Goal: Task Accomplishment & Management: Use online tool/utility

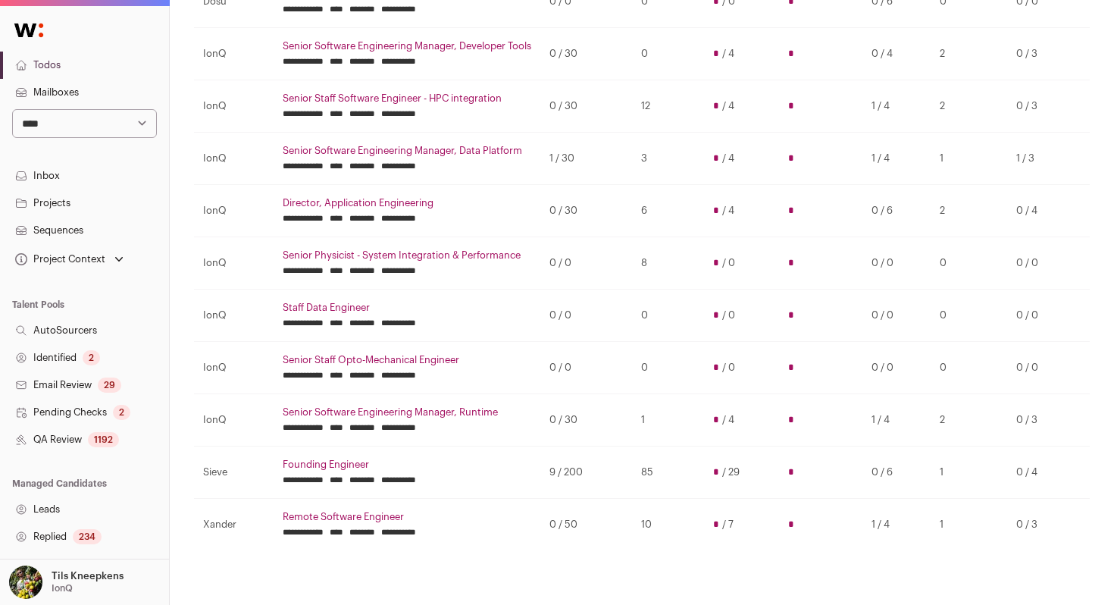
scroll to position [318, 0]
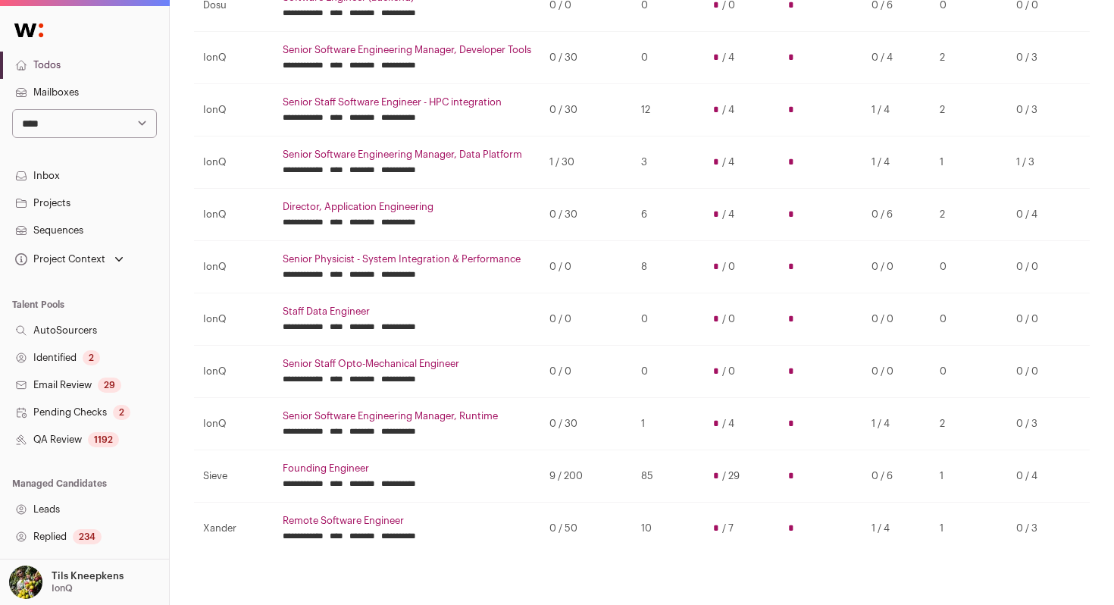
click at [355, 521] on link "Remote Software Engineer" at bounding box center [407, 521] width 249 height 12
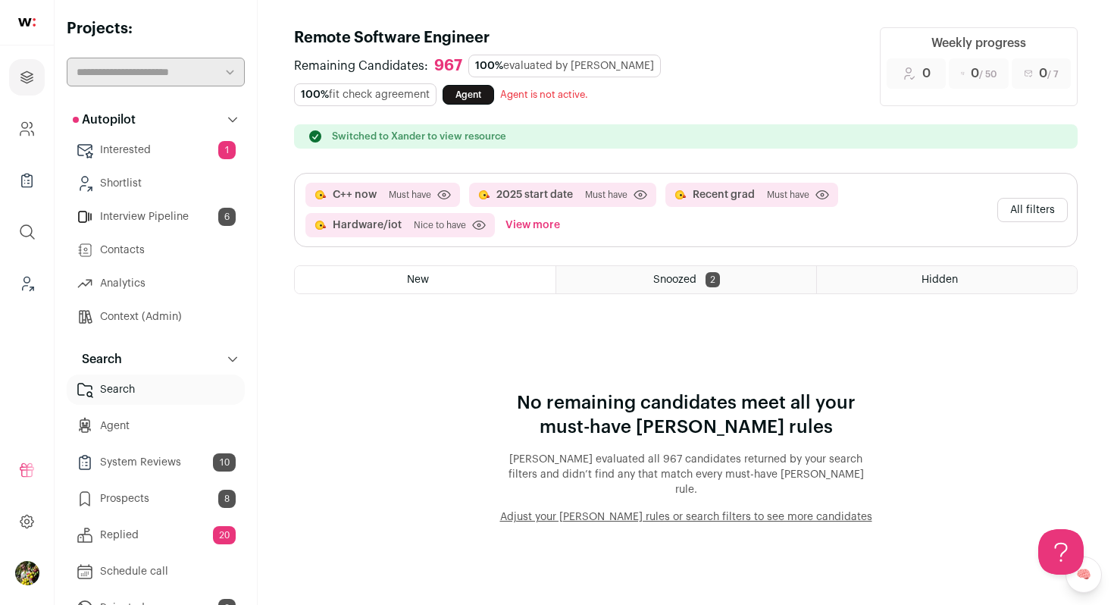
click at [1014, 209] on button "All filters" at bounding box center [1032, 210] width 70 height 24
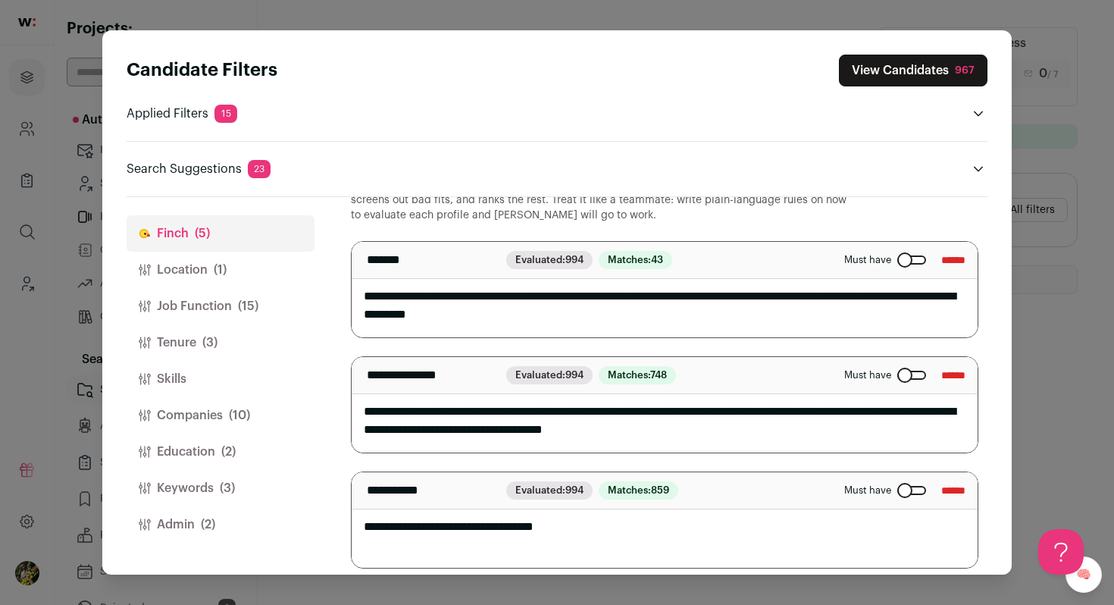
scroll to position [62, 0]
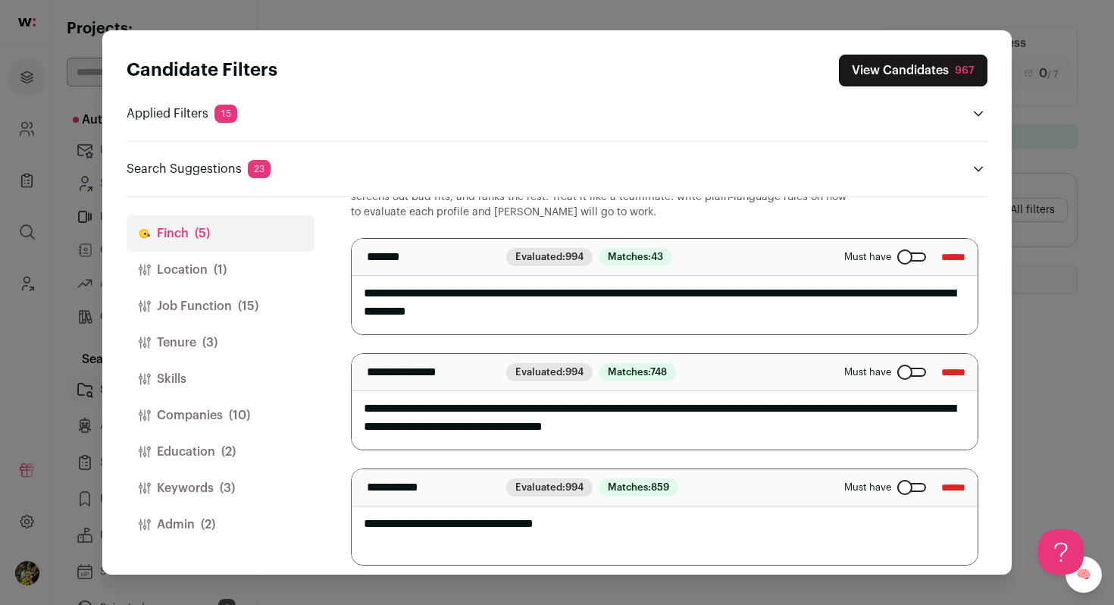
click at [205, 505] on button "Keywords (3)" at bounding box center [221, 488] width 188 height 36
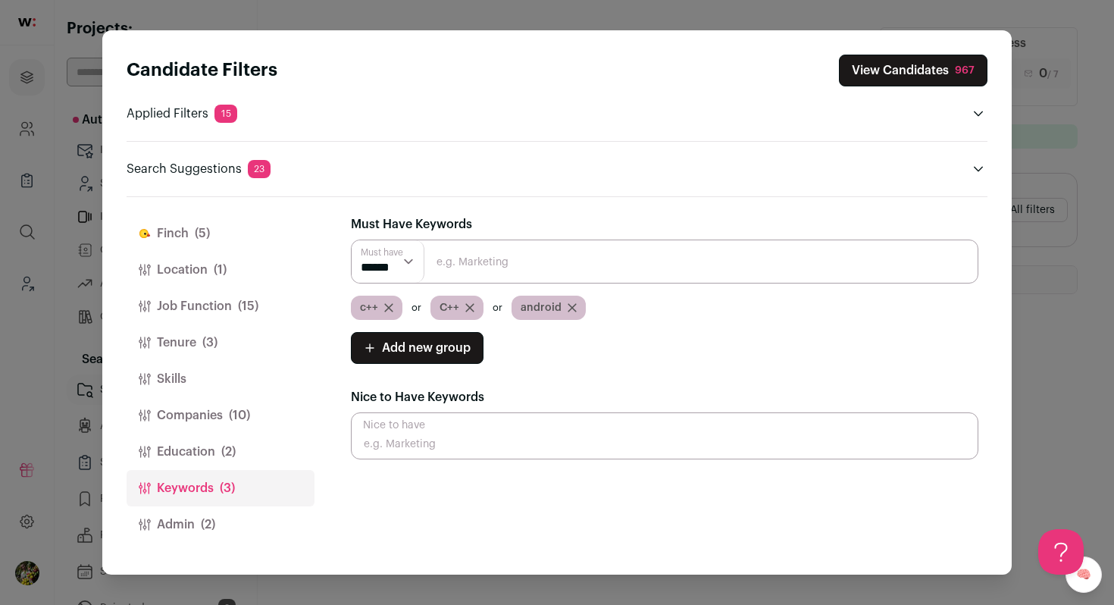
scroll to position [0, 0]
click at [230, 468] on button "Education (2)" at bounding box center [221, 451] width 188 height 36
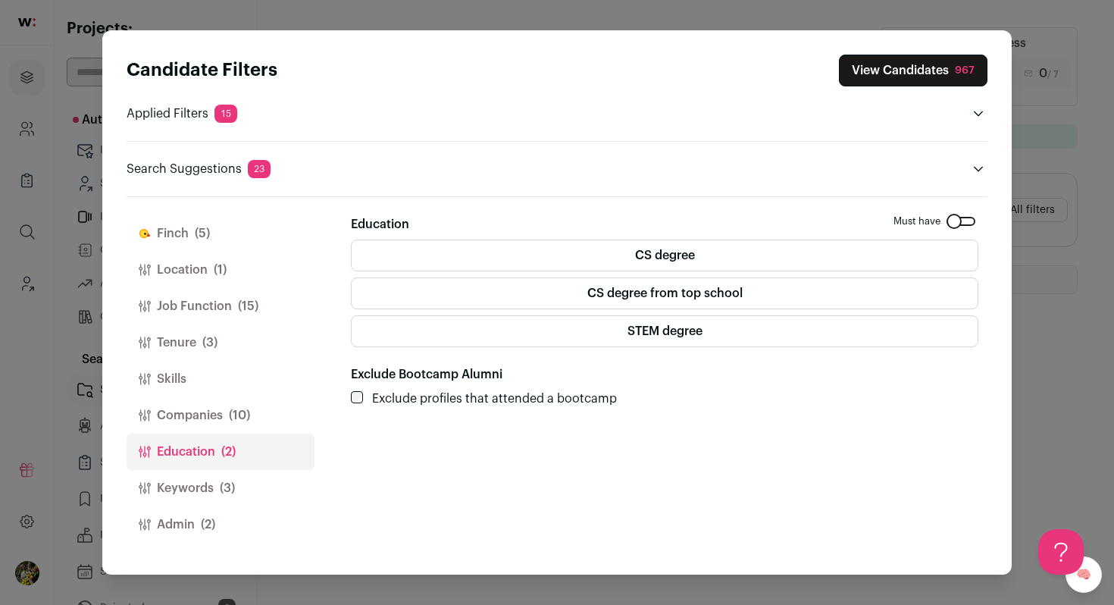
click at [360, 339] on label "STEM degree" at bounding box center [664, 331] width 627 height 32
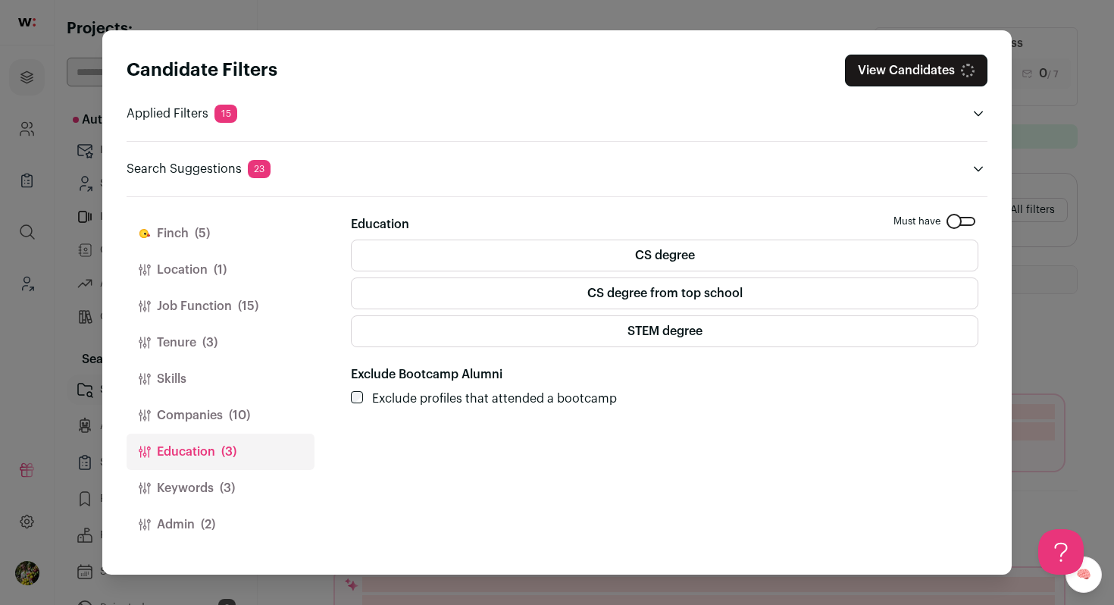
click at [246, 526] on button "Admin (2)" at bounding box center [221, 524] width 188 height 36
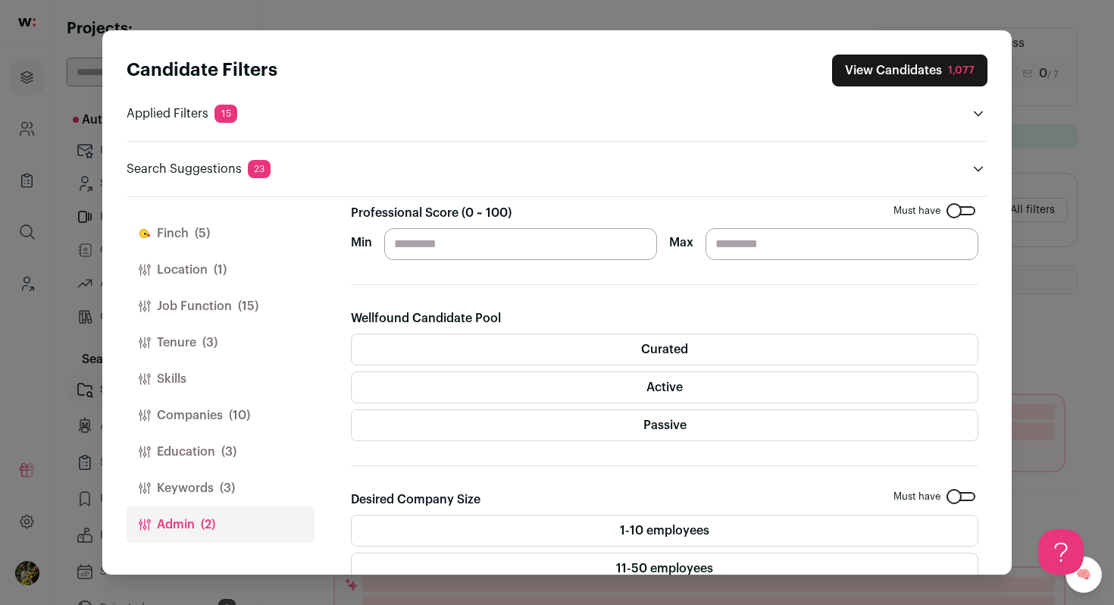
scroll to position [169, 0]
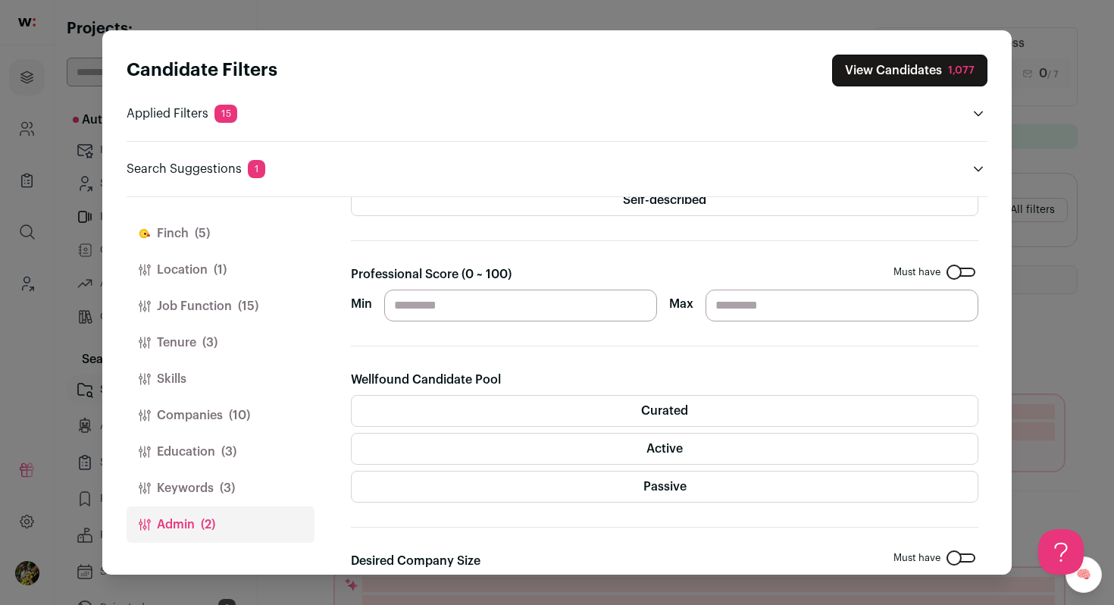
drag, startPoint x: 854, startPoint y: 77, endPoint x: 789, endPoint y: 205, distance: 144.4
click at [789, 205] on div "Candidate Filters View Candidates 1,077 Applied Filters 15 C++ now, 2025 start …" at bounding box center [556, 302] width 909 height 544
click at [259, 457] on button "Education (3)" at bounding box center [221, 451] width 188 height 36
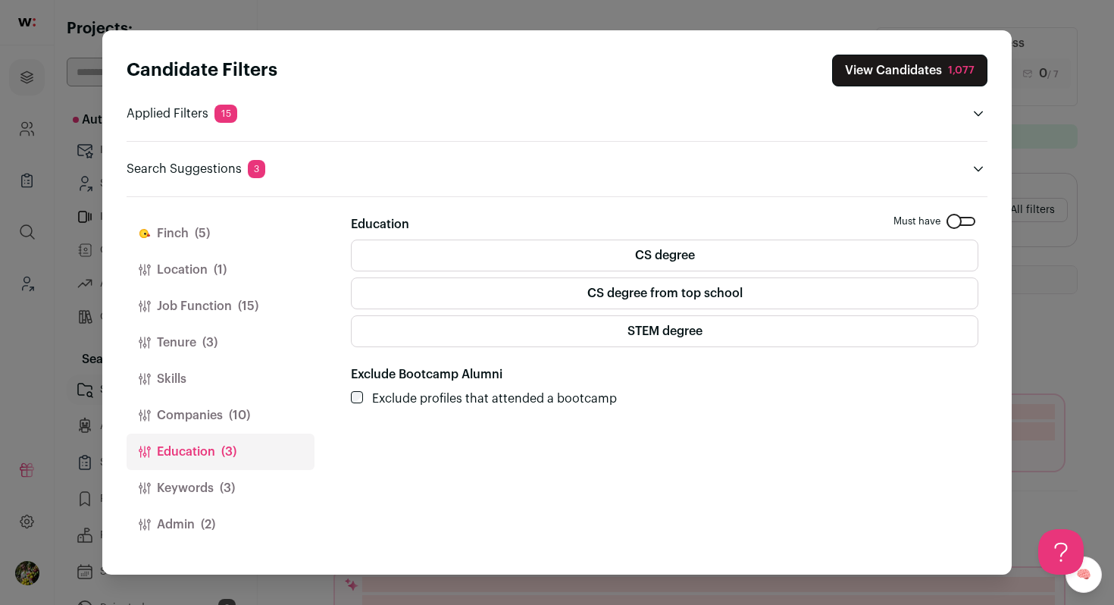
click at [374, 329] on label "STEM degree" at bounding box center [664, 331] width 627 height 32
click at [244, 531] on button "Admin (2)" at bounding box center [221, 524] width 188 height 36
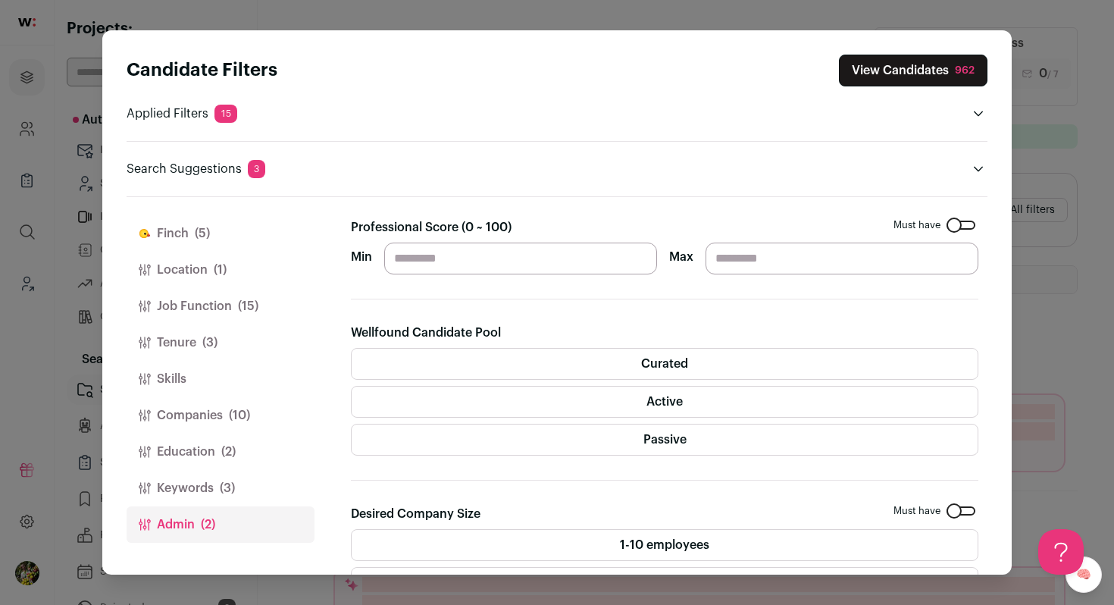
scroll to position [220, 0]
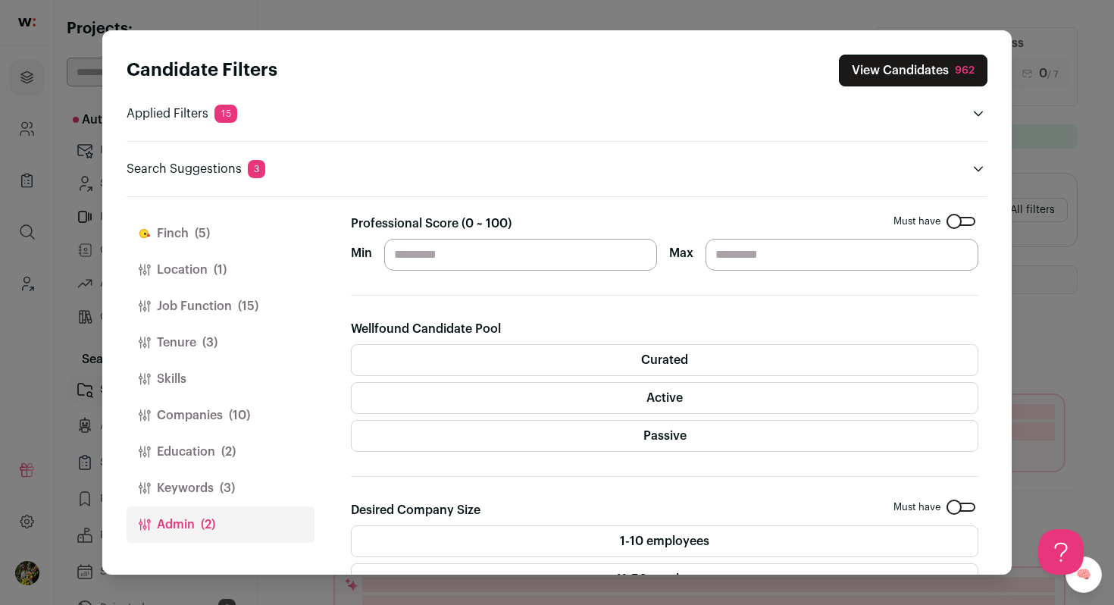
click at [432, 441] on label "Passive" at bounding box center [664, 436] width 627 height 32
click at [427, 405] on label "Active" at bounding box center [664, 398] width 627 height 32
click at [418, 360] on label "Curated" at bounding box center [664, 360] width 627 height 32
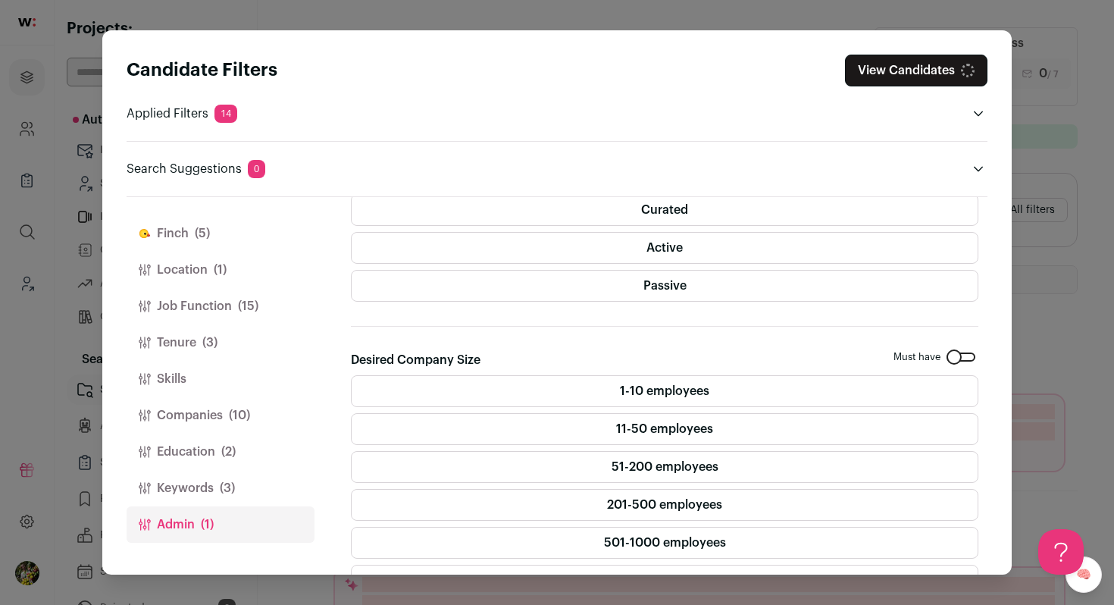
scroll to position [410, 0]
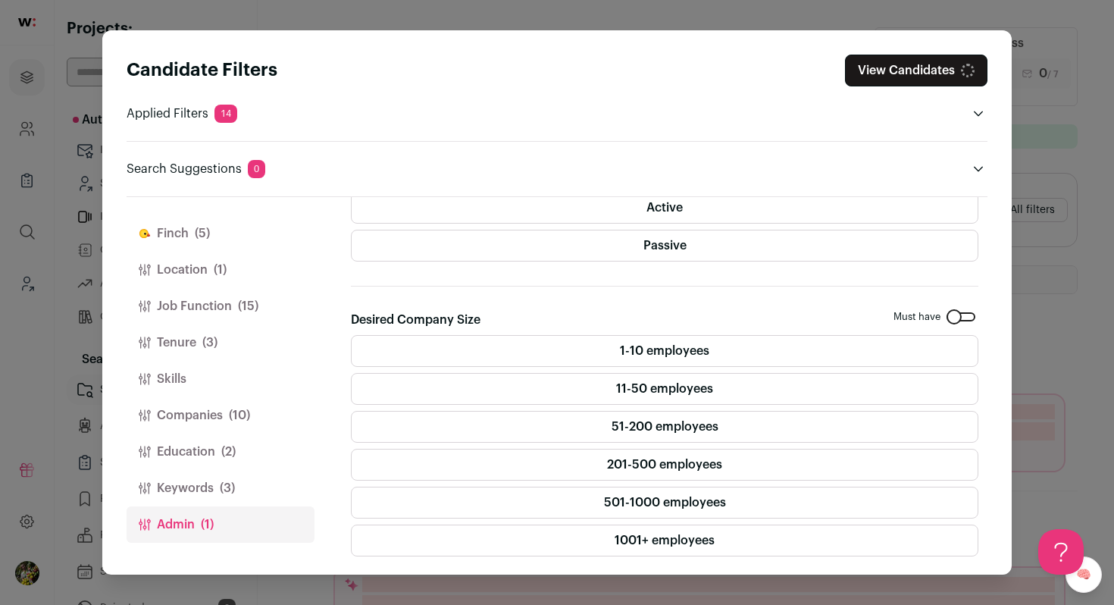
click at [244, 493] on button "Keywords (3)" at bounding box center [221, 488] width 188 height 36
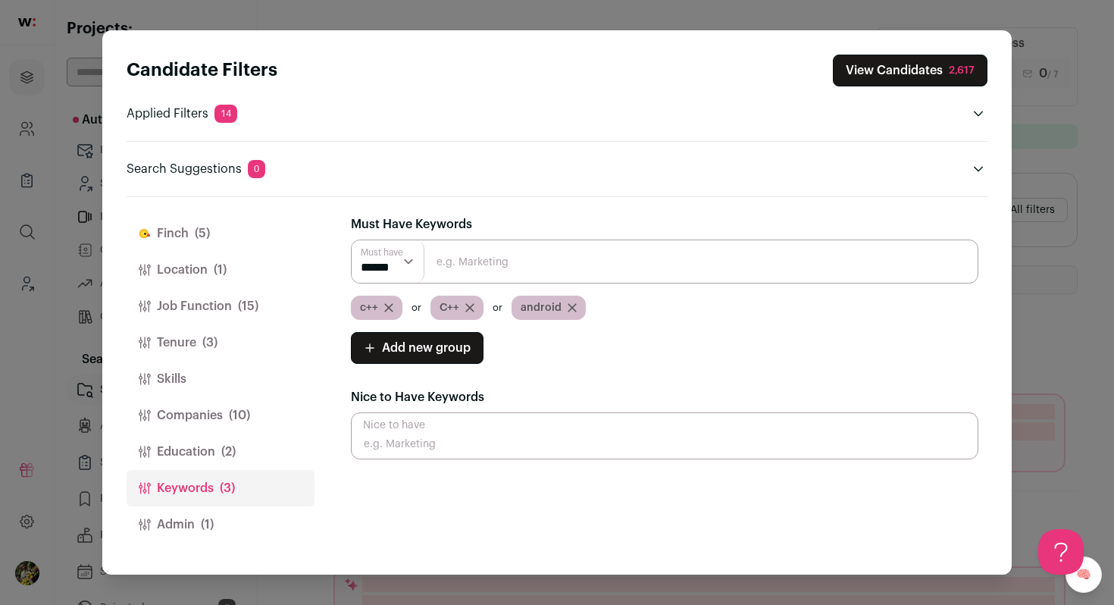
click at [233, 449] on span "(2)" at bounding box center [228, 452] width 14 height 18
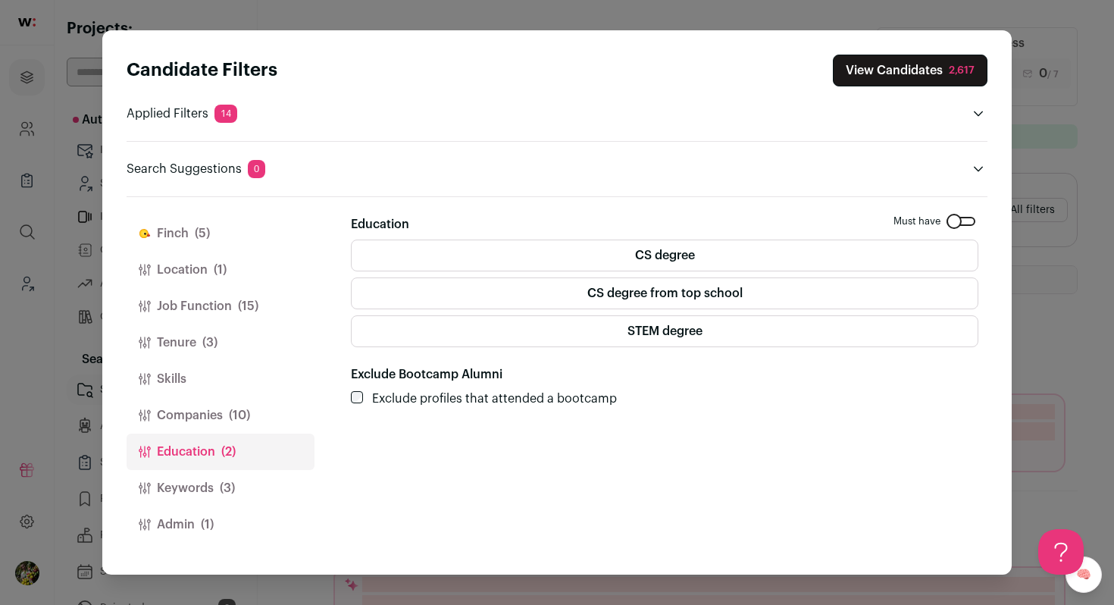
click at [226, 403] on button "Companies (10)" at bounding box center [221, 415] width 188 height 36
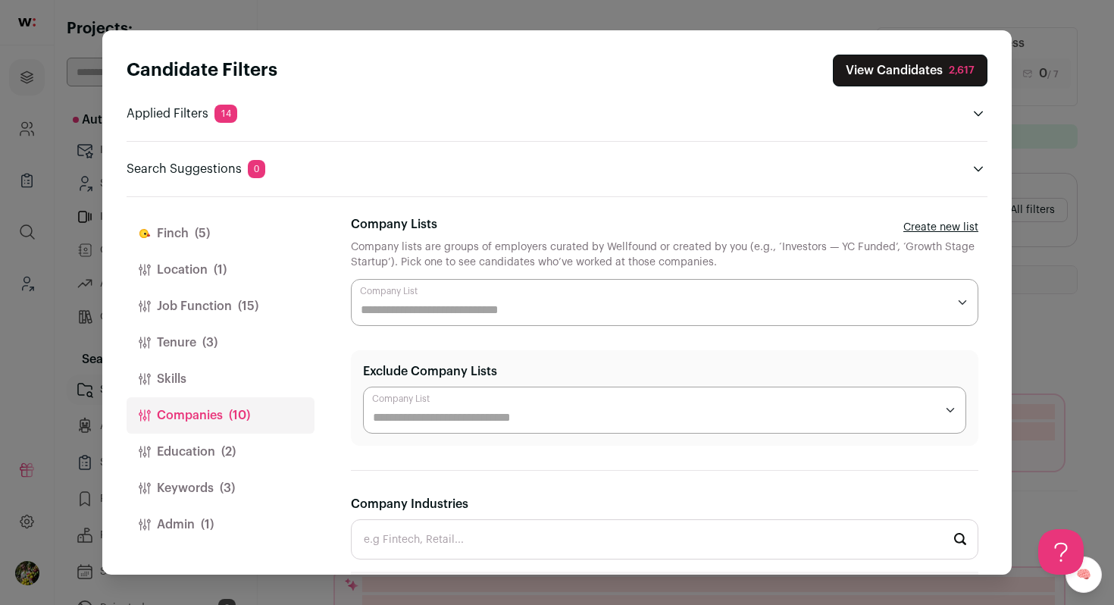
click at [216, 377] on button "Skills" at bounding box center [221, 379] width 188 height 36
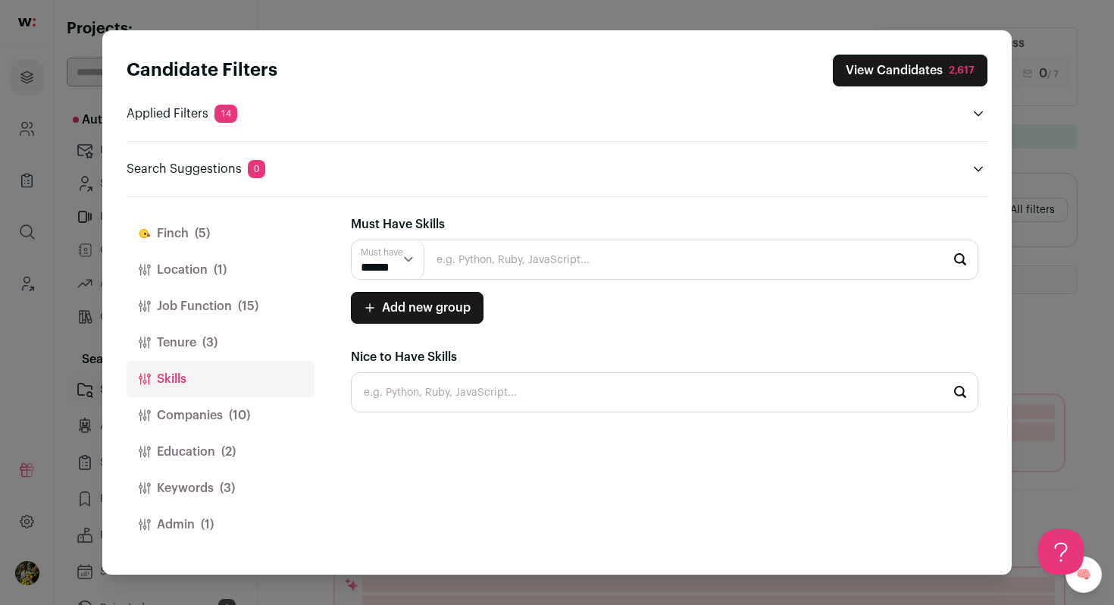
click at [212, 343] on span "(3)" at bounding box center [209, 342] width 15 height 18
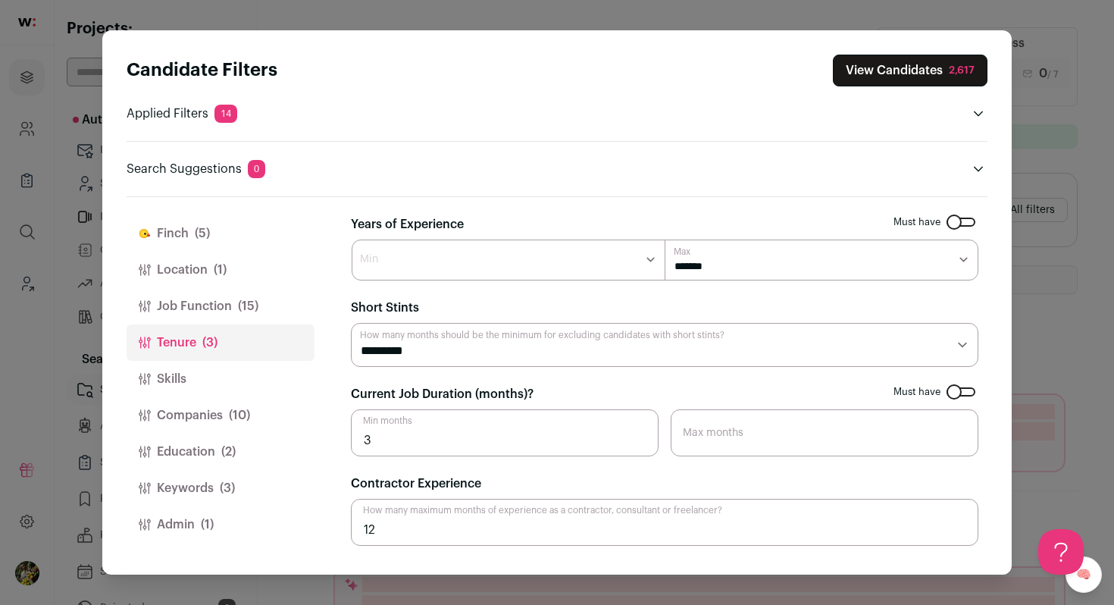
click at [211, 305] on button "Job Function (15)" at bounding box center [221, 306] width 188 height 36
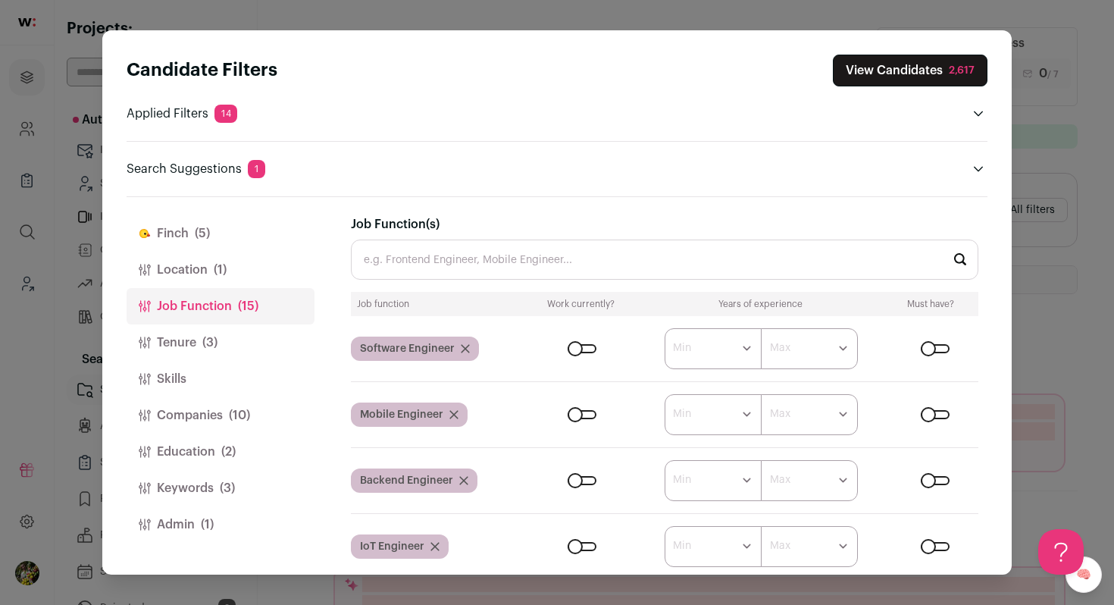
click at [213, 284] on button "Location (1)" at bounding box center [221, 270] width 188 height 36
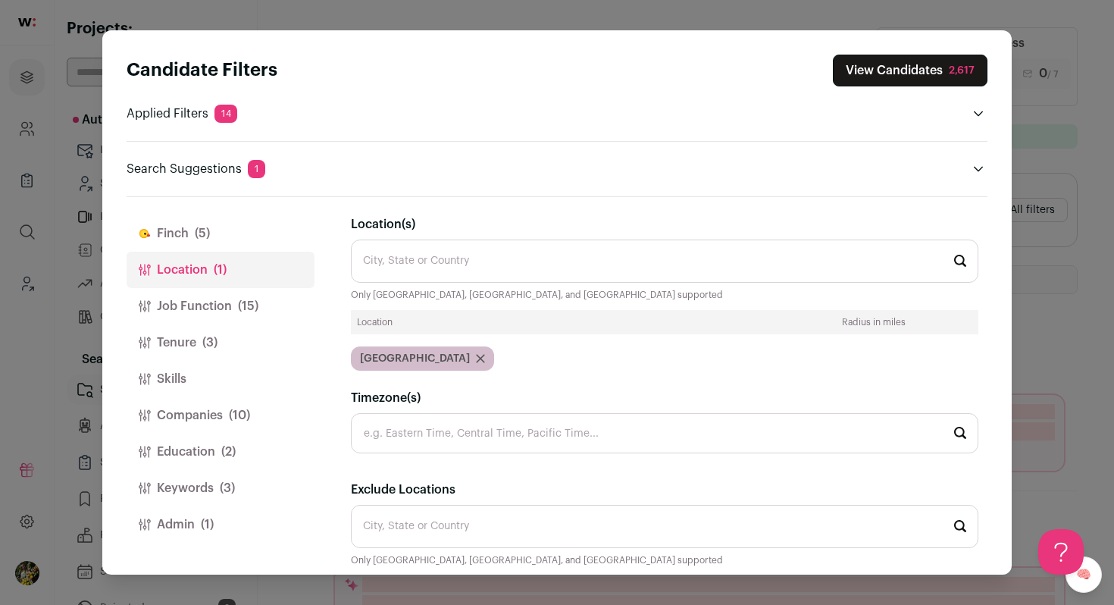
click at [280, 322] on button "Job Function (15)" at bounding box center [221, 306] width 188 height 36
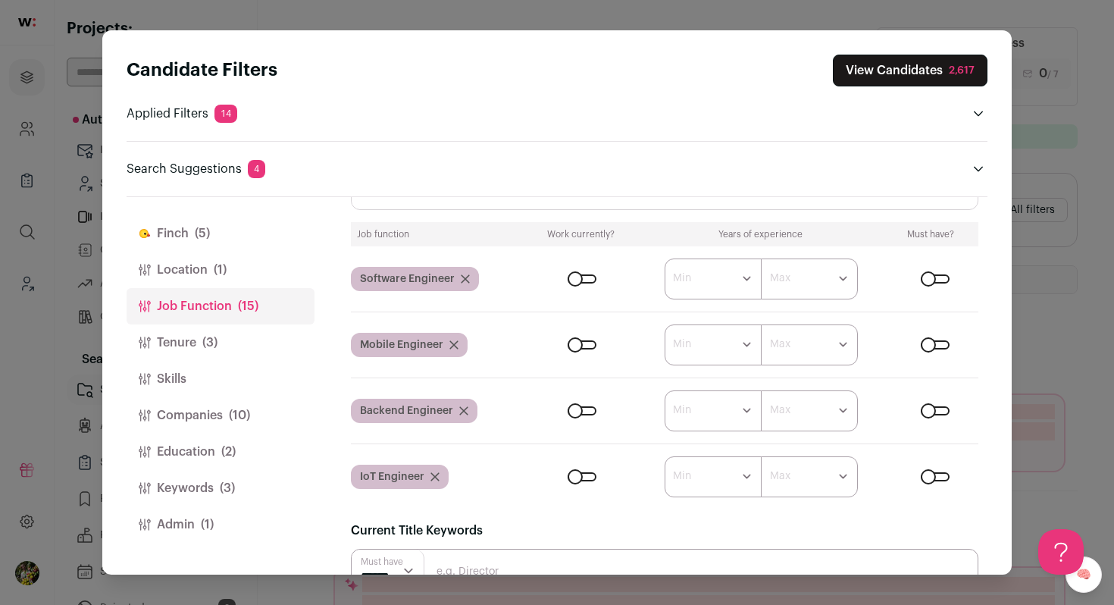
scroll to position [80, 0]
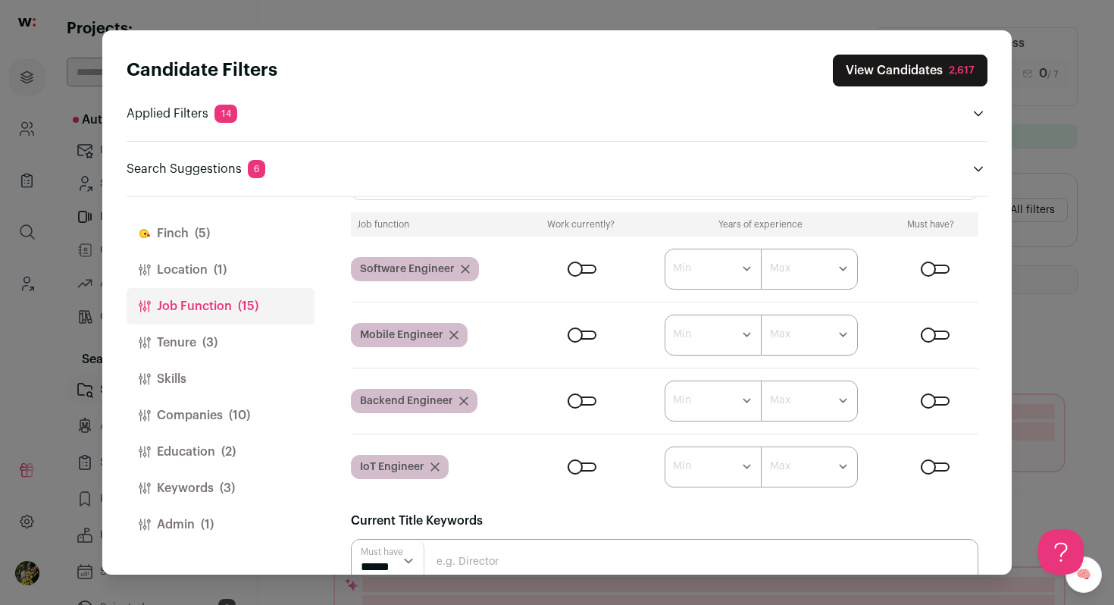
click at [857, 61] on button "View Candidates 2,617" at bounding box center [910, 71] width 155 height 32
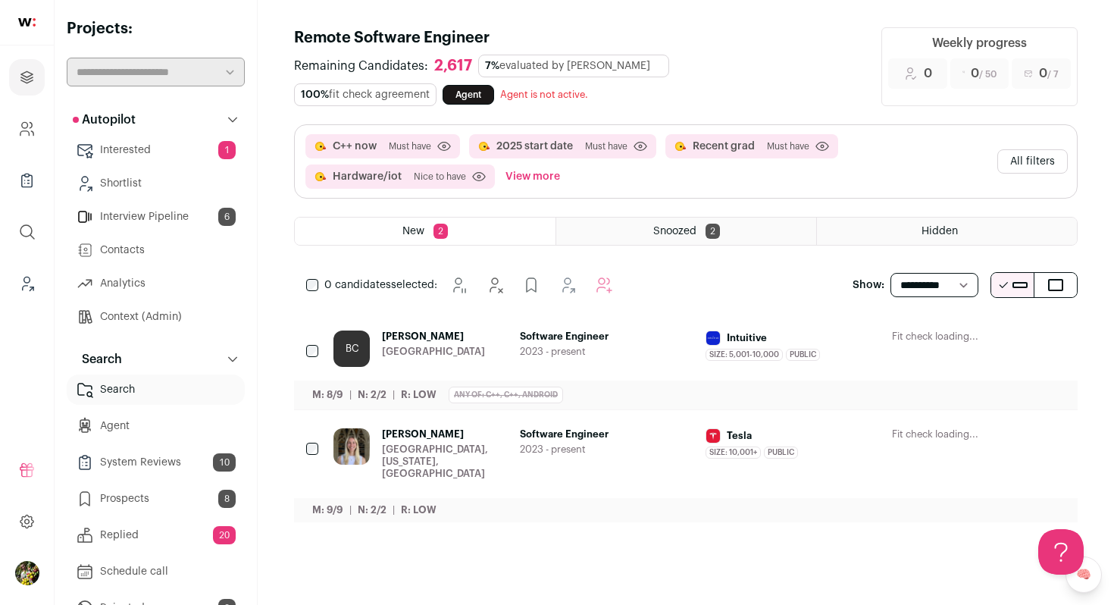
scroll to position [0, 0]
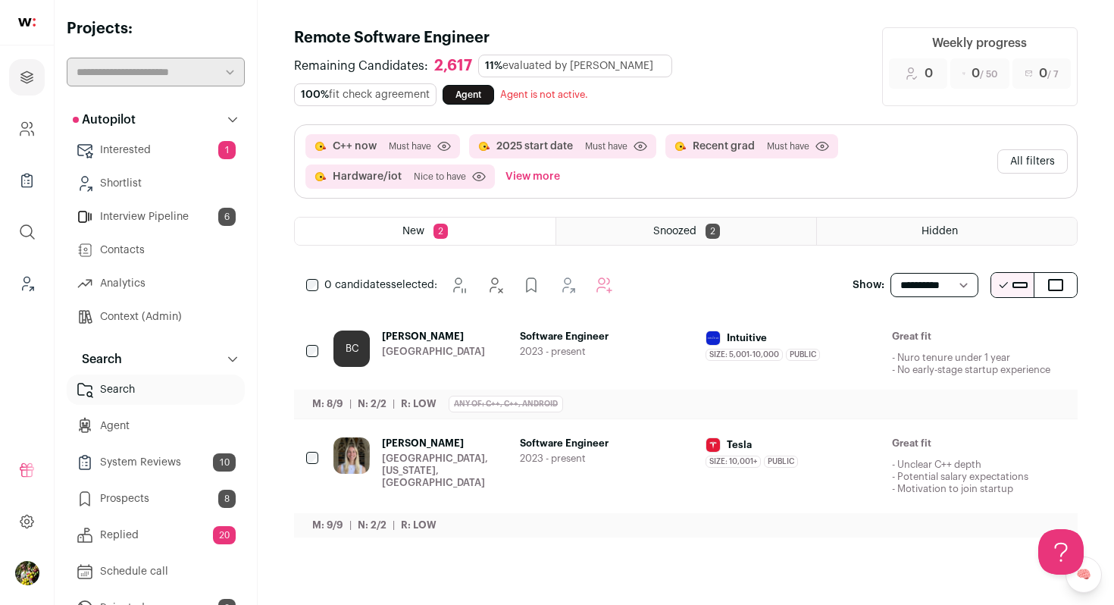
click at [528, 334] on span "Software Engineer" at bounding box center [607, 336] width 174 height 12
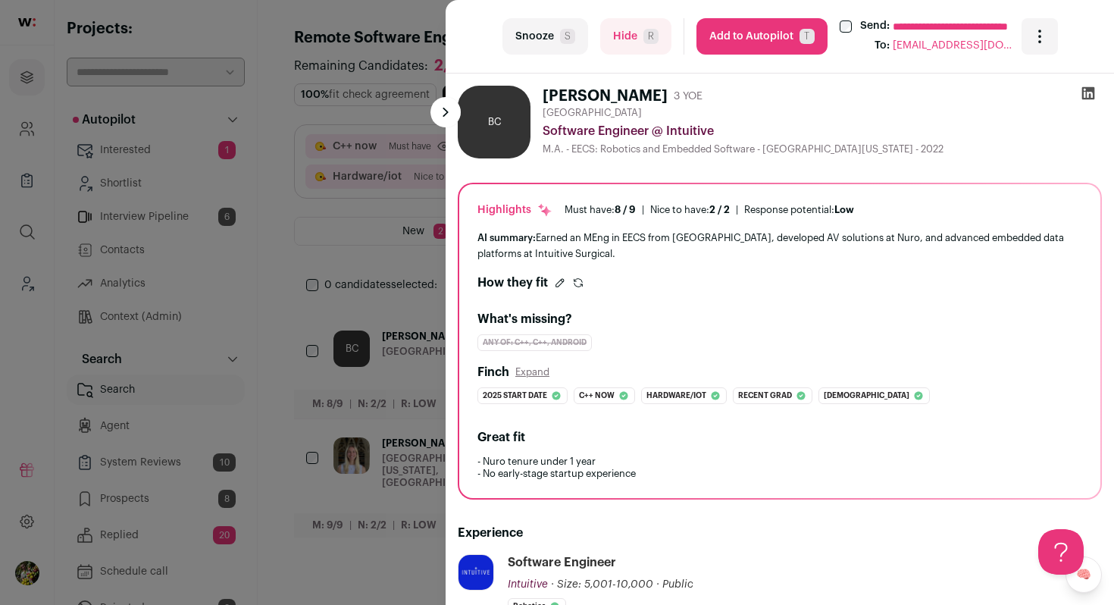
click at [767, 36] on button "Add to Autopilot T" at bounding box center [761, 36] width 131 height 36
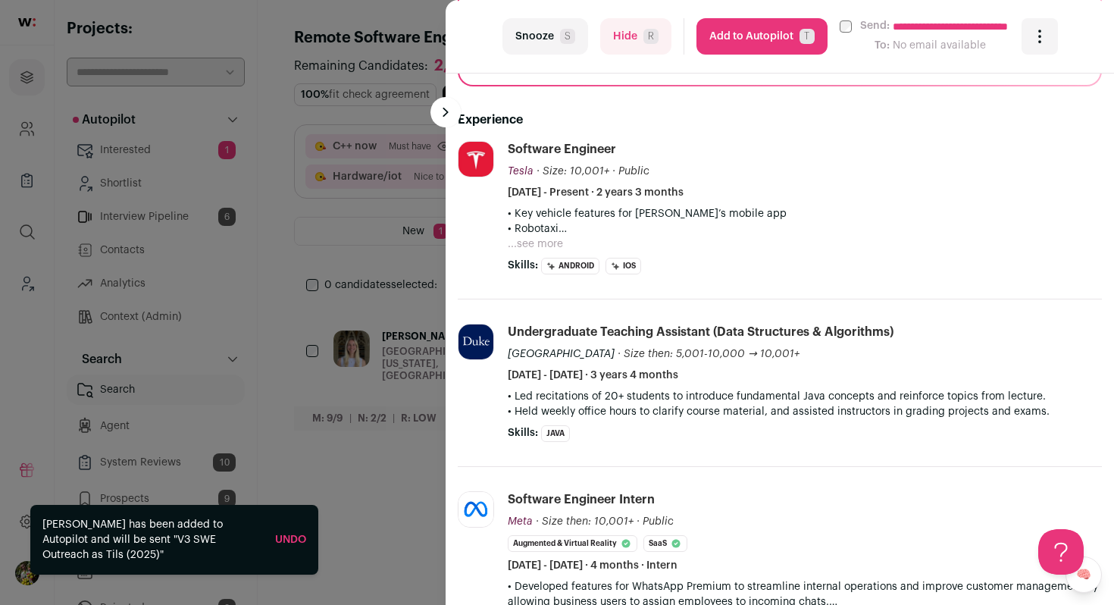
scroll to position [396, 0]
click at [549, 235] on p "• Robotaxi" at bounding box center [805, 228] width 594 height 15
click at [549, 239] on button "...see more" at bounding box center [535, 243] width 55 height 15
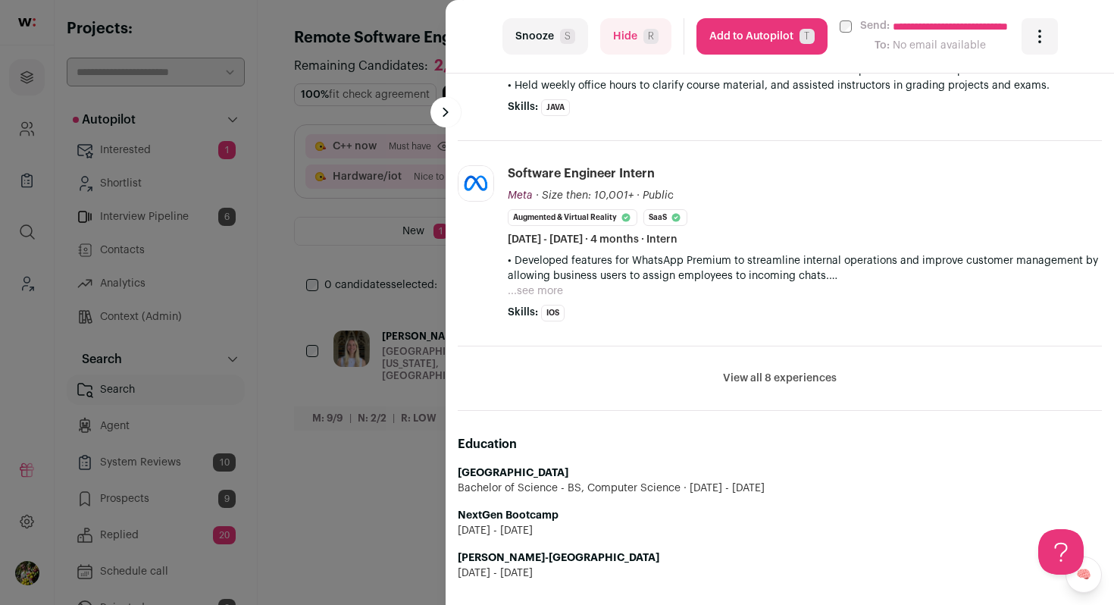
scroll to position [788, 0]
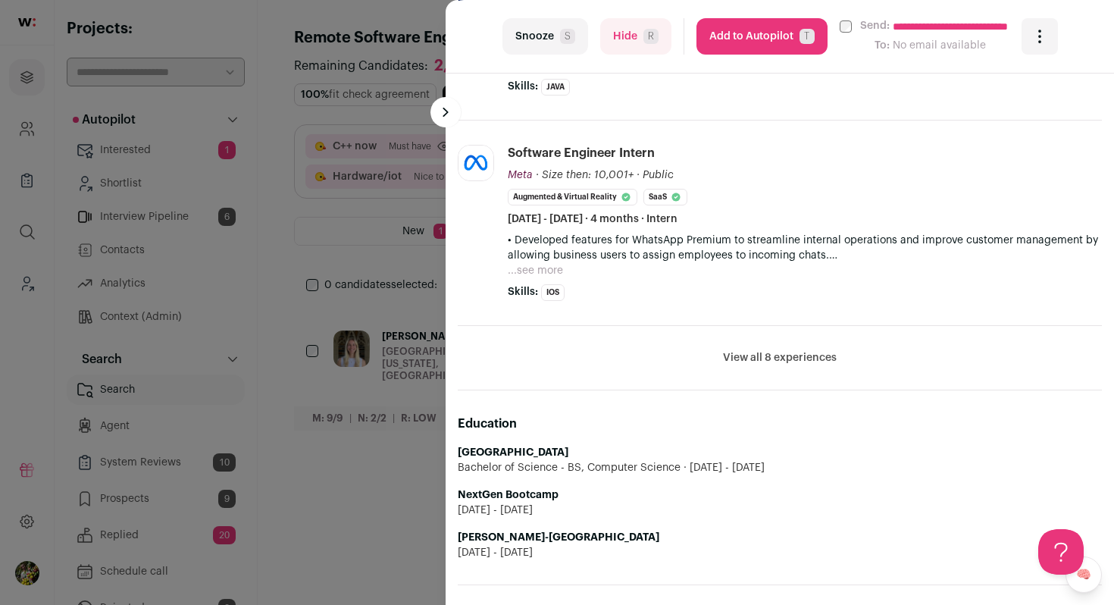
click at [750, 31] on button "Add to Autopilot T" at bounding box center [761, 36] width 131 height 36
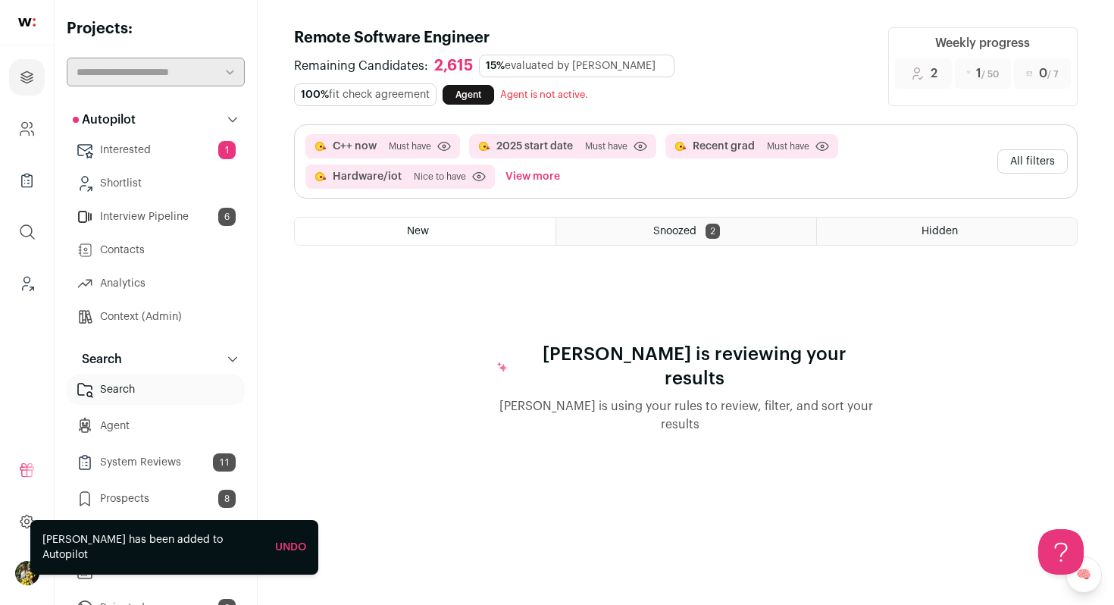
scroll to position [0, 0]
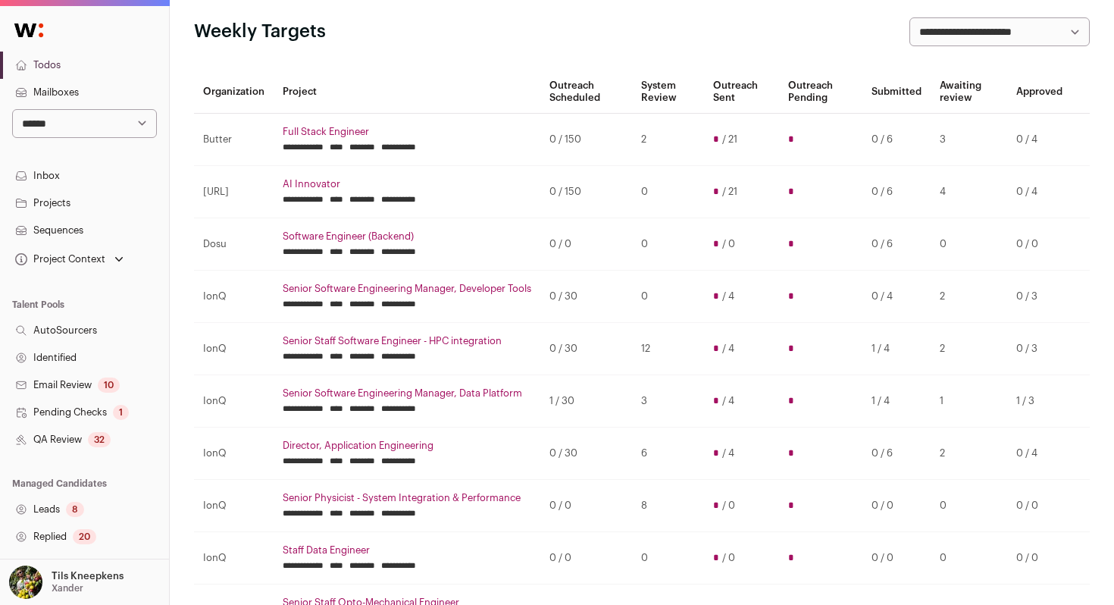
scroll to position [74, 0]
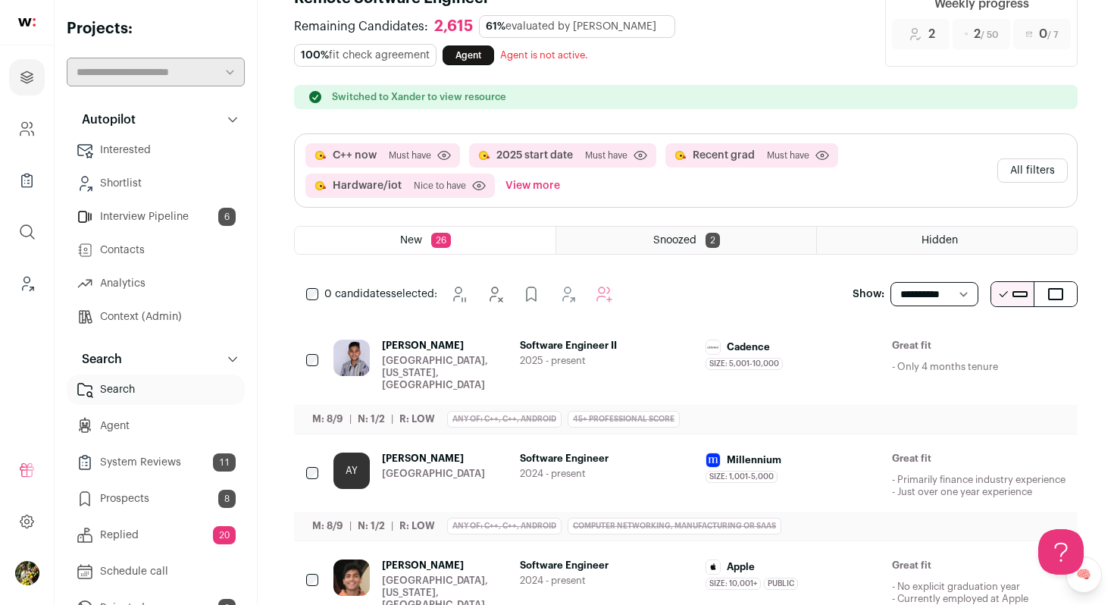
scroll to position [56, 0]
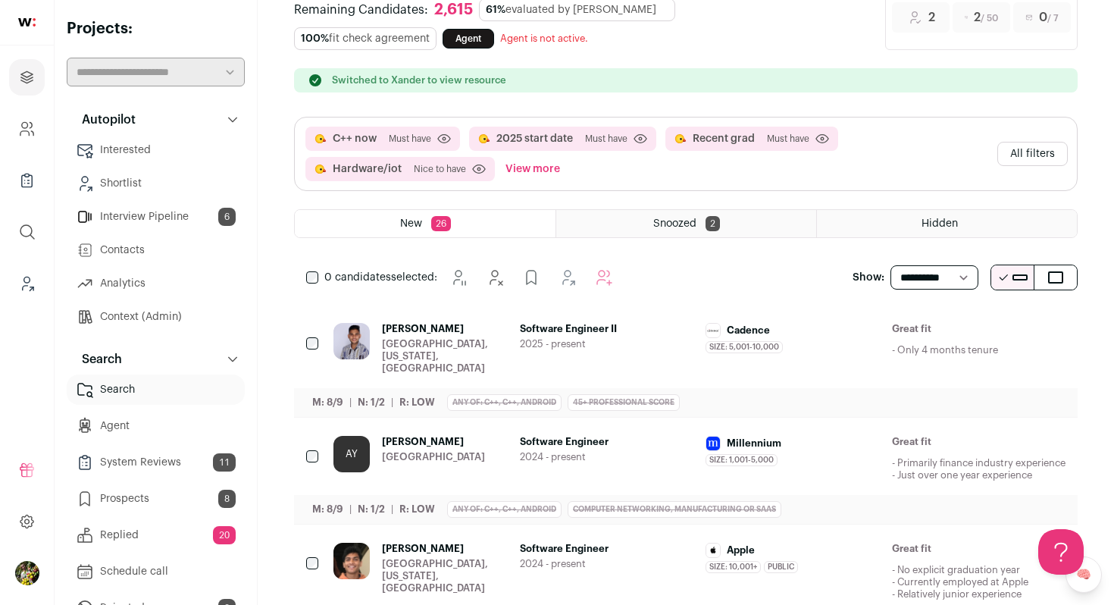
click at [583, 336] on div "Software Engineer II 2025 - present" at bounding box center [607, 349] width 174 height 52
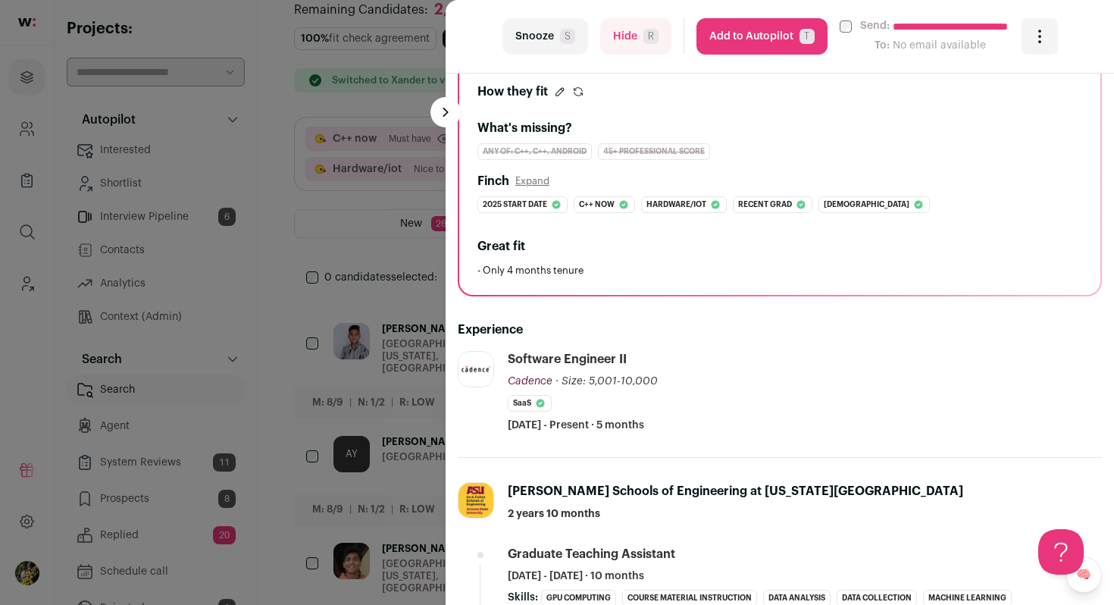
scroll to position [279, 0]
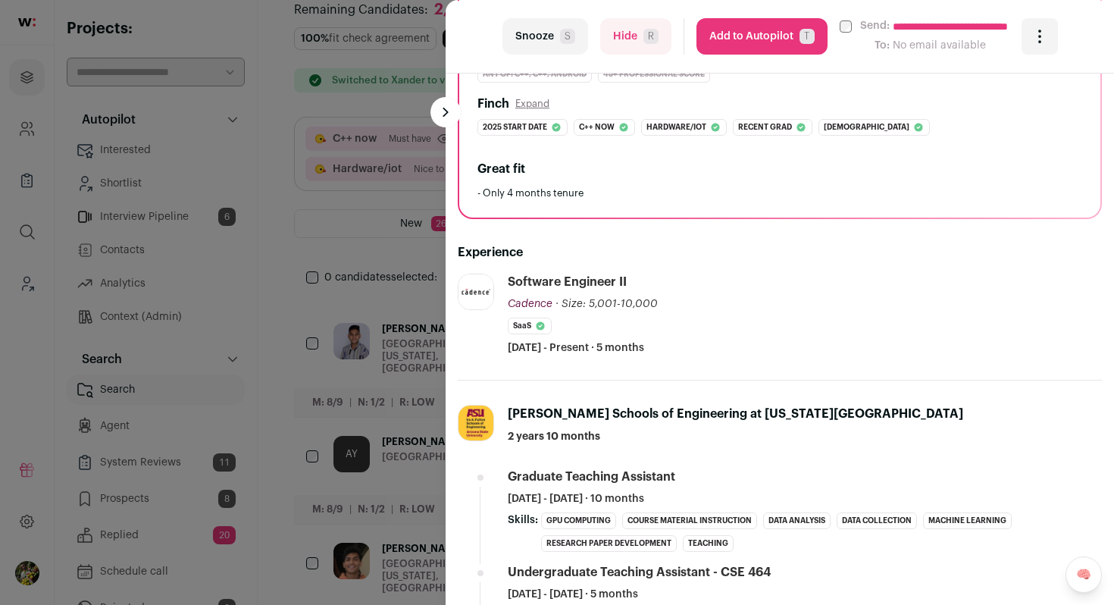
click at [646, 49] on button "Hide R" at bounding box center [635, 36] width 71 height 36
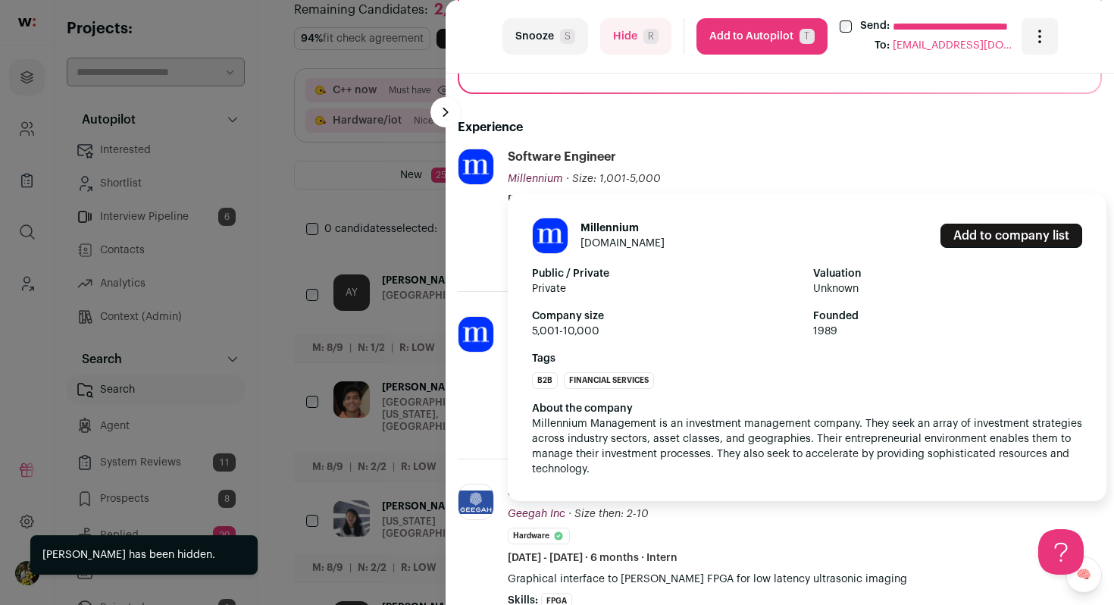
scroll to position [445, 0]
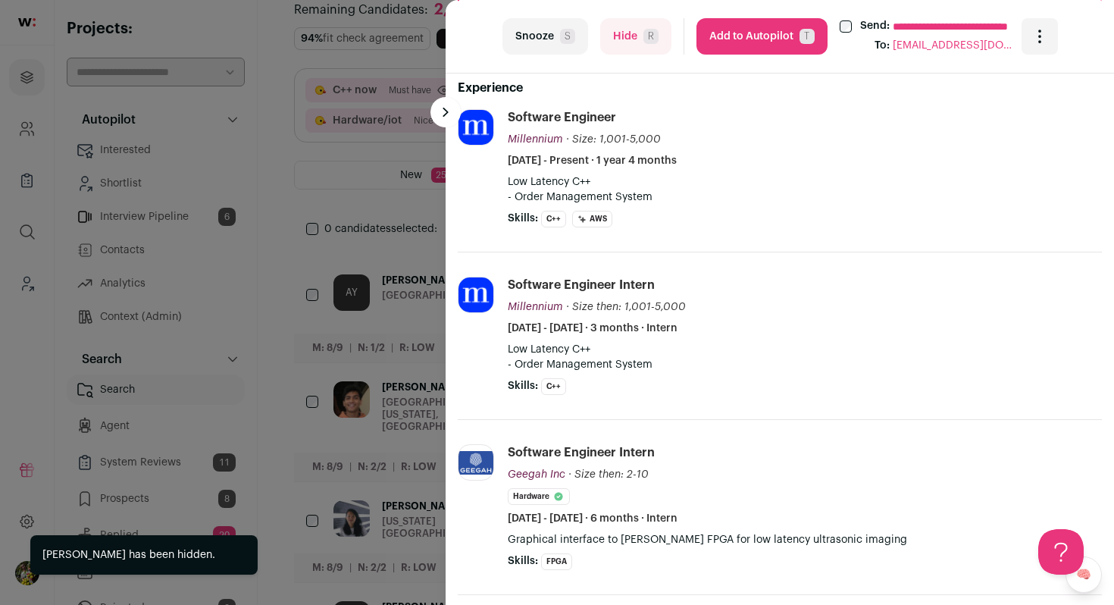
click at [755, 41] on button "Add to Autopilot T" at bounding box center [761, 36] width 131 height 36
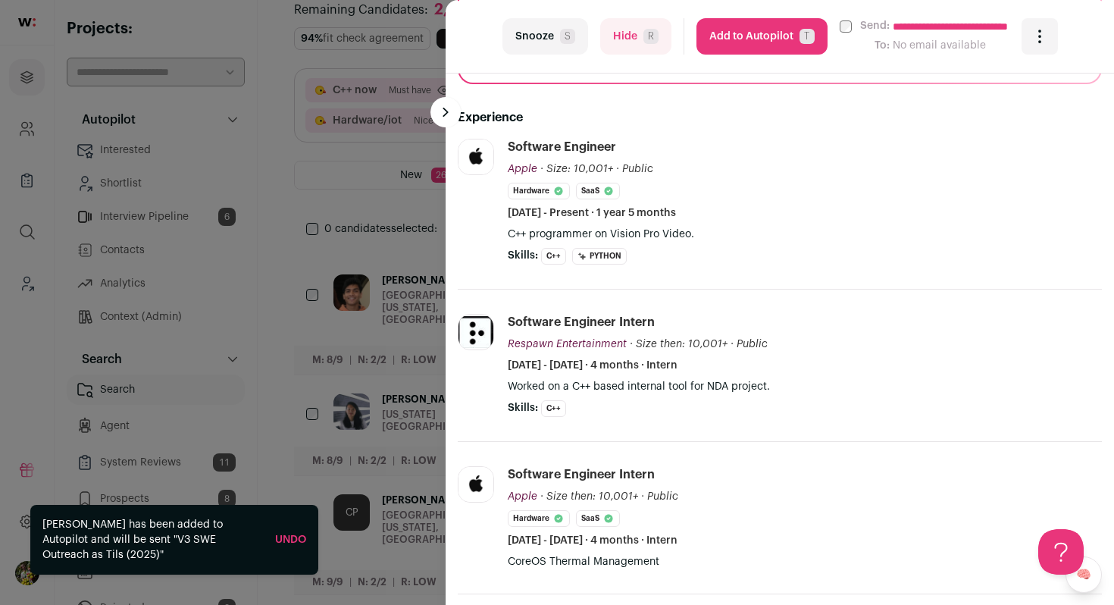
scroll to position [474, 0]
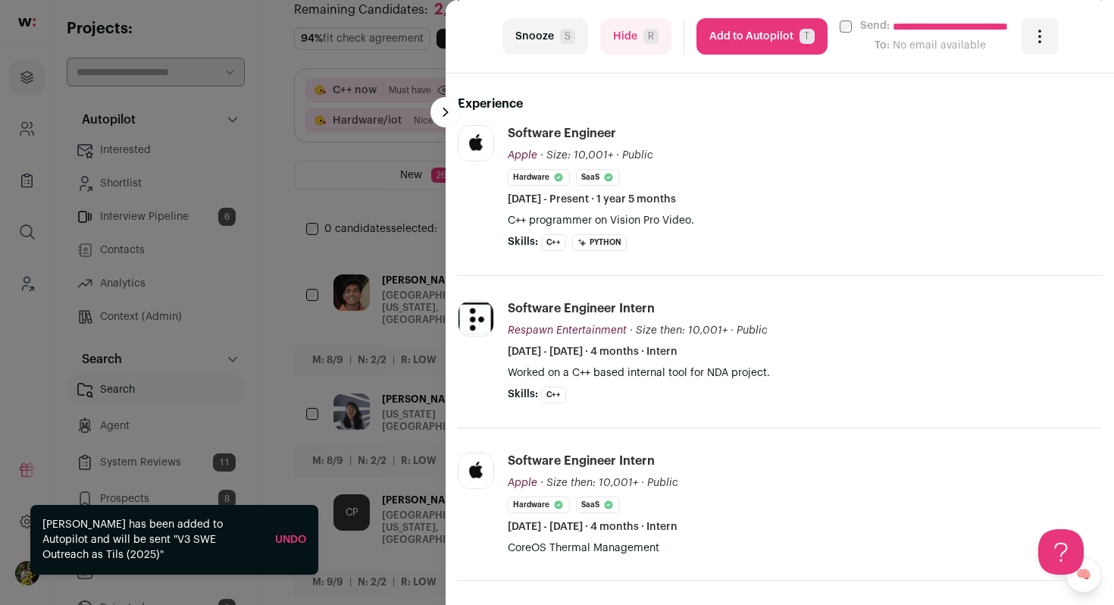
click at [799, 41] on span "T" at bounding box center [806, 36] width 15 height 15
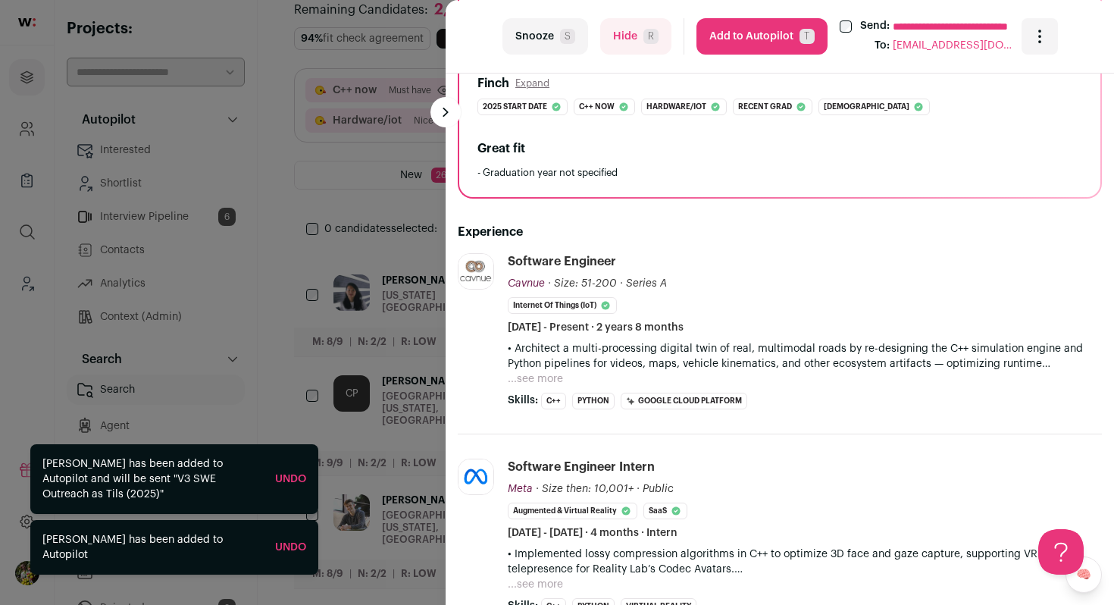
scroll to position [323, 0]
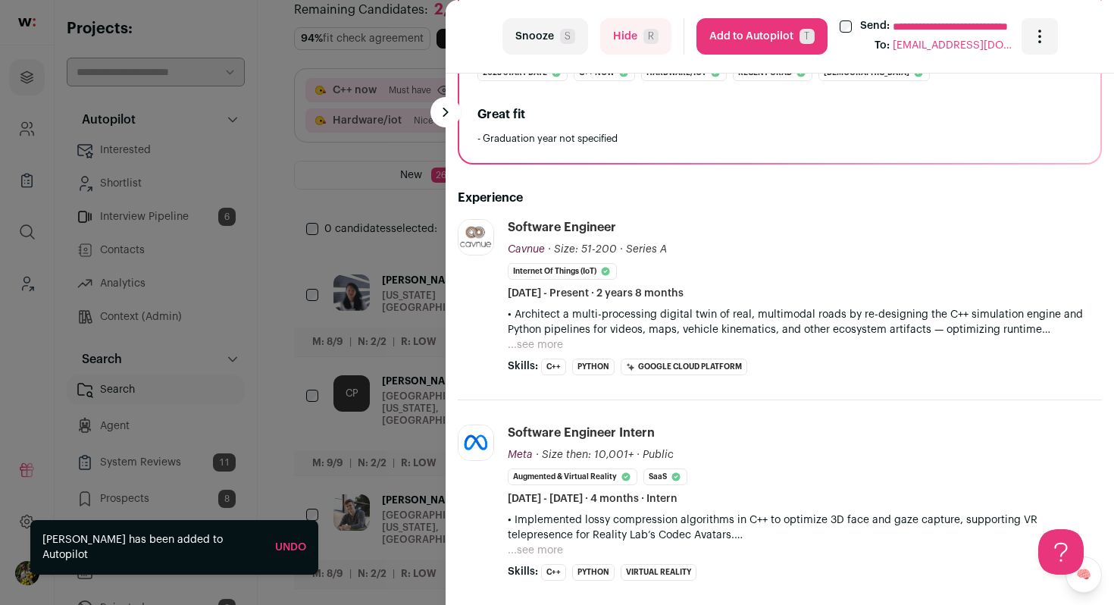
click at [560, 344] on button "...see more" at bounding box center [535, 344] width 55 height 15
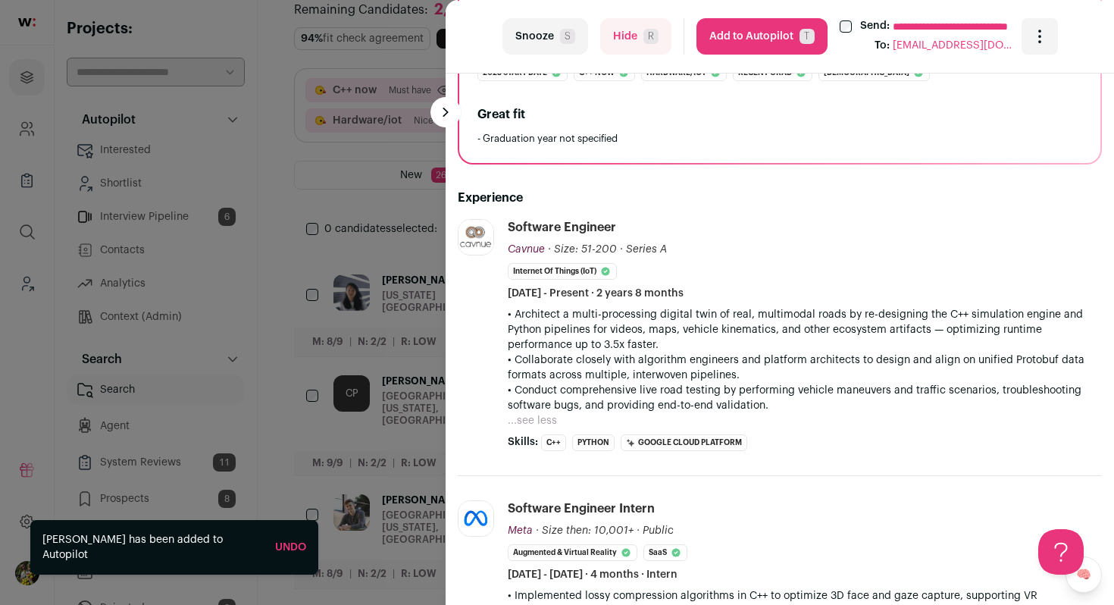
click at [783, 48] on button "Add to Autopilot T" at bounding box center [761, 36] width 131 height 36
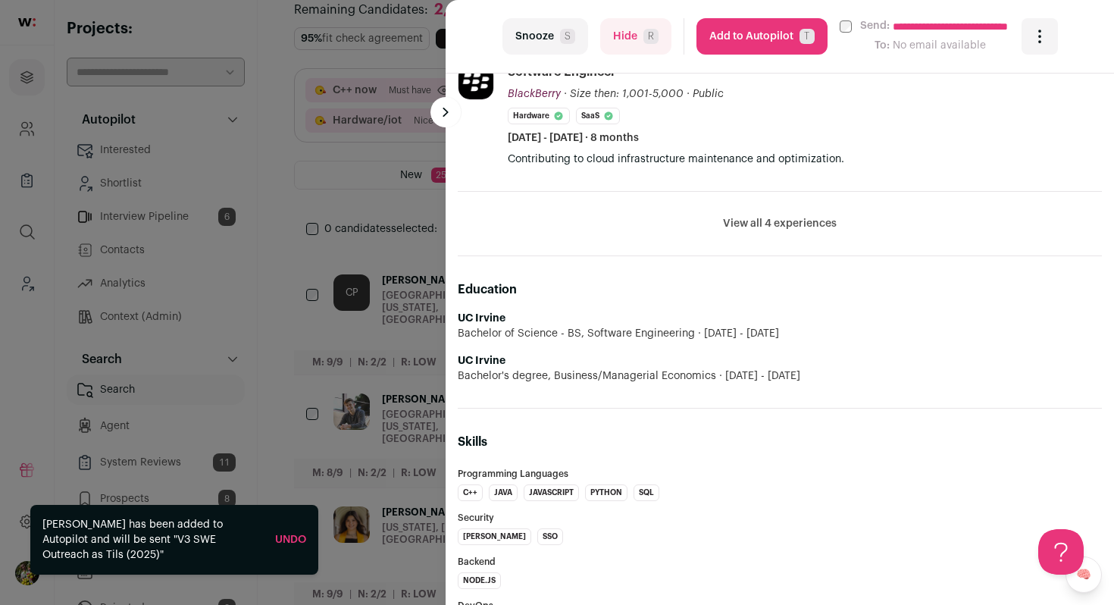
scroll to position [938, 0]
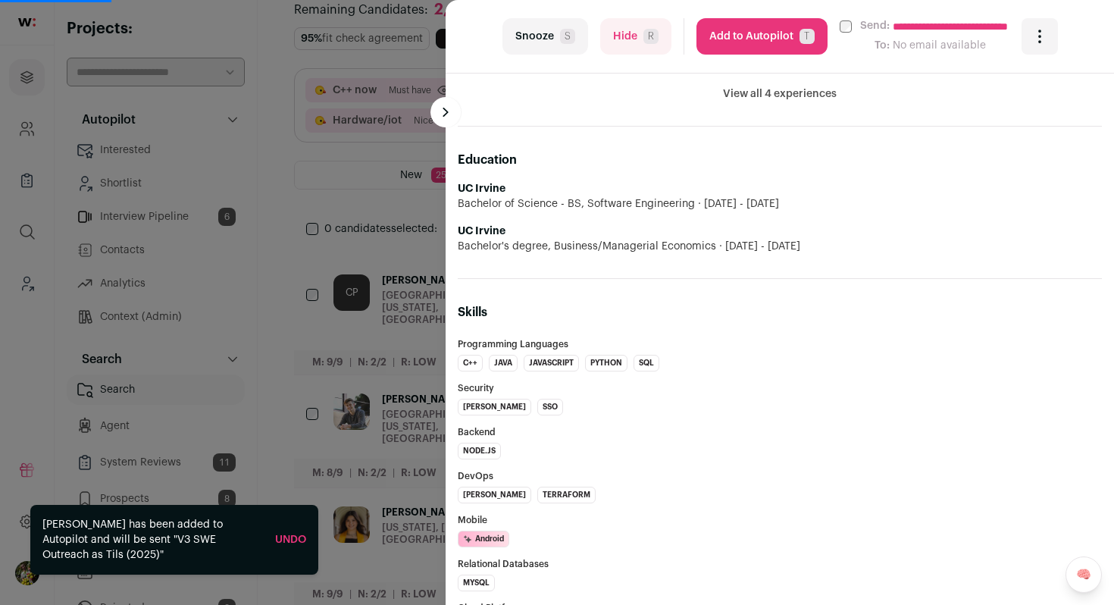
click at [753, 32] on button "Add to Autopilot T" at bounding box center [761, 36] width 131 height 36
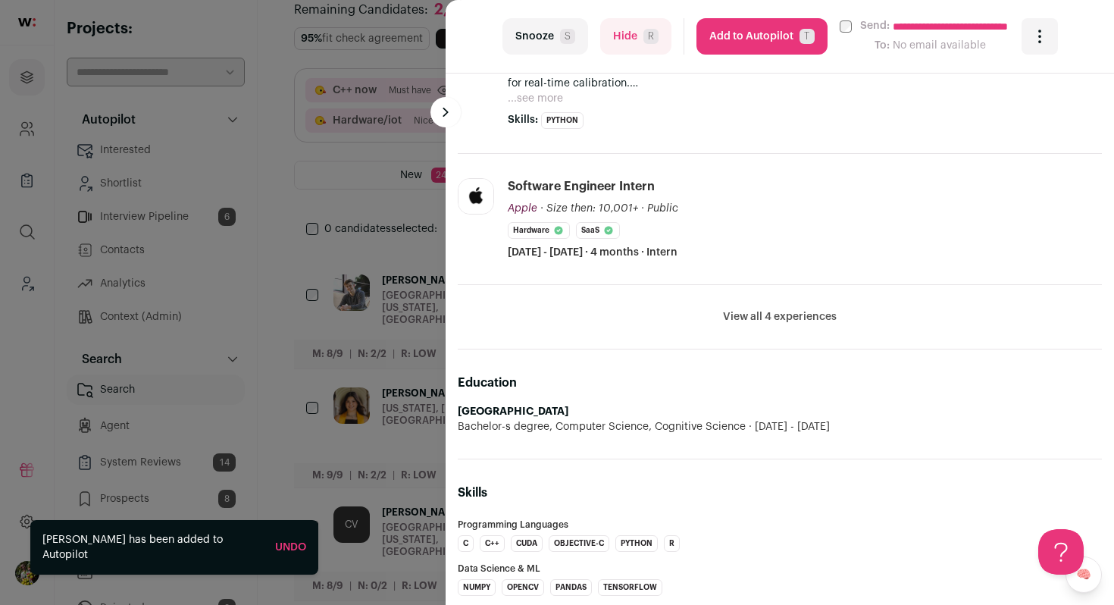
scroll to position [0, 0]
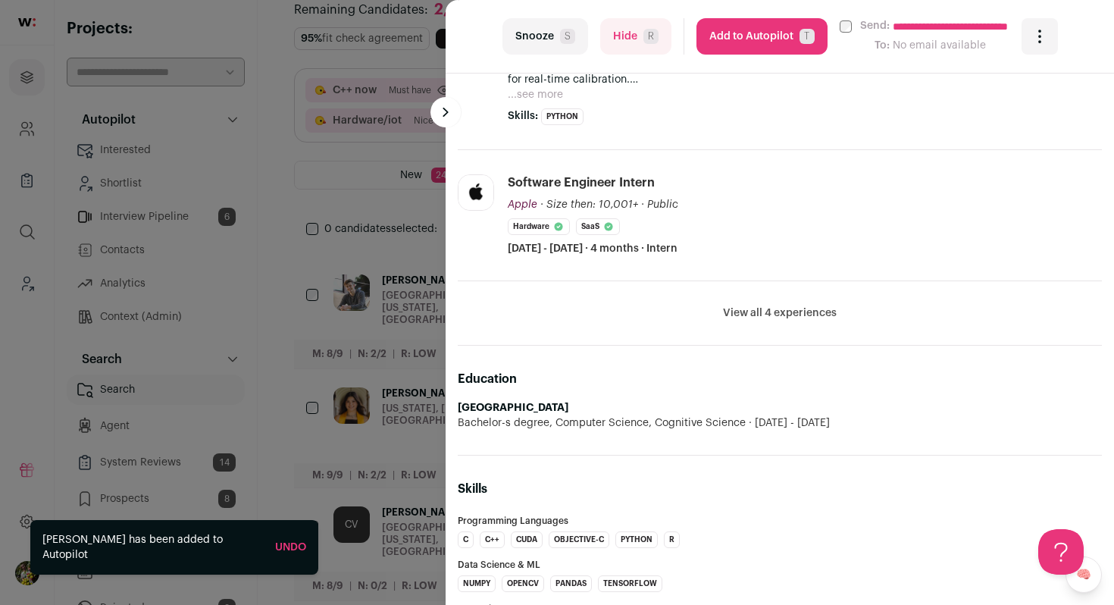
click at [798, 46] on button "Add to Autopilot T" at bounding box center [761, 36] width 131 height 36
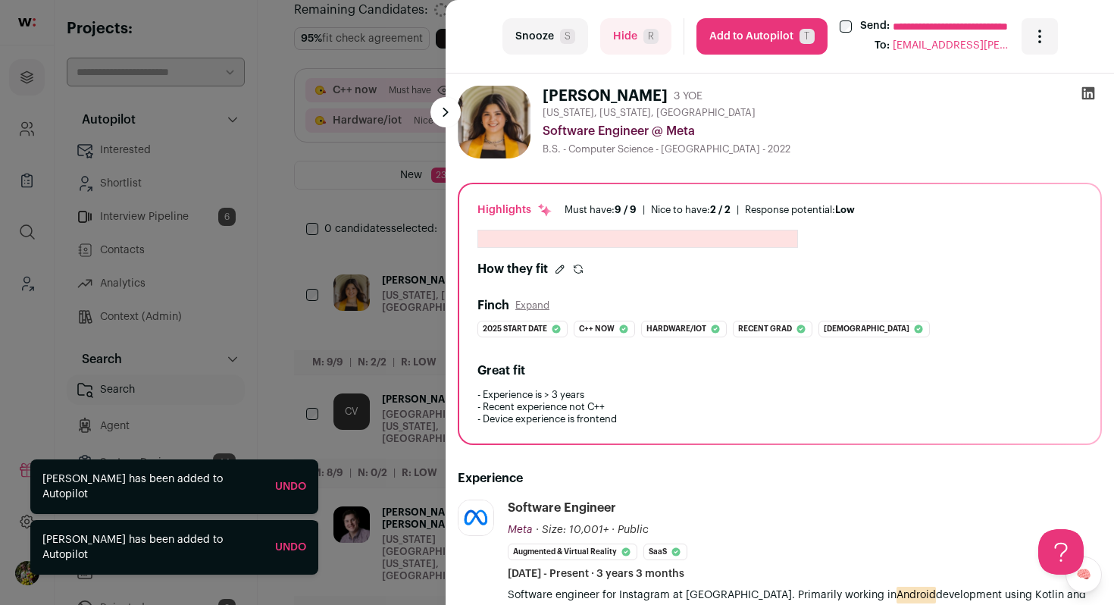
click at [321, 214] on div "**********" at bounding box center [557, 302] width 1114 height 605
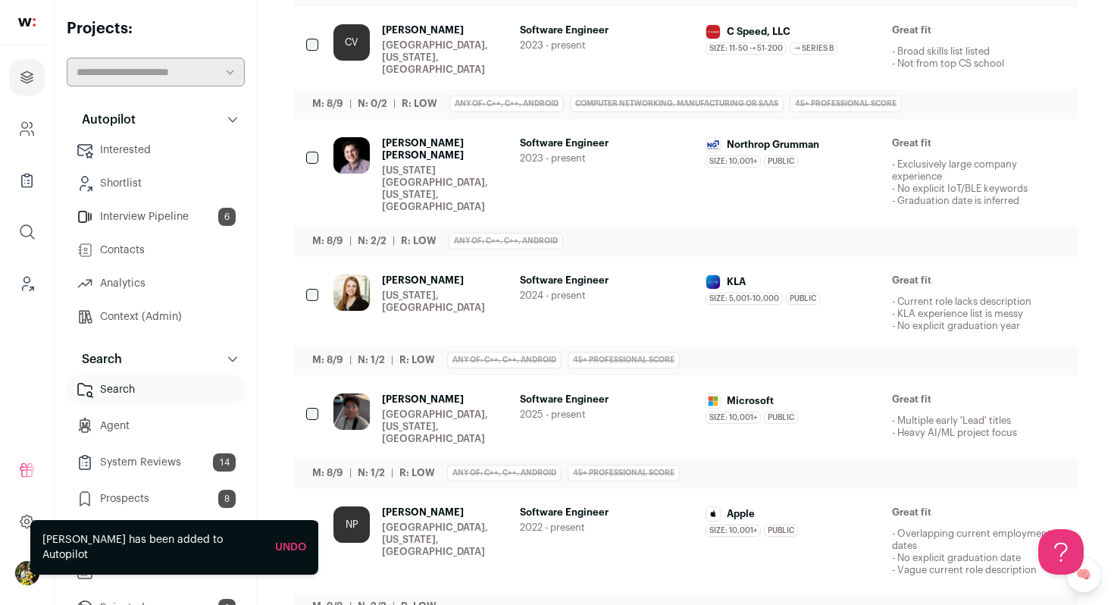
click at [427, 48] on div "Syracuse, New York, United States" at bounding box center [445, 57] width 126 height 36
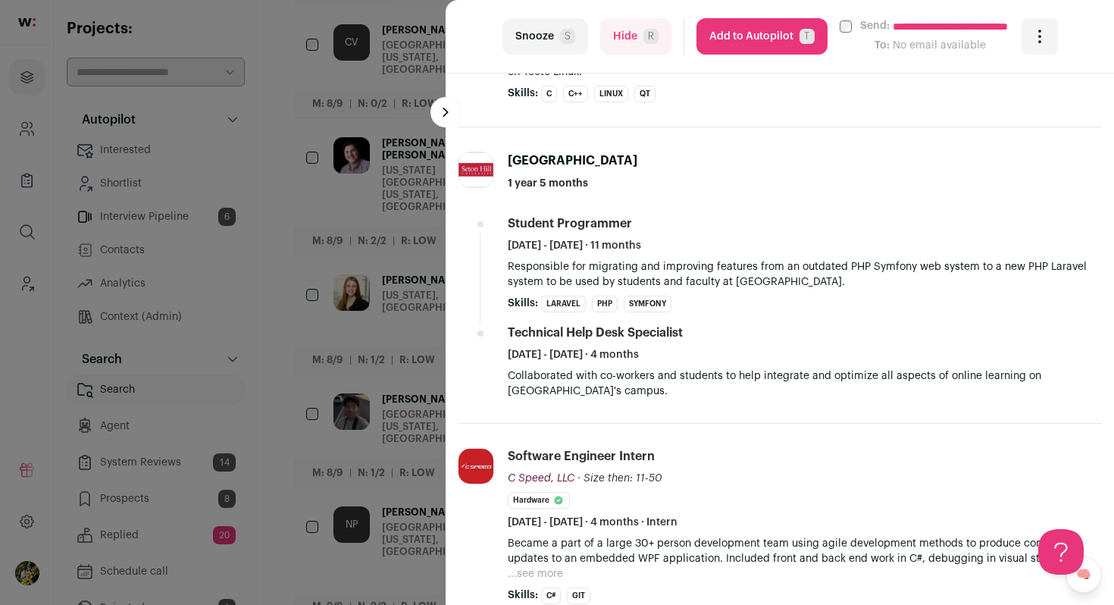
click at [396, 311] on div "**********" at bounding box center [557, 302] width 1114 height 605
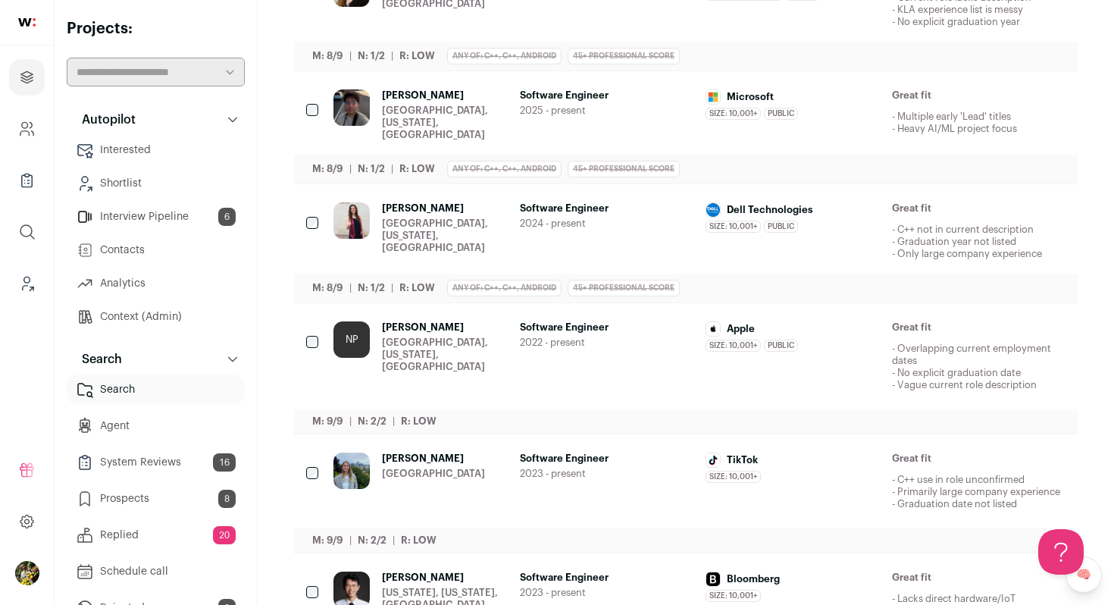
click at [402, 105] on div "Norristown, Pennsylvania, United States" at bounding box center [445, 123] width 126 height 36
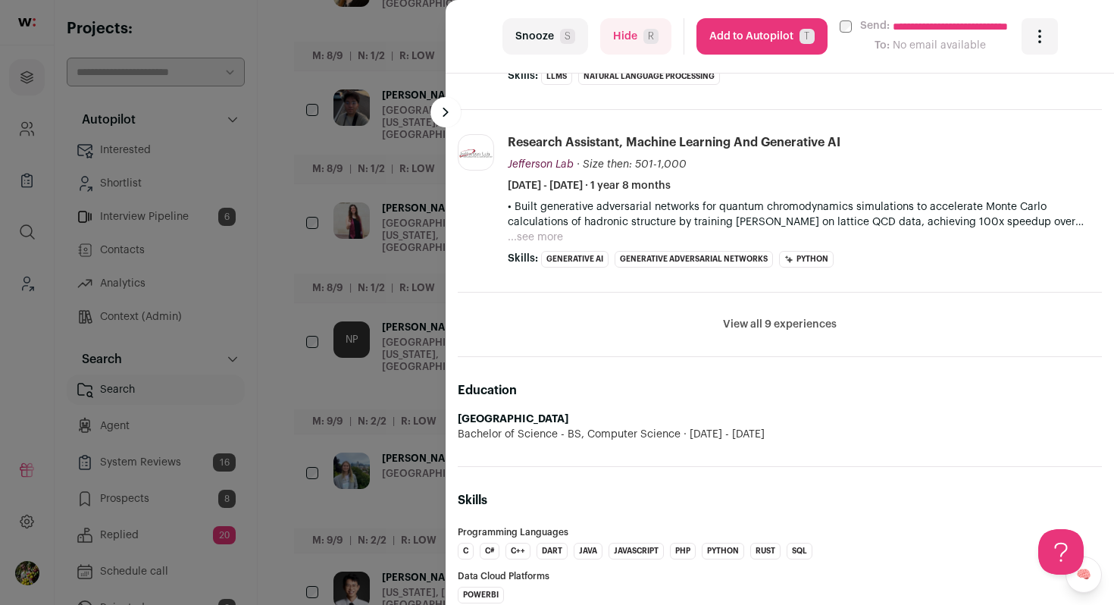
click at [619, 23] on button "Hide R" at bounding box center [635, 36] width 71 height 36
click at [386, 214] on div "**********" at bounding box center [557, 302] width 1114 height 605
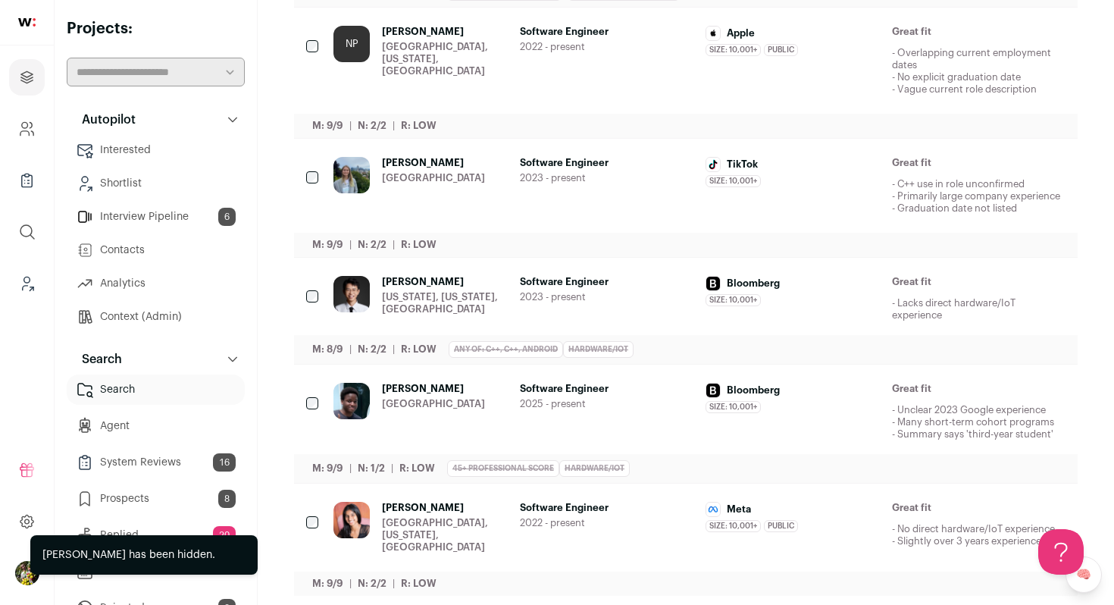
click at [477, 174] on div "Karalee Mota San Francisco Bay Area" at bounding box center [433, 186] width 103 height 58
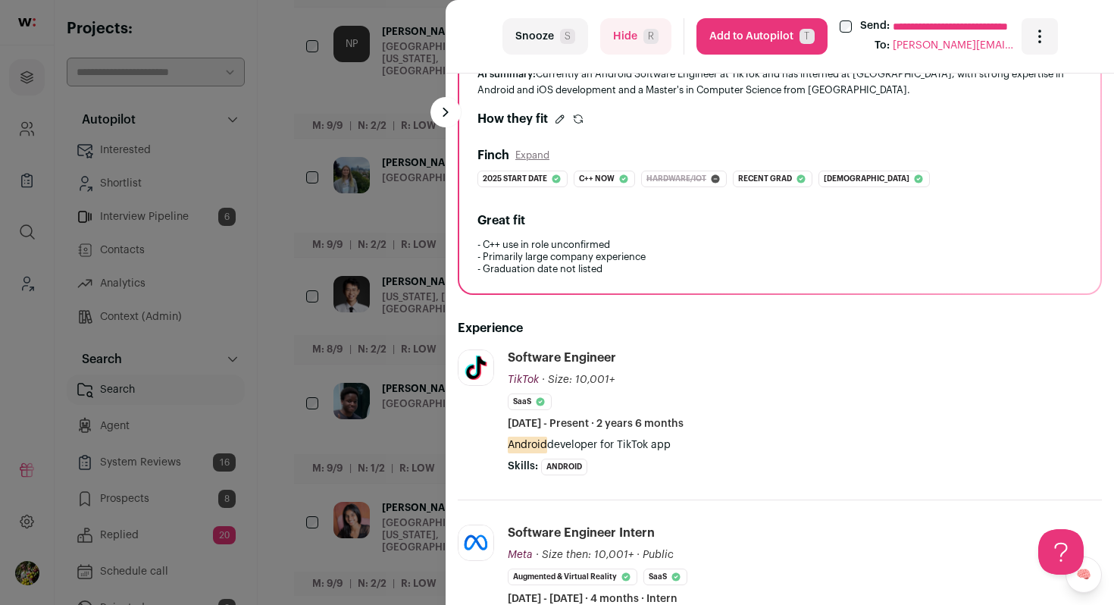
click at [339, 287] on div "**********" at bounding box center [557, 302] width 1114 height 605
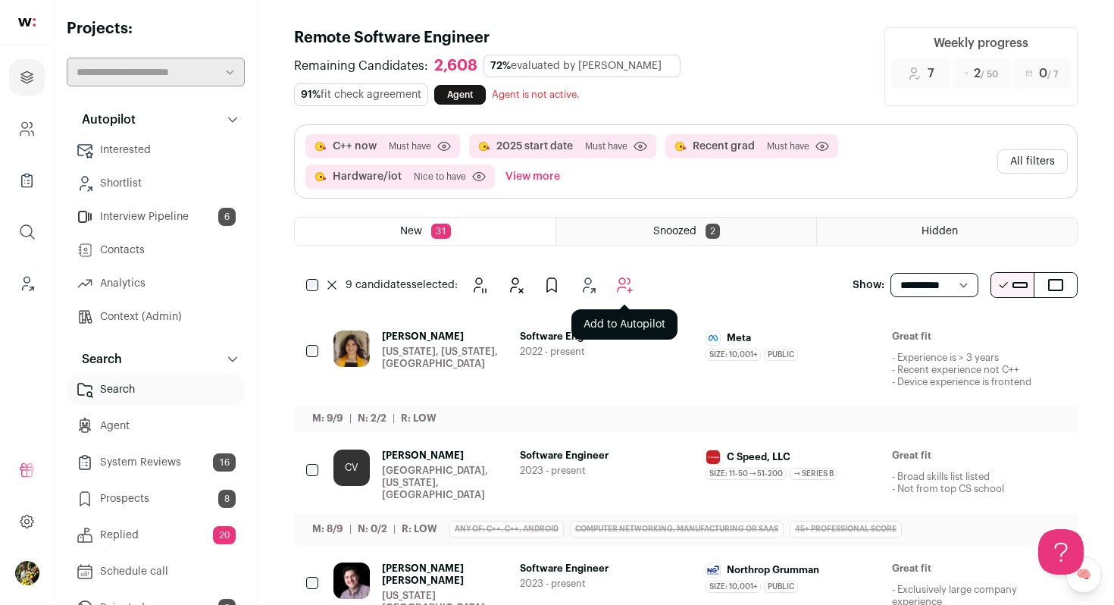
click at [628, 282] on icon "Add to Autopilot" at bounding box center [624, 285] width 18 height 18
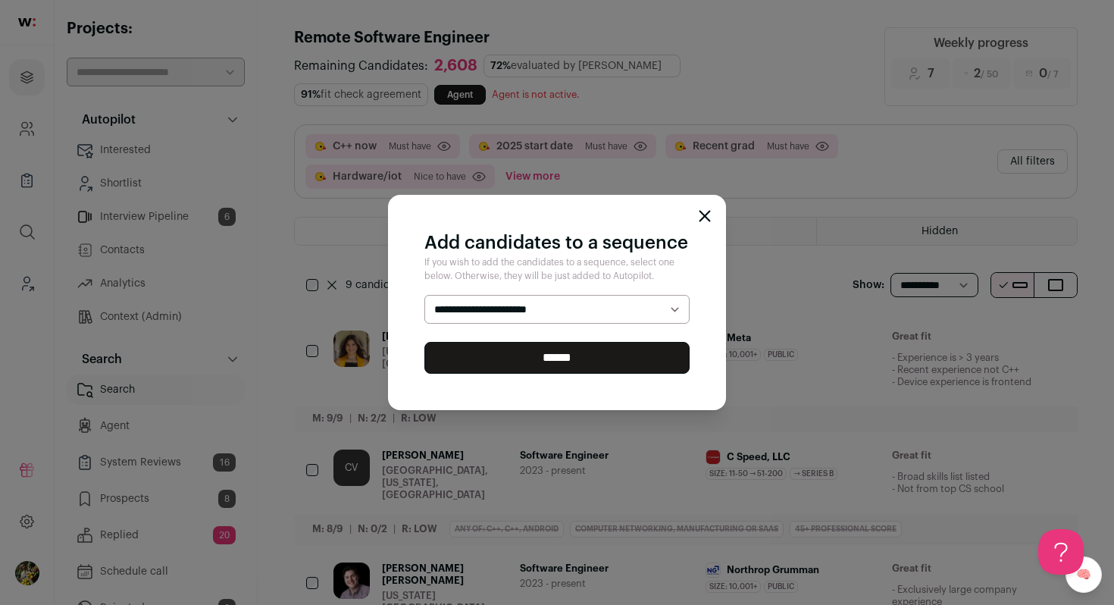
select select "*****"
click at [424, 295] on select "**********" at bounding box center [556, 309] width 265 height 29
click at [621, 345] on input "******" at bounding box center [556, 358] width 265 height 32
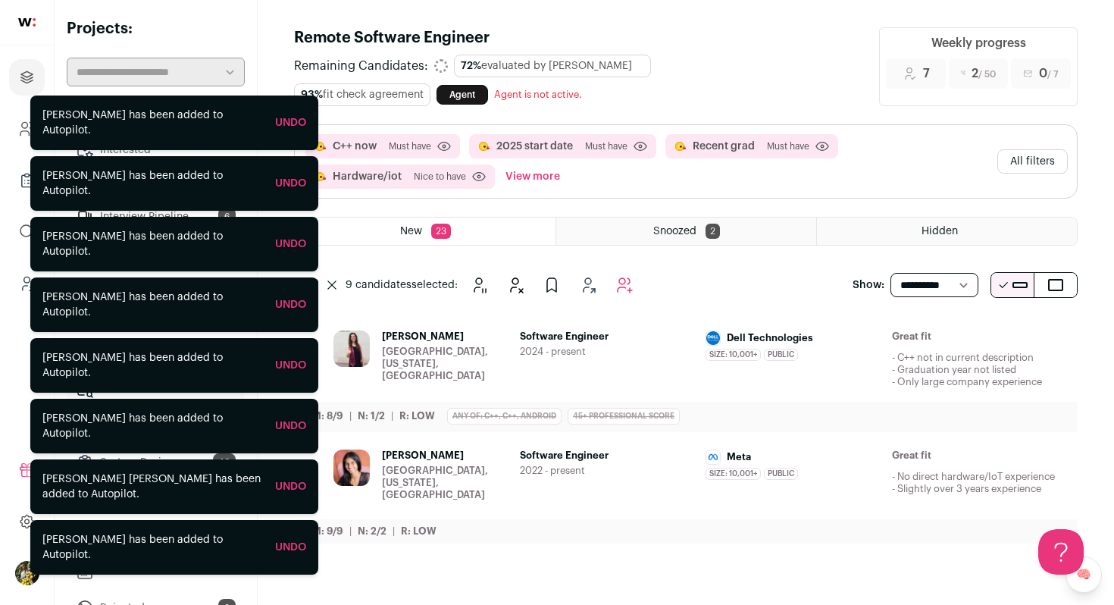
click at [621, 349] on span "2024 - present" at bounding box center [607, 352] width 174 height 12
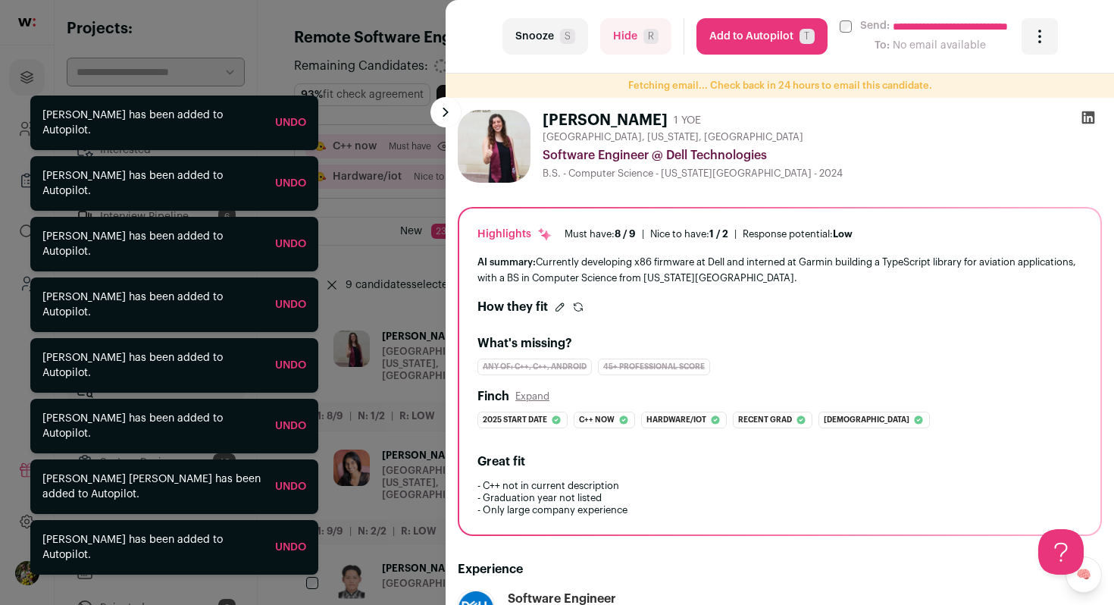
click at [405, 170] on div "**********" at bounding box center [557, 302] width 1114 height 605
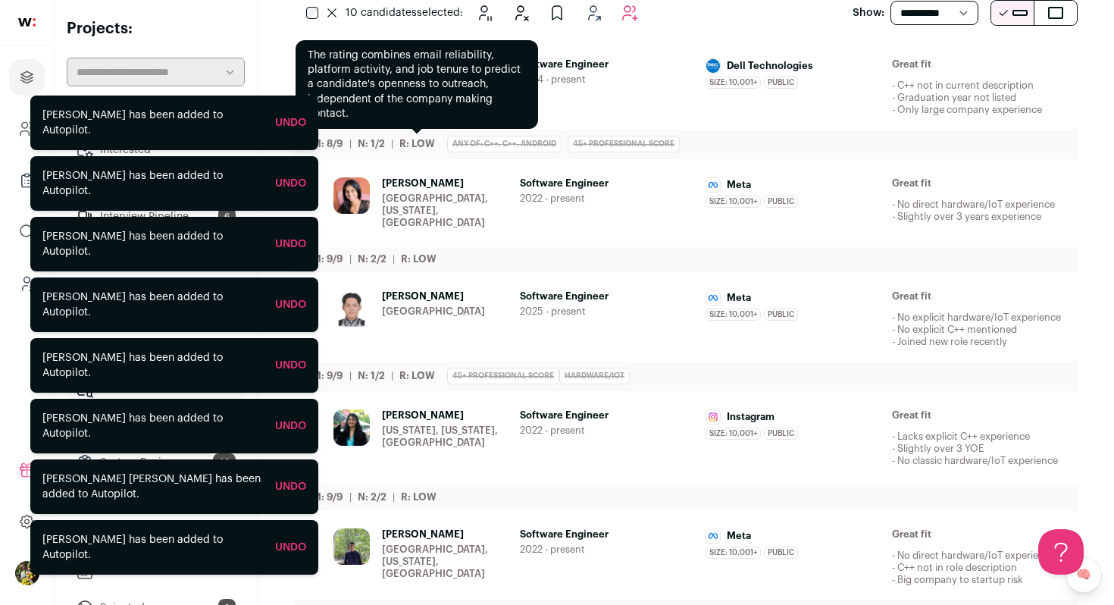
scroll to position [277, 0]
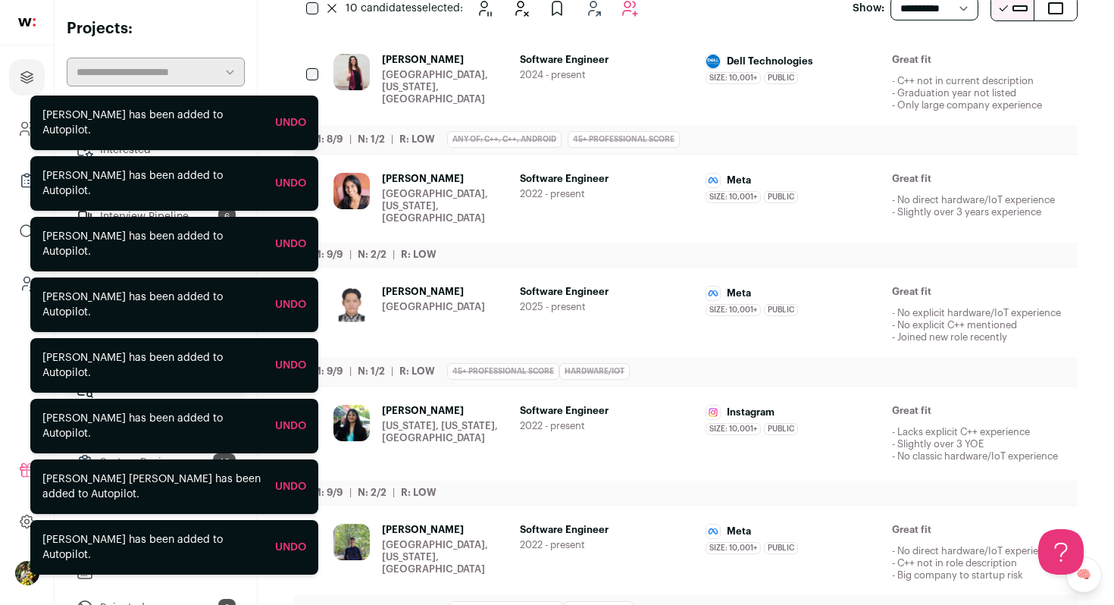
click at [527, 81] on div "Software Engineer 2024 - present" at bounding box center [607, 83] width 174 height 58
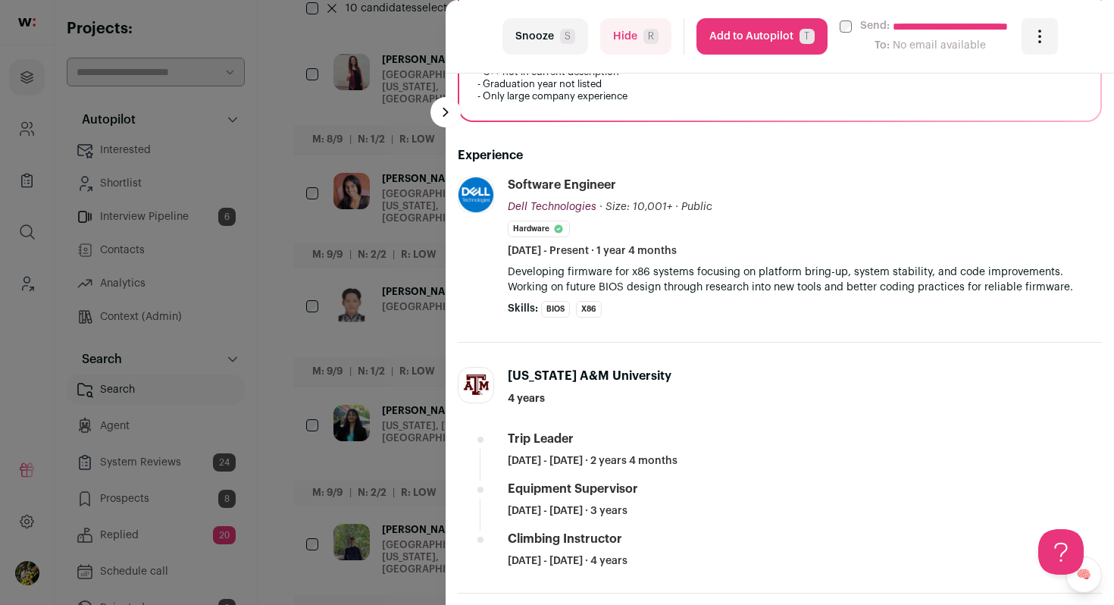
scroll to position [0, 0]
click at [624, 44] on button "Hide R" at bounding box center [635, 36] width 71 height 36
click at [424, 227] on div "**********" at bounding box center [557, 302] width 1114 height 605
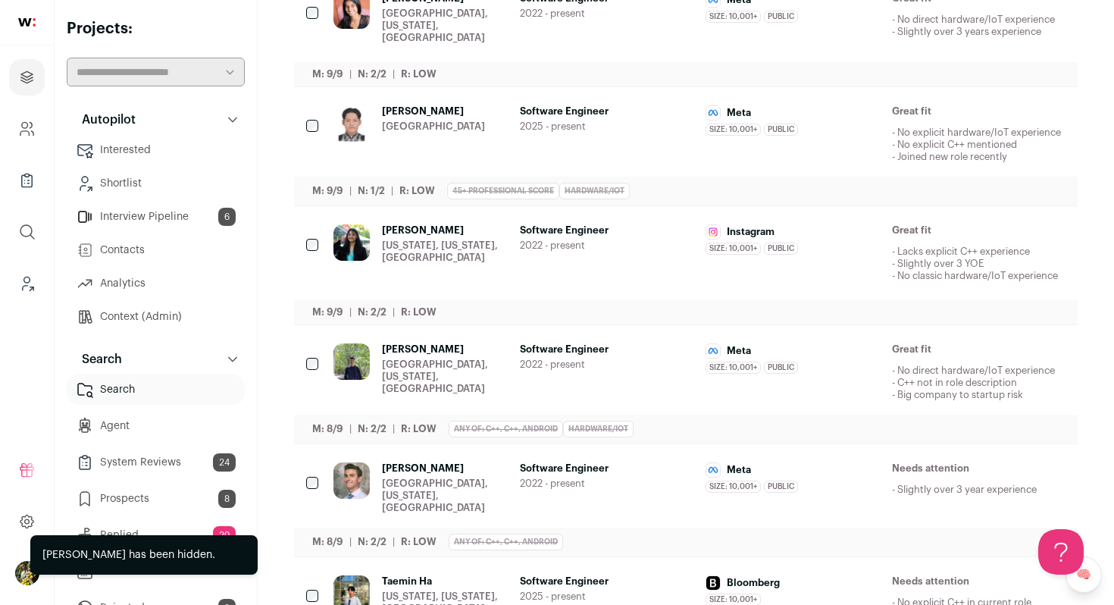
scroll to position [350, 0]
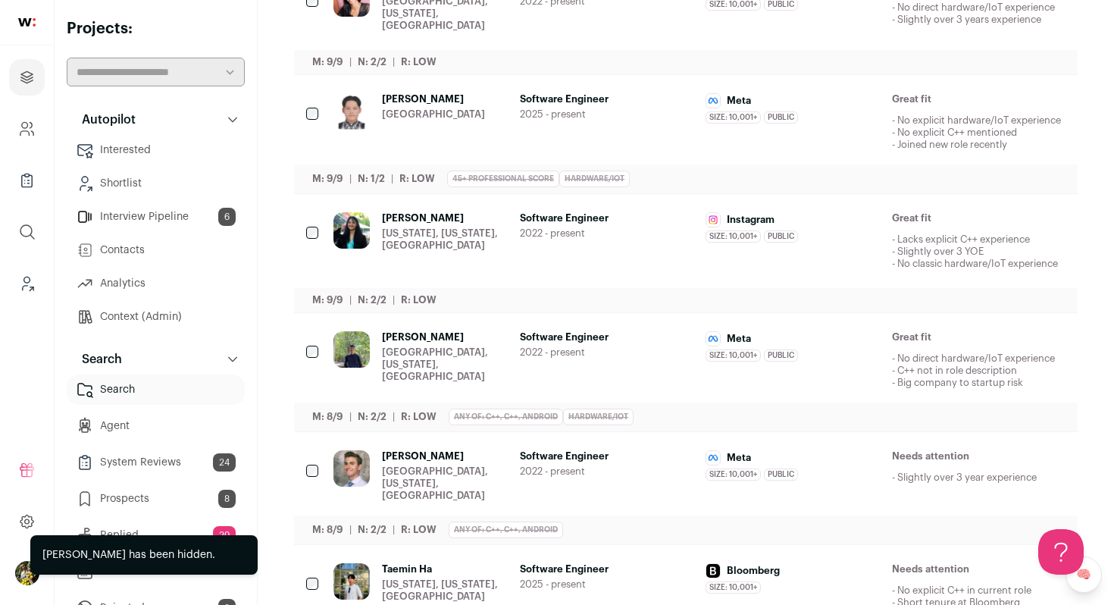
click at [455, 118] on div "Austin Zijun Bao United States" at bounding box center [433, 122] width 103 height 58
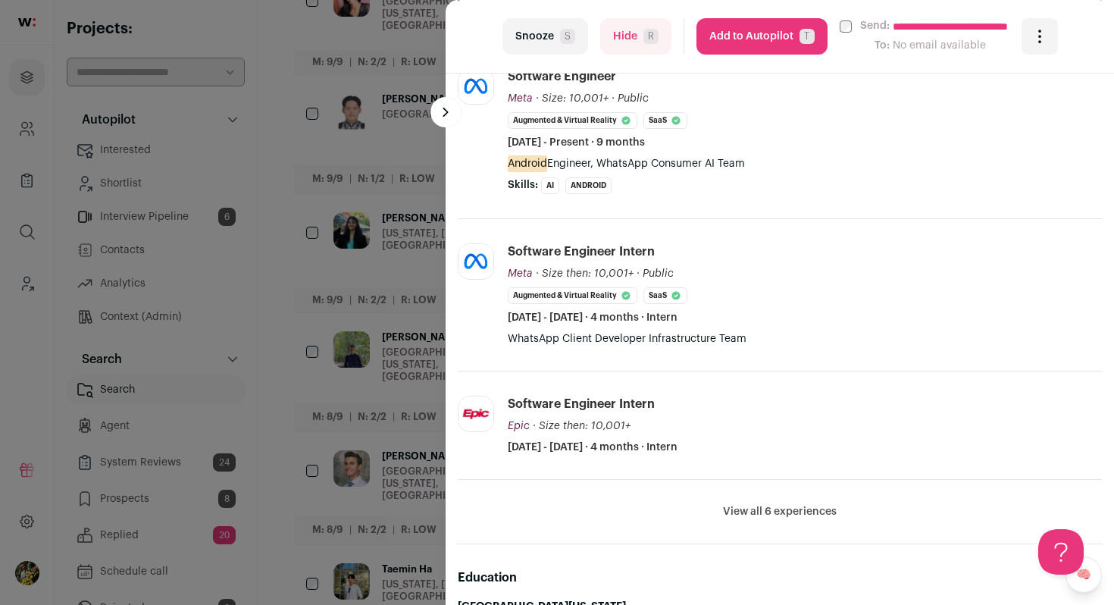
scroll to position [523, 0]
click at [393, 230] on div "**********" at bounding box center [557, 302] width 1114 height 605
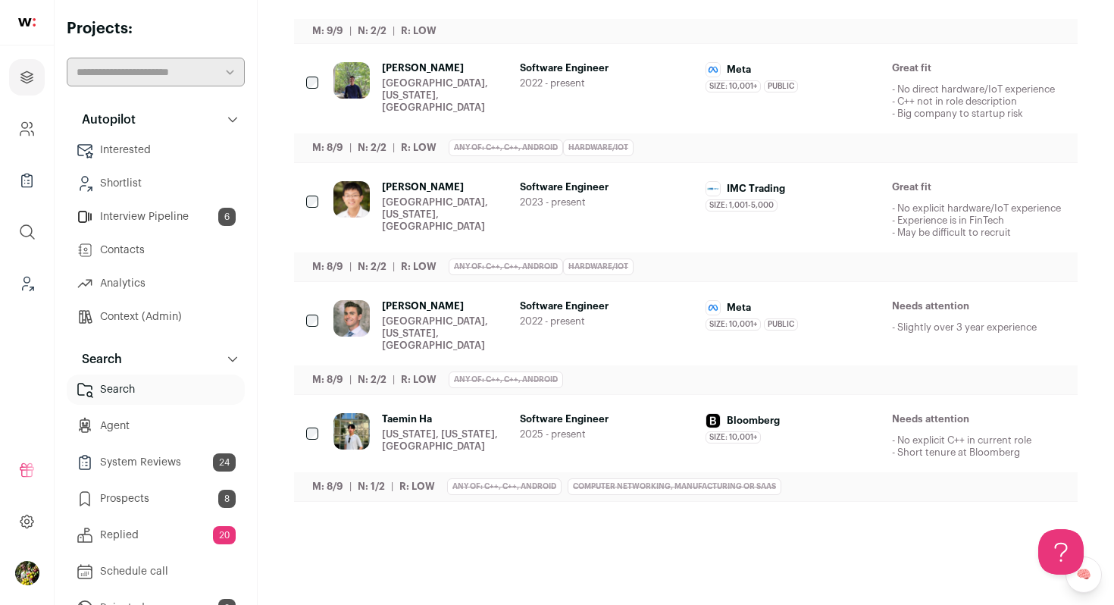
scroll to position [866, 0]
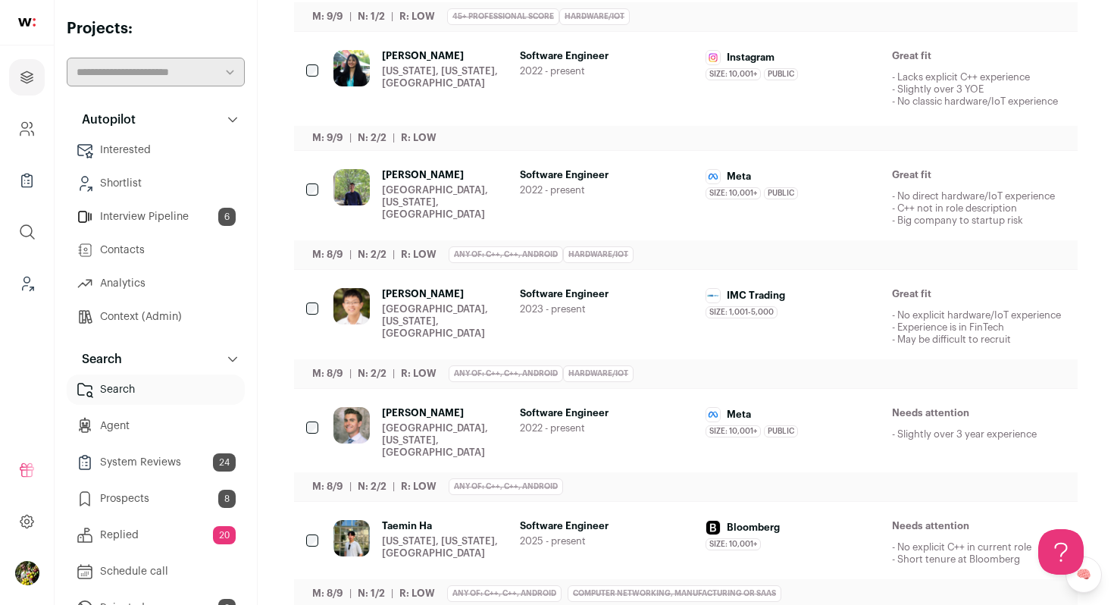
click at [486, 535] on div "[US_STATE], [US_STATE], [GEOGRAPHIC_DATA]" at bounding box center [445, 547] width 126 height 24
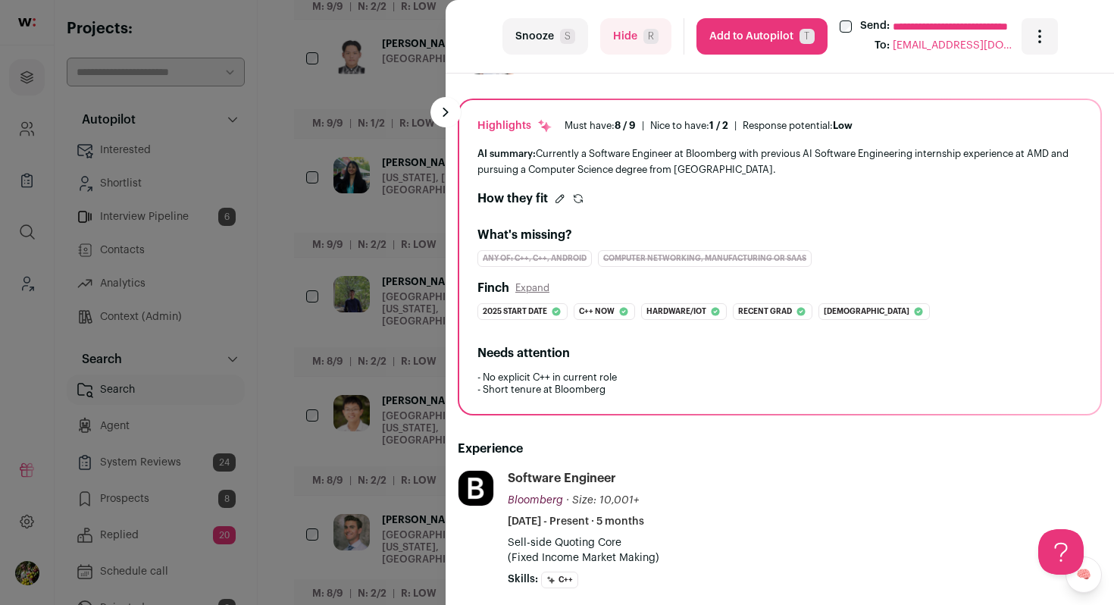
scroll to position [97, 0]
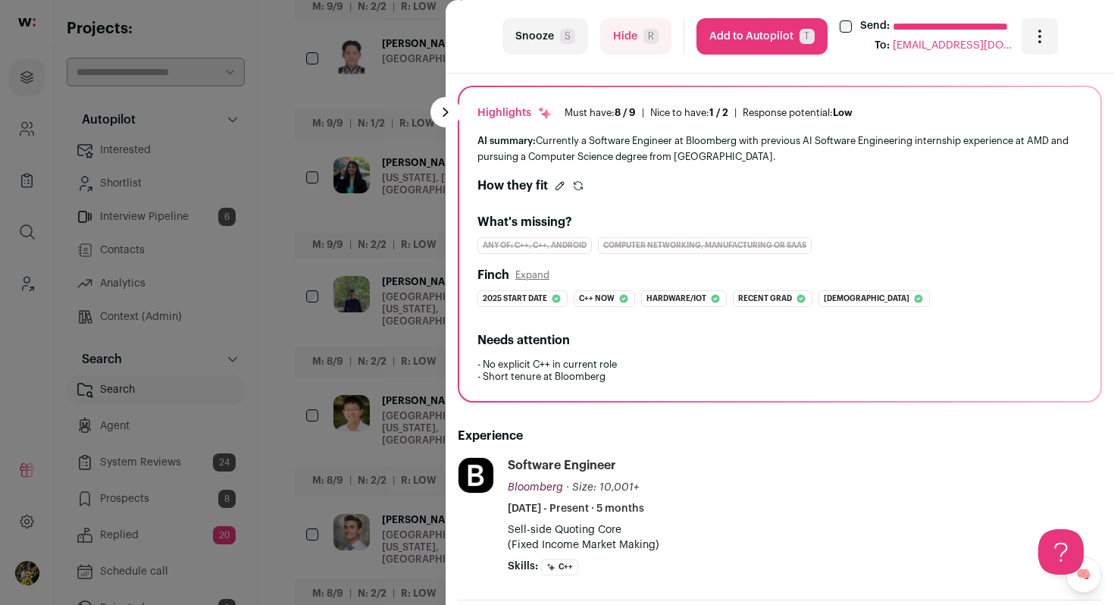
click at [632, 29] on button "Hide R" at bounding box center [635, 36] width 71 height 36
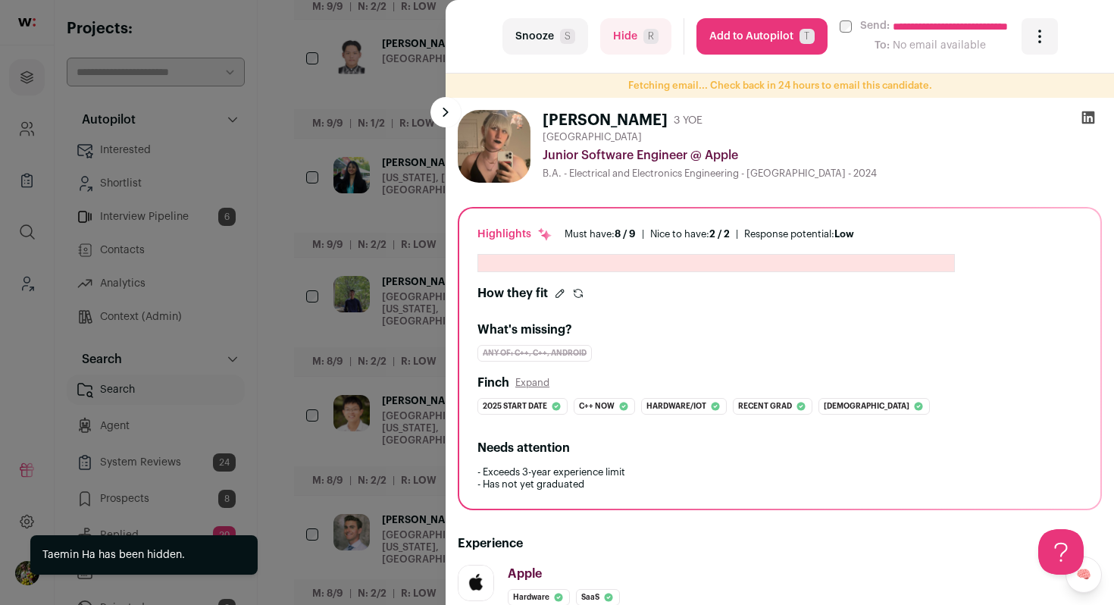
click at [420, 159] on div "**********" at bounding box center [557, 302] width 1114 height 605
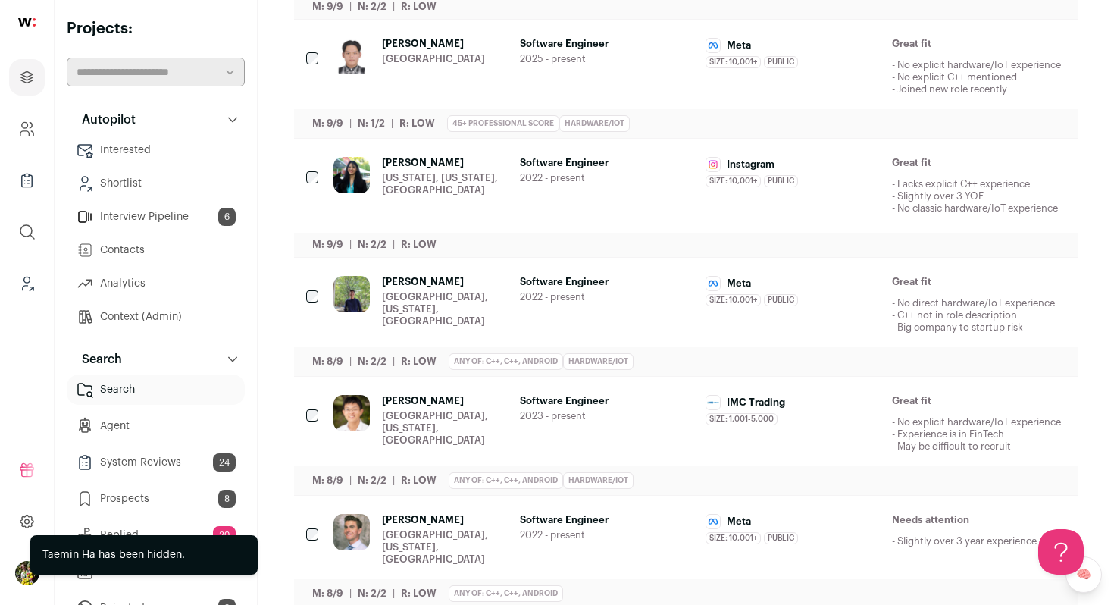
scroll to position [0, 0]
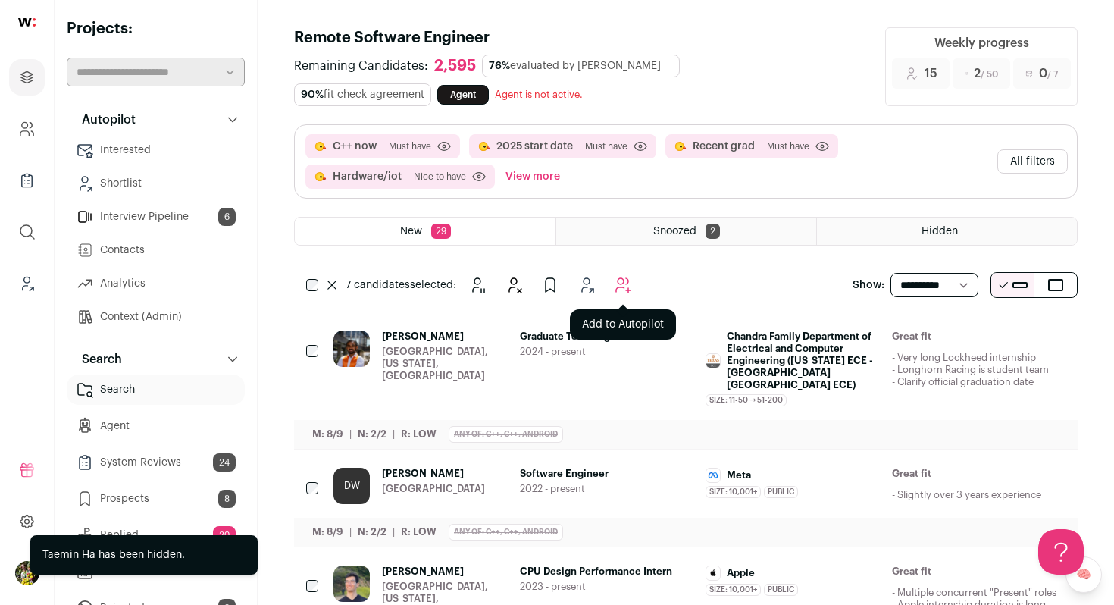
click at [624, 286] on icon "Add to Autopilot" at bounding box center [623, 285] width 18 height 18
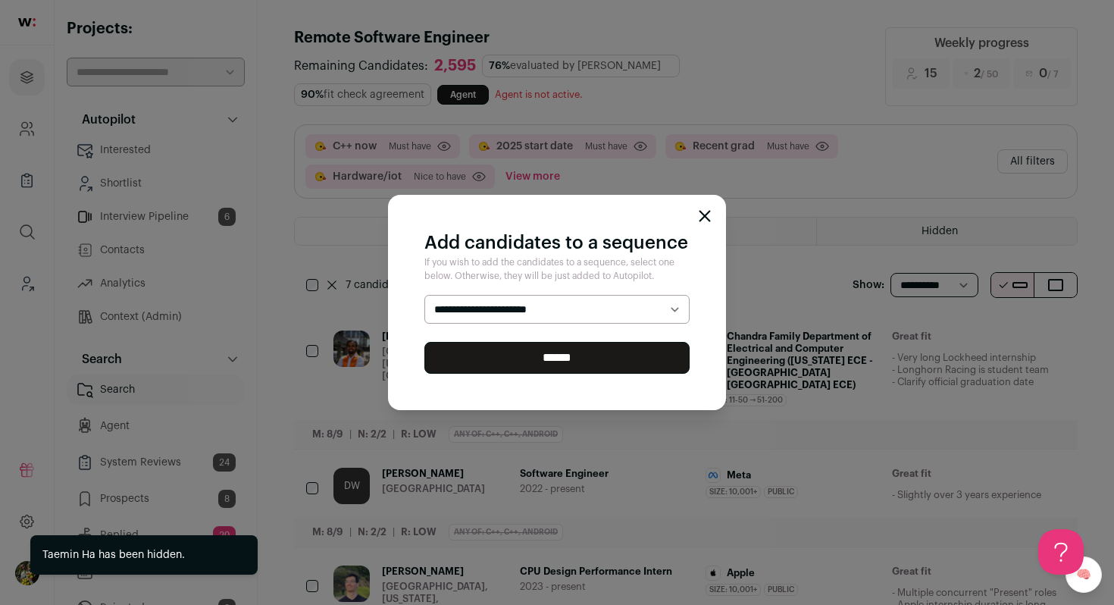
select select "*****"
click at [424, 295] on select "**********" at bounding box center [556, 309] width 265 height 29
click at [608, 355] on input "******" at bounding box center [556, 358] width 265 height 32
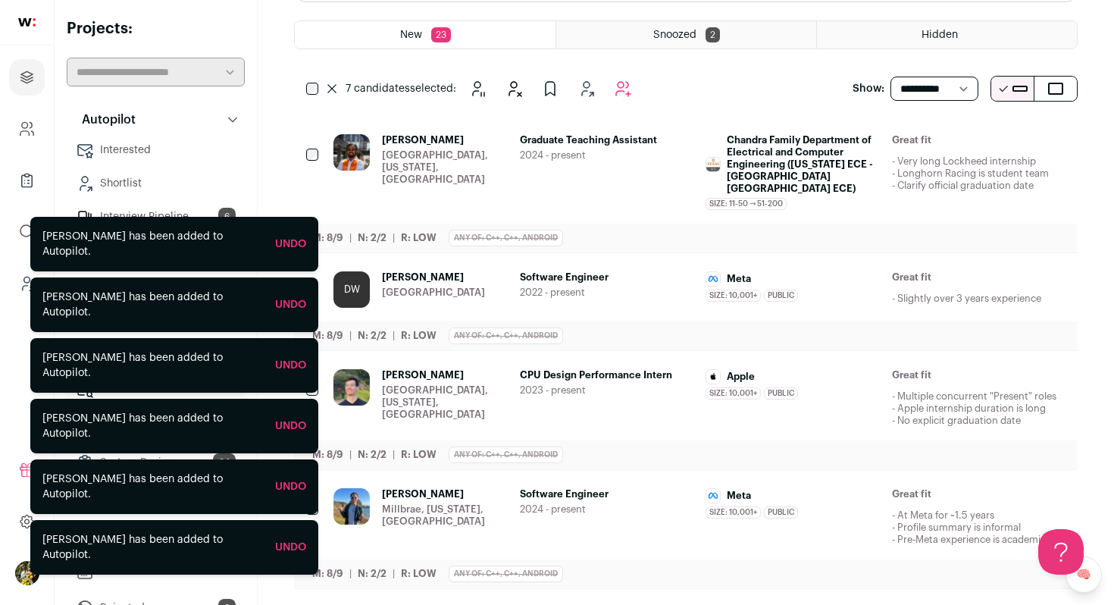
scroll to position [230, 0]
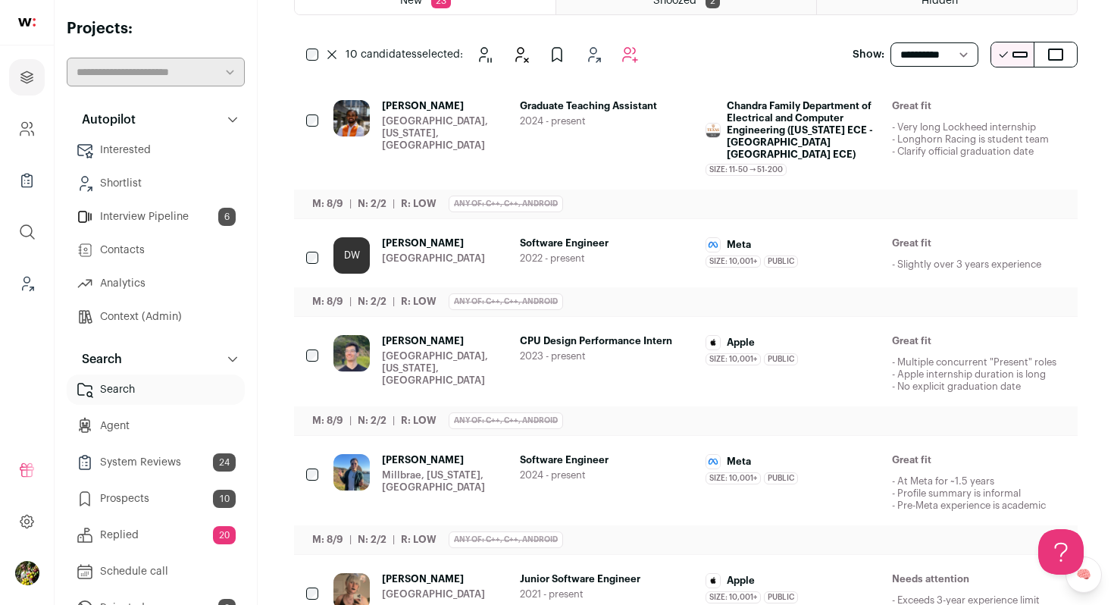
click at [330, 53] on icon at bounding box center [331, 54] width 9 height 9
click at [921, 105] on icon "Hide" at bounding box center [930, 107] width 18 height 18
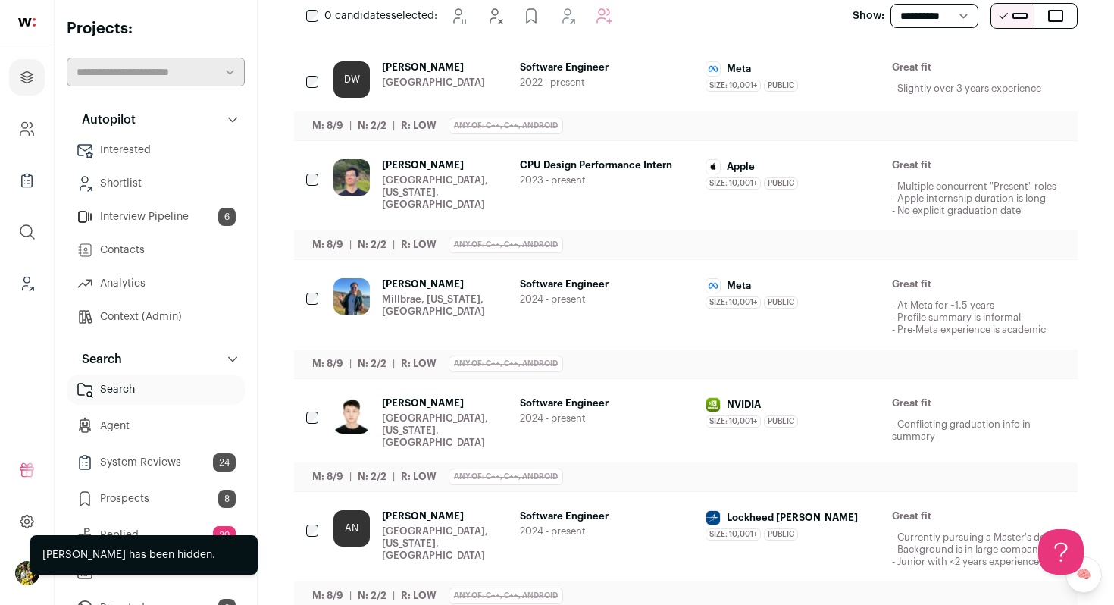
scroll to position [271, 0]
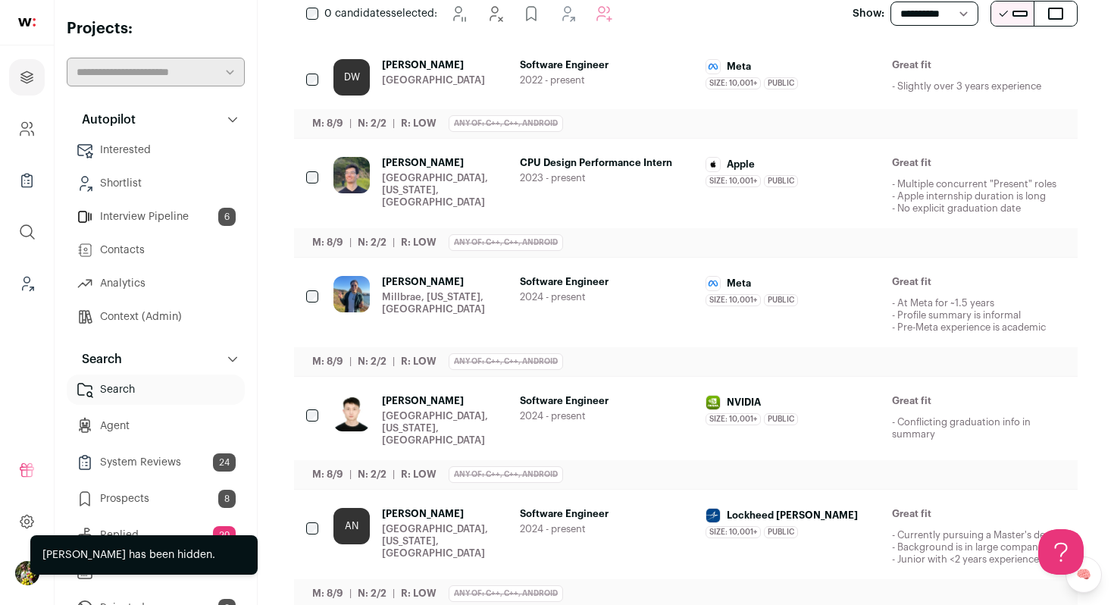
click at [934, 164] on icon "Hide" at bounding box center [930, 164] width 18 height 18
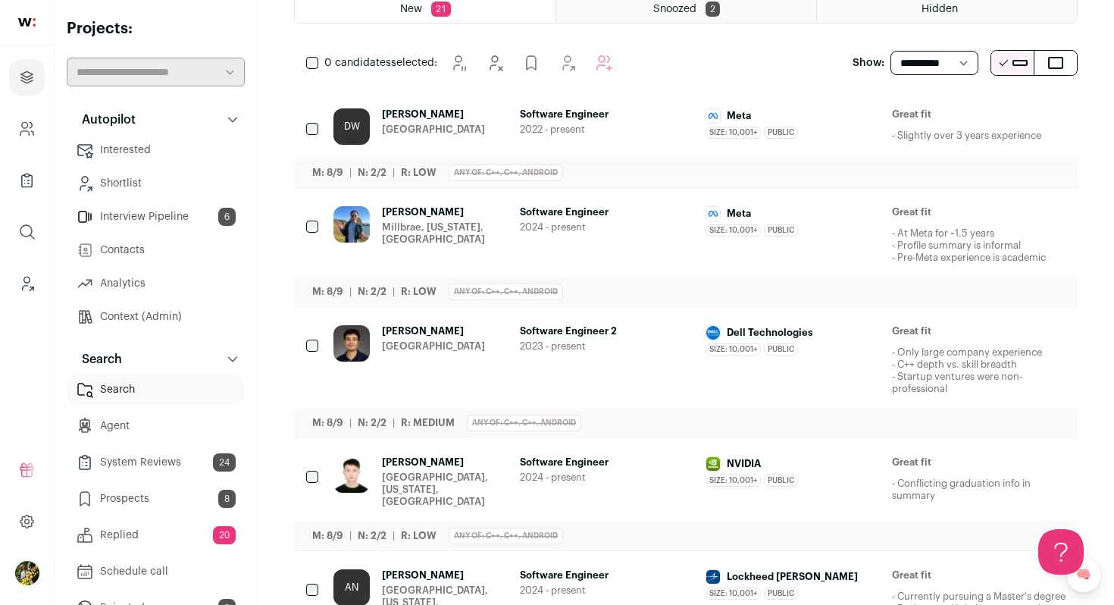
scroll to position [0, 0]
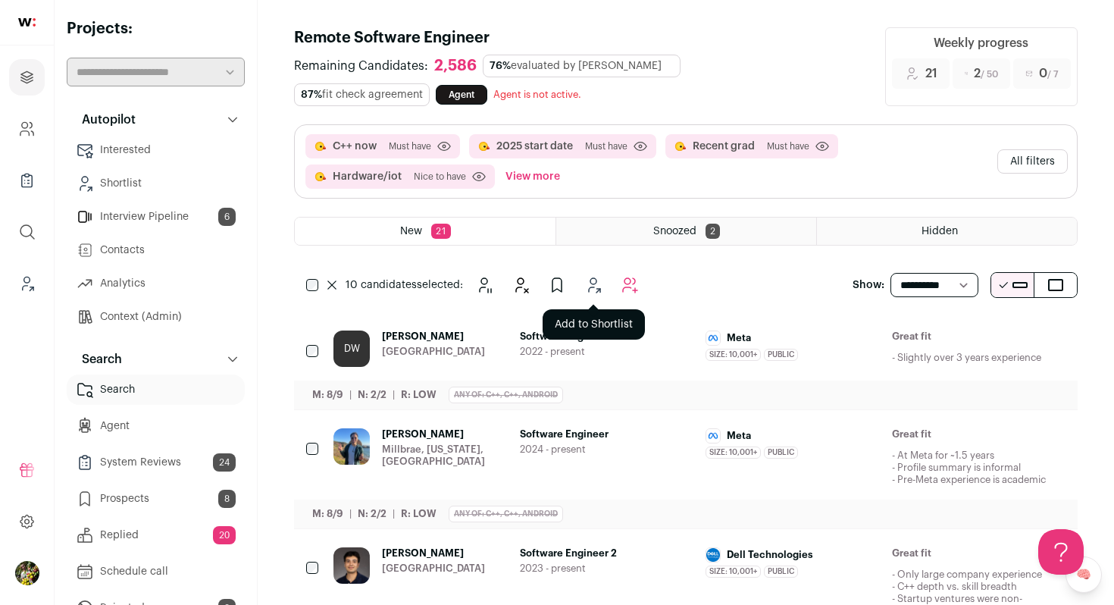
click at [629, 282] on icon "Add to Autopilot" at bounding box center [630, 285] width 18 height 18
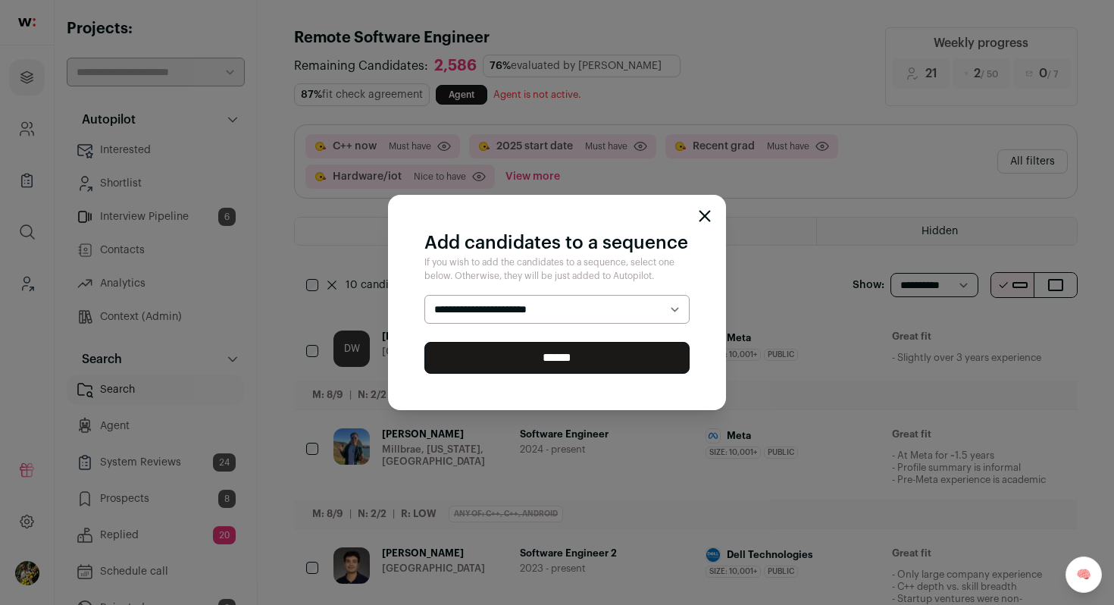
select select "*****"
click at [424, 295] on select "**********" at bounding box center [556, 309] width 265 height 29
click at [618, 359] on input "******" at bounding box center [556, 358] width 265 height 32
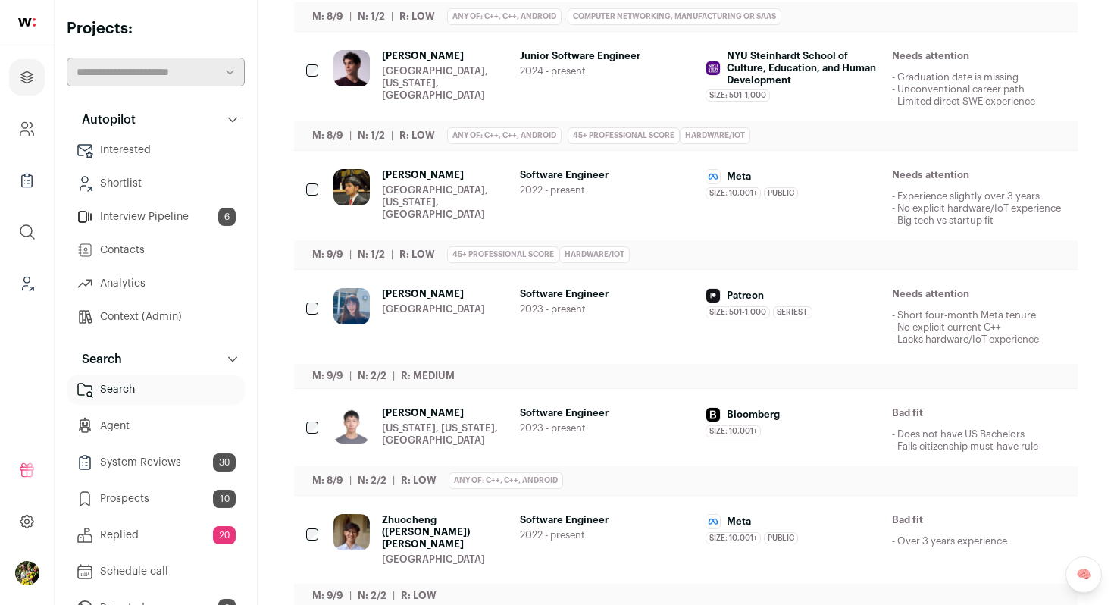
scroll to position [517, 0]
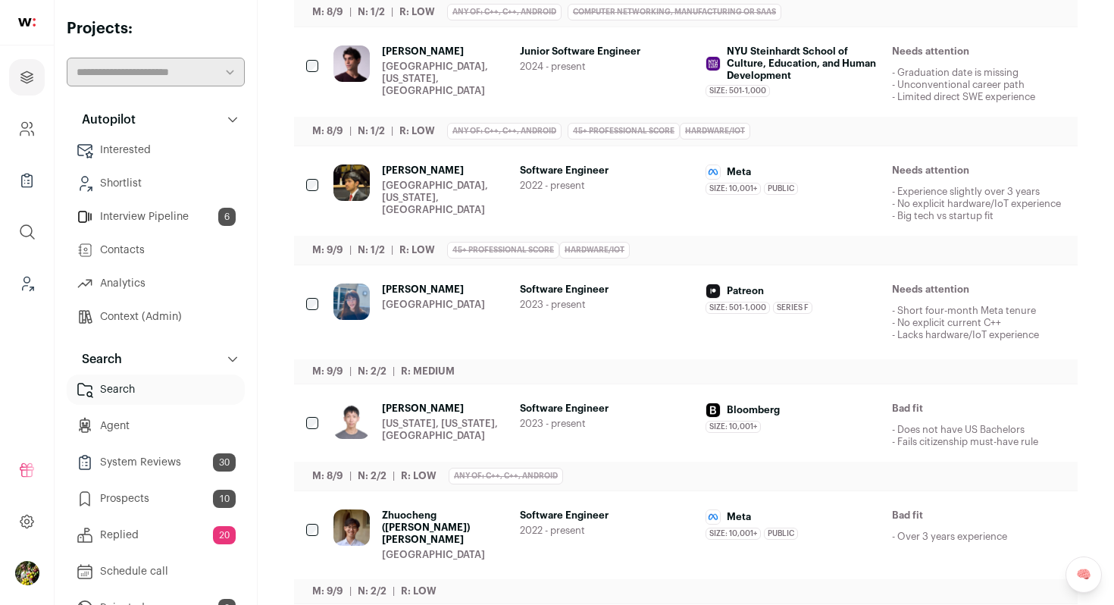
click at [446, 61] on div "Brooklyn, New York, United States" at bounding box center [445, 79] width 126 height 36
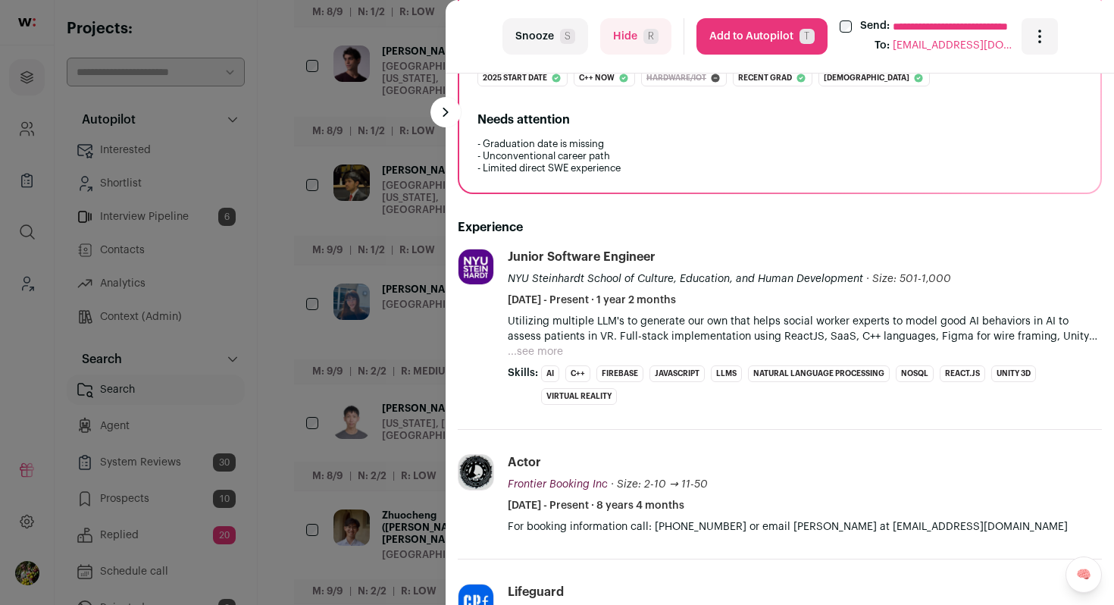
scroll to position [326, 0]
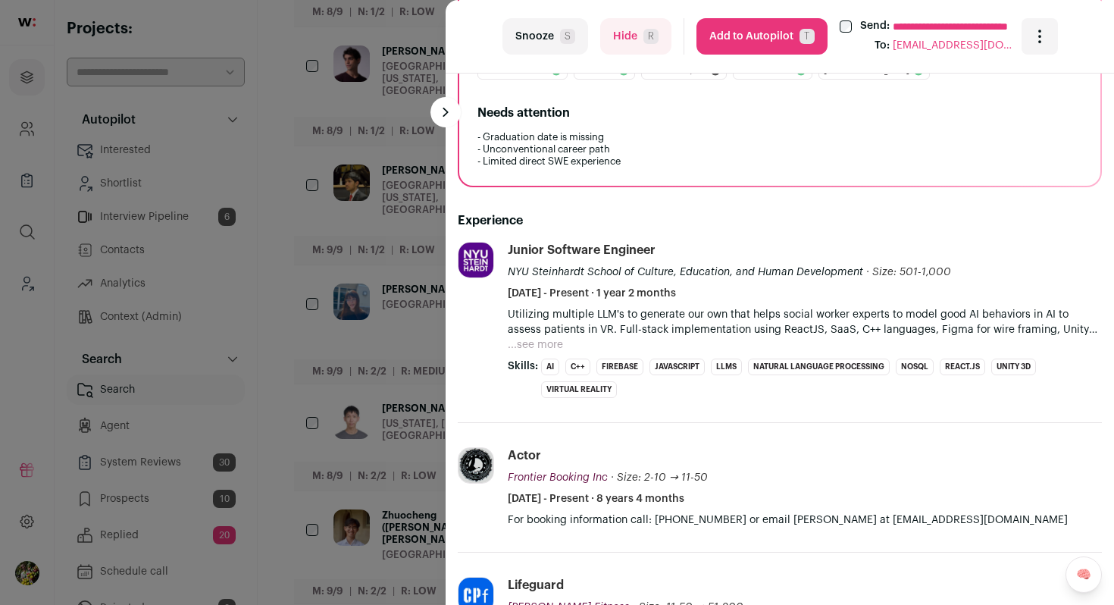
click at [543, 342] on button "...see more" at bounding box center [535, 344] width 55 height 15
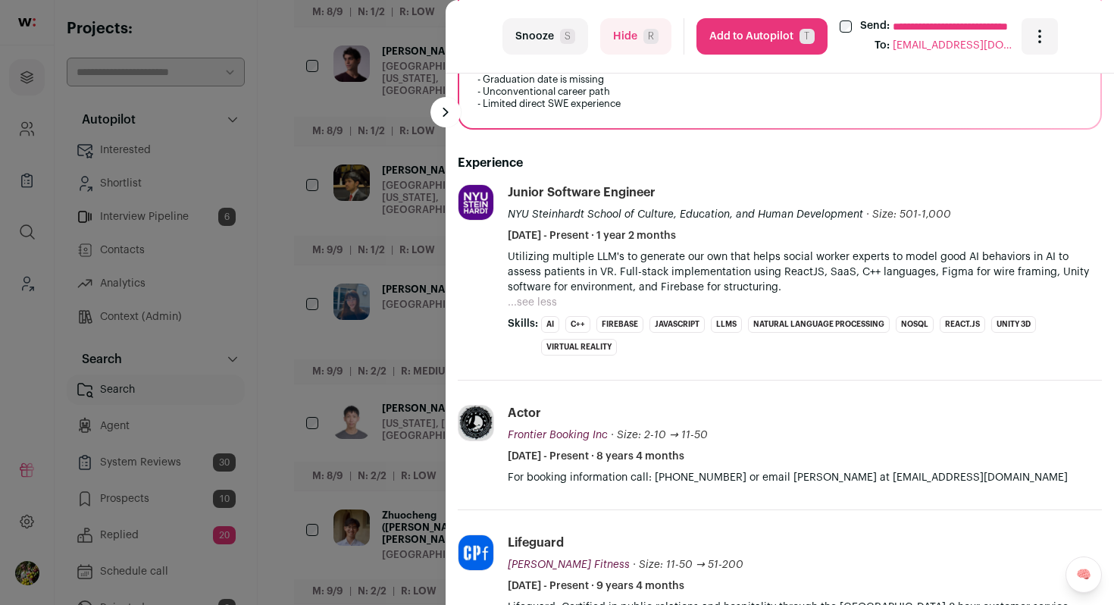
scroll to position [419, 0]
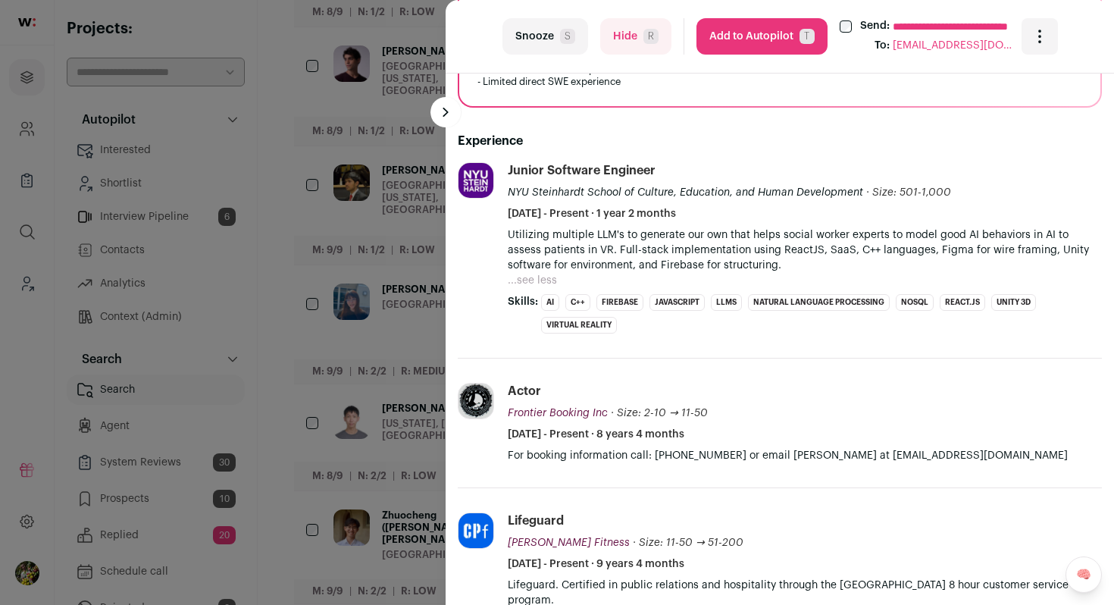
click at [638, 24] on button "Hide R" at bounding box center [635, 36] width 71 height 36
click at [427, 211] on div "**********" at bounding box center [557, 302] width 1114 height 605
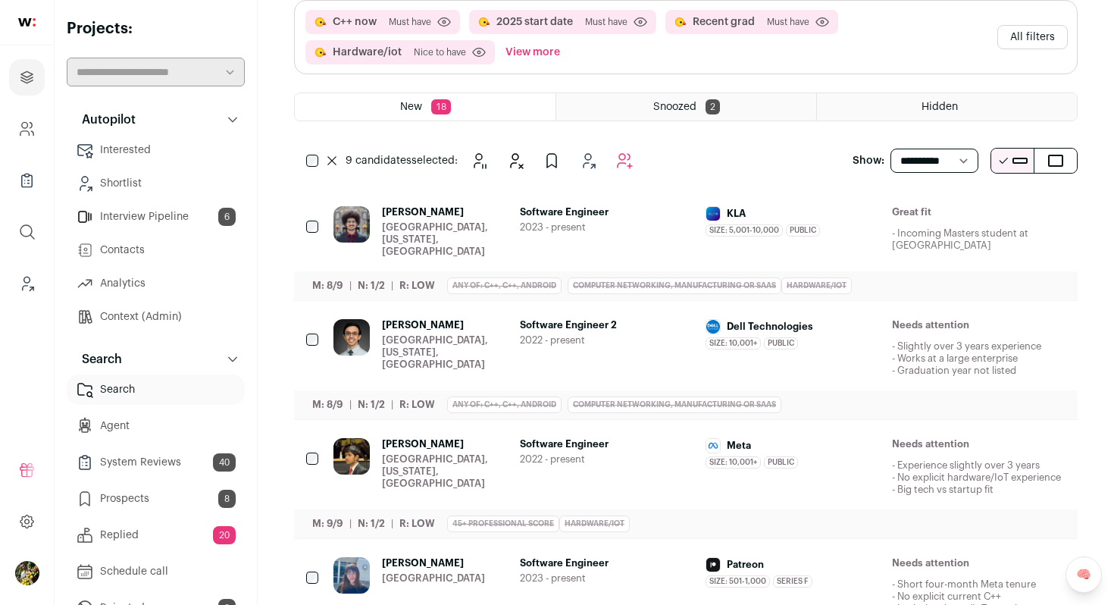
scroll to position [0, 0]
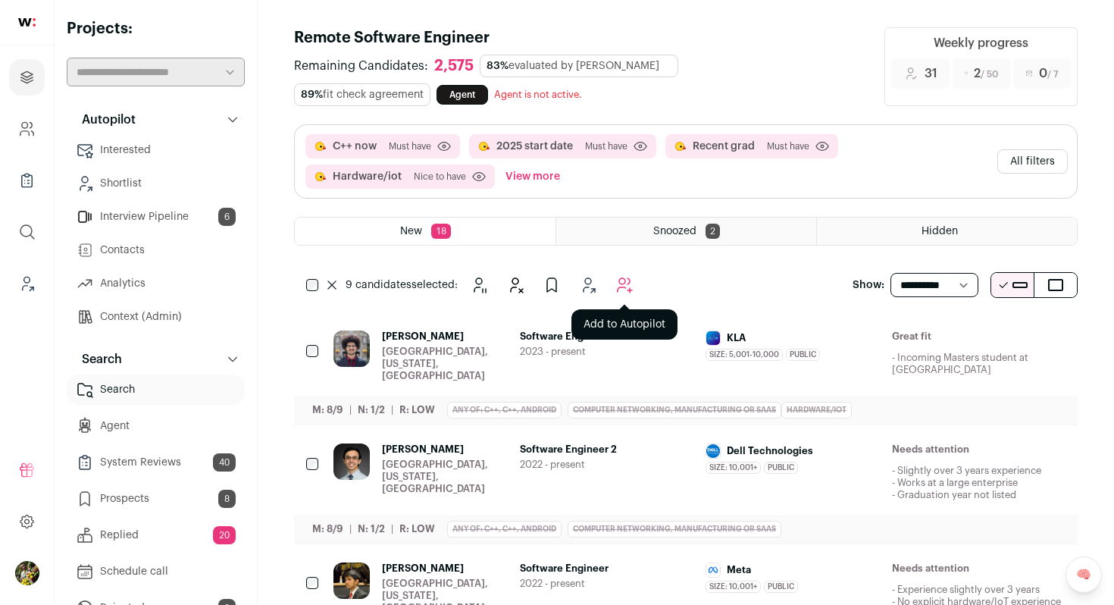
click at [624, 291] on icon "Add to Autopilot" at bounding box center [624, 285] width 18 height 18
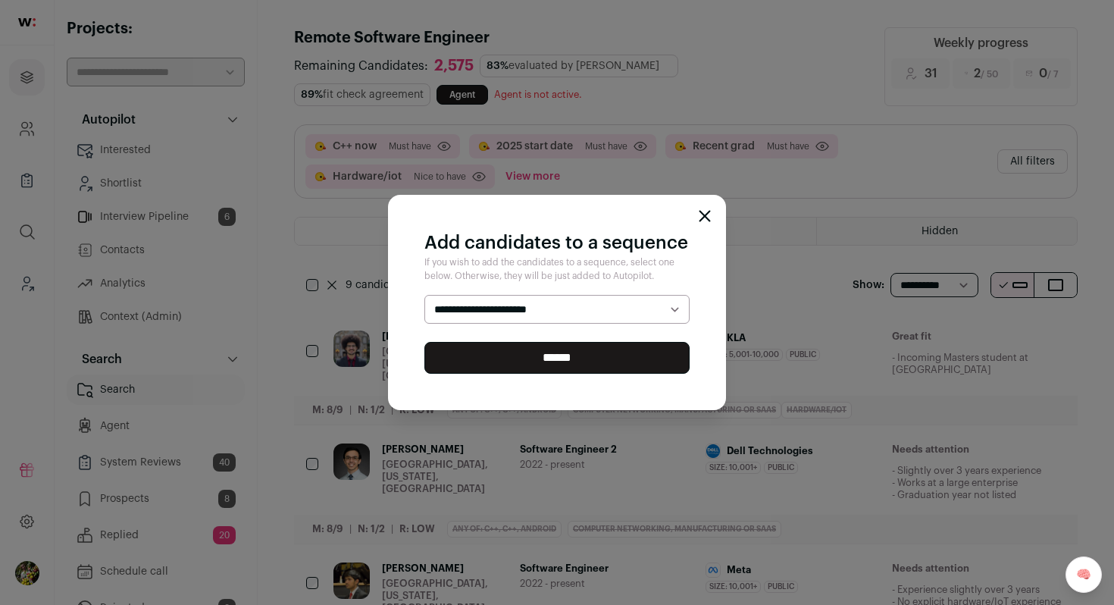
select select "*****"
click at [424, 295] on select "**********" at bounding box center [556, 309] width 265 height 29
click at [583, 360] on input "******" at bounding box center [556, 358] width 265 height 32
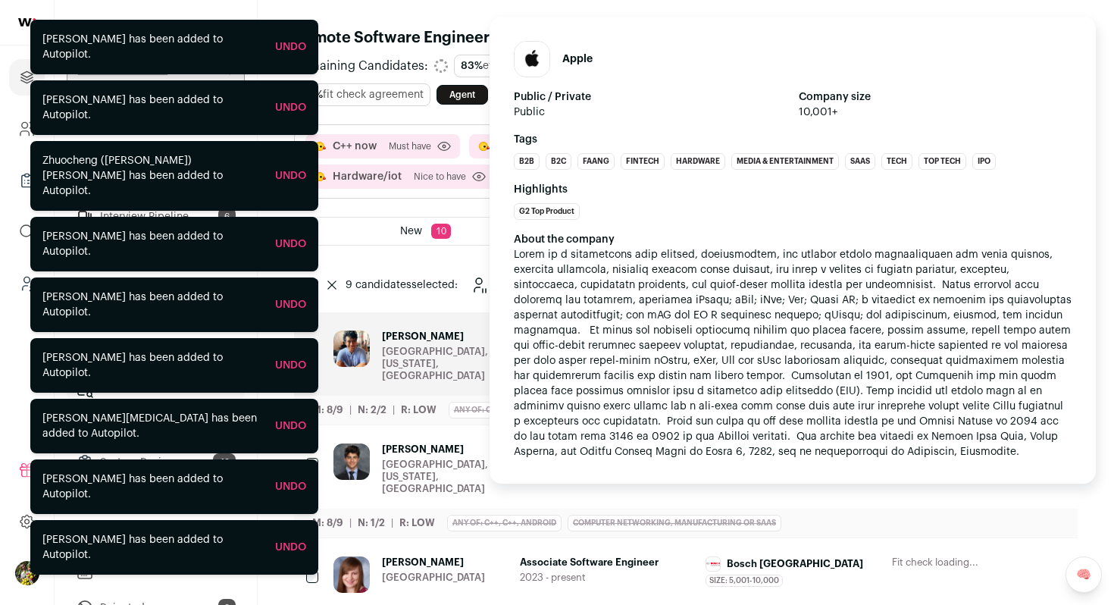
click at [758, 355] on div "About the company View more View less" at bounding box center [793, 345] width 558 height 227
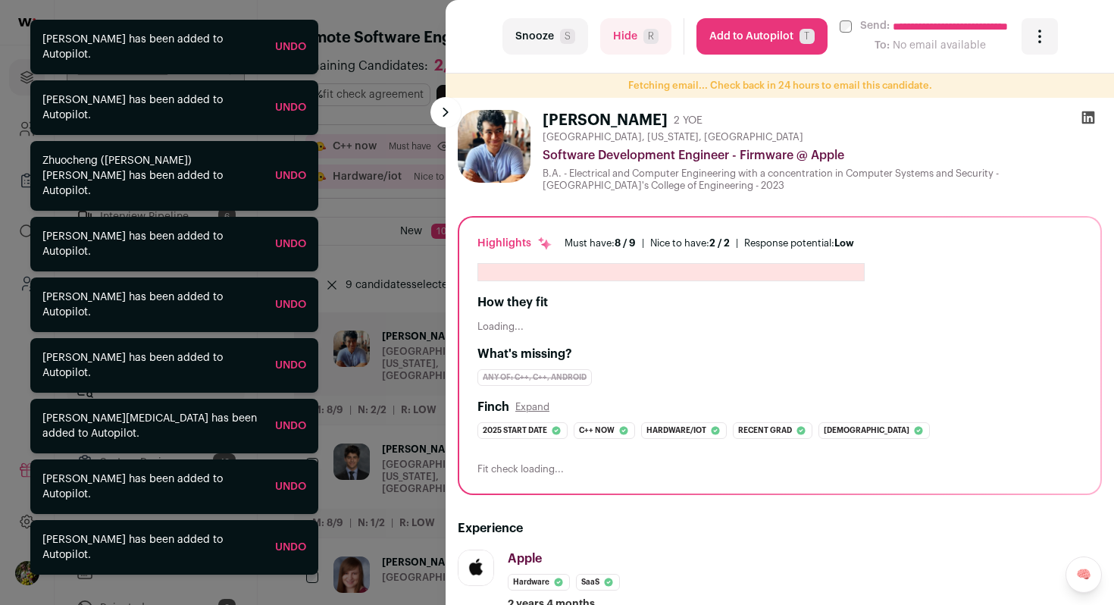
click at [624, 34] on button "Hide R" at bounding box center [635, 36] width 71 height 36
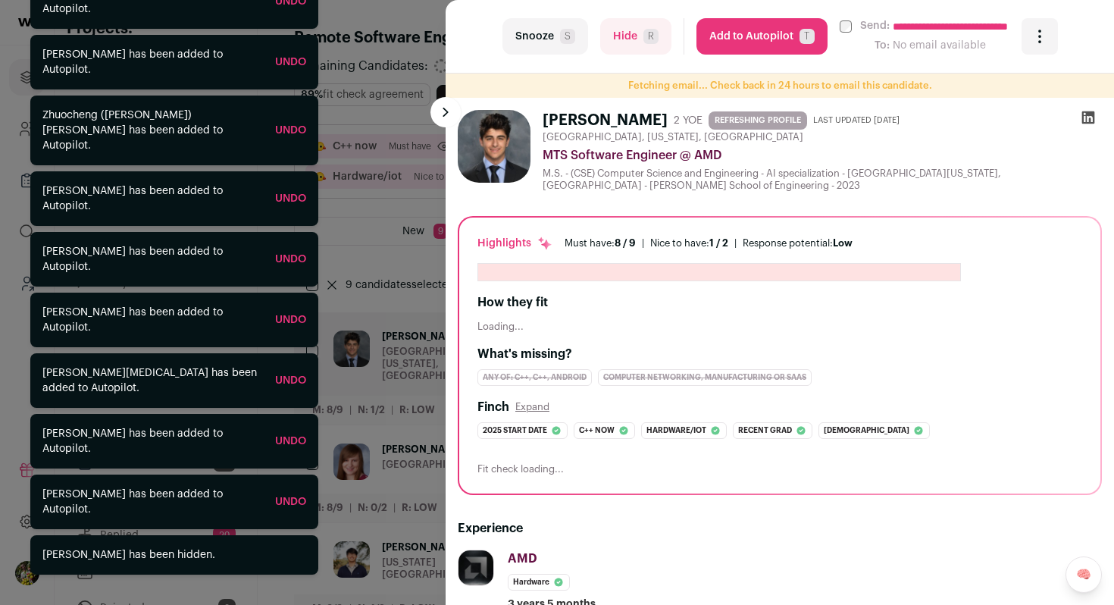
click at [401, 320] on div "**********" at bounding box center [557, 302] width 1114 height 605
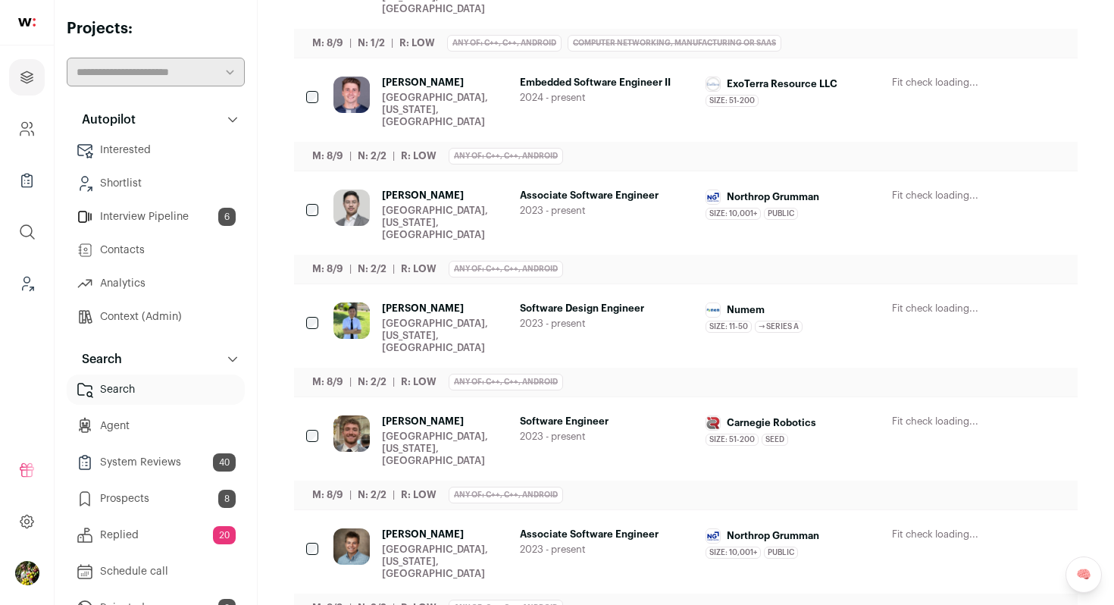
scroll to position [758, 0]
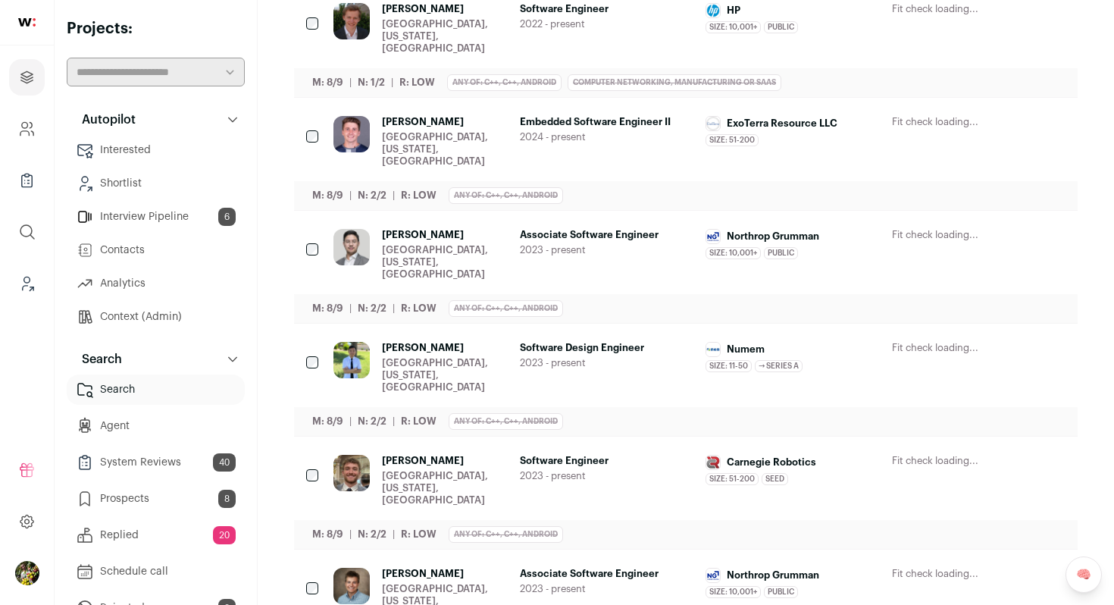
click at [390, 357] on div "Avondale, Arizona, United States" at bounding box center [445, 375] width 126 height 36
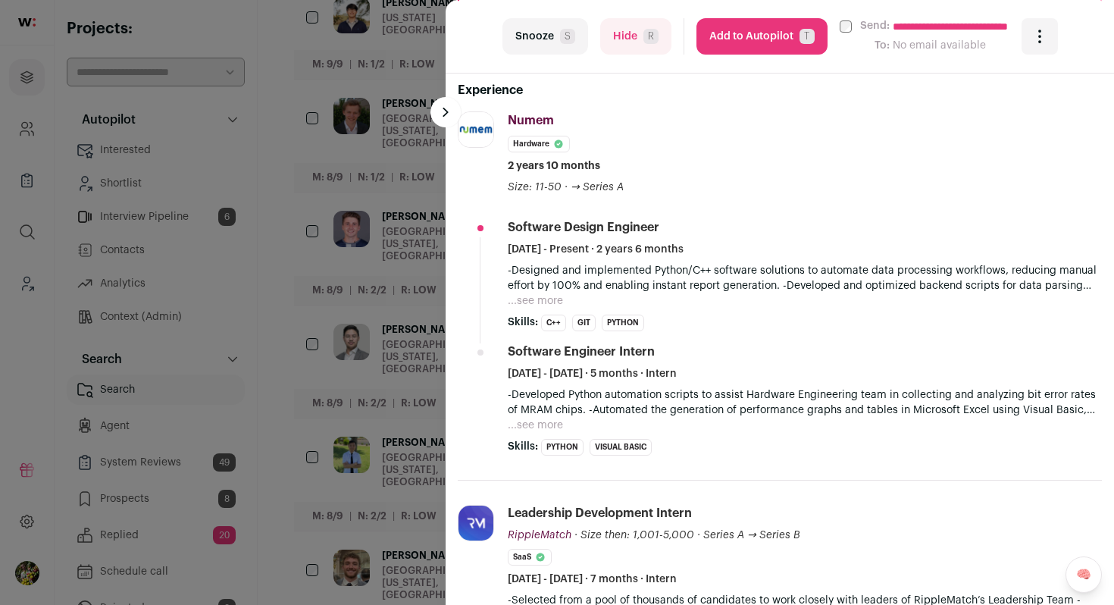
scroll to position [443, 0]
click at [520, 305] on button "...see more" at bounding box center [535, 300] width 55 height 15
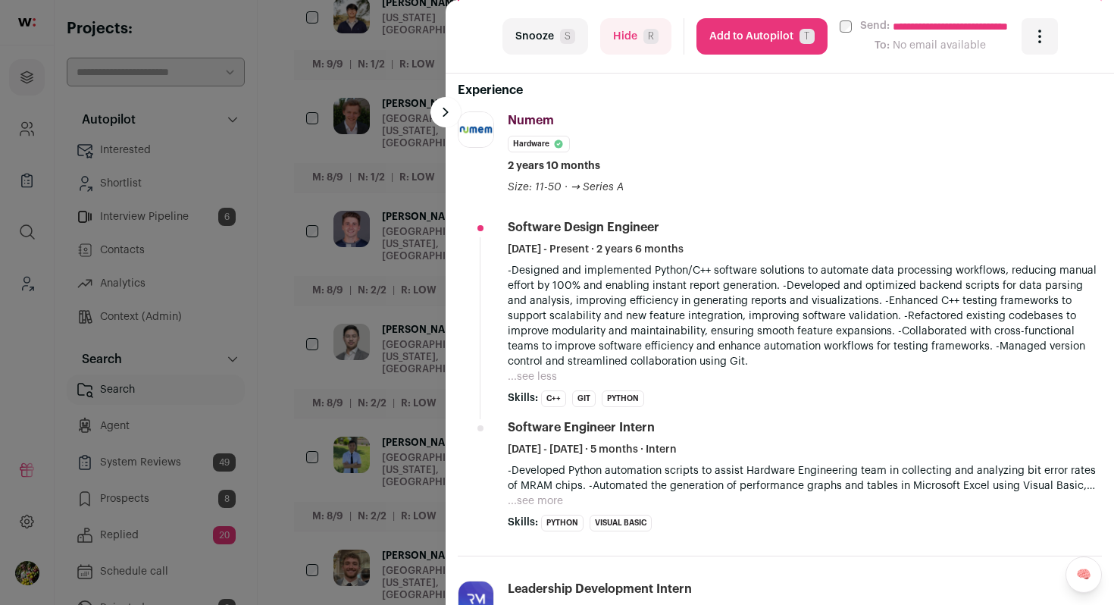
click at [615, 40] on button "Hide R" at bounding box center [635, 36] width 71 height 36
click at [426, 269] on div "**********" at bounding box center [557, 302] width 1114 height 605
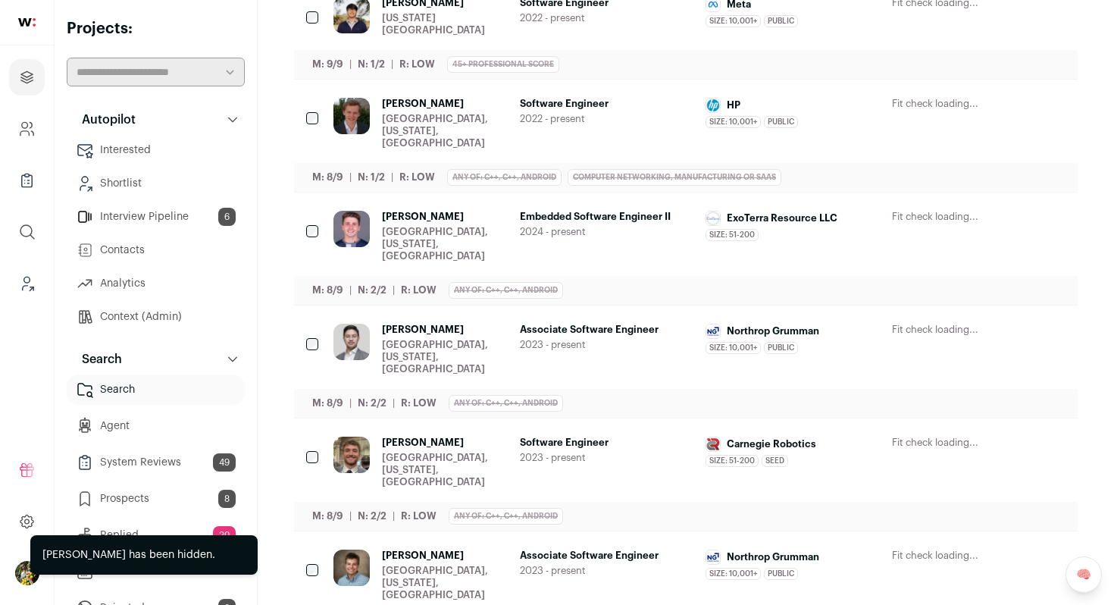
scroll to position [0, 0]
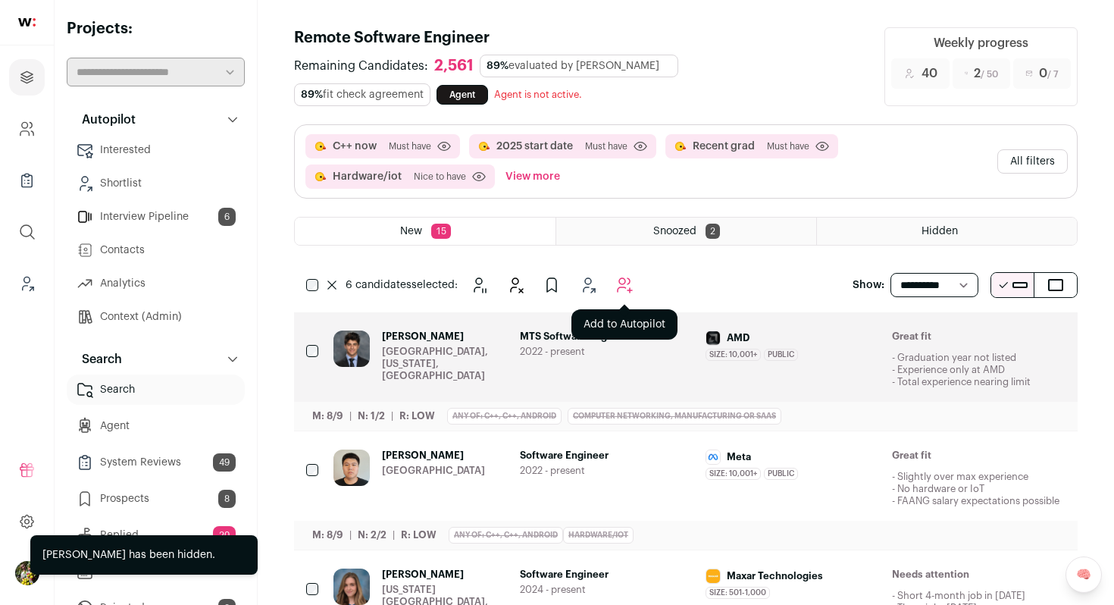
click at [628, 278] on icon "Add to Autopilot" at bounding box center [625, 285] width 14 height 14
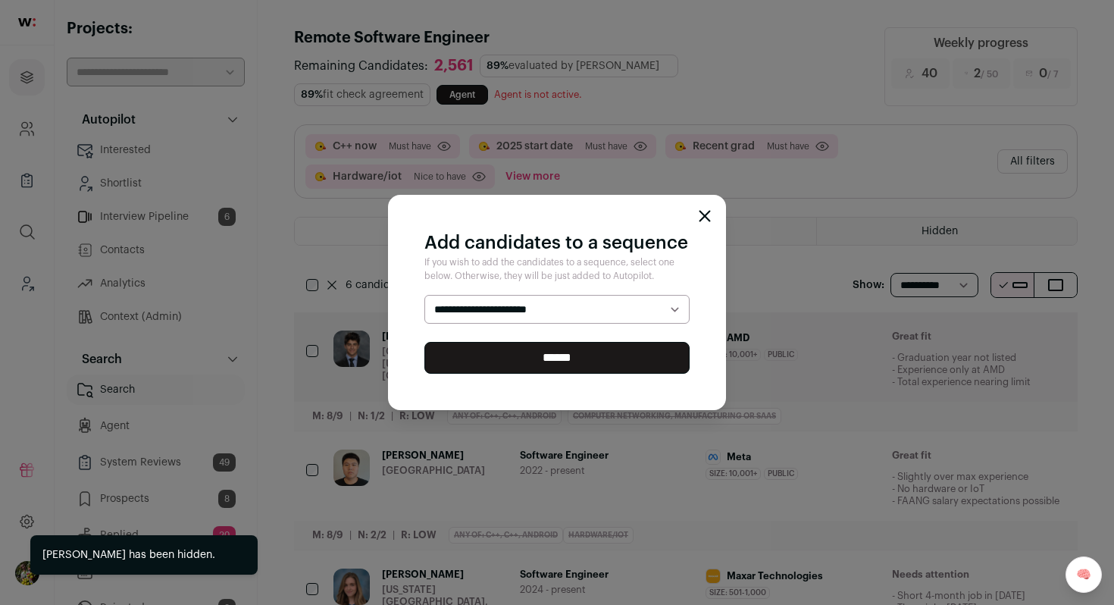
select select "*****"
click at [424, 295] on select "**********" at bounding box center [556, 309] width 265 height 29
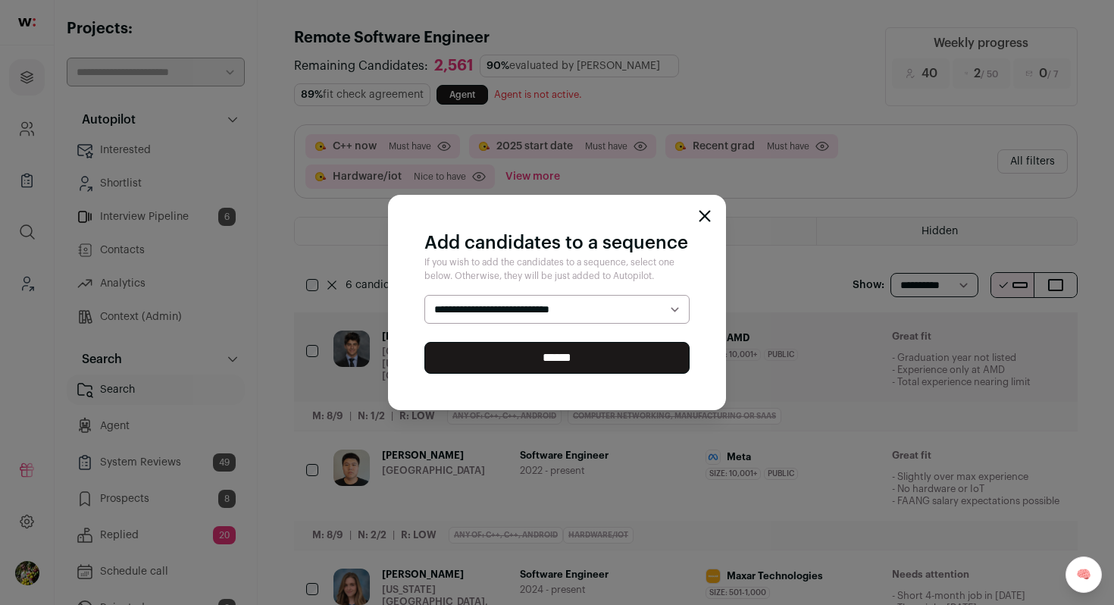
click at [608, 346] on input "******" at bounding box center [556, 358] width 265 height 32
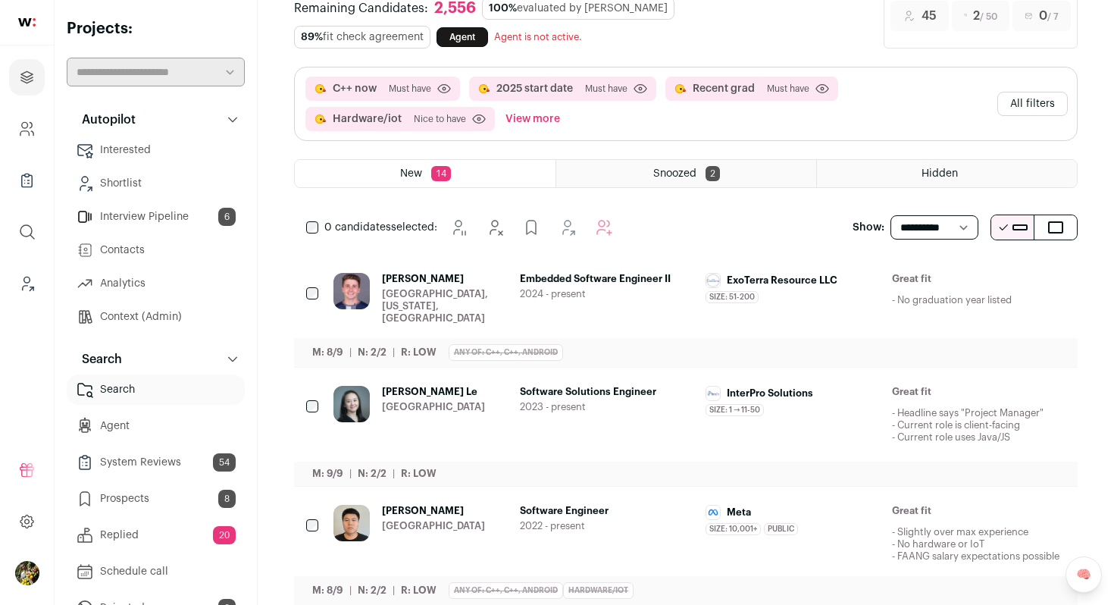
scroll to position [127, 0]
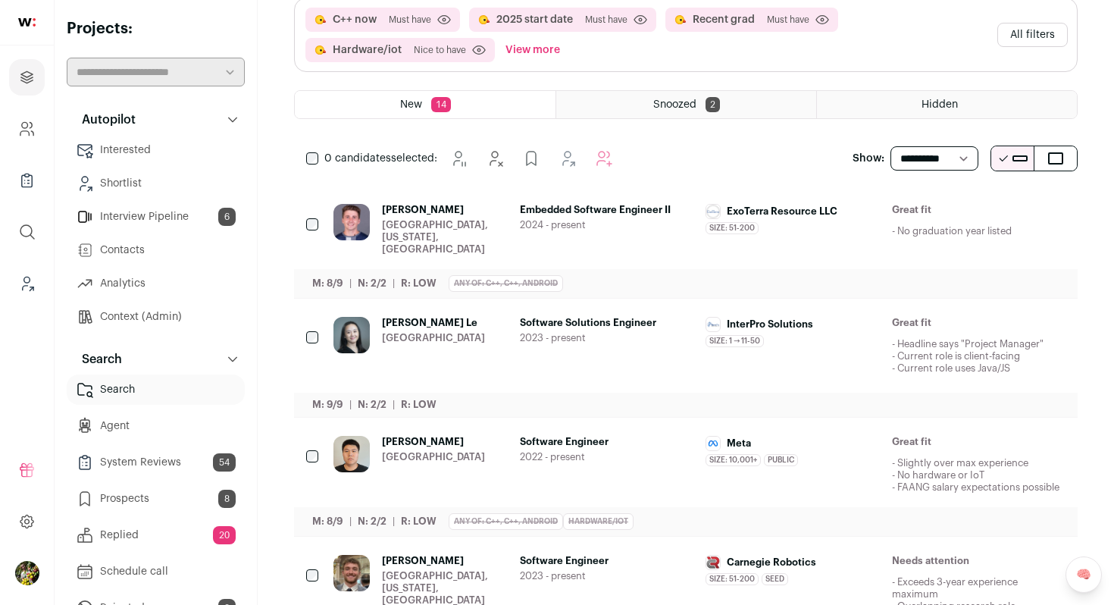
click at [579, 211] on span "Embedded Software Engineer II" at bounding box center [607, 210] width 174 height 12
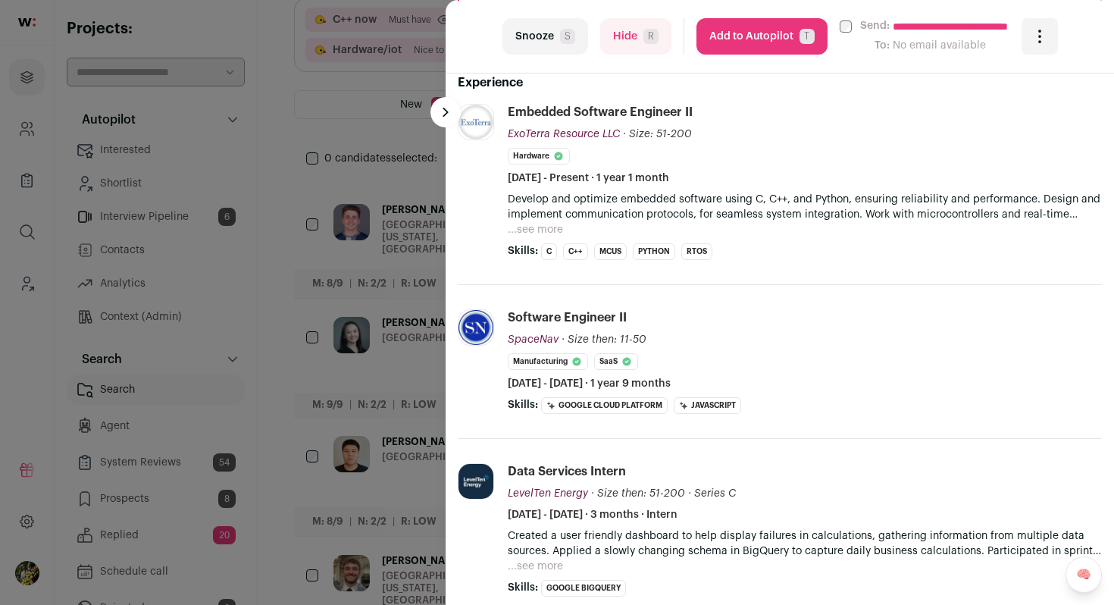
scroll to position [476, 0]
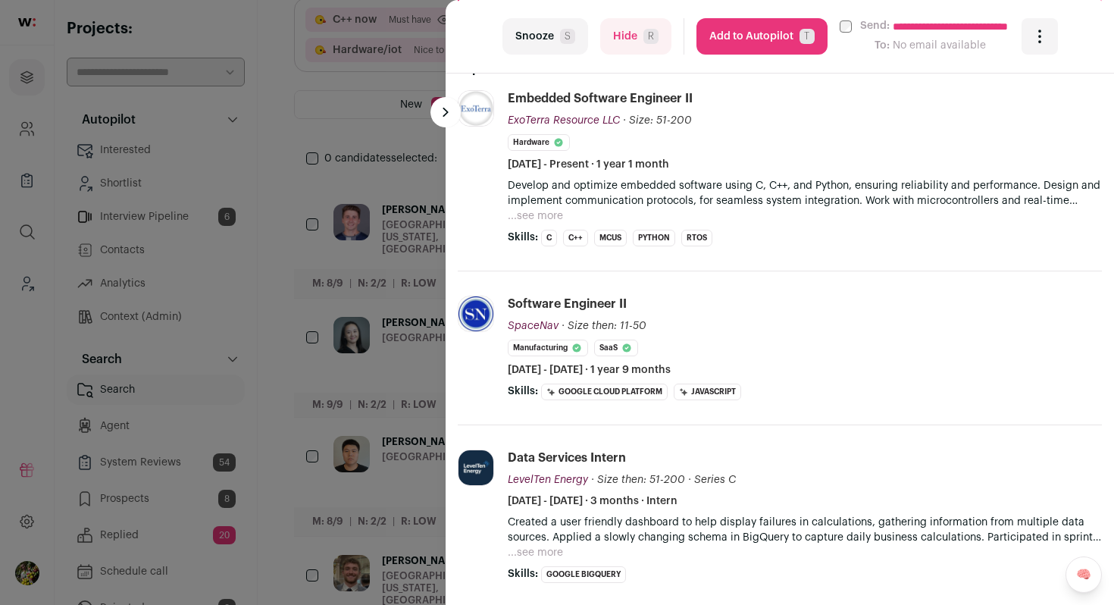
click at [540, 212] on button "...see more" at bounding box center [535, 215] width 55 height 15
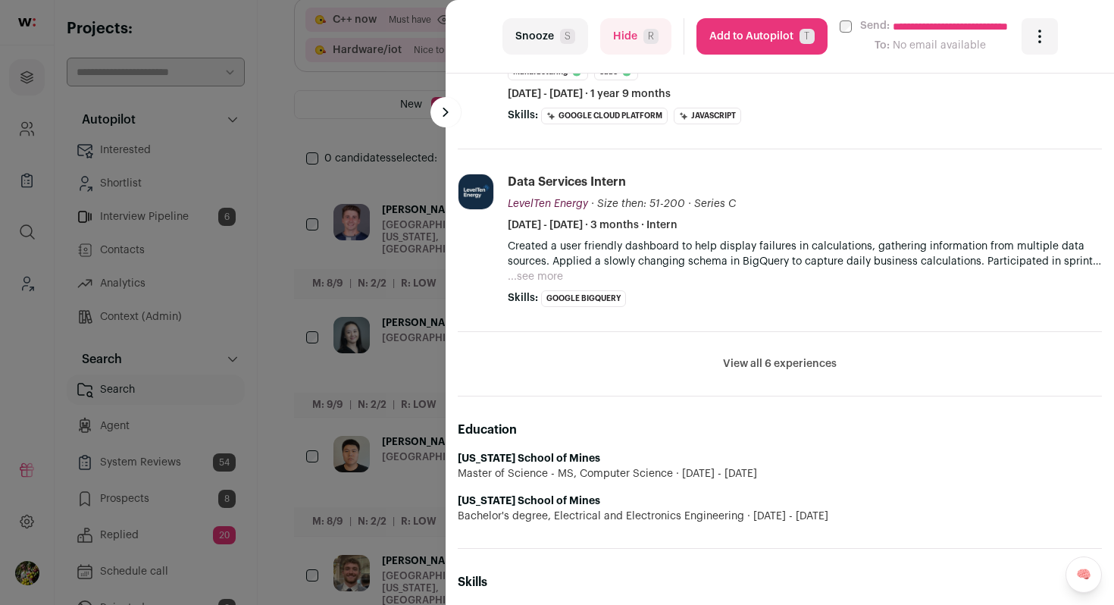
scroll to position [793, 0]
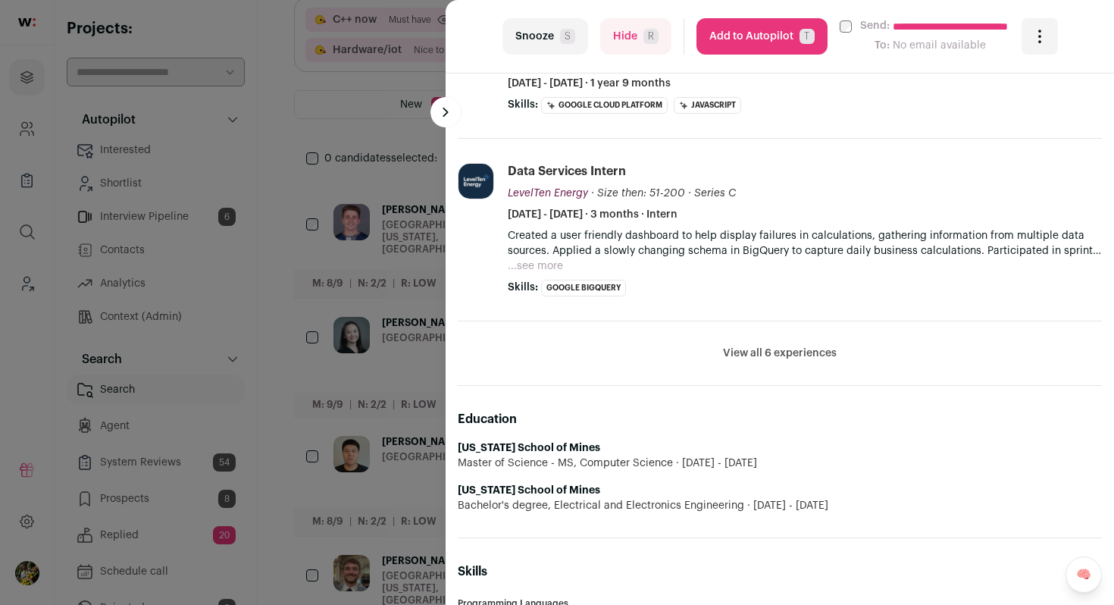
click at [774, 35] on button "Add to Autopilot T" at bounding box center [761, 36] width 131 height 36
click at [774, 35] on form "**********" at bounding box center [852, 36] width 313 height 36
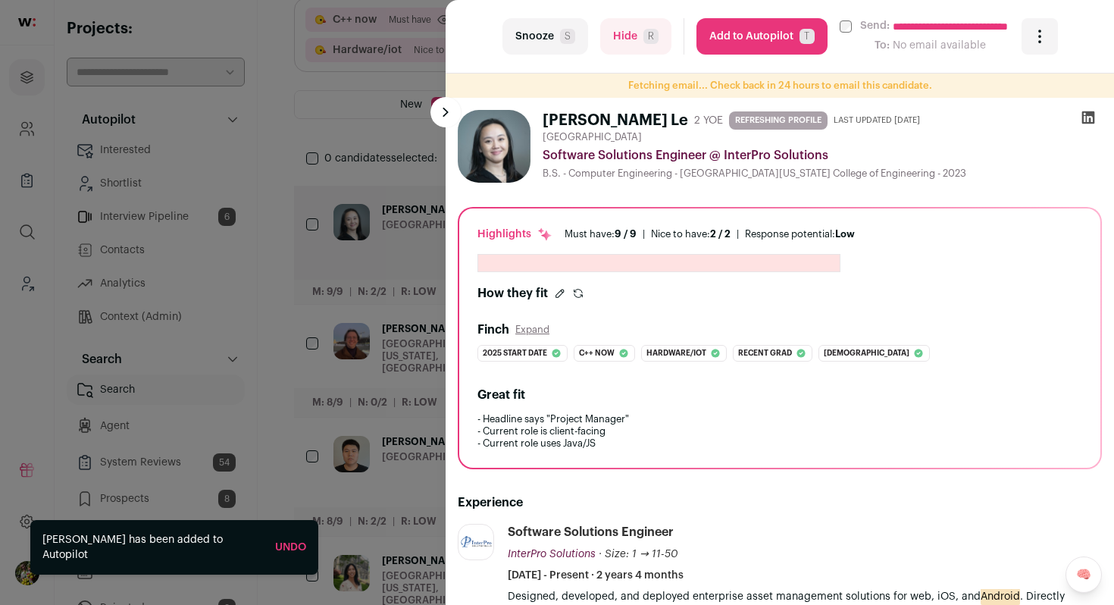
click at [393, 289] on div "**********" at bounding box center [557, 302] width 1114 height 605
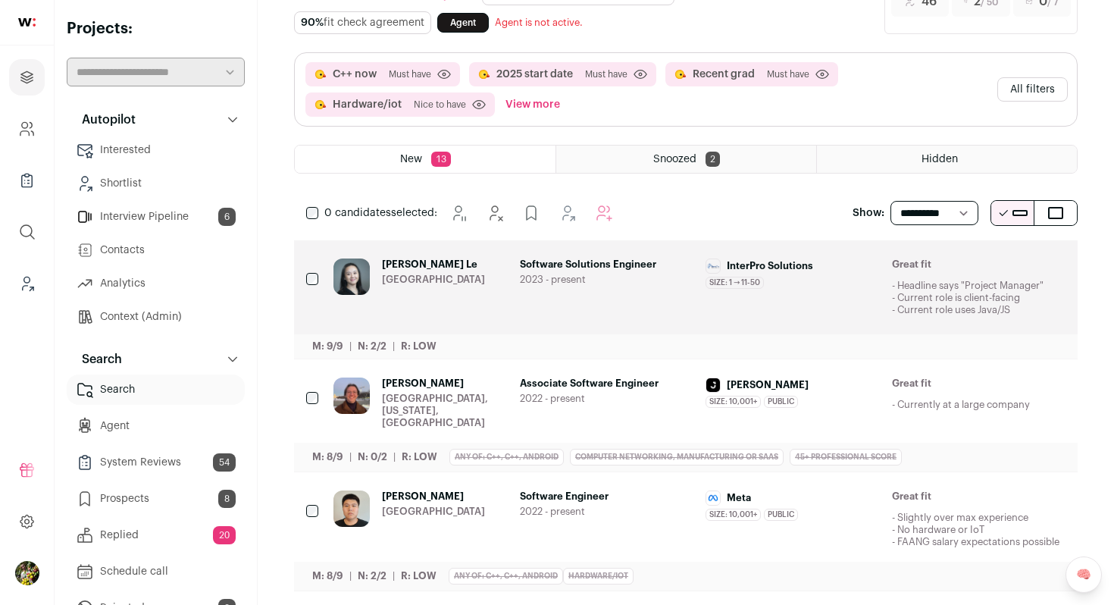
scroll to position [75, 0]
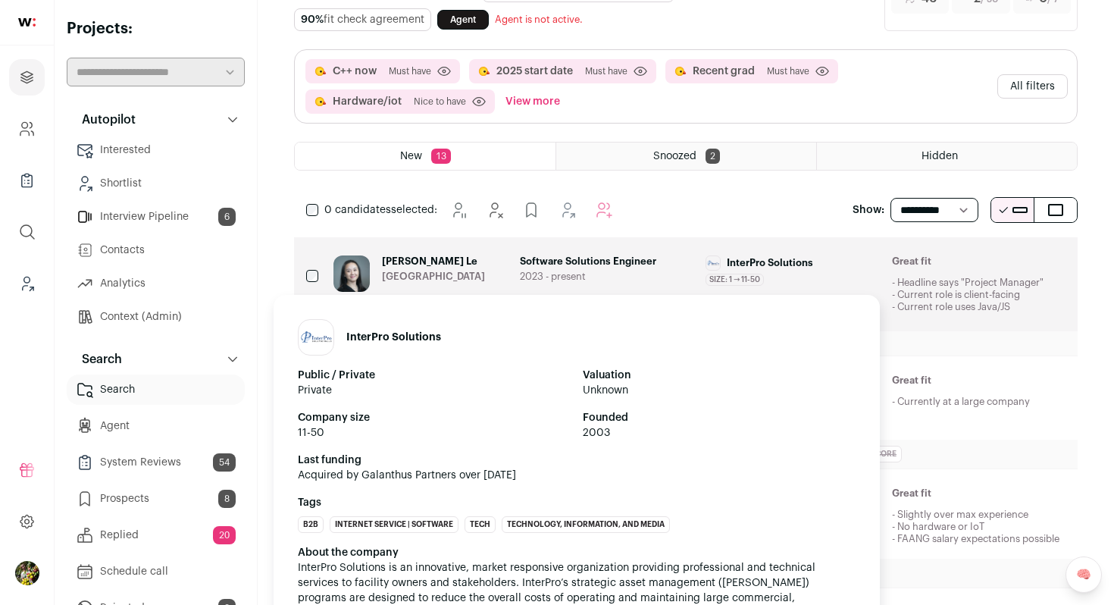
click at [834, 269] on div "InterPro Solutions" at bounding box center [792, 262] width 174 height 15
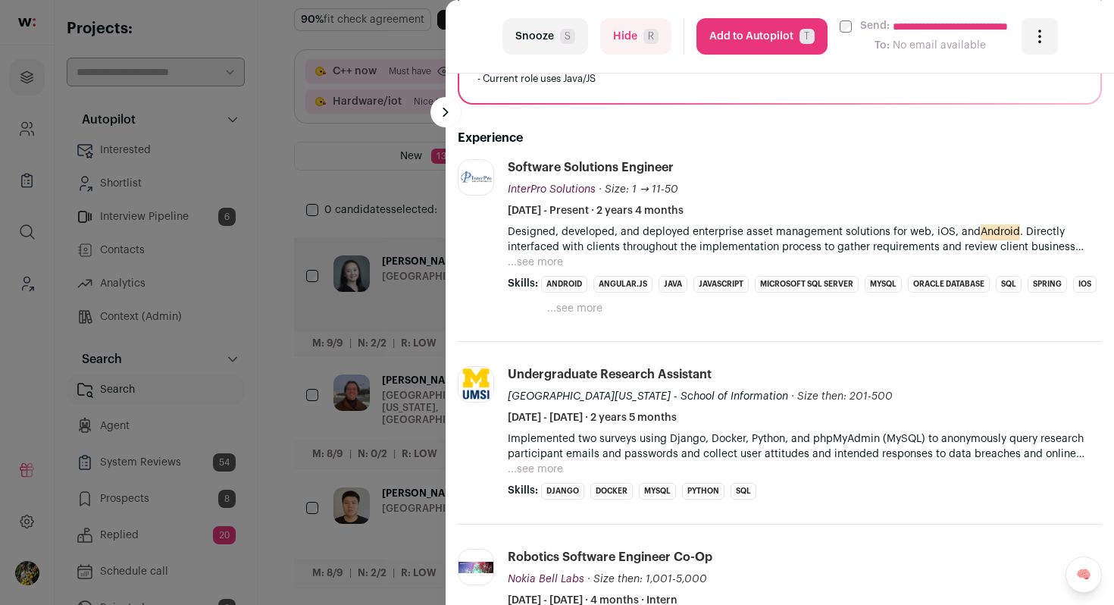
scroll to position [327, 0]
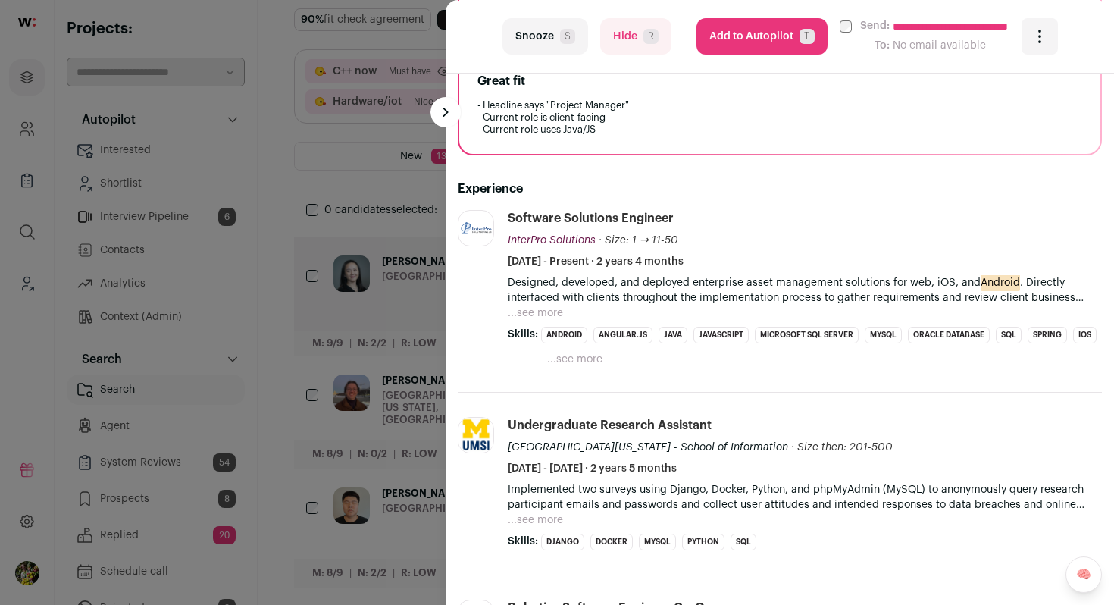
click at [544, 315] on button "...see more" at bounding box center [535, 312] width 55 height 15
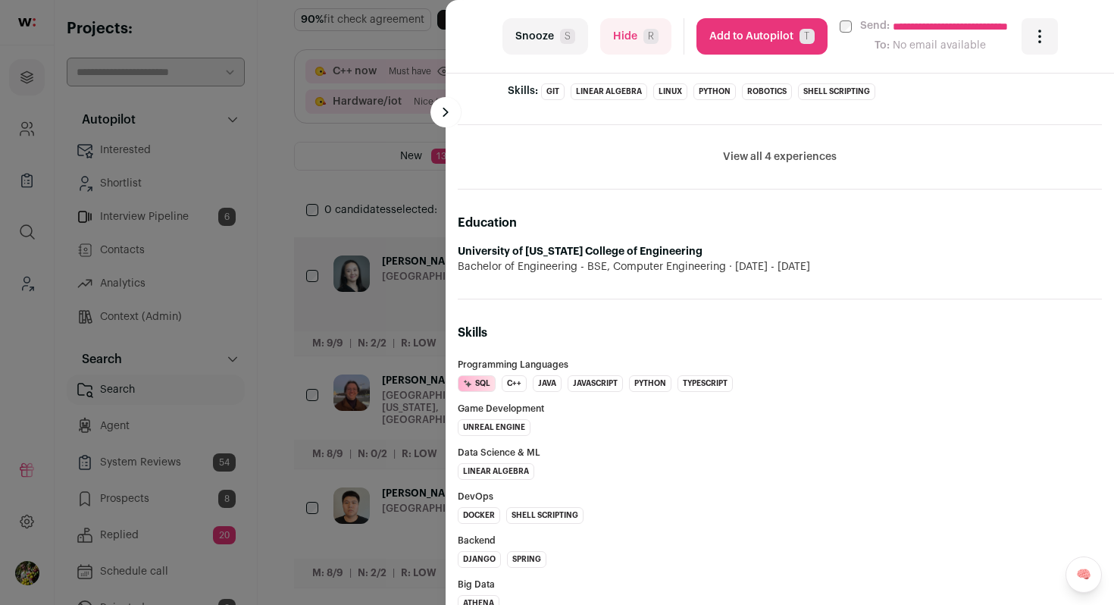
scroll to position [997, 0]
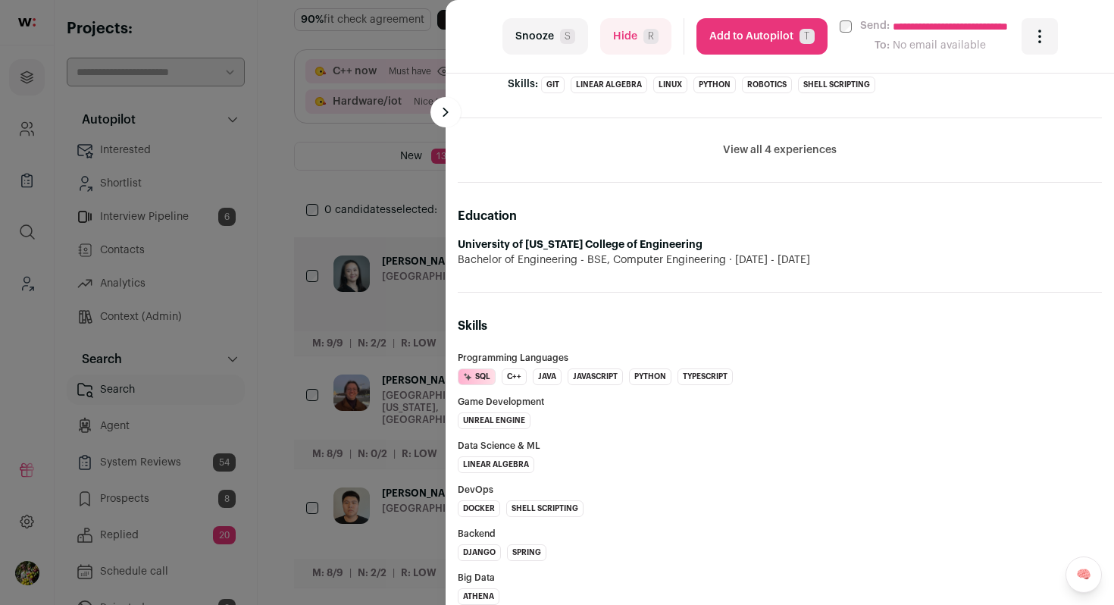
click at [733, 139] on li "View all 4 experiences View less" at bounding box center [780, 150] width 644 height 64
click at [736, 149] on button "View all 4 experiences" at bounding box center [780, 149] width 114 height 15
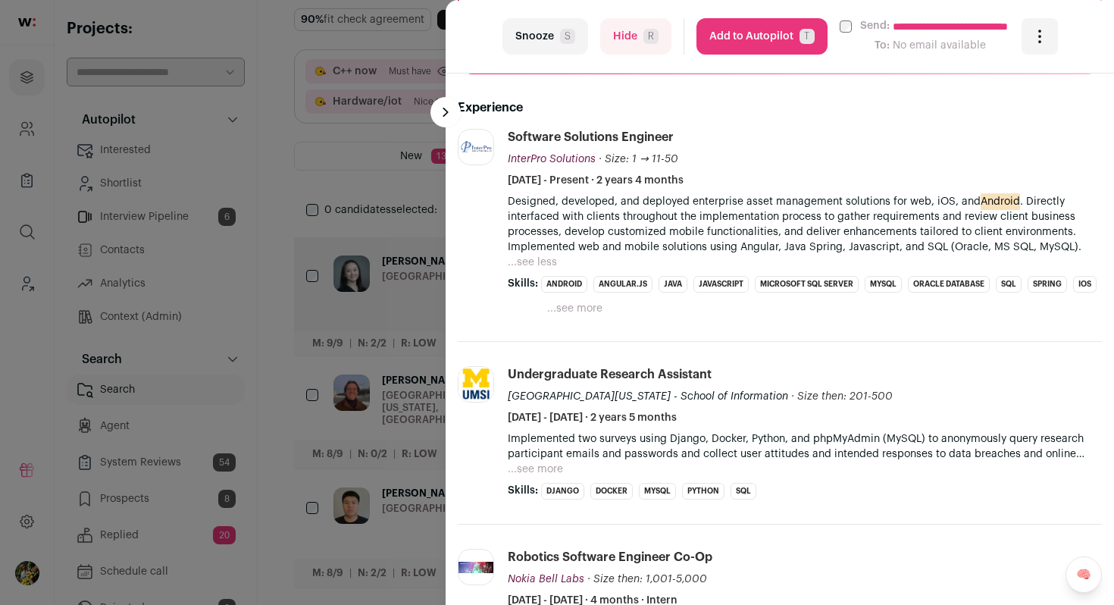
scroll to position [358, 0]
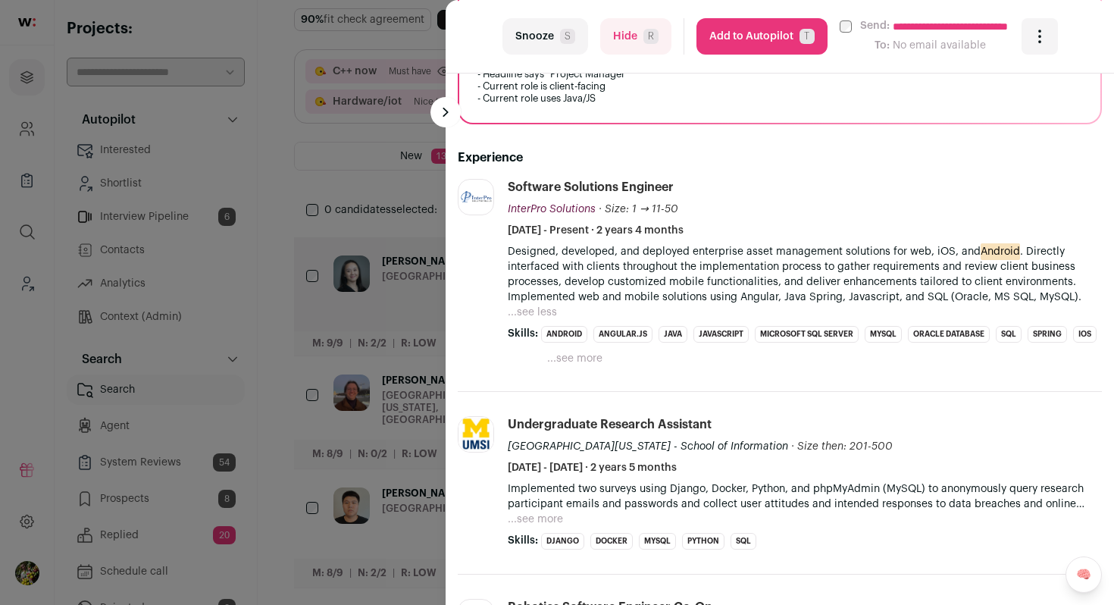
click at [624, 42] on button "Hide R" at bounding box center [635, 36] width 71 height 36
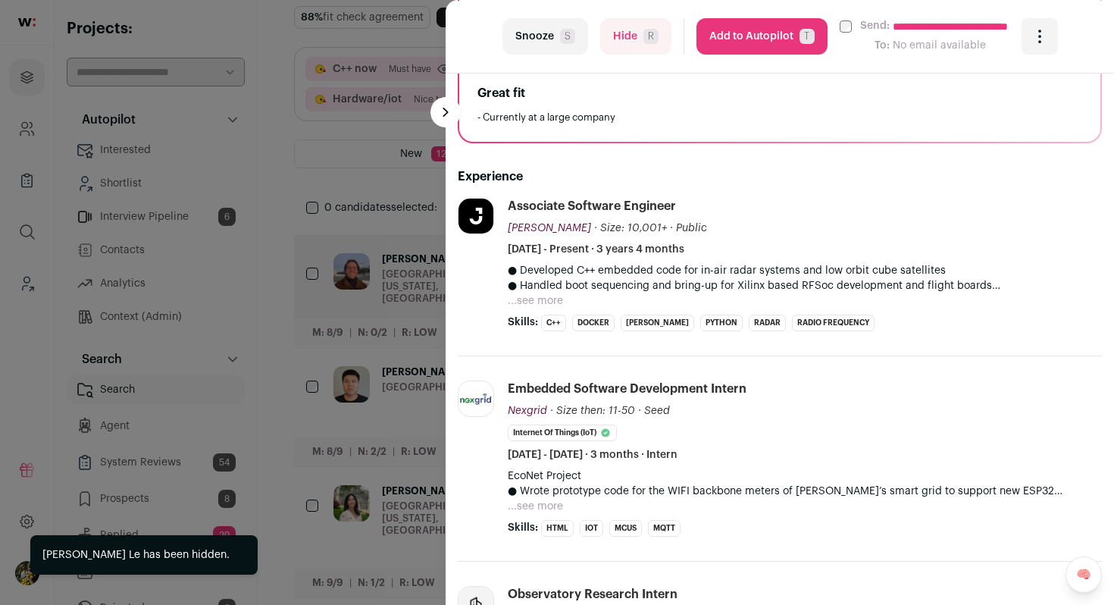
scroll to position [374, 0]
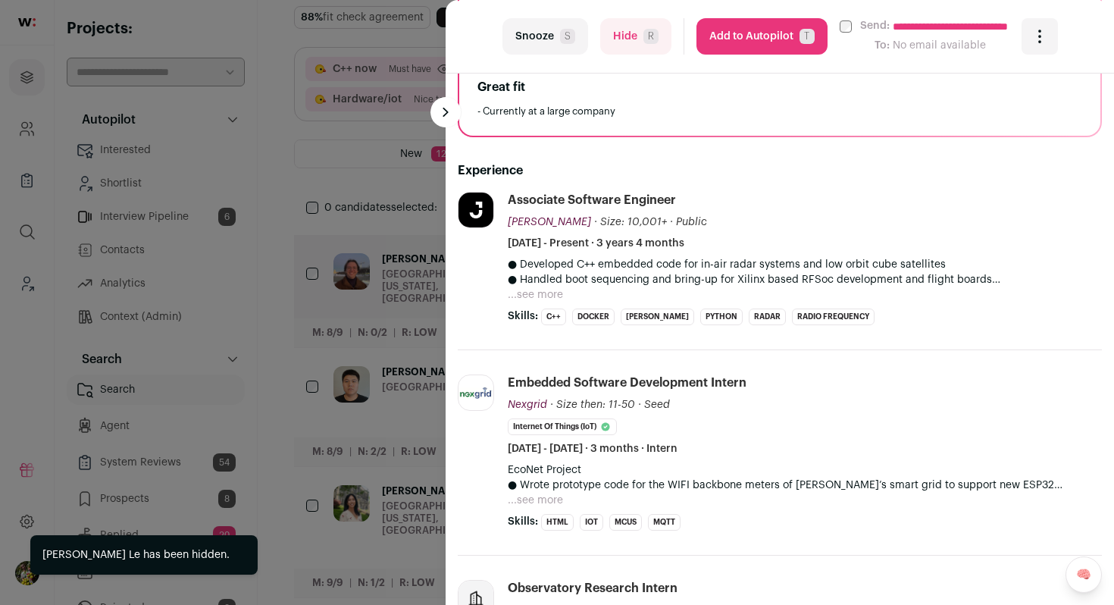
click at [552, 289] on button "...see more" at bounding box center [535, 294] width 55 height 15
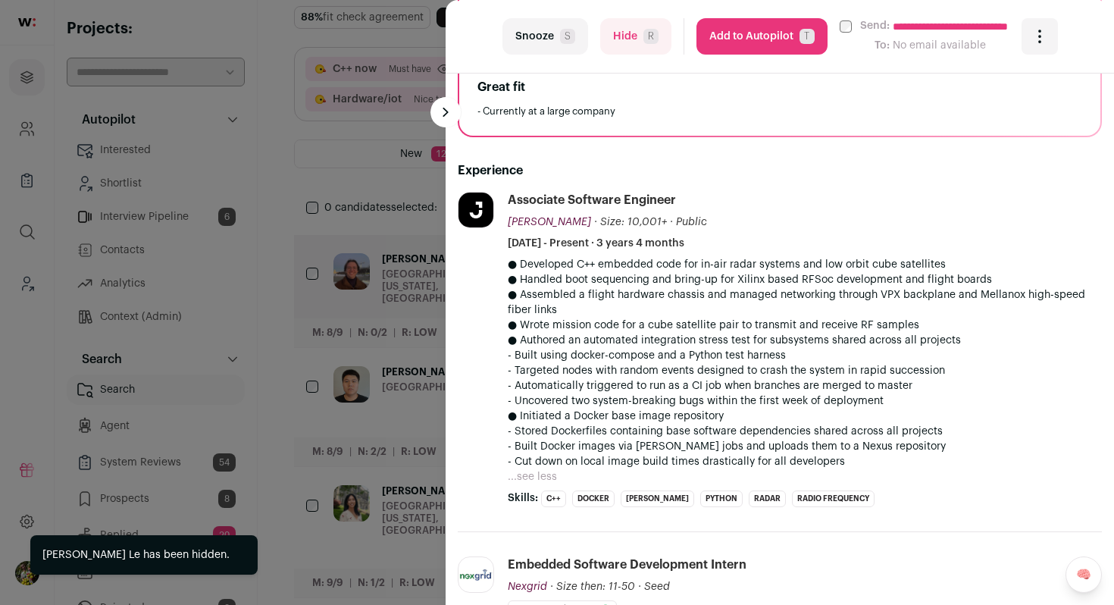
click at [790, 38] on button "Add to Autopilot T" at bounding box center [761, 36] width 131 height 36
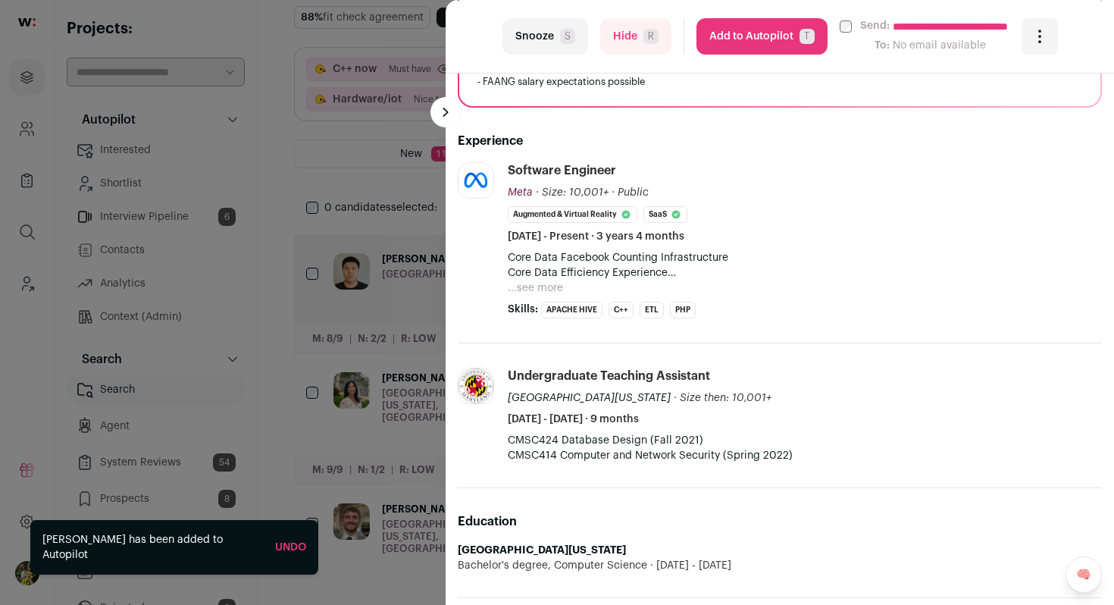
scroll to position [432, 0]
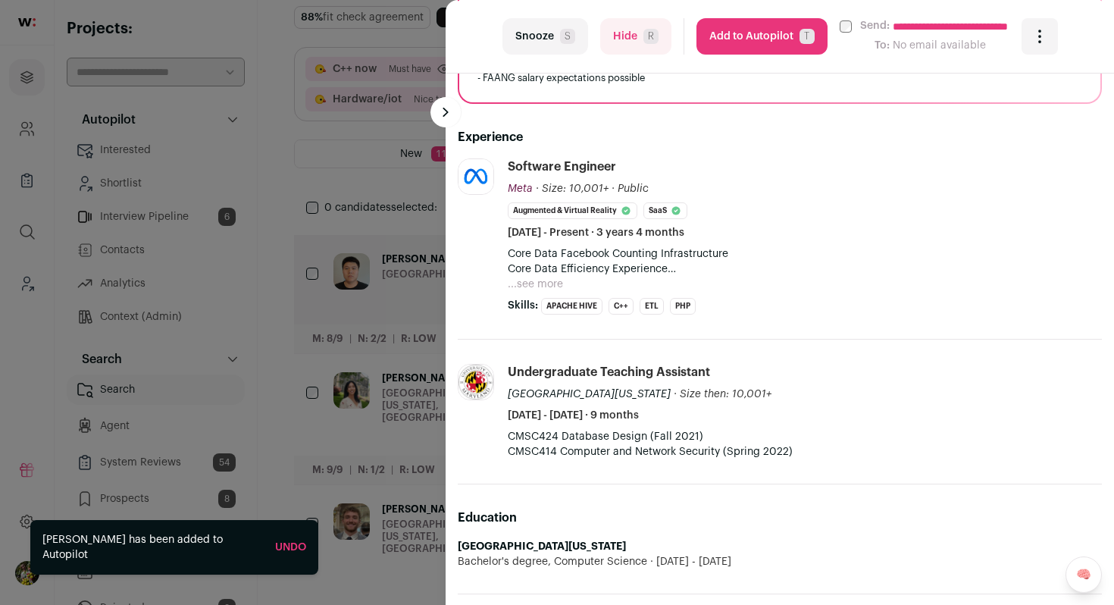
click at [540, 281] on button "...see more" at bounding box center [535, 284] width 55 height 15
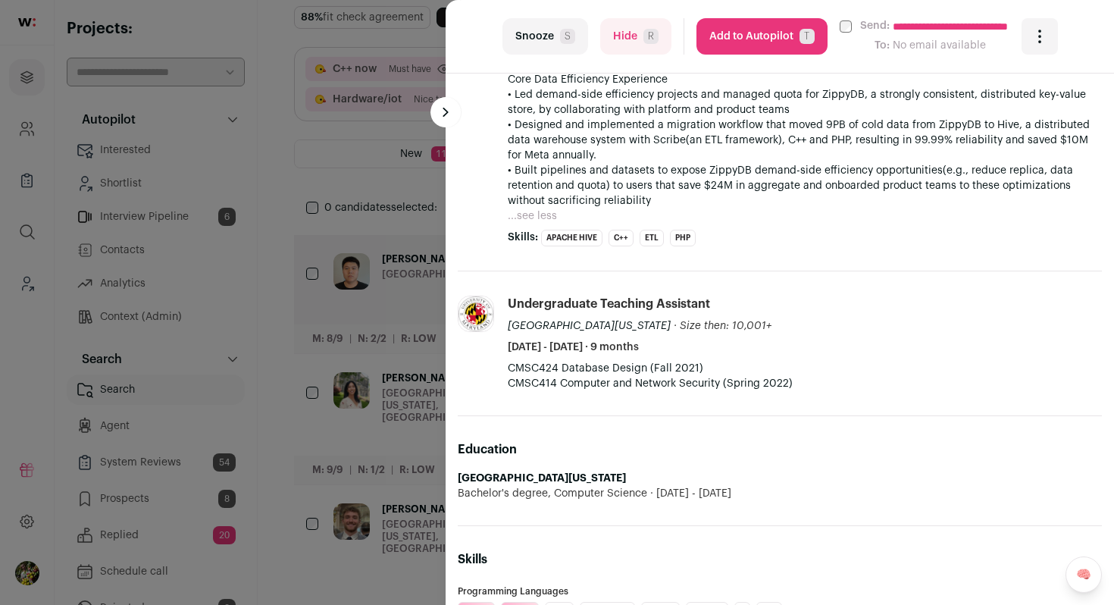
scroll to position [609, 0]
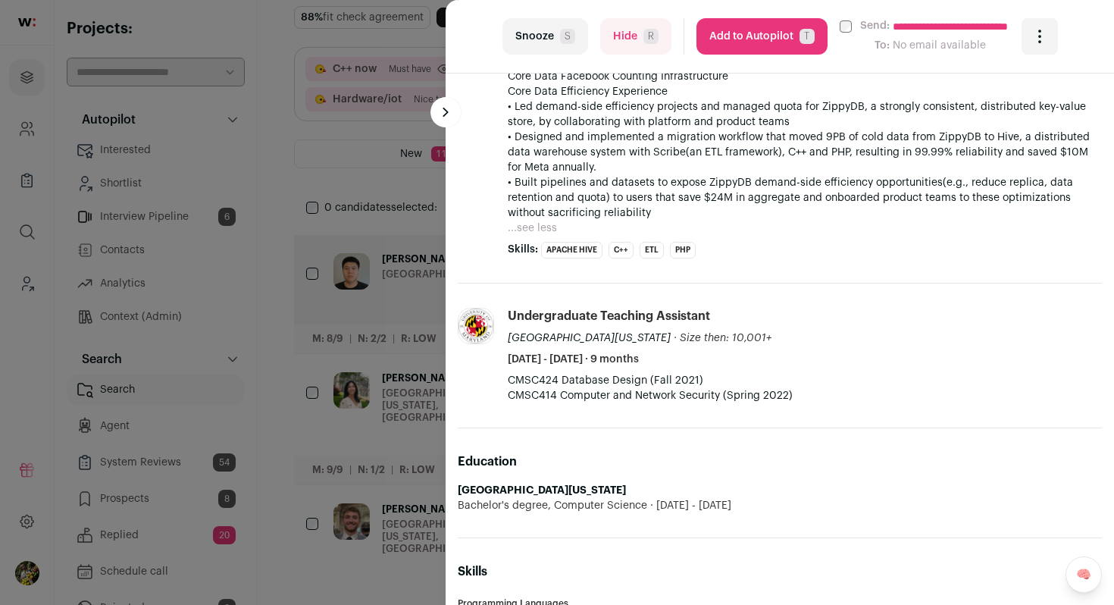
click at [655, 43] on button "Hide R" at bounding box center [635, 36] width 71 height 36
click at [382, 254] on div "**********" at bounding box center [557, 302] width 1114 height 605
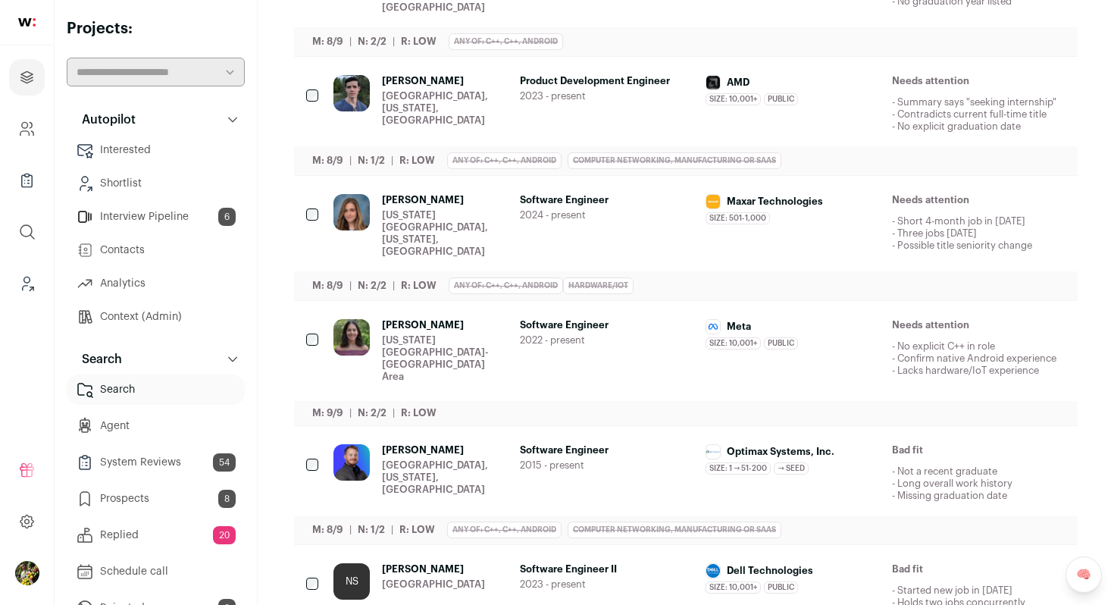
scroll to position [985, 0]
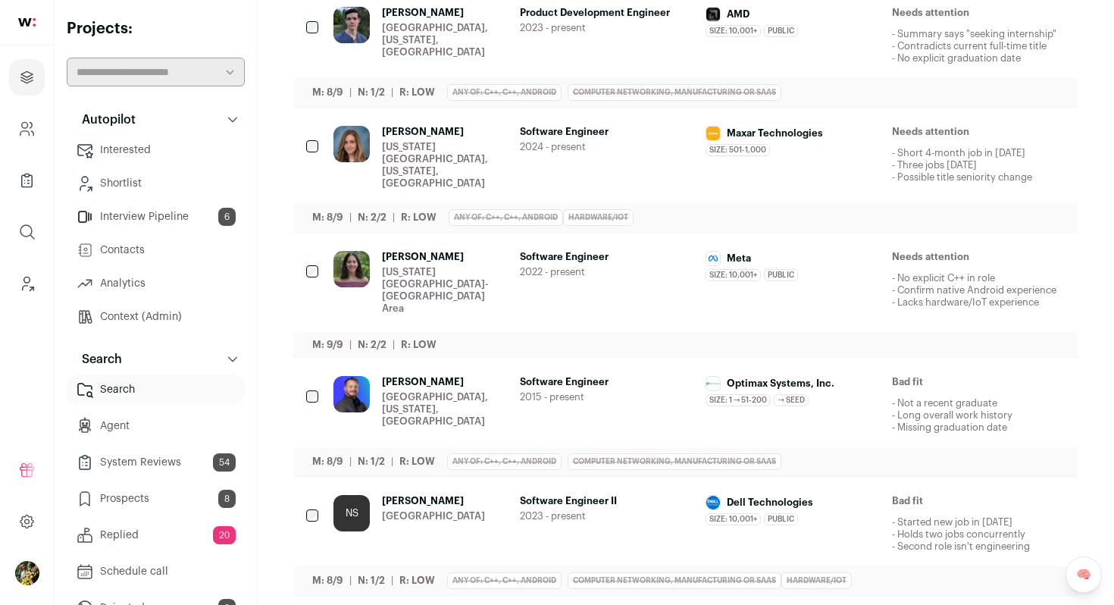
click at [925, 376] on icon "Hide" at bounding box center [931, 383] width 12 height 14
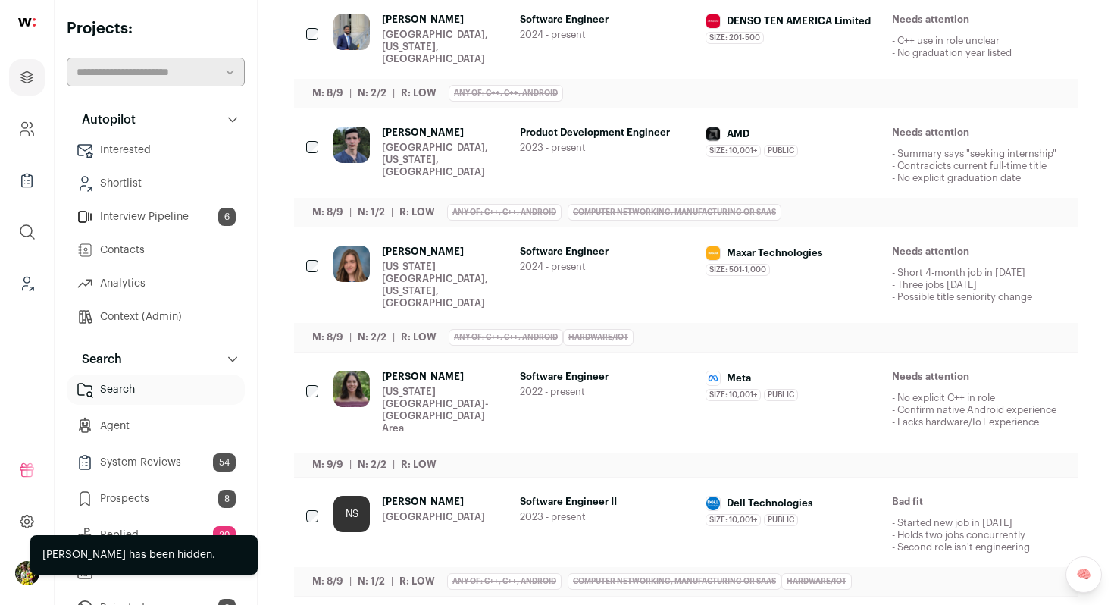
scroll to position [866, 0]
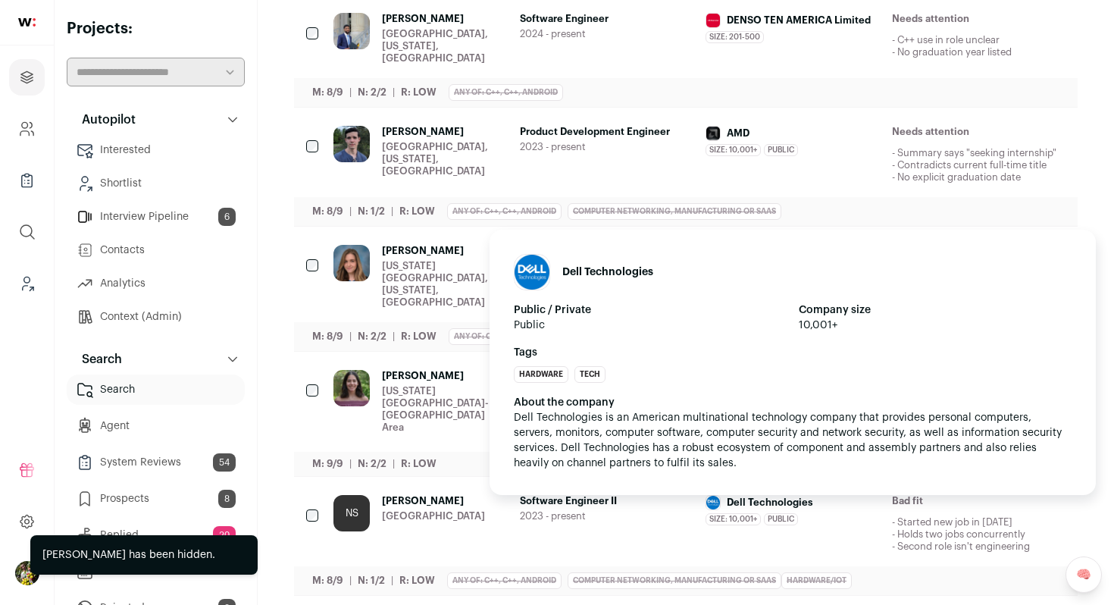
click at [827, 495] on div "Dell Technologies" at bounding box center [792, 502] width 174 height 15
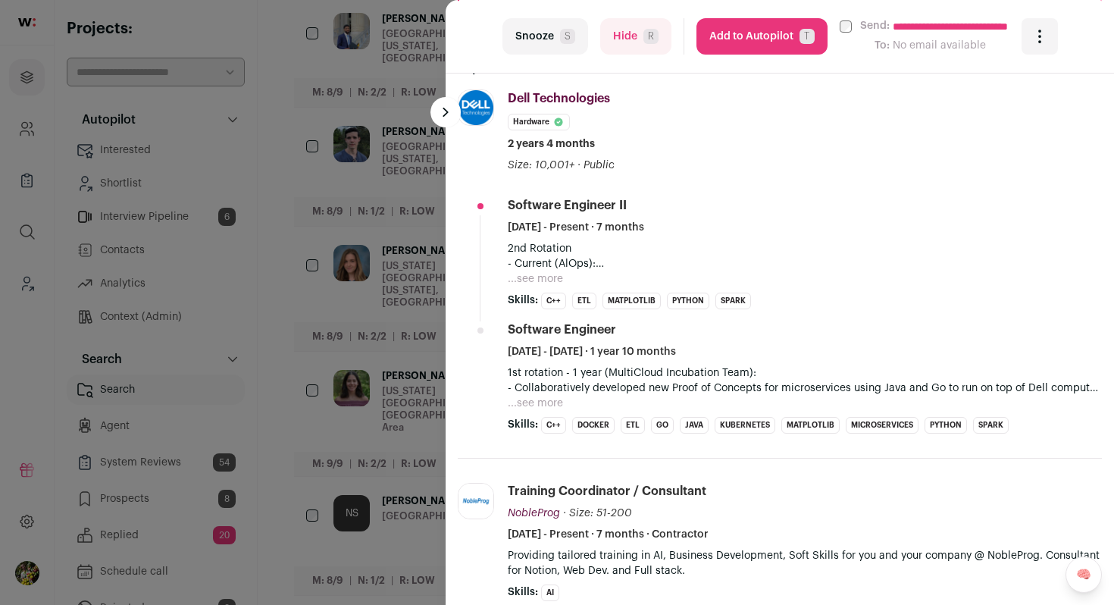
scroll to position [515, 0]
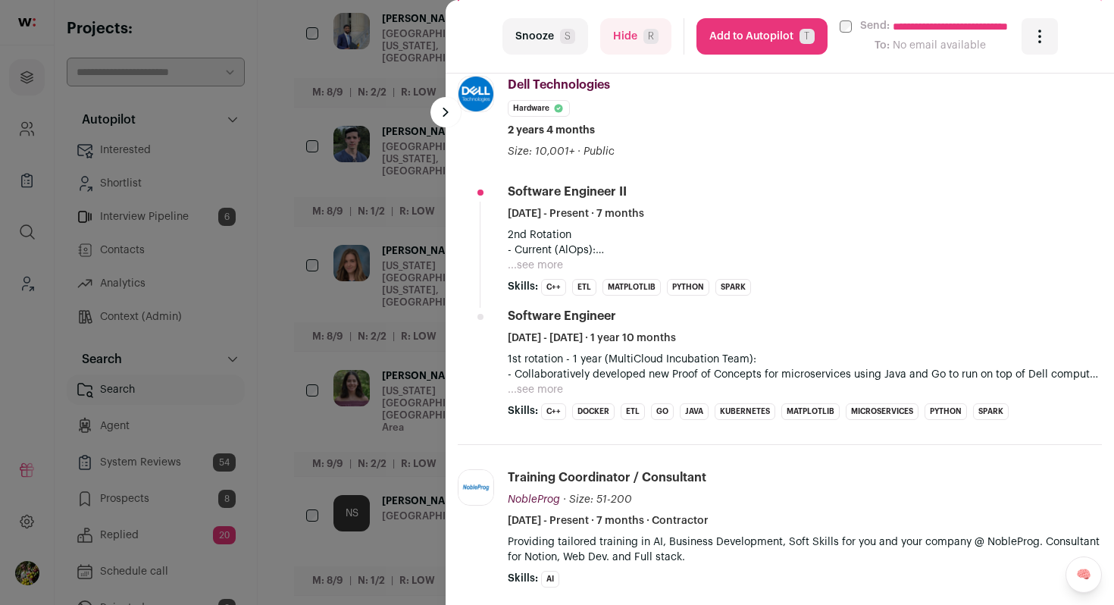
click at [548, 267] on button "...see more" at bounding box center [535, 265] width 55 height 15
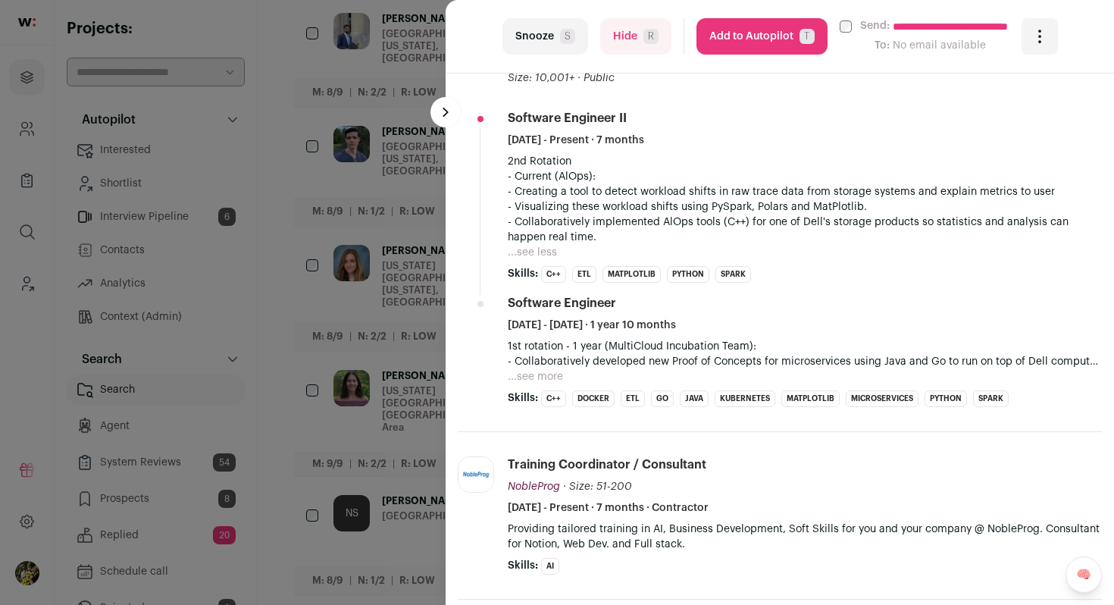
scroll to position [628, 0]
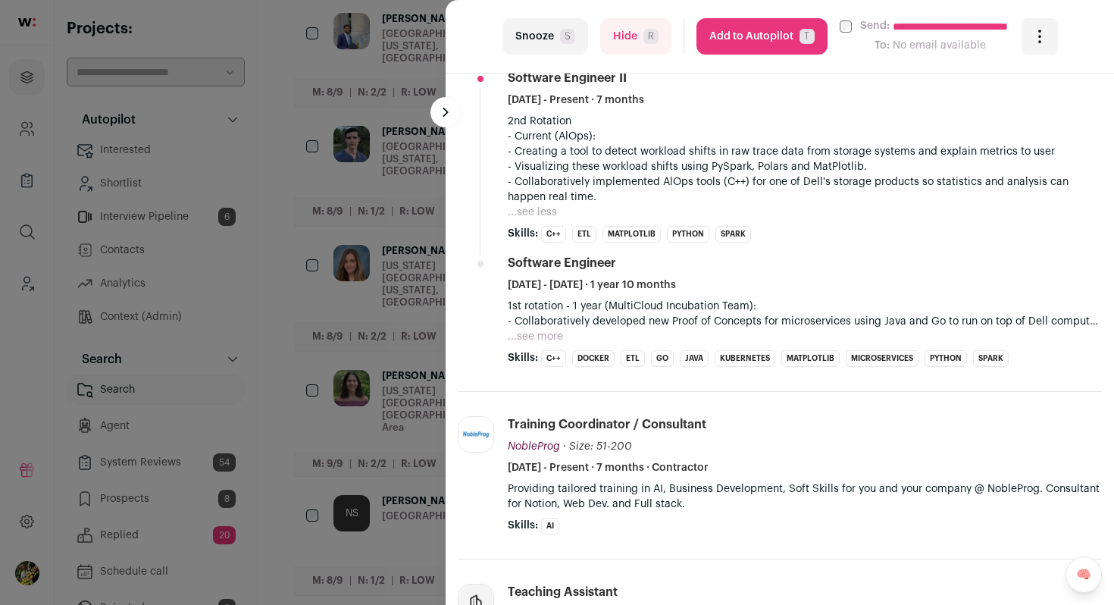
click at [533, 346] on li "Software Engineer July 2023 - April 2025 · 1 year 10 months 1st rotation - 1 ye…" at bounding box center [805, 311] width 594 height 112
click at [538, 339] on button "...see more" at bounding box center [535, 336] width 55 height 15
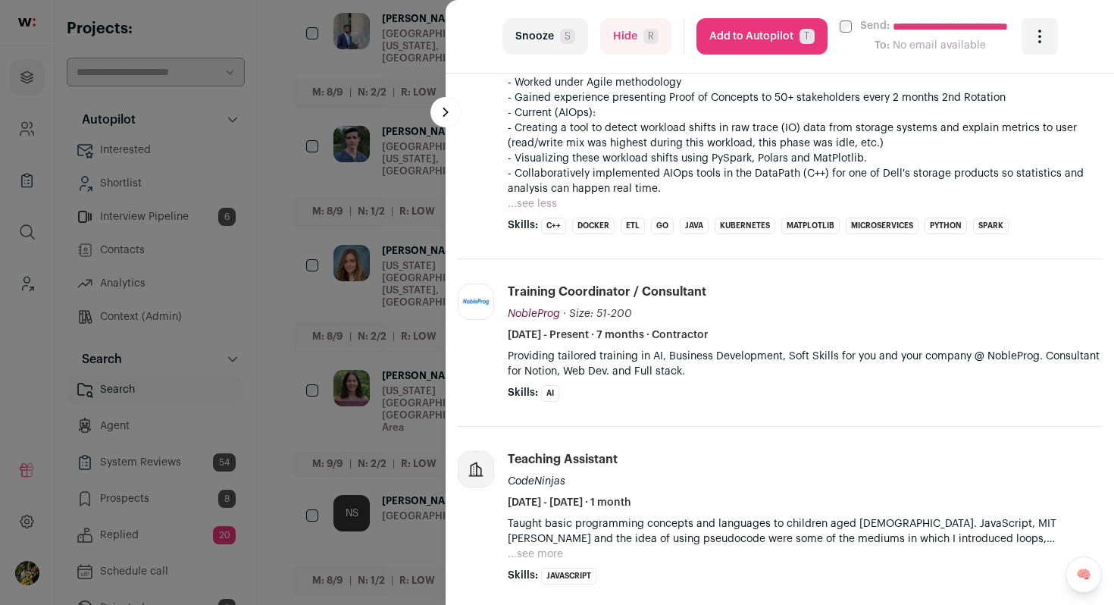
scroll to position [960, 0]
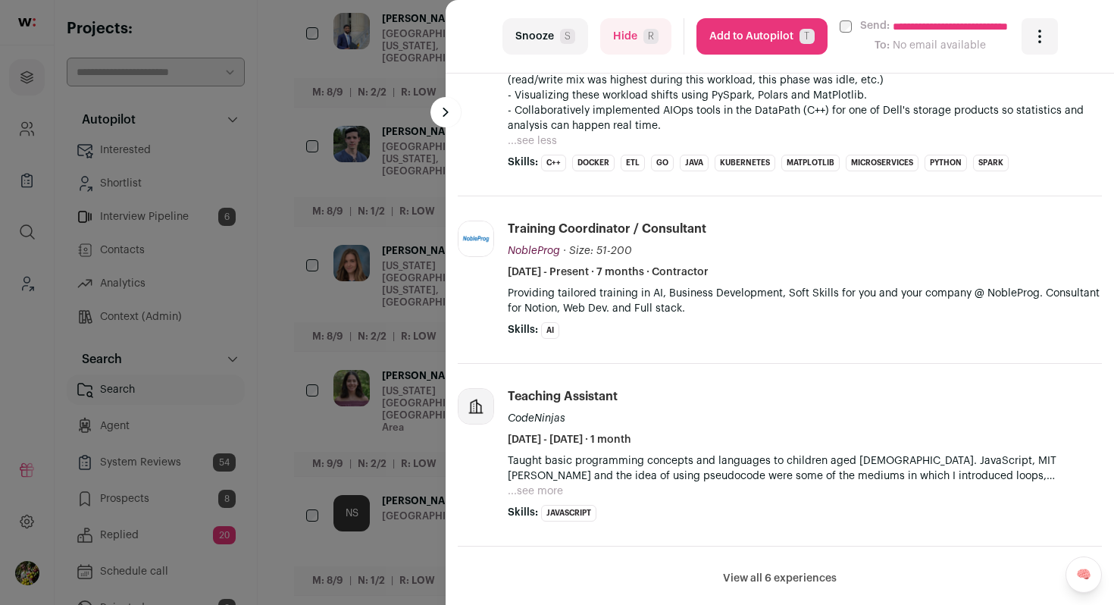
click at [345, 346] on div "**********" at bounding box center [557, 302] width 1114 height 605
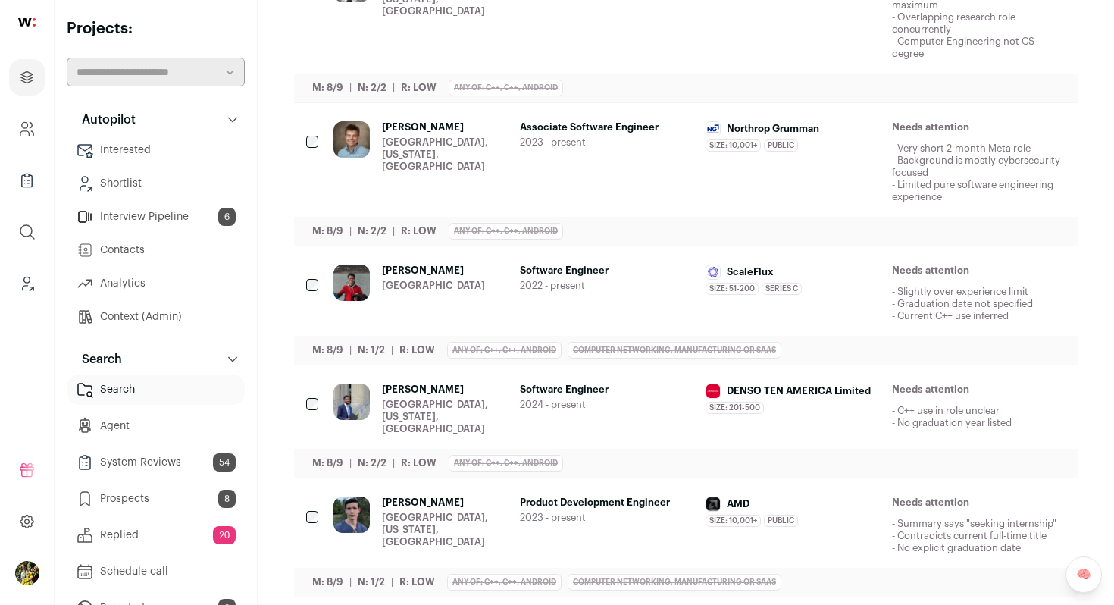
scroll to position [491, 0]
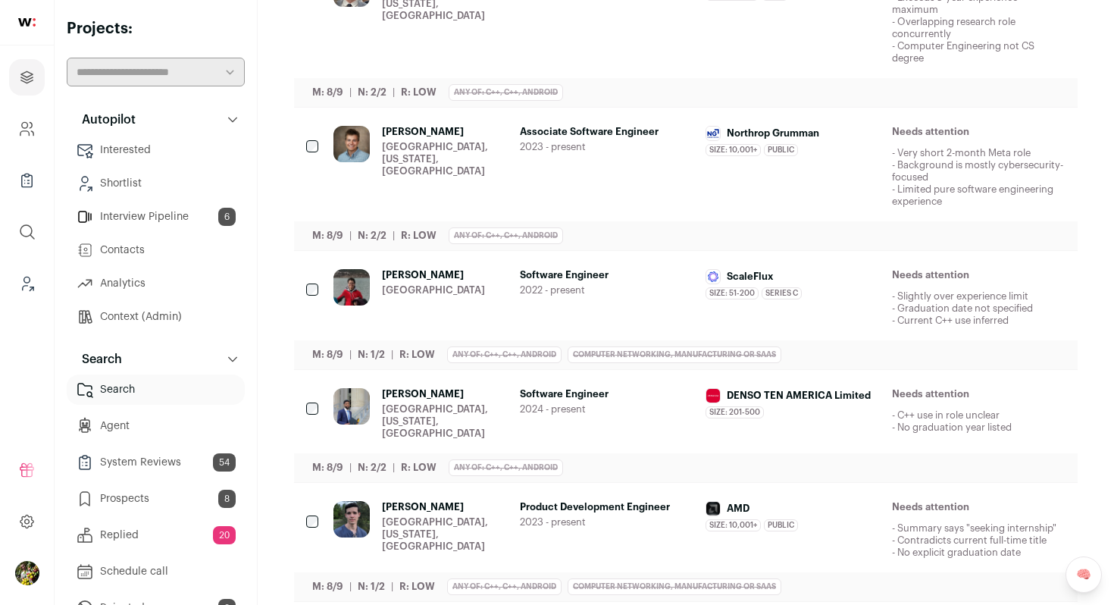
click at [433, 421] on div "Dearborn Heights, Michigan, United States" at bounding box center [445, 421] width 126 height 36
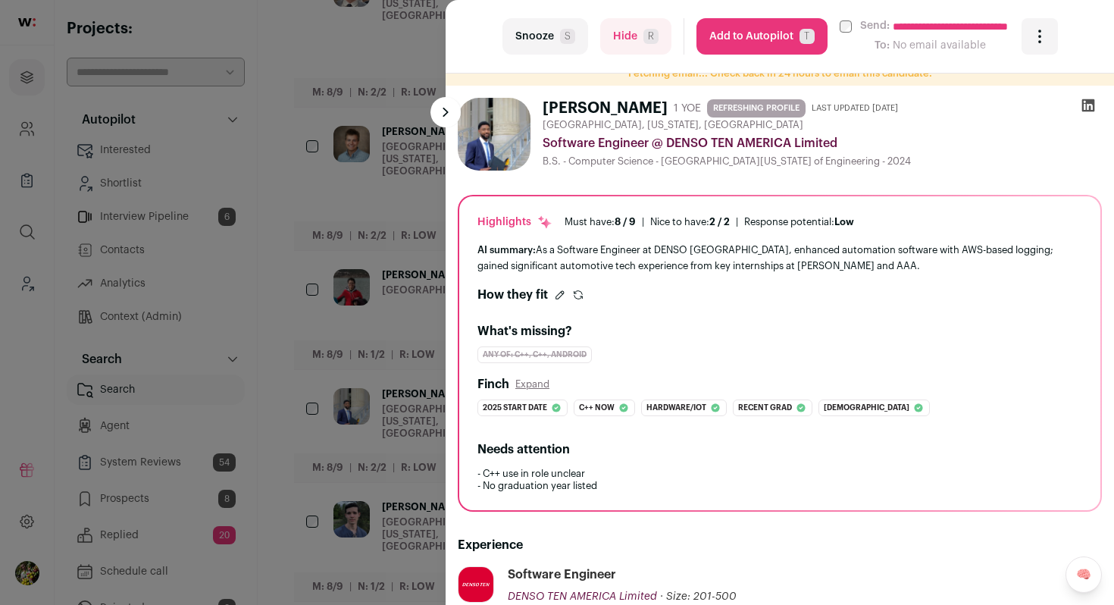
scroll to position [0, 0]
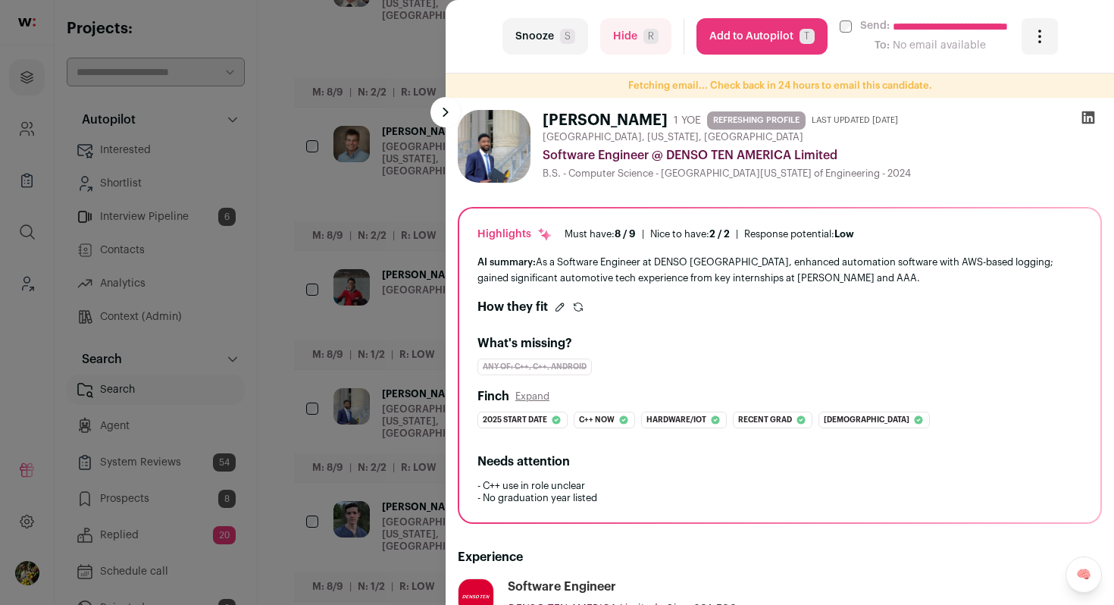
click at [625, 46] on button "Hide R" at bounding box center [635, 36] width 71 height 36
click at [396, 213] on div "**********" at bounding box center [557, 302] width 1114 height 605
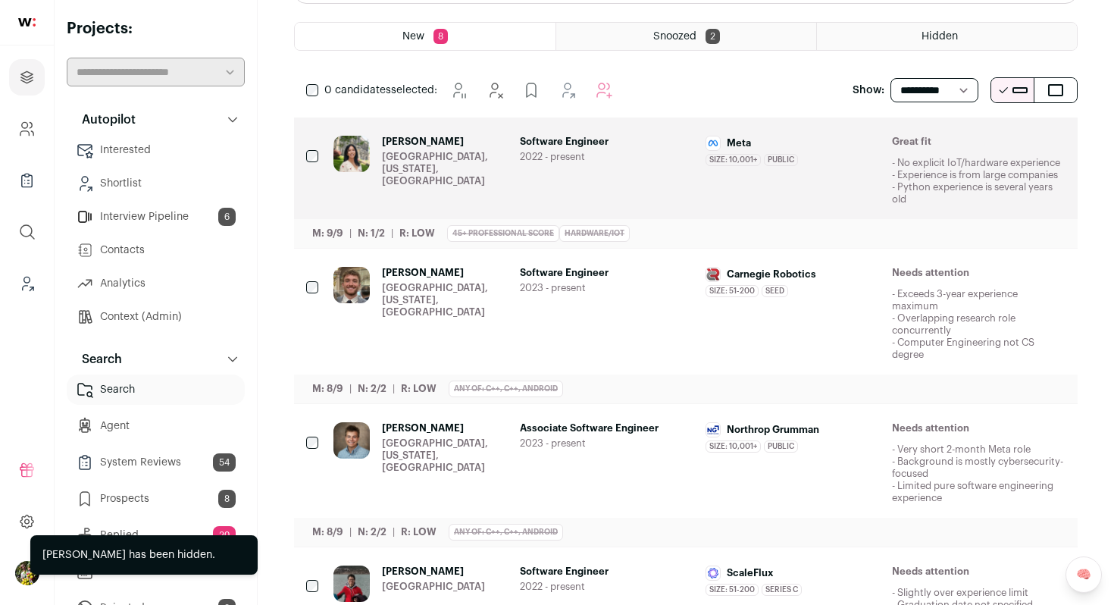
scroll to position [107, 0]
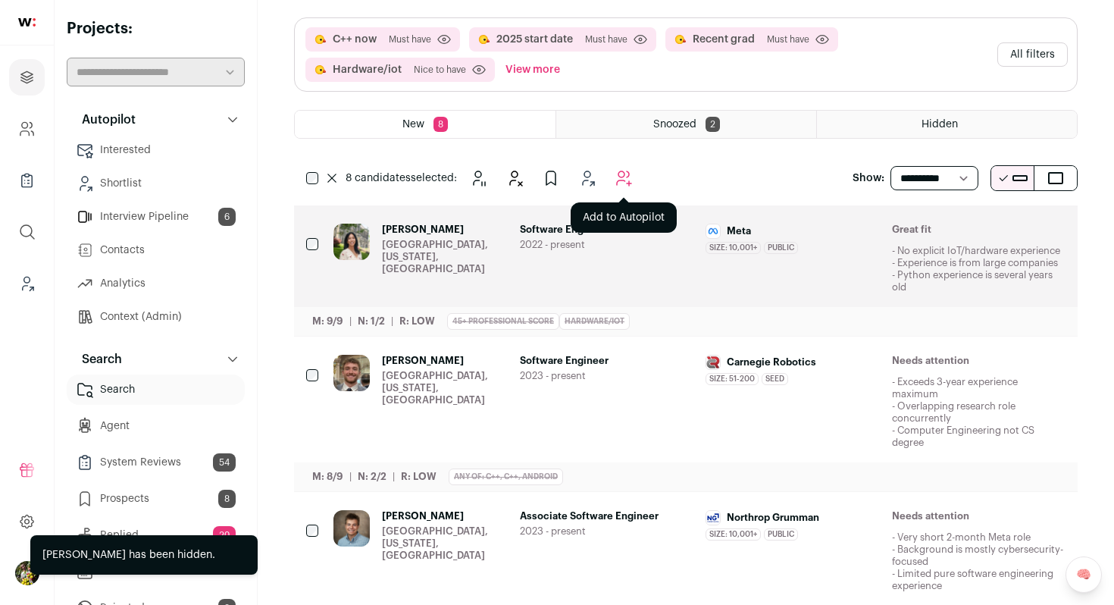
click at [635, 174] on button "Add to Autopilot" at bounding box center [623, 178] width 30 height 30
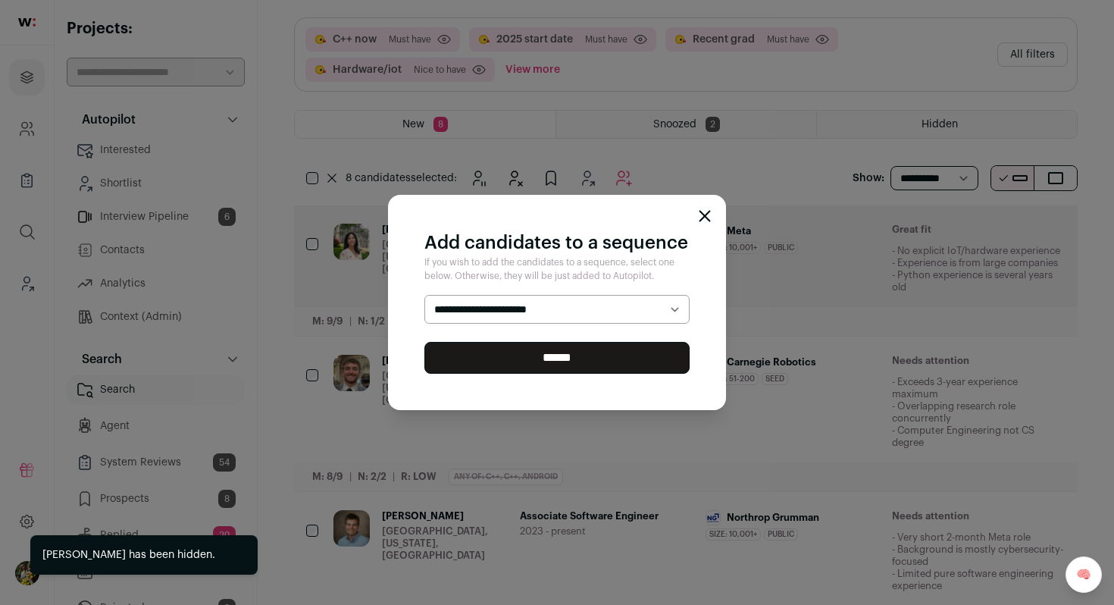
select select "*****"
click at [424, 295] on select "**********" at bounding box center [556, 309] width 265 height 29
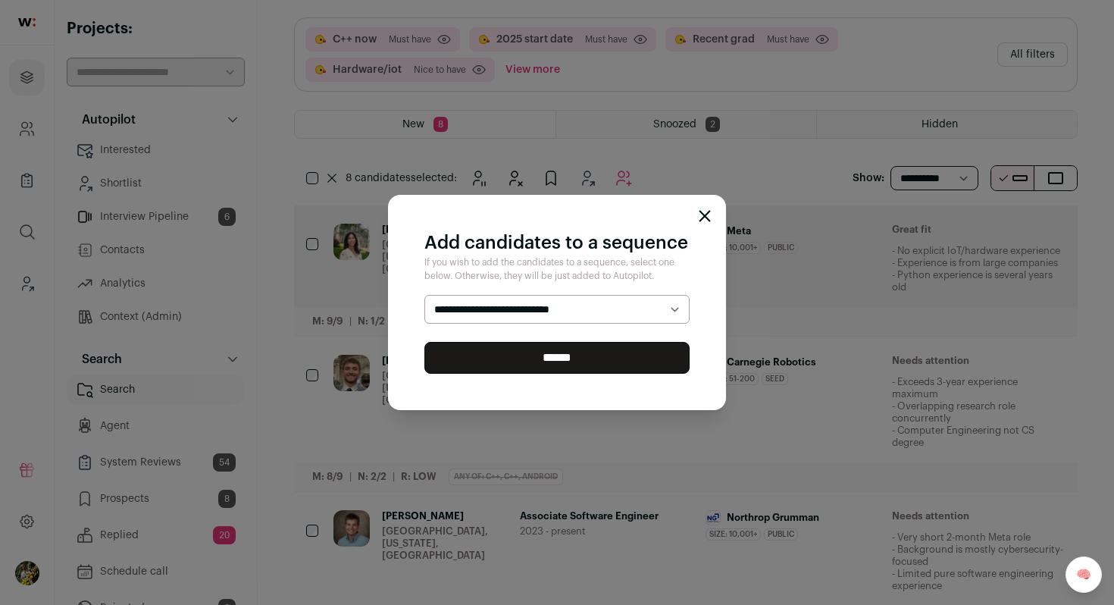
click at [583, 364] on input "******" at bounding box center [556, 358] width 265 height 32
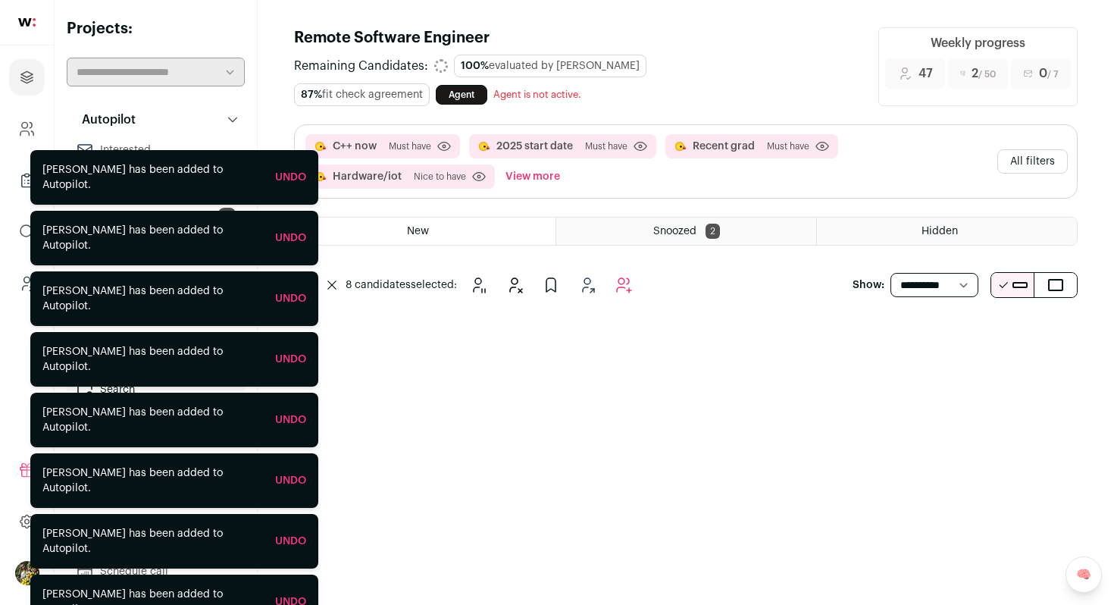
scroll to position [0, 0]
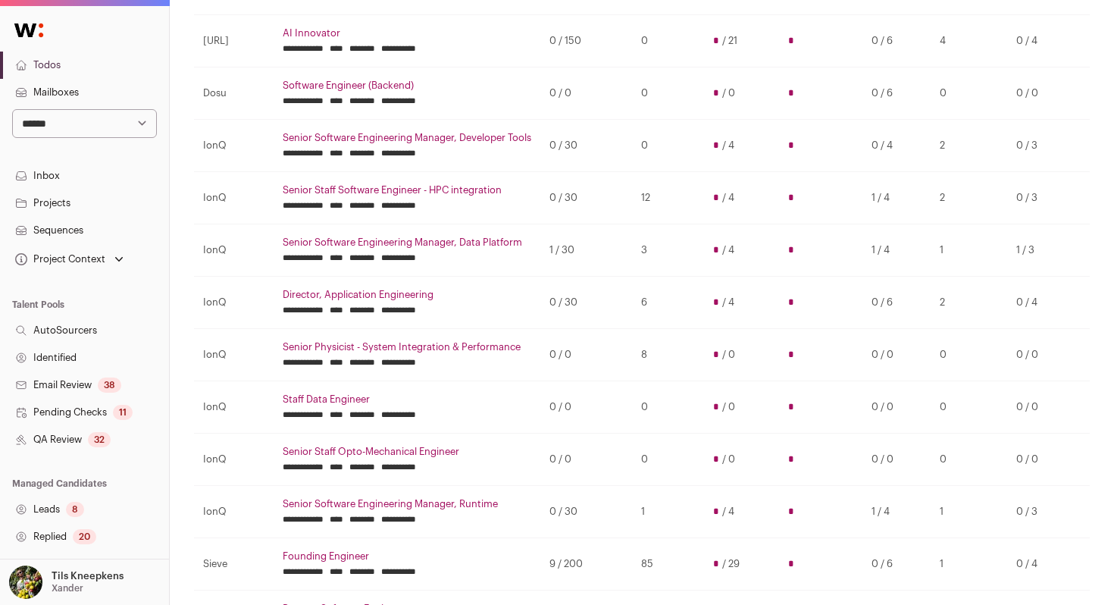
scroll to position [221, 1]
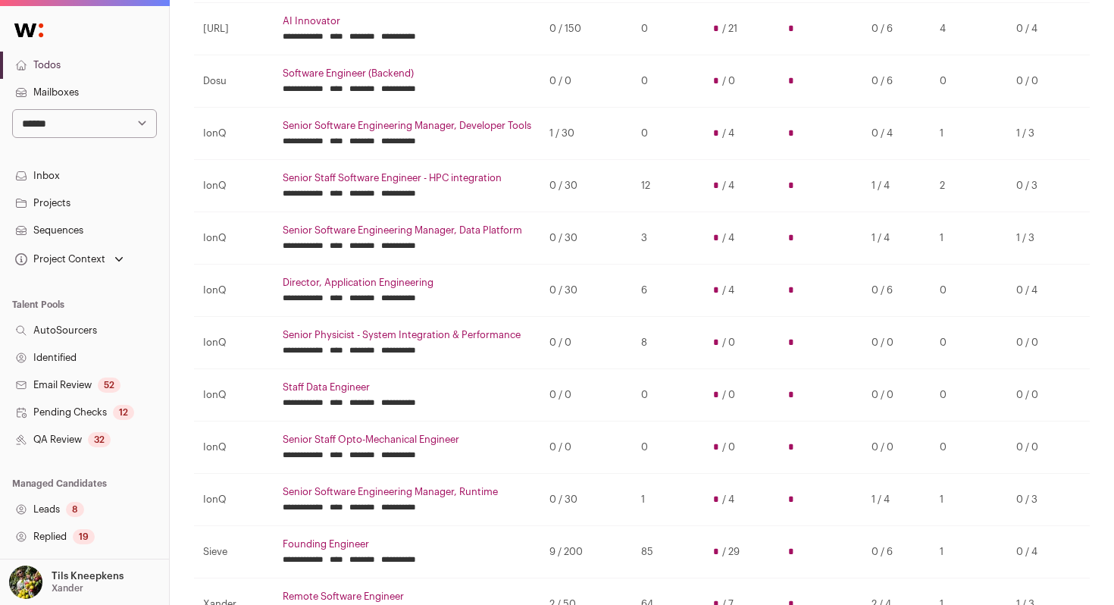
scroll to position [292, 0]
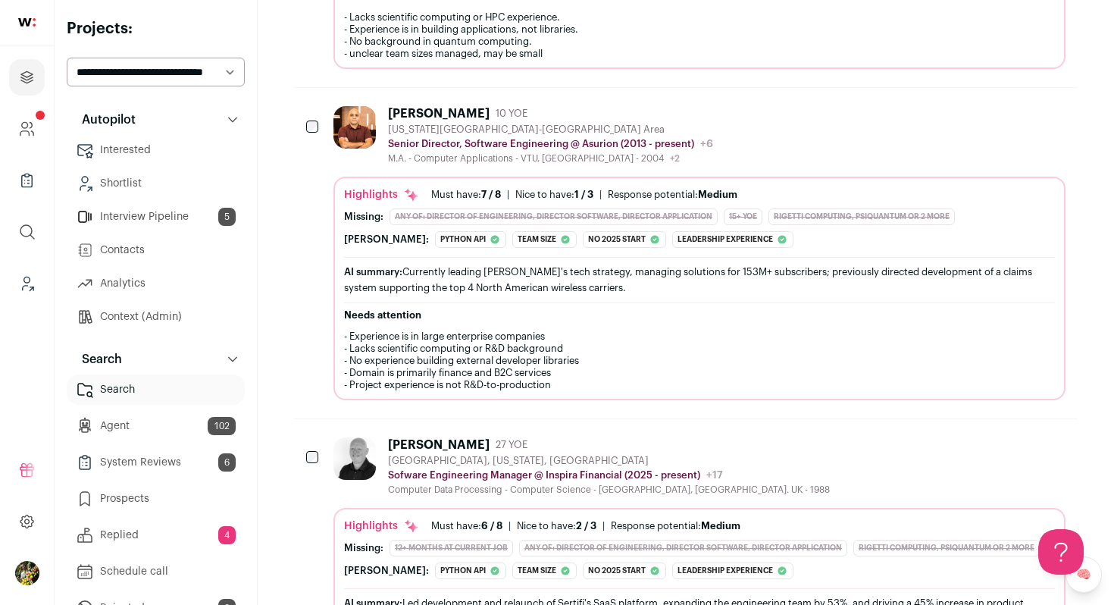
scroll to position [1033, 0]
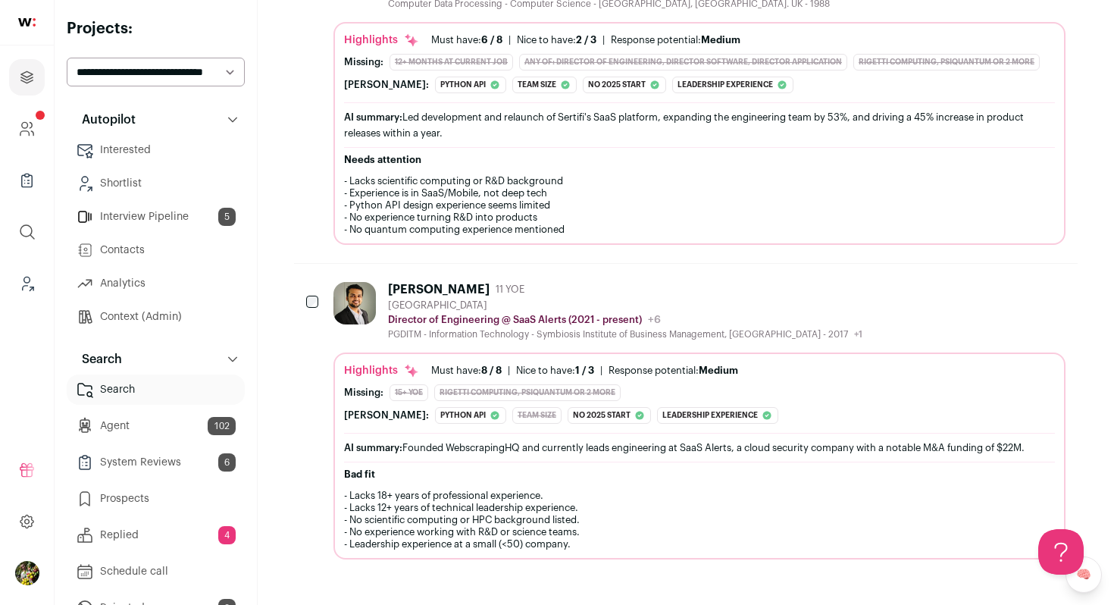
click at [843, 344] on div "[PERSON_NAME] 11 YOE [GEOGRAPHIC_DATA] Director of Engineering @ SaaS Alerts (2…" at bounding box center [699, 420] width 732 height 277
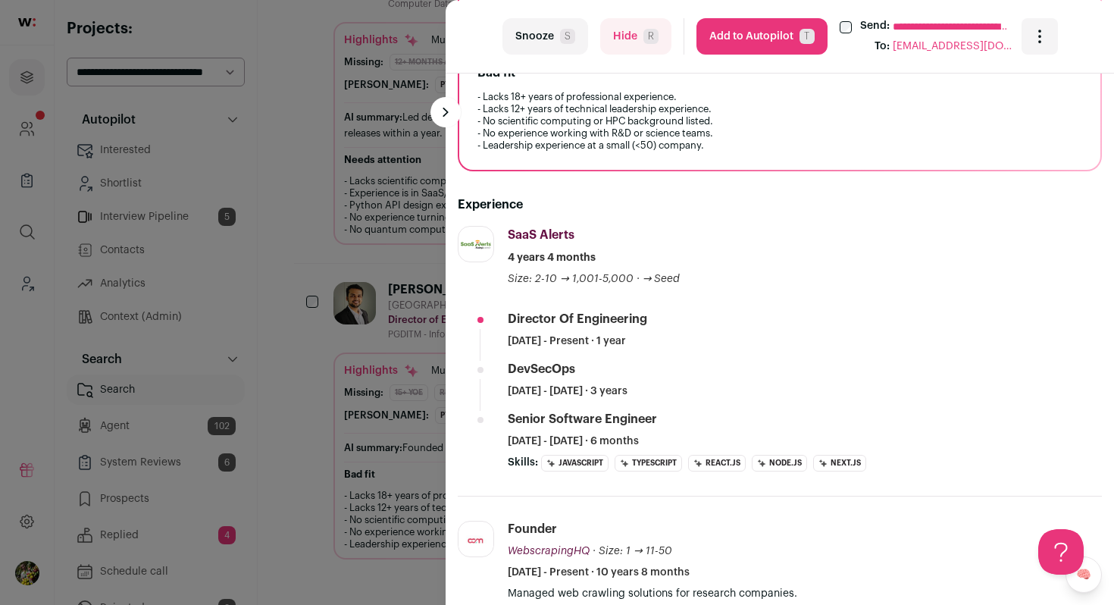
scroll to position [484, 0]
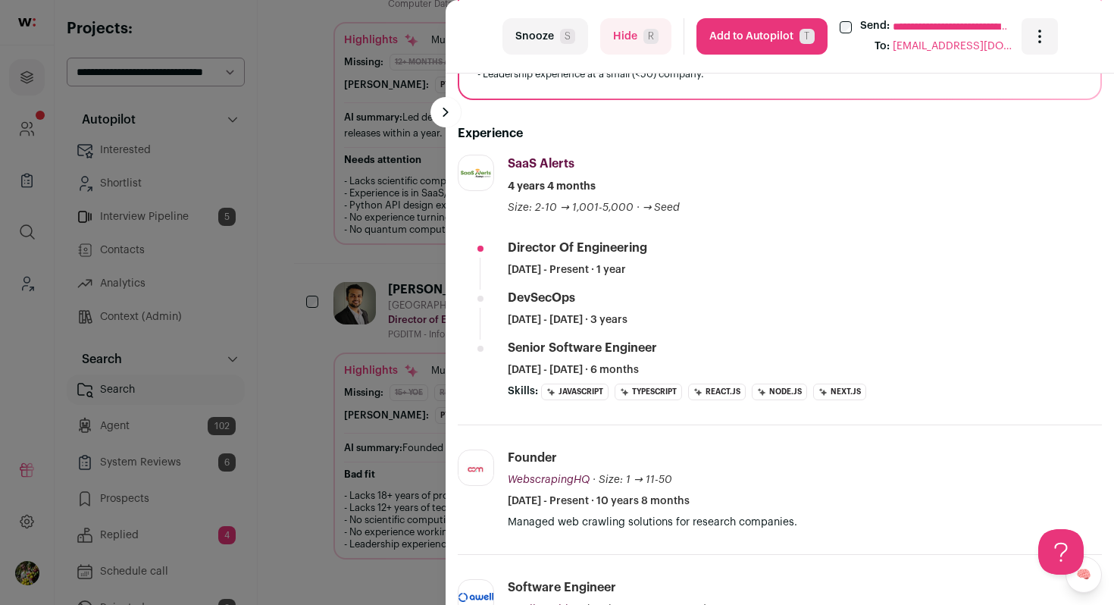
click at [624, 38] on button "Hide R" at bounding box center [635, 36] width 71 height 36
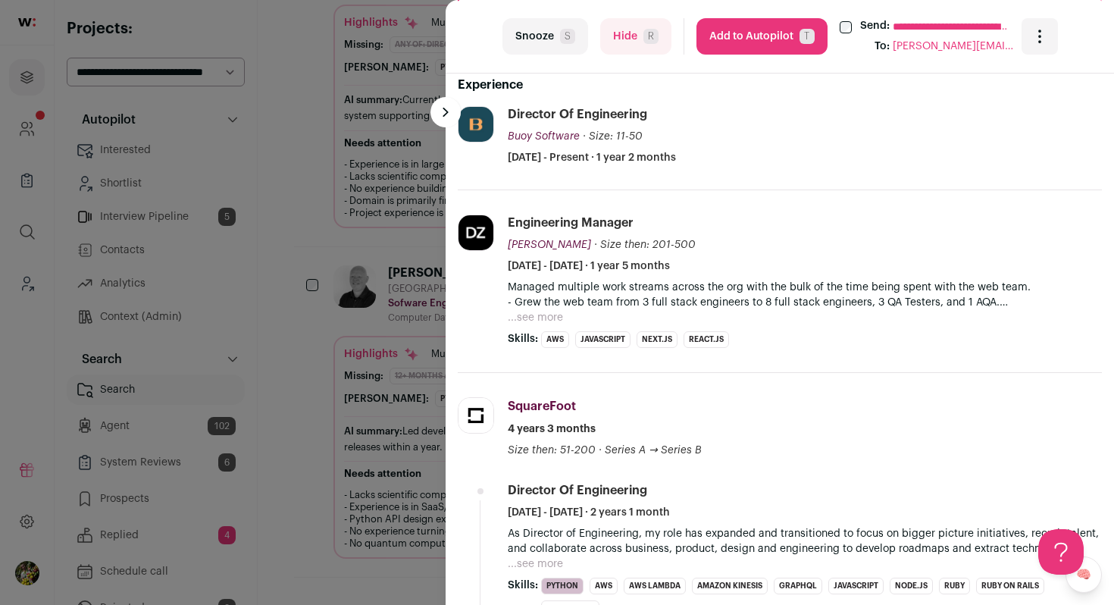
scroll to position [0, 0]
click at [618, 31] on button "Hide R" at bounding box center [635, 36] width 71 height 36
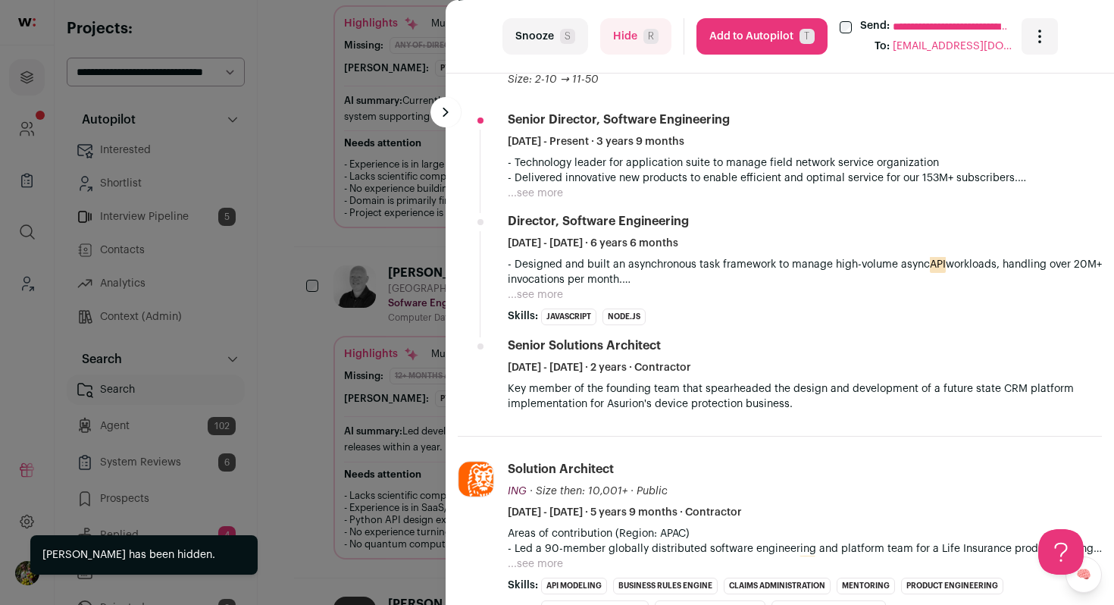
scroll to position [630, 0]
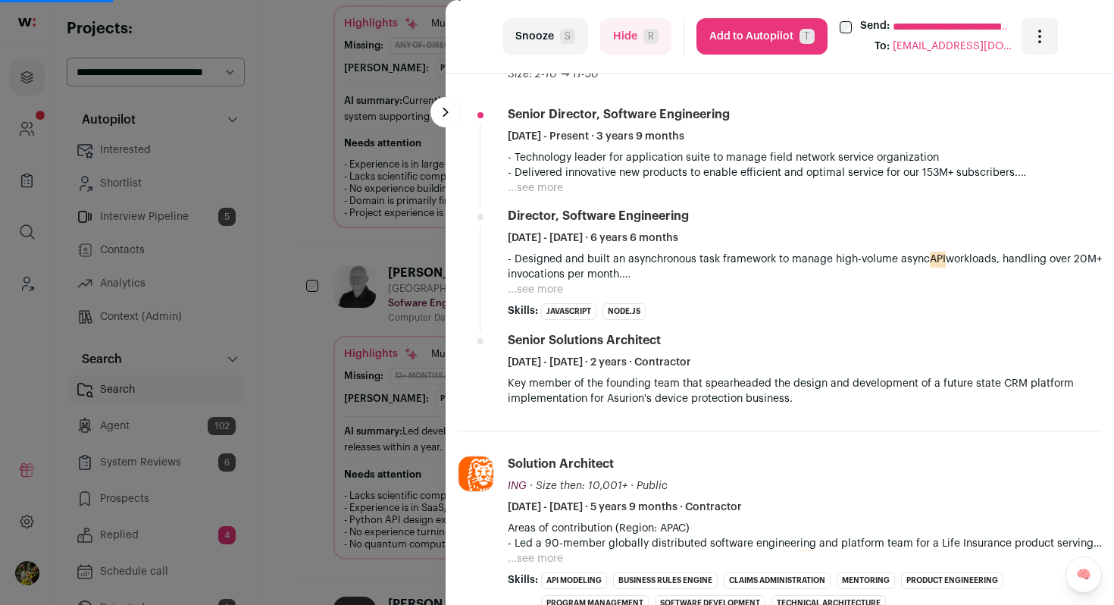
click at [542, 289] on button "...see more" at bounding box center [535, 289] width 55 height 15
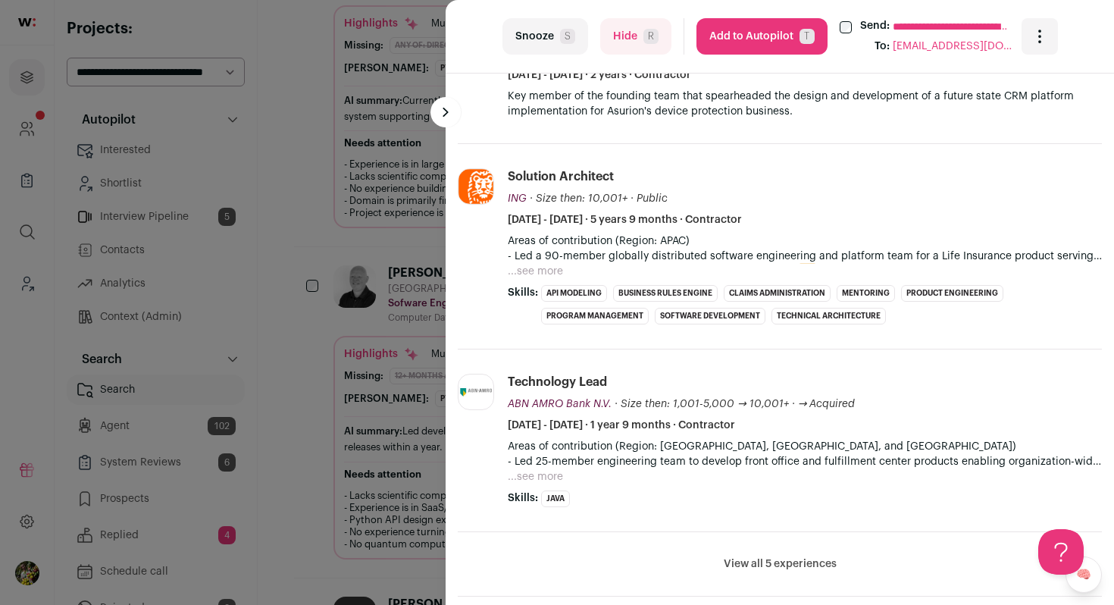
scroll to position [1054, 0]
click at [644, 50] on button "Hide R" at bounding box center [635, 36] width 71 height 36
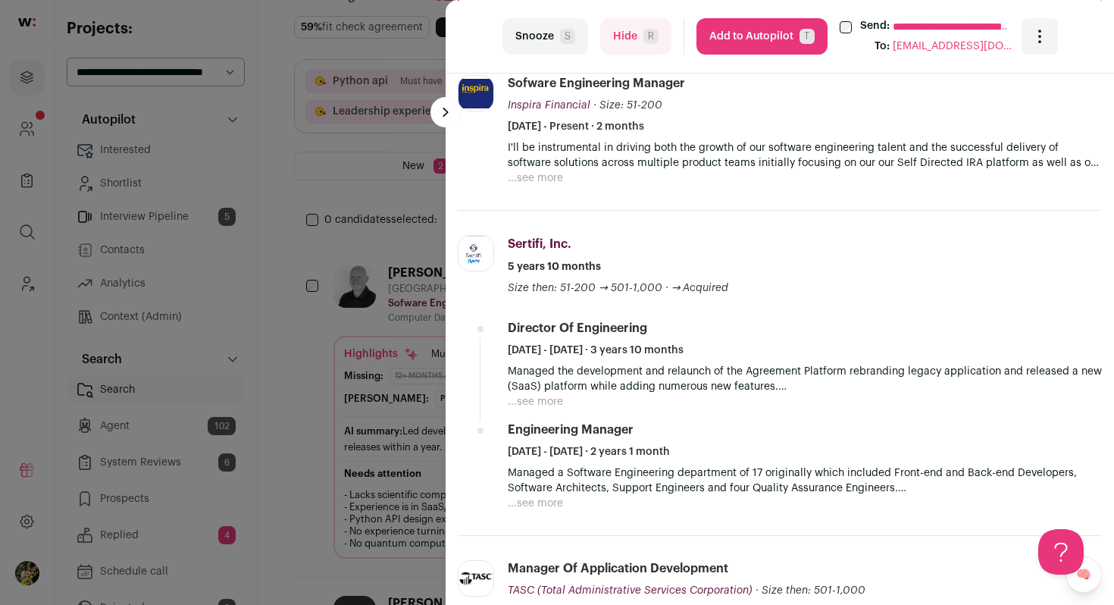
scroll to position [624, 0]
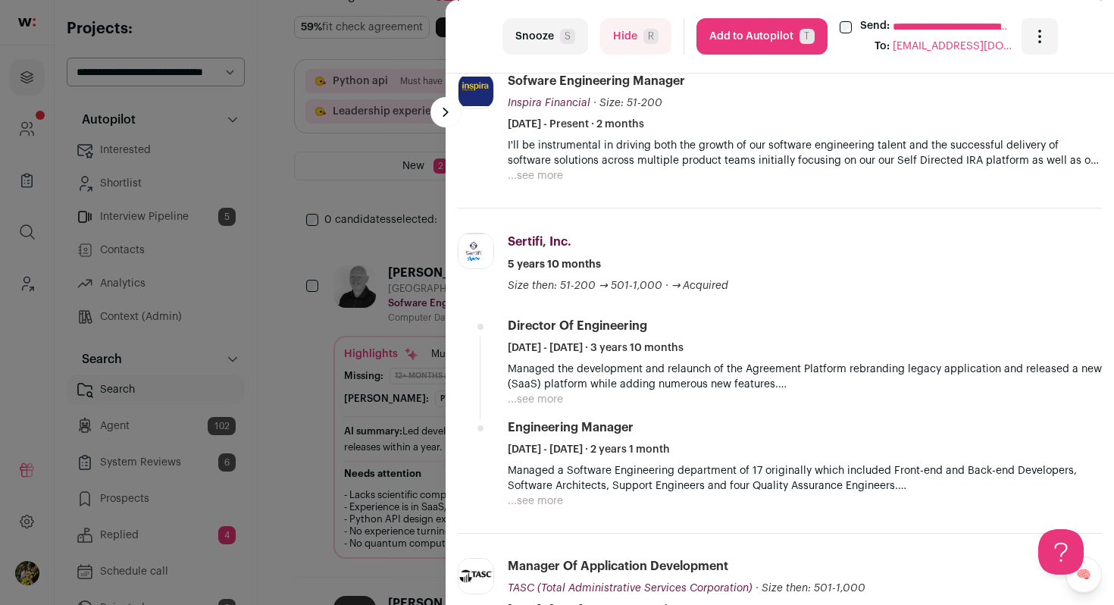
click at [522, 177] on button "...see more" at bounding box center [535, 175] width 55 height 15
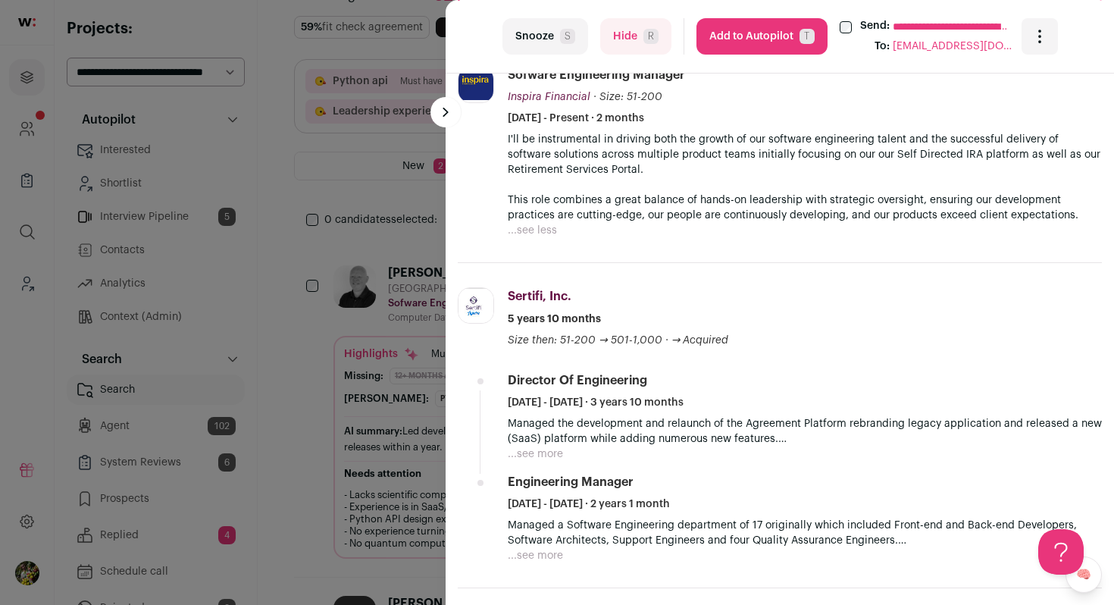
scroll to position [632, 0]
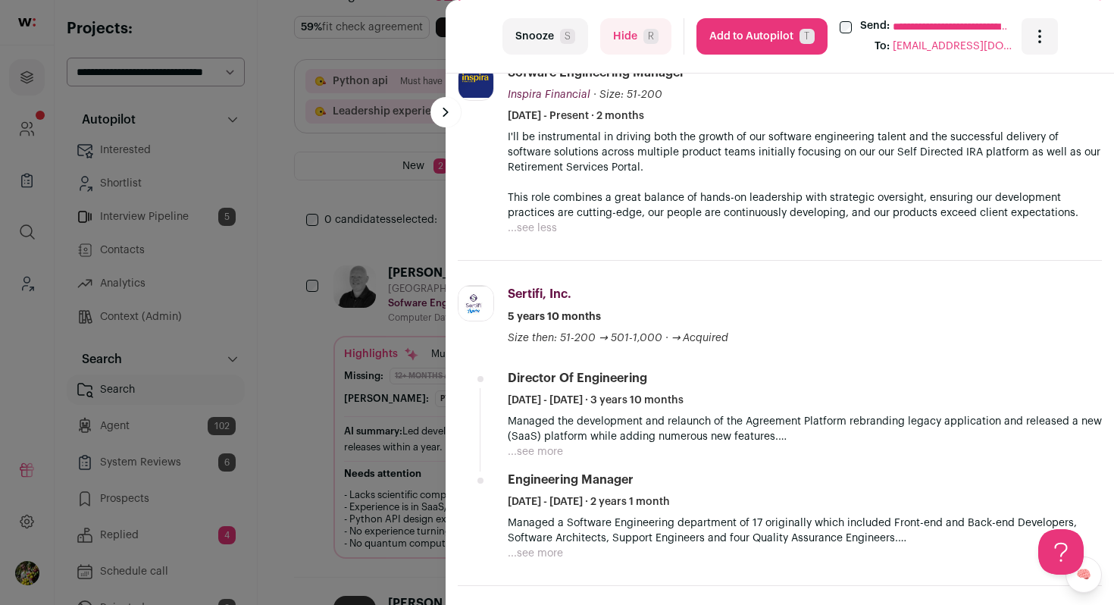
click at [643, 40] on span "R" at bounding box center [650, 36] width 15 height 15
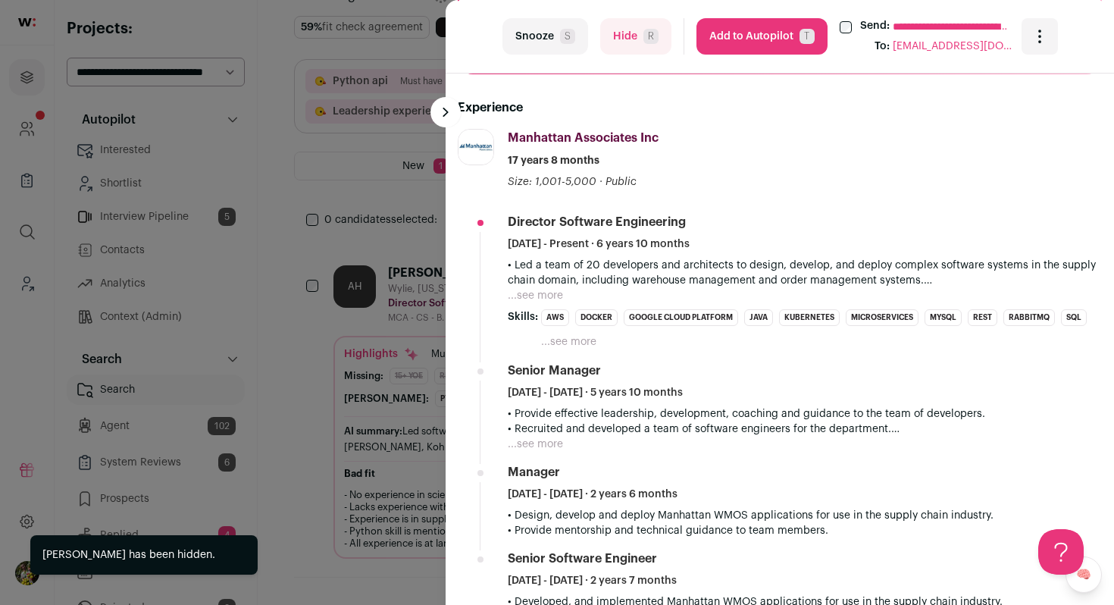
scroll to position [531, 0]
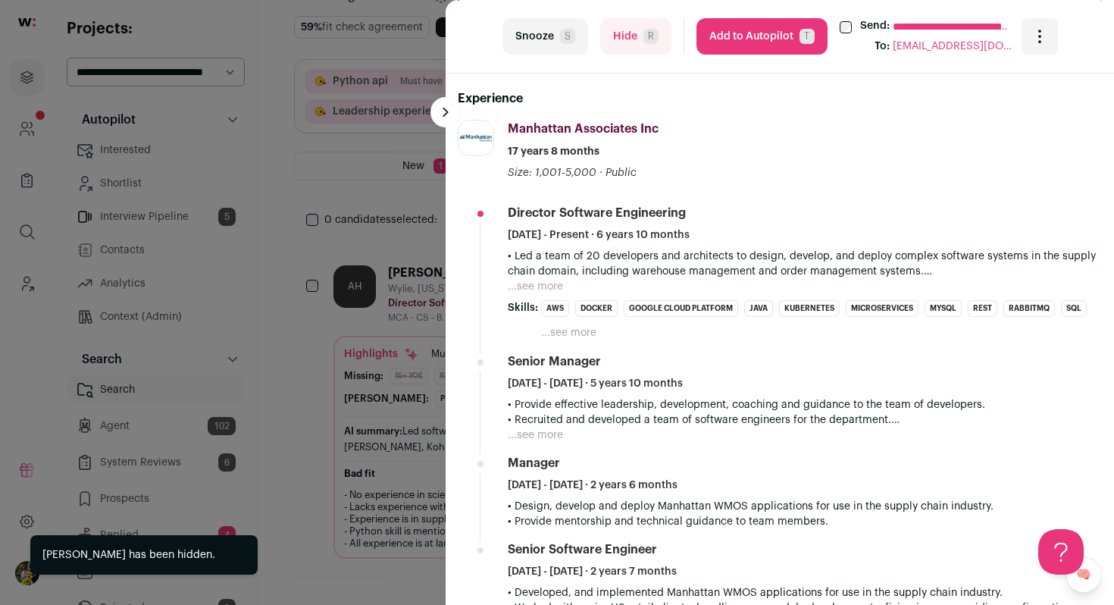
click at [613, 16] on div "**********" at bounding box center [780, 37] width 668 height 74
click at [613, 32] on button "Hide R" at bounding box center [635, 36] width 71 height 36
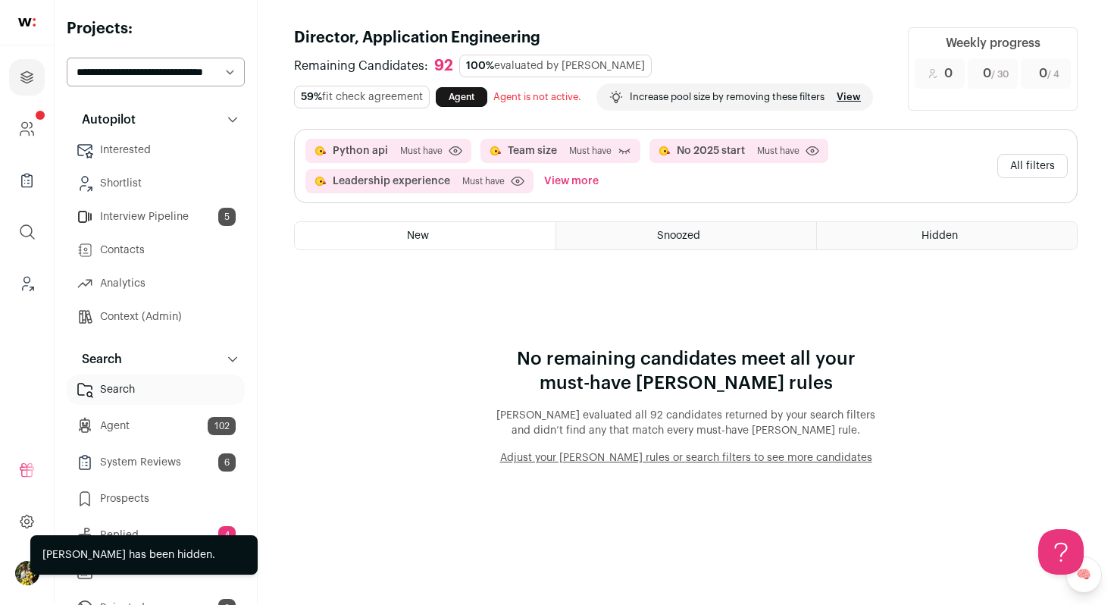
scroll to position [0, 0]
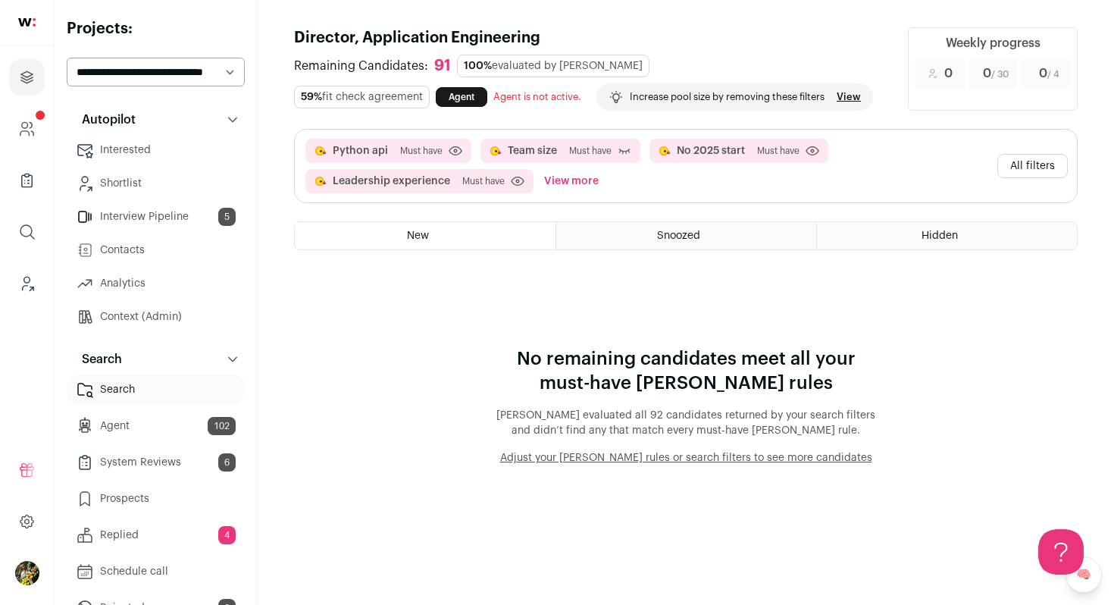
click at [239, 68] on select "**********" at bounding box center [156, 72] width 178 height 29
click at [574, 180] on button "View more" at bounding box center [571, 181] width 61 height 24
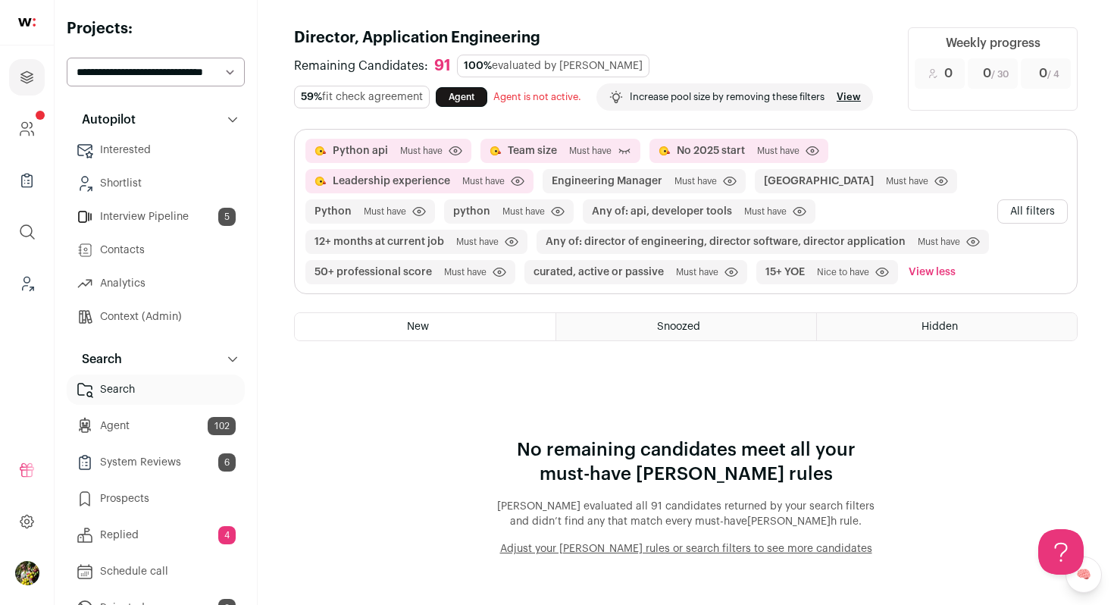
click at [1057, 206] on button "All filters" at bounding box center [1032, 211] width 70 height 24
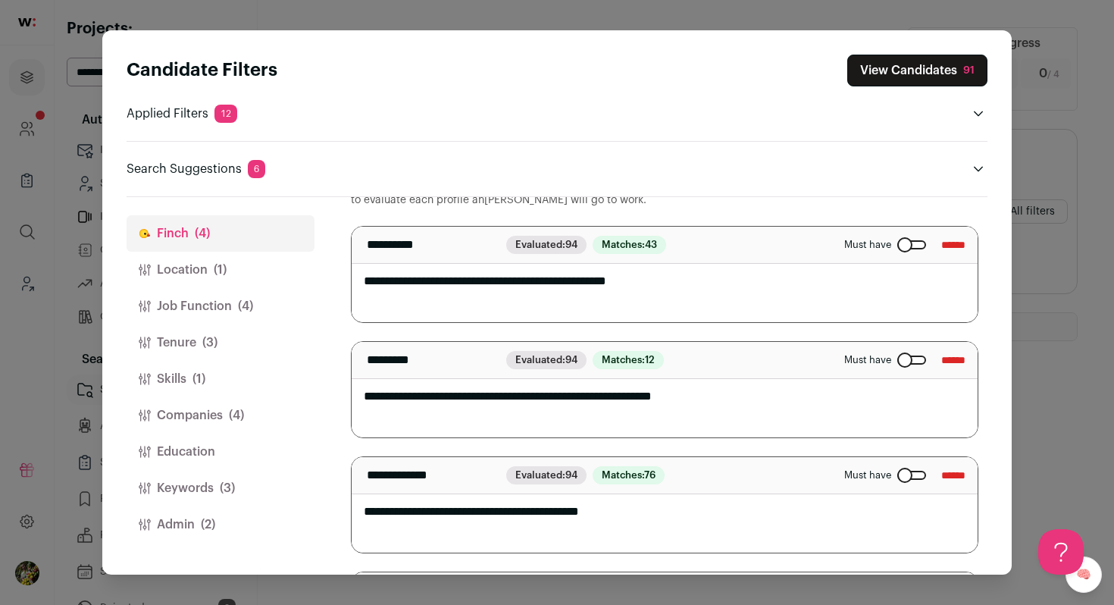
scroll to position [79, 0]
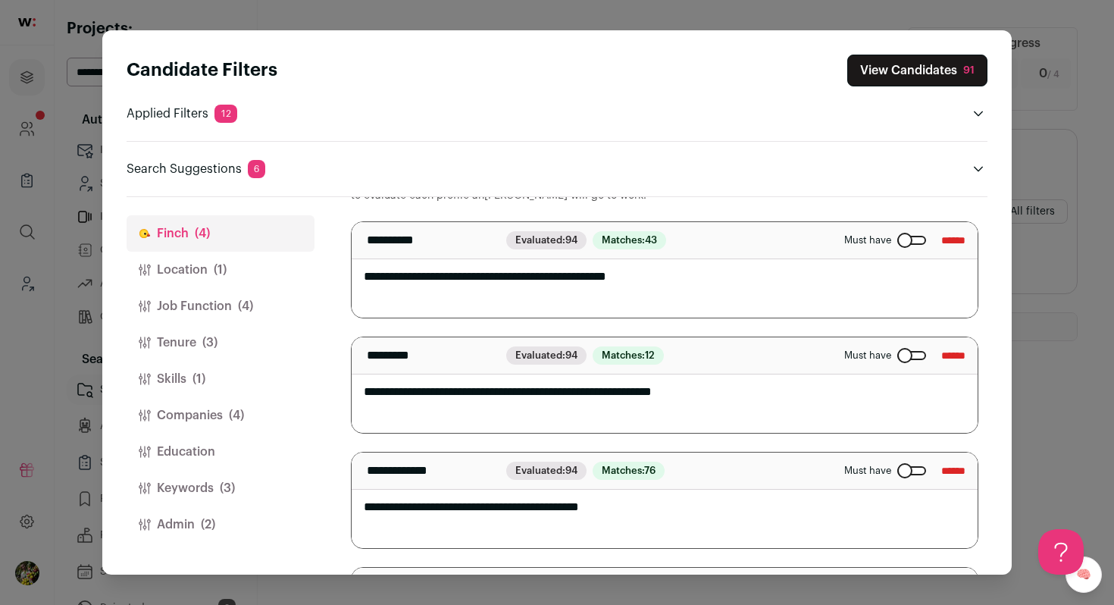
click at [238, 508] on button "Admin (2)" at bounding box center [221, 524] width 188 height 36
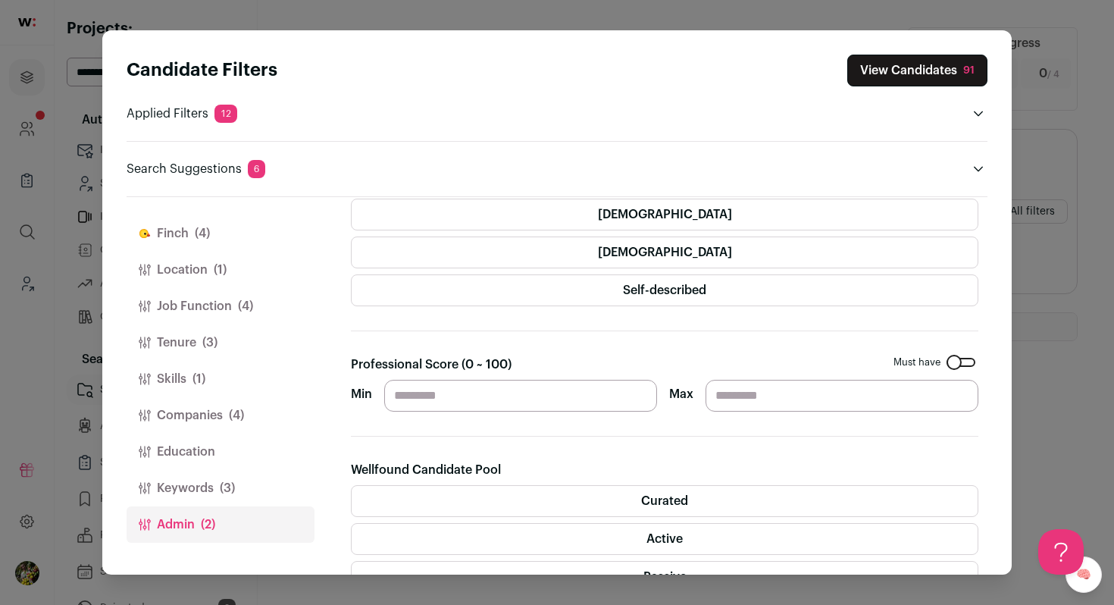
click at [238, 486] on button "Keywords (3)" at bounding box center [221, 488] width 188 height 36
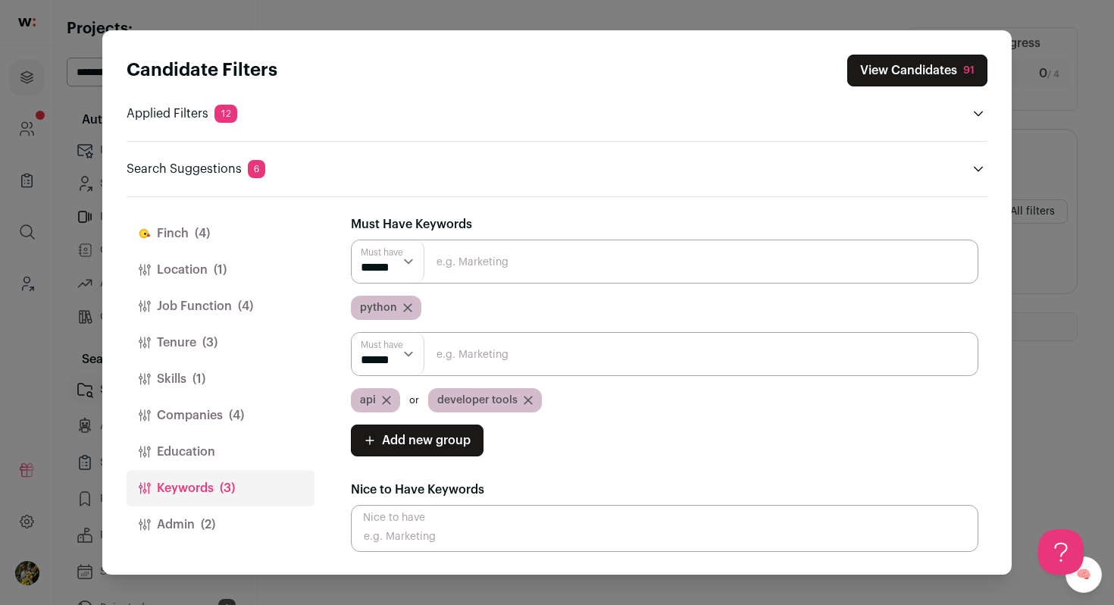
click at [214, 529] on span "(2)" at bounding box center [208, 524] width 14 height 18
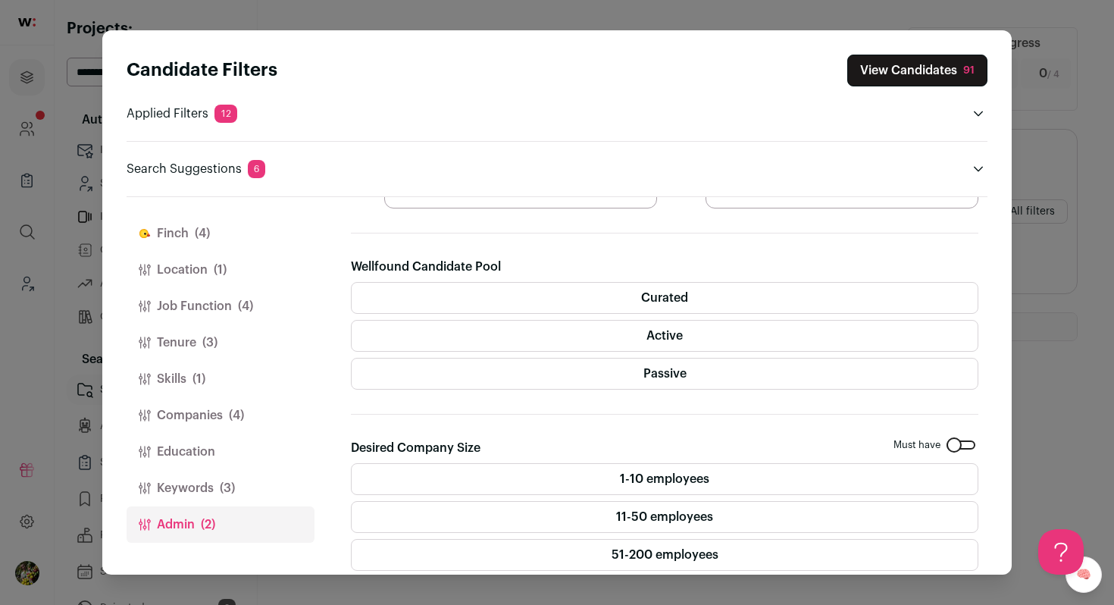
scroll to position [272, 0]
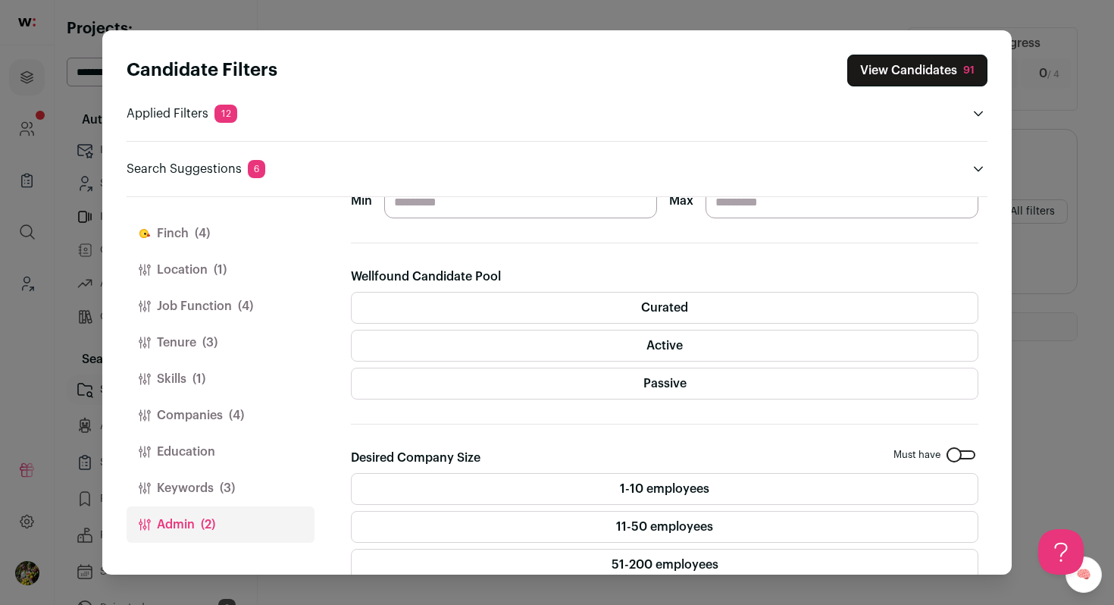
click at [469, 396] on label "Passive" at bounding box center [664, 384] width 627 height 32
click at [480, 352] on label "Active" at bounding box center [664, 346] width 627 height 32
click at [511, 311] on label "Curated" at bounding box center [664, 308] width 627 height 32
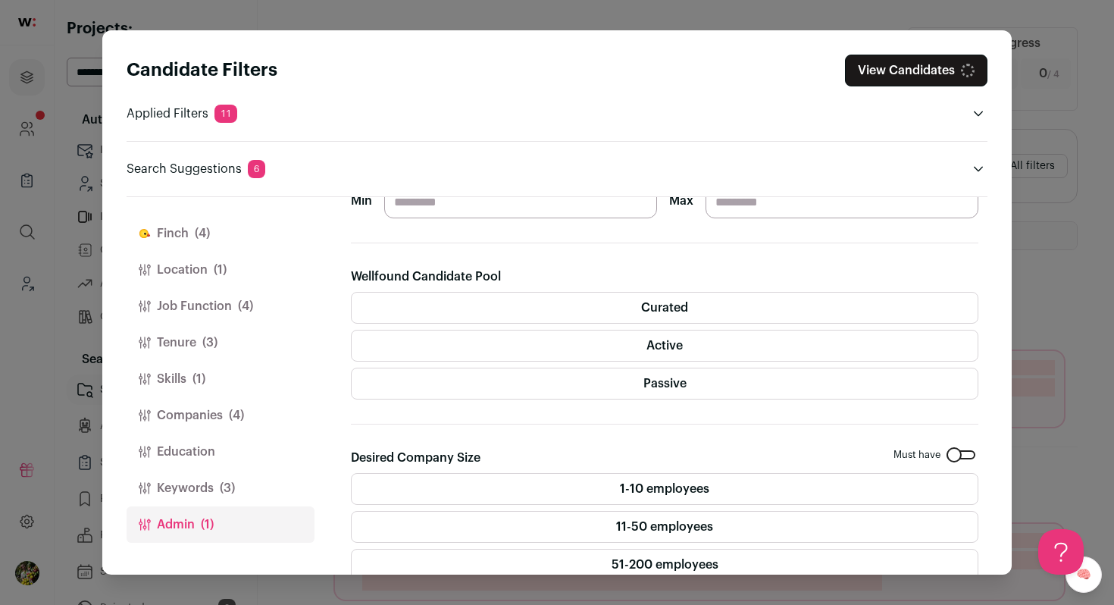
click at [239, 493] on button "Keywords (3)" at bounding box center [221, 488] width 188 height 36
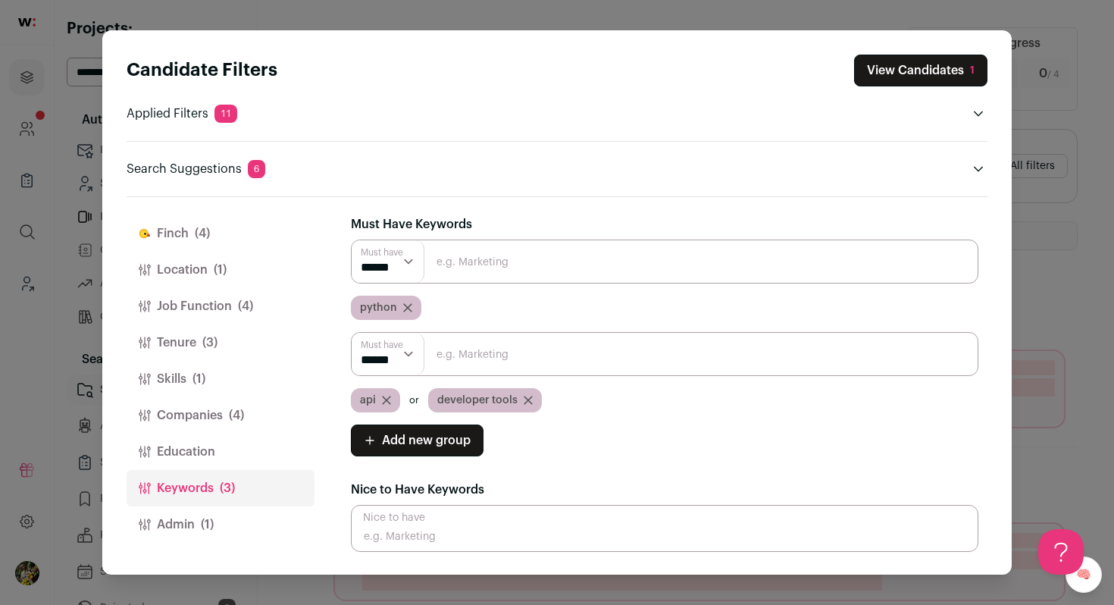
click at [248, 460] on button "Education" at bounding box center [221, 451] width 188 height 36
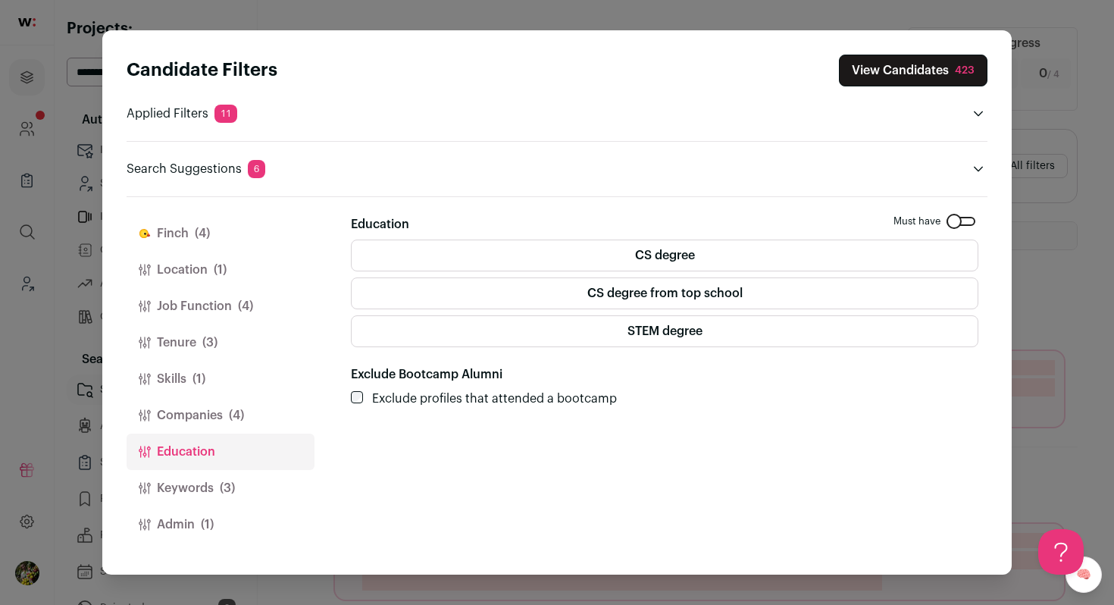
click at [258, 412] on button "Companies (4)" at bounding box center [221, 415] width 188 height 36
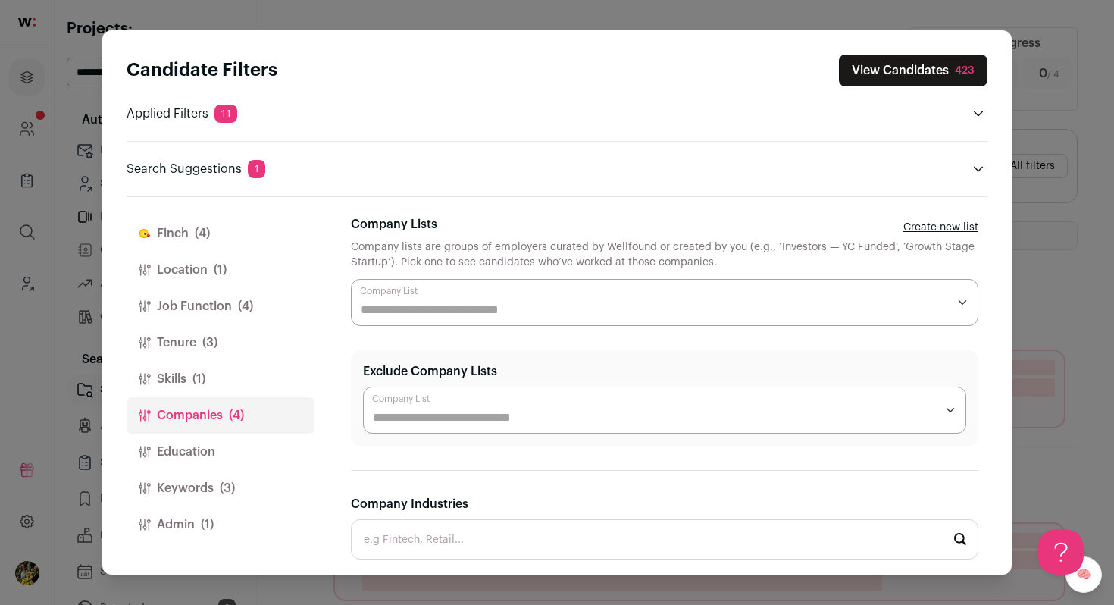
click at [253, 378] on button "Skills (1)" at bounding box center [221, 379] width 188 height 36
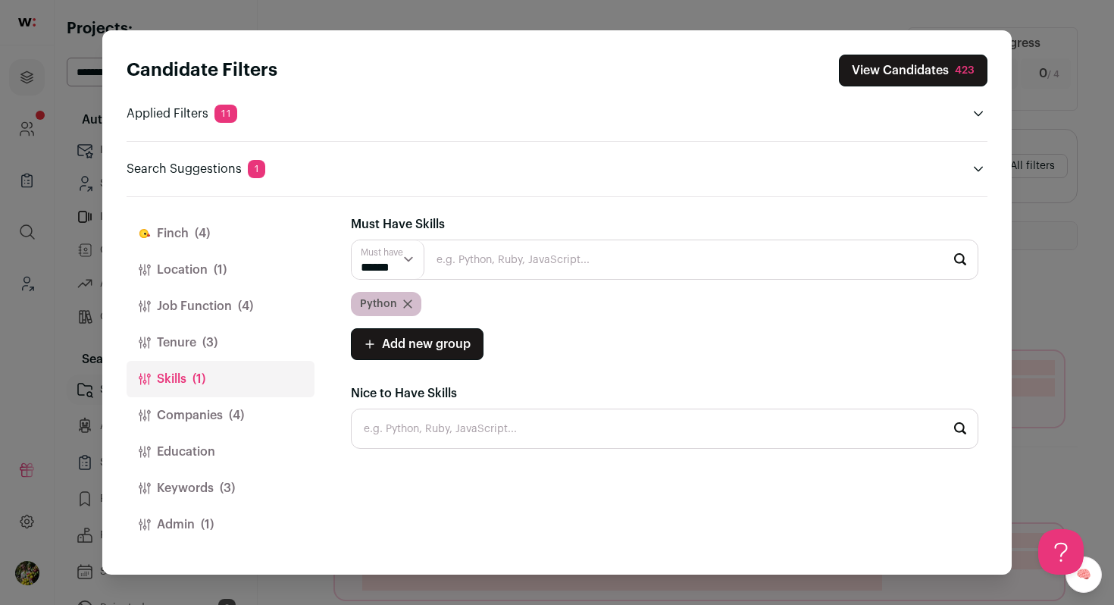
click at [243, 350] on button "Tenure (3)" at bounding box center [221, 342] width 188 height 36
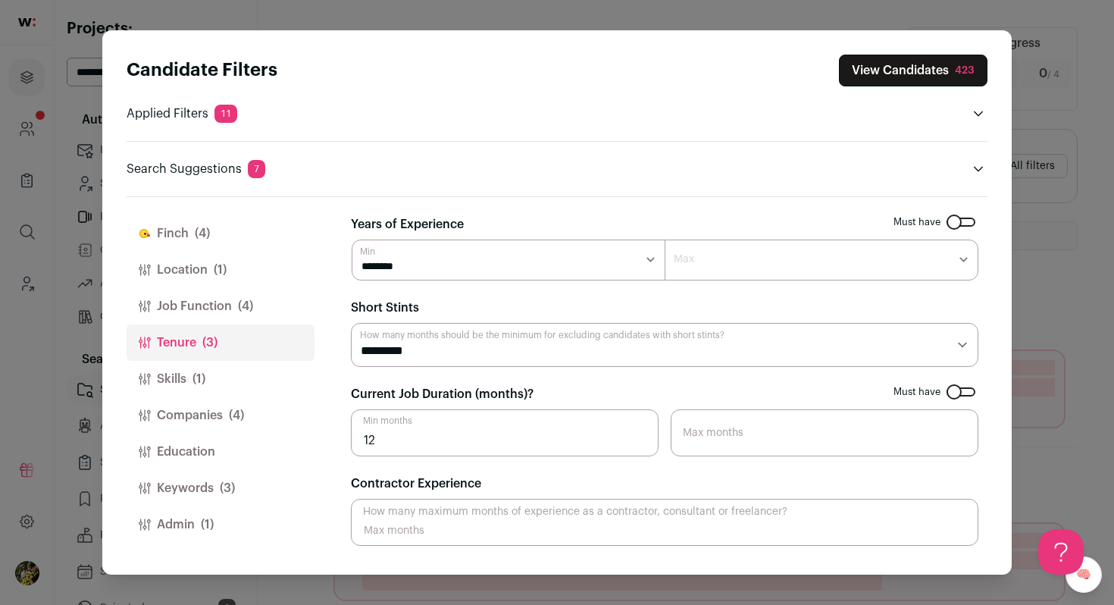
click at [266, 290] on button "Job Function (4)" at bounding box center [221, 306] width 188 height 36
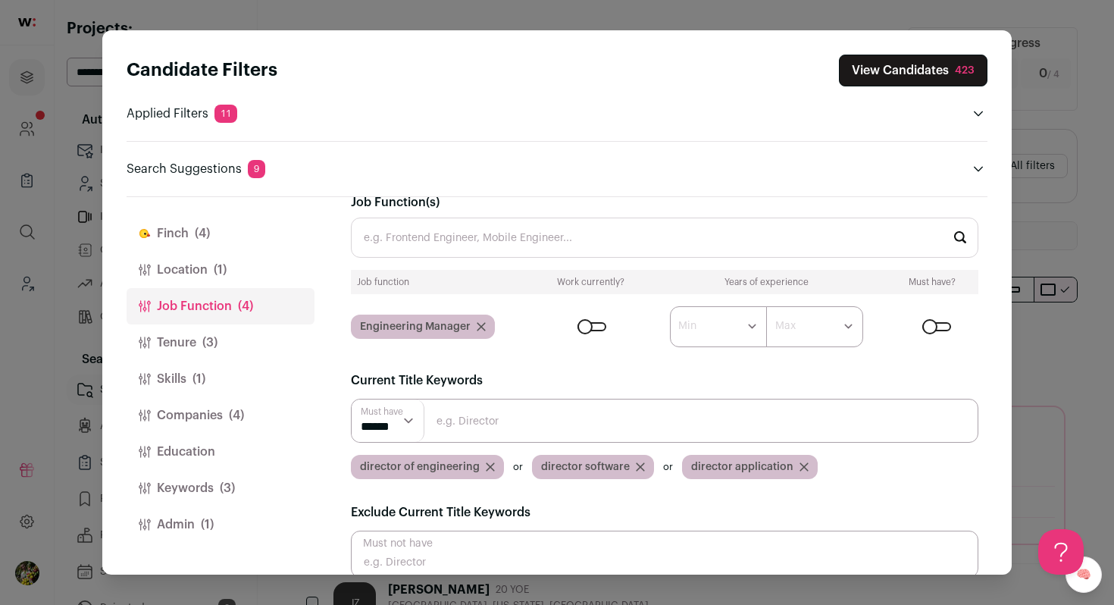
scroll to position [43, 0]
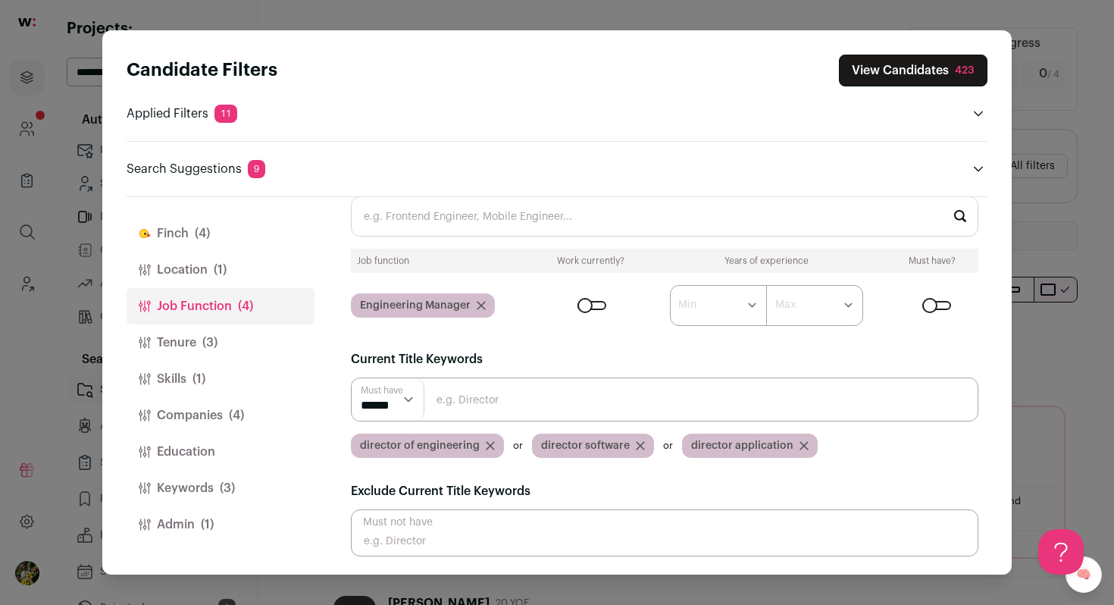
click at [526, 411] on input "Close modal via background" at bounding box center [664, 399] width 627 height 44
type input "director engineering"
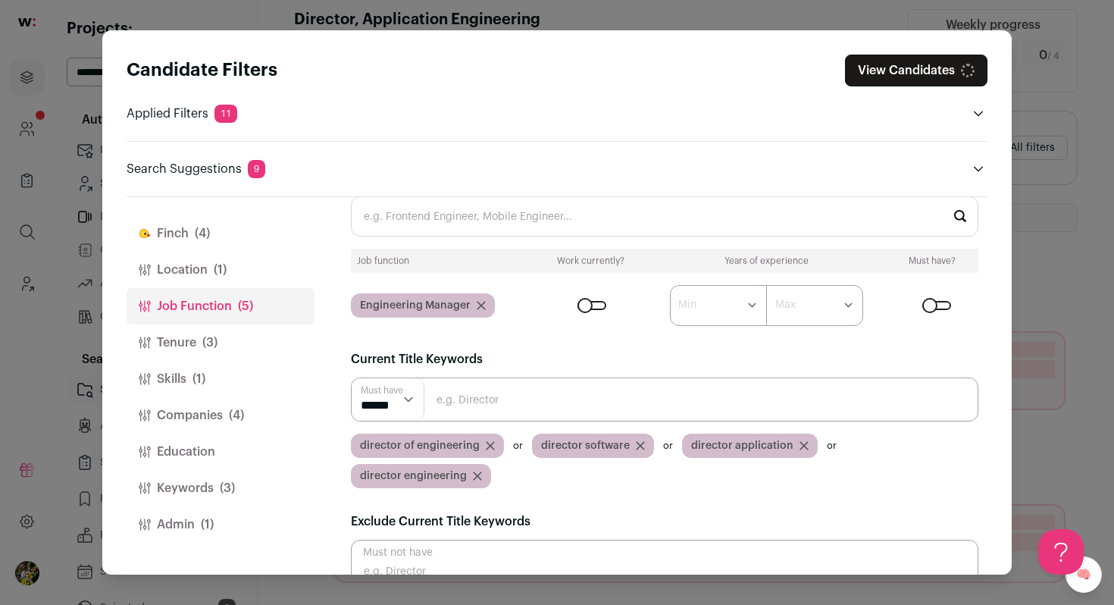
scroll to position [0, 0]
click at [612, 403] on input "Close modal via background" at bounding box center [664, 399] width 627 height 44
type input "VP engineering"
click at [699, 467] on div "director of engineering director software director application director enginee…" at bounding box center [664, 460] width 627 height 55
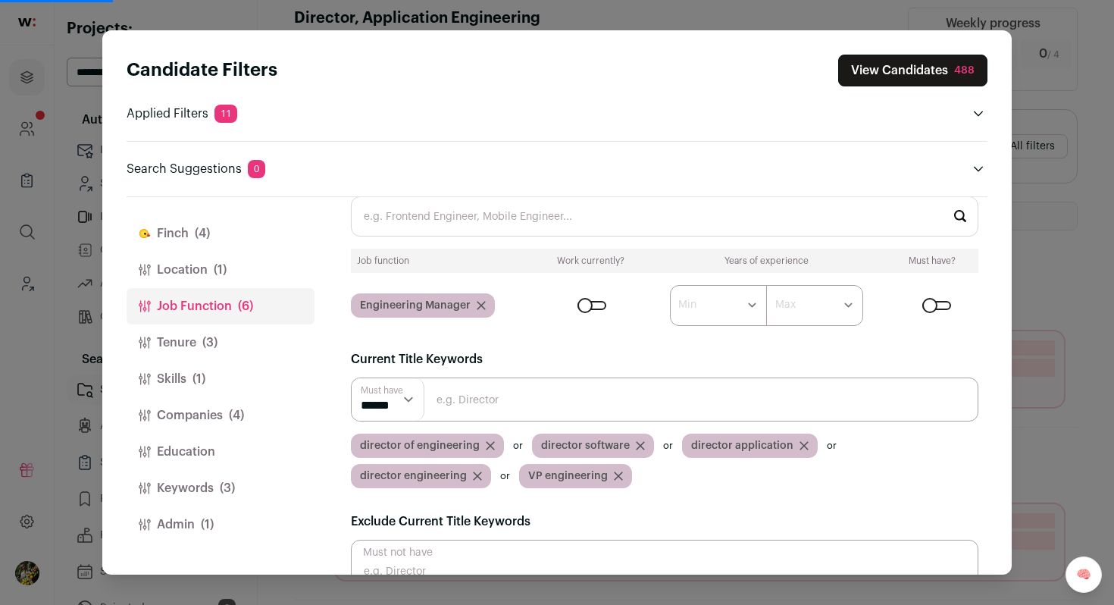
click at [265, 266] on button "Location (1)" at bounding box center [221, 270] width 188 height 36
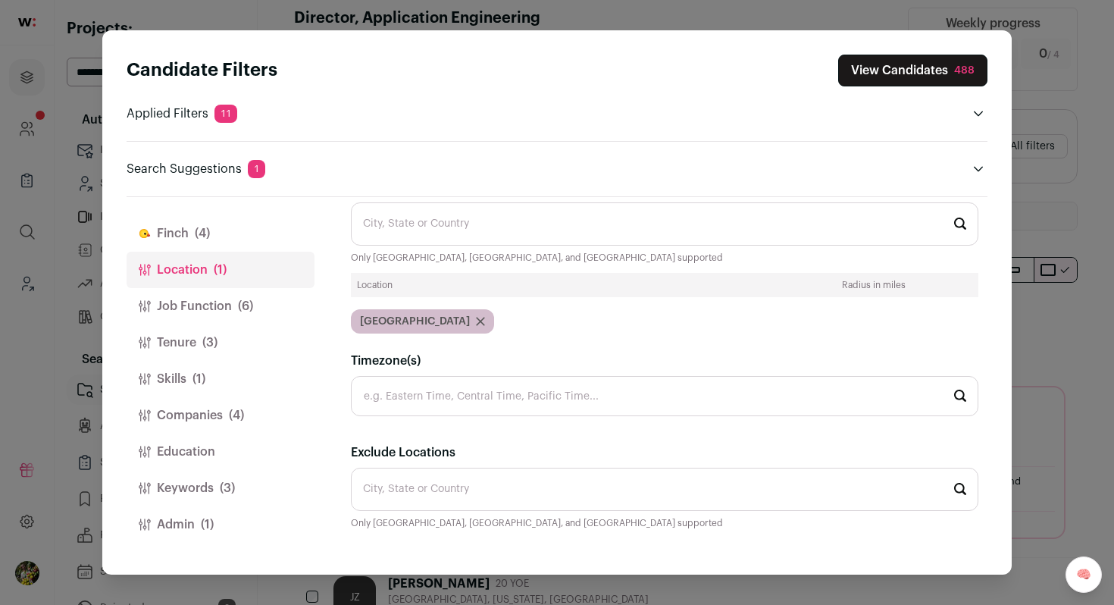
click at [246, 297] on span "(6)" at bounding box center [245, 306] width 15 height 18
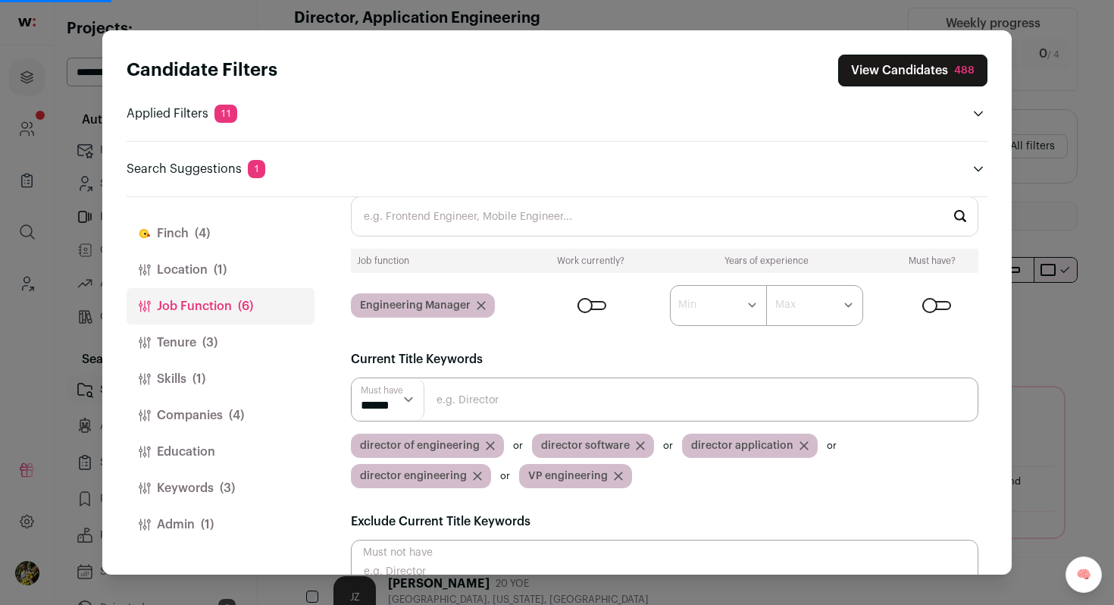
click at [464, 419] on input "Close modal via background" at bounding box center [664, 399] width 627 height 44
type input "head of engineering"
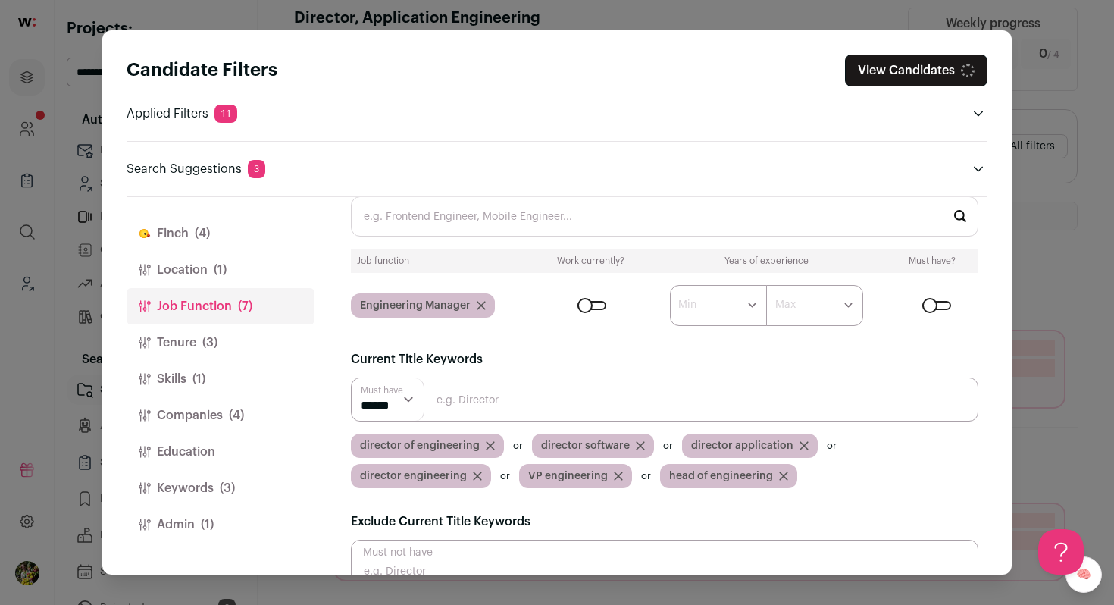
click at [485, 415] on input "Close modal via background" at bounding box center [664, 399] width 627 height 44
type input "head engineering"
click at [236, 275] on button "Location (1)" at bounding box center [221, 270] width 188 height 36
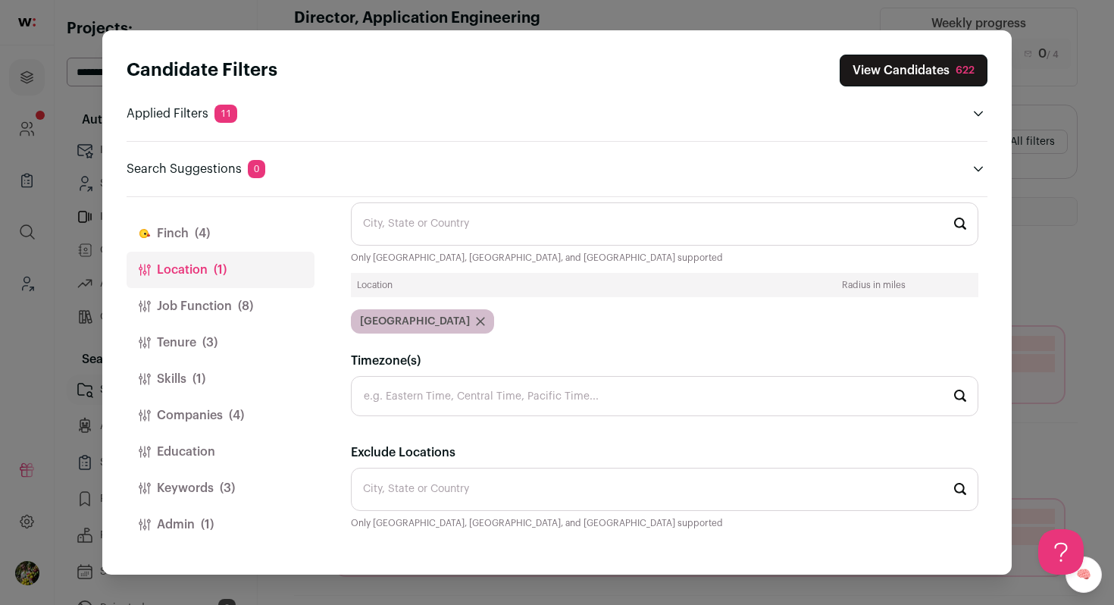
click at [240, 237] on button "Finch (4)" at bounding box center [221, 233] width 188 height 36
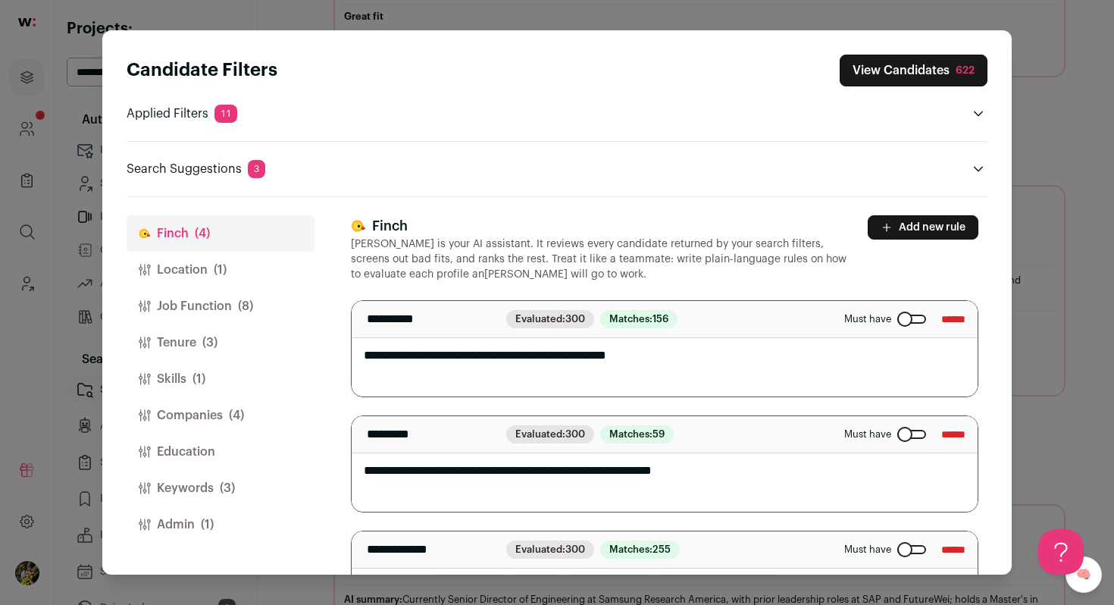
scroll to position [523, 0]
click at [897, 76] on button "View Candidates 622" at bounding box center [914, 71] width 148 height 32
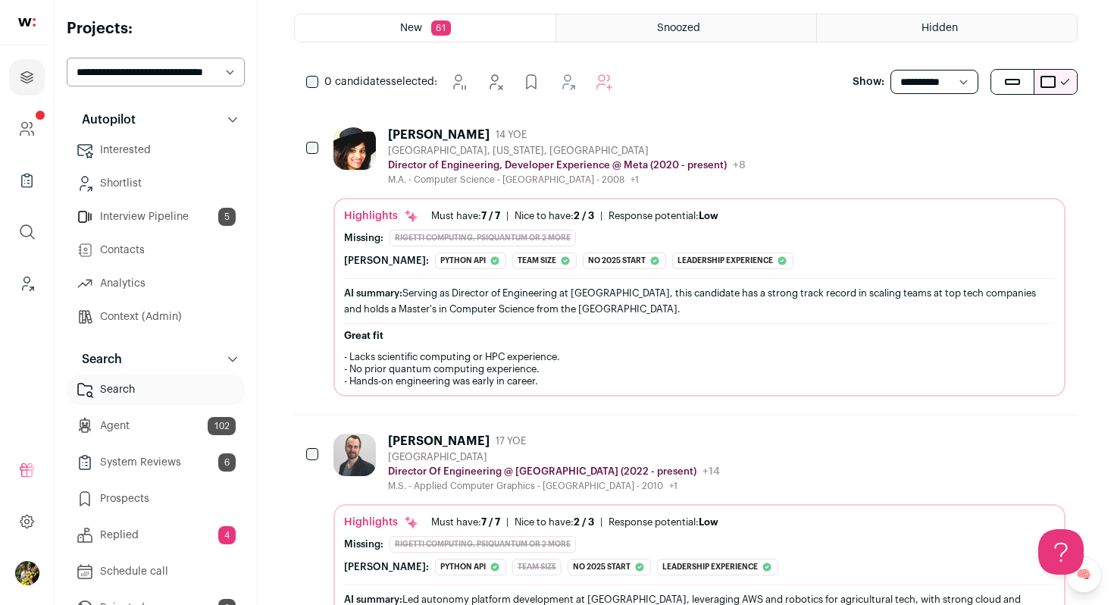
scroll to position [206, 0]
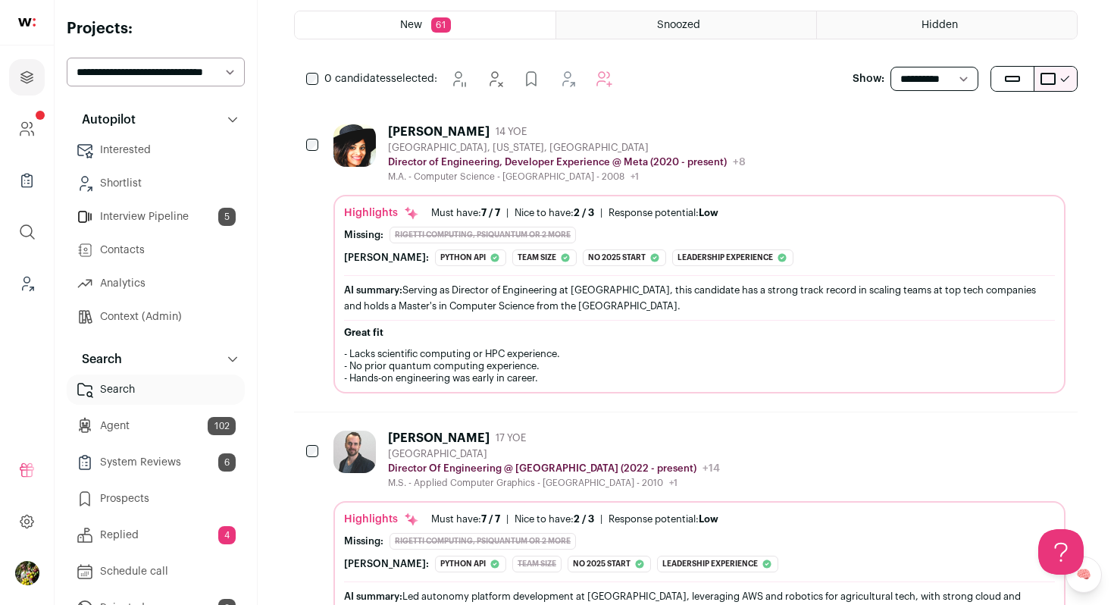
click at [513, 149] on div "San Francisco, California, United States" at bounding box center [567, 148] width 358 height 12
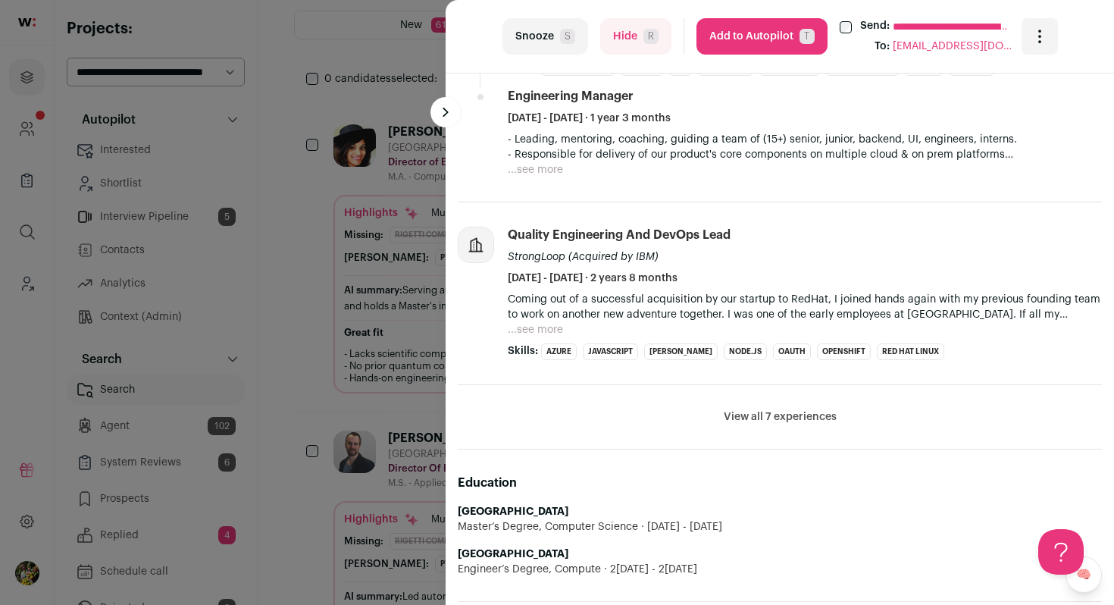
scroll to position [977, 0]
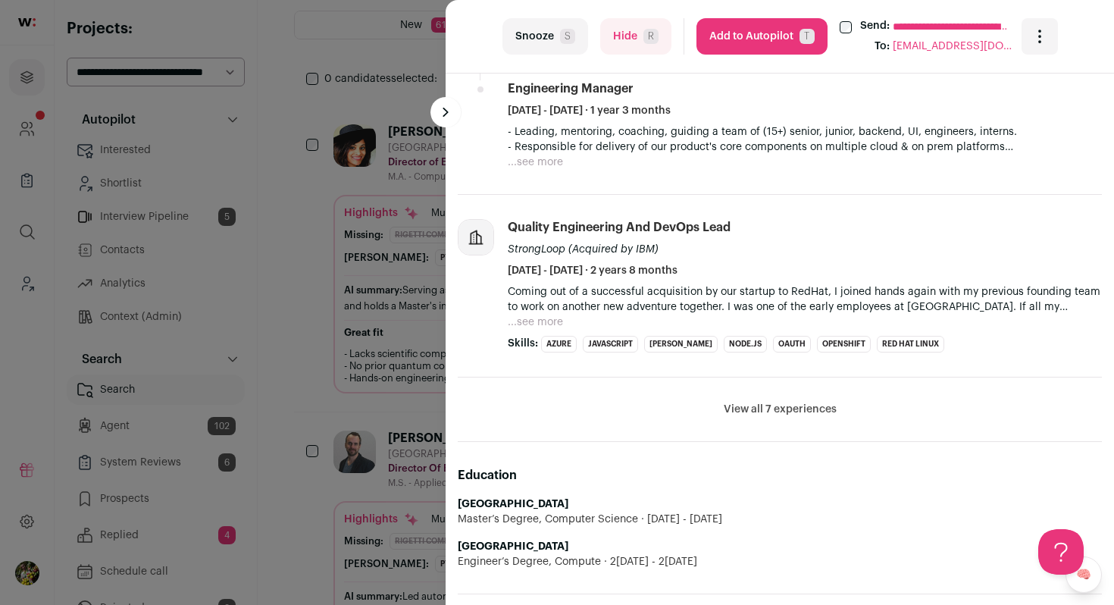
click at [765, 411] on button "View all 7 experiences" at bounding box center [780, 409] width 113 height 15
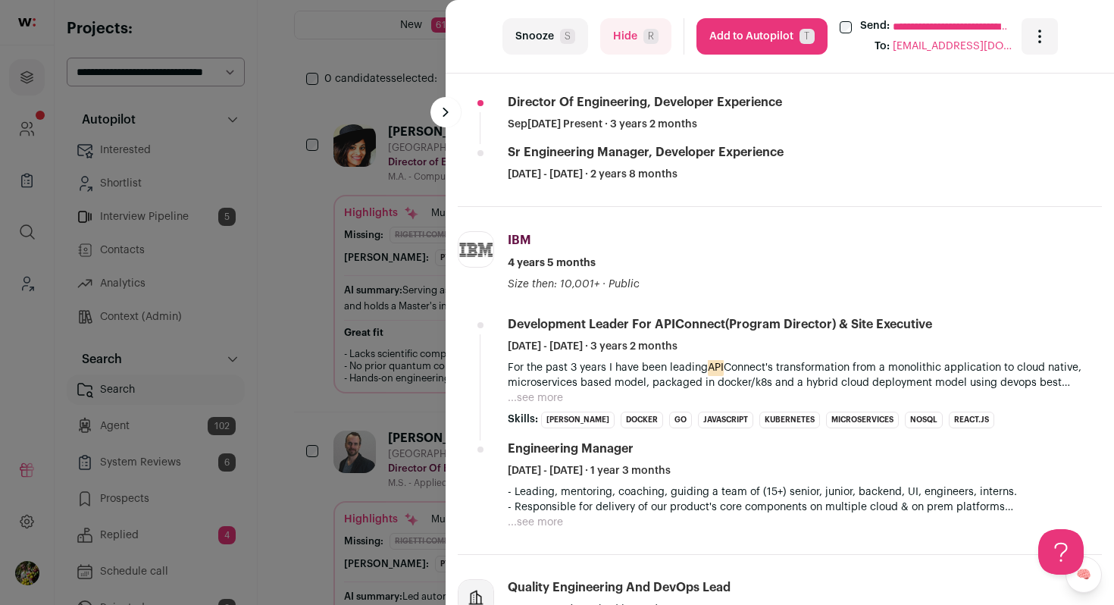
scroll to position [617, 0]
click at [535, 398] on button "...see more" at bounding box center [535, 398] width 55 height 15
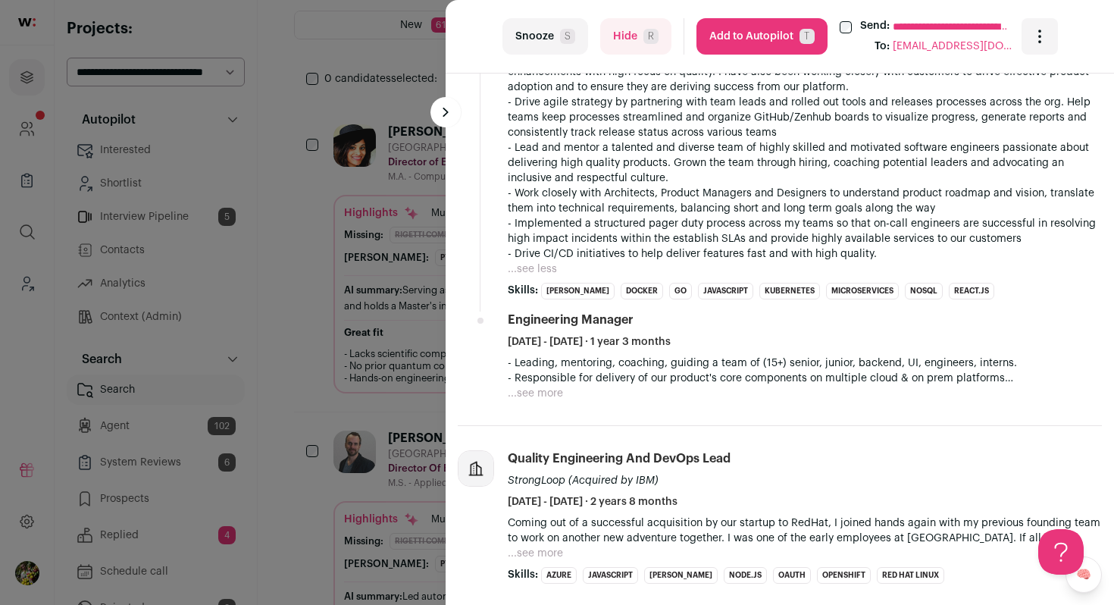
scroll to position [1065, 0]
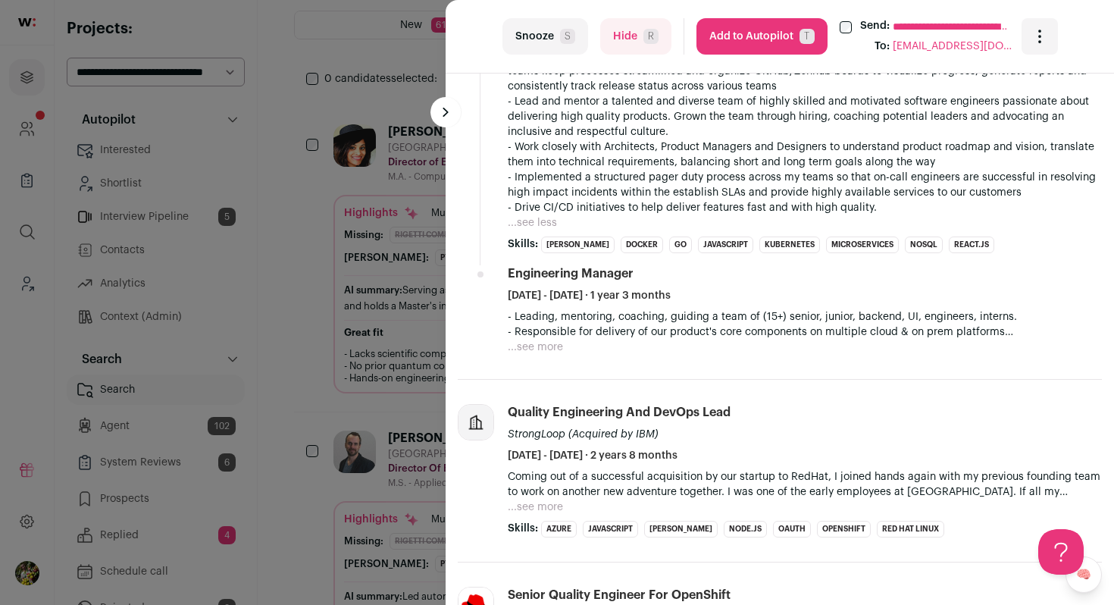
click at [549, 349] on button "...see more" at bounding box center [535, 346] width 55 height 15
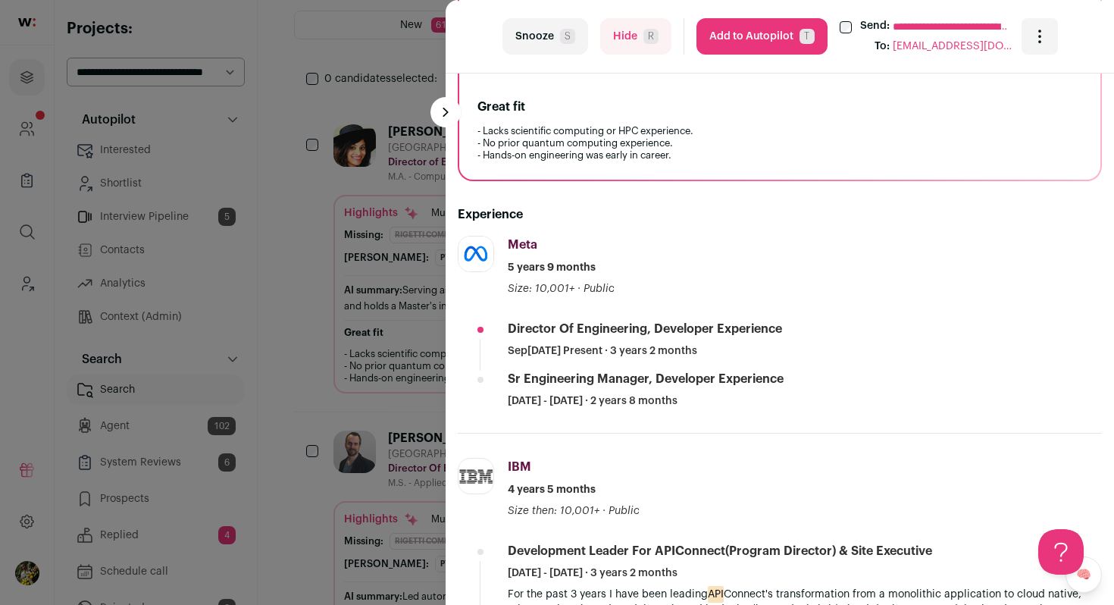
scroll to position [369, 0]
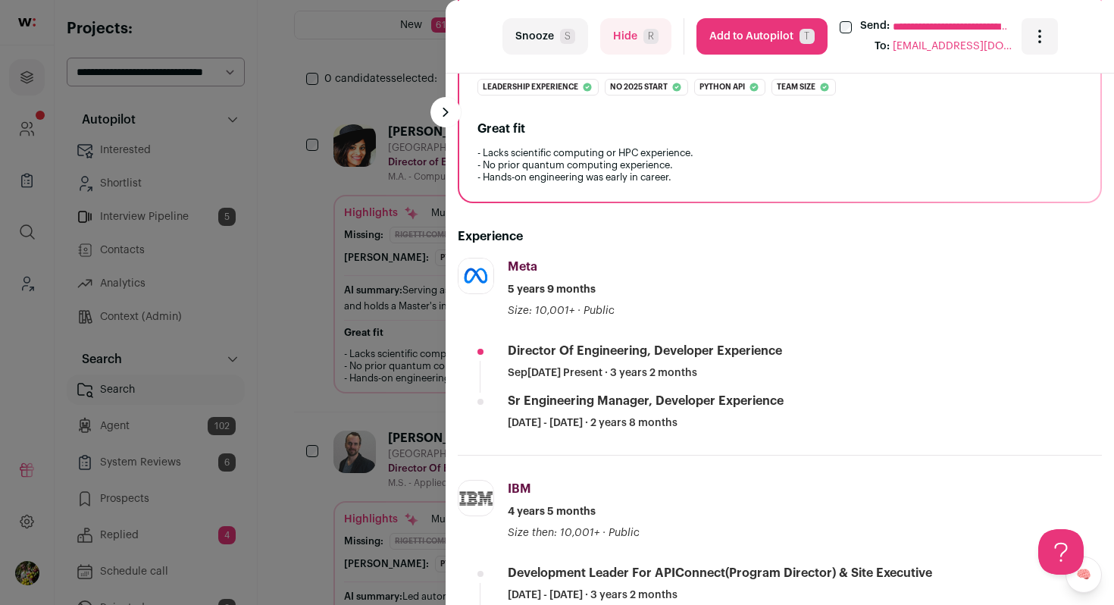
click at [796, 36] on button "Add to Autopilot T" at bounding box center [761, 36] width 131 height 36
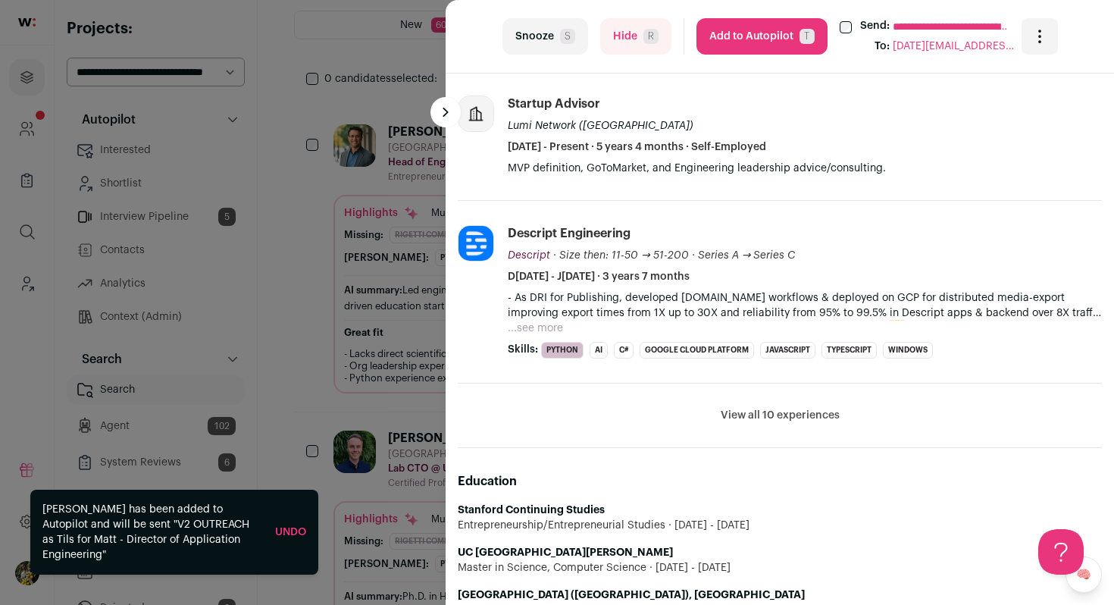
scroll to position [674, 0]
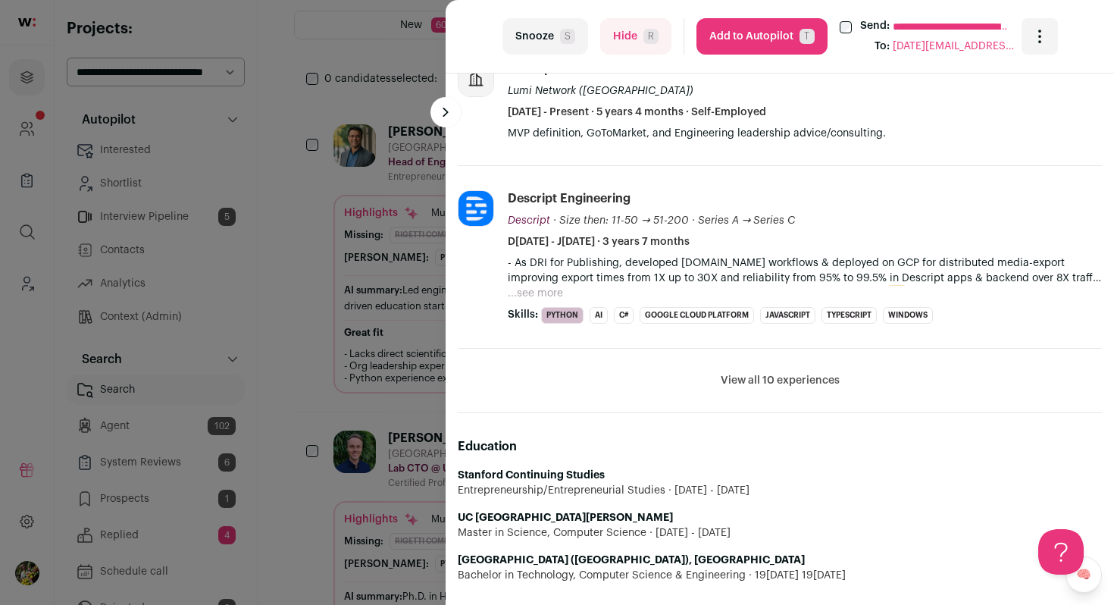
click at [549, 292] on button "...see more" at bounding box center [535, 293] width 55 height 15
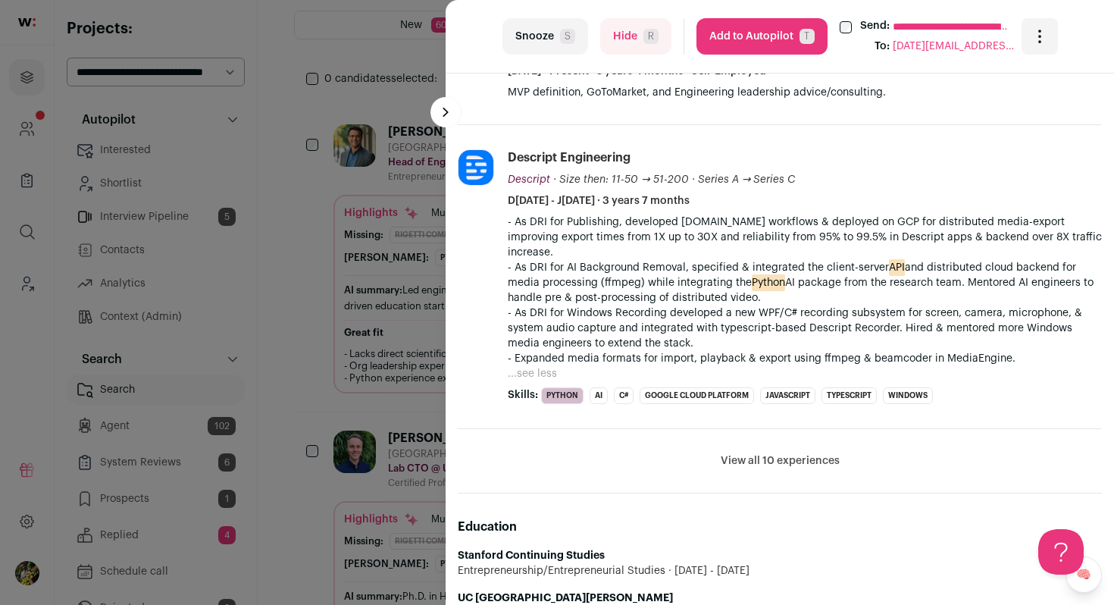
scroll to position [718, 0]
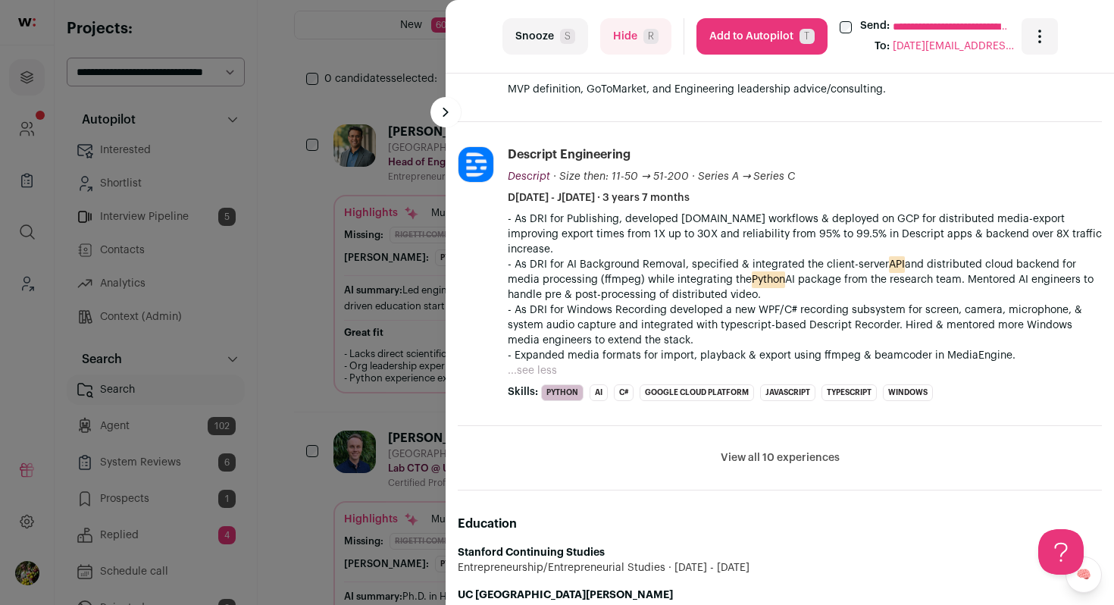
click at [762, 450] on button "View all 10 experiences" at bounding box center [780, 457] width 119 height 15
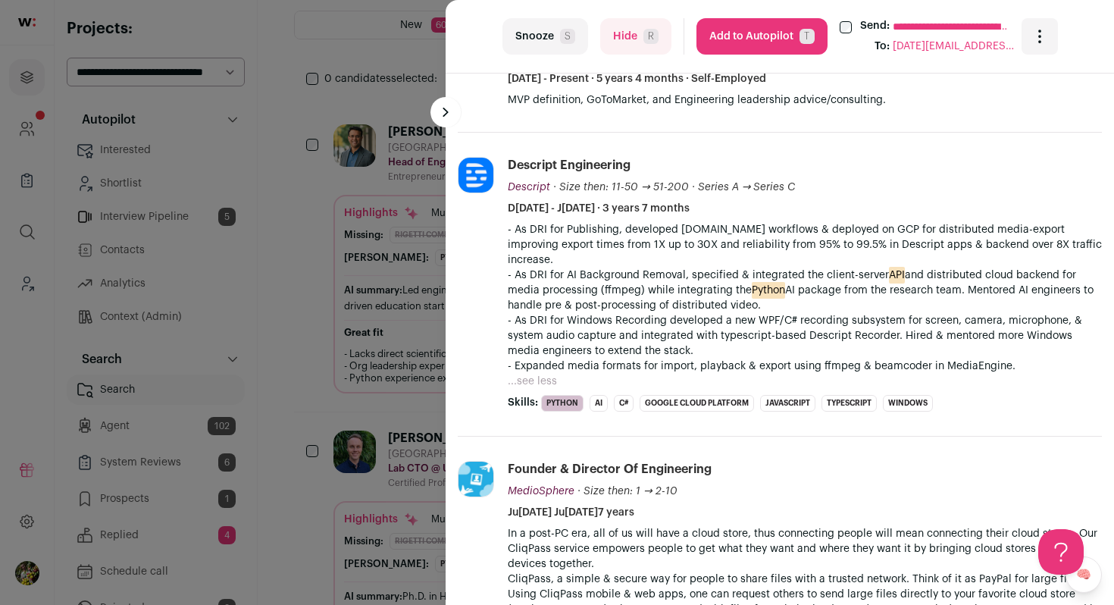
scroll to position [702, 0]
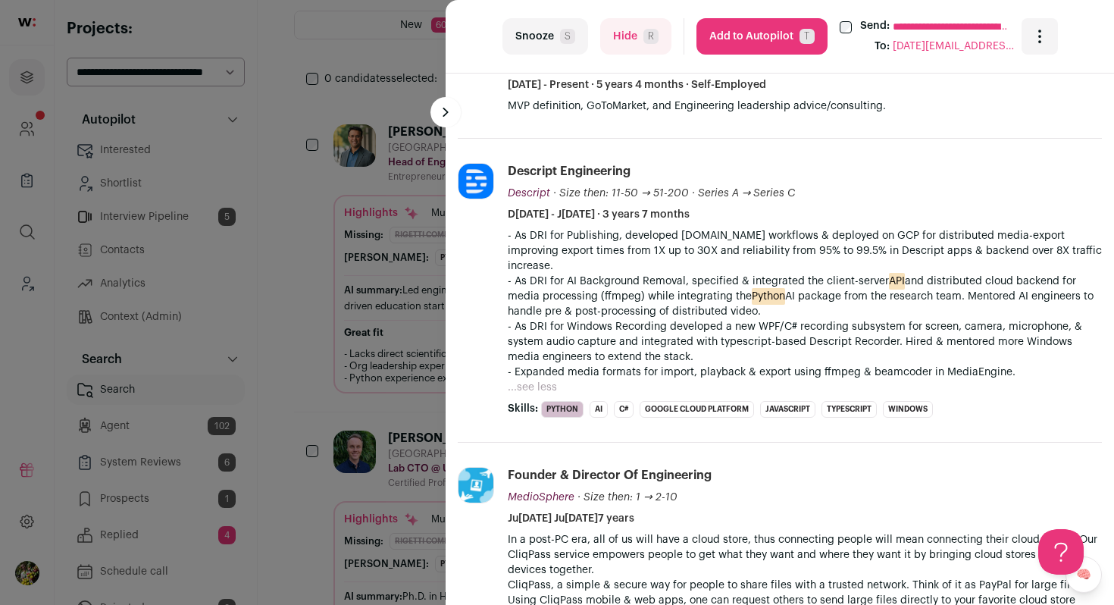
click at [617, 39] on button "Hide R" at bounding box center [635, 36] width 71 height 36
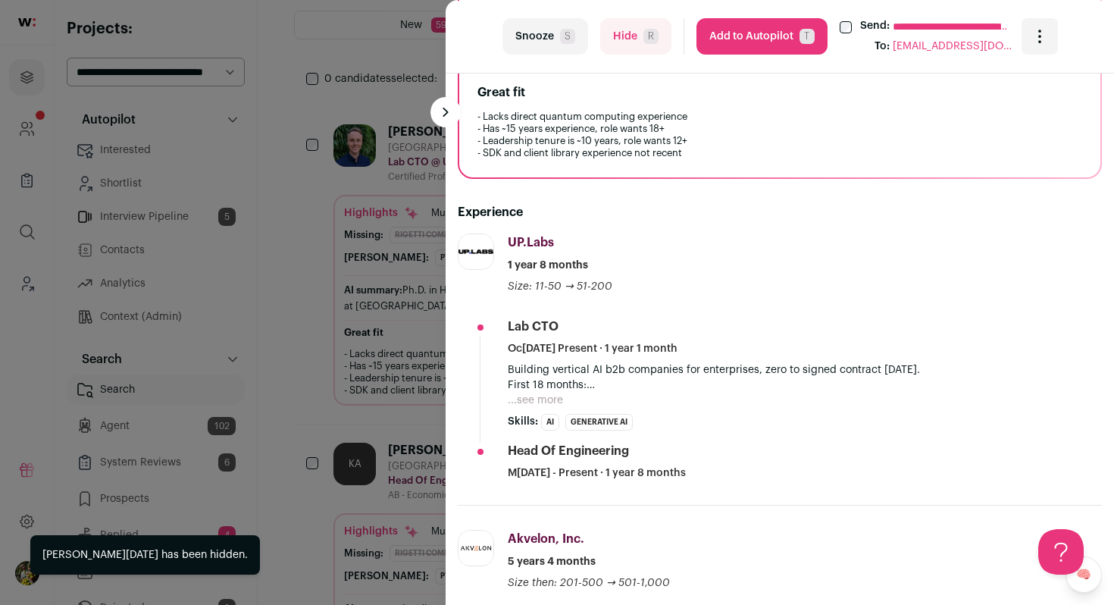
scroll to position [567, 0]
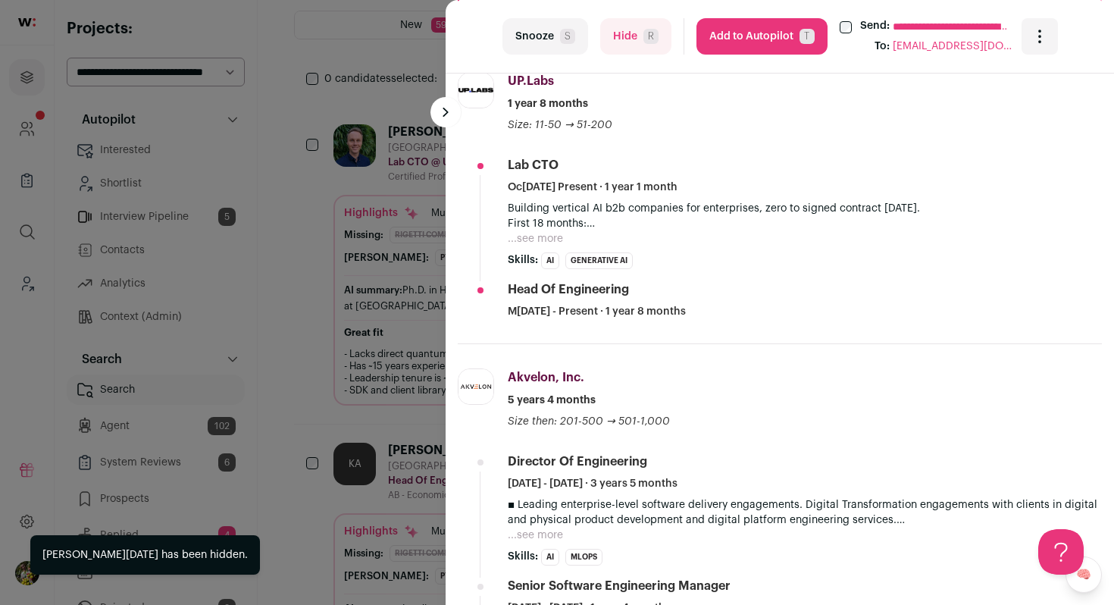
click at [555, 233] on button "...see more" at bounding box center [535, 238] width 55 height 15
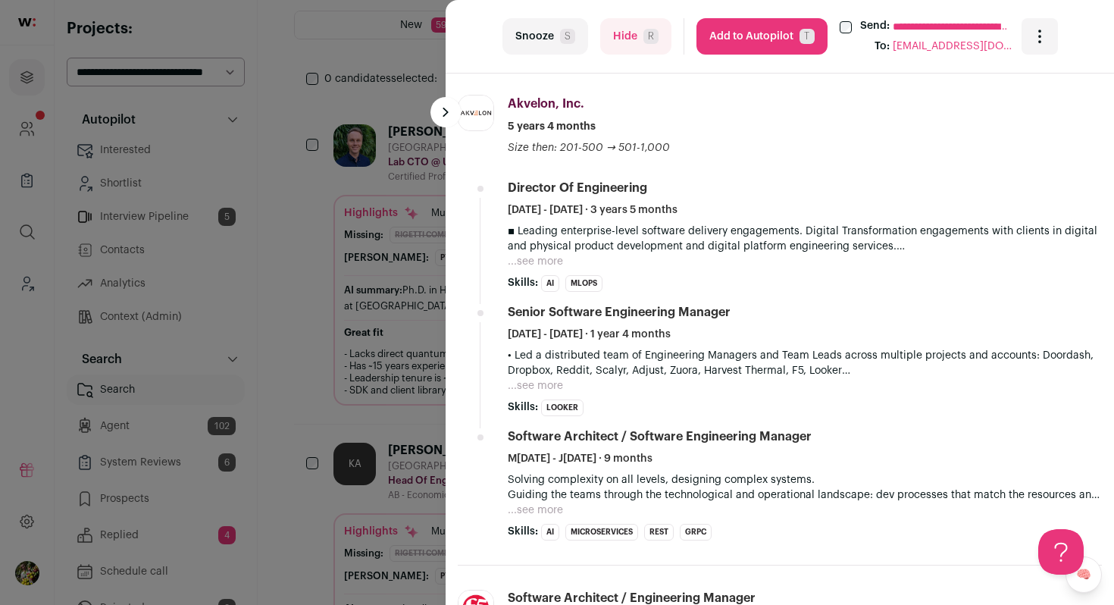
scroll to position [896, 0]
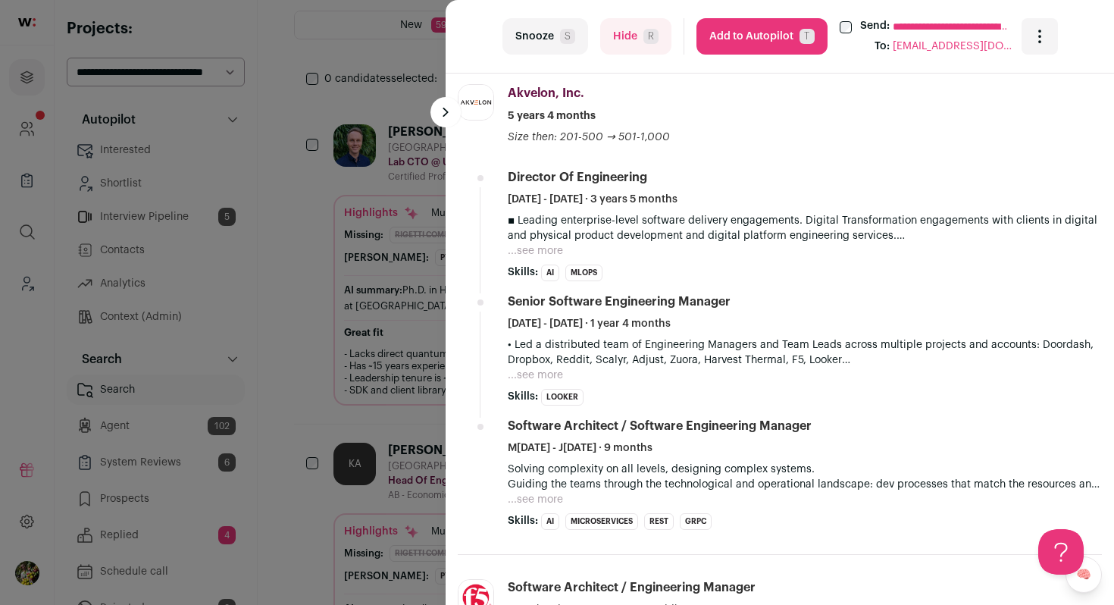
click at [534, 249] on button "...see more" at bounding box center [535, 250] width 55 height 15
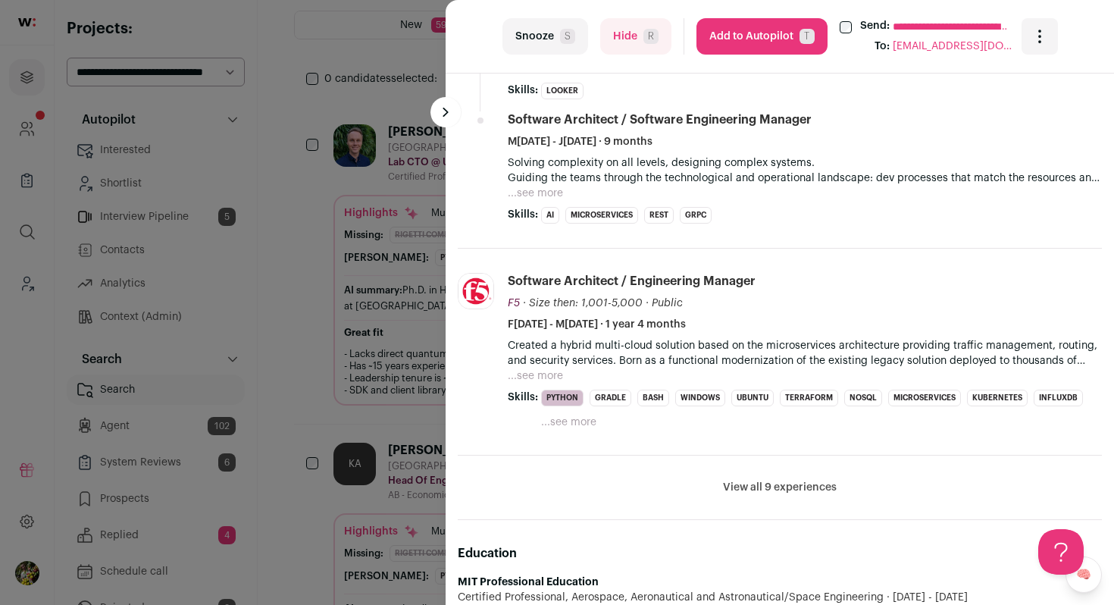
scroll to position [1554, 0]
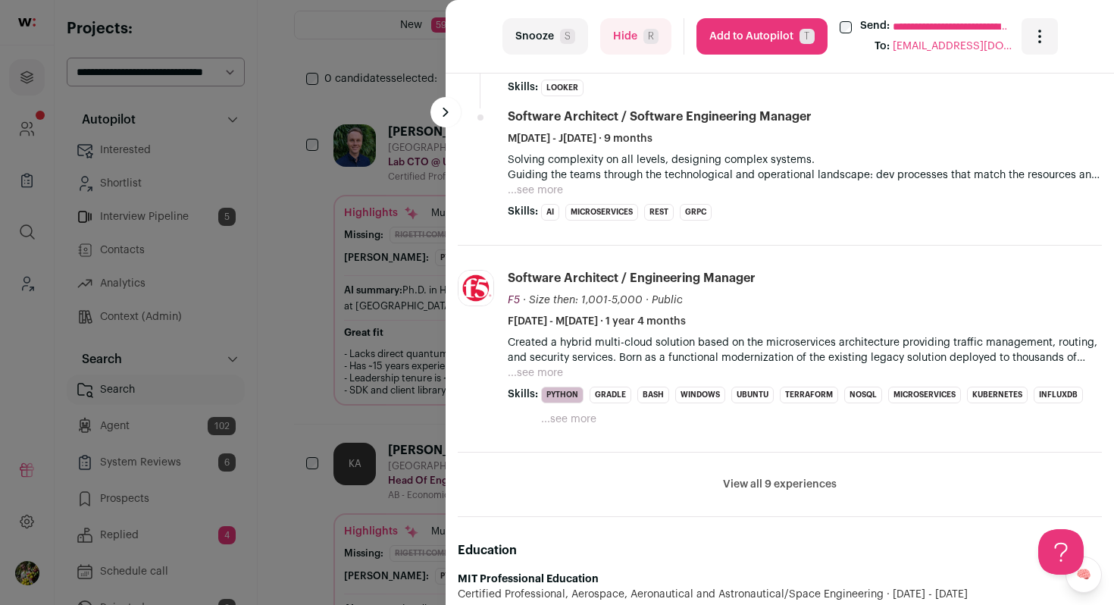
click at [628, 44] on button "Hide R" at bounding box center [635, 36] width 71 height 36
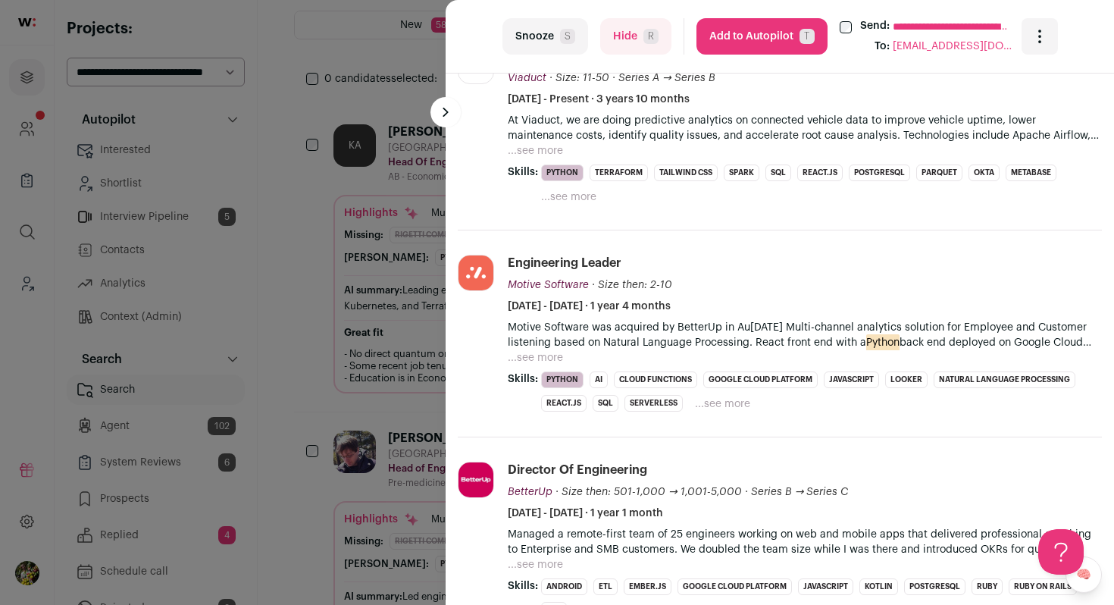
scroll to position [517, 0]
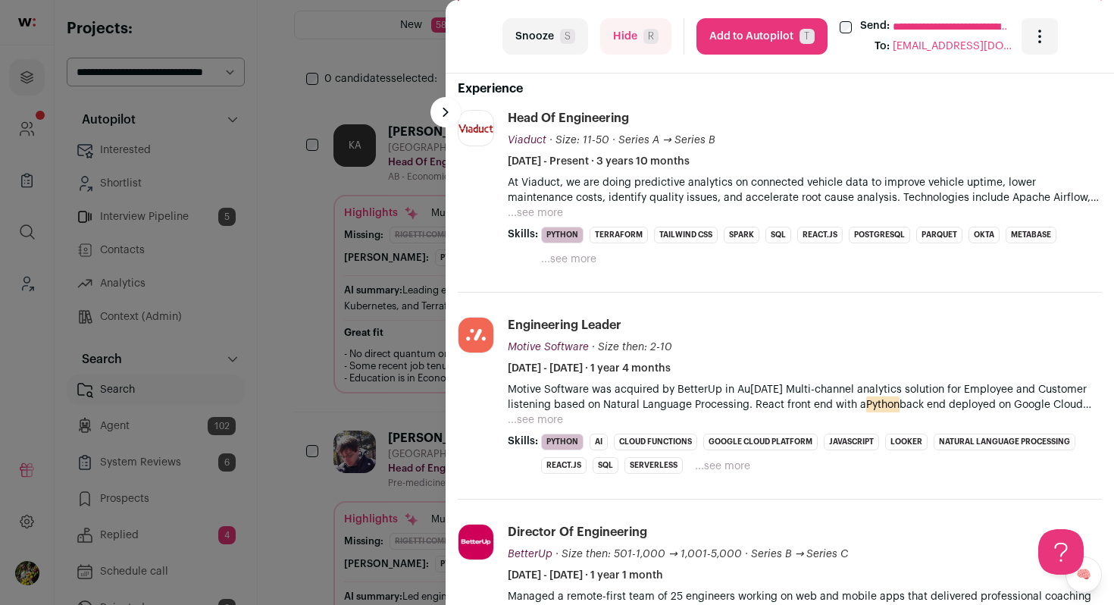
click at [535, 211] on button "...see more" at bounding box center [535, 212] width 55 height 15
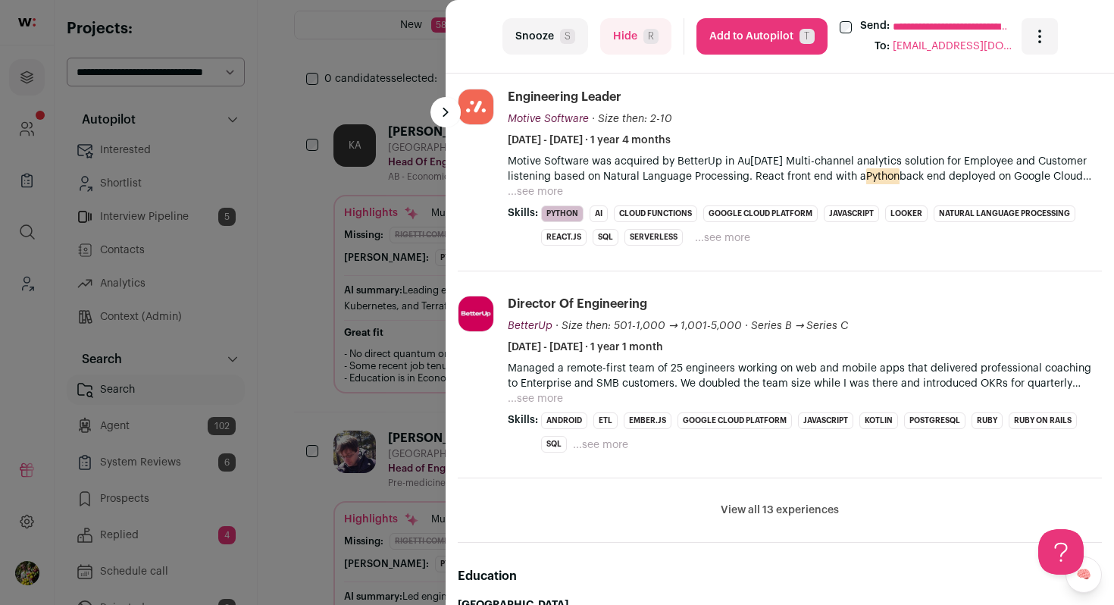
scroll to position [798, 0]
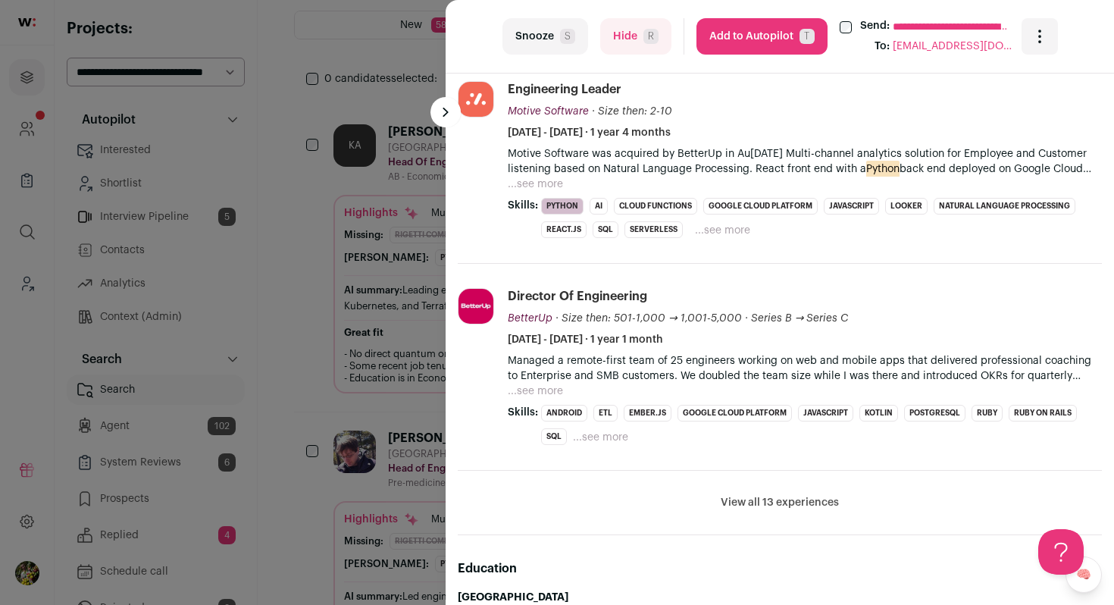
click at [809, 508] on button "View all 13 experiences" at bounding box center [780, 502] width 118 height 15
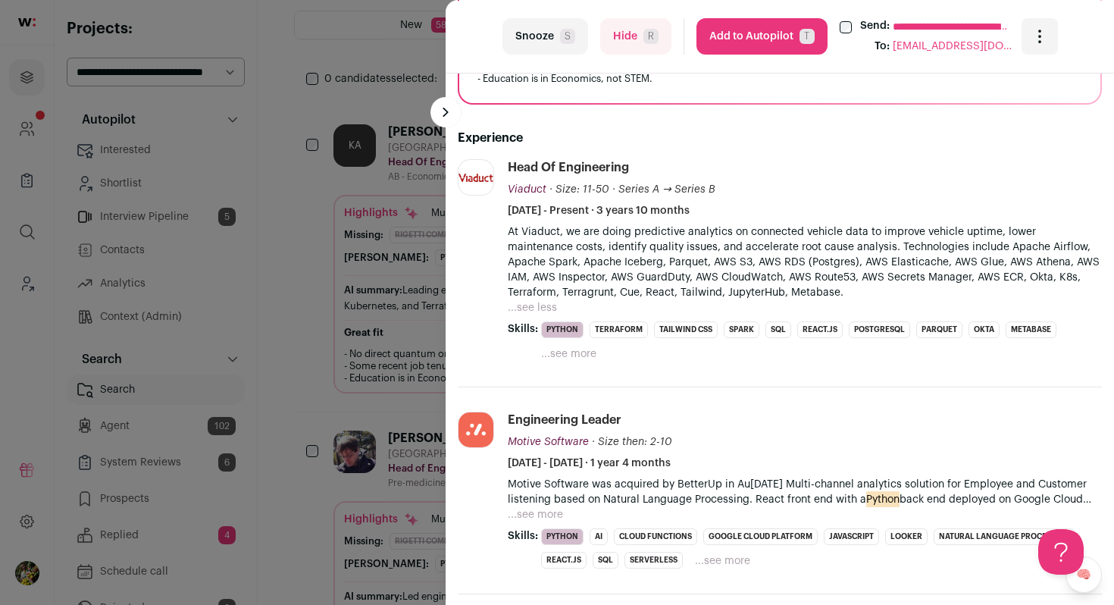
scroll to position [346, 0]
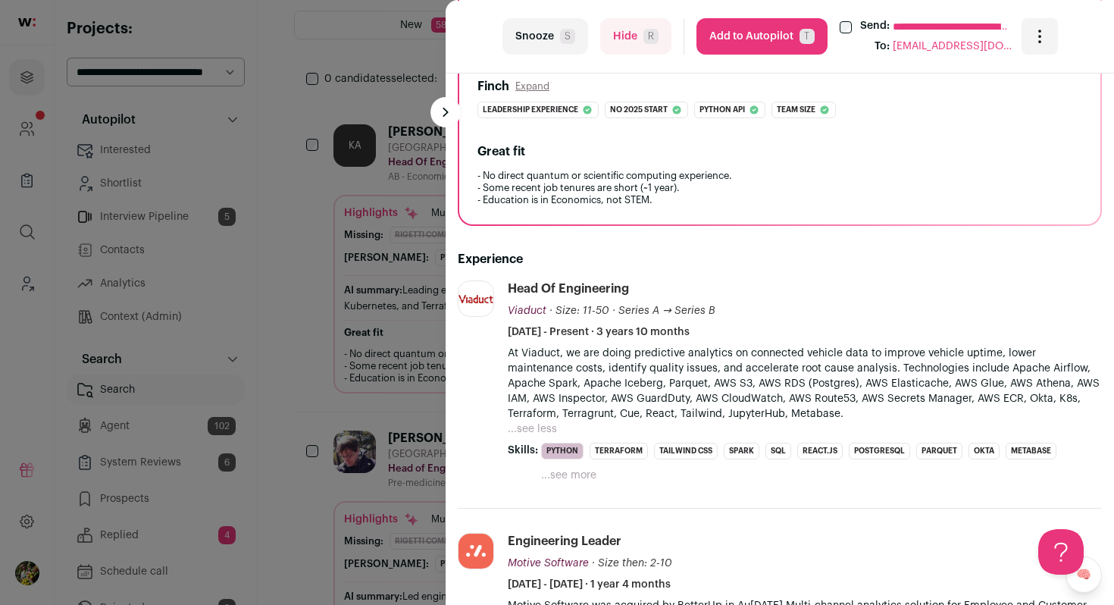
click at [746, 42] on button "Add to Autopilot T" at bounding box center [761, 36] width 131 height 36
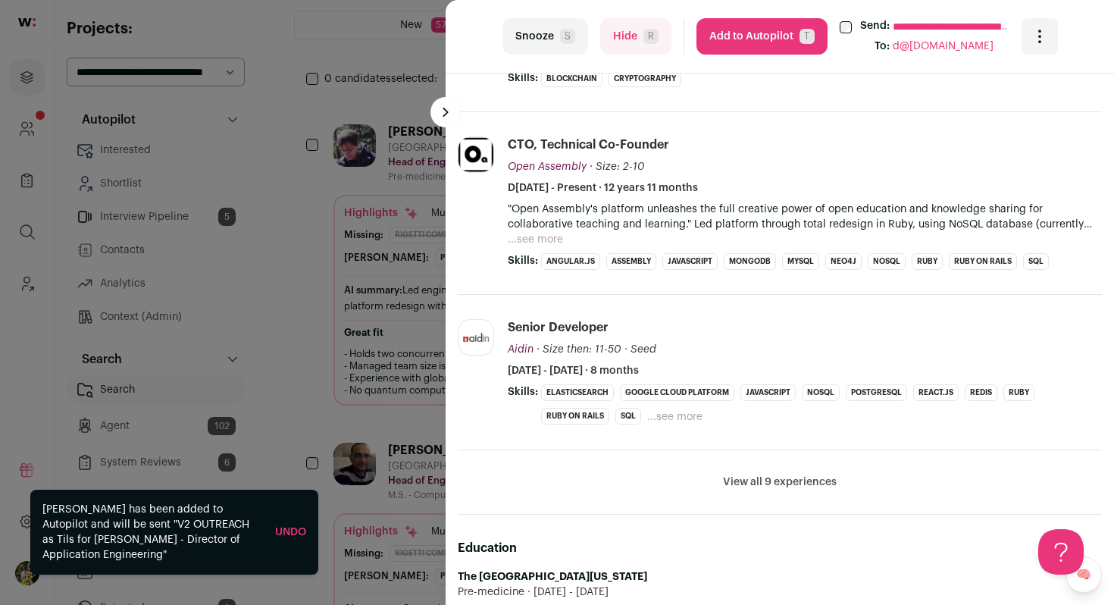
scroll to position [706, 0]
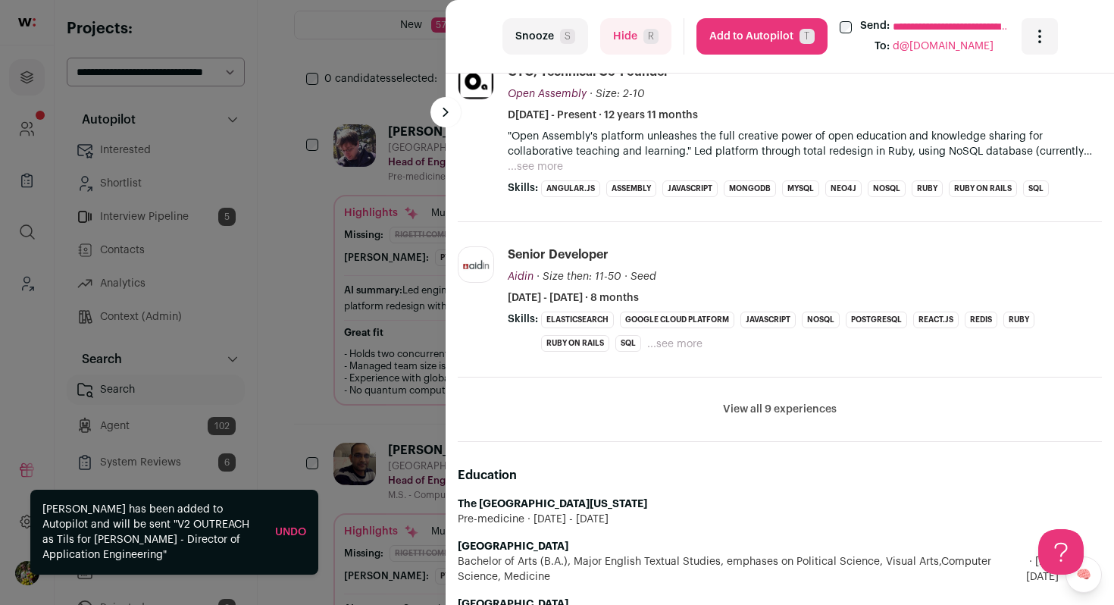
click at [816, 407] on button "View all 9 experiences" at bounding box center [780, 409] width 114 height 15
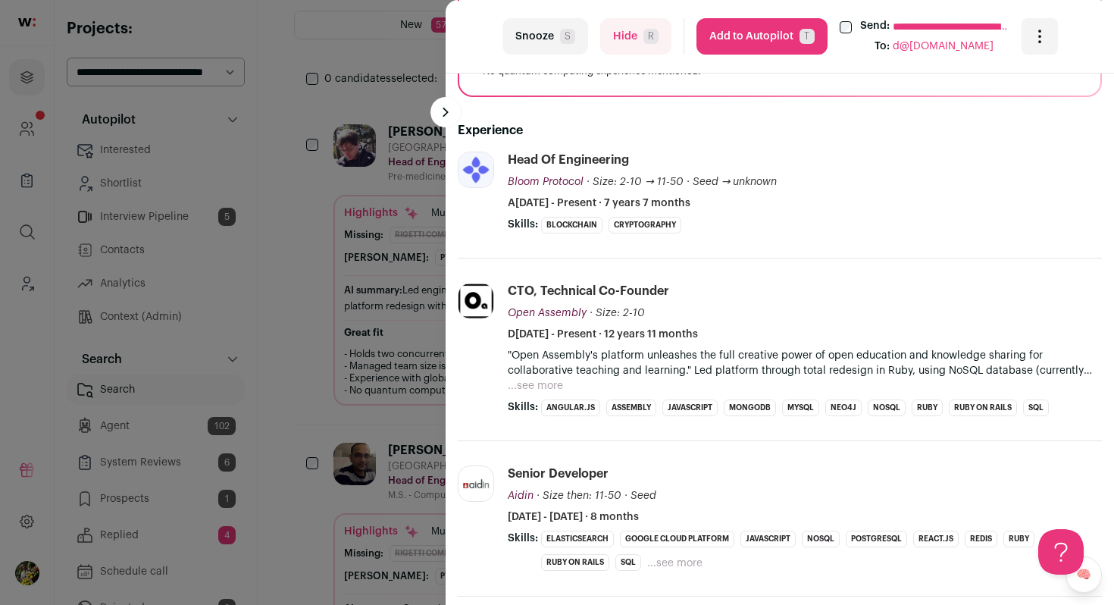
scroll to position [478, 0]
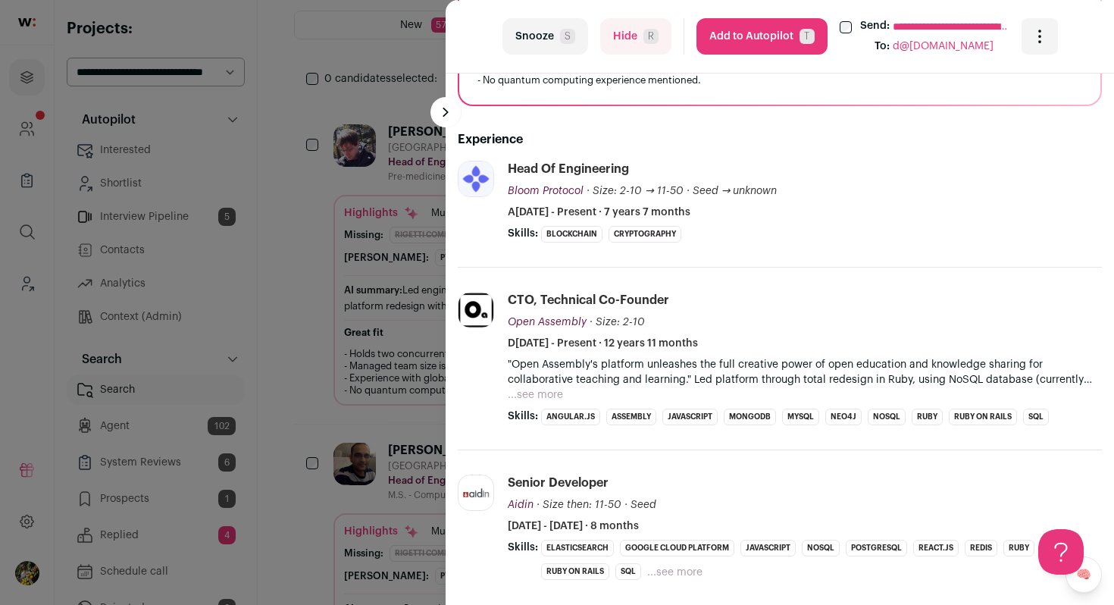
click at [742, 42] on button "Add to Autopilot T" at bounding box center [761, 36] width 131 height 36
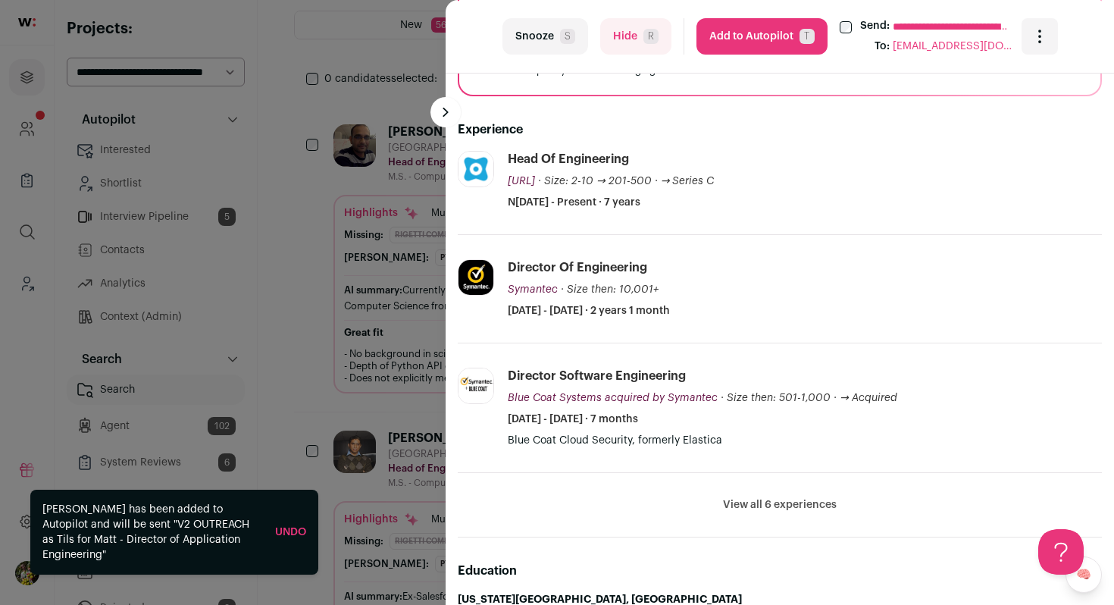
scroll to position [510, 0]
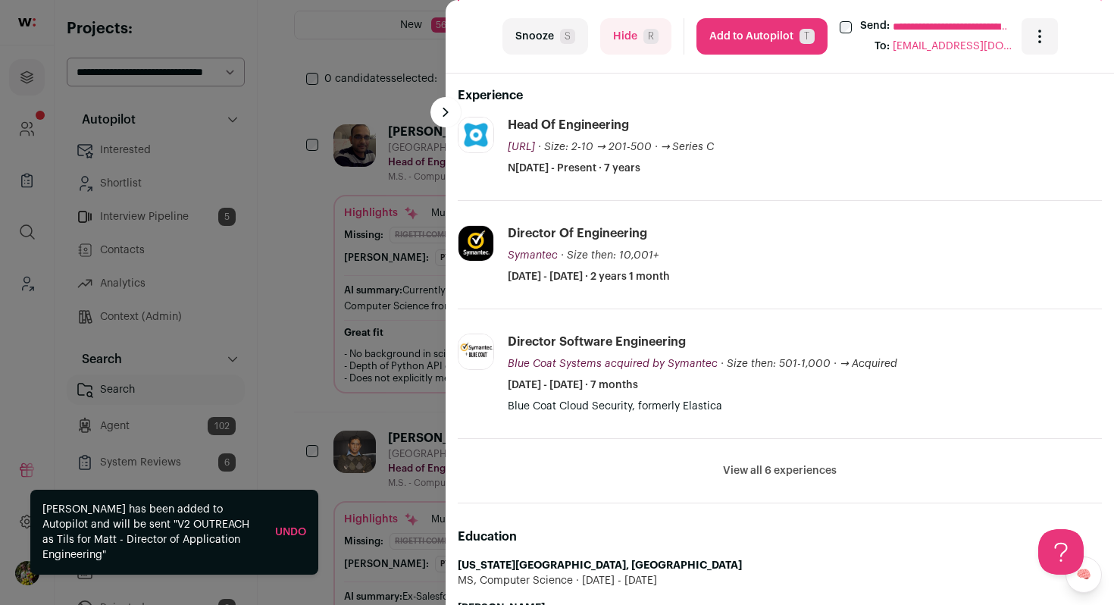
click at [737, 45] on button "Add to Autopilot T" at bounding box center [761, 36] width 131 height 36
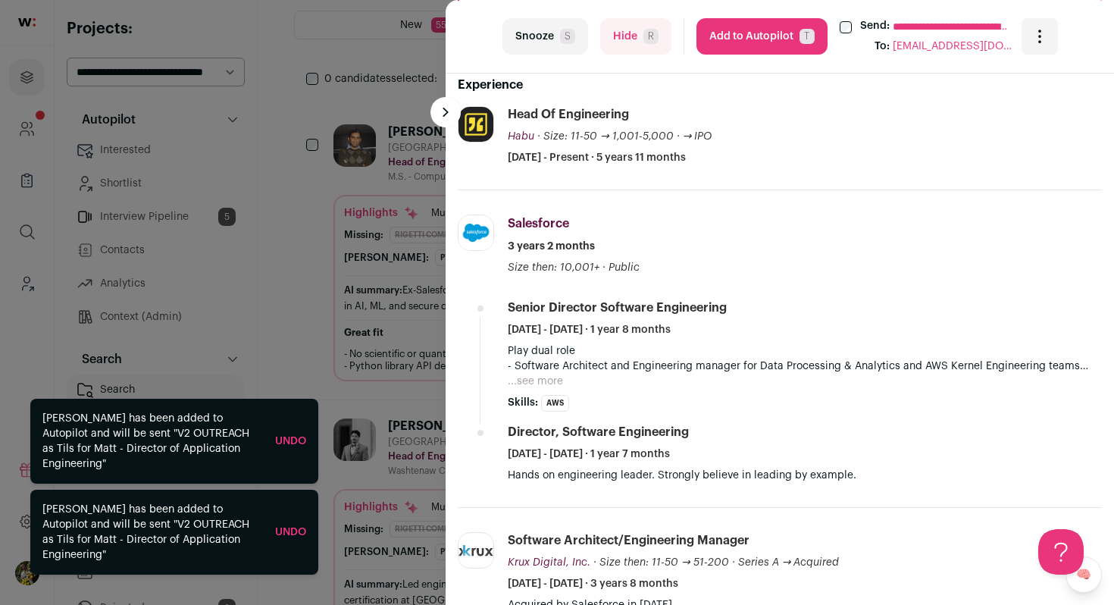
scroll to position [519, 0]
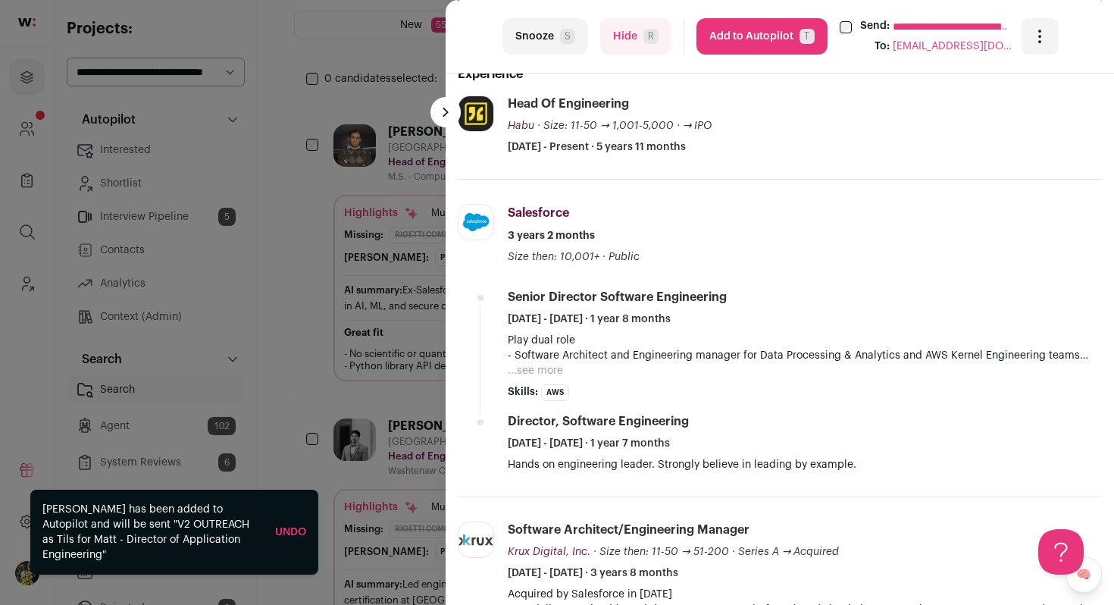
click at [773, 44] on button "Add to Autopilot T" at bounding box center [761, 36] width 131 height 36
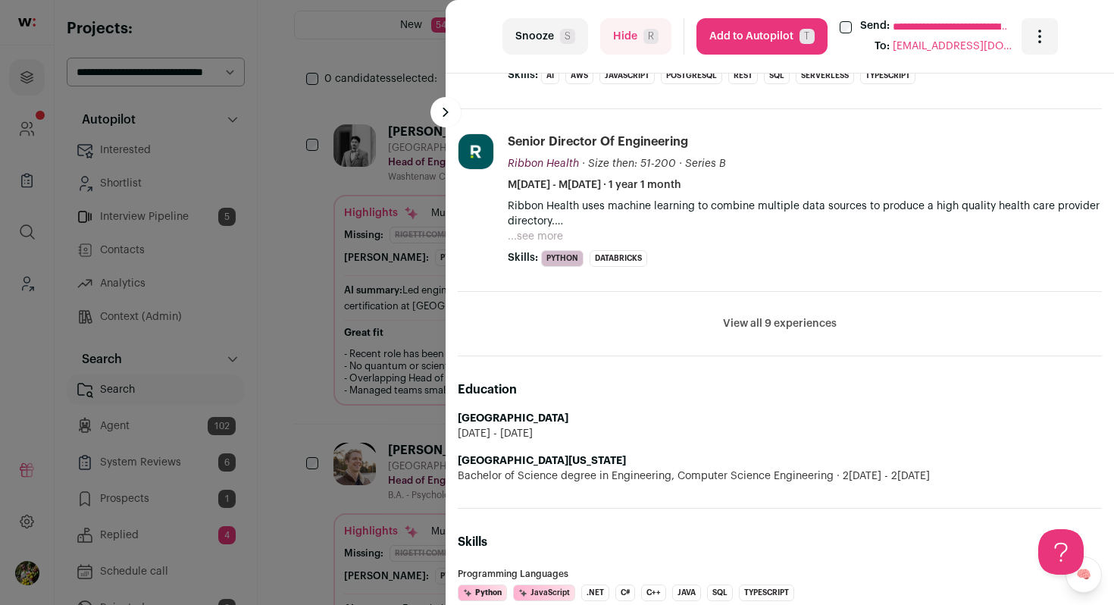
scroll to position [912, 0]
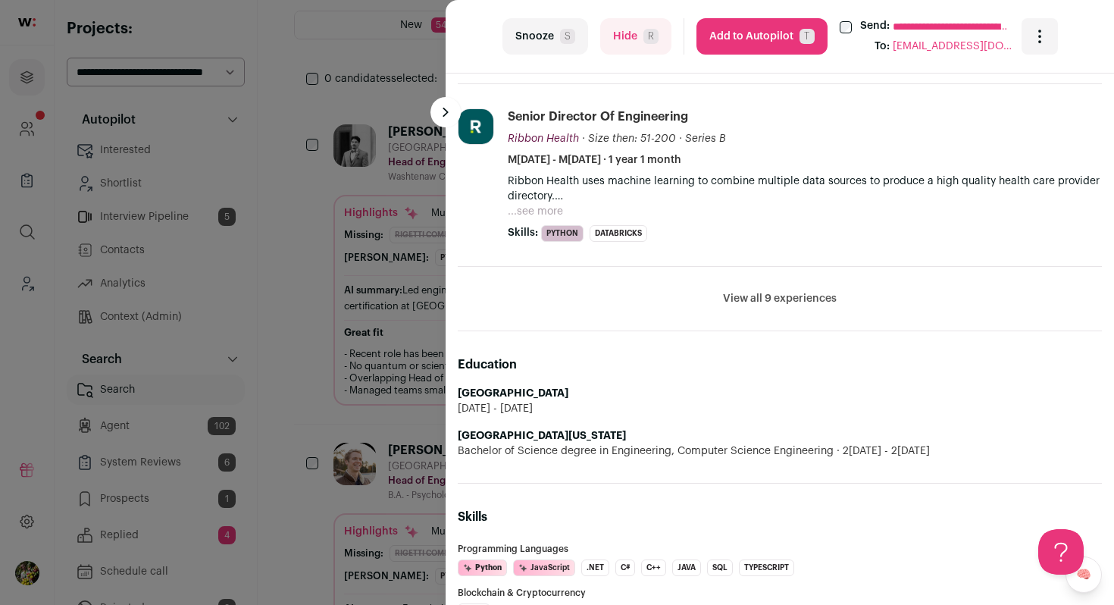
click at [751, 291] on button "View all 9 experiences" at bounding box center [780, 298] width 114 height 15
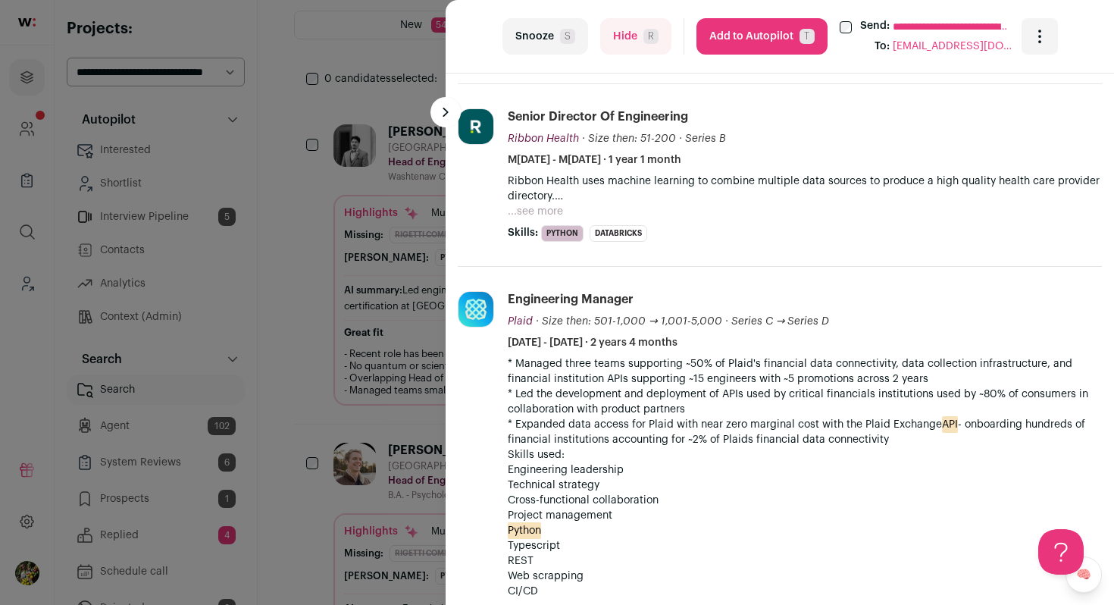
click at [523, 204] on button "...see more" at bounding box center [535, 211] width 55 height 15
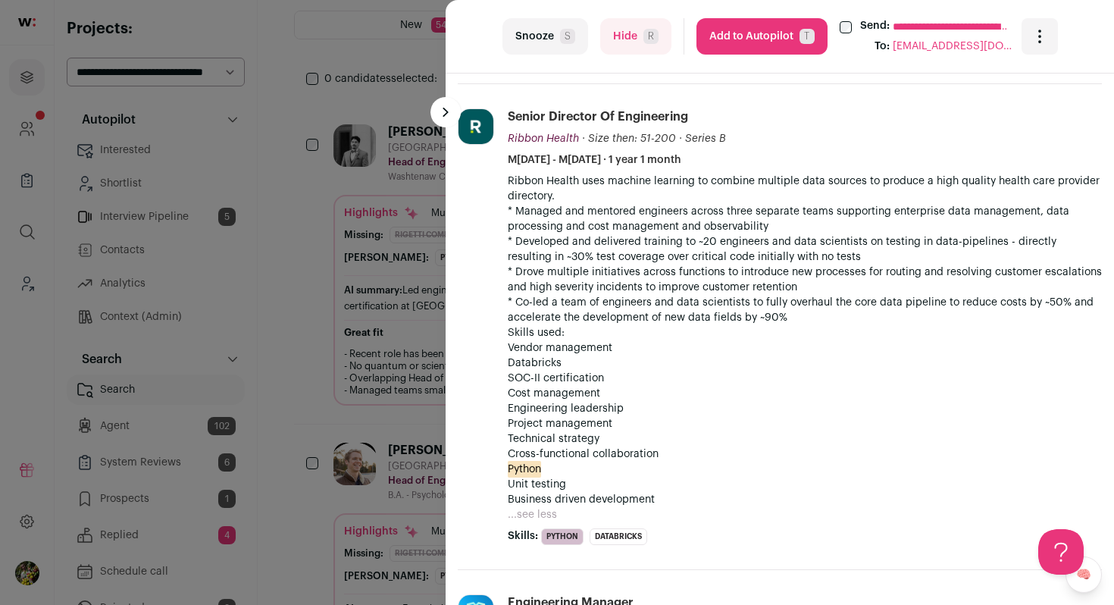
click at [655, 36] on span "R" at bounding box center [650, 36] width 15 height 15
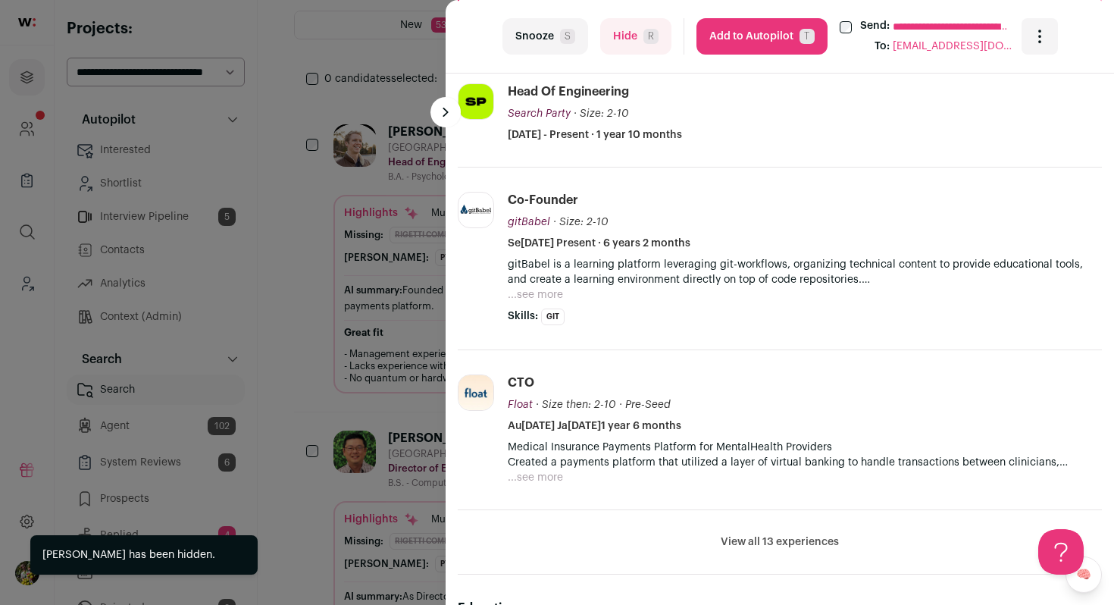
scroll to position [547, 0]
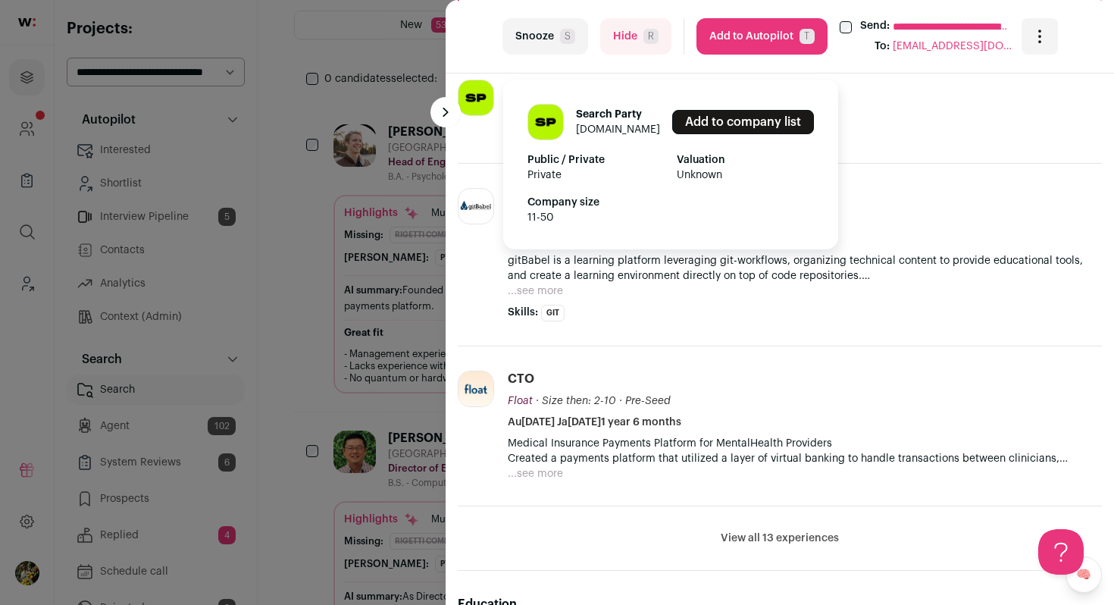
click at [605, 131] on link "searchpartyhq.com" at bounding box center [618, 129] width 84 height 11
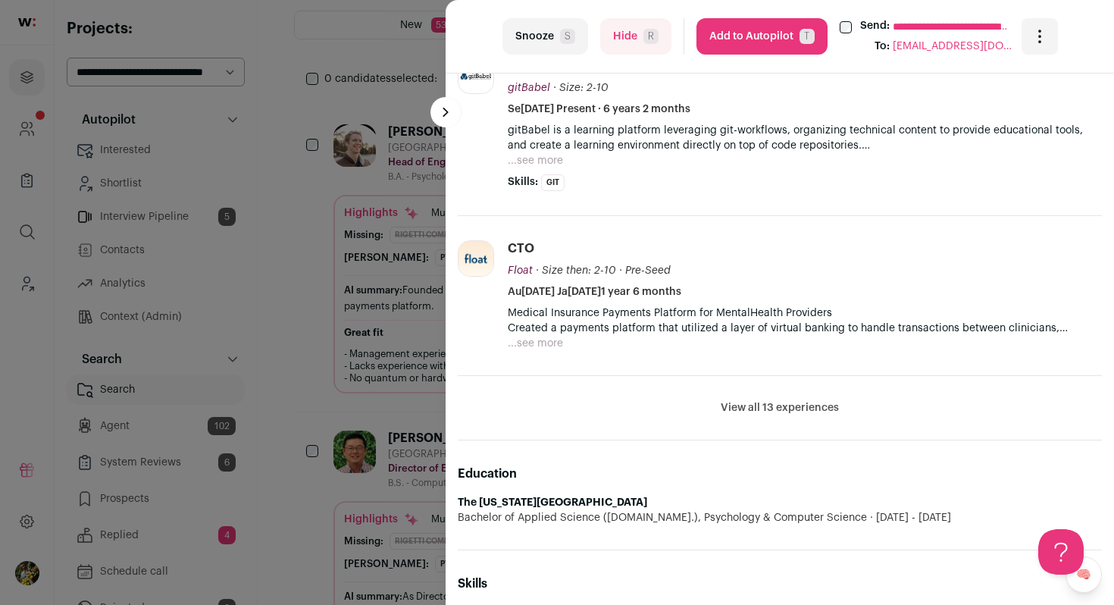
scroll to position [727, 0]
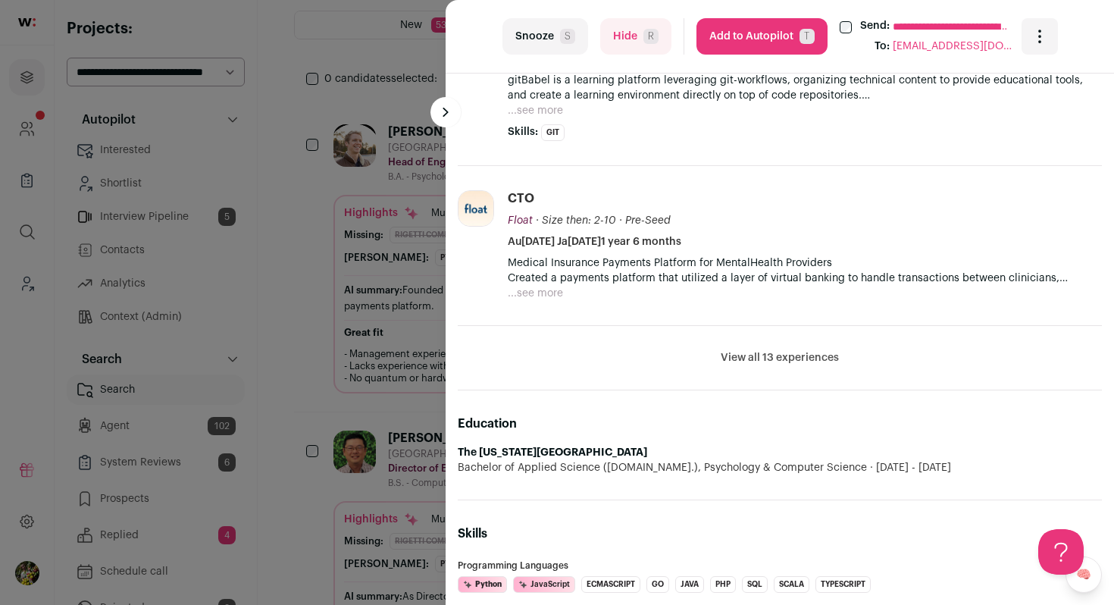
click at [759, 352] on button "View all 13 experiences" at bounding box center [780, 357] width 118 height 15
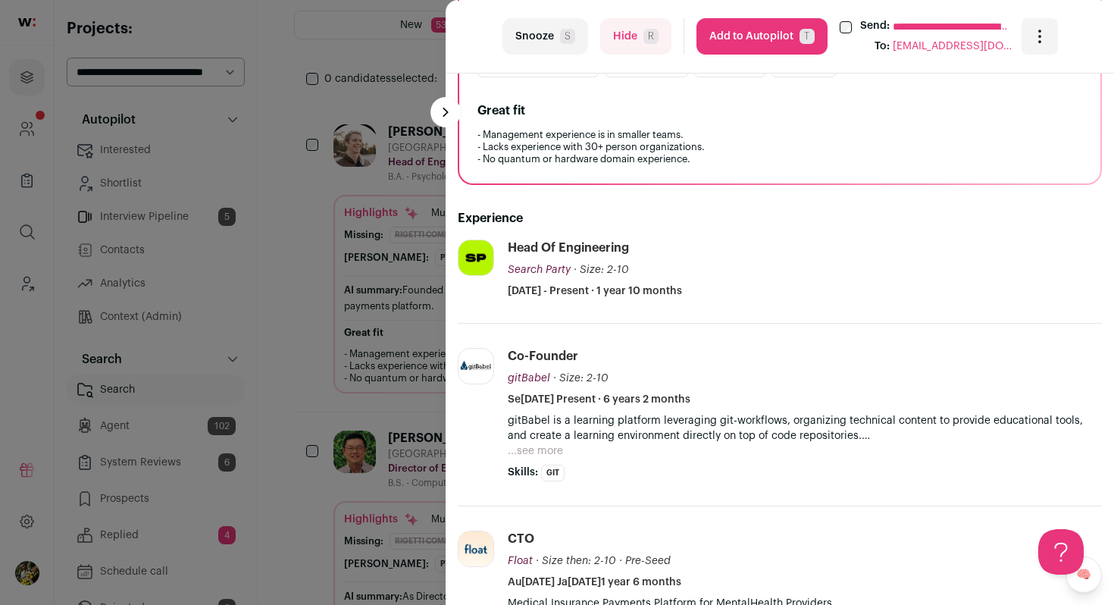
scroll to position [215, 0]
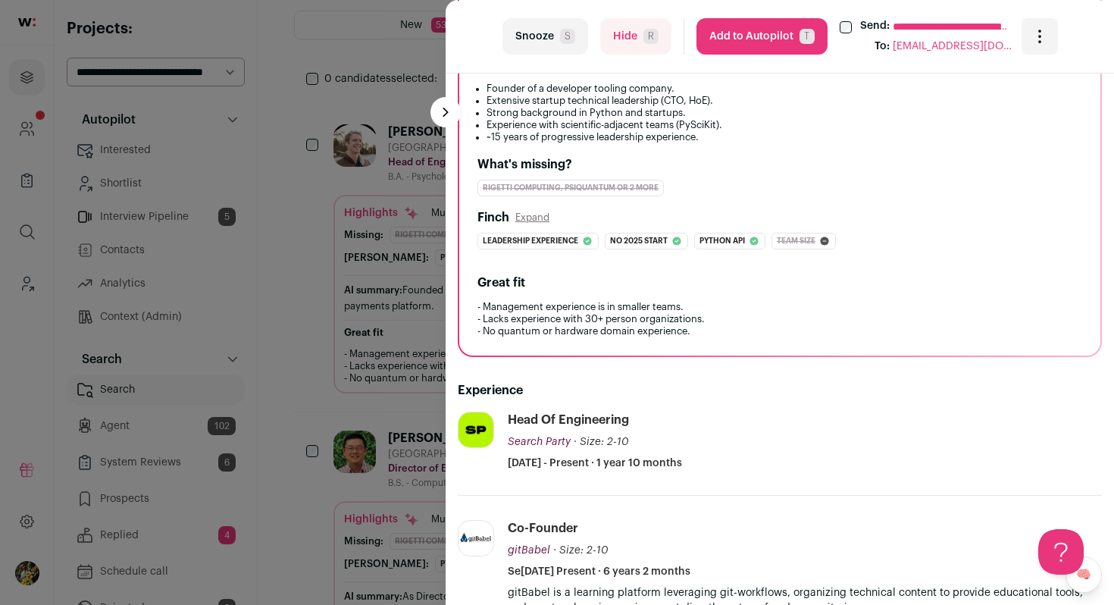
click at [752, 18] on button "Add to Autopilot T" at bounding box center [761, 36] width 131 height 36
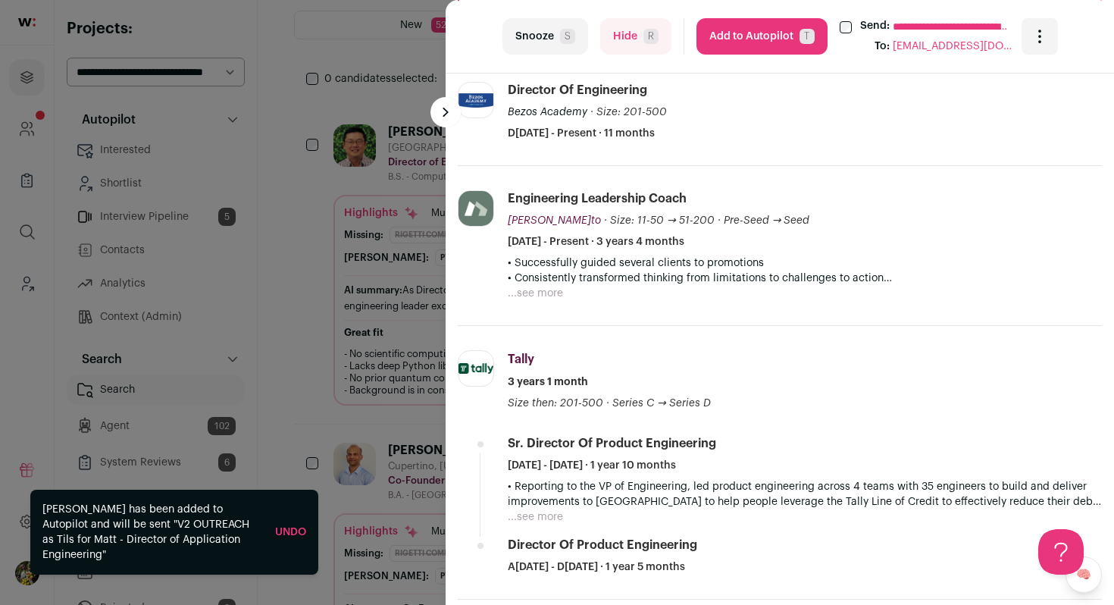
scroll to position [555, 0]
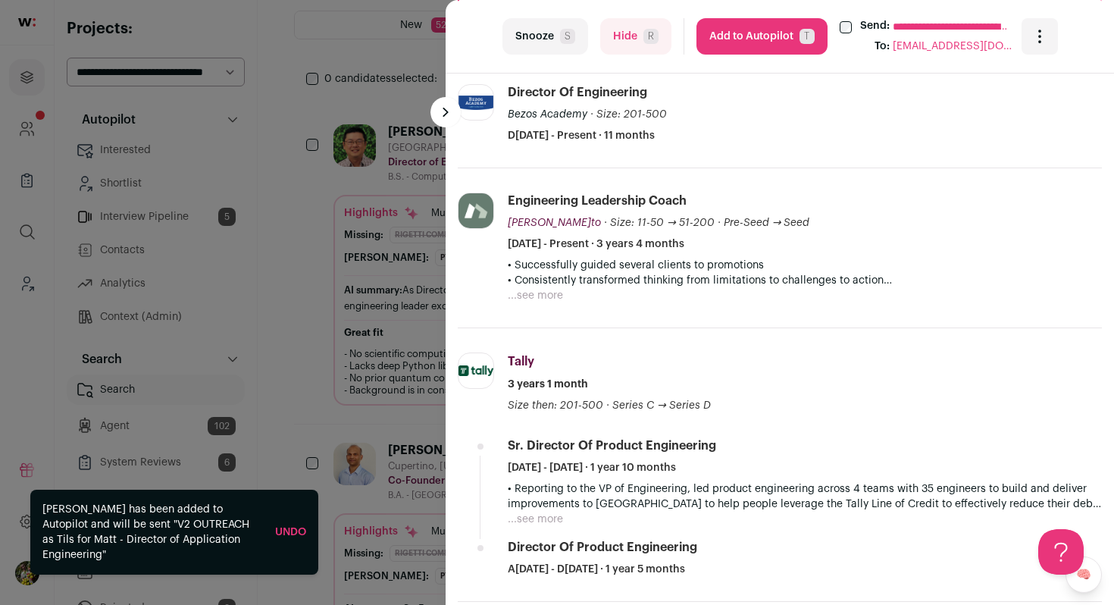
drag, startPoint x: 641, startPoint y: 43, endPoint x: 491, endPoint y: 94, distance: 158.4
click at [493, 94] on turbo-frame "**********" at bounding box center [780, 302] width 668 height 605
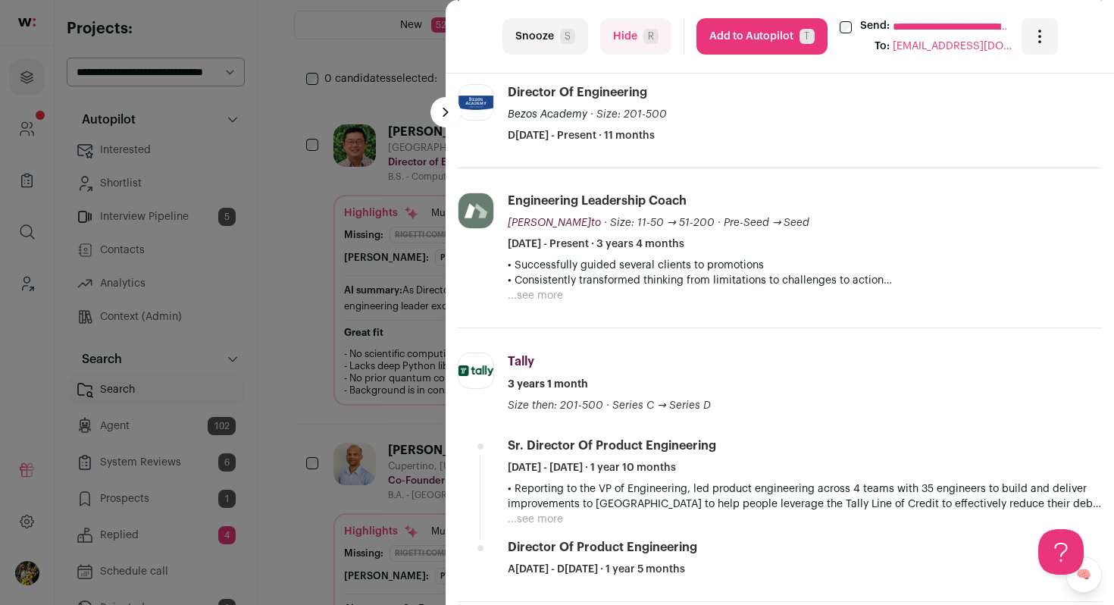
click at [623, 40] on button "Hide R" at bounding box center [635, 36] width 71 height 36
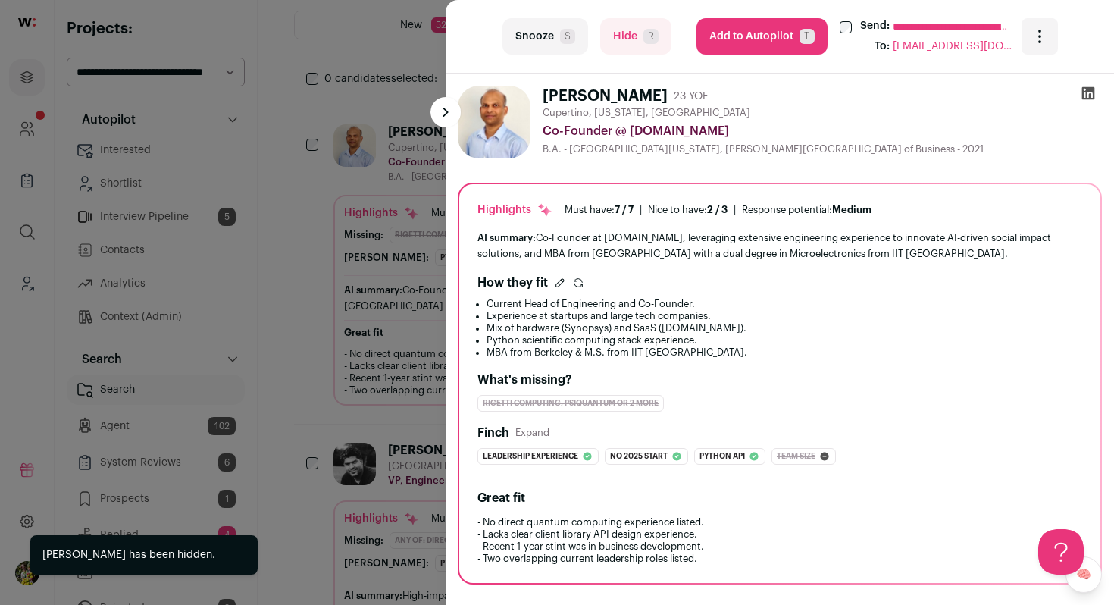
click at [408, 201] on div "**********" at bounding box center [557, 302] width 1114 height 605
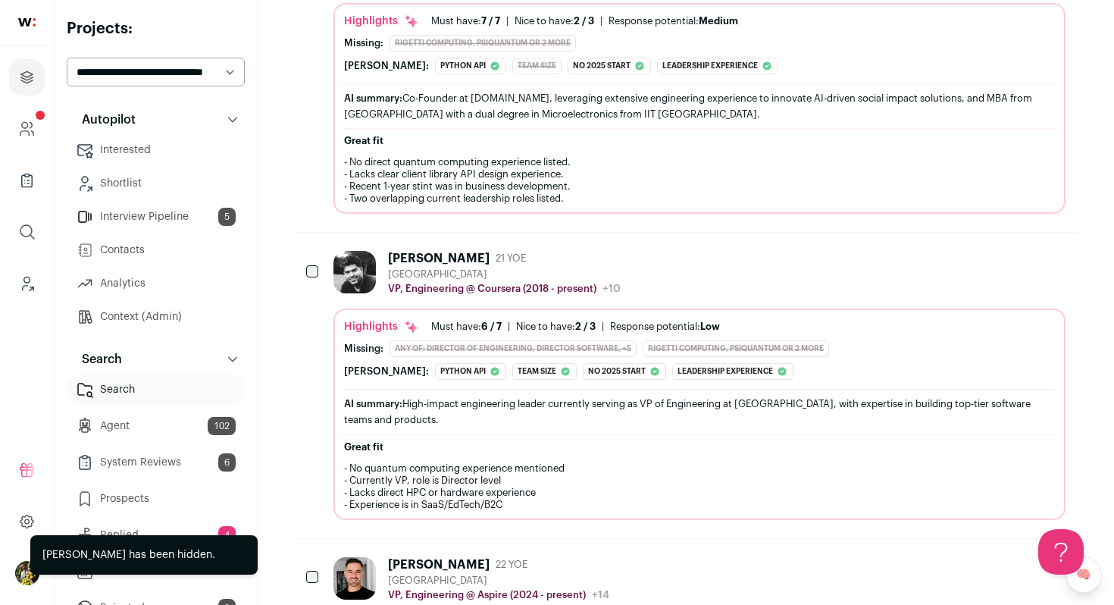
scroll to position [537, 0]
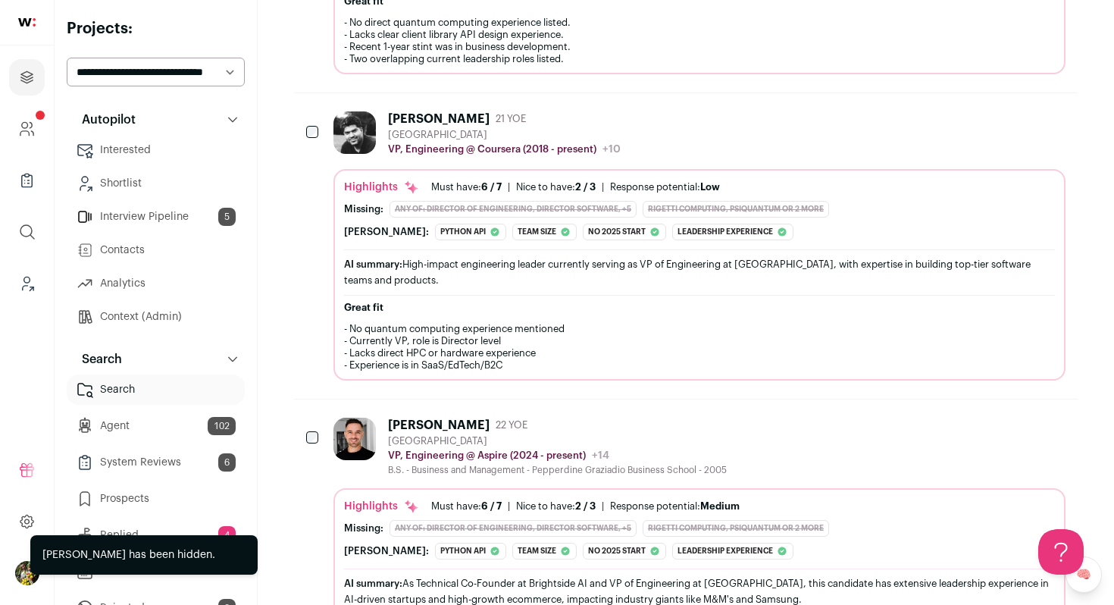
click at [432, 175] on div "Highlights Must have: 6 / 7 How many must haves have been fulfilled? | Nice to …" at bounding box center [699, 274] width 732 height 211
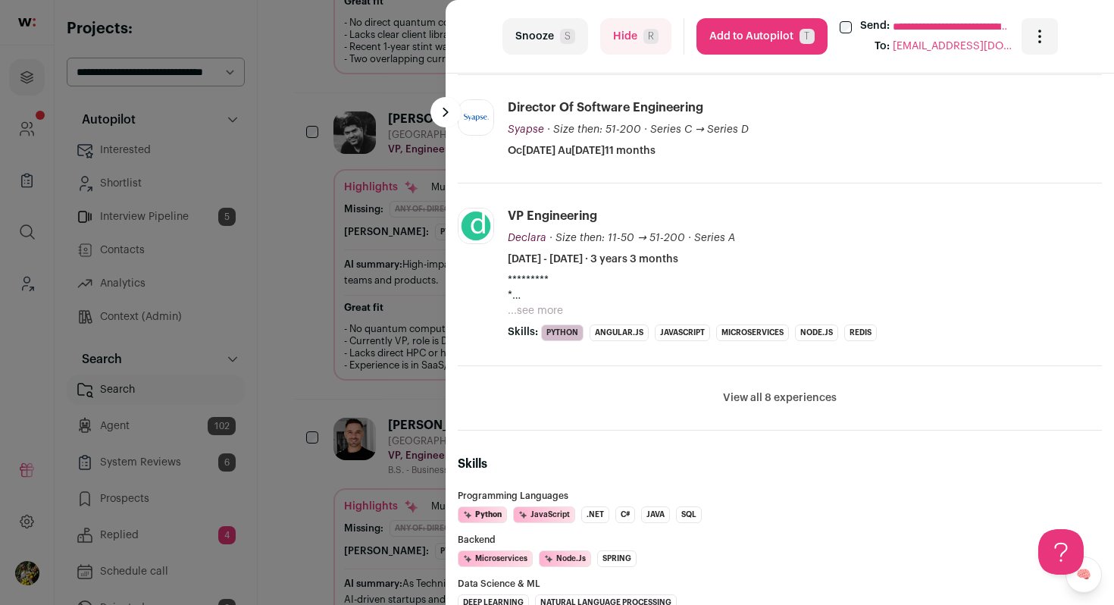
scroll to position [847, 0]
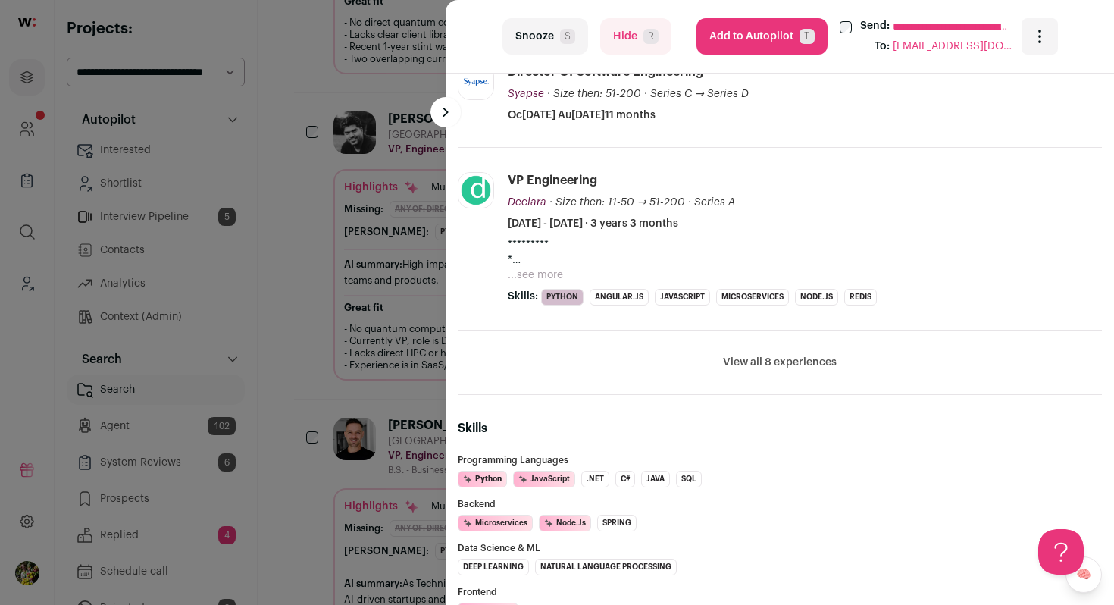
click at [745, 361] on button "View all 8 experiences" at bounding box center [780, 362] width 114 height 15
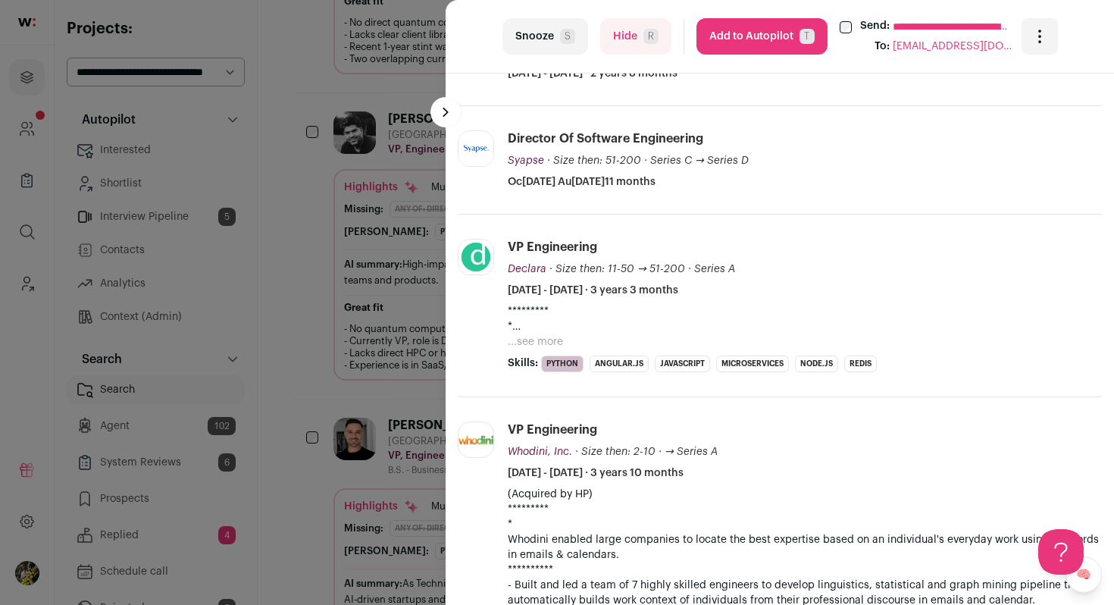
scroll to position [777, 0]
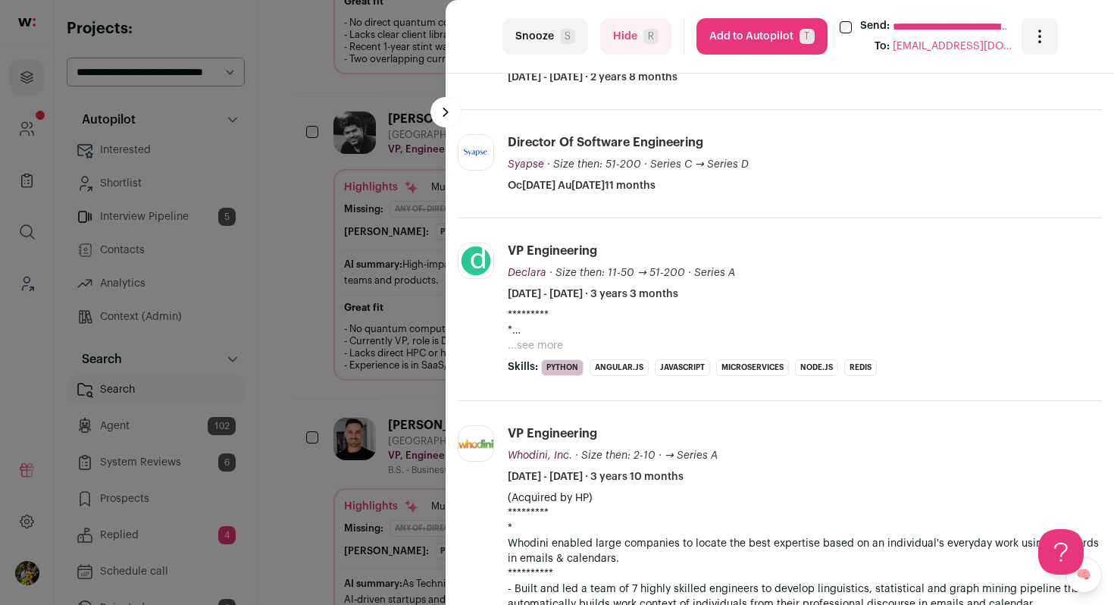
click at [545, 346] on button "...see more" at bounding box center [535, 345] width 55 height 15
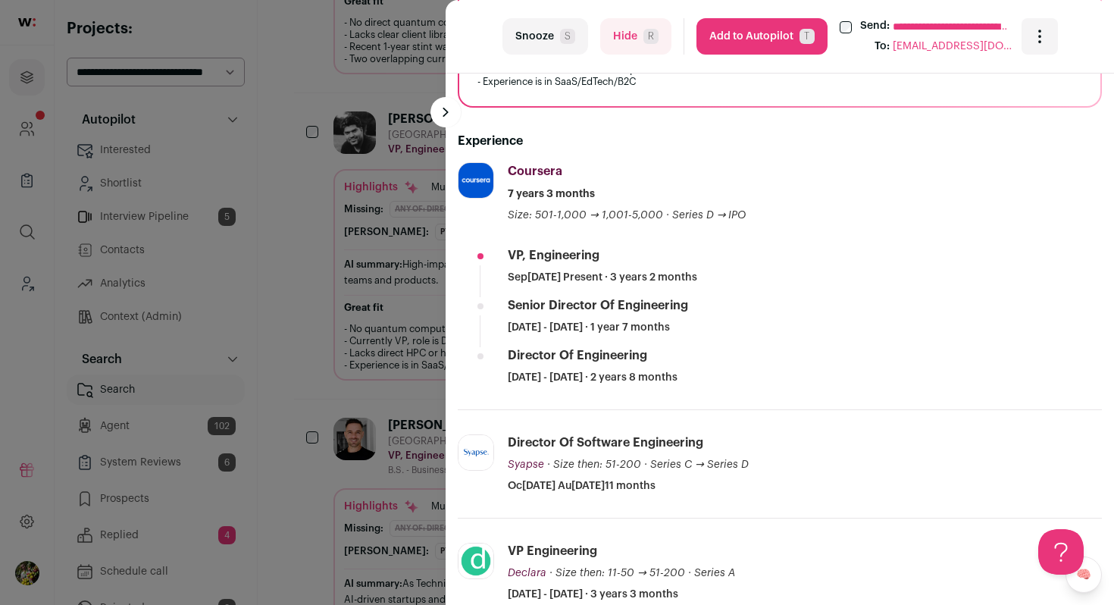
scroll to position [466, 0]
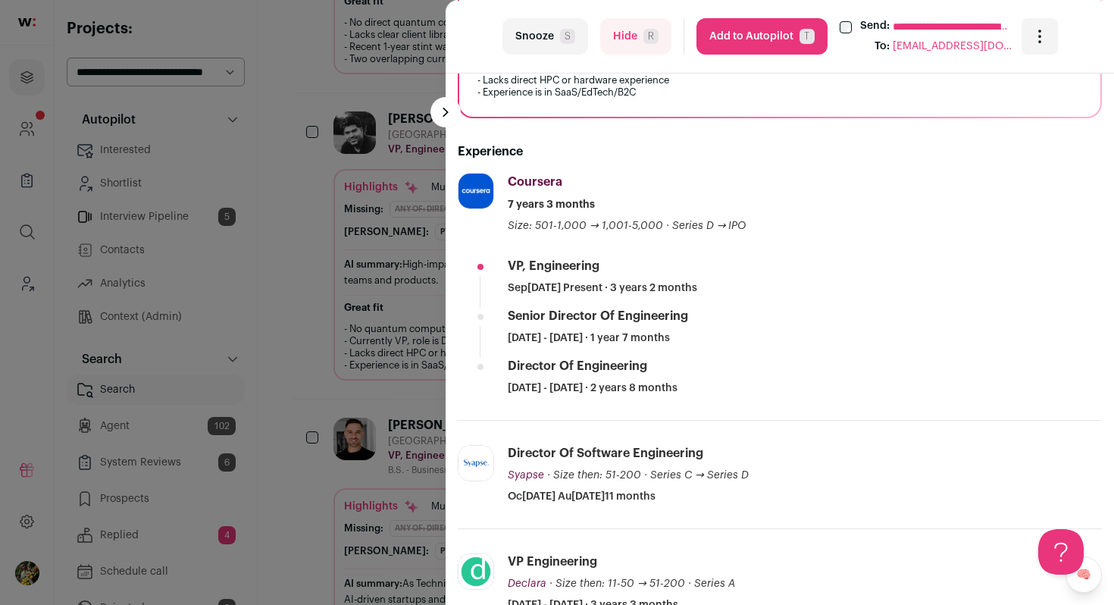
click at [765, 43] on button "Add to Autopilot T" at bounding box center [761, 36] width 131 height 36
click at [355, 278] on div "**********" at bounding box center [557, 302] width 1114 height 605
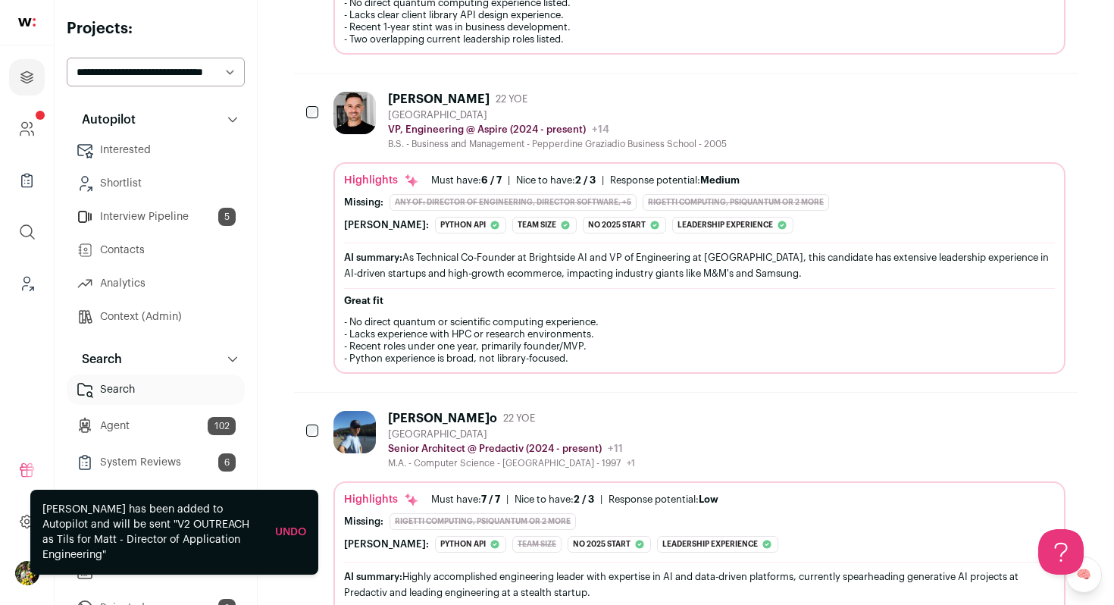
scroll to position [559, 0]
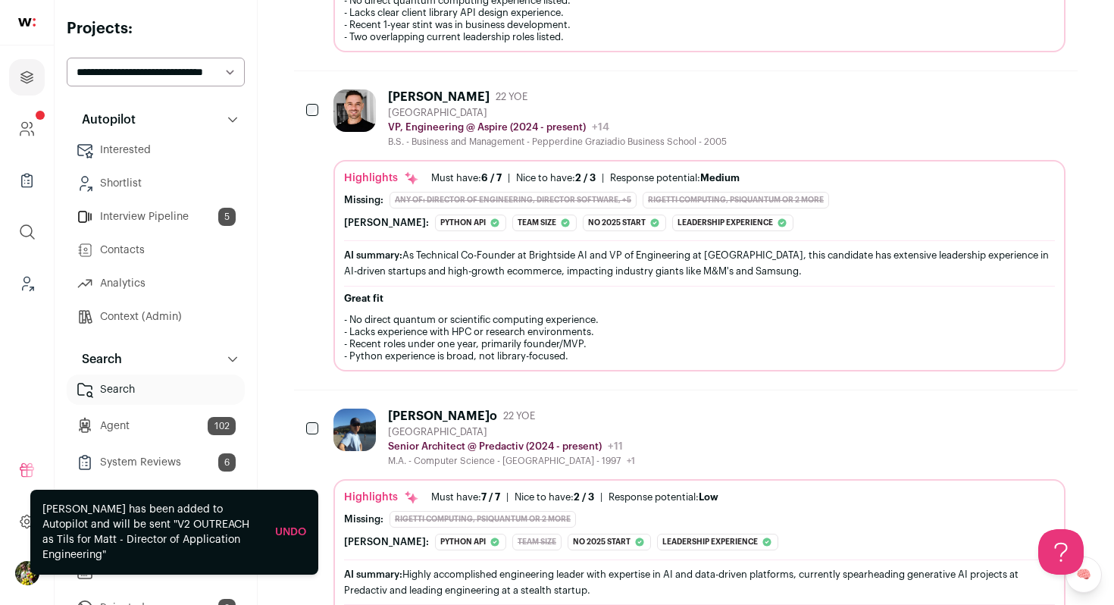
click at [355, 278] on div "AI summary: As Technical Co-Founder at Brightside AI and VP of Engineering at A…" at bounding box center [699, 263] width 711 height 32
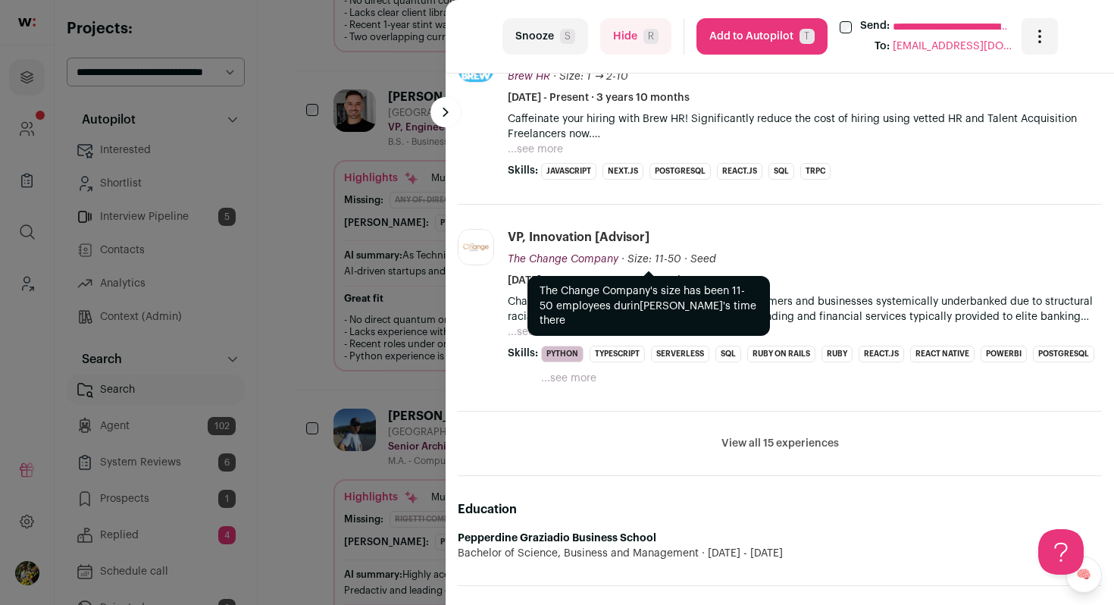
scroll to position [840, 0]
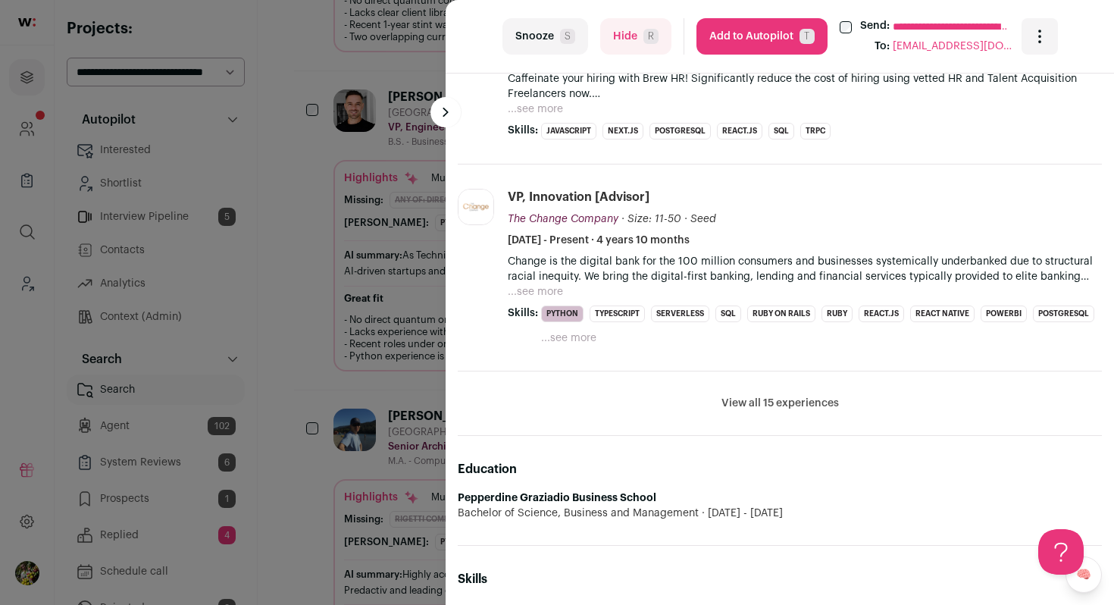
click at [743, 398] on button "View all 15 experiences" at bounding box center [779, 403] width 117 height 15
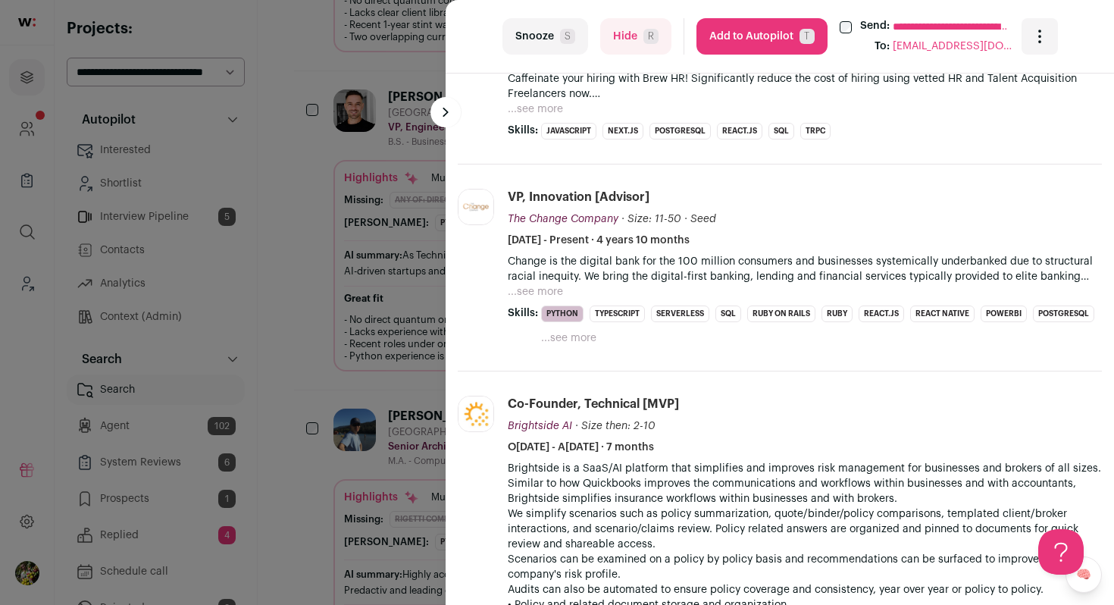
click at [741, 409] on div "Co-Founder, Technical [MVP] Brightside AI Brightside AI Add to company list Pub…" at bounding box center [805, 425] width 594 height 59
click at [636, 23] on button "Hide R" at bounding box center [635, 36] width 71 height 36
click at [371, 155] on div "**********" at bounding box center [557, 302] width 1114 height 605
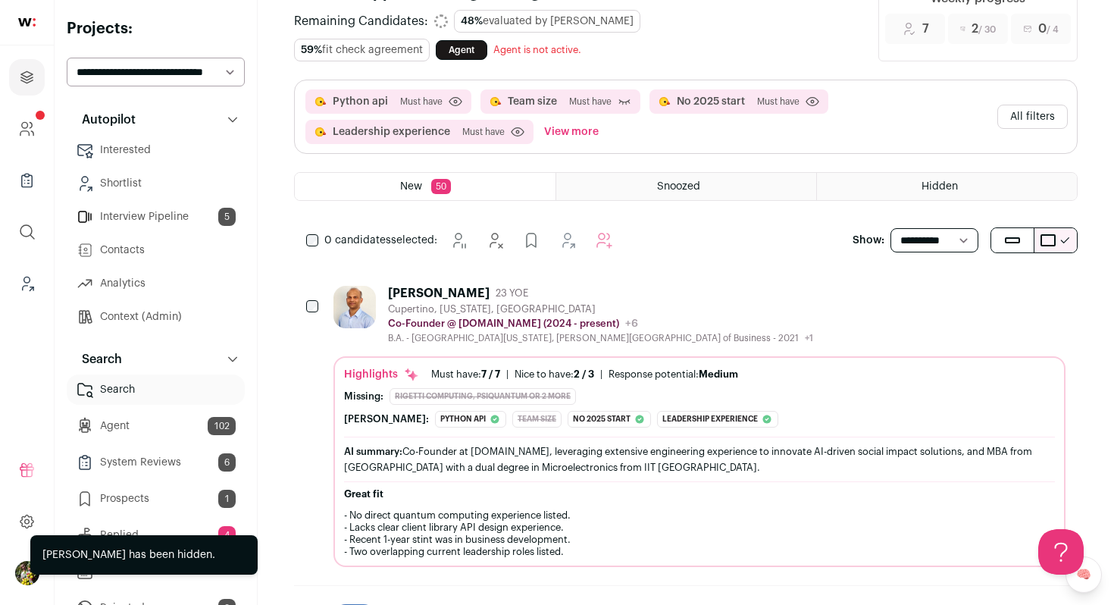
scroll to position [0, 0]
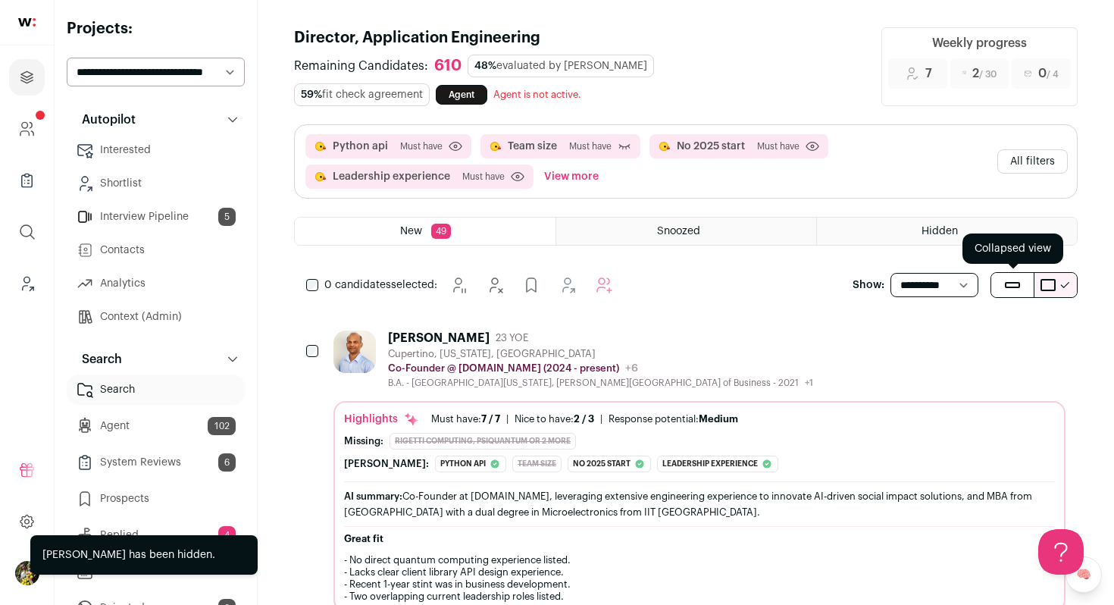
click at [1014, 291] on button "submit" at bounding box center [1012, 285] width 42 height 24
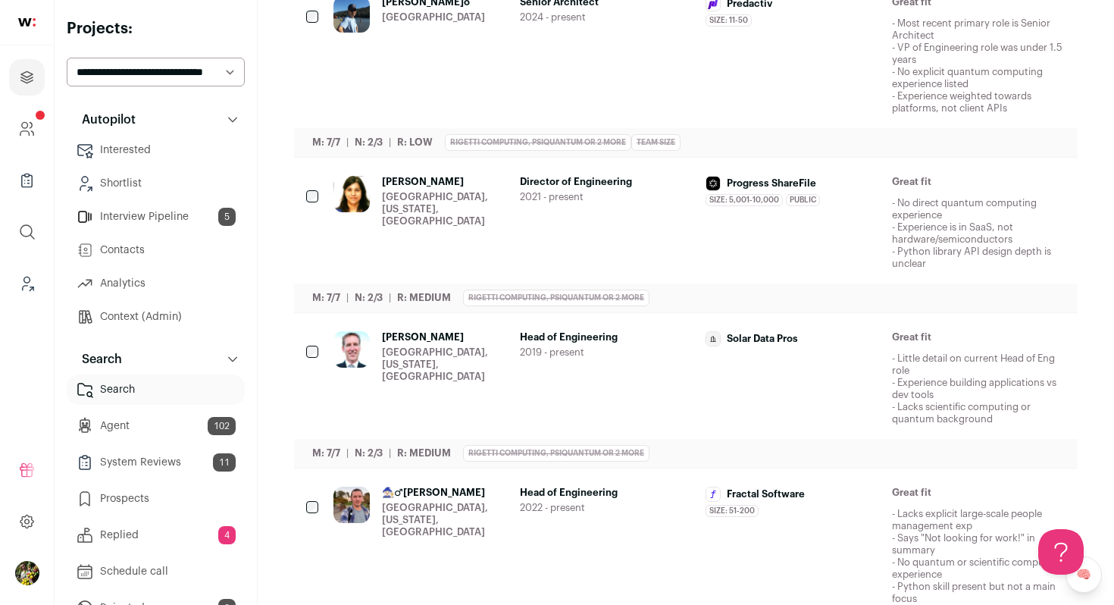
scroll to position [443, 0]
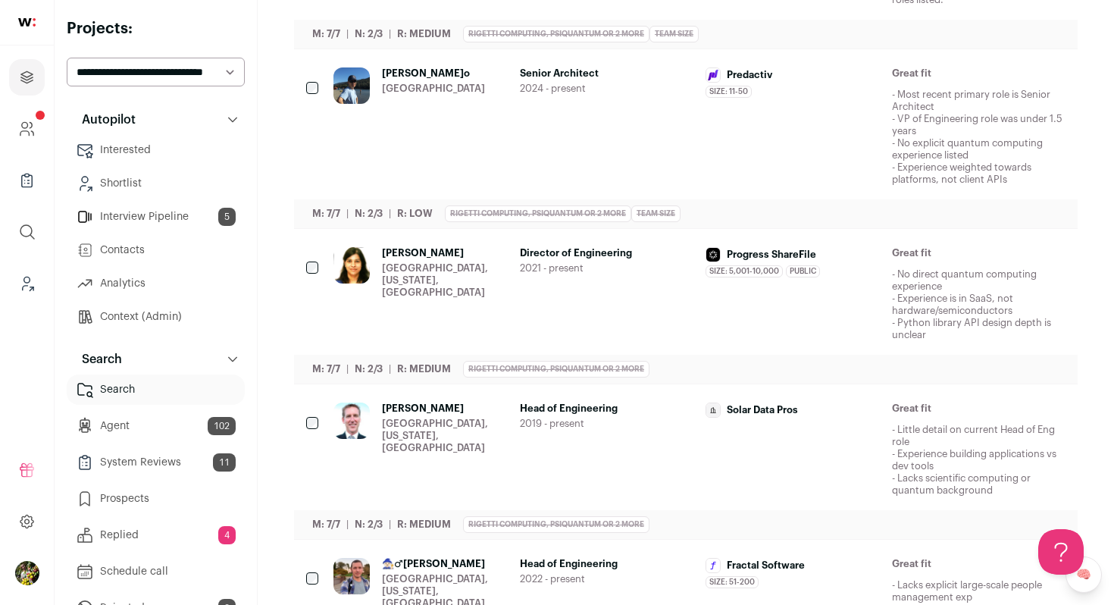
click at [931, 83] on icon "Hide" at bounding box center [930, 74] width 18 height 18
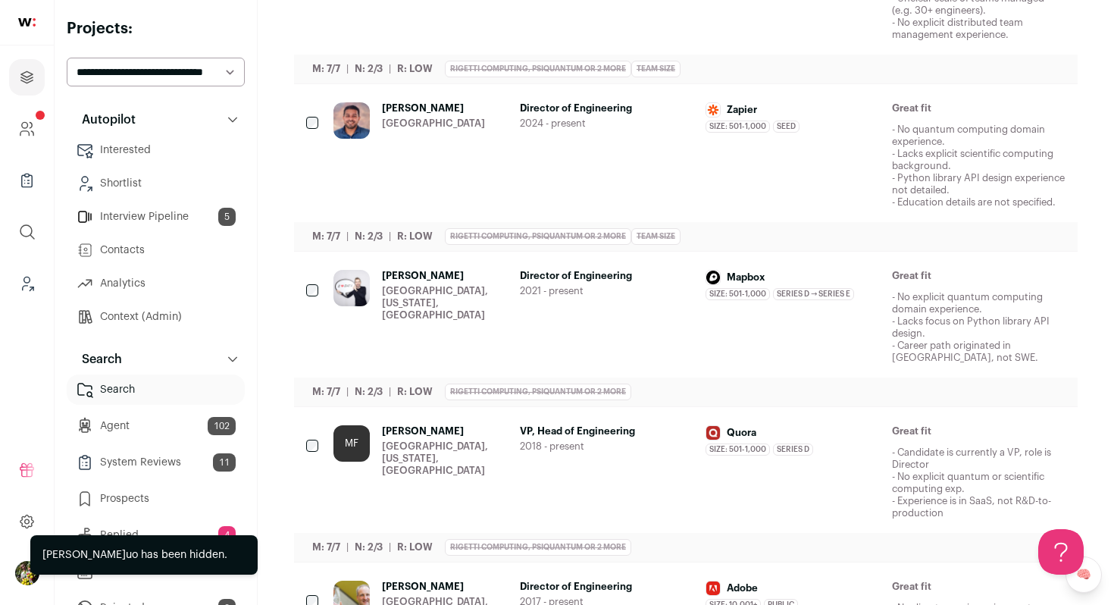
scroll to position [1060, 0]
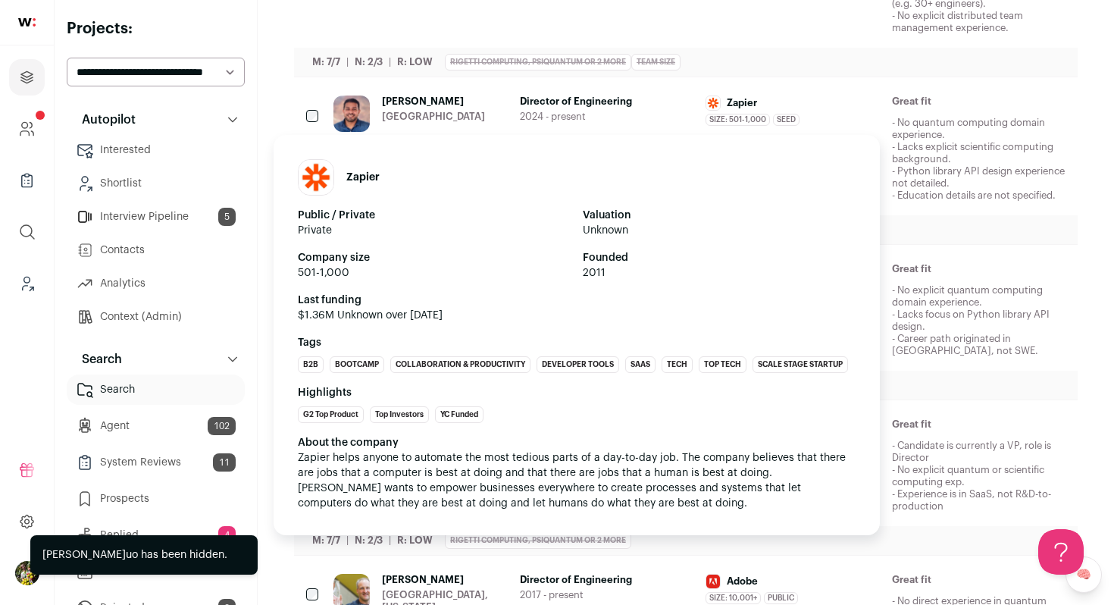
click at [843, 105] on div "Zapier" at bounding box center [792, 102] width 174 height 15
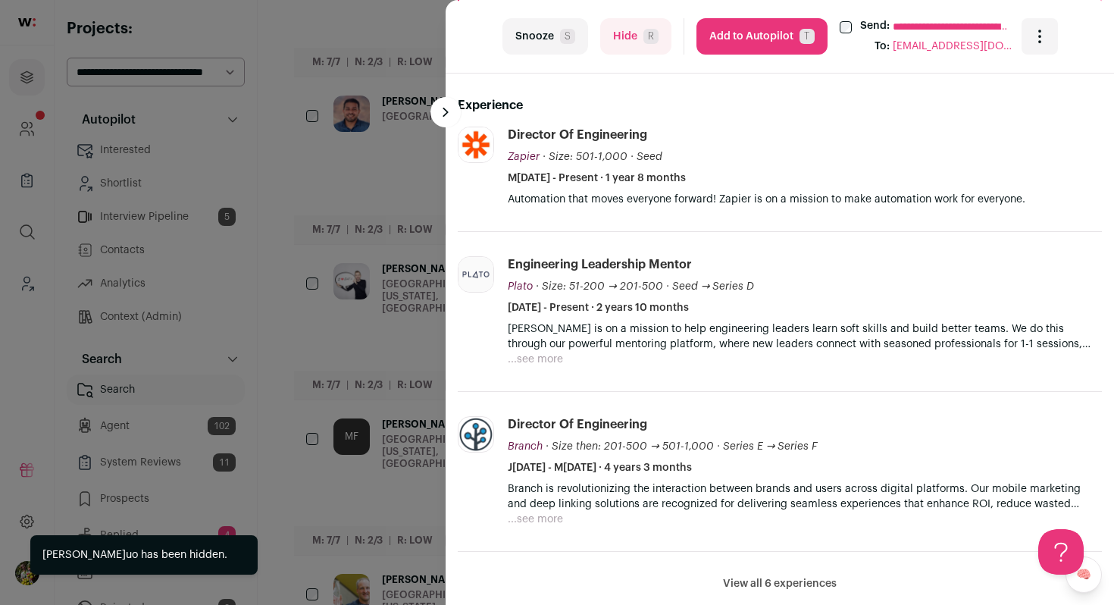
scroll to position [533, 0]
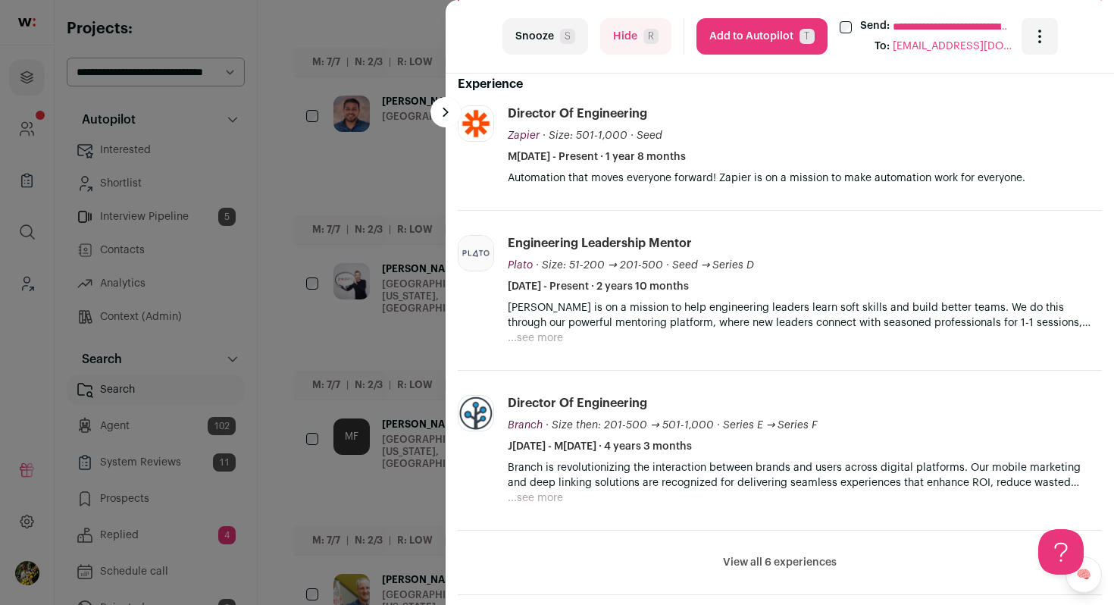
click at [742, 34] on button "Add to Autopilot T" at bounding box center [761, 36] width 131 height 36
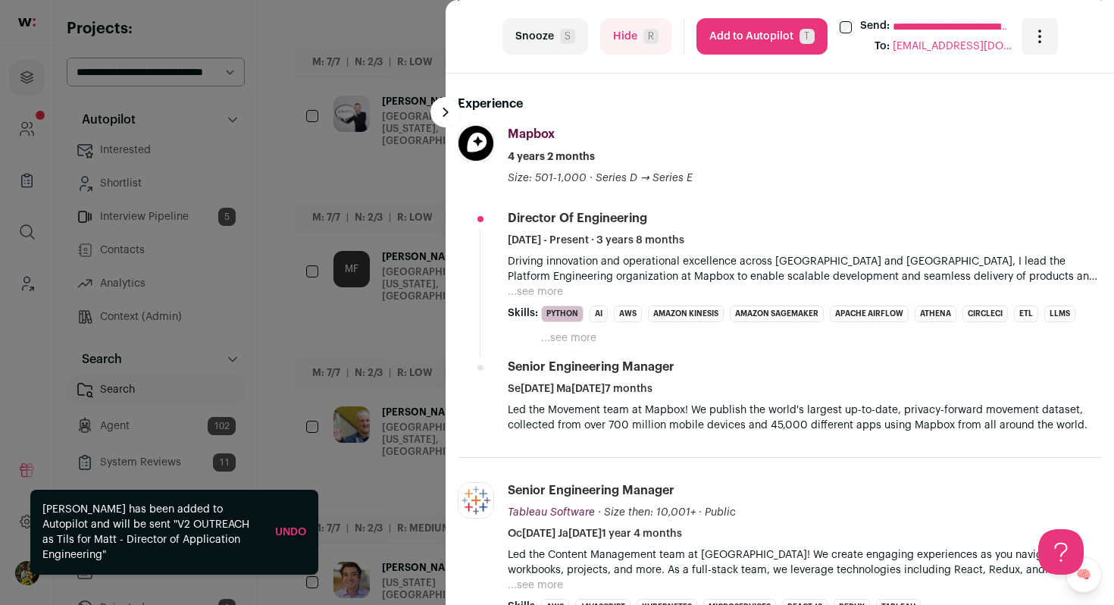
scroll to position [503, 0]
click at [545, 287] on button "...see more" at bounding box center [535, 290] width 55 height 15
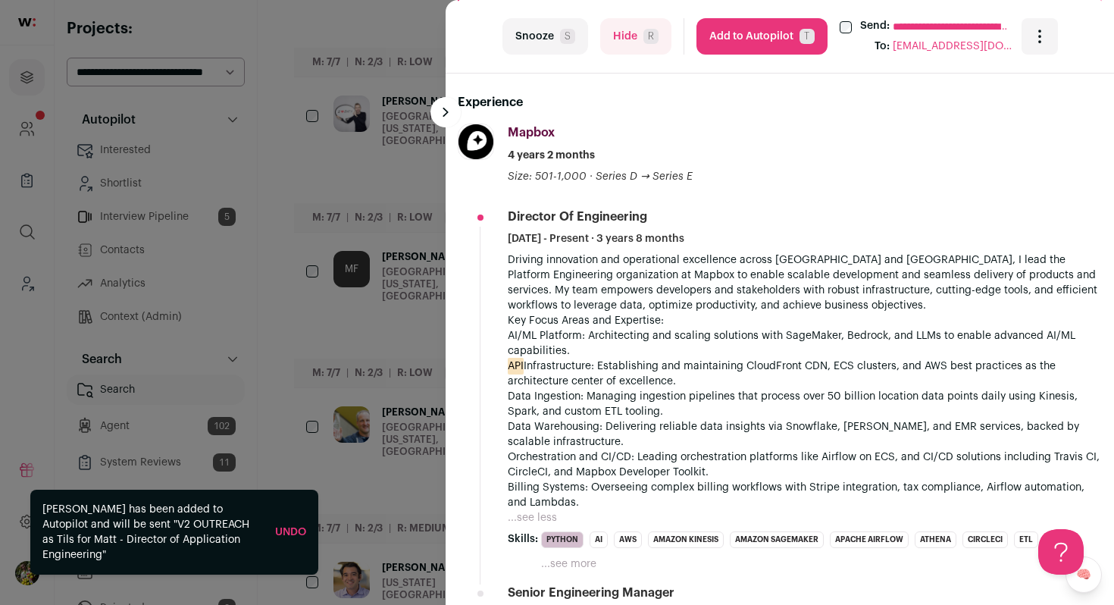
click at [768, 39] on button "Add to Autopilot T" at bounding box center [761, 36] width 131 height 36
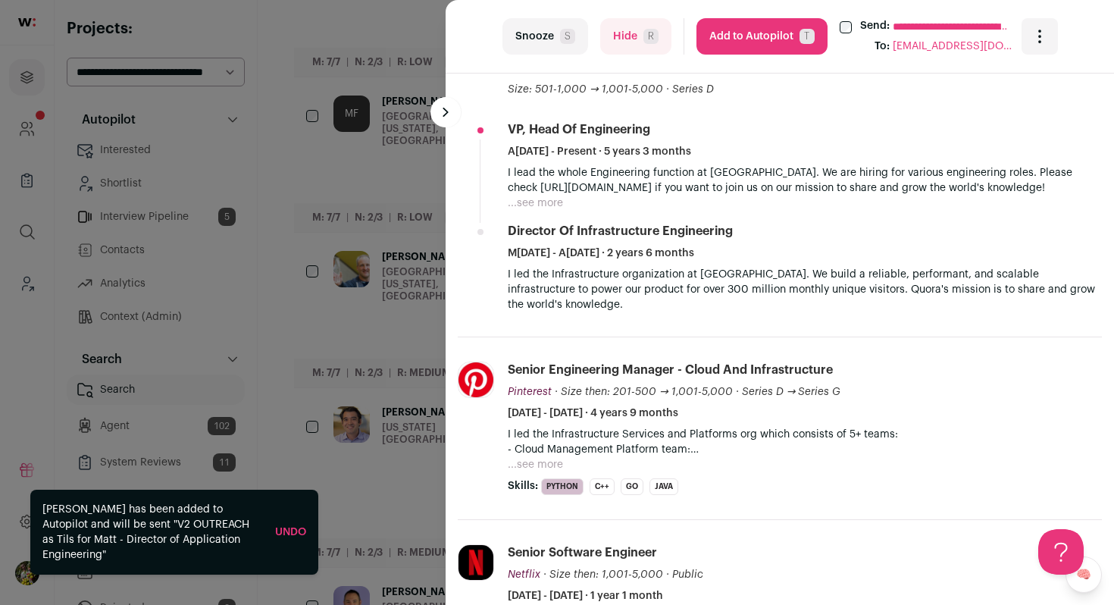
scroll to position [591, 0]
click at [751, 42] on button "Add to Autopilot T" at bounding box center [761, 36] width 131 height 36
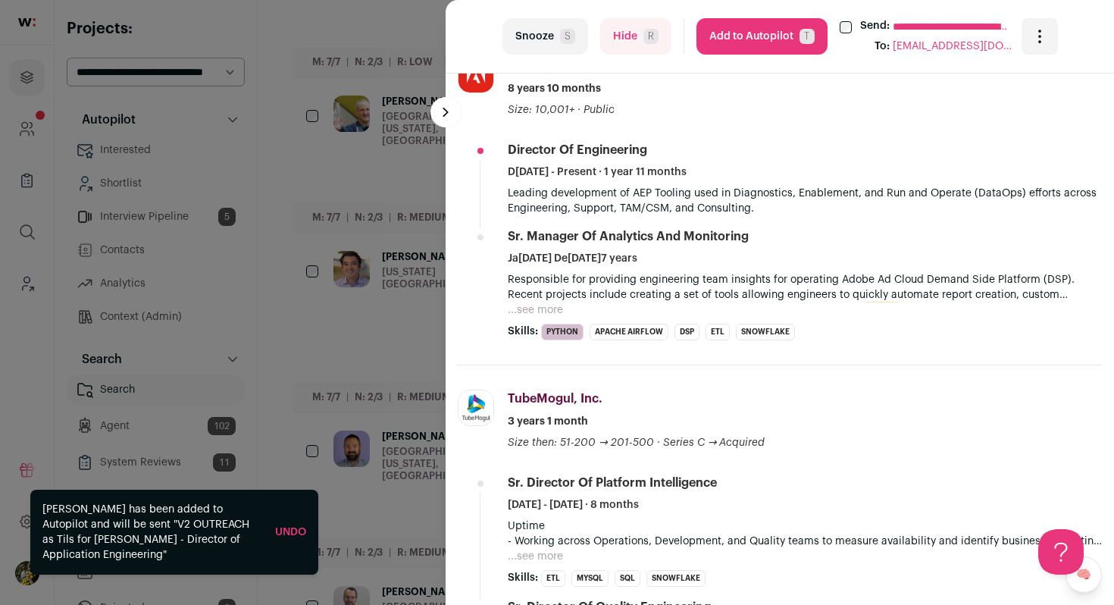
scroll to position [571, 0]
click at [540, 314] on button "...see more" at bounding box center [535, 308] width 55 height 15
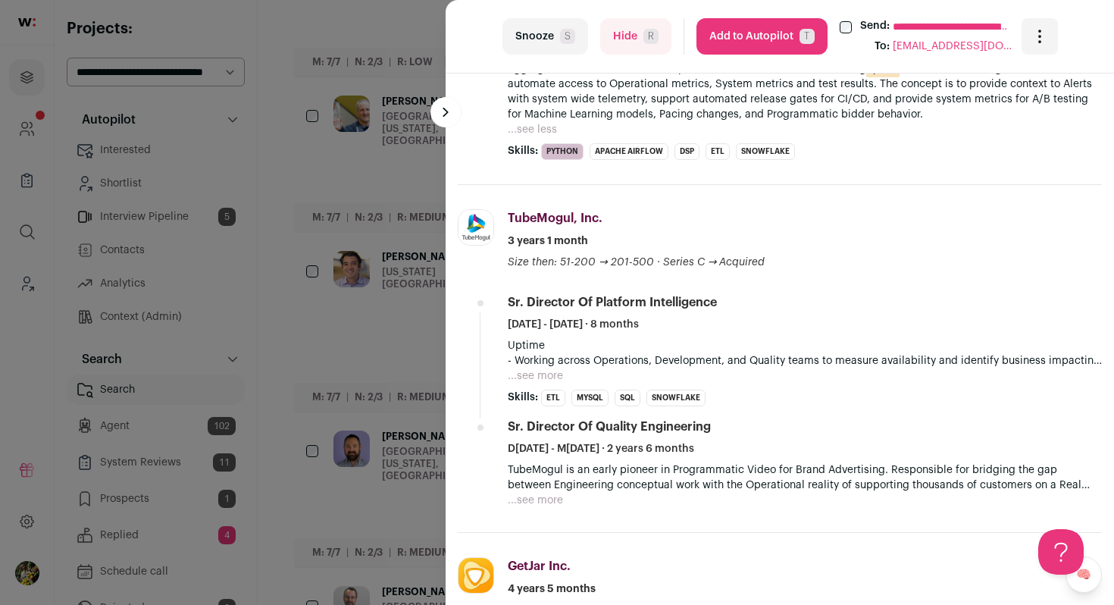
scroll to position [815, 0]
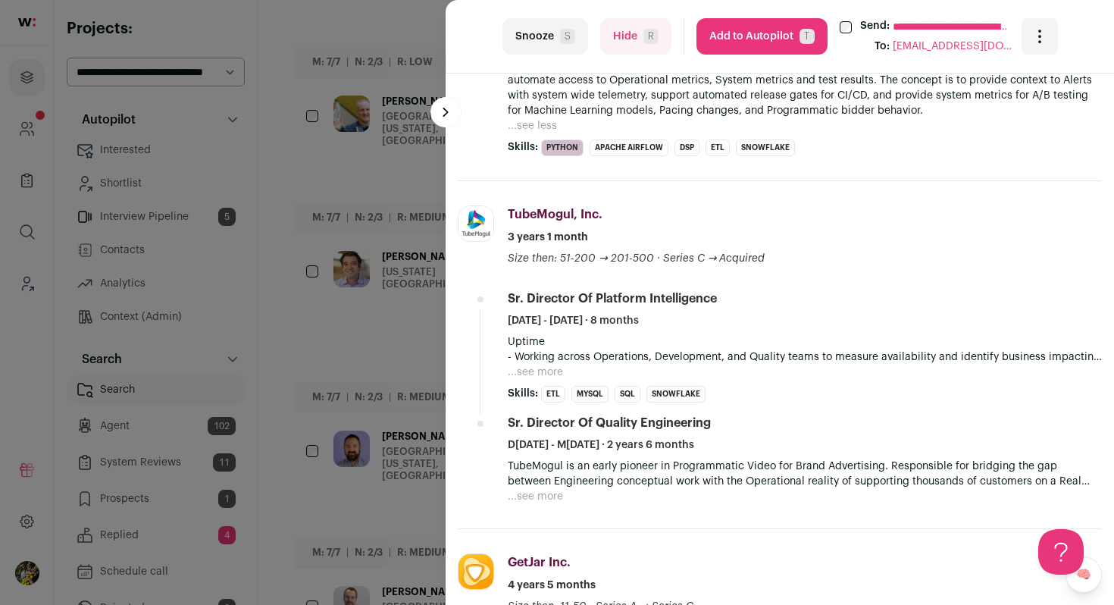
click at [755, 38] on button "Add to Autopilot T" at bounding box center [761, 36] width 131 height 36
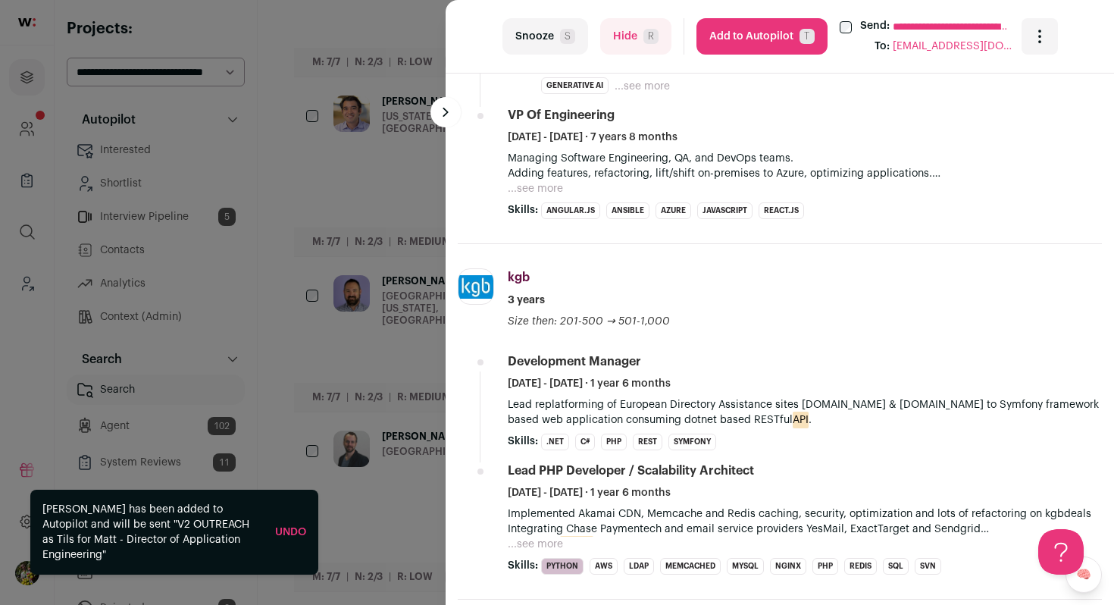
scroll to position [744, 0]
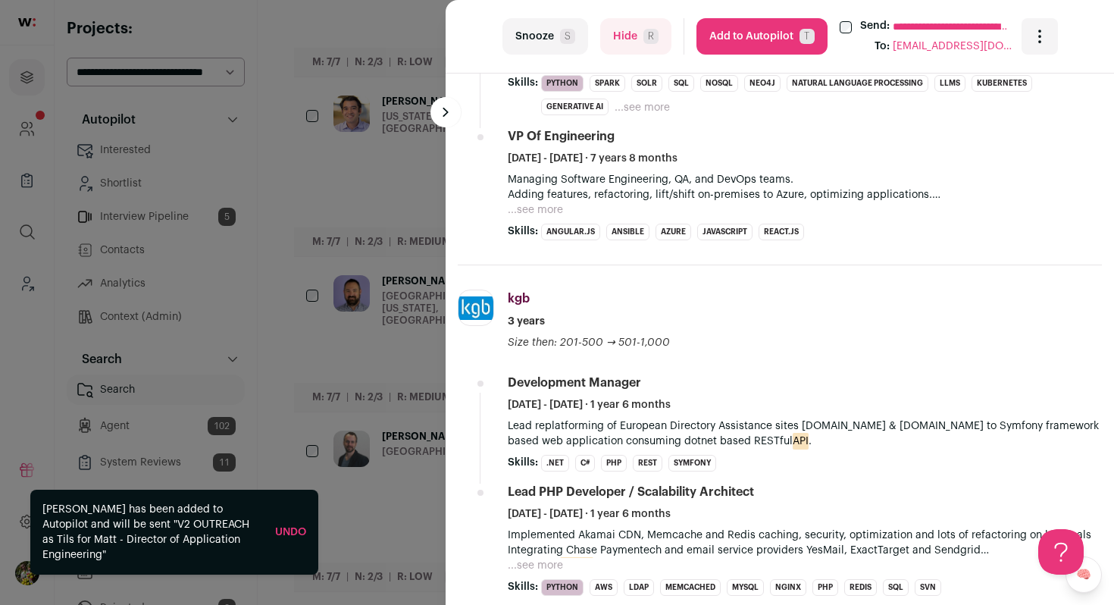
click at [531, 211] on button "...see more" at bounding box center [535, 209] width 55 height 15
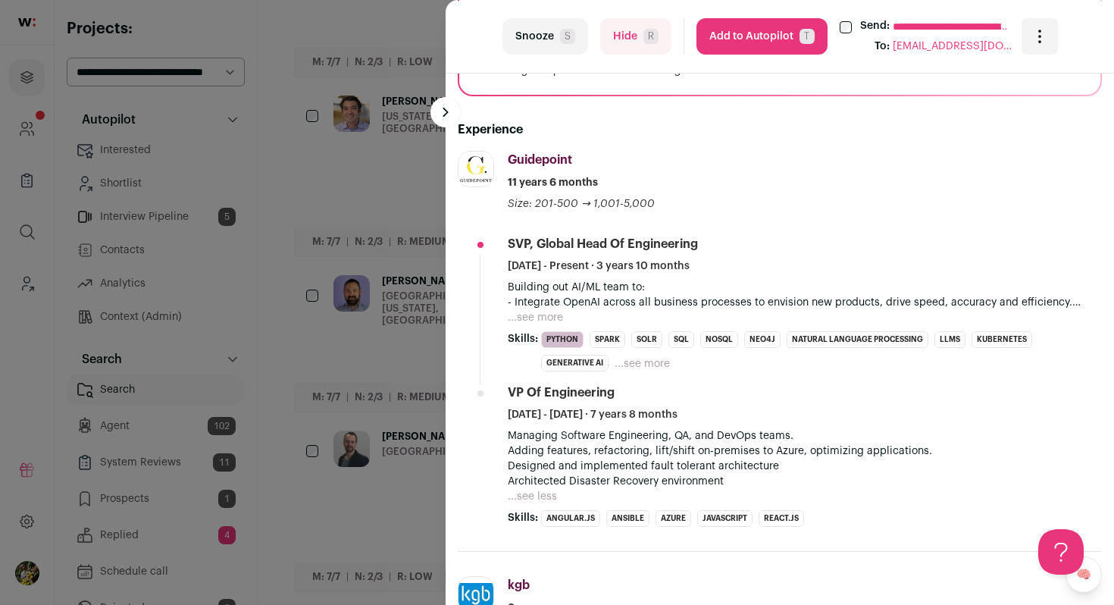
scroll to position [447, 0]
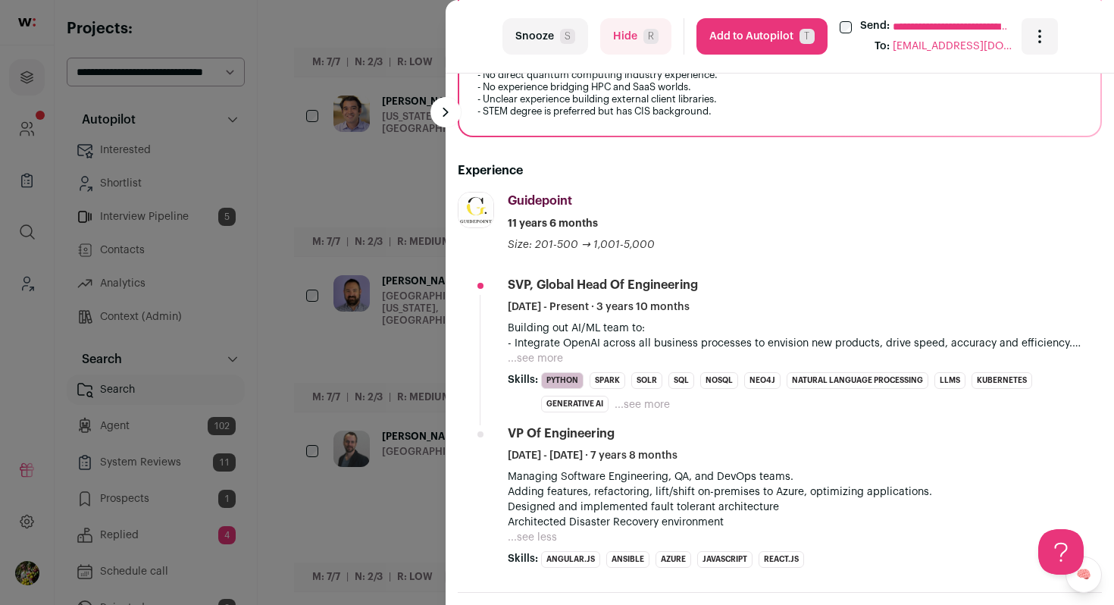
click at [543, 369] on li "SVP, Global Head of Engineering January 2022 - Present · 3 years 10 months Buil…" at bounding box center [805, 345] width 594 height 136
click at [546, 359] on button "...see more" at bounding box center [535, 358] width 55 height 15
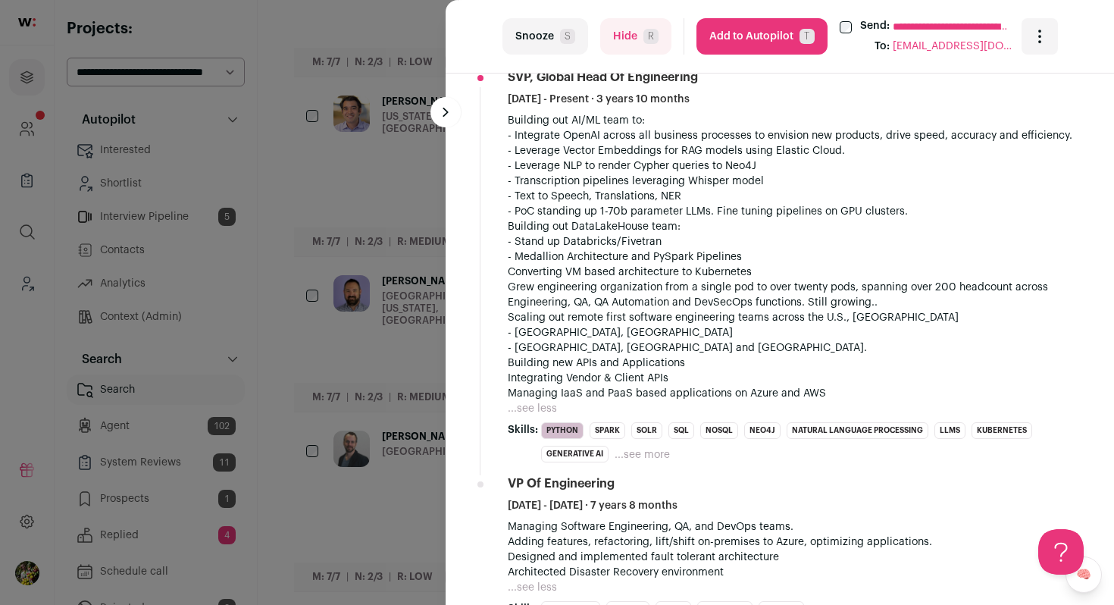
scroll to position [737, 0]
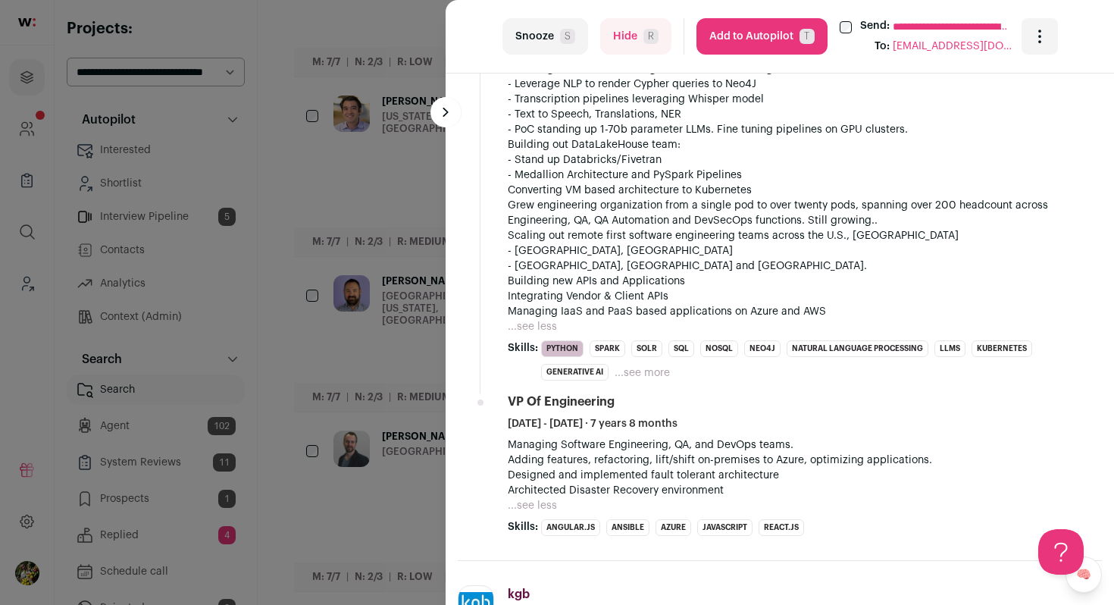
click at [756, 33] on button "Add to Autopilot T" at bounding box center [761, 36] width 131 height 36
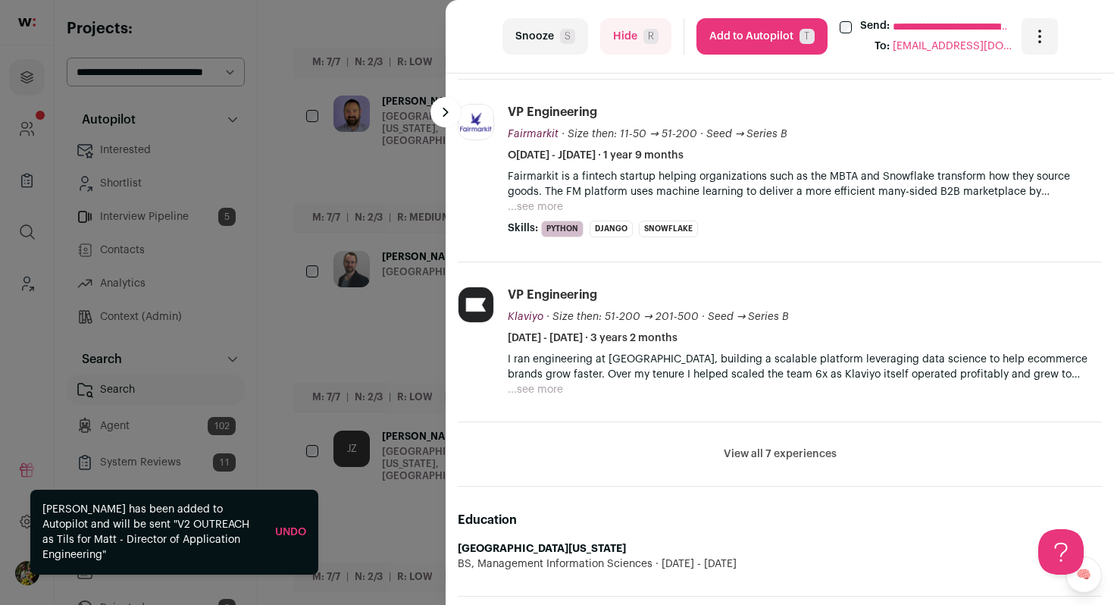
scroll to position [813, 0]
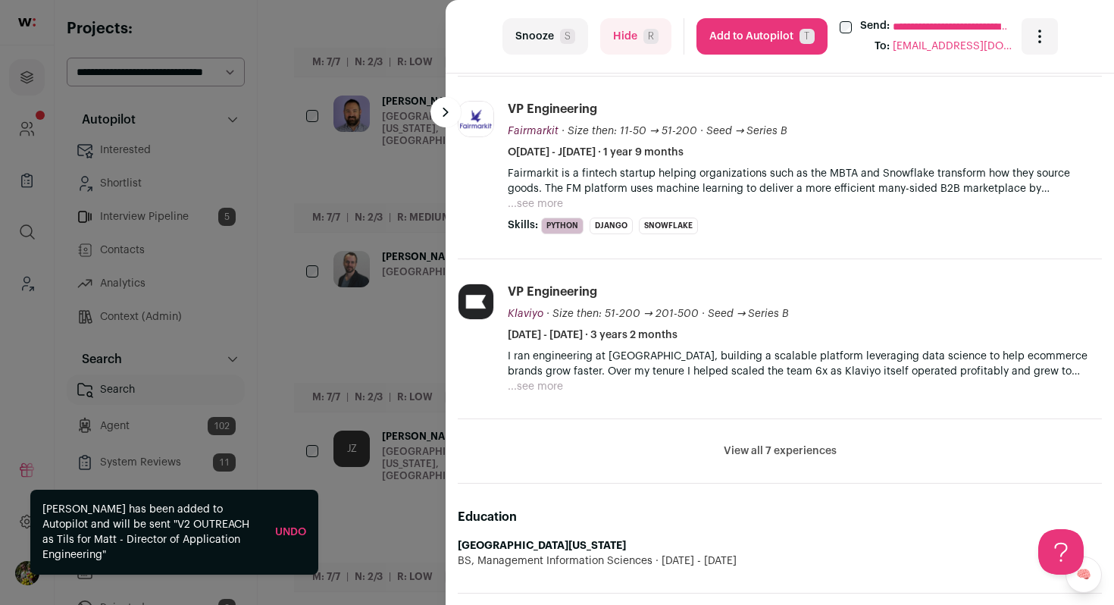
click at [762, 449] on button "View all 7 experiences" at bounding box center [780, 450] width 113 height 15
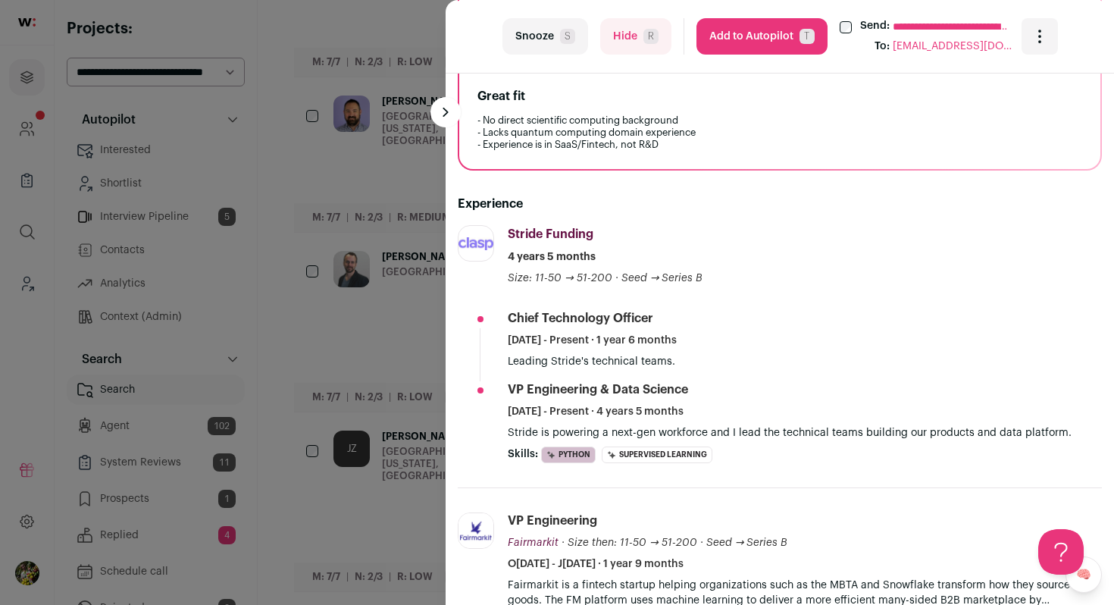
scroll to position [400, 0]
click at [646, 45] on button "Hide R" at bounding box center [635, 36] width 71 height 36
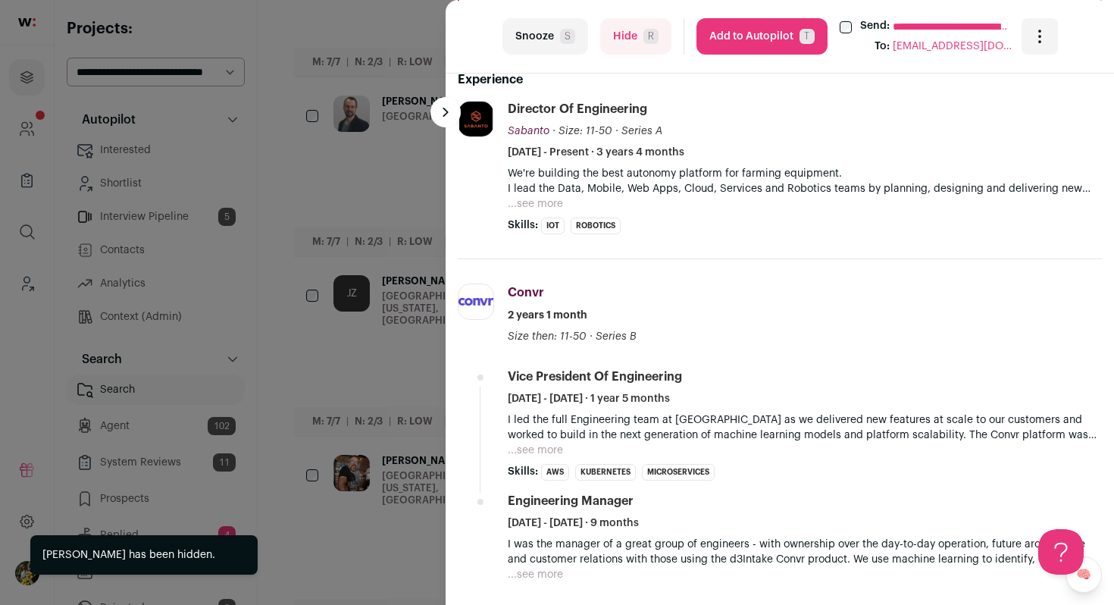
scroll to position [513, 0]
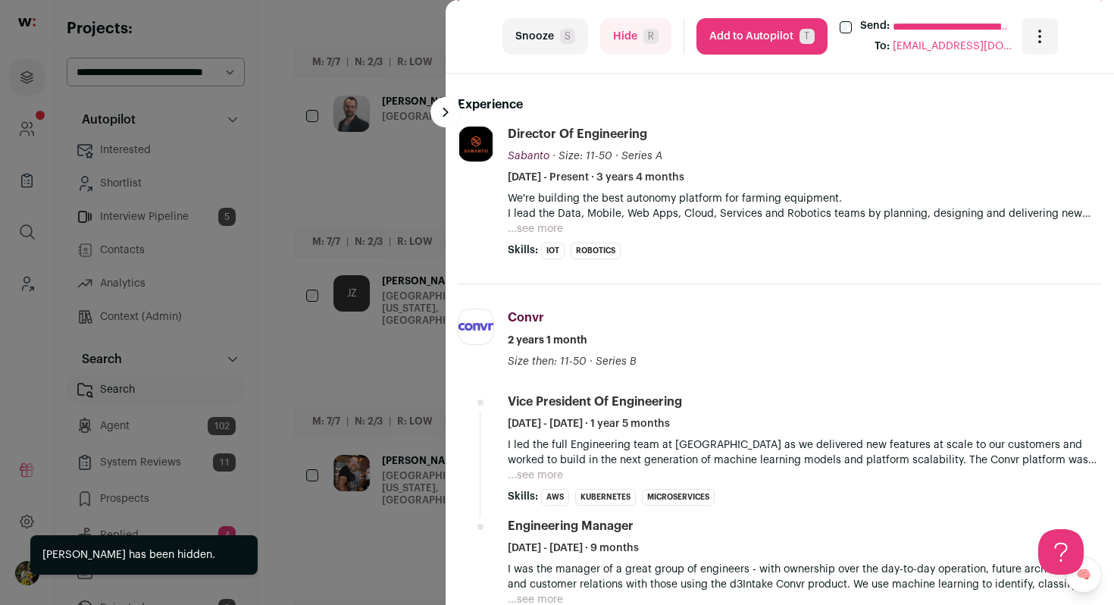
click at [733, 39] on button "Add to Autopilot T" at bounding box center [761, 36] width 131 height 36
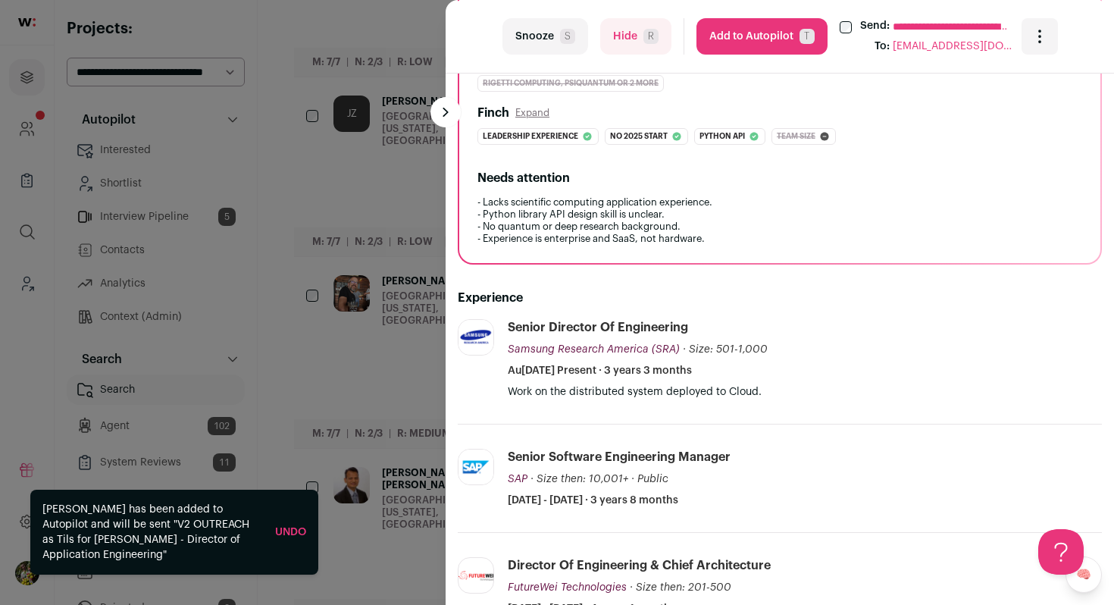
scroll to position [540, 0]
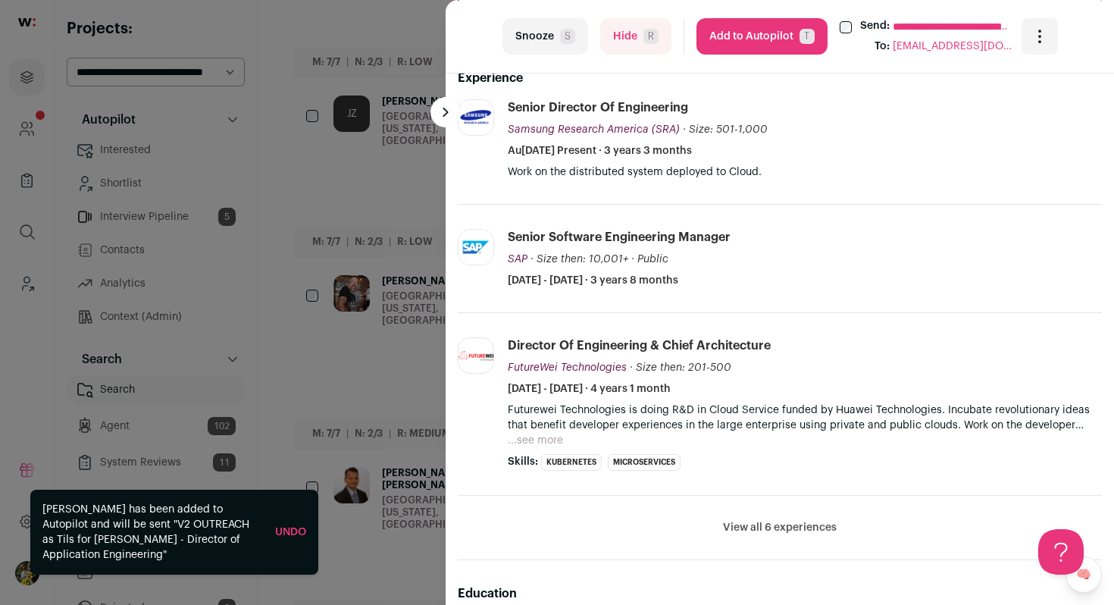
click at [661, 46] on button "Hide R" at bounding box center [635, 36] width 71 height 36
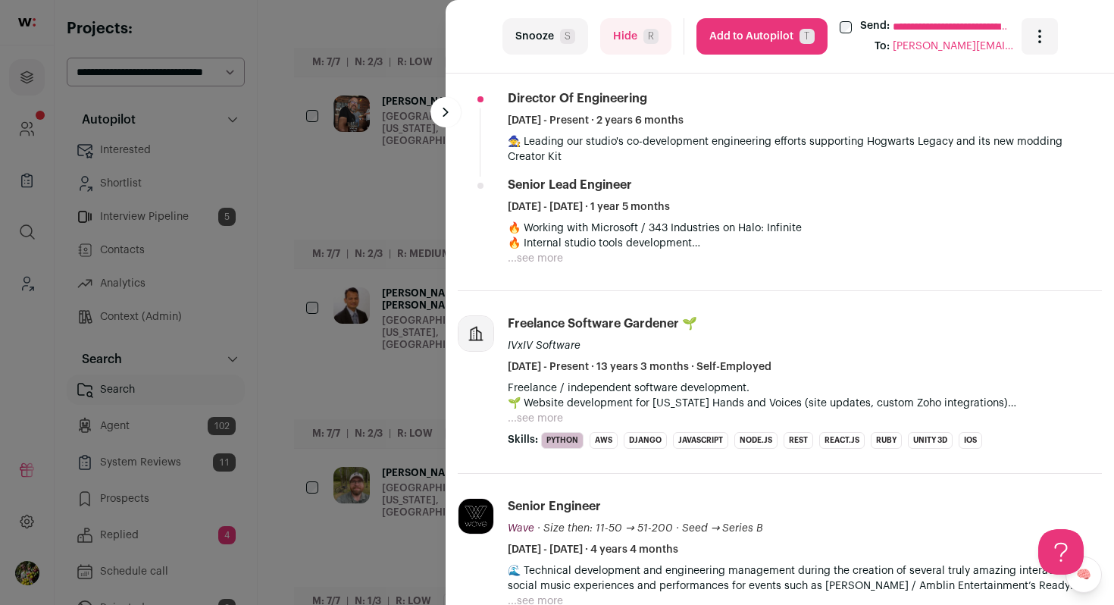
scroll to position [650, 0]
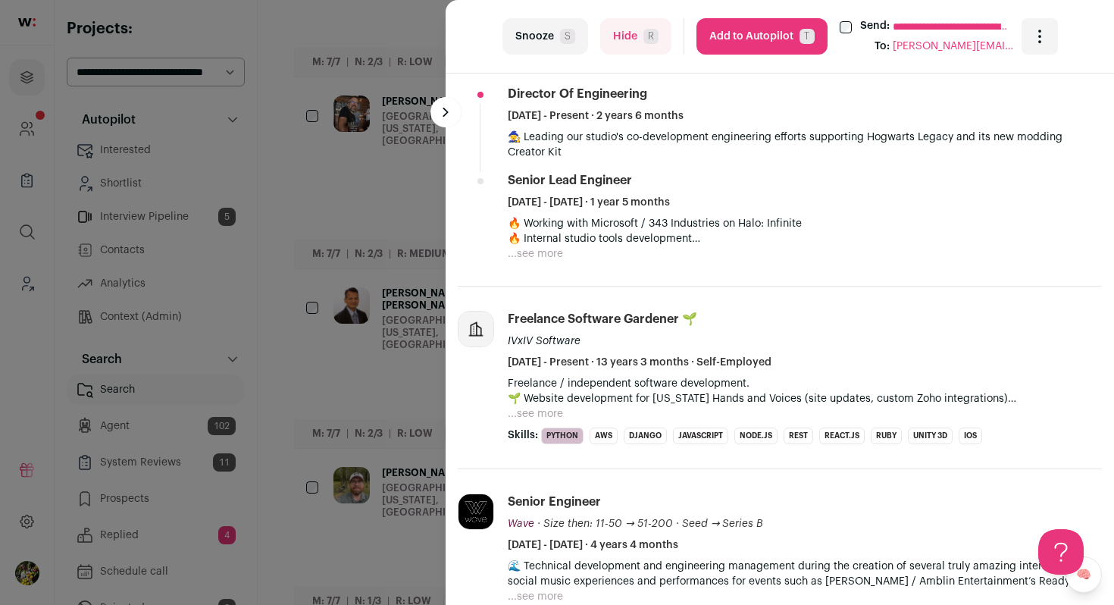
click at [629, 45] on button "Hide R" at bounding box center [635, 36] width 71 height 36
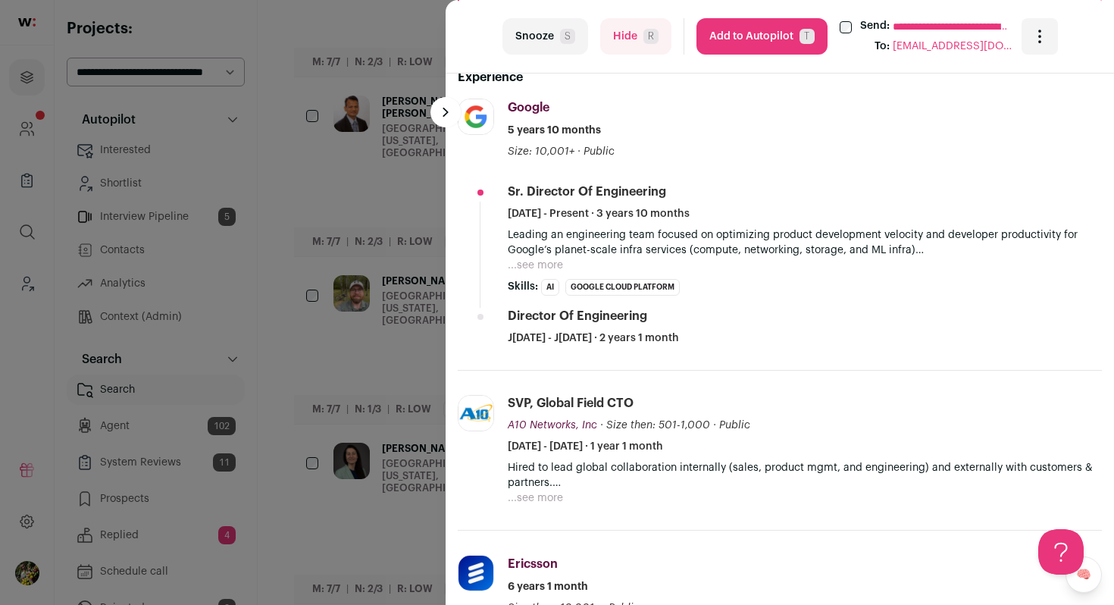
click at [524, 264] on button "...see more" at bounding box center [535, 265] width 55 height 15
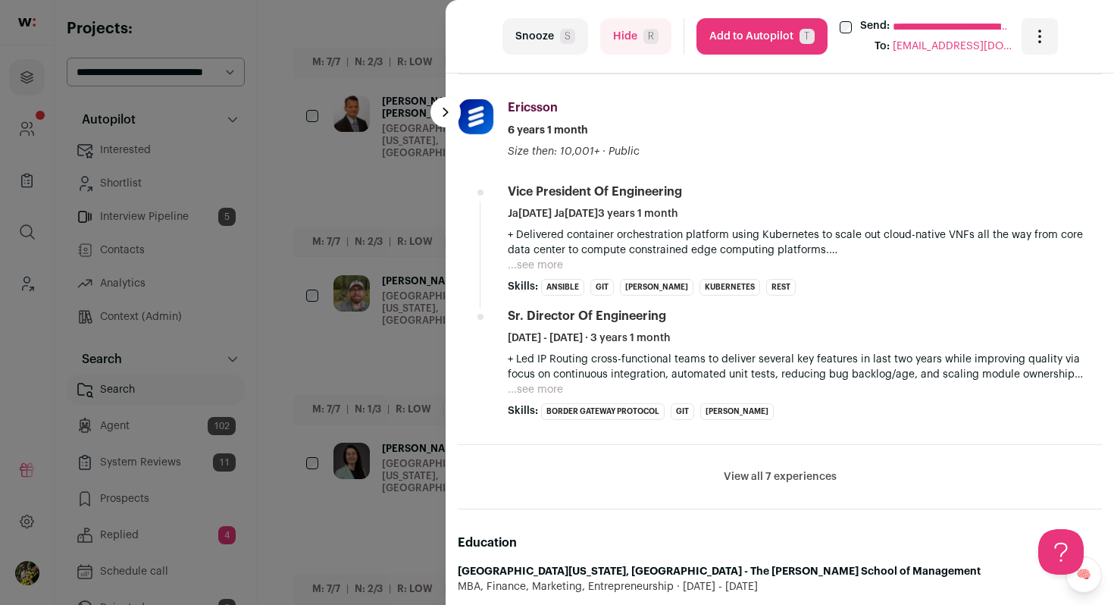
click at [552, 264] on button "...see more" at bounding box center [535, 265] width 55 height 15
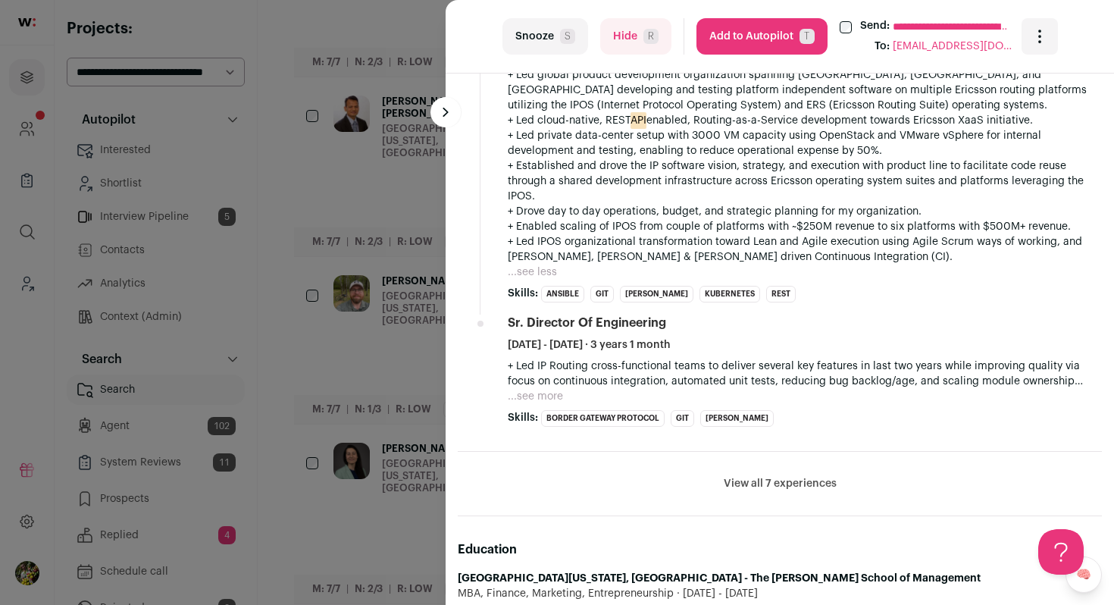
click at [540, 389] on button "...see more" at bounding box center [535, 396] width 55 height 15
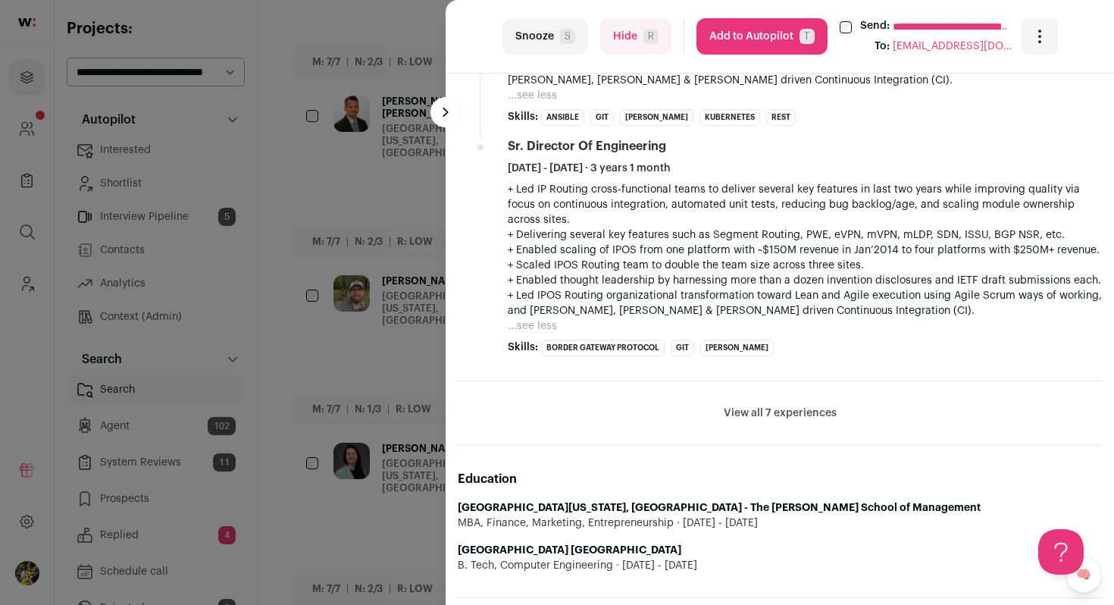
scroll to position [1661, 0]
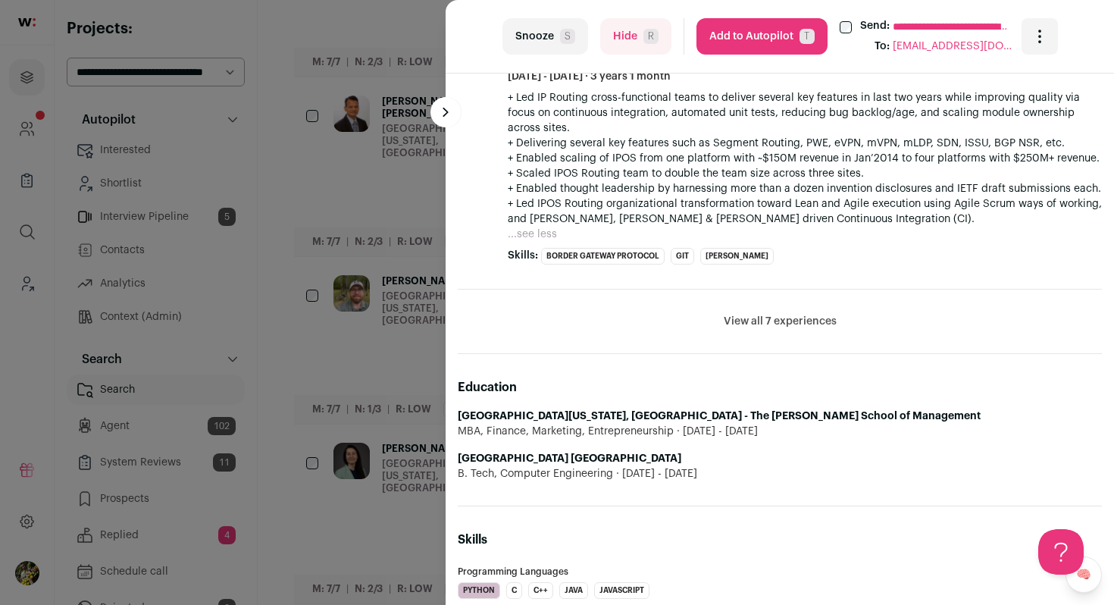
click at [784, 314] on button "View all 7 experiences" at bounding box center [780, 321] width 113 height 15
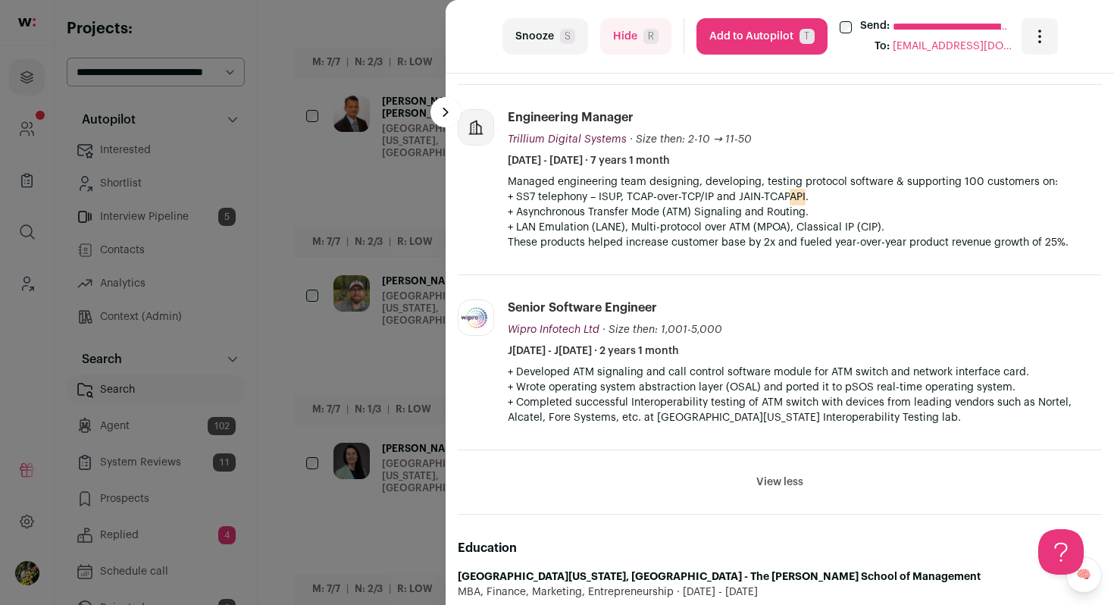
scroll to position [2893, 0]
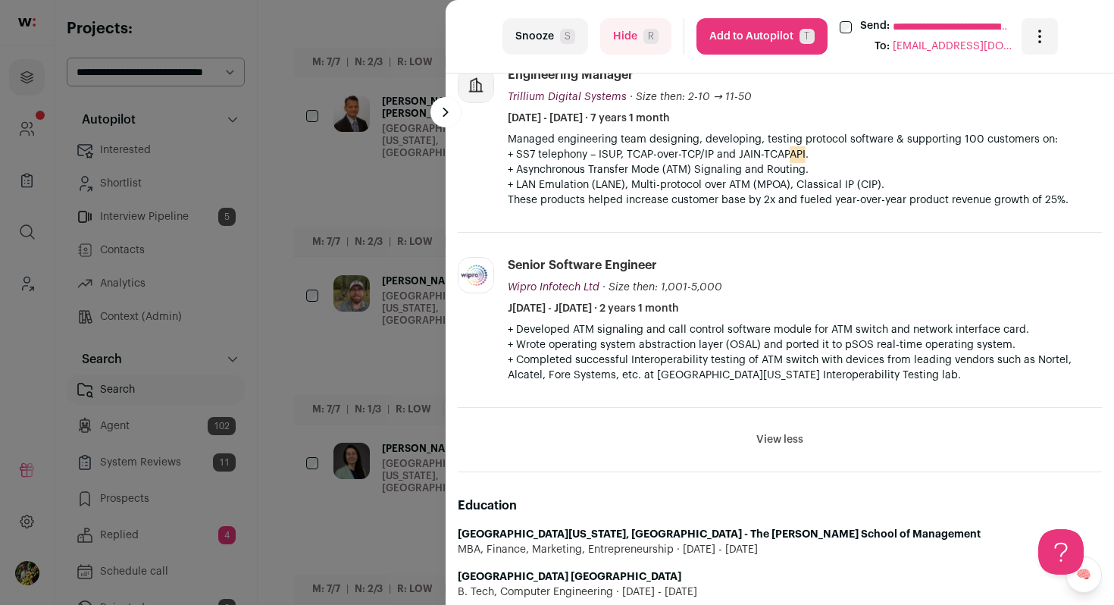
click at [636, 42] on button "Hide R" at bounding box center [635, 36] width 71 height 36
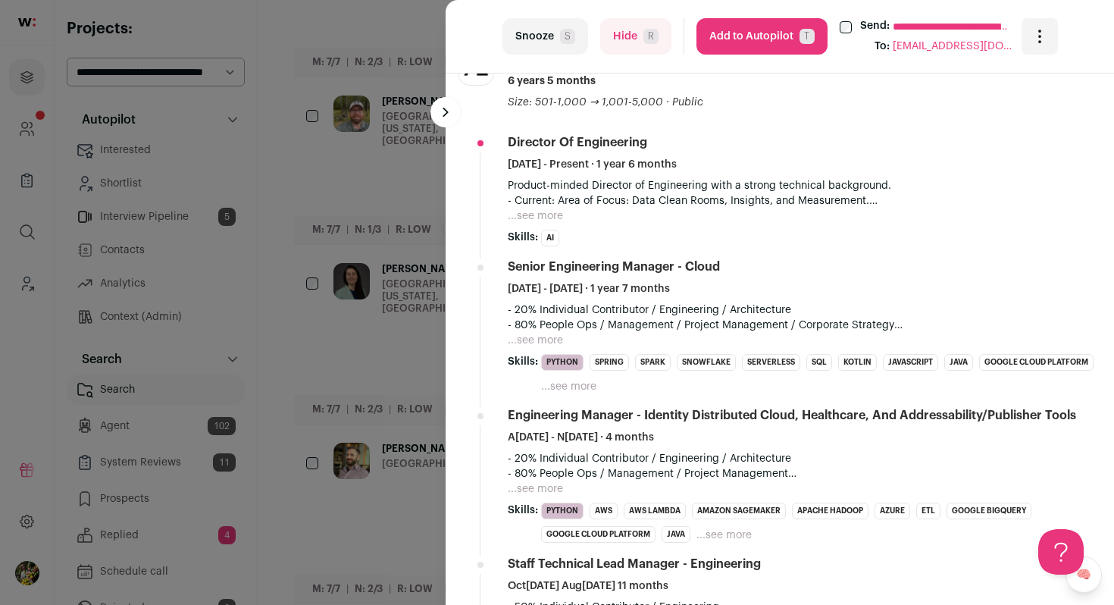
scroll to position [751, 0]
click at [539, 216] on button "...see more" at bounding box center [535, 214] width 55 height 15
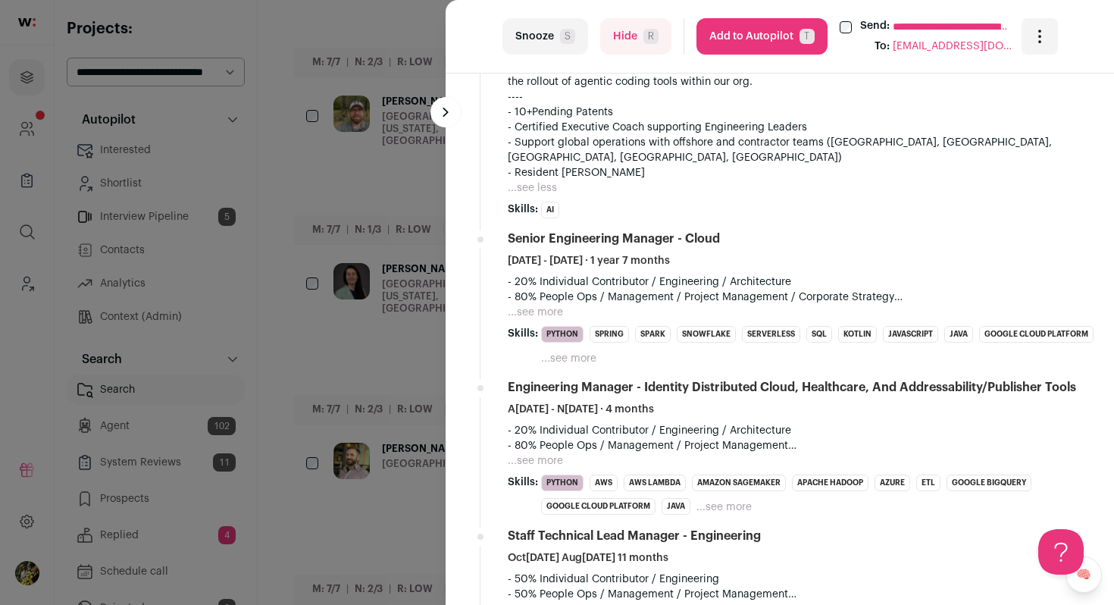
scroll to position [985, 0]
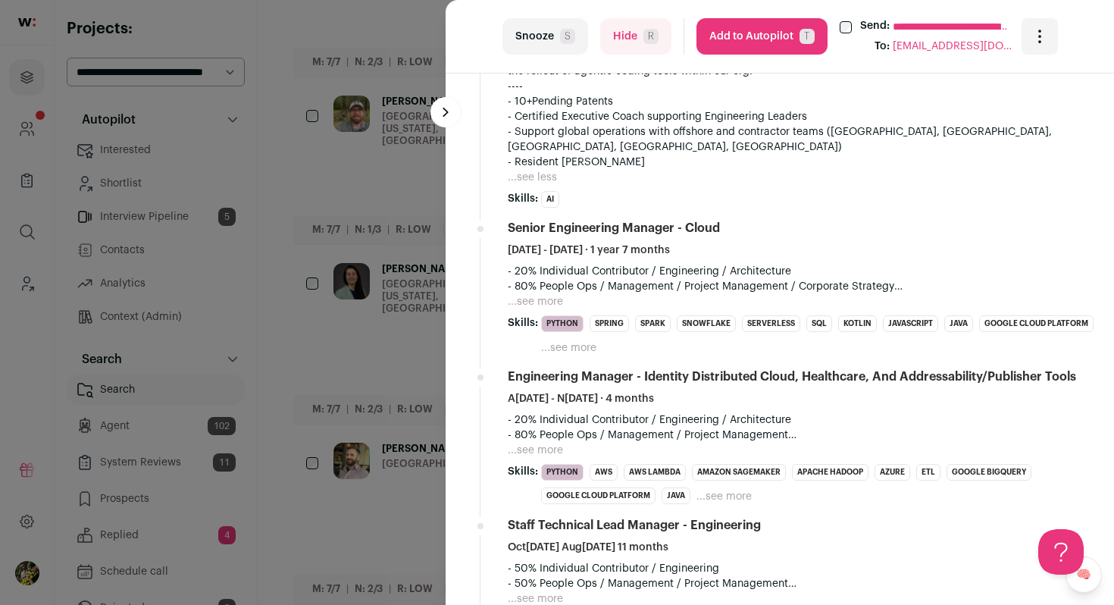
click at [552, 294] on button "...see more" at bounding box center [535, 301] width 55 height 15
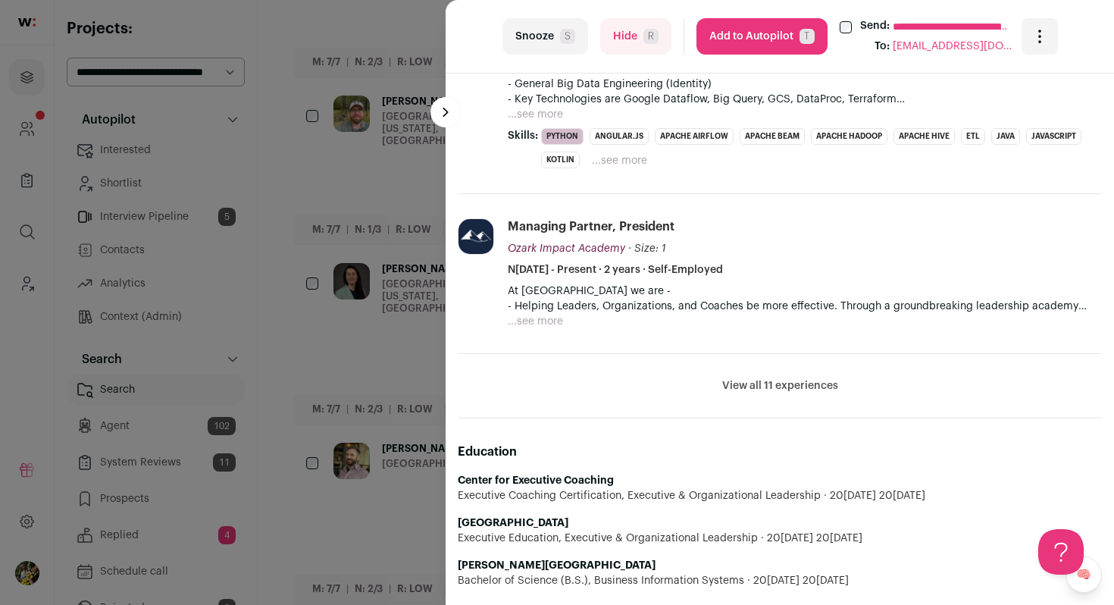
scroll to position [2043, 0]
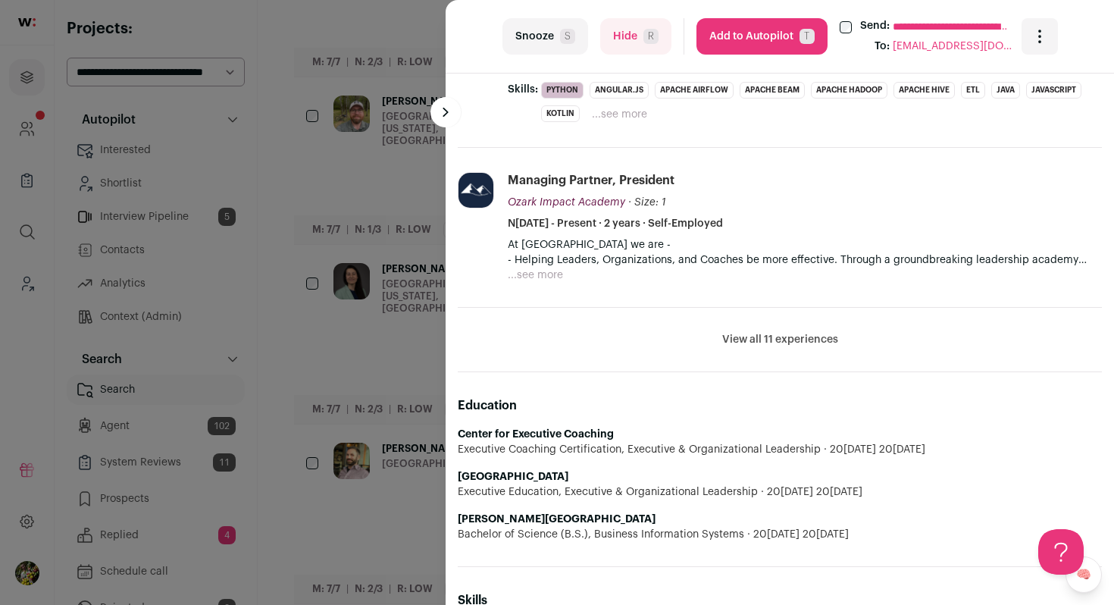
click at [740, 332] on button "View all 11 experiences" at bounding box center [780, 339] width 116 height 15
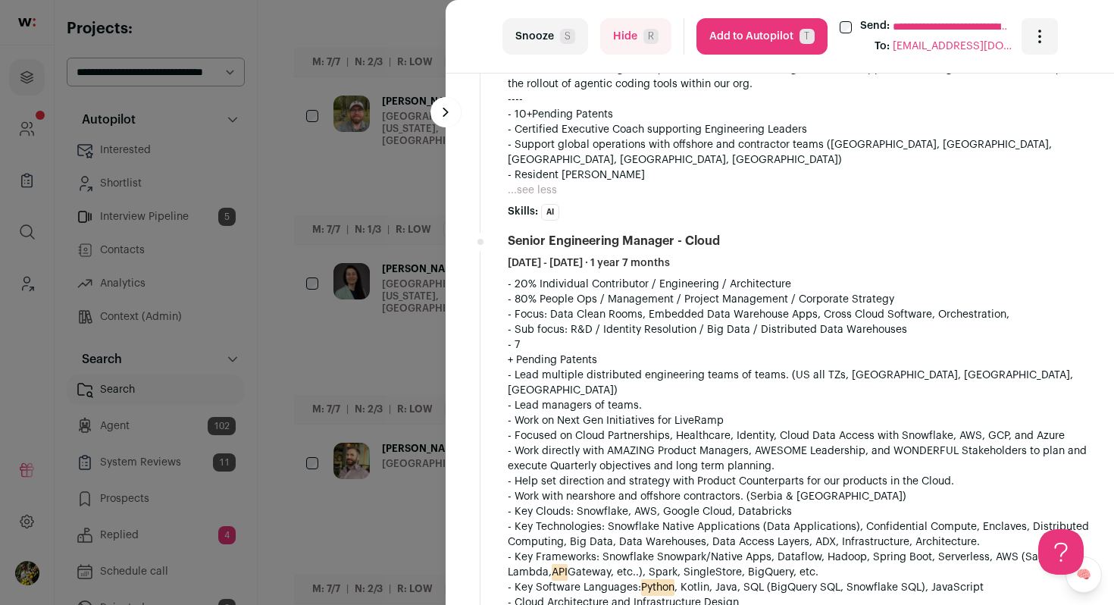
scroll to position [1027, 0]
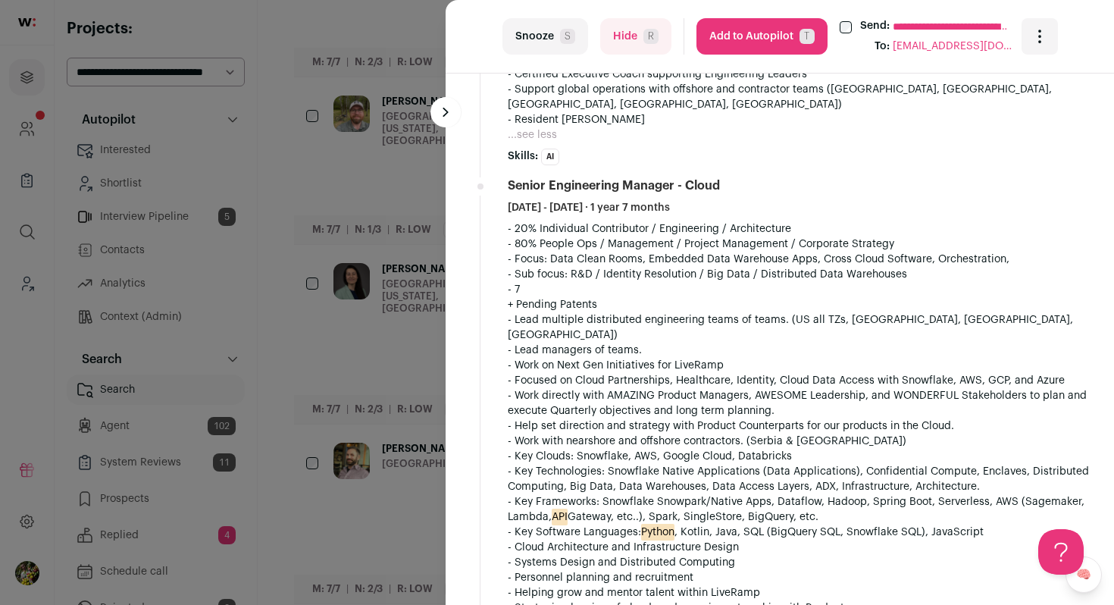
click at [649, 34] on span "R" at bounding box center [650, 36] width 15 height 15
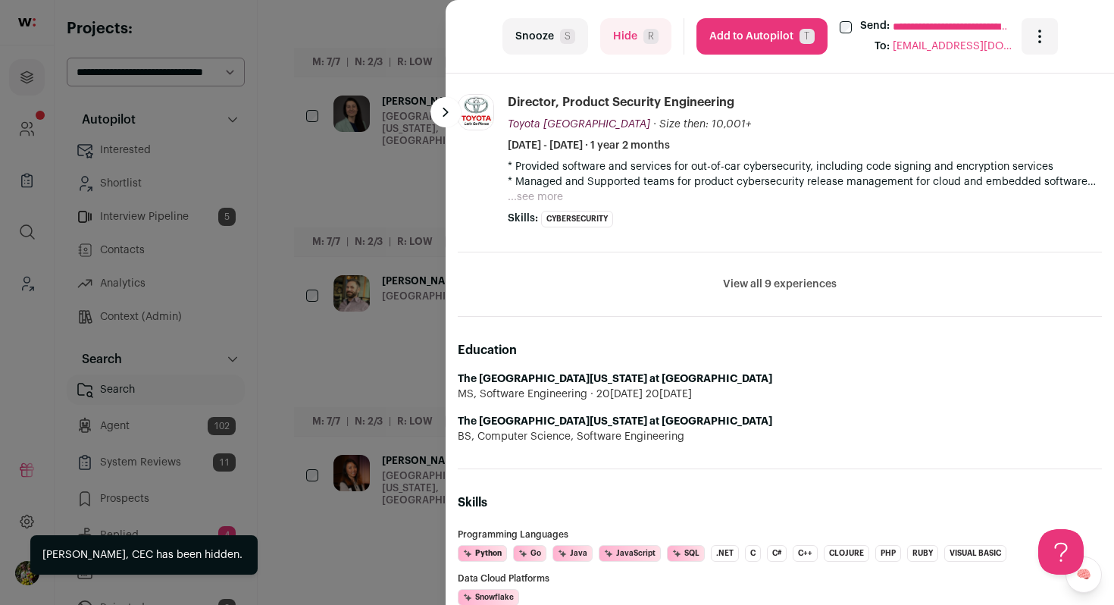
scroll to position [959, 0]
click at [646, 44] on button "Hide R" at bounding box center [635, 36] width 71 height 36
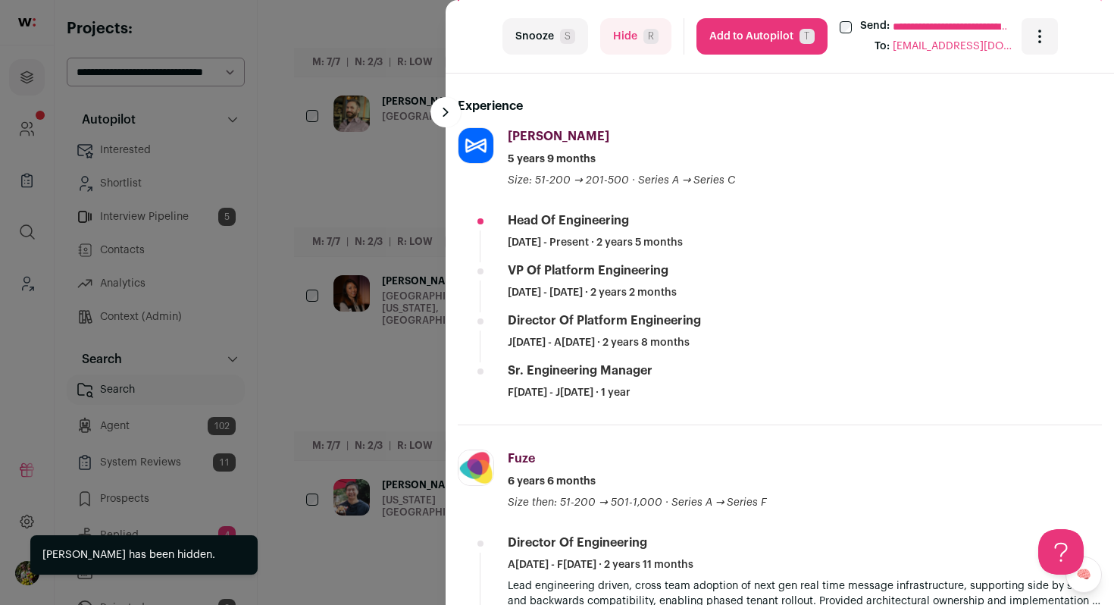
scroll to position [529, 0]
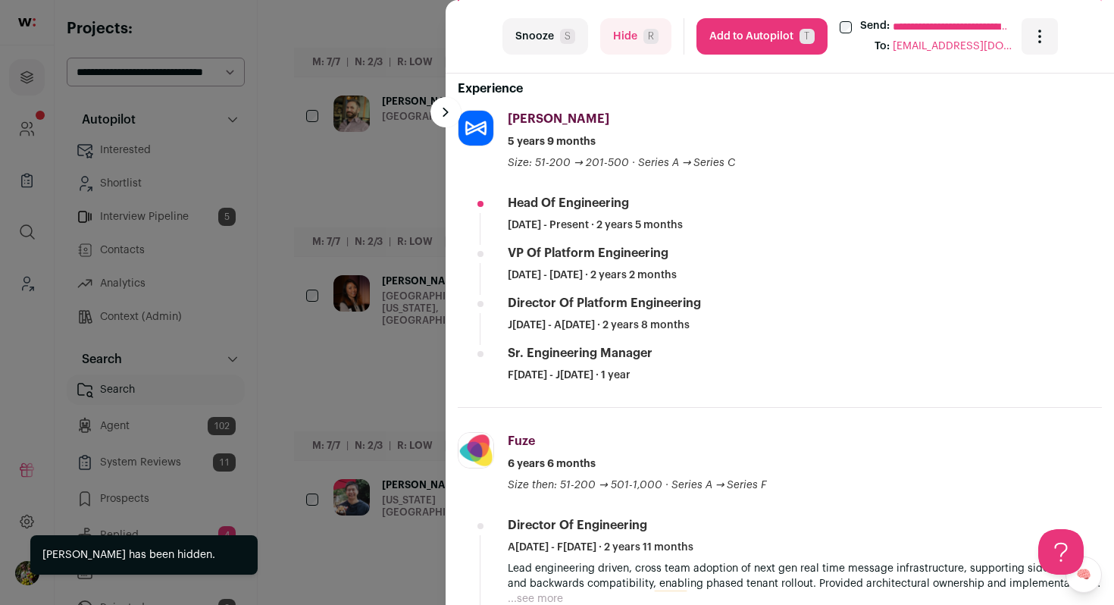
click at [740, 35] on button "Add to Autopilot T" at bounding box center [761, 36] width 131 height 36
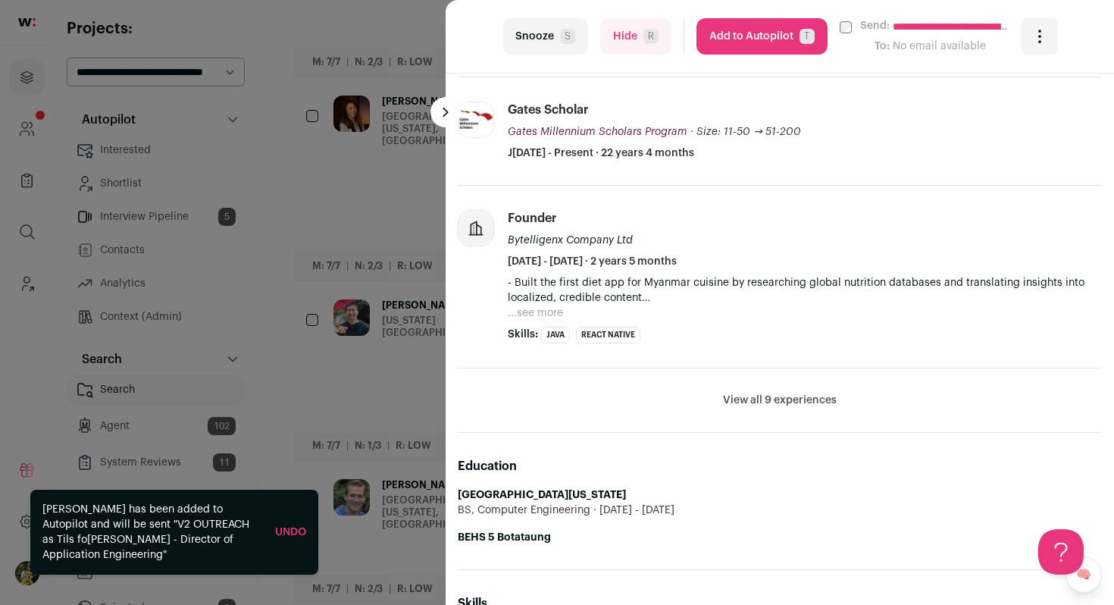
scroll to position [816, 0]
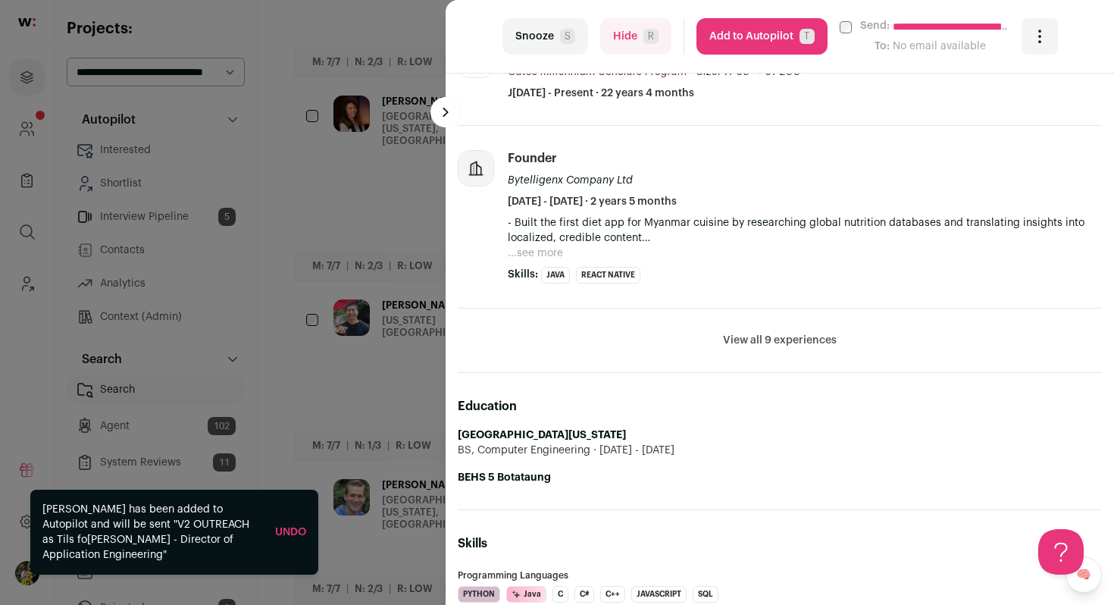
click at [744, 342] on button "View all 9 experiences" at bounding box center [780, 340] width 114 height 15
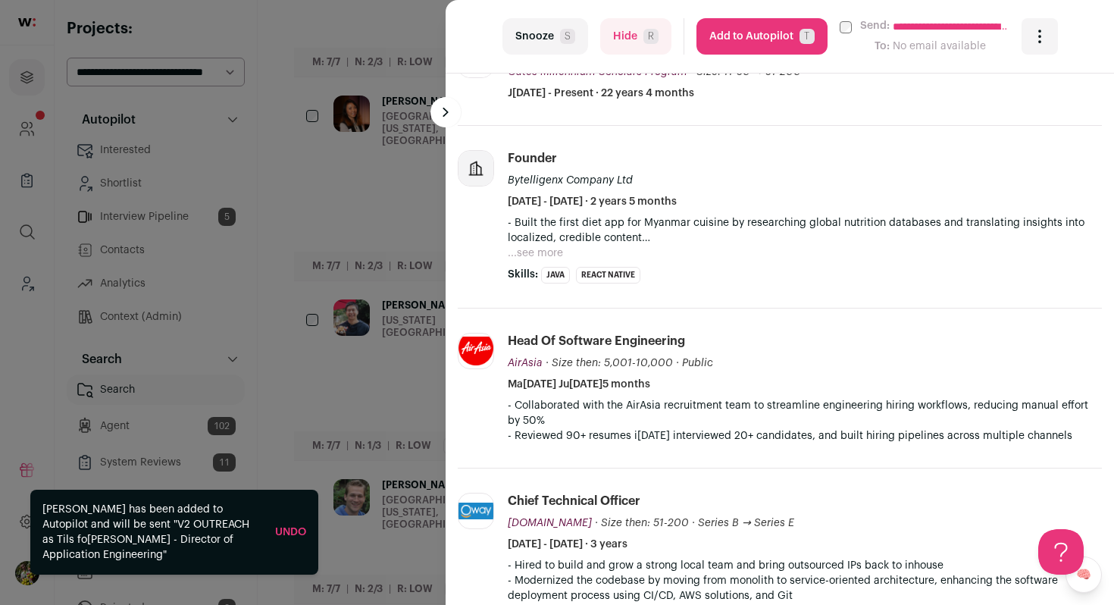
click at [654, 31] on span "R" at bounding box center [650, 36] width 15 height 15
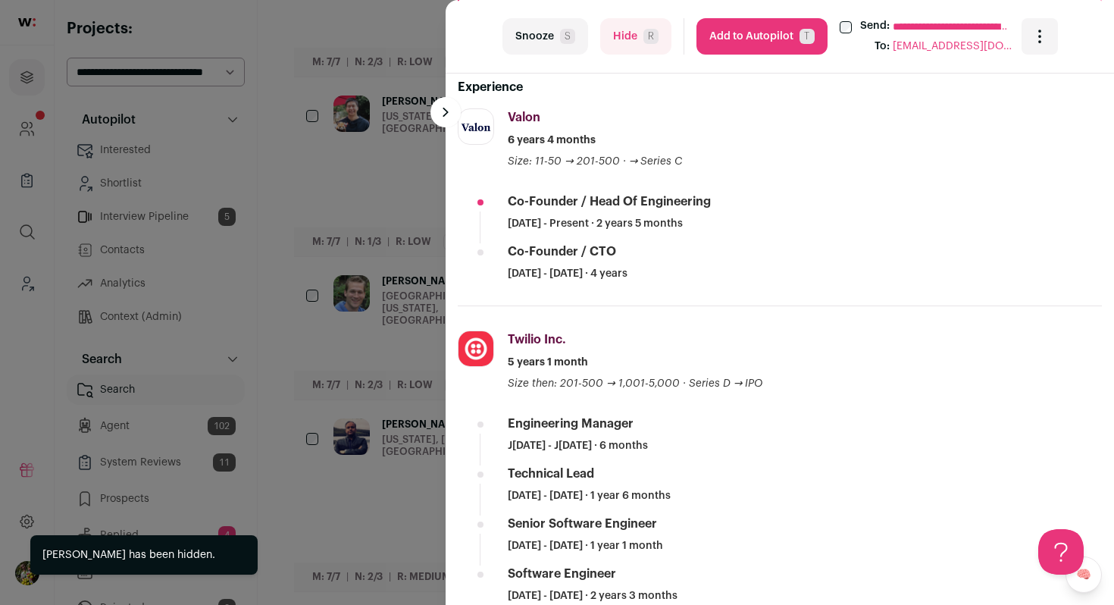
scroll to position [532, 0]
click at [763, 34] on button "Add to Autopilot T" at bounding box center [761, 36] width 131 height 36
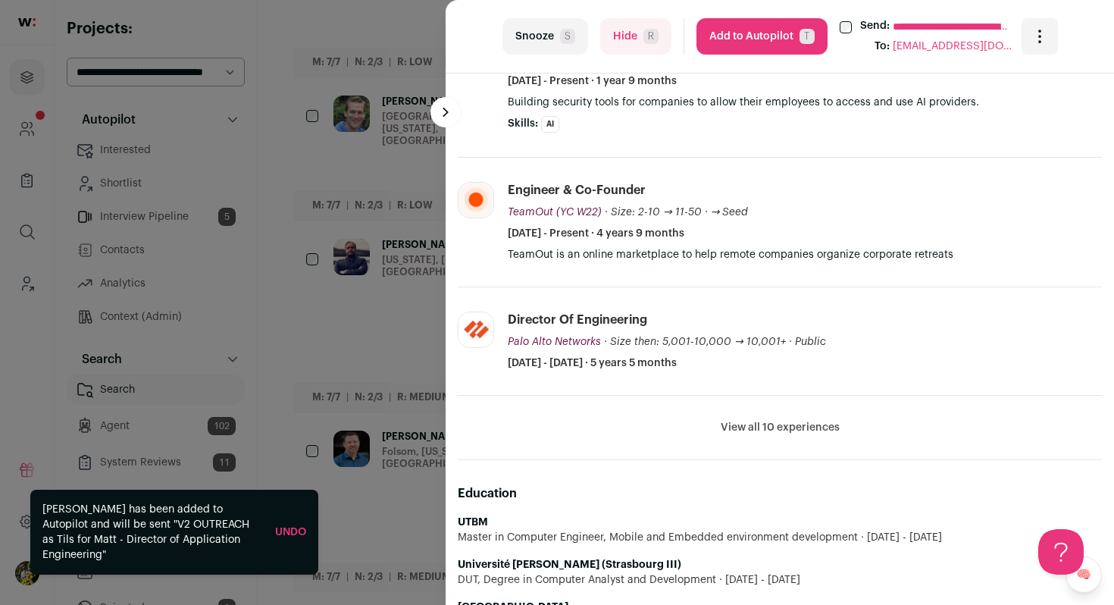
scroll to position [608, 0]
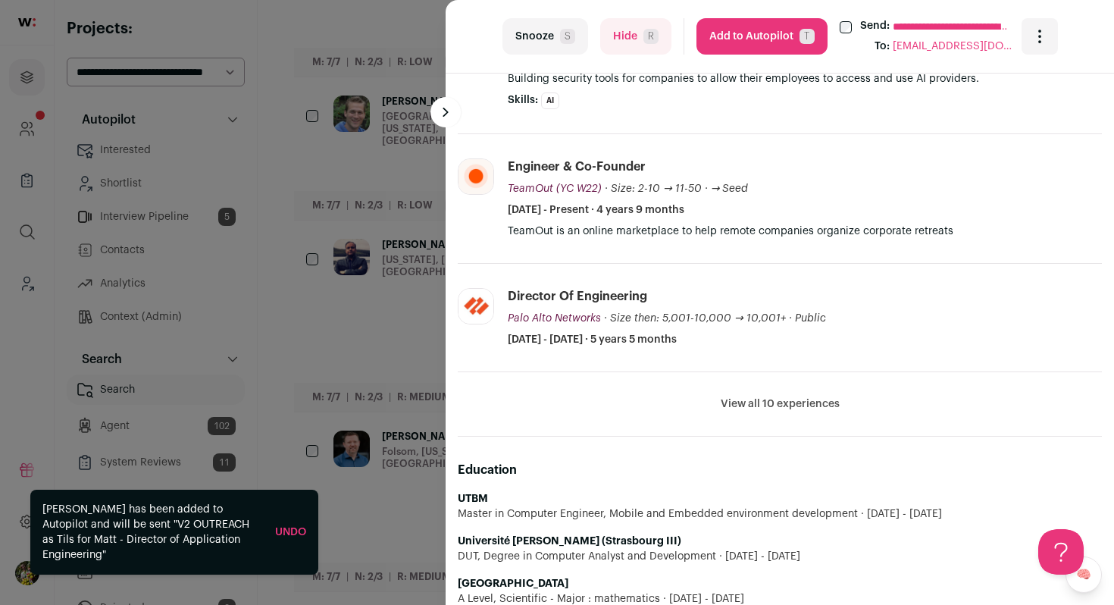
click at [746, 402] on button "View all 10 experiences" at bounding box center [780, 403] width 119 height 15
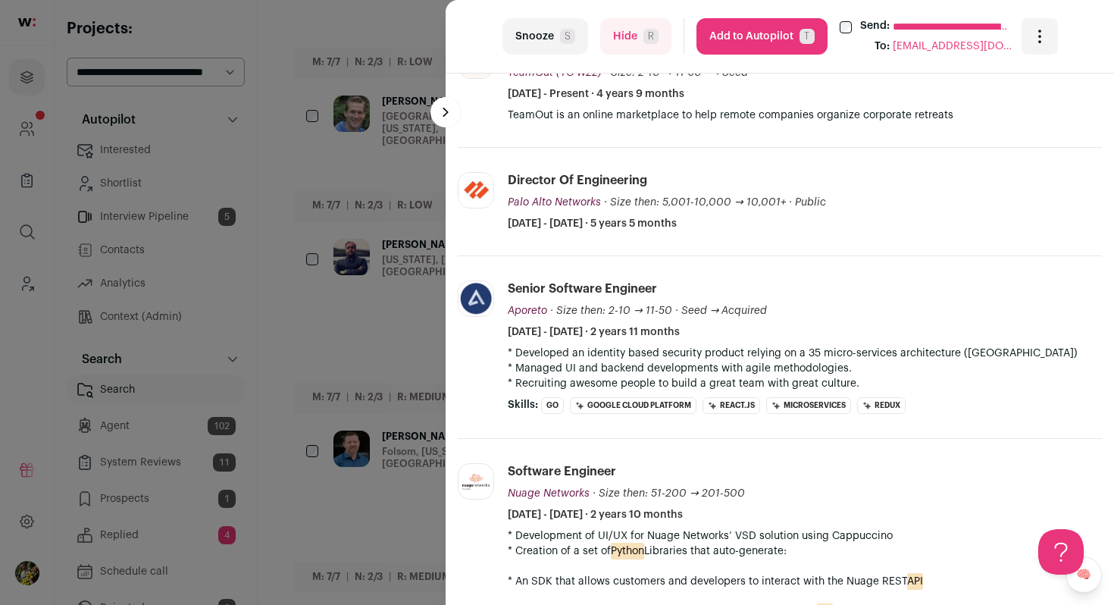
scroll to position [792, 0]
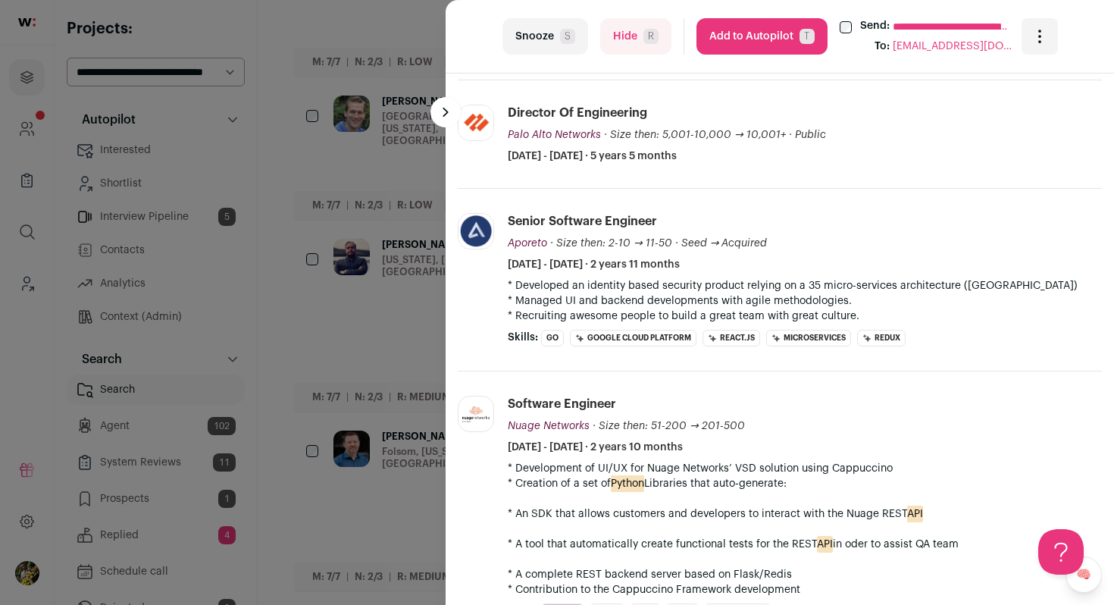
click at [637, 39] on button "Hide R" at bounding box center [635, 36] width 71 height 36
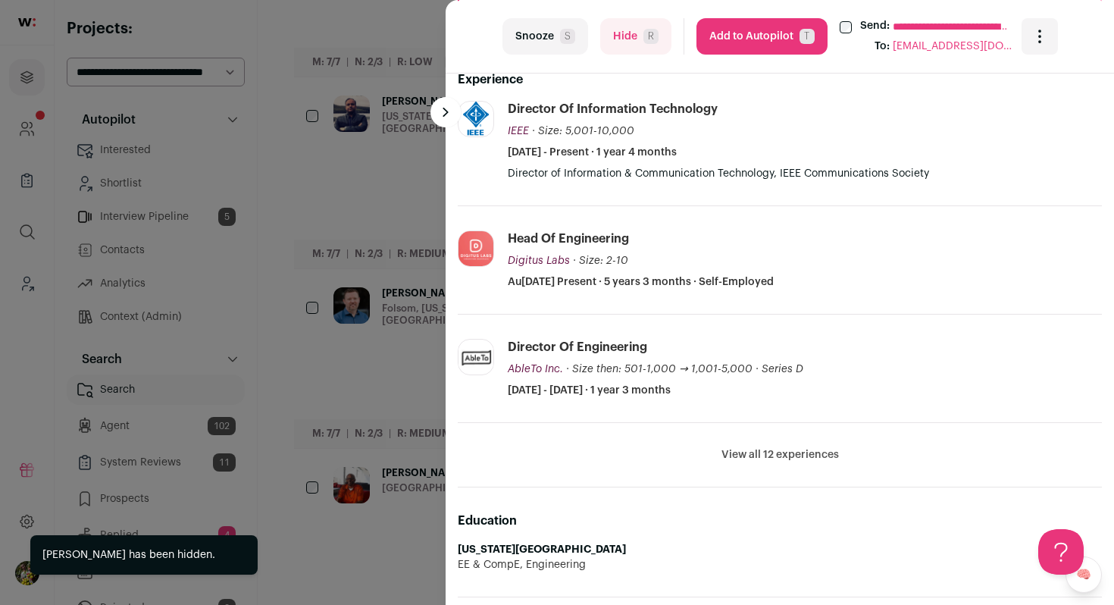
scroll to position [546, 0]
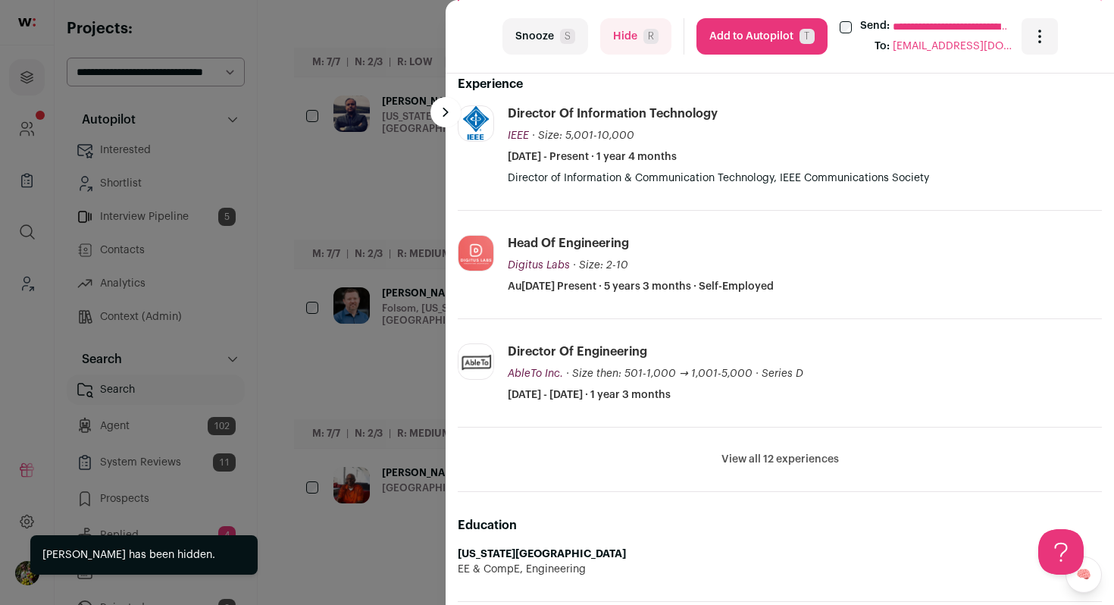
click at [737, 463] on button "View all 12 experiences" at bounding box center [779, 459] width 117 height 15
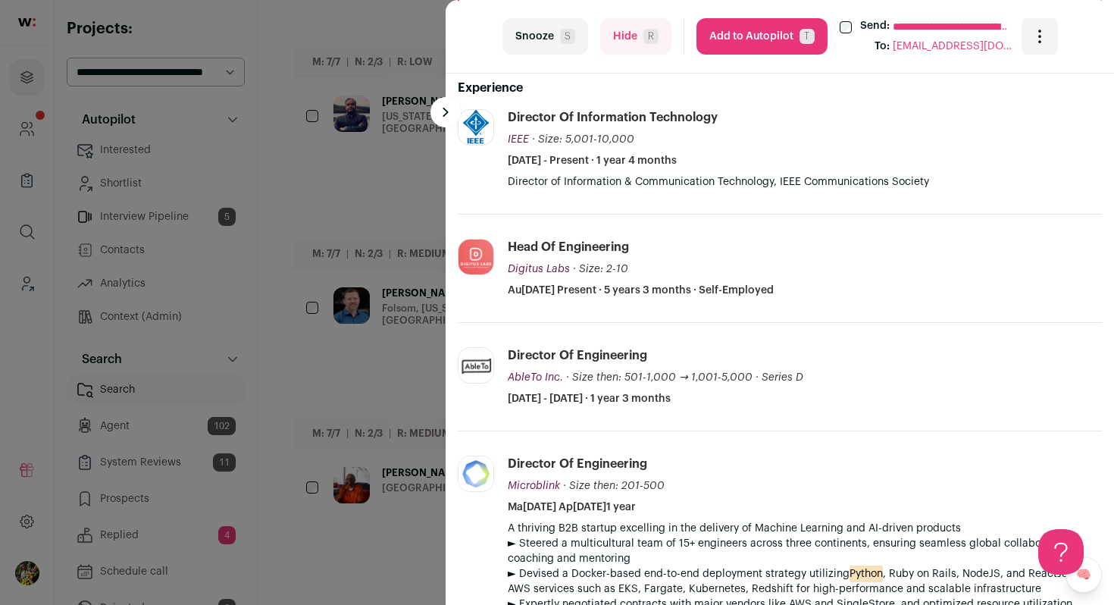
scroll to position [516, 0]
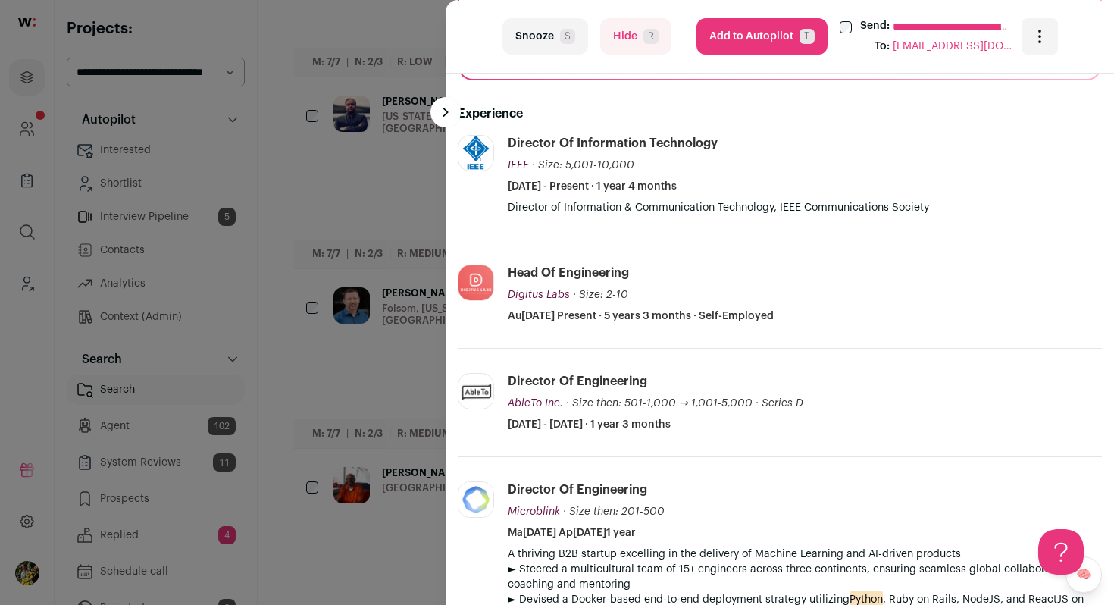
click at [639, 36] on button "Hide R" at bounding box center [635, 36] width 71 height 36
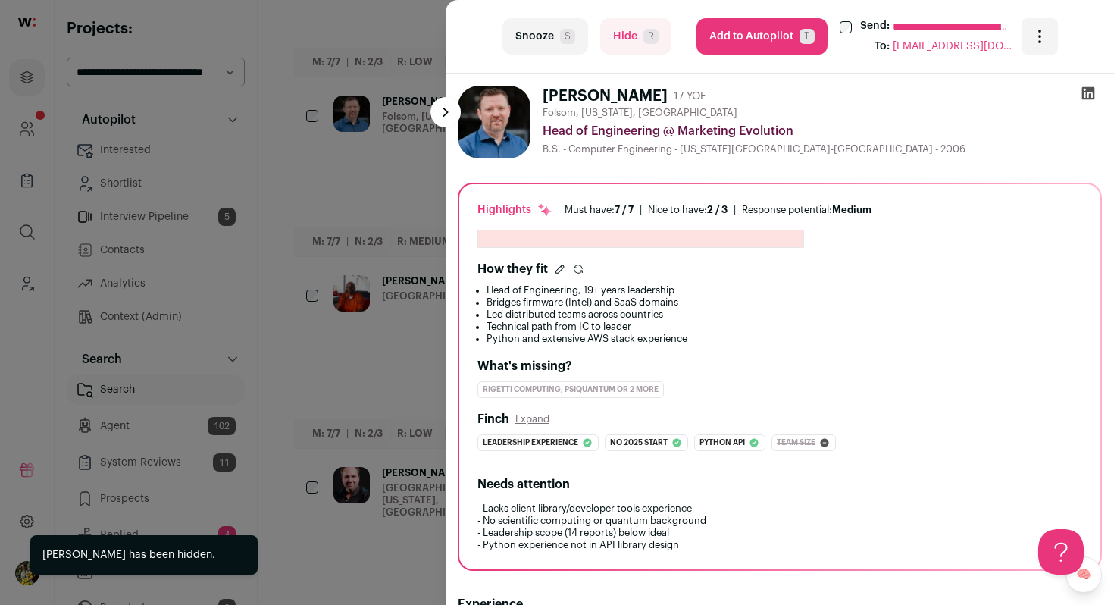
click at [342, 193] on div "**********" at bounding box center [557, 302] width 1114 height 605
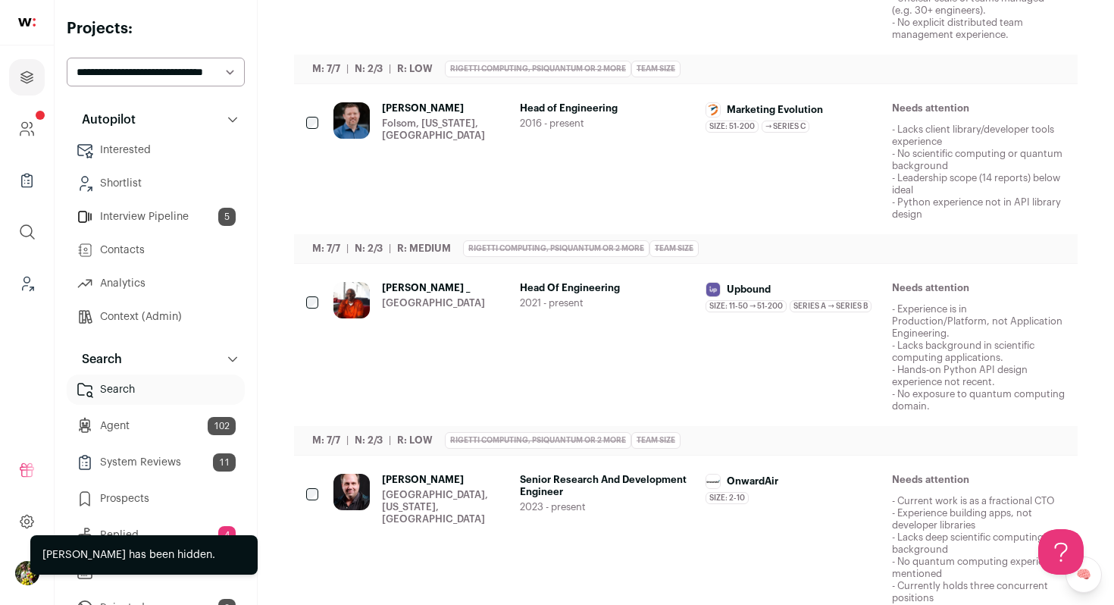
scroll to position [0, 0]
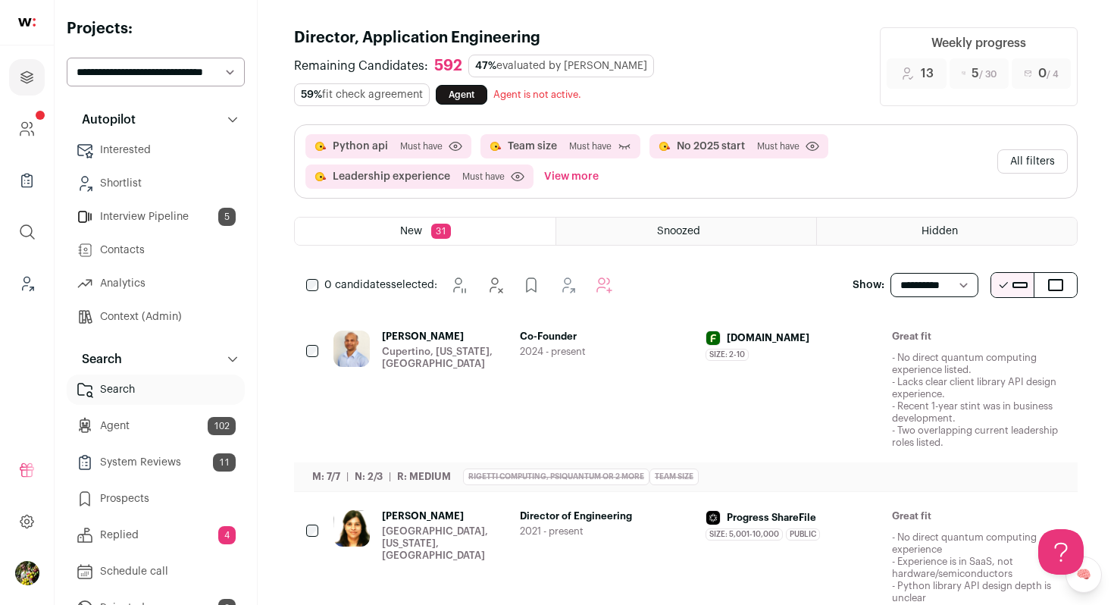
click at [181, 69] on select "**********" at bounding box center [156, 72] width 178 height 29
select select "*****"
click at [67, 58] on select "**********" at bounding box center [156, 72] width 178 height 29
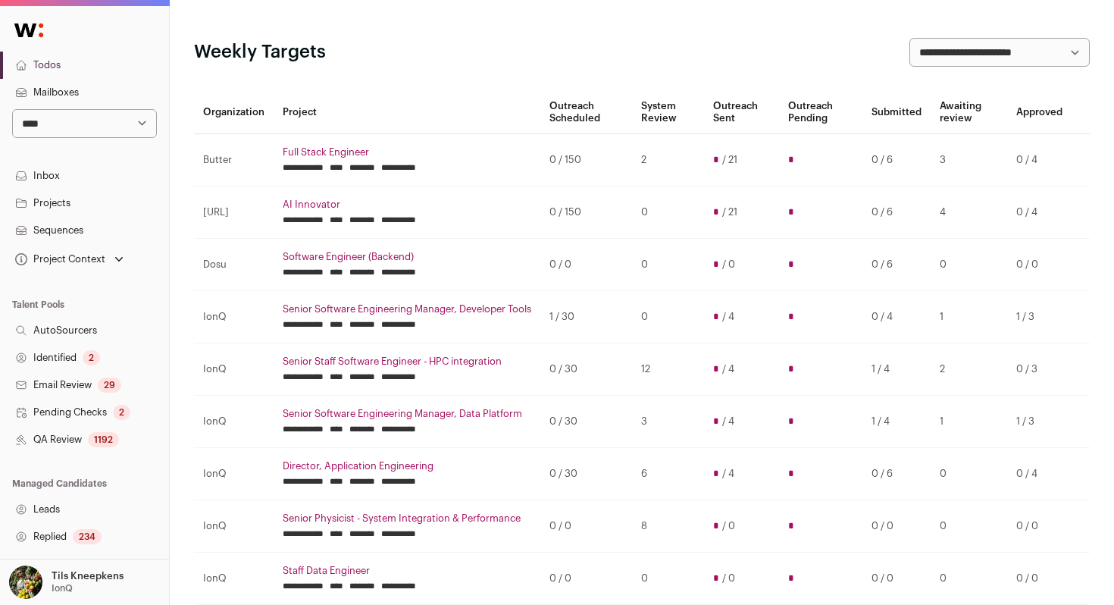
scroll to position [158, 0]
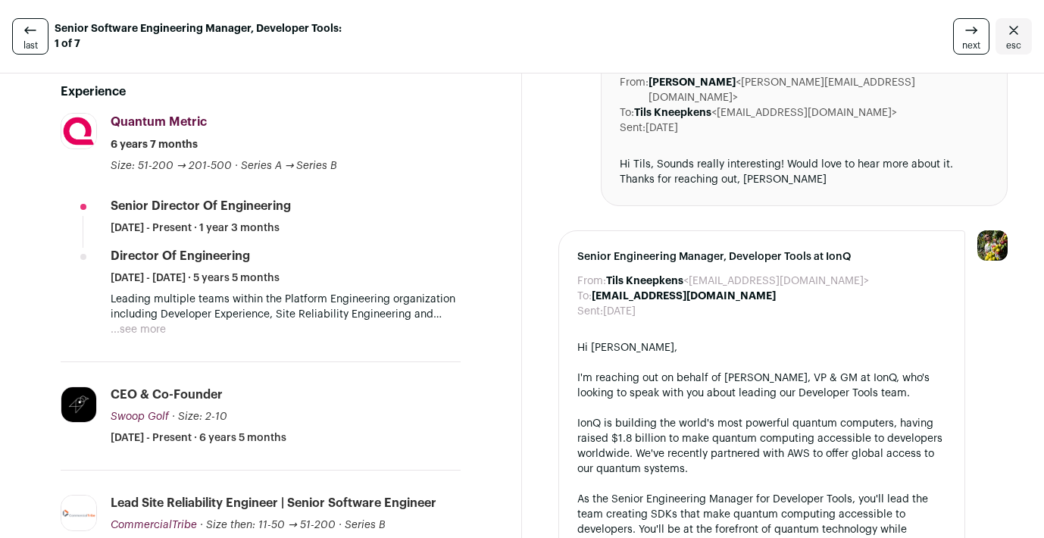
click at [142, 327] on button "...see more" at bounding box center [138, 329] width 55 height 15
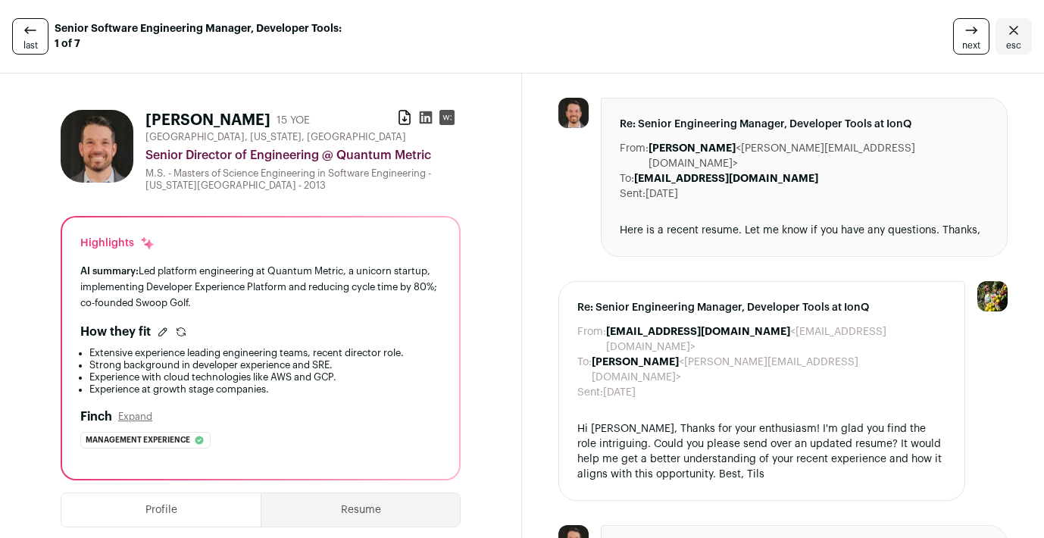
click at [427, 117] on icon at bounding box center [426, 117] width 13 height 13
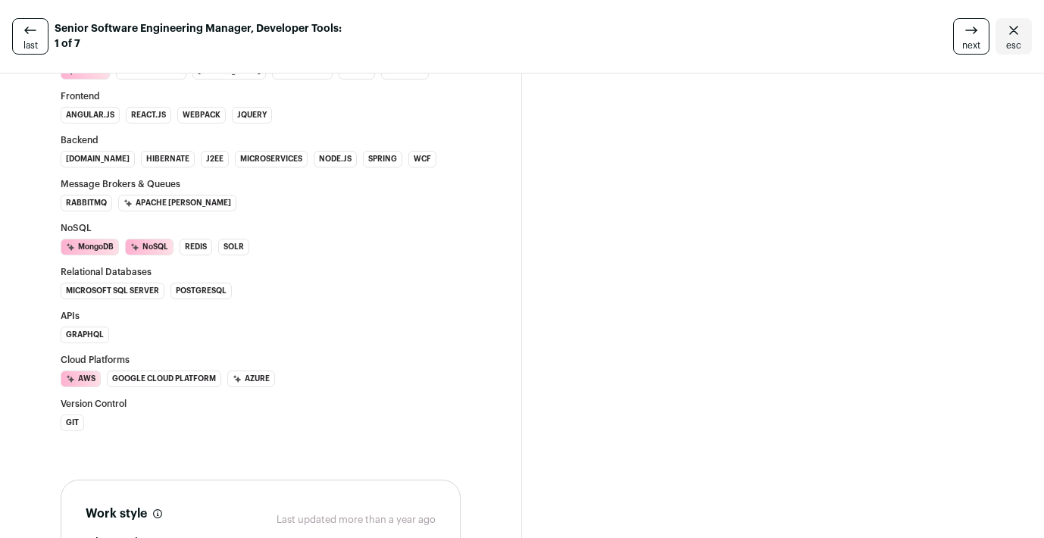
scroll to position [2095, 0]
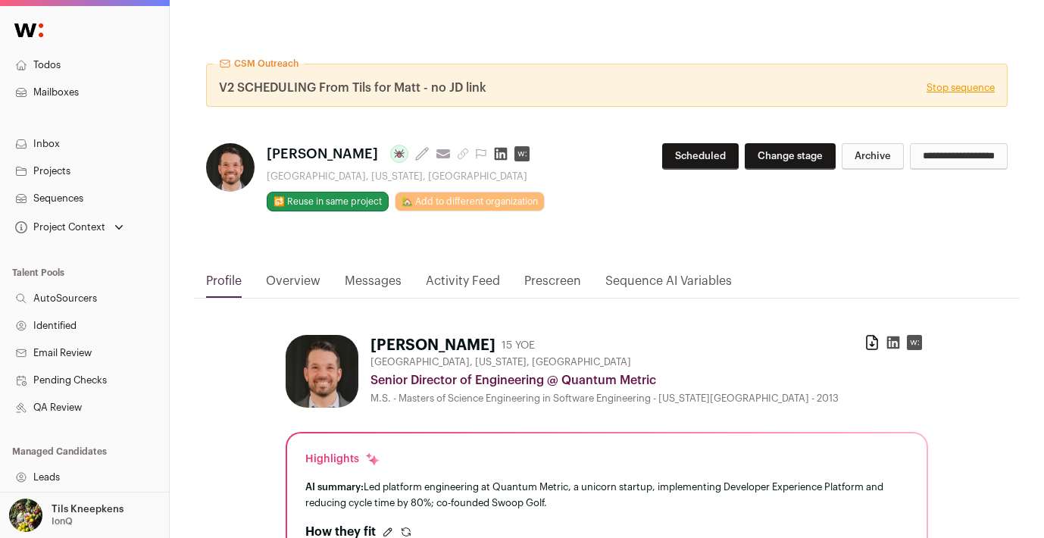
click at [952, 93] on link "Stop sequence" at bounding box center [961, 88] width 68 height 12
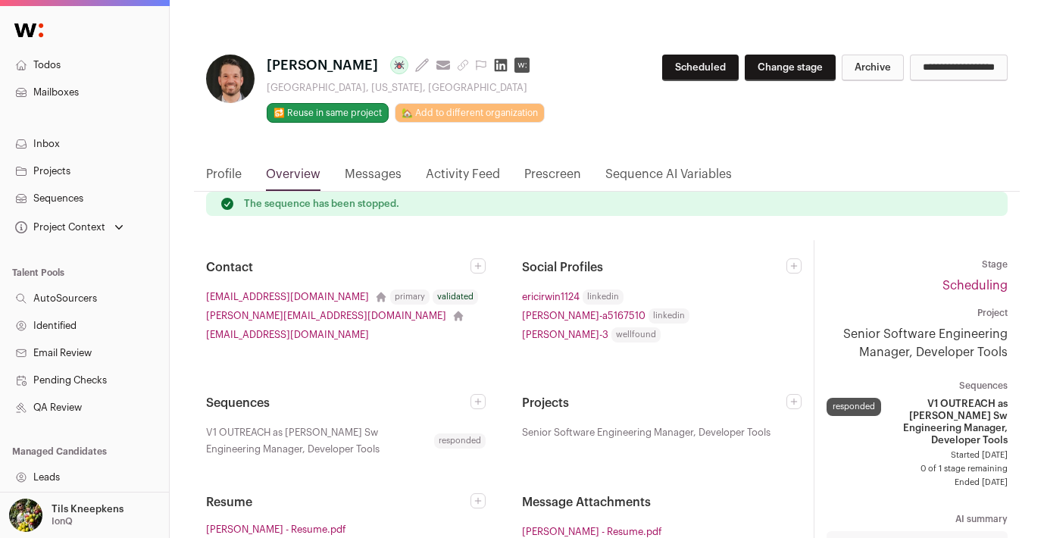
click at [842, 60] on button "Archive" at bounding box center [873, 68] width 62 height 27
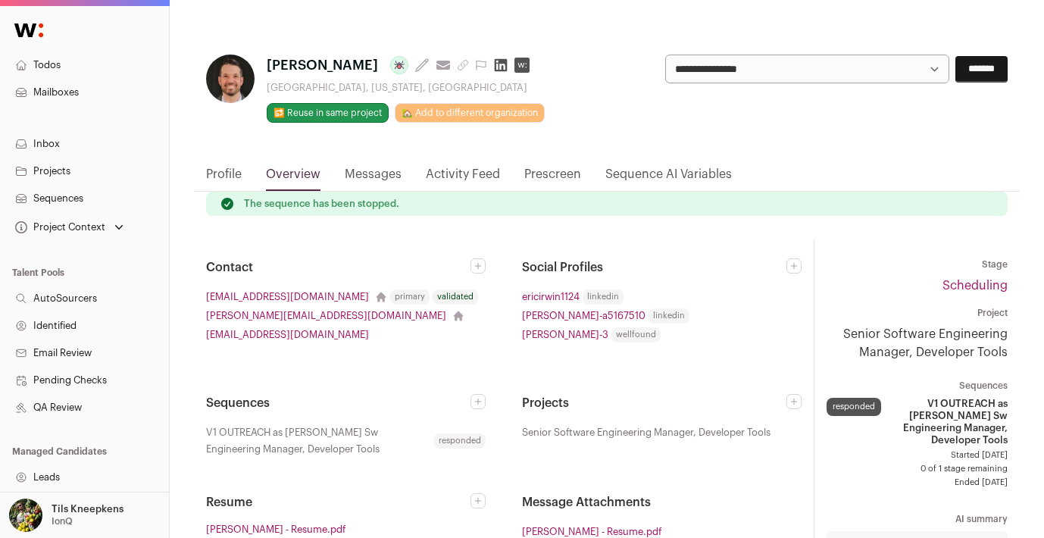
click at [840, 60] on select "**********" at bounding box center [807, 69] width 284 height 29
select select "**********"
click at [665, 55] on select "**********" at bounding box center [807, 69] width 284 height 29
click at [983, 75] on input "*******" at bounding box center [982, 69] width 52 height 27
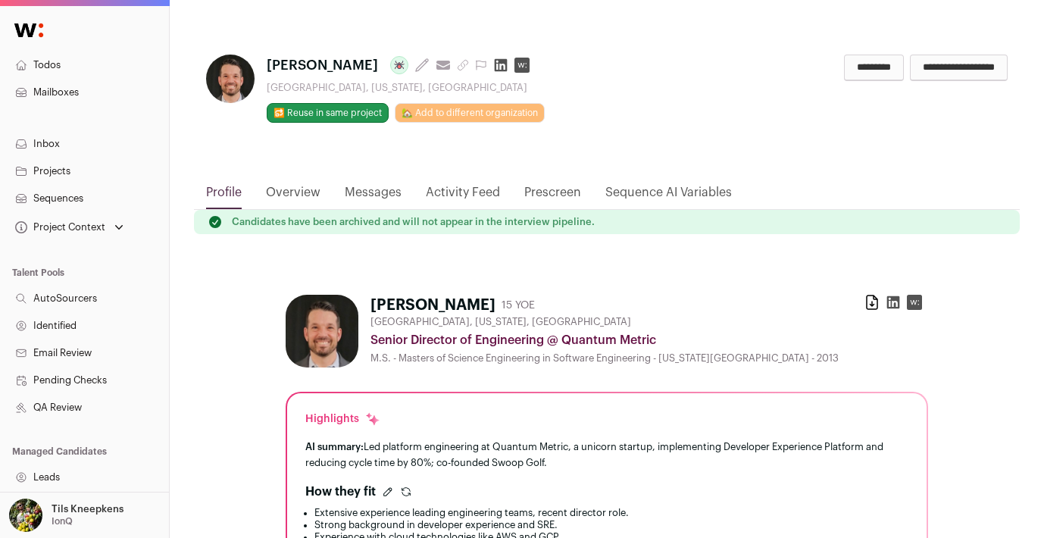
click at [378, 300] on h1 "[PERSON_NAME]" at bounding box center [433, 305] width 125 height 21
copy div "[PERSON_NAME]"
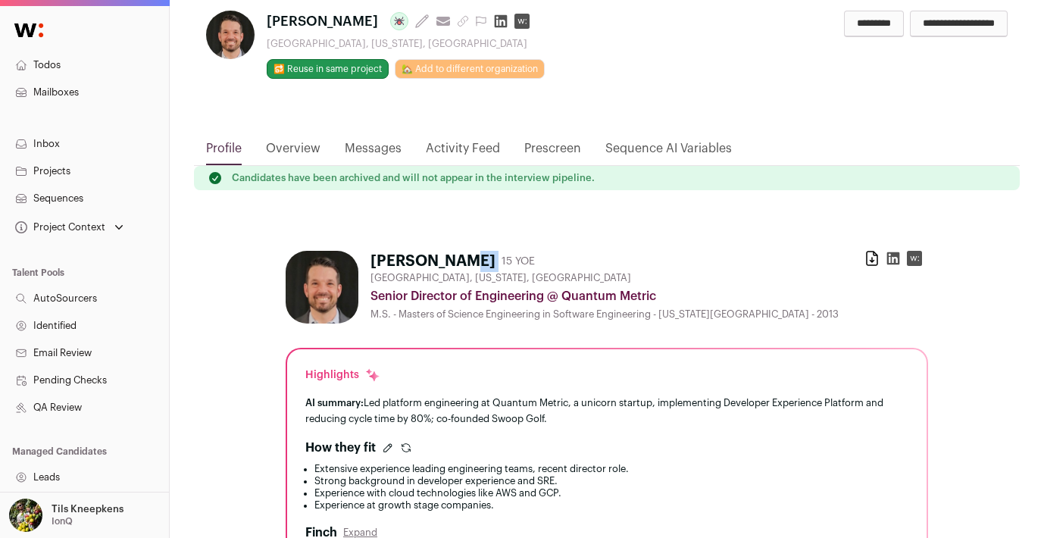
scroll to position [70, 0]
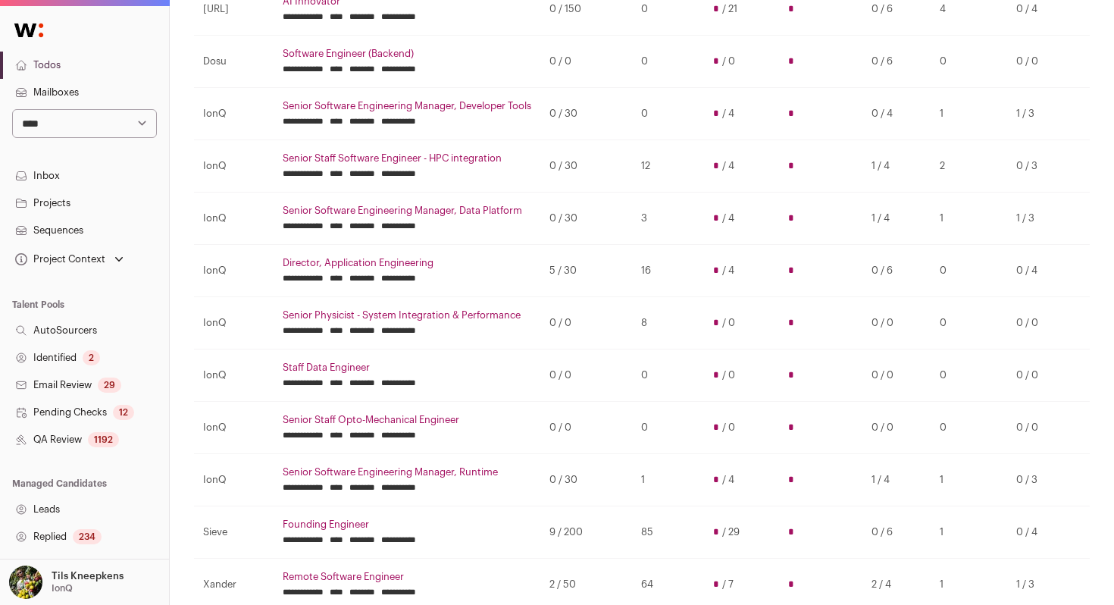
scroll to position [221, 0]
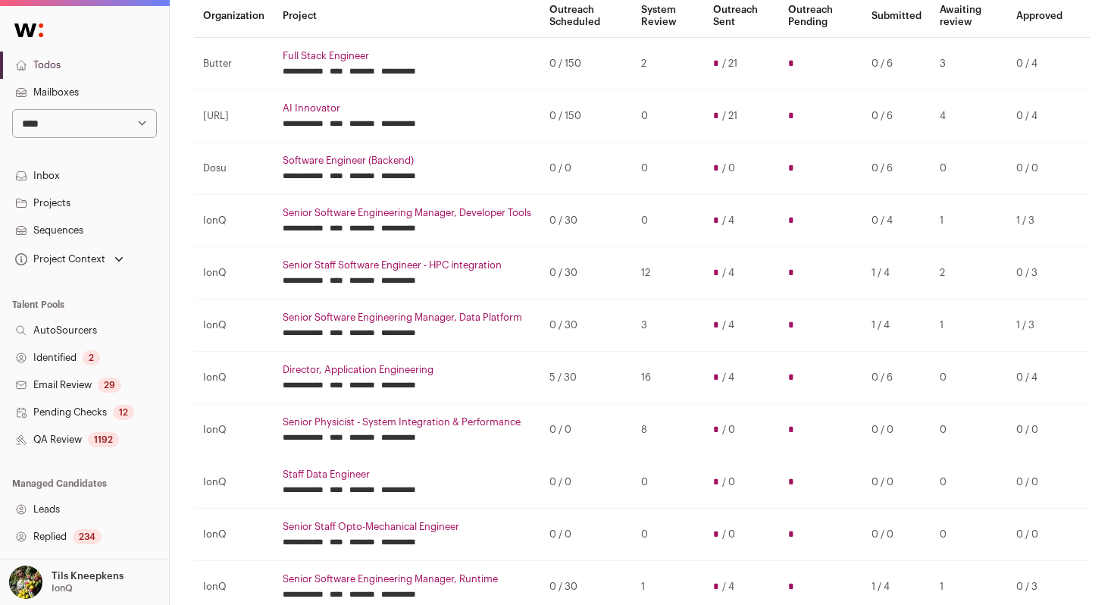
scroll to position [133, 0]
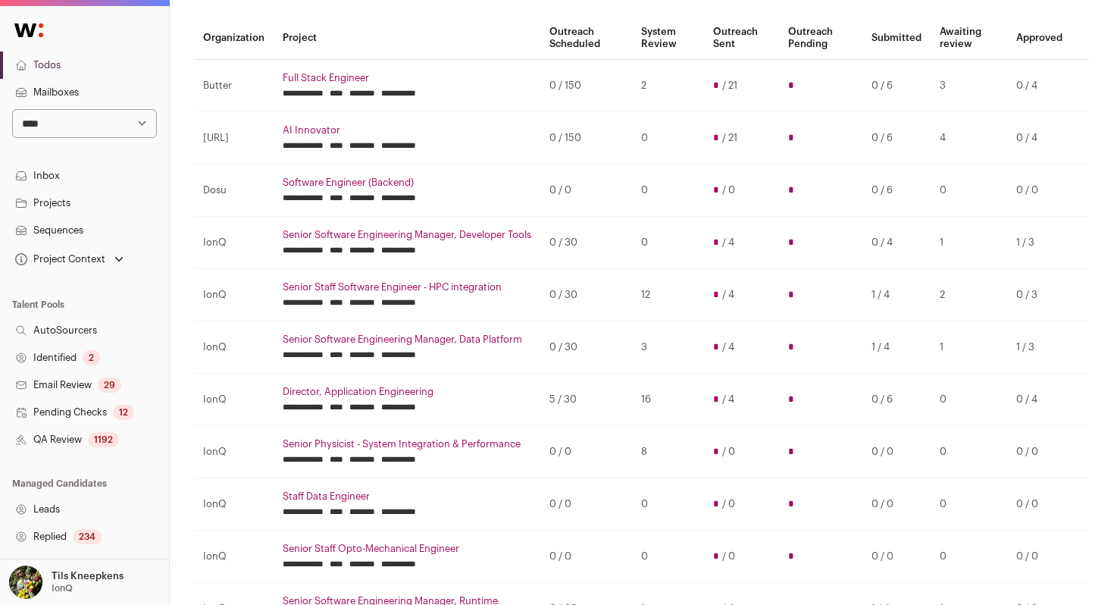
click at [77, 430] on link "QA Review 1192" at bounding box center [84, 439] width 169 height 27
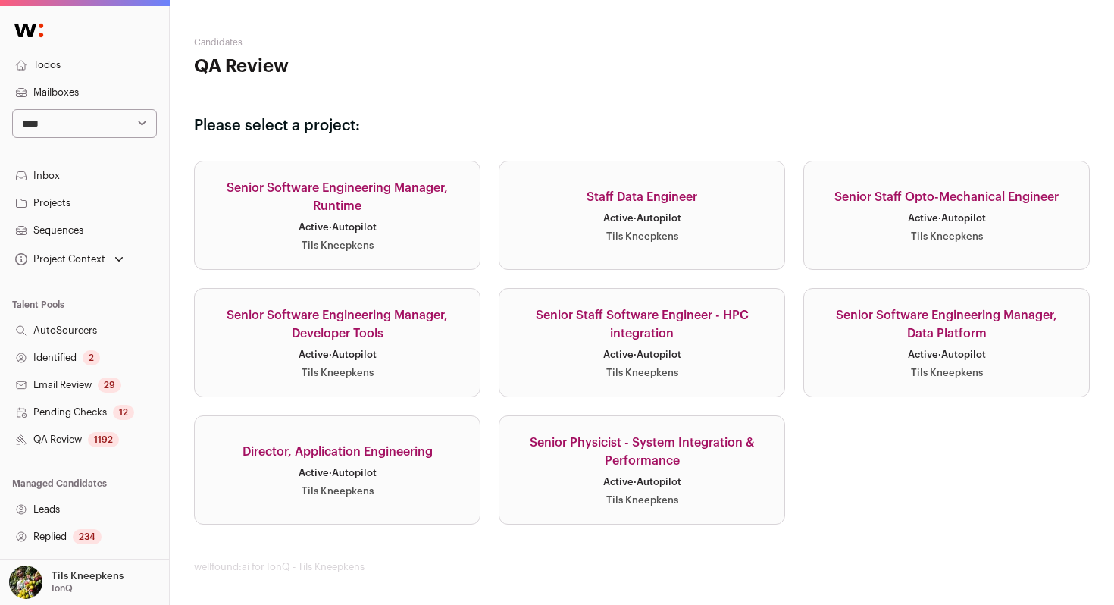
click at [829, 314] on div "Senior Software Engineering Manager, Data Platform" at bounding box center [946, 324] width 249 height 36
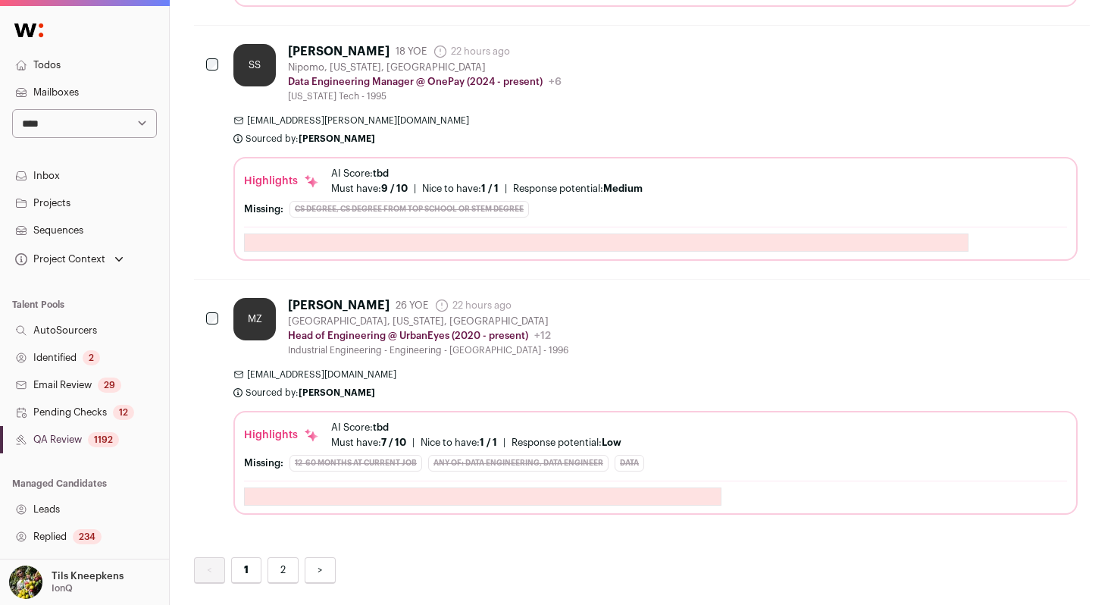
scroll to position [4975, 0]
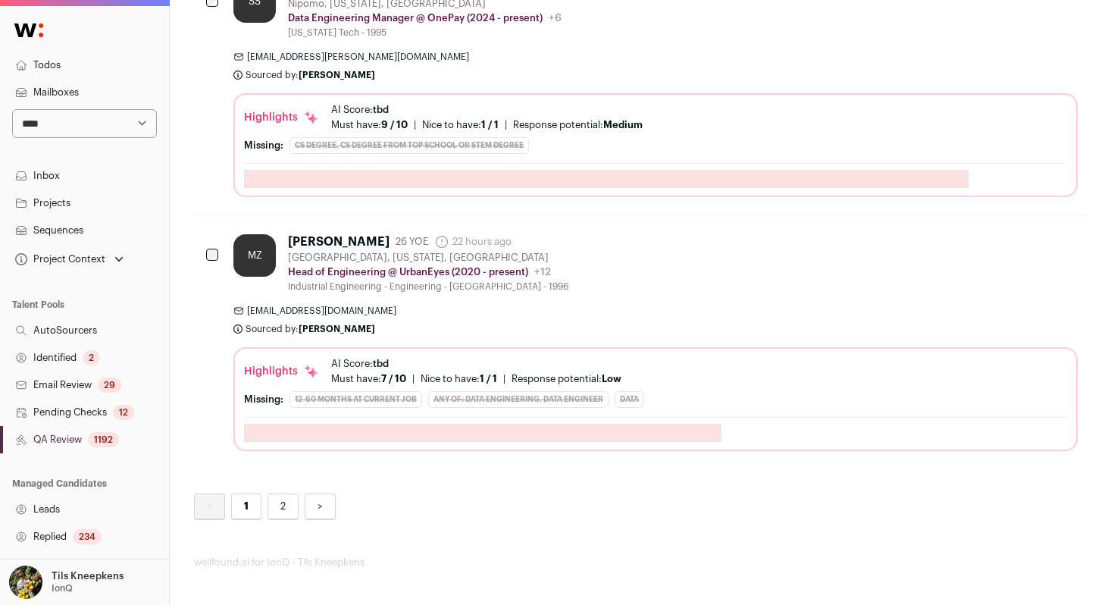
click at [780, 260] on div "MZ [PERSON_NAME] 26 YOE 22 hours ago Admin only. The last time the profile was …" at bounding box center [655, 263] width 844 height 58
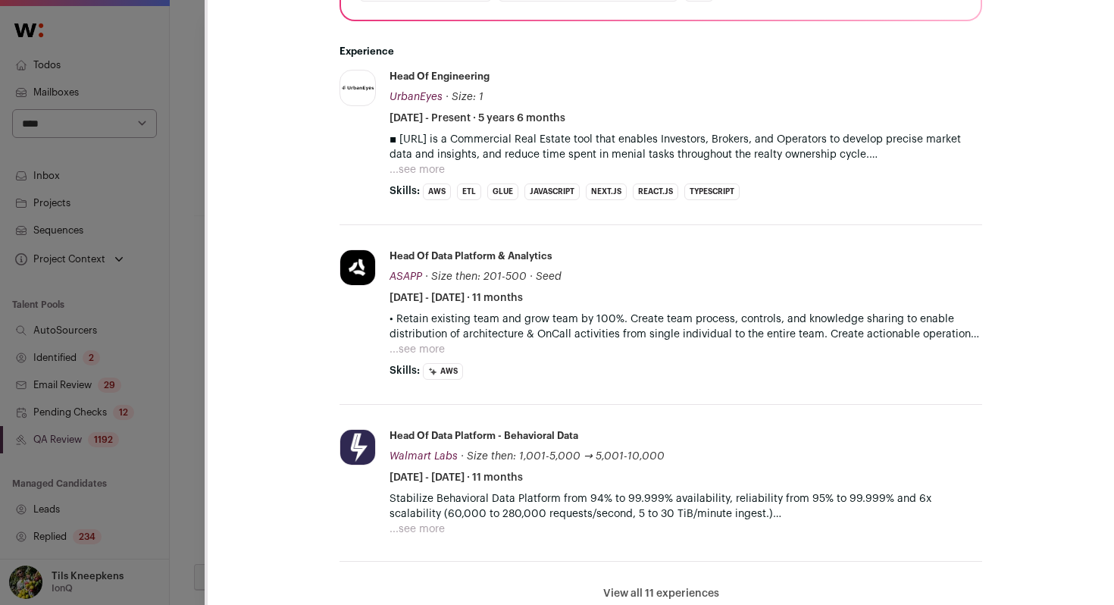
scroll to position [579, 0]
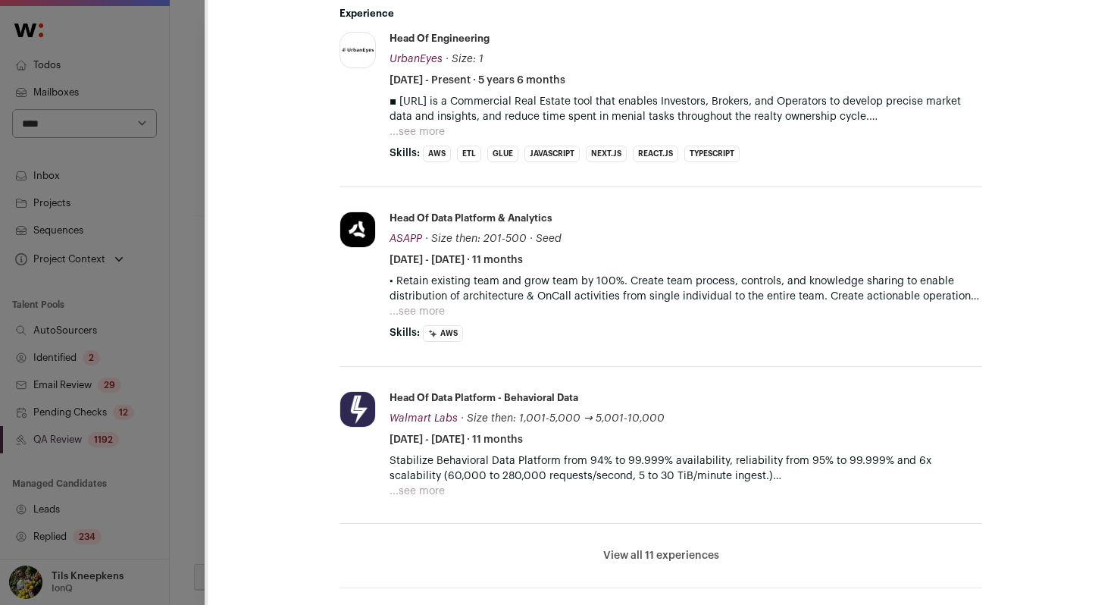
click at [633, 554] on button "View all 11 experiences" at bounding box center [661, 555] width 116 height 15
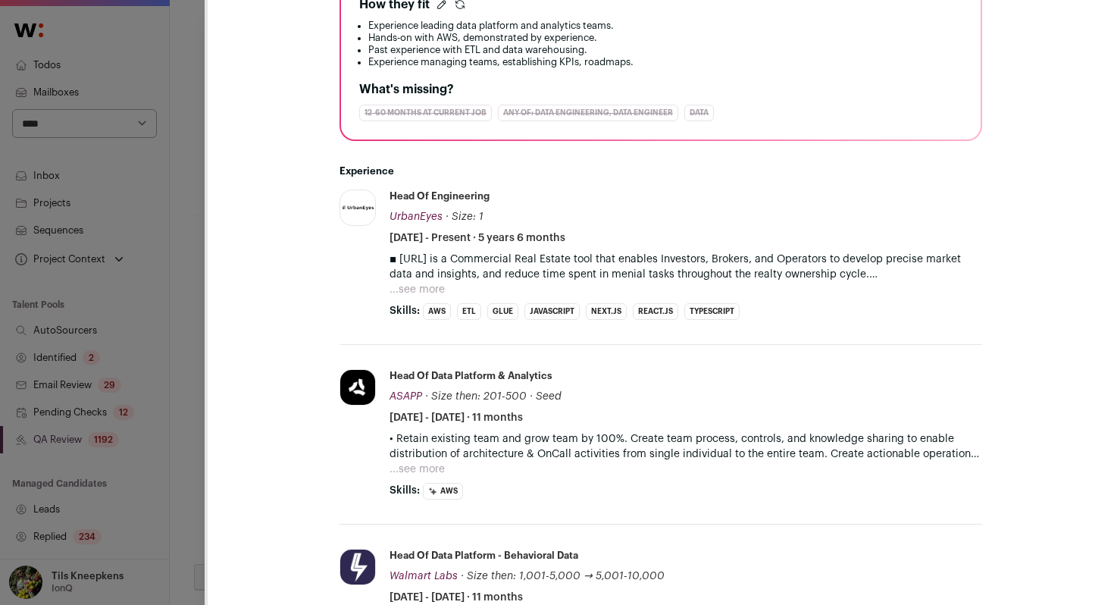
scroll to position [405, 0]
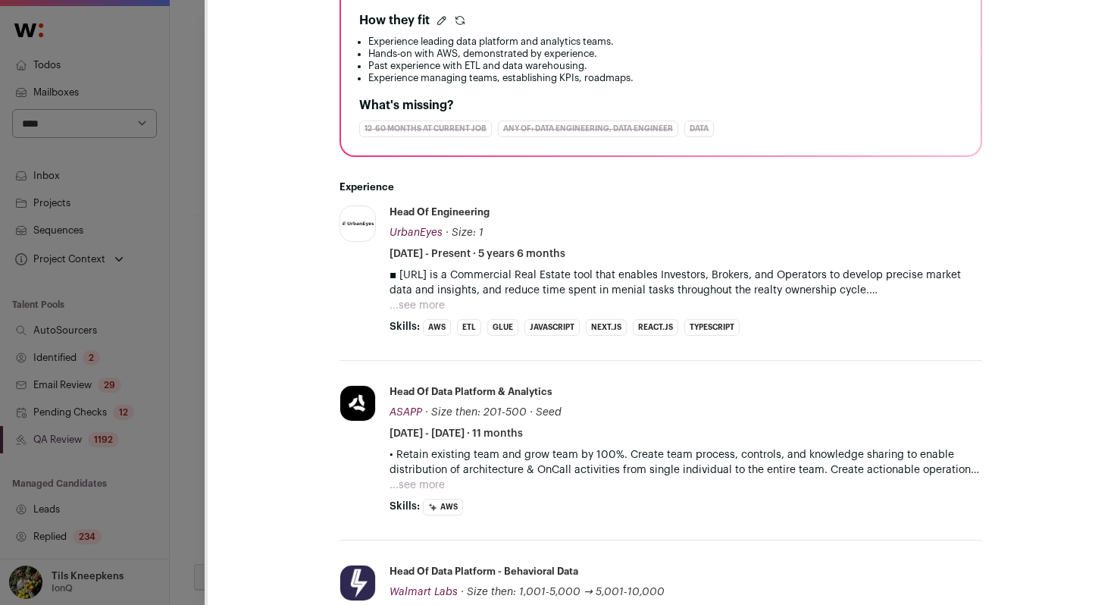
click at [202, 308] on div "**********" at bounding box center [557, 302] width 1114 height 605
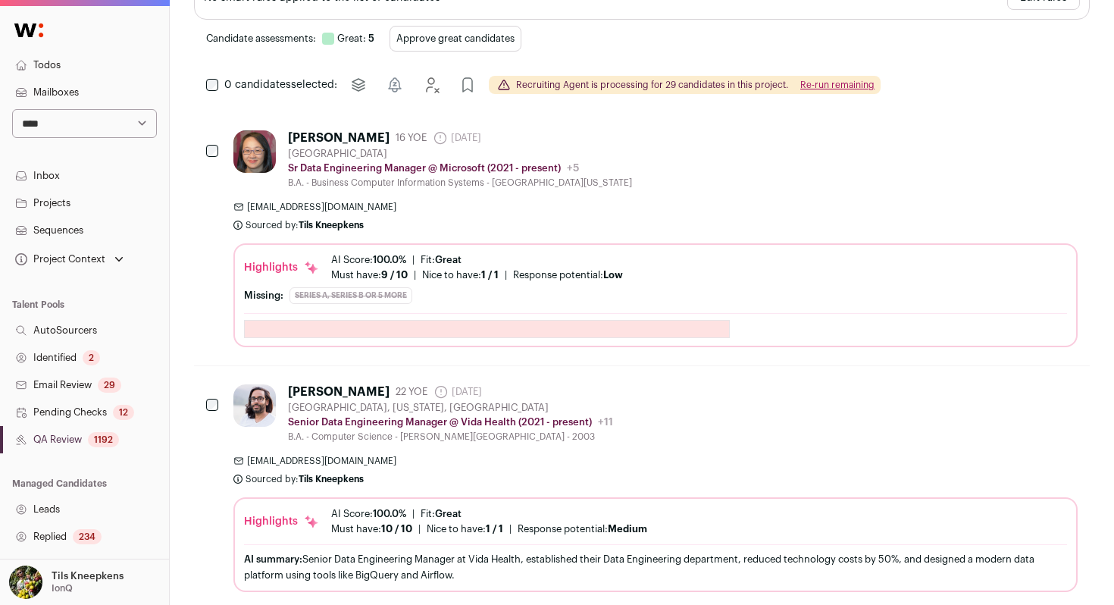
scroll to position [0, 0]
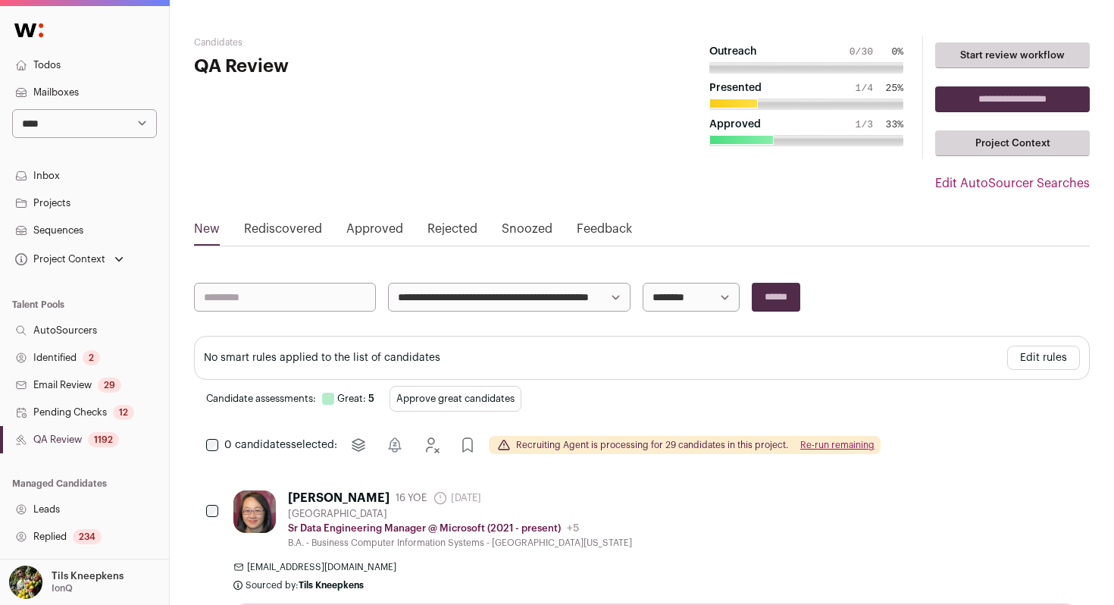
click at [1042, 361] on button "Edit rules" at bounding box center [1043, 358] width 73 height 24
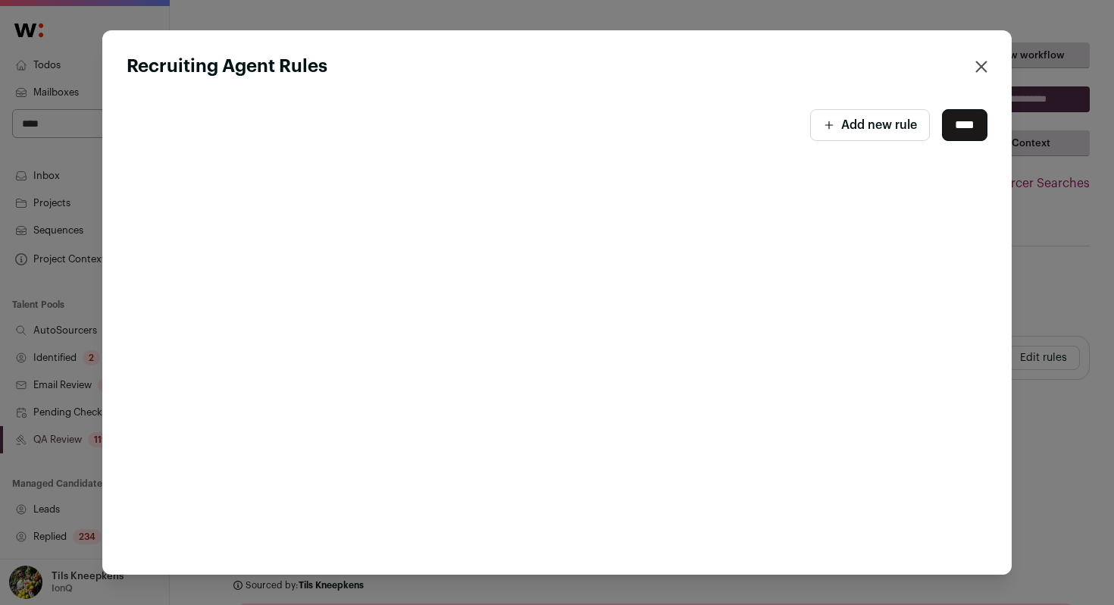
click at [874, 133] on button "Add new rule" at bounding box center [870, 125] width 120 height 32
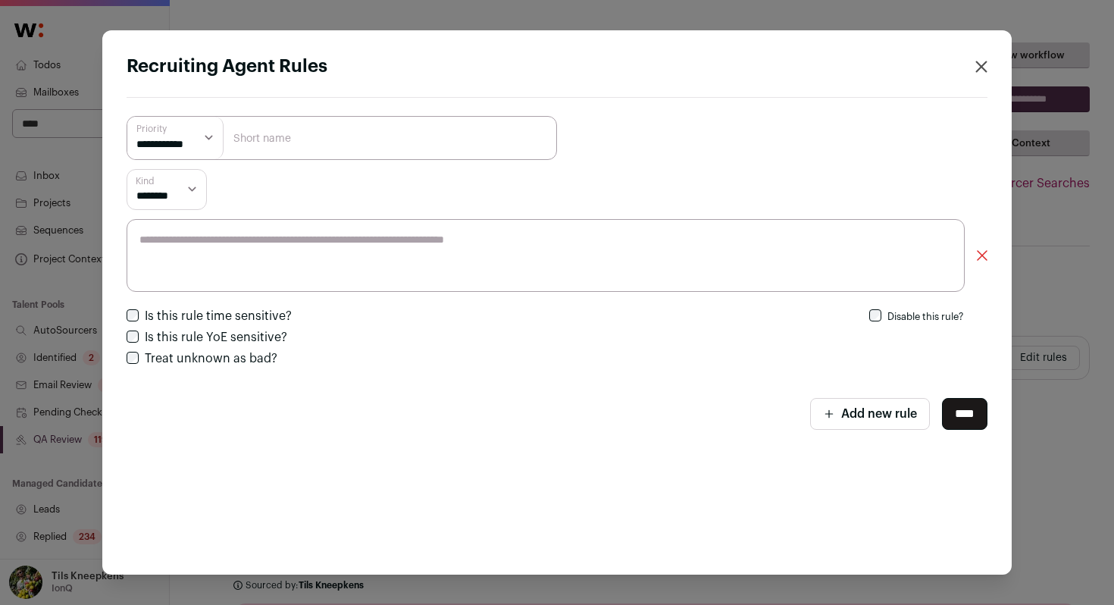
click at [344, 237] on textarea "Close modal via background" at bounding box center [546, 255] width 838 height 73
paste textarea "**********"
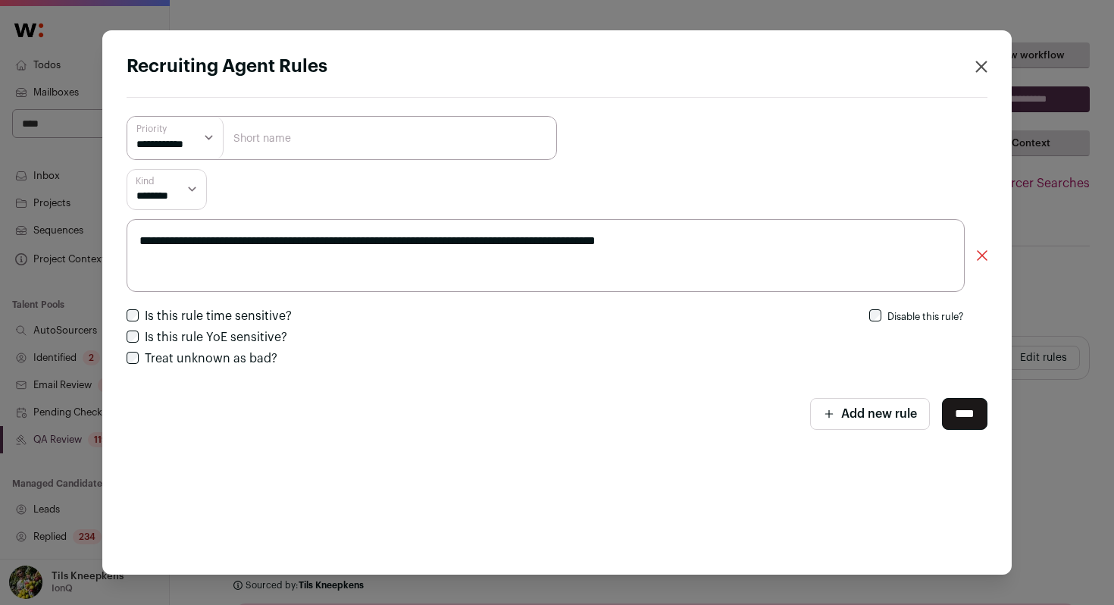
type textarea "**********"
click at [387, 136] on input "Close modal via background" at bounding box center [342, 138] width 430 height 44
click at [326, 136] on input "Not too analyst focused" at bounding box center [342, 138] width 430 height 44
click at [316, 137] on input "Not too analyst focused" at bounding box center [342, 138] width 430 height 44
click at [321, 141] on input "Not too analyst focused" at bounding box center [342, 138] width 430 height 44
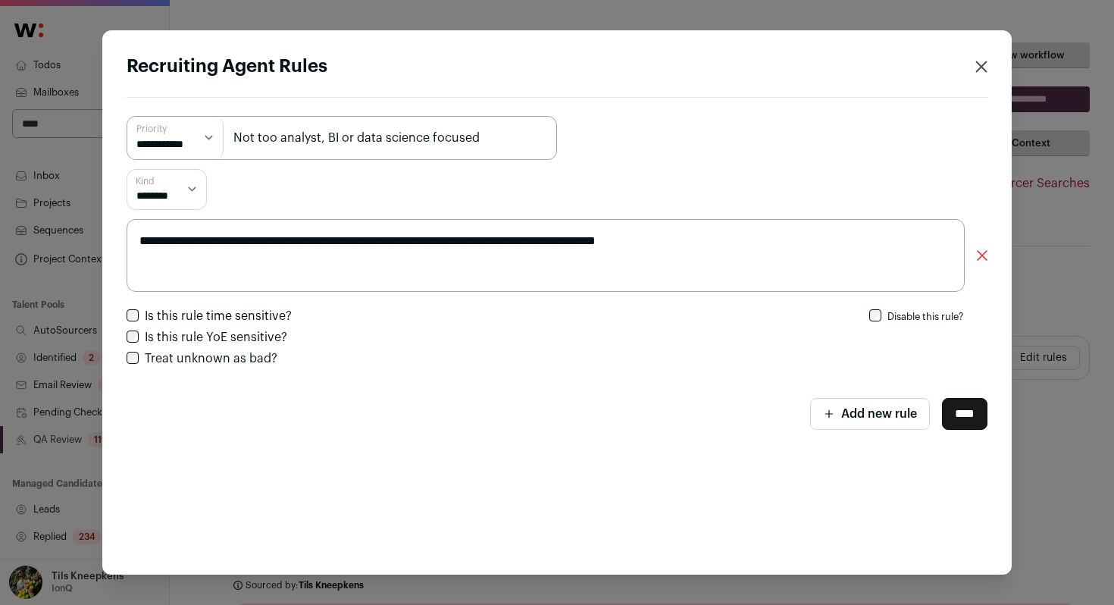
type input "Not too analyst, BI or data science focused"
click at [195, 134] on select "**********" at bounding box center [175, 138] width 96 height 42
select select "*********"
click at [127, 117] on select "**********" at bounding box center [175, 138] width 96 height 42
click at [883, 408] on button "Add new rule" at bounding box center [870, 414] width 120 height 32
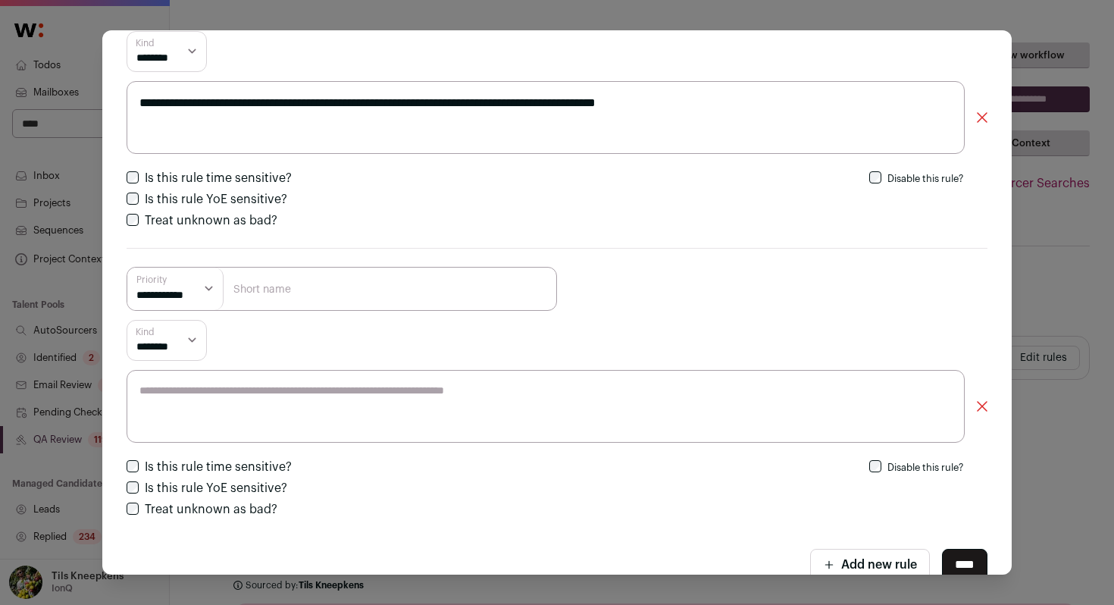
scroll to position [168, 0]
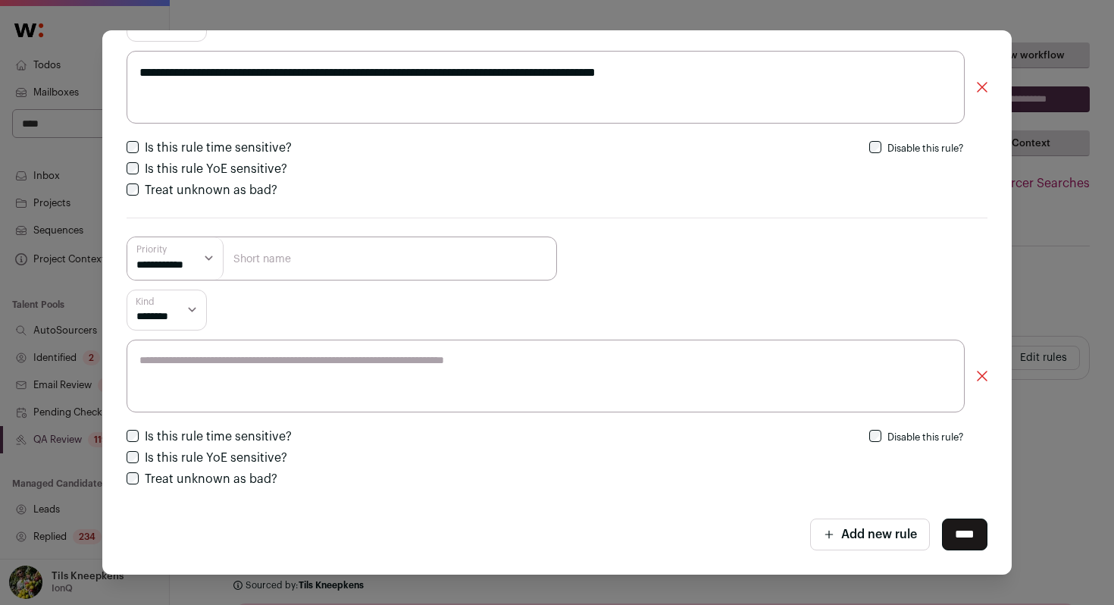
click at [687, 398] on textarea "Close modal via background" at bounding box center [546, 375] width 838 height 73
click at [405, 369] on textarea "Close modal via background" at bounding box center [546, 375] width 838 height 73
paste textarea "**********"
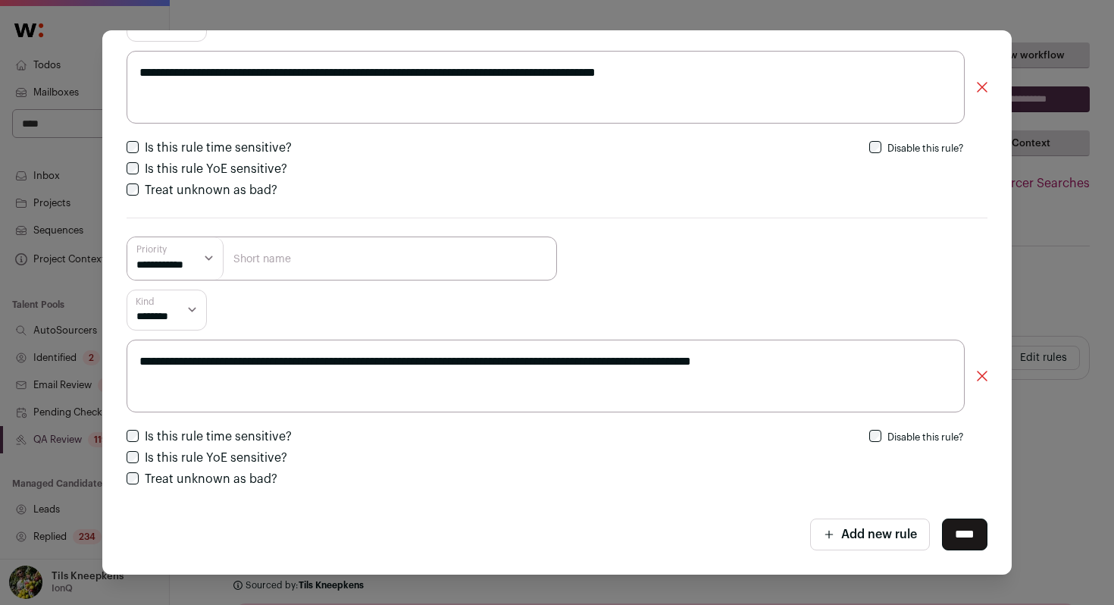
type textarea "**********"
click at [424, 272] on input "Close modal via background" at bounding box center [342, 258] width 430 height 44
type input "Ex data eng"
click at [192, 267] on select "**********" at bounding box center [175, 258] width 96 height 42
select select "*********"
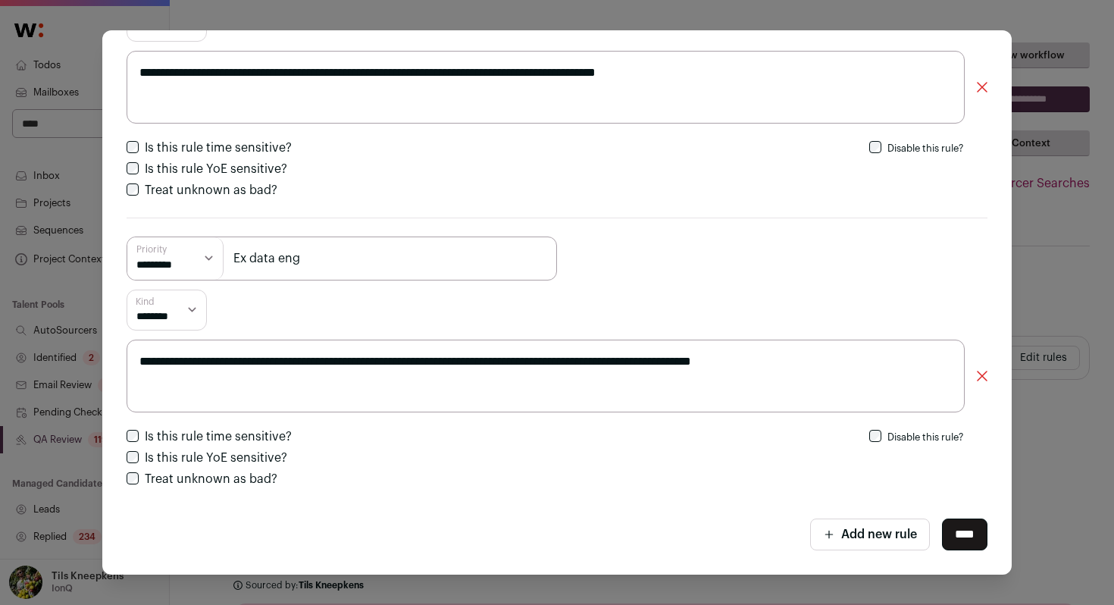
click at [127, 237] on select "**********" at bounding box center [175, 258] width 96 height 42
click at [827, 538] on button "Add new rule" at bounding box center [870, 534] width 120 height 32
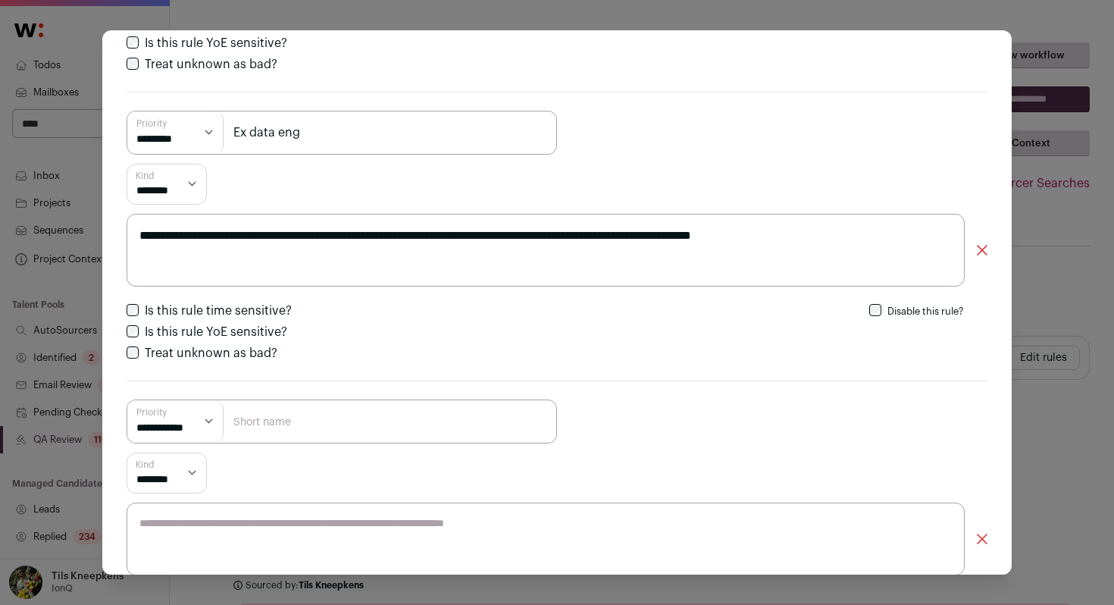
scroll to position [457, 0]
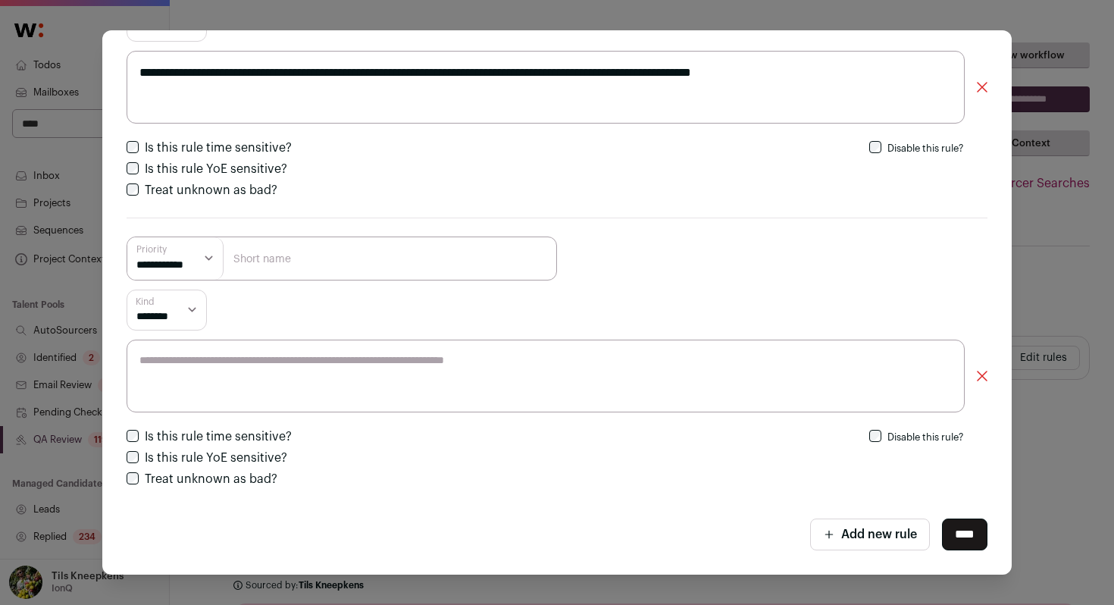
click at [430, 392] on textarea "Close modal via background" at bounding box center [546, 375] width 838 height 73
paste textarea "**********"
type textarea "**********"
click at [187, 252] on select "**********" at bounding box center [175, 258] width 96 height 42
select select "*********"
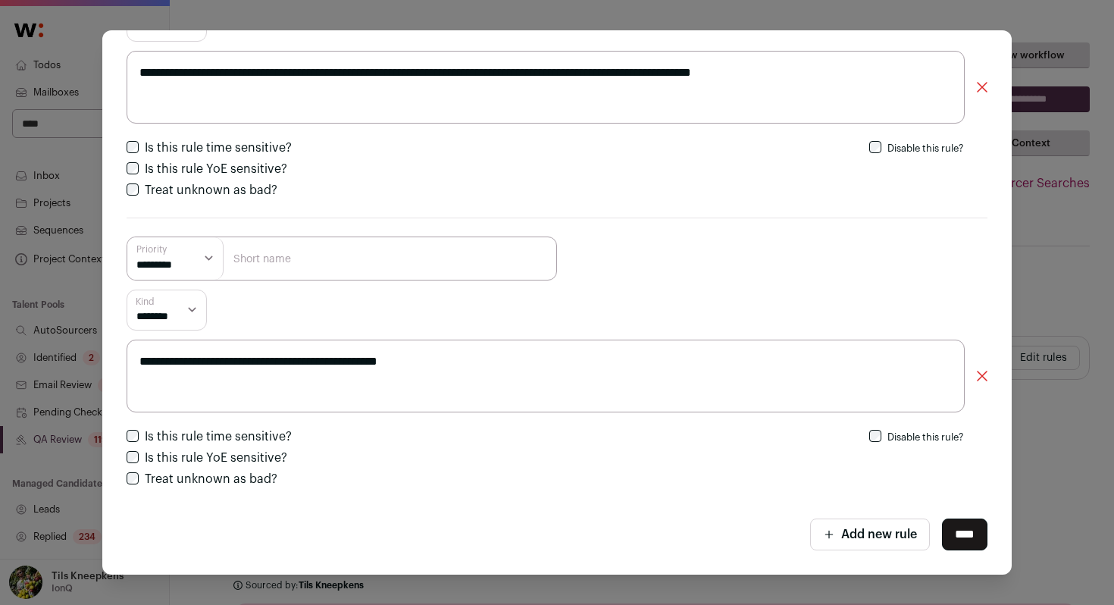
click at [127, 237] on select "**********" at bounding box center [175, 258] width 96 height 42
click at [242, 261] on input "Close modal via background" at bounding box center [342, 258] width 430 height 44
click at [281, 258] on input "No new role in [DATE]" at bounding box center [342, 258] width 430 height 44
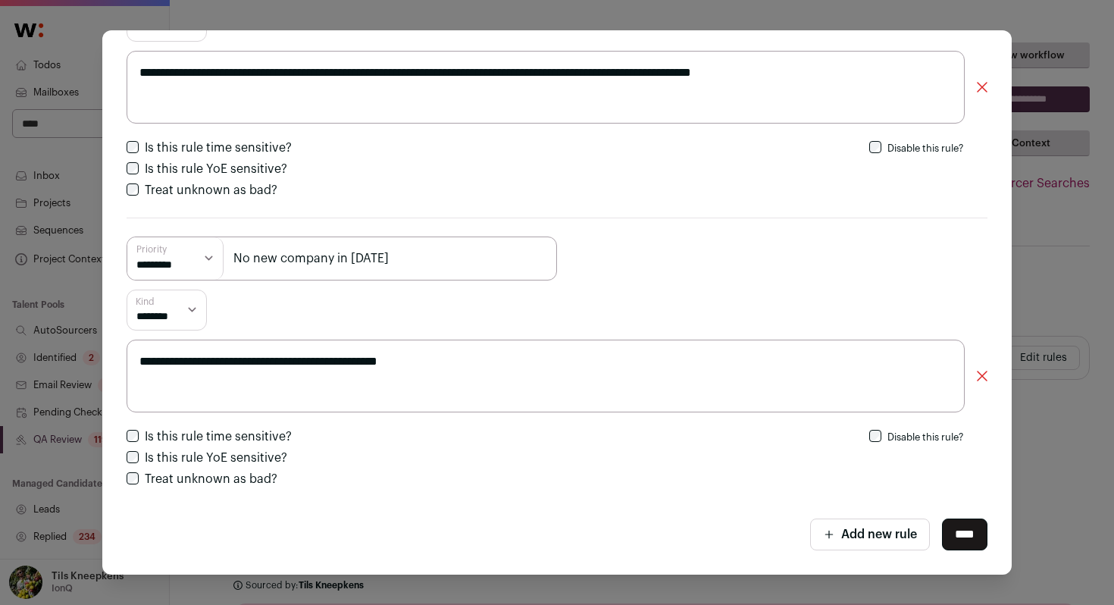
type input "No new company in [DATE]"
click at [627, 374] on textarea "**********" at bounding box center [546, 375] width 838 height 73
click at [974, 540] on input "****" at bounding box center [964, 534] width 45 height 32
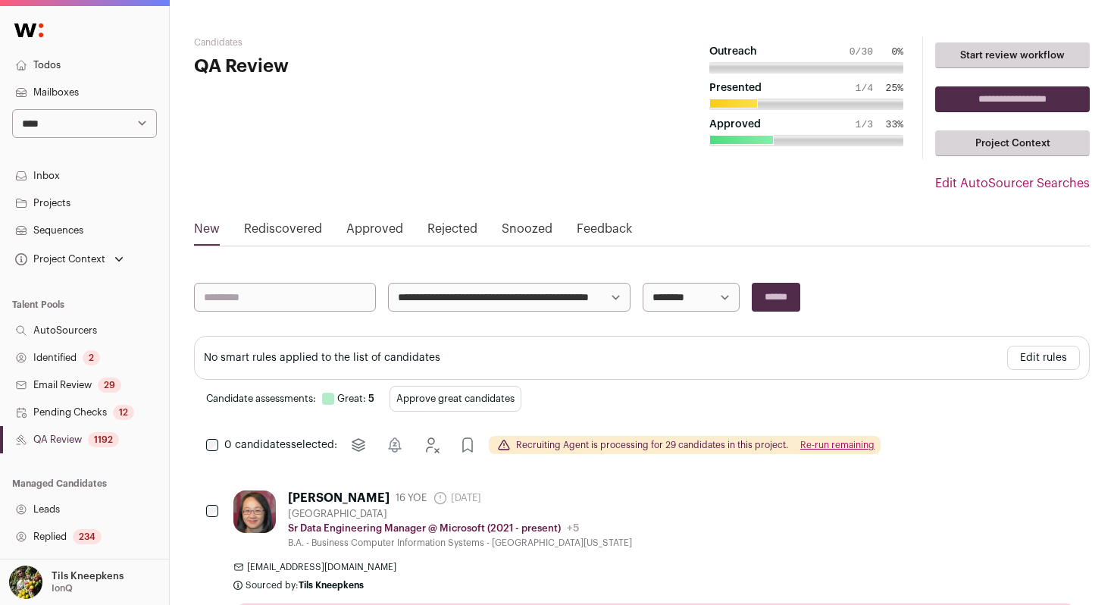
click at [598, 300] on select "**********" at bounding box center [509, 297] width 242 height 29
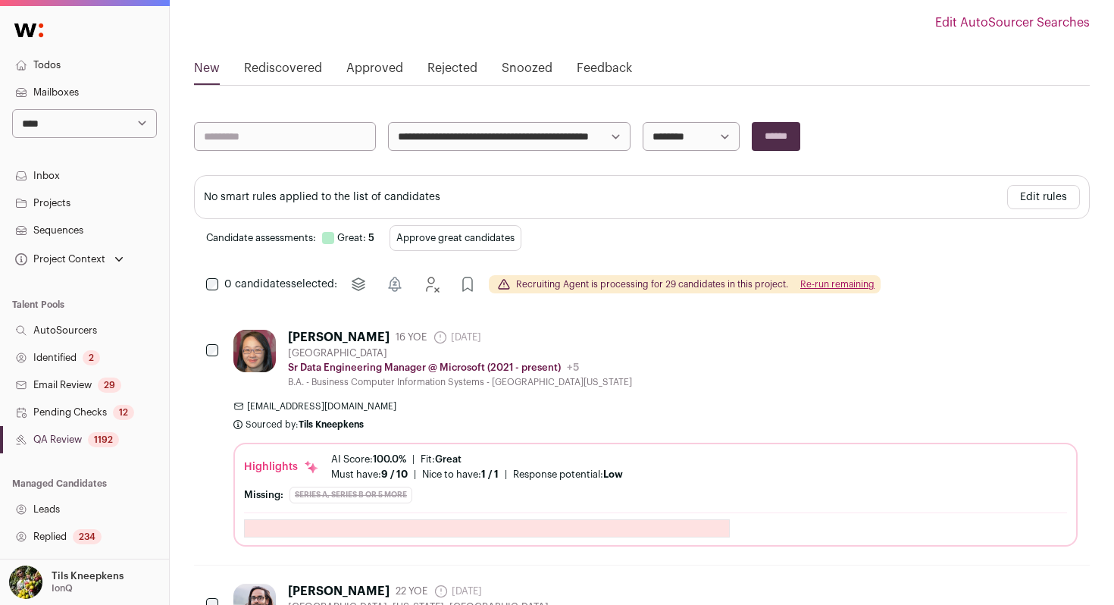
scroll to position [170, 0]
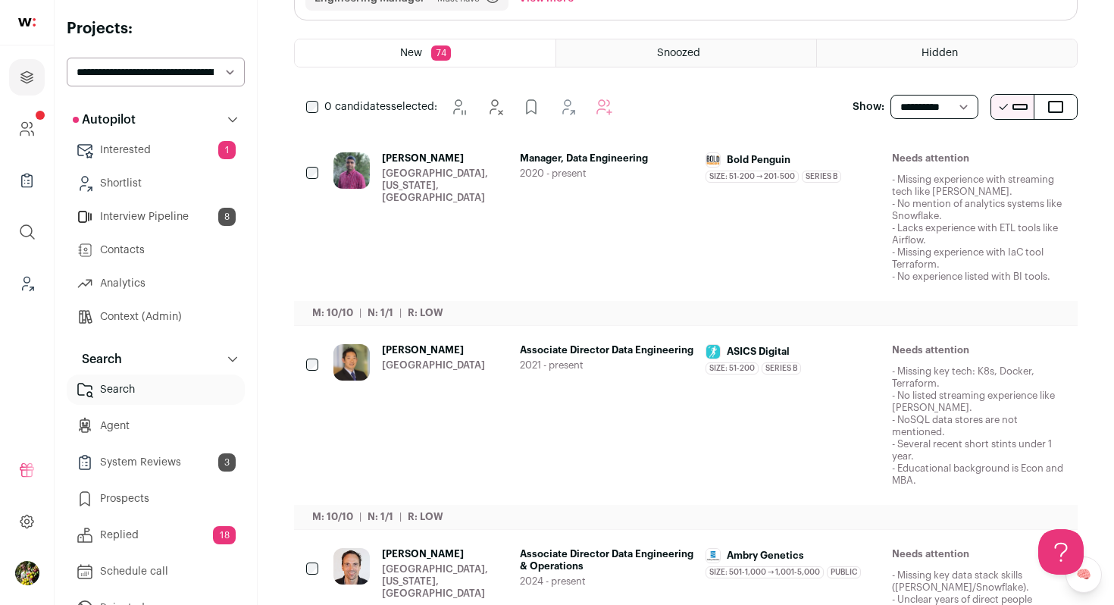
scroll to position [187, 0]
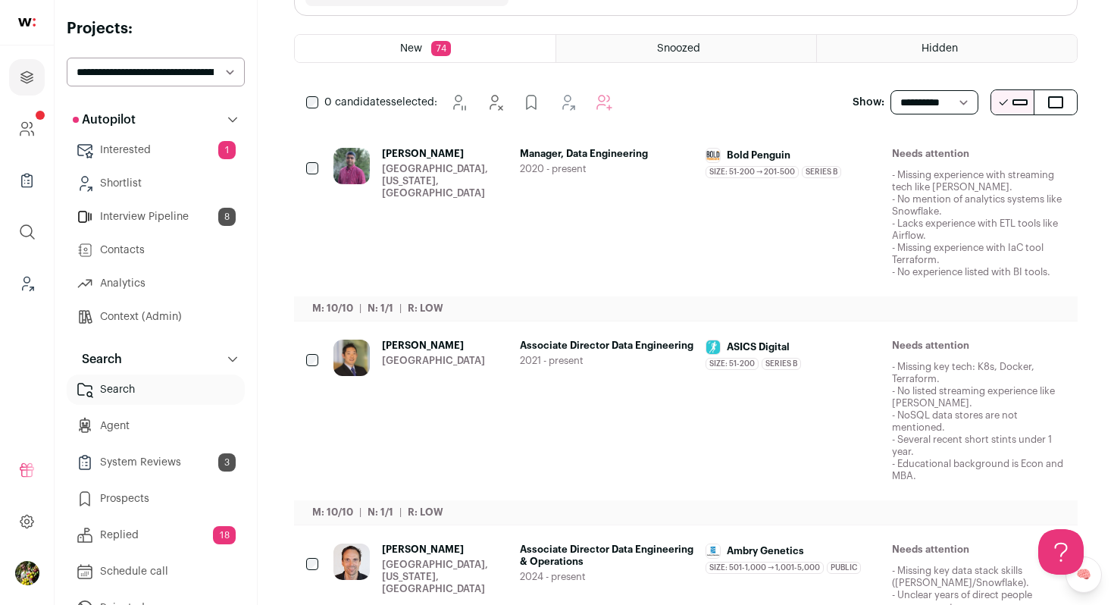
click at [493, 156] on span "[PERSON_NAME]" at bounding box center [445, 154] width 126 height 12
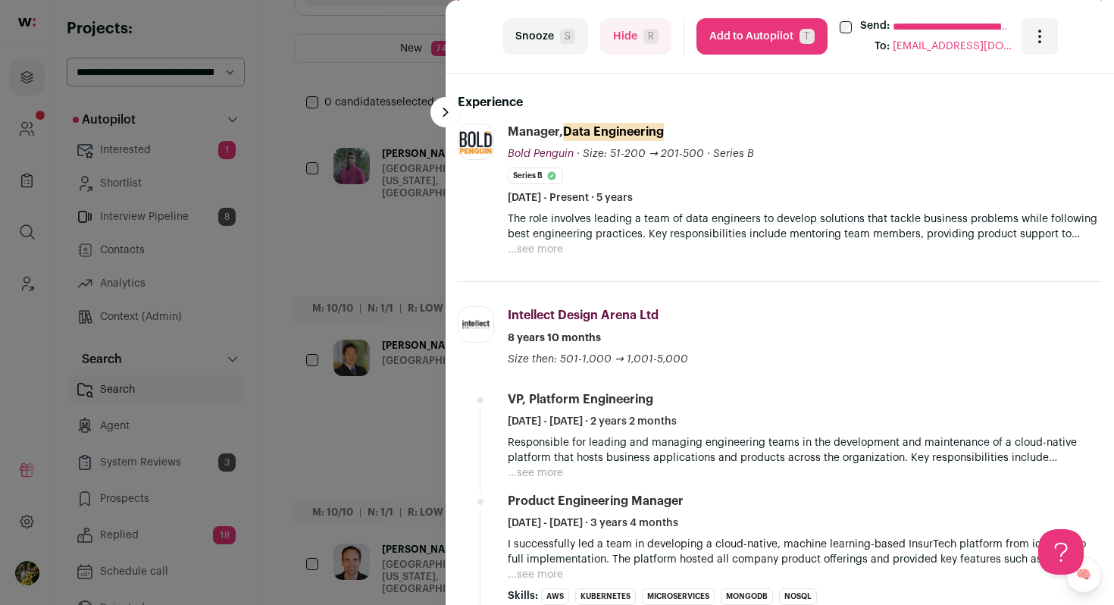
scroll to position [509, 0]
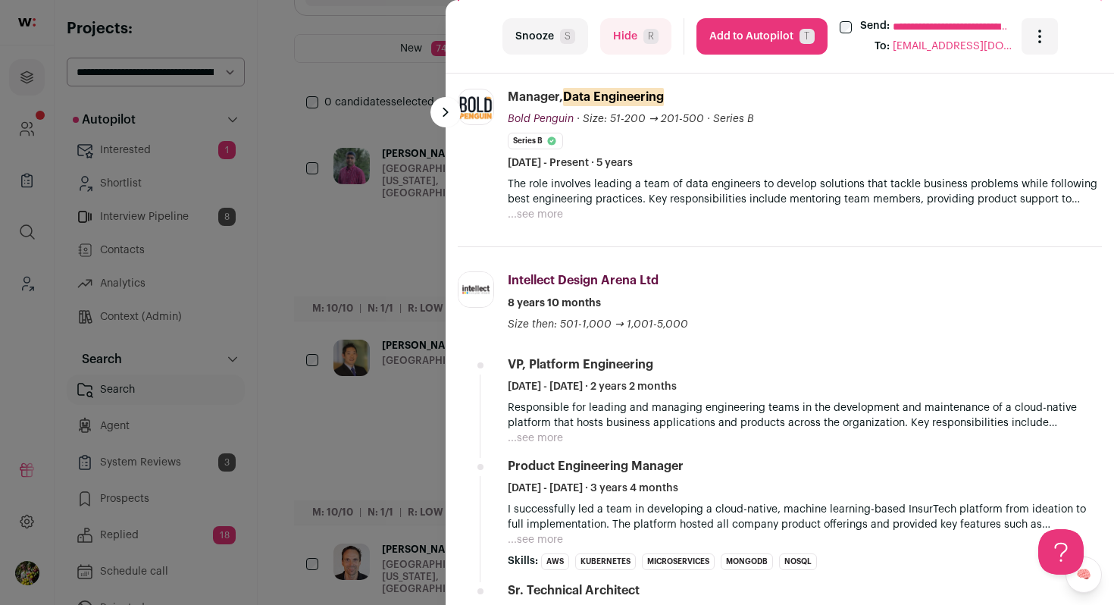
click at [536, 217] on button "...see more" at bounding box center [535, 214] width 55 height 15
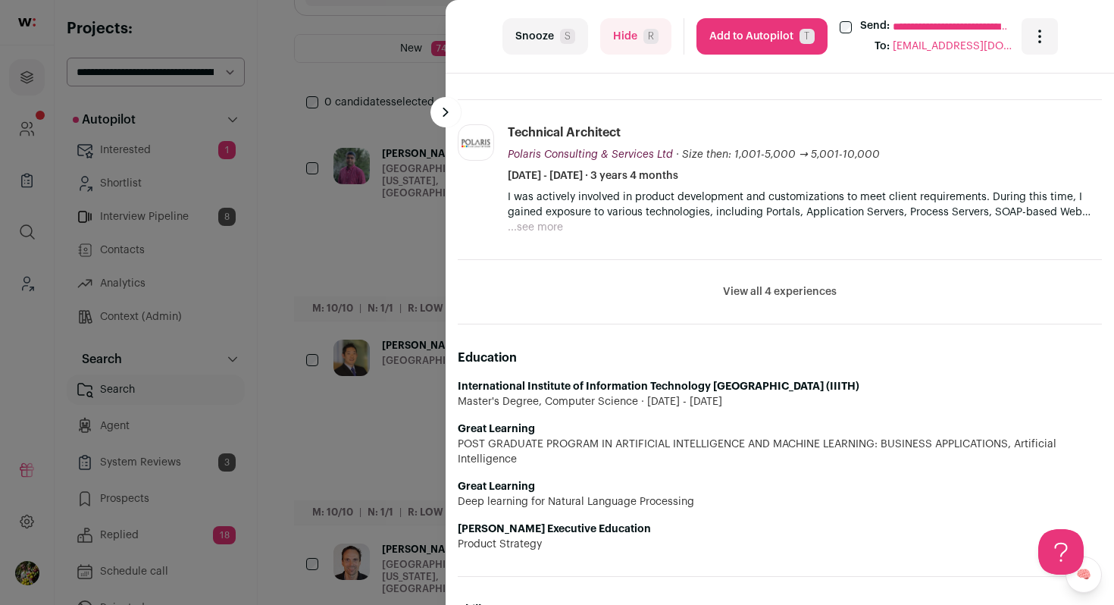
scroll to position [1184, 0]
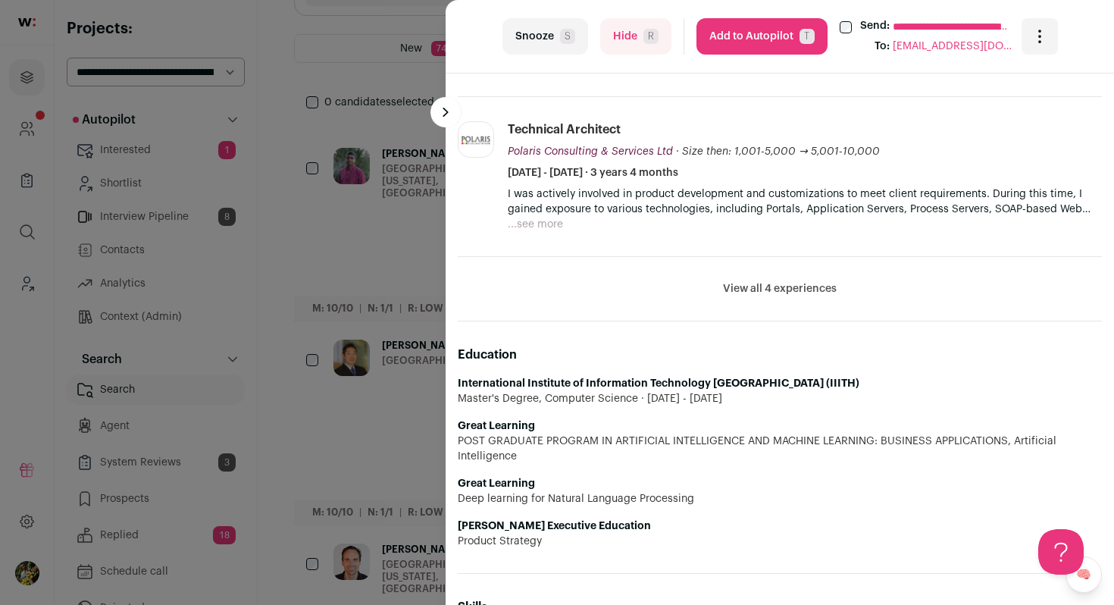
click at [787, 292] on button "View all 4 experiences" at bounding box center [780, 288] width 114 height 15
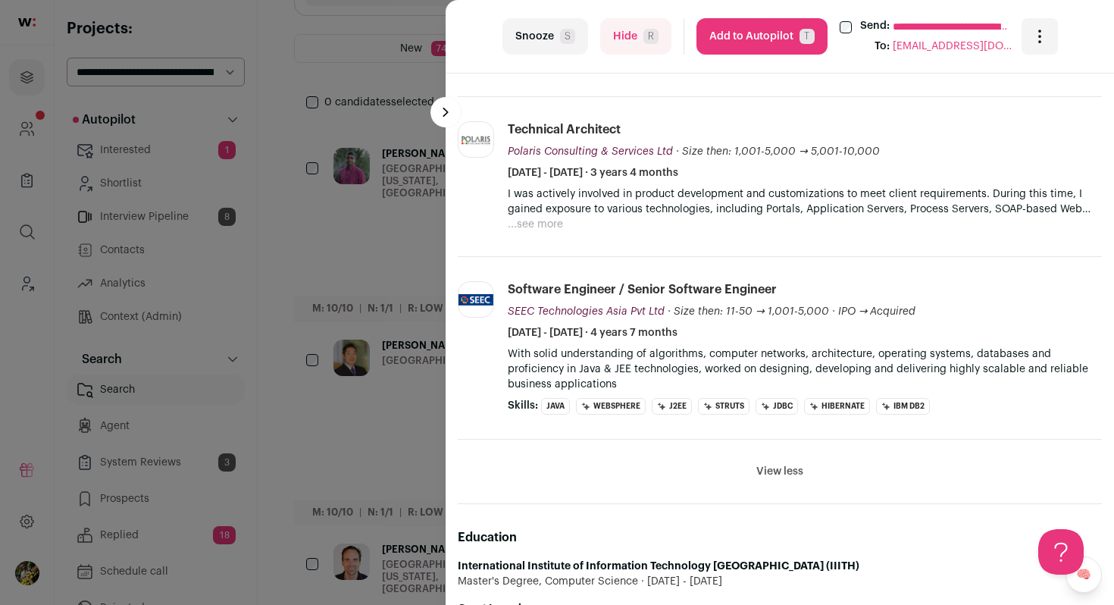
click at [626, 45] on button "Hide R" at bounding box center [635, 36] width 71 height 36
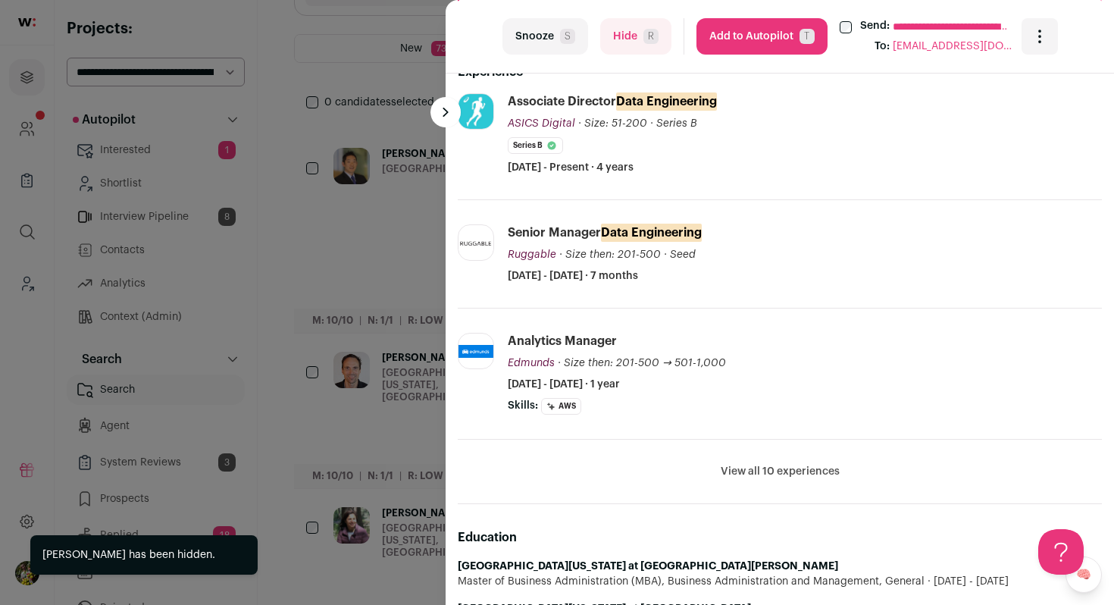
scroll to position [504, 0]
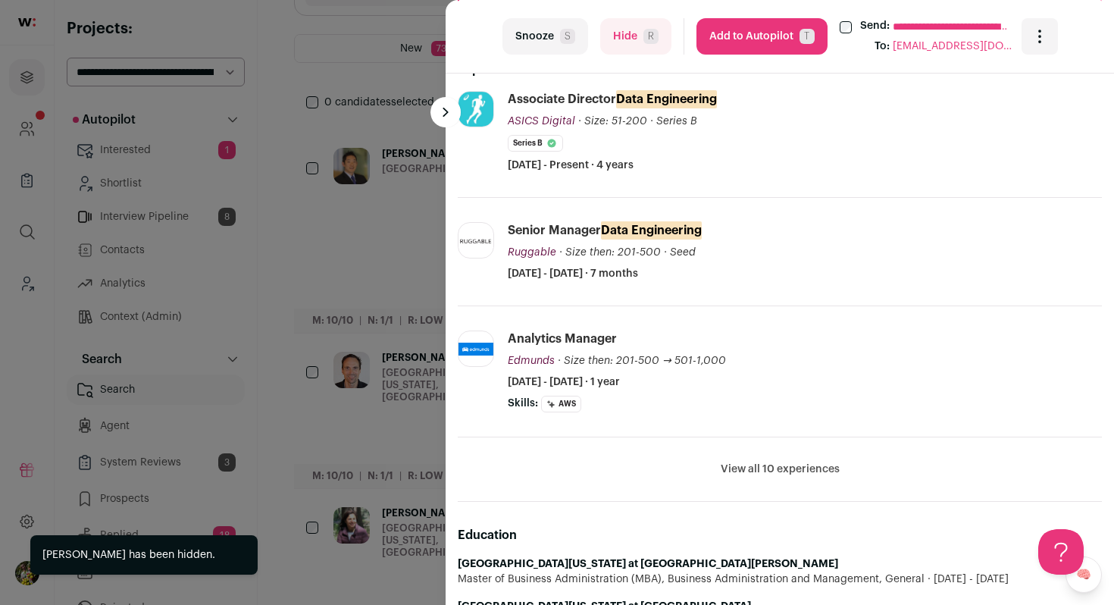
click at [800, 464] on button "View all 10 experiences" at bounding box center [780, 468] width 119 height 15
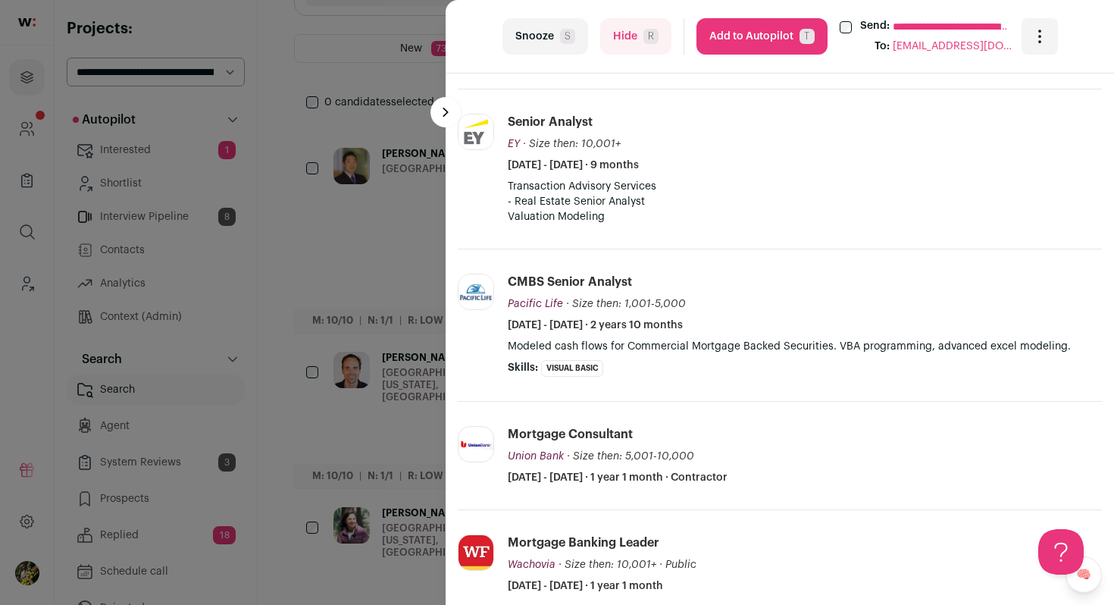
scroll to position [1707, 0]
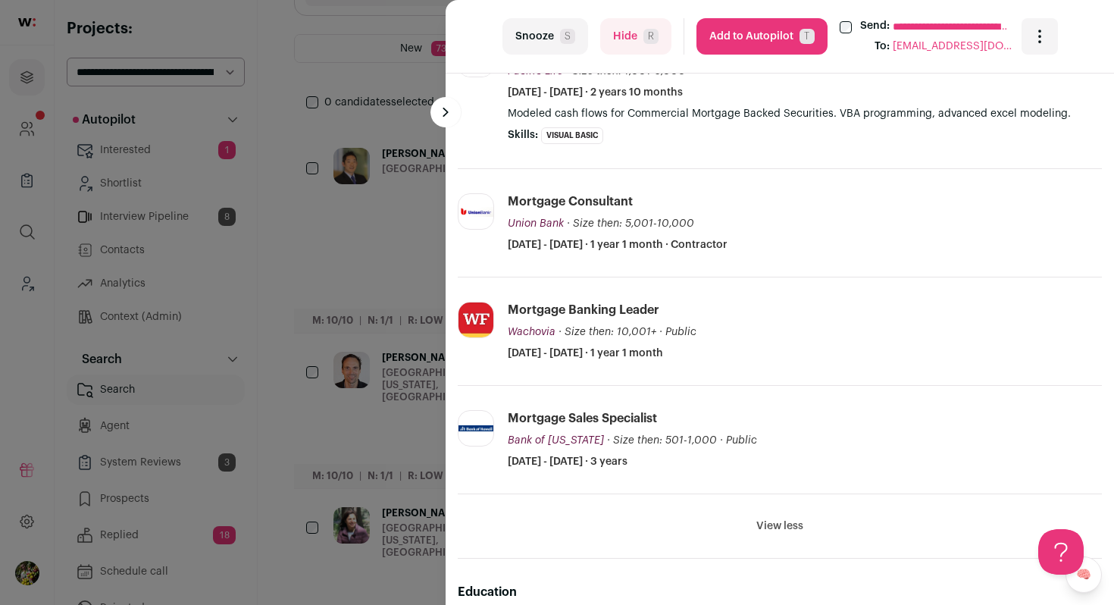
click at [633, 48] on button "Hide R" at bounding box center [635, 36] width 71 height 36
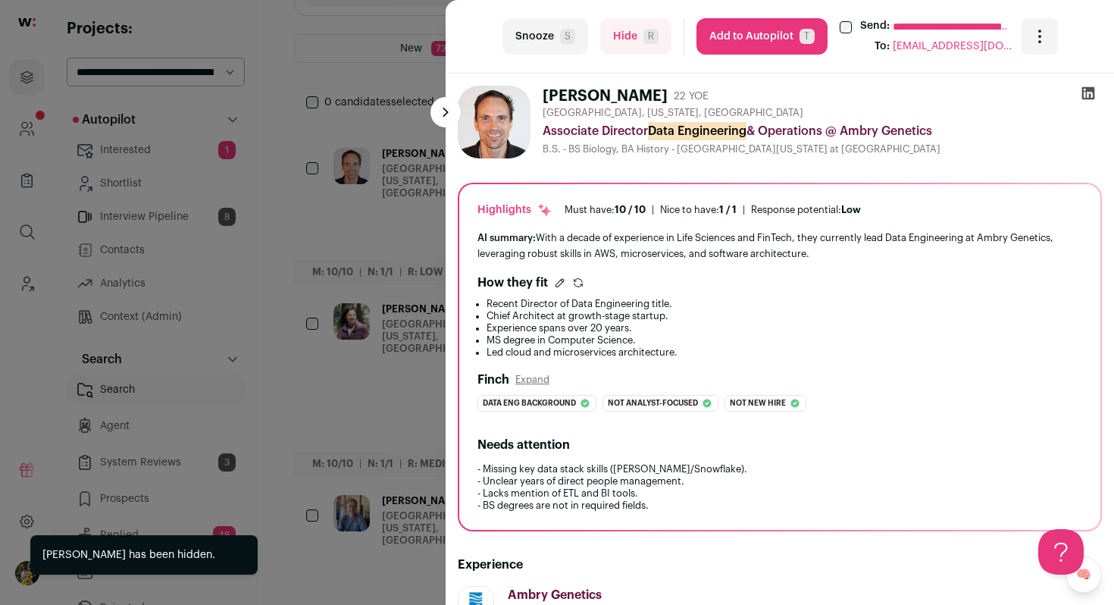
click at [361, 302] on div "**********" at bounding box center [557, 302] width 1114 height 605
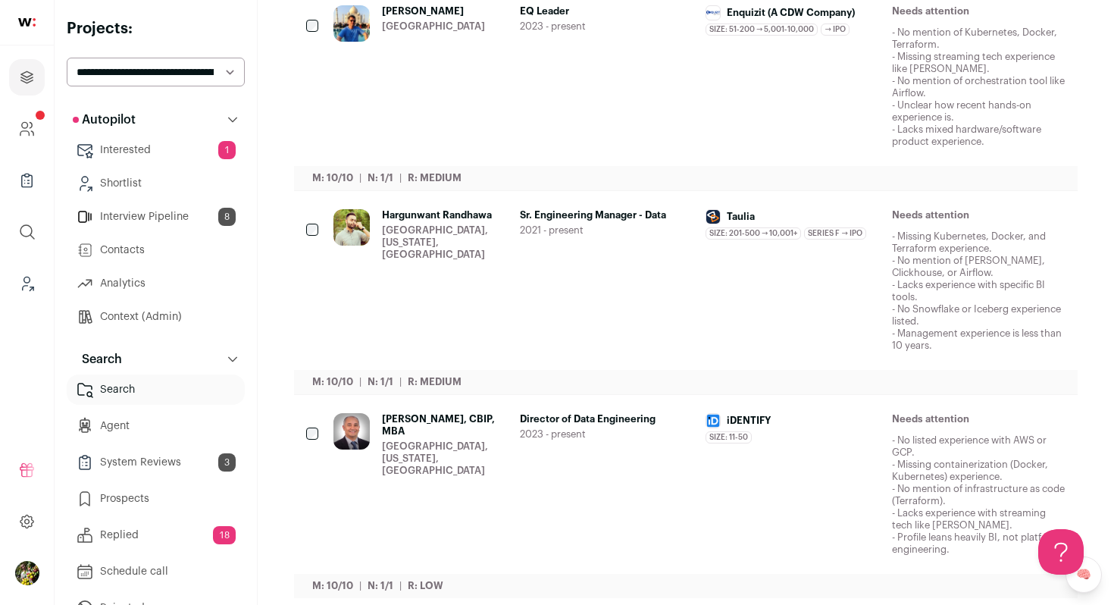
scroll to position [1607, 0]
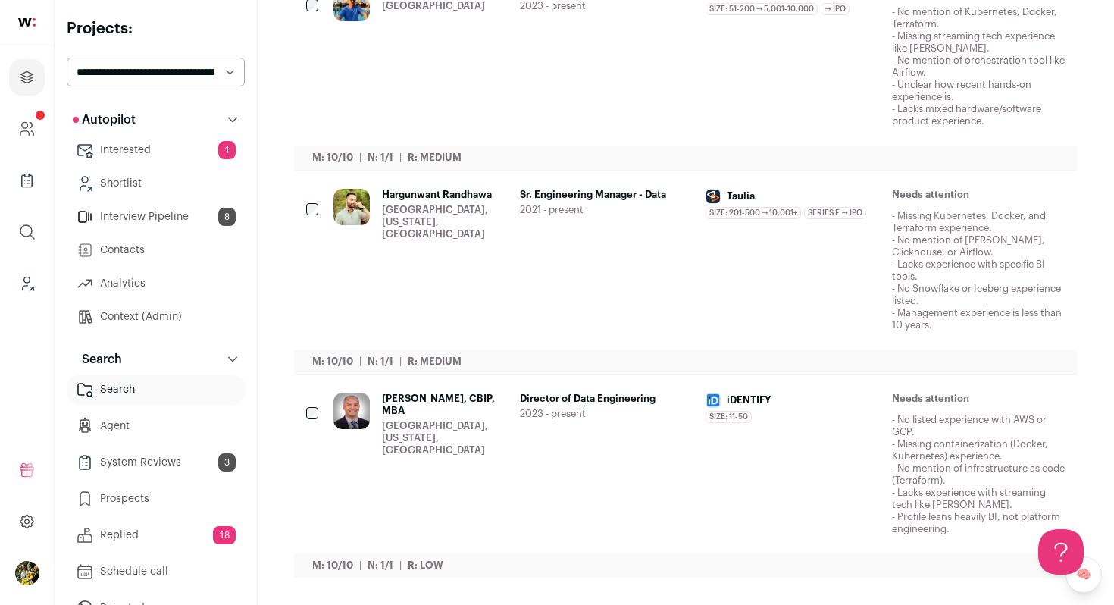
click at [513, 217] on div "Hargunwant Randhawa San Francisco, California, United States Sr. Engineering Ma…" at bounding box center [699, 260] width 732 height 142
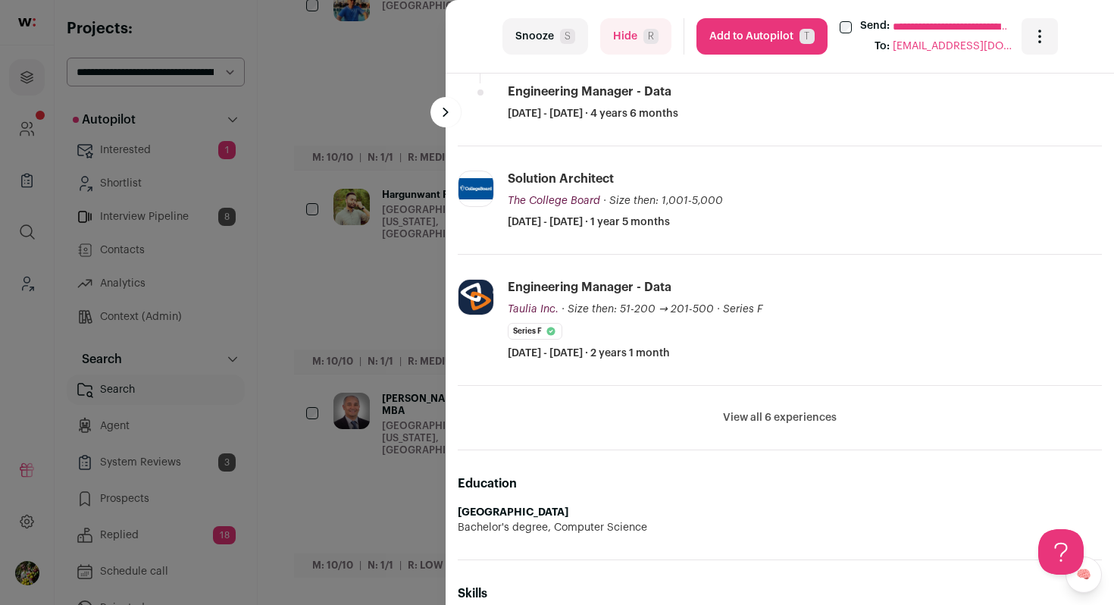
scroll to position [676, 0]
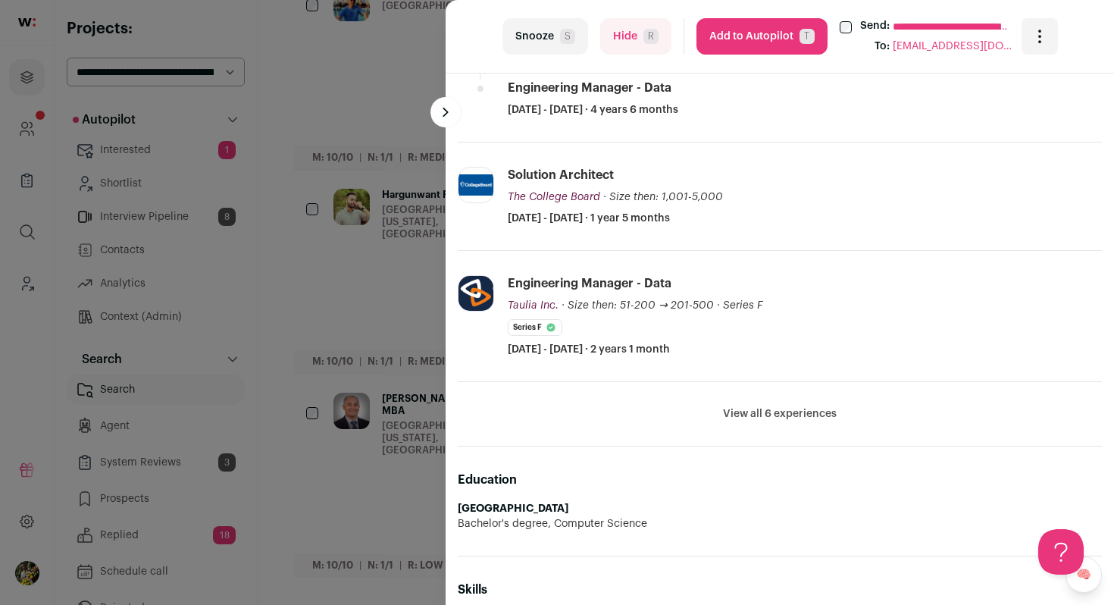
click at [738, 408] on button "View all 6 experiences" at bounding box center [780, 413] width 114 height 15
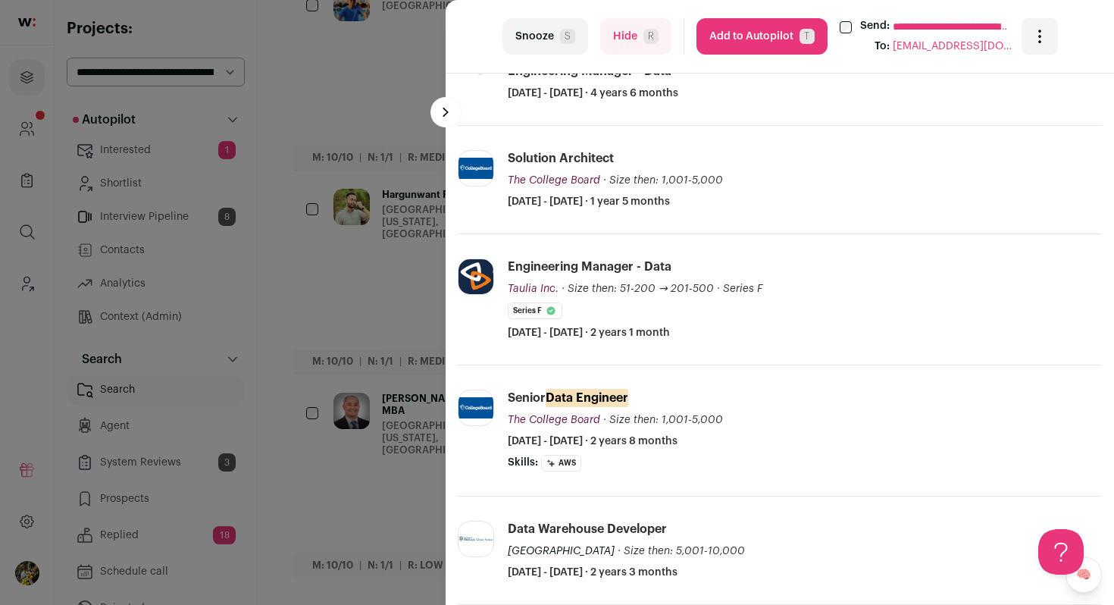
scroll to position [695, 0]
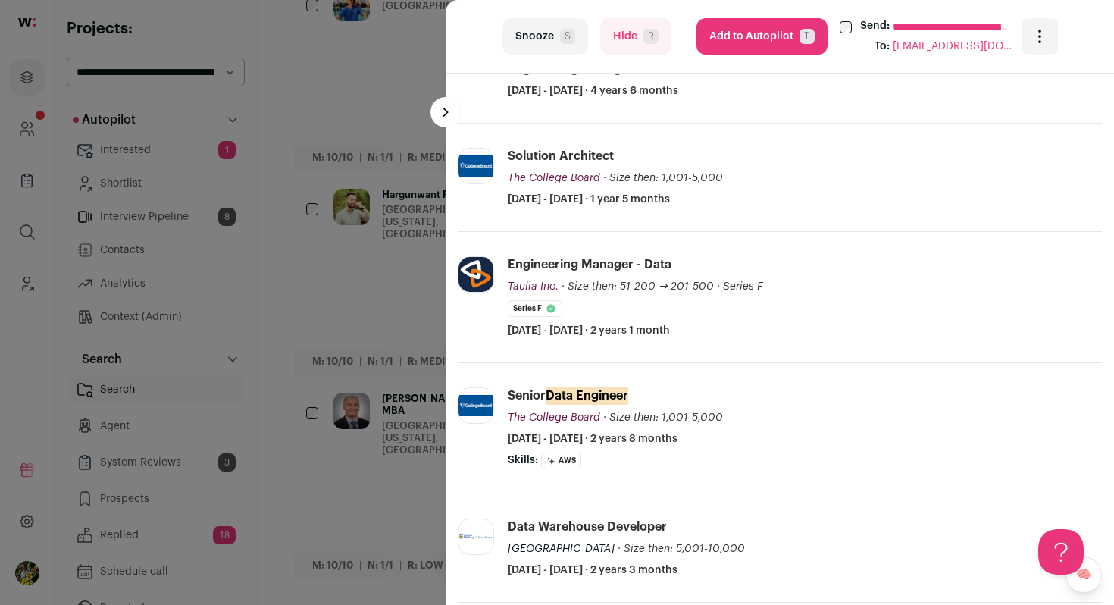
click at [601, 48] on button "Hide R" at bounding box center [635, 36] width 71 height 36
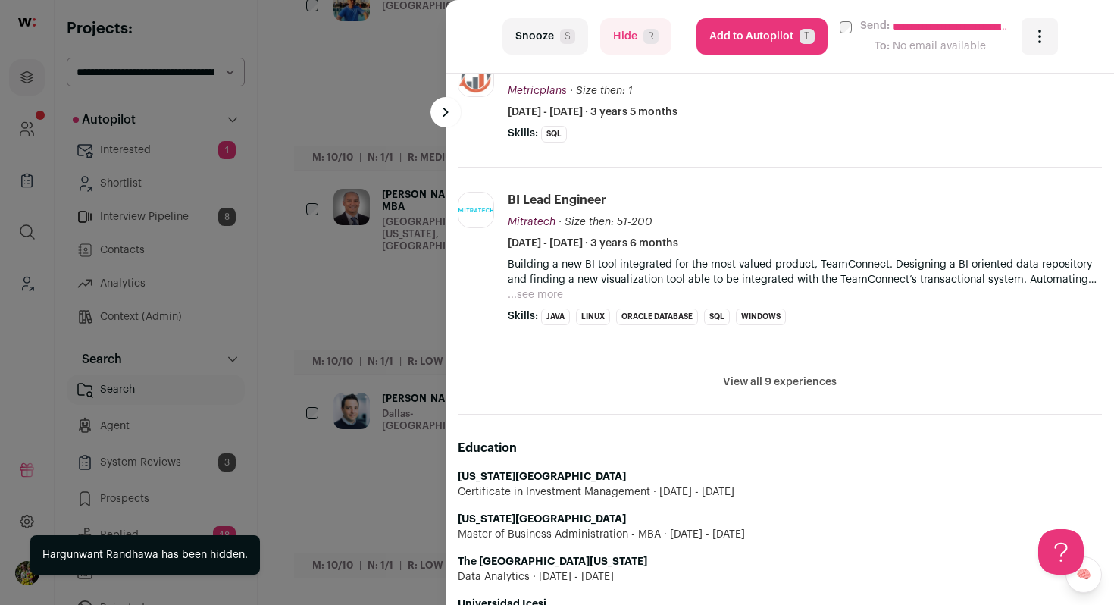
scroll to position [787, 0]
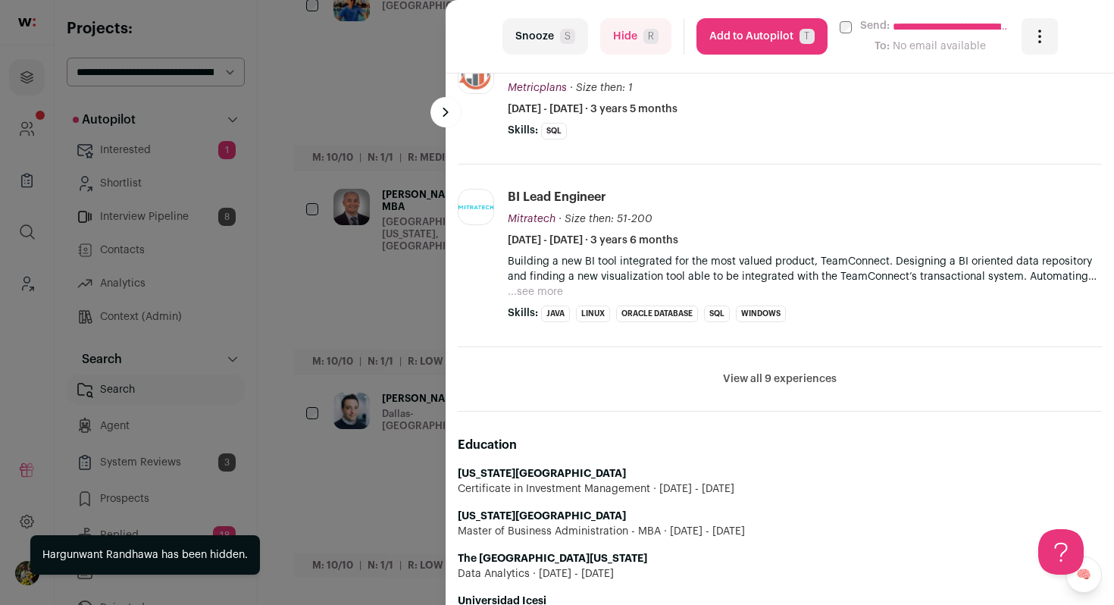
click at [402, 308] on div "**********" at bounding box center [557, 302] width 1114 height 605
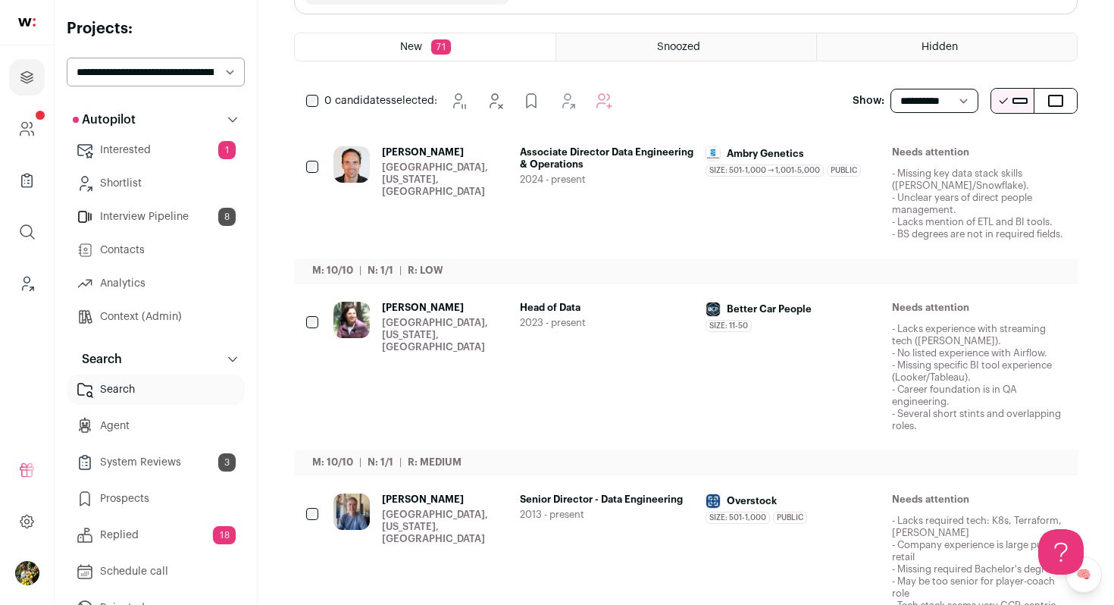
scroll to position [0, 0]
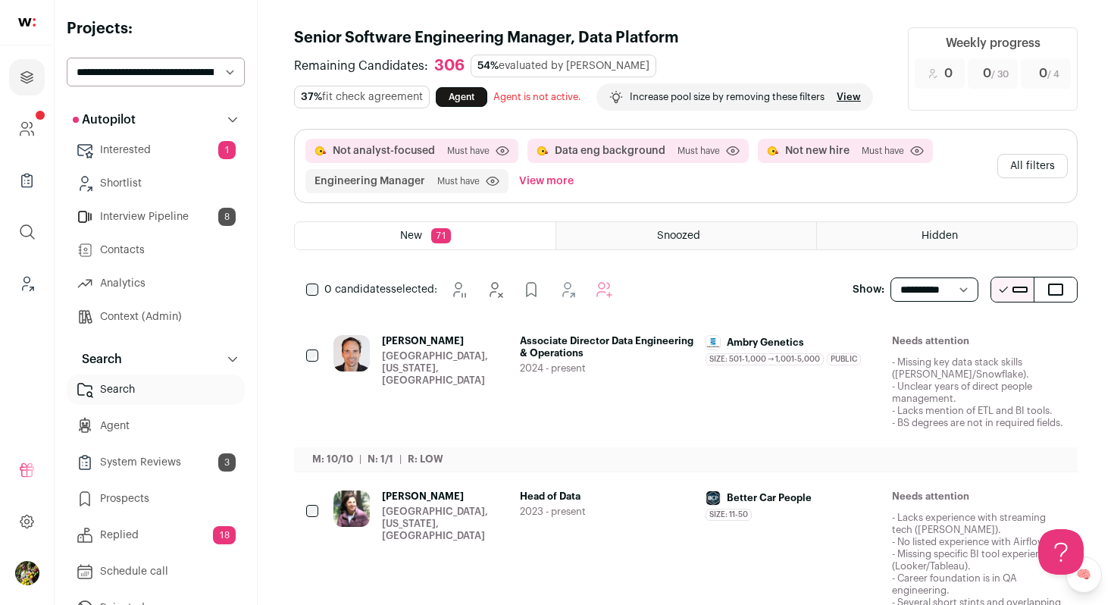
click at [1033, 170] on button "All filters" at bounding box center [1032, 166] width 70 height 24
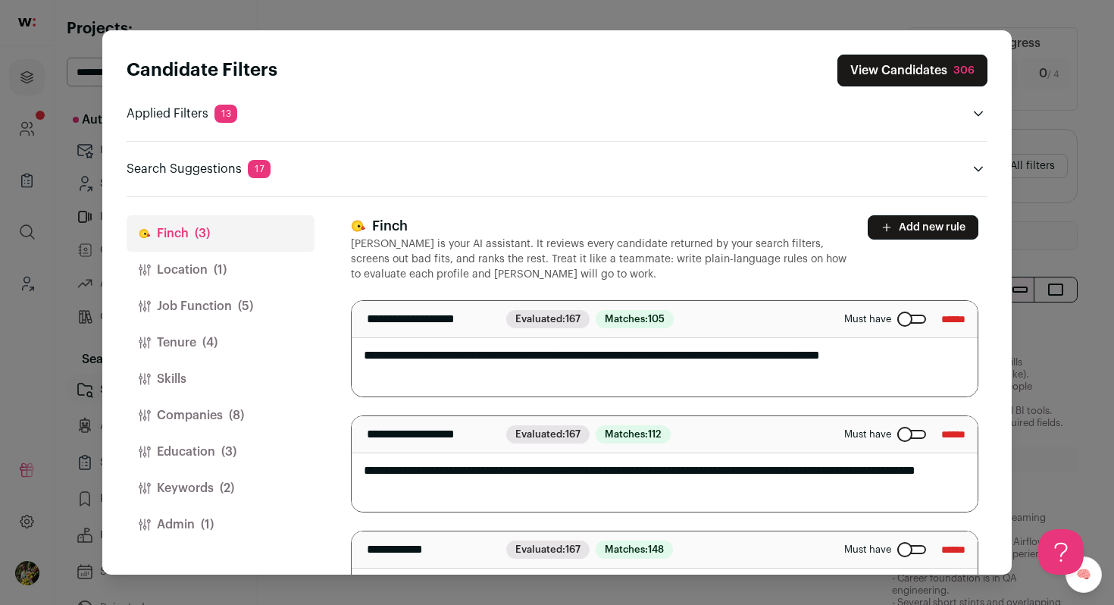
click at [558, 359] on textarea "**********" at bounding box center [665, 348] width 626 height 95
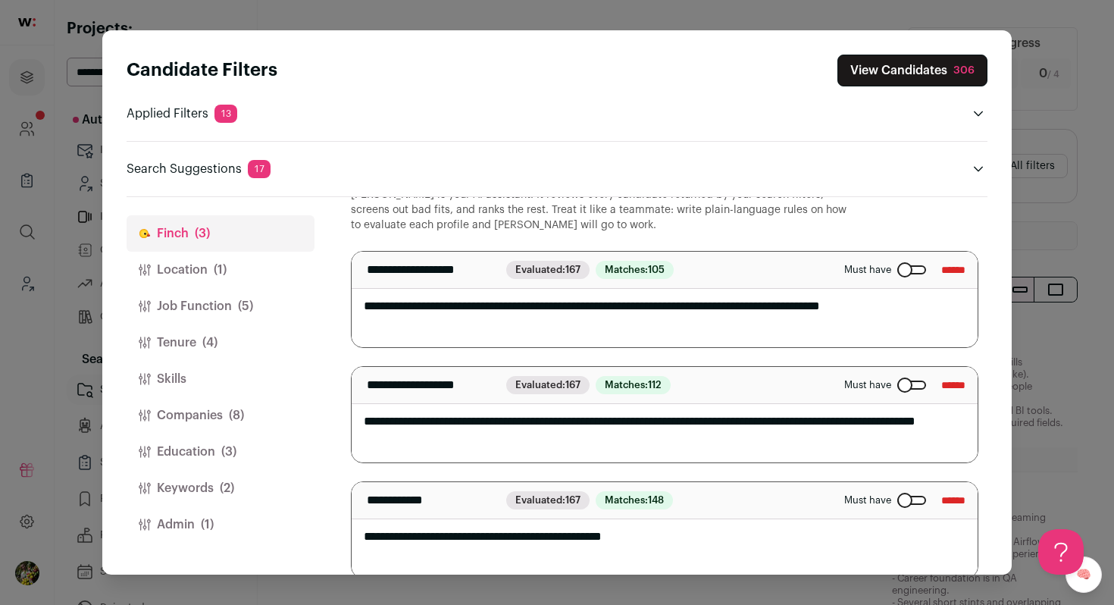
scroll to position [71, 0]
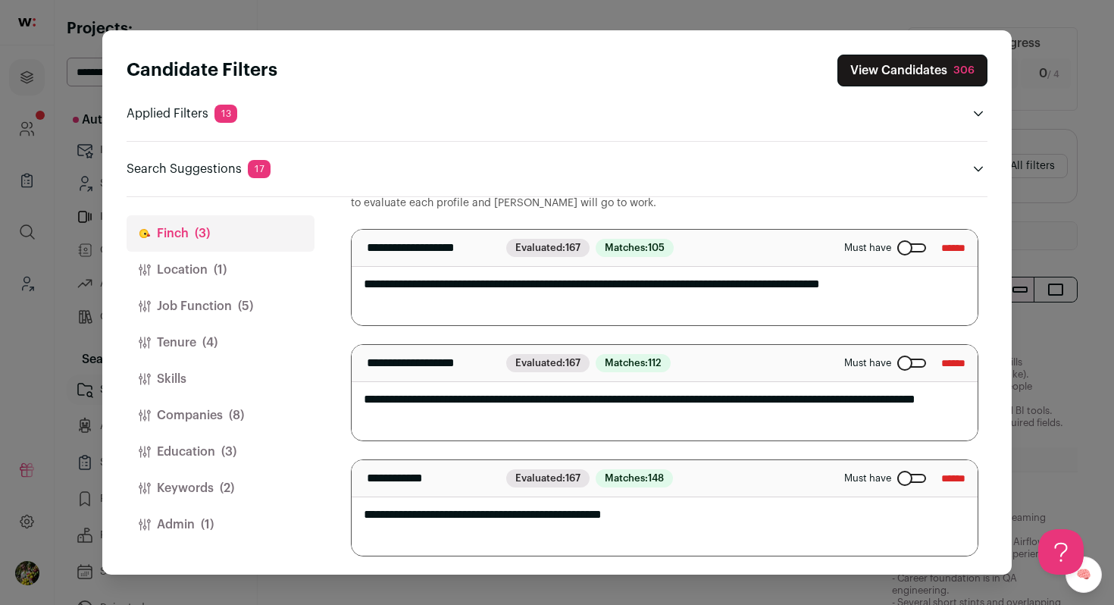
click at [472, 393] on textarea "**********" at bounding box center [665, 392] width 626 height 95
click at [471, 519] on textarea "**********" at bounding box center [665, 507] width 626 height 95
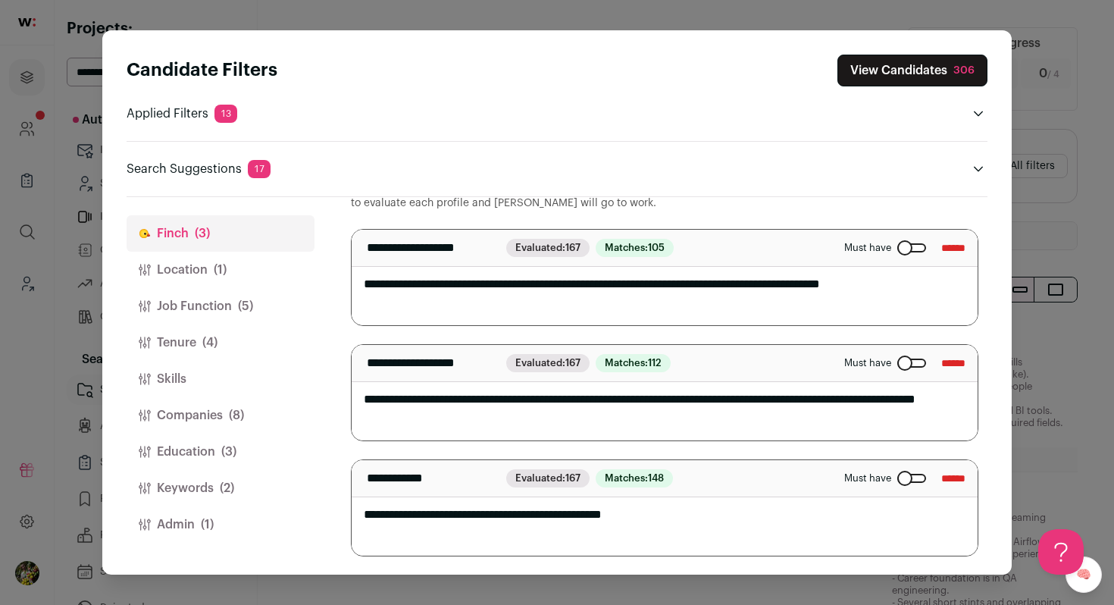
click at [471, 519] on textarea "**********" at bounding box center [665, 507] width 626 height 95
click at [174, 502] on button "Keywords (2)" at bounding box center [221, 488] width 188 height 36
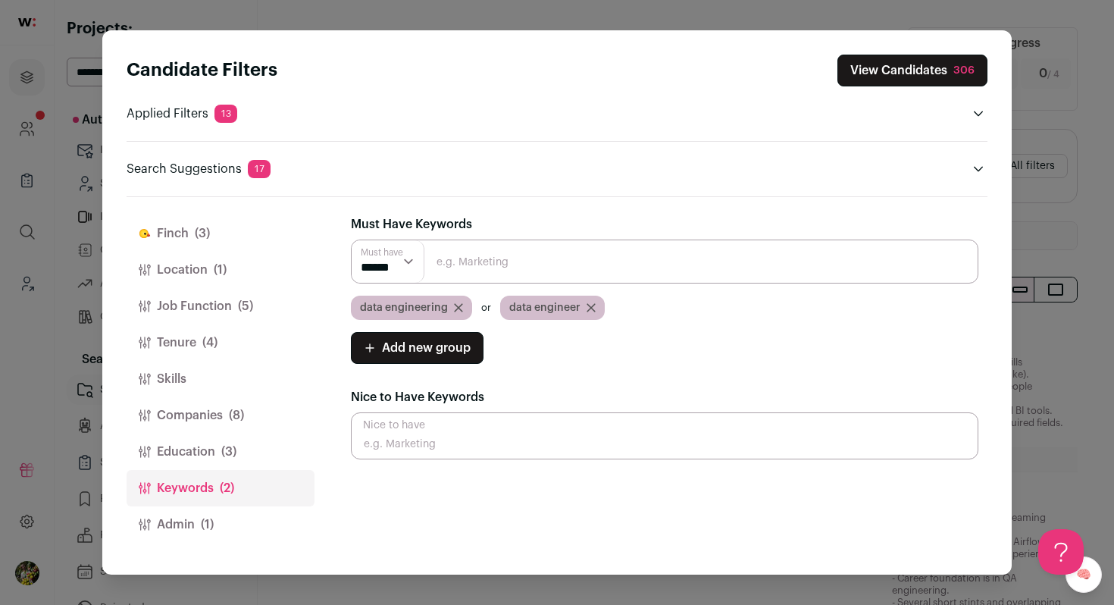
click at [209, 455] on button "Education (3)" at bounding box center [221, 451] width 188 height 36
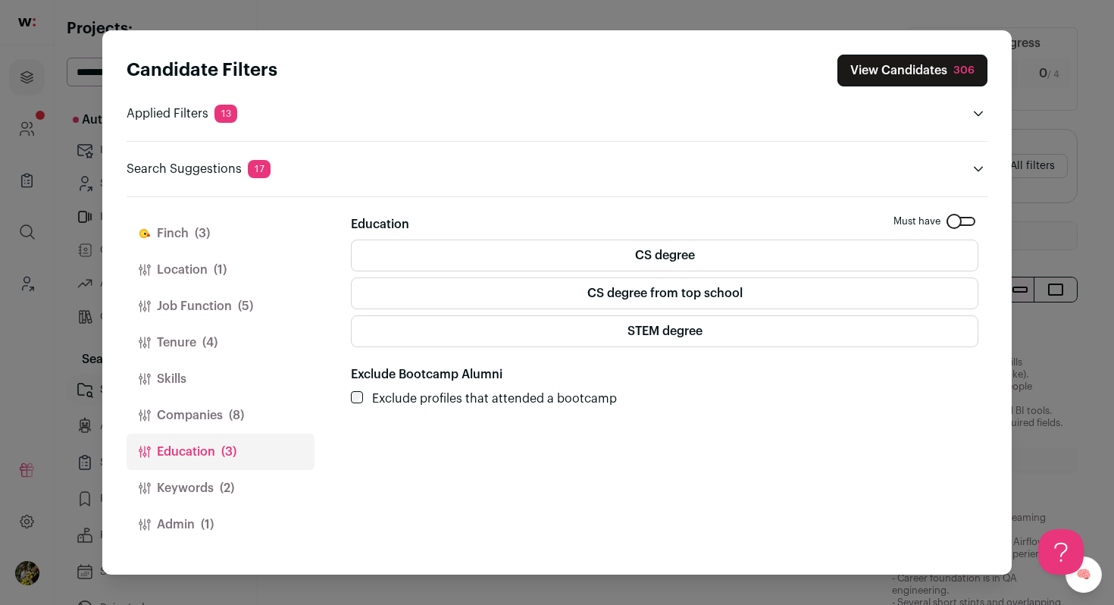
click at [219, 418] on button "Companies (8)" at bounding box center [221, 415] width 188 height 36
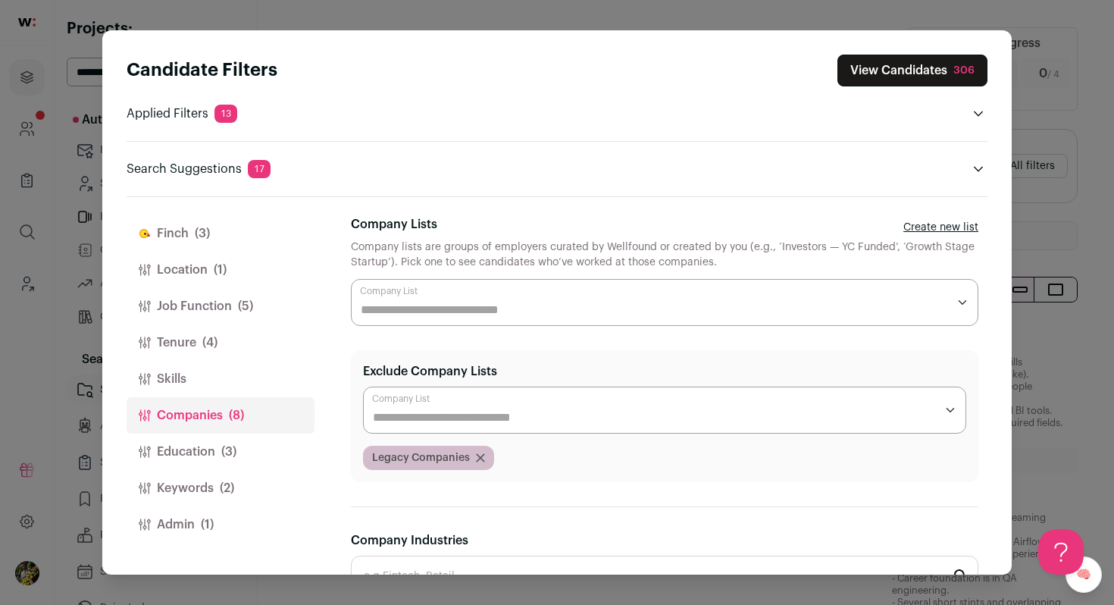
click at [1080, 238] on div "Candidate Filters View Candidates 306 Applied Filters 13 Not analyst-focused, D…" at bounding box center [557, 302] width 1114 height 605
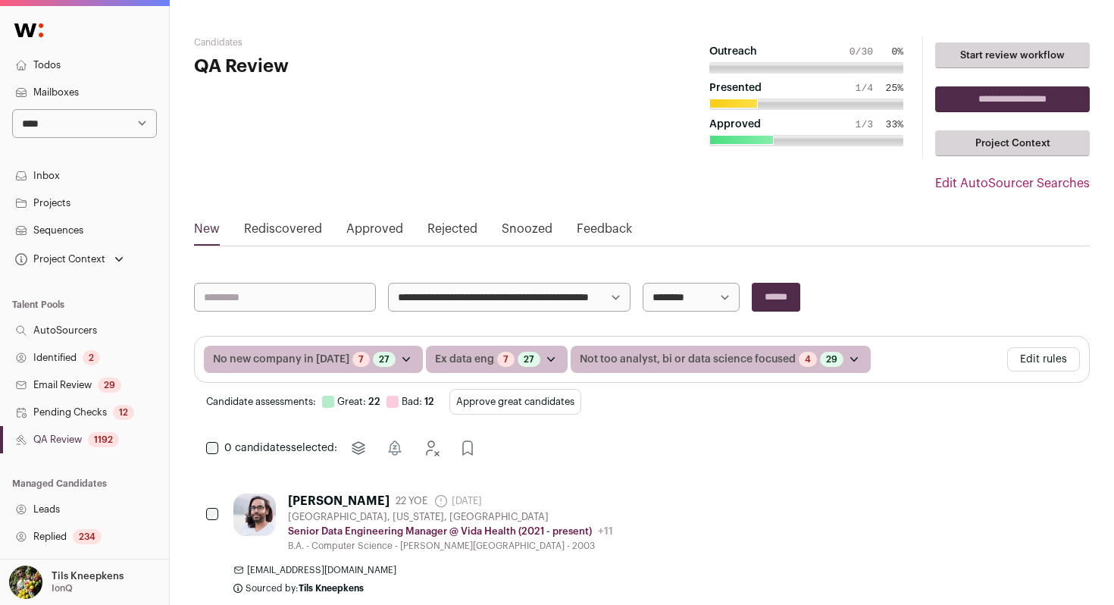
scroll to position [170, 0]
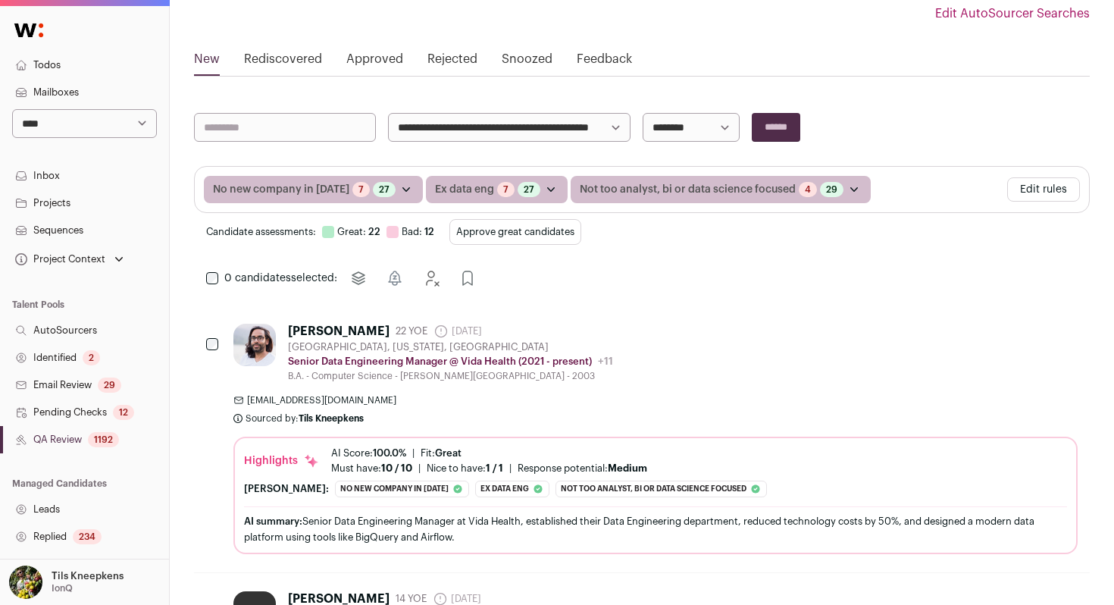
click at [496, 232] on button "Approve great candidates" at bounding box center [515, 232] width 132 height 26
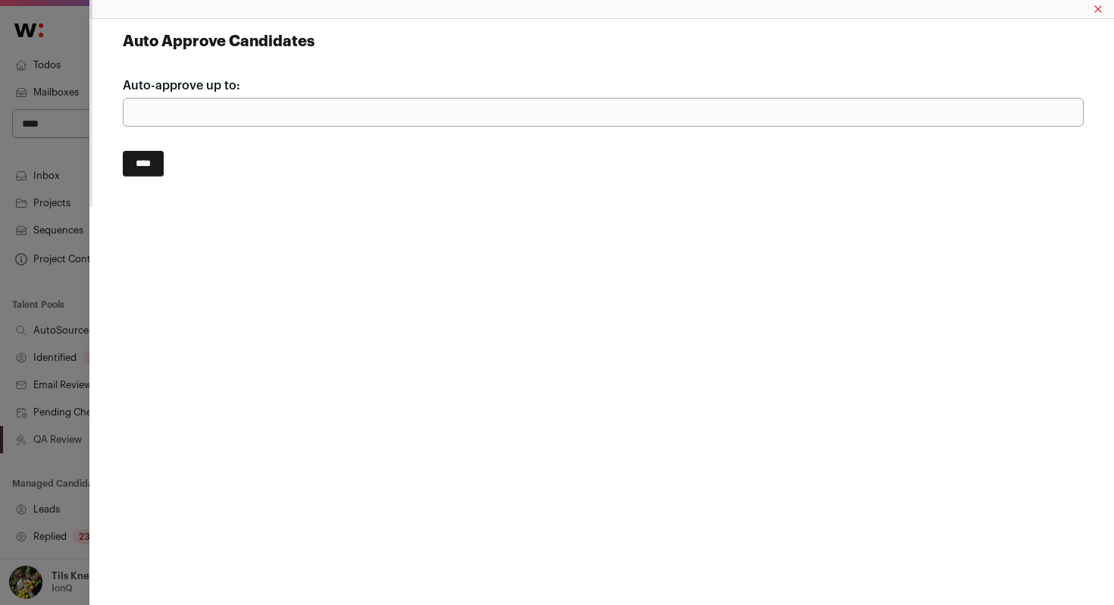
click at [162, 164] on input "****" at bounding box center [143, 164] width 41 height 26
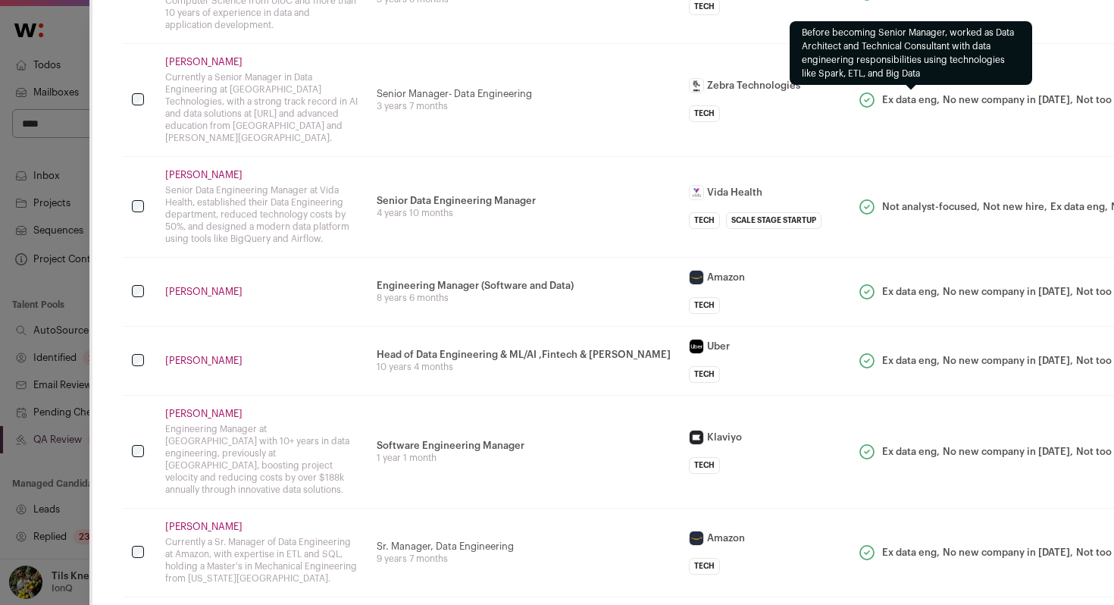
scroll to position [297, 0]
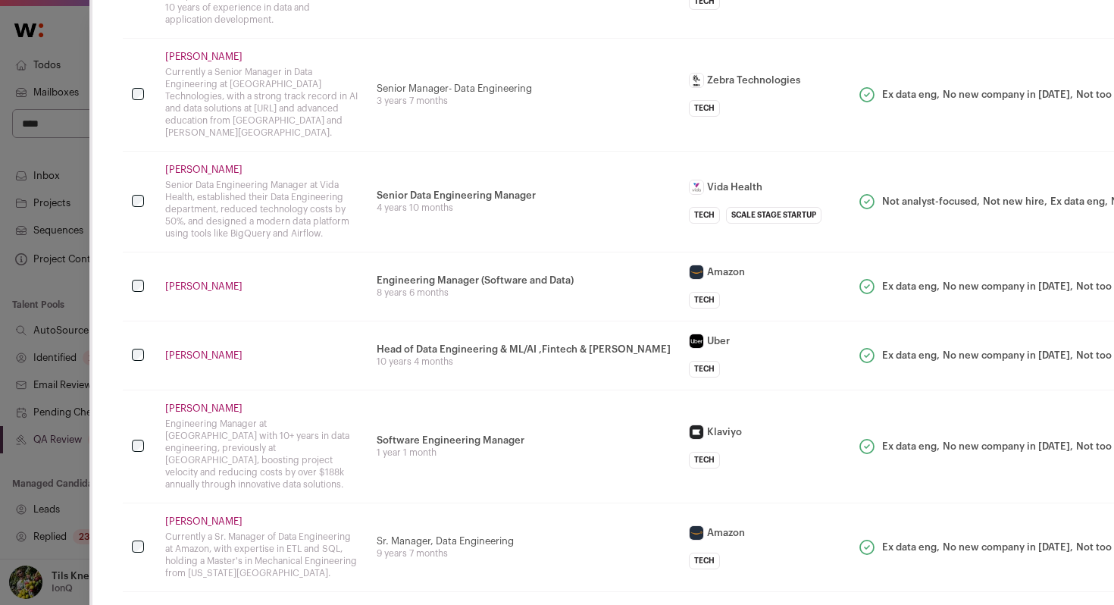
click at [223, 51] on link "[PERSON_NAME]" at bounding box center [261, 57] width 193 height 12
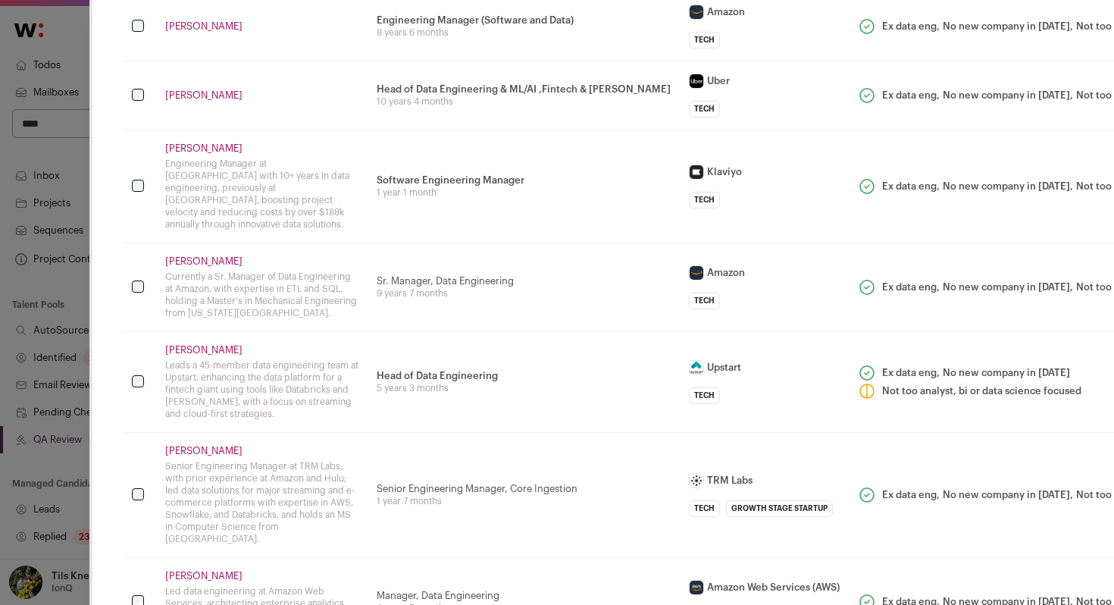
scroll to position [558, 0]
click at [242, 89] on link "[PERSON_NAME]" at bounding box center [261, 95] width 193 height 12
click at [239, 89] on link "[PERSON_NAME]" at bounding box center [261, 95] width 193 height 12
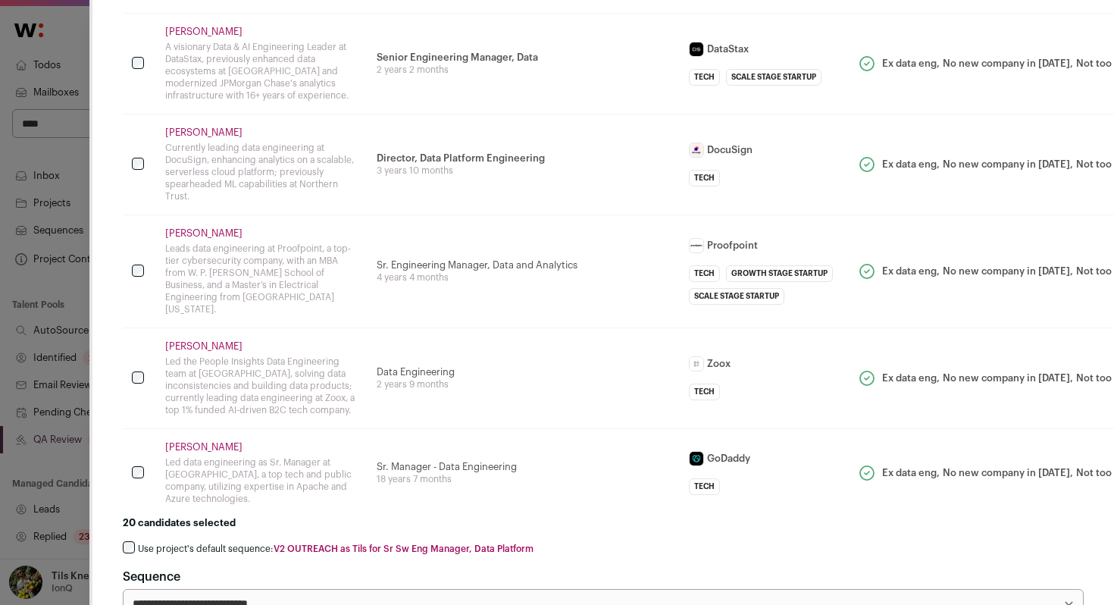
scroll to position [1803, 0]
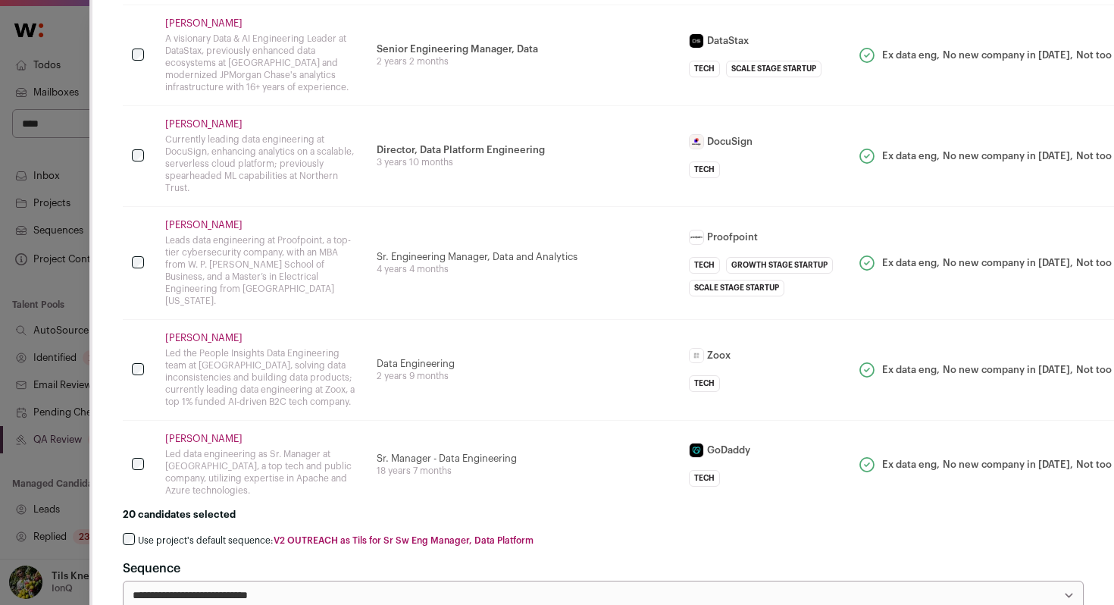
click at [241, 534] on label "Use project's default sequence: V2 OUTREACH as Tils for Sr Sw Eng Manager, Data…" at bounding box center [336, 540] width 396 height 12
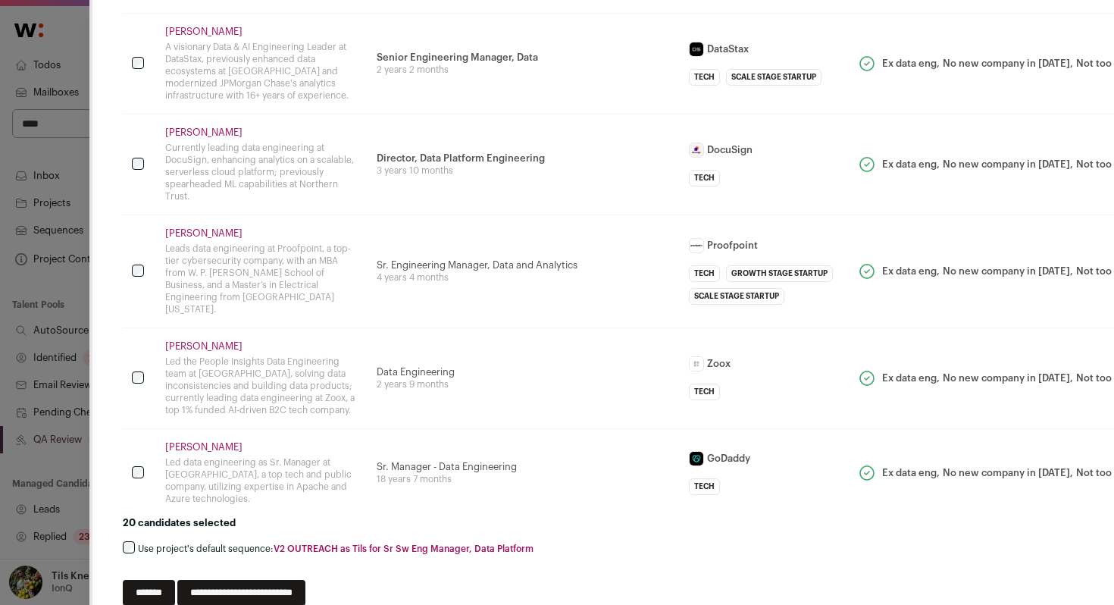
click at [305, 580] on input "**********" at bounding box center [241, 593] width 128 height 26
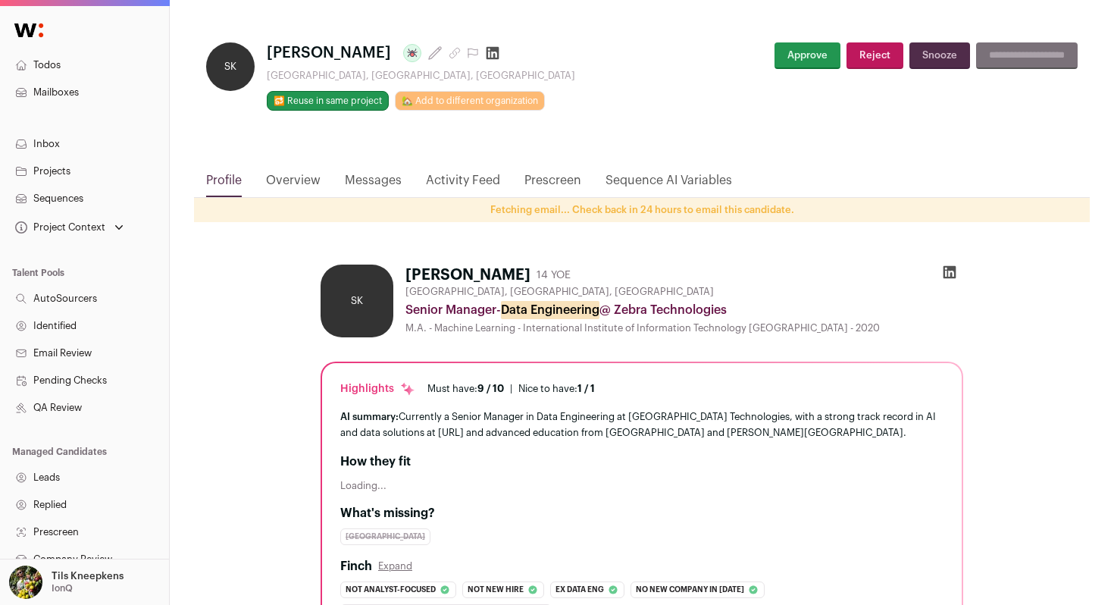
scroll to position [13, 0]
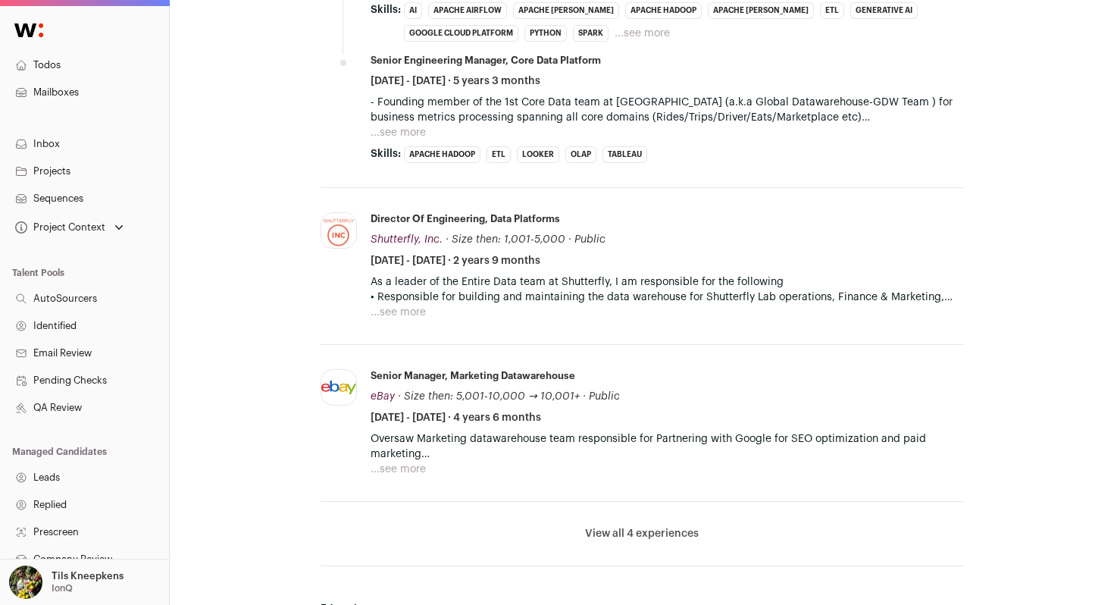
scroll to position [1131, 0]
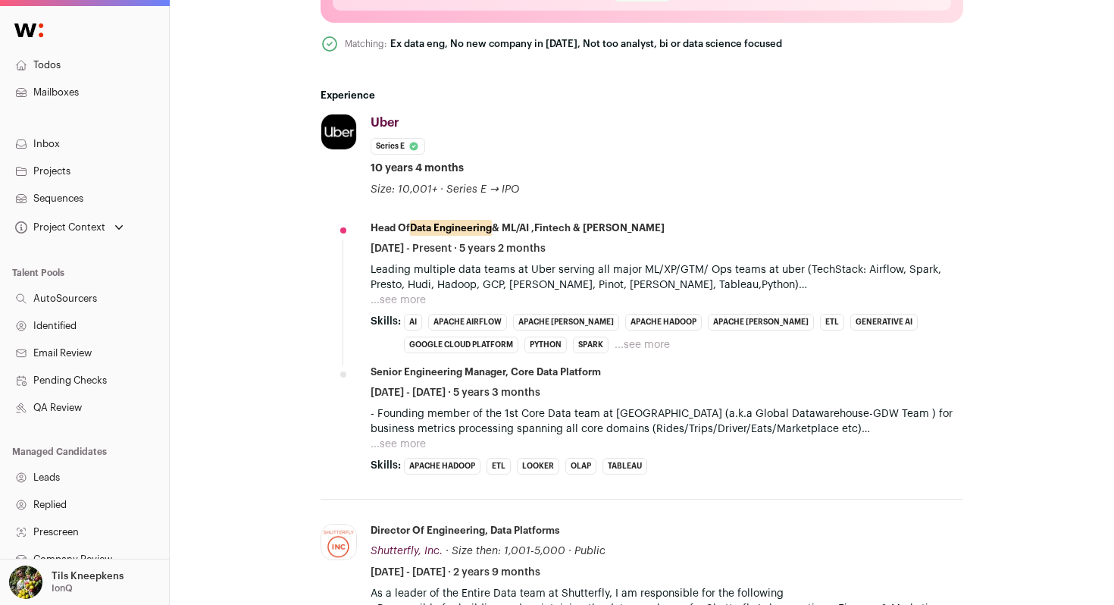
scroll to position [772, 0]
click at [413, 287] on p "Leading multiple data teams at Uber serving all major ML/XP/GTM/ Ops teams at u…" at bounding box center [667, 276] width 593 height 30
click at [413, 290] on p "Leading multiple data teams at Uber serving all major ML/XP/GTM/ Ops teams at u…" at bounding box center [667, 276] width 593 height 30
click at [412, 296] on button "...see more" at bounding box center [398, 298] width 55 height 15
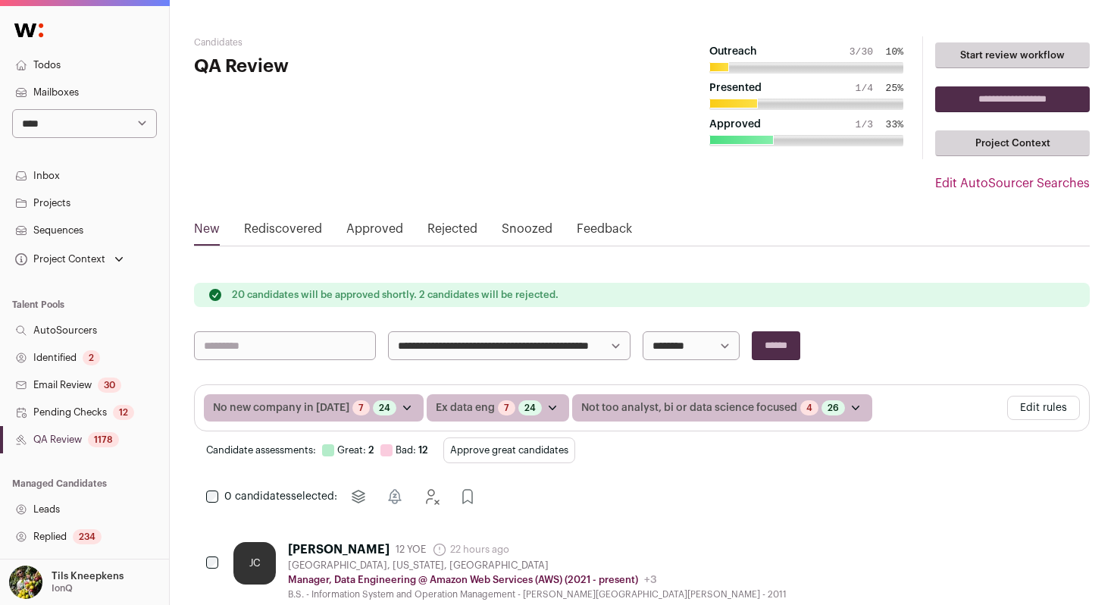
click at [1058, 412] on button "Edit rules" at bounding box center [1043, 408] width 73 height 24
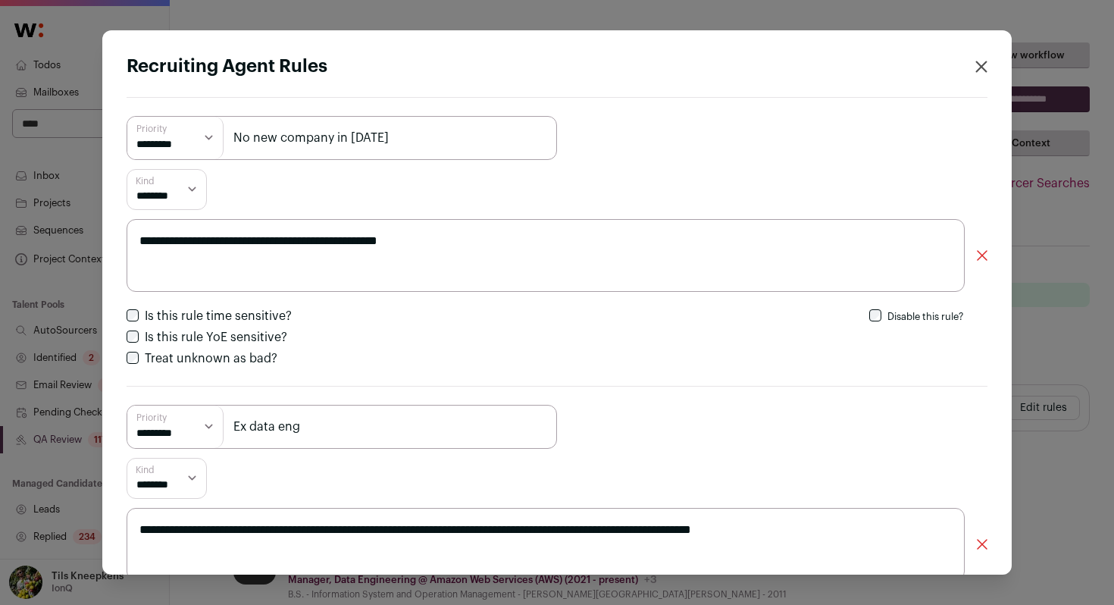
scroll to position [457, 0]
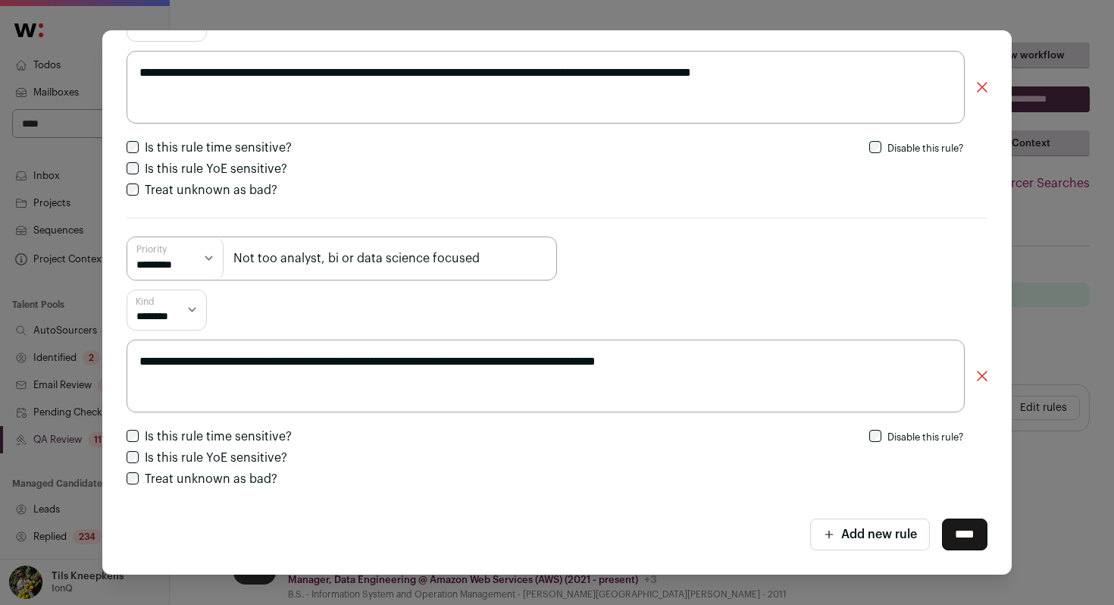
click at [833, 546] on button "Add new rule" at bounding box center [870, 534] width 120 height 32
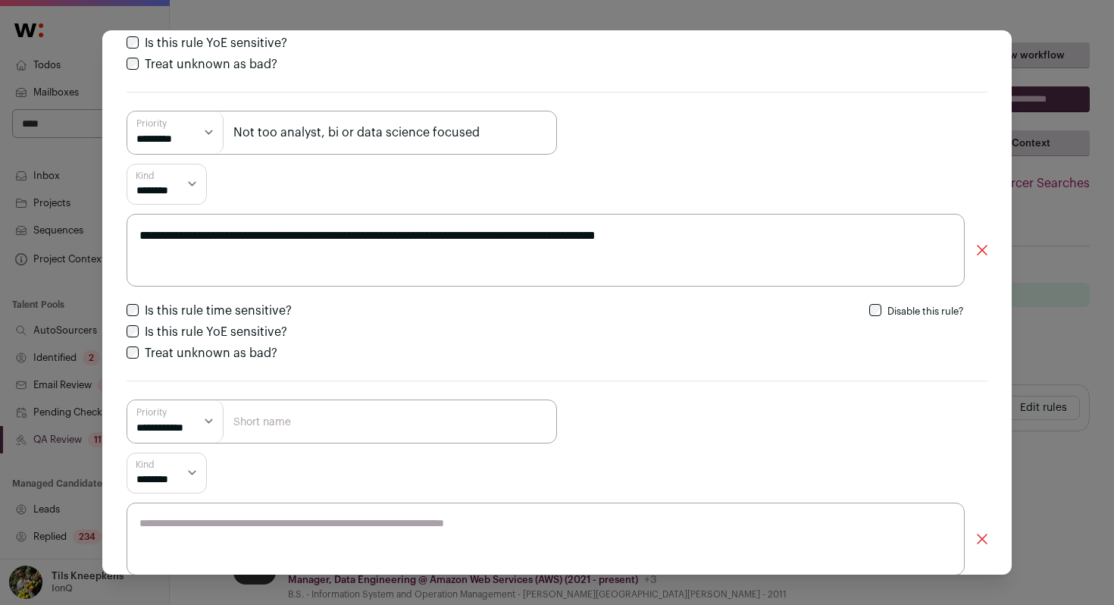
click at [463, 440] on input "Close modal via background" at bounding box center [342, 421] width 430 height 44
type input "US or Basel"
click at [192, 424] on select "**********" at bounding box center [175, 421] width 96 height 42
select select "*********"
click at [127, 400] on select "**********" at bounding box center [175, 421] width 96 height 42
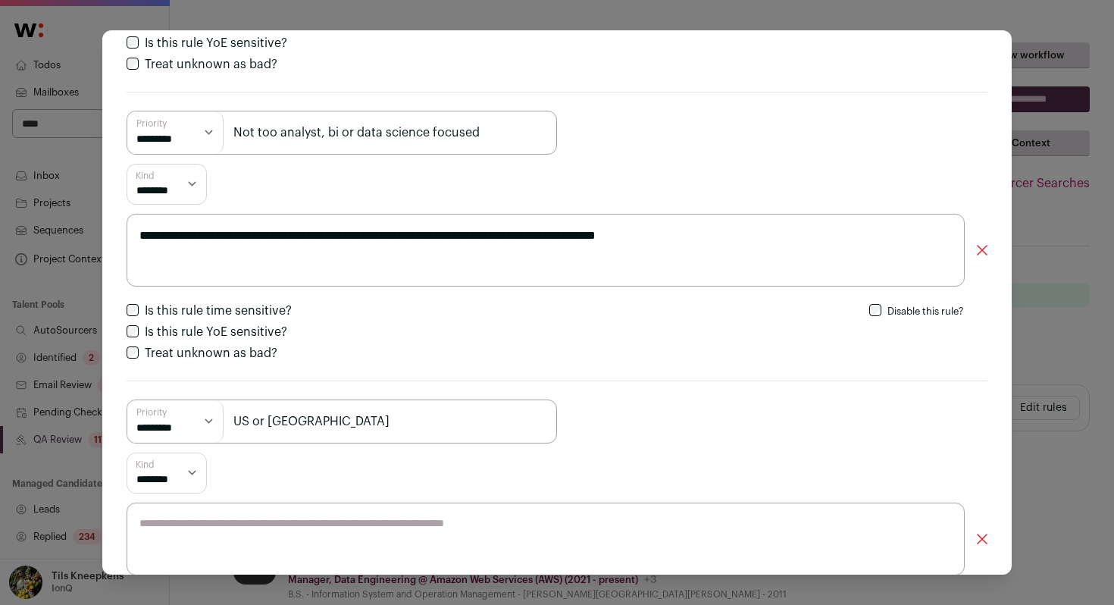
click at [212, 533] on textarea "Close modal via background" at bounding box center [546, 538] width 838 height 73
type textarea "*"
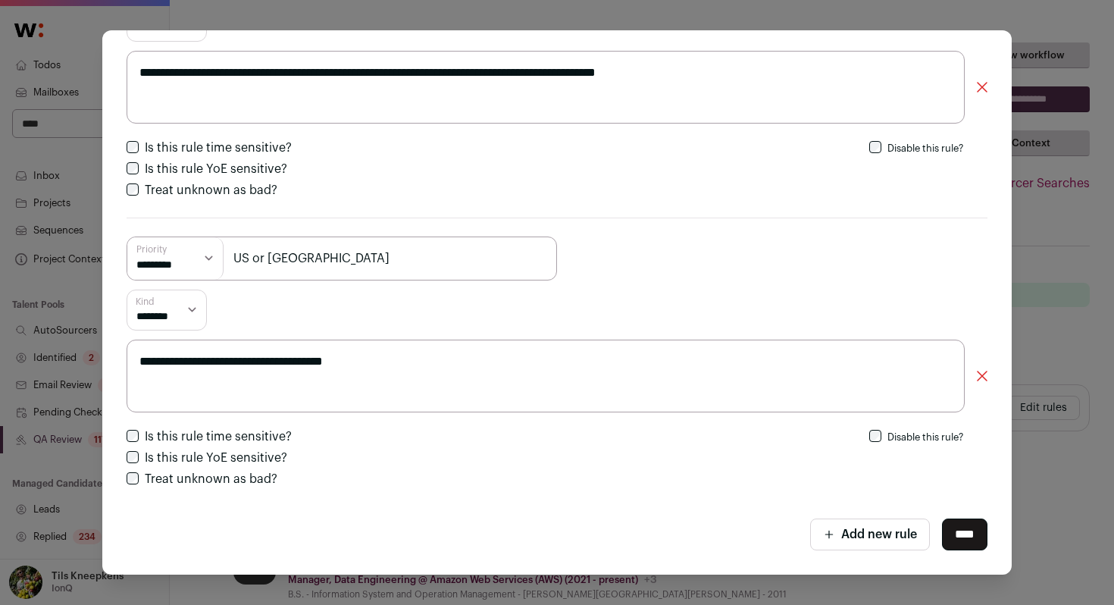
type textarea "**********"
click at [971, 530] on input "****" at bounding box center [964, 534] width 45 height 32
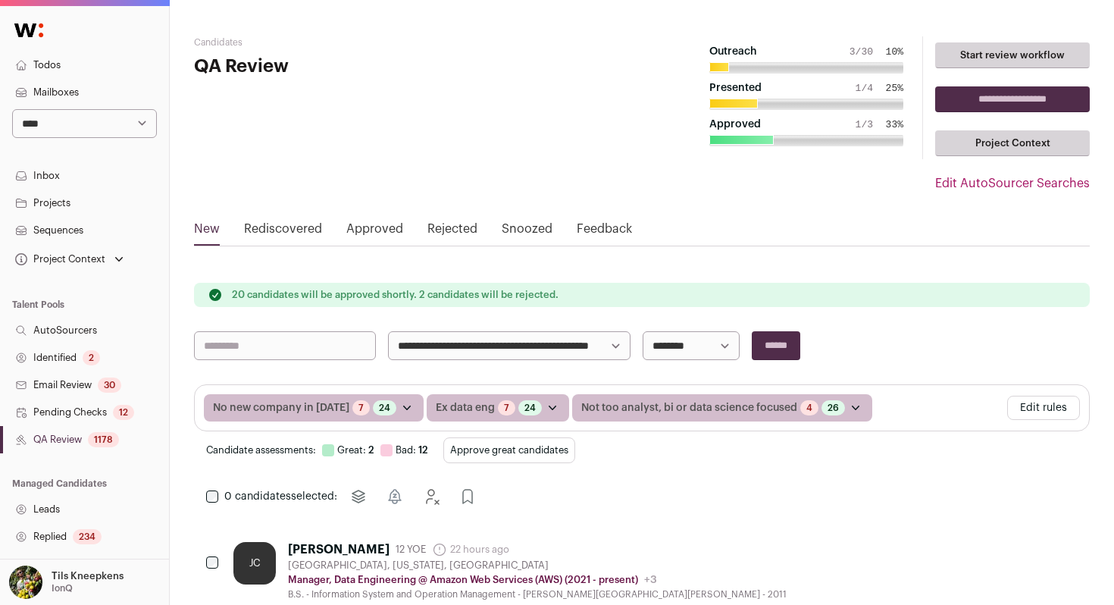
click at [123, 442] on link "QA Review 1178" at bounding box center [84, 439] width 169 height 27
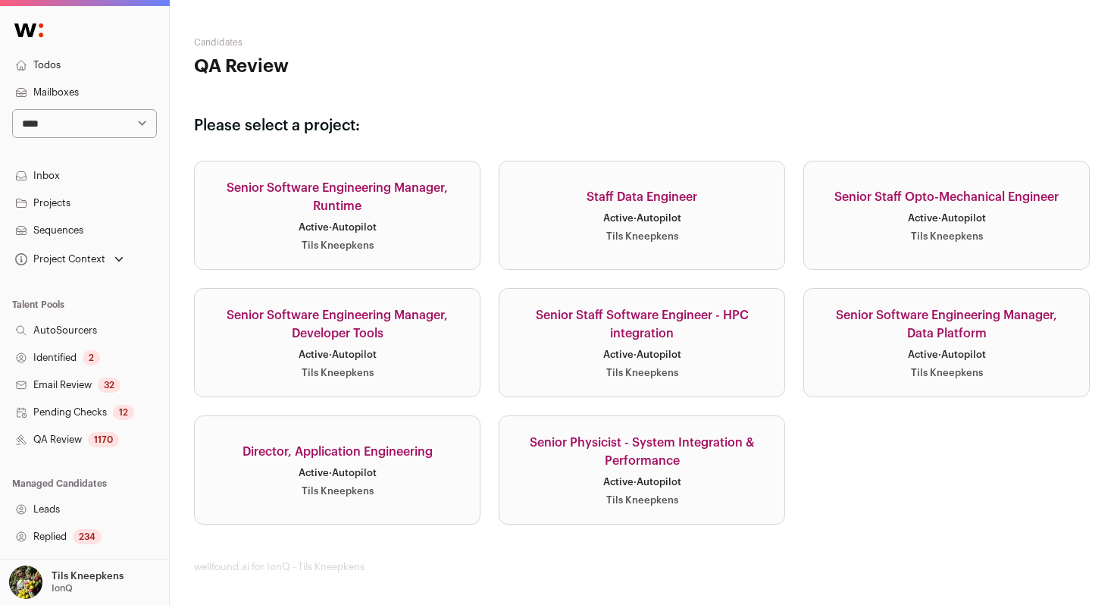
click at [568, 335] on div "Senior Staff Software Engineer - HPC integration" at bounding box center [642, 324] width 249 height 36
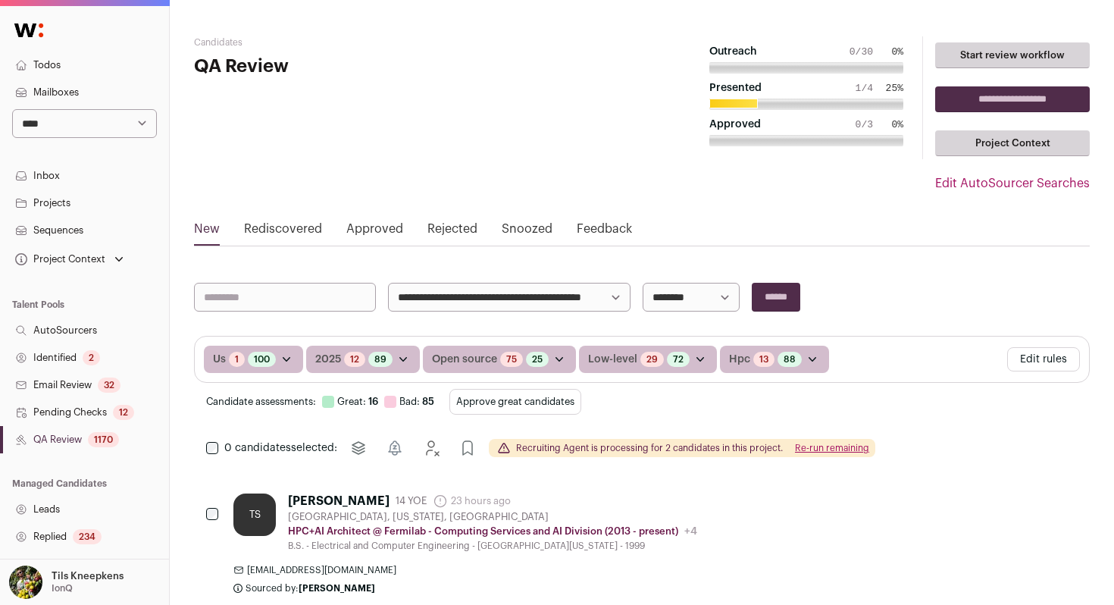
scroll to position [147, 0]
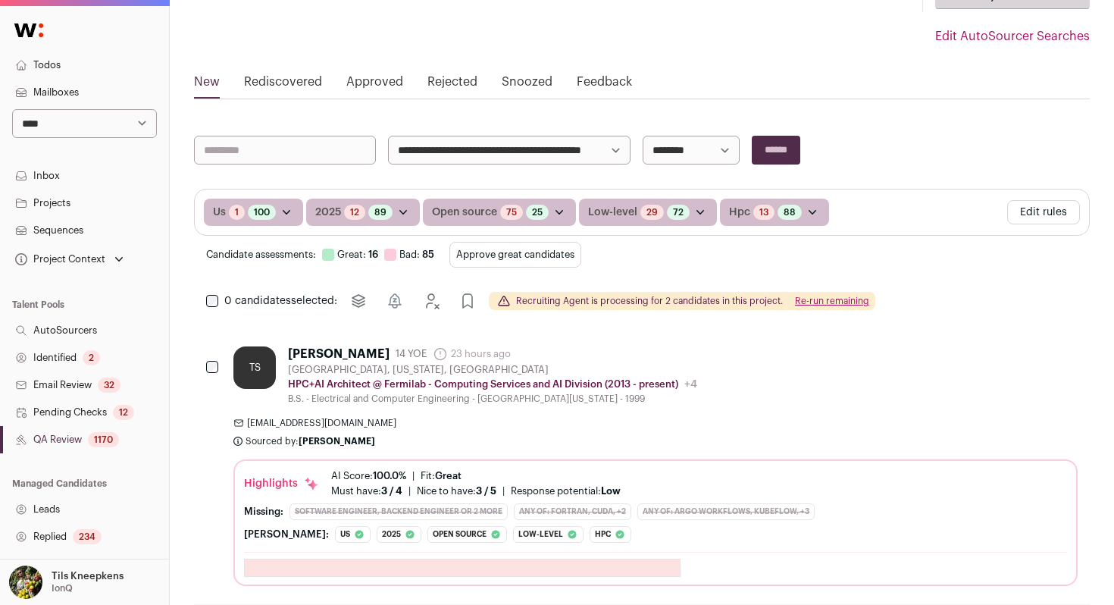
click at [507, 264] on button "Approve great candidates" at bounding box center [515, 255] width 132 height 26
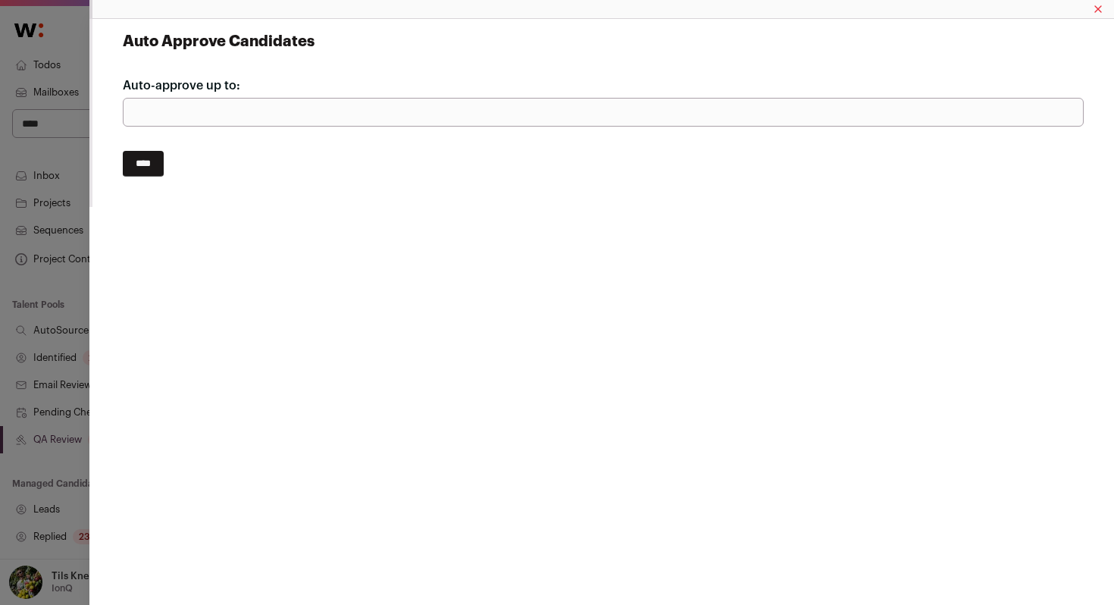
click at [149, 167] on input "****" at bounding box center [143, 164] width 41 height 26
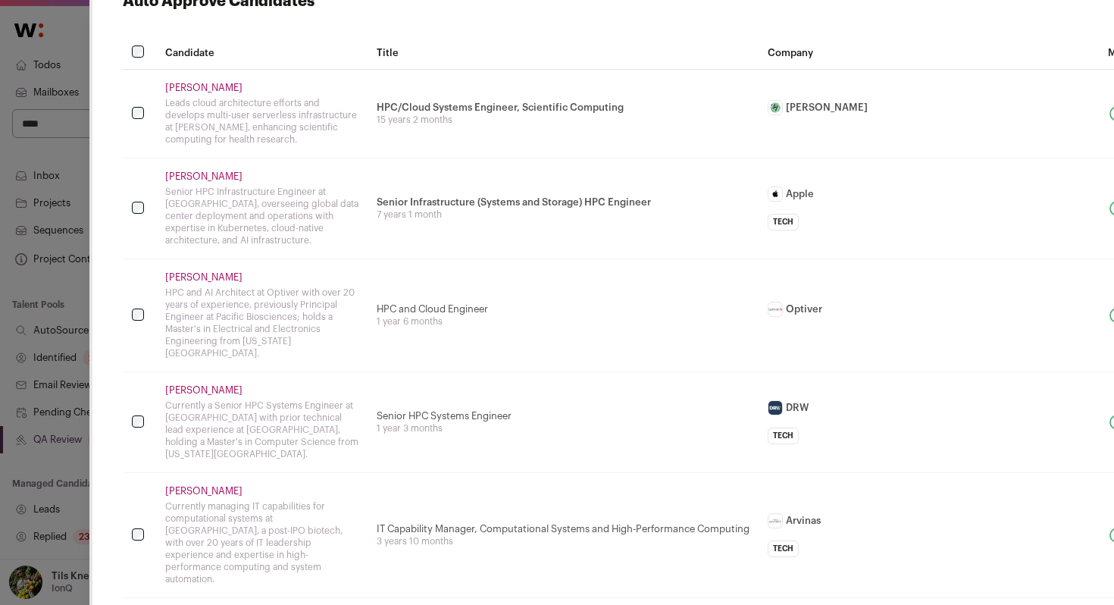
scroll to position [42, 0]
click at [182, 87] on link "Dan T." at bounding box center [261, 86] width 193 height 12
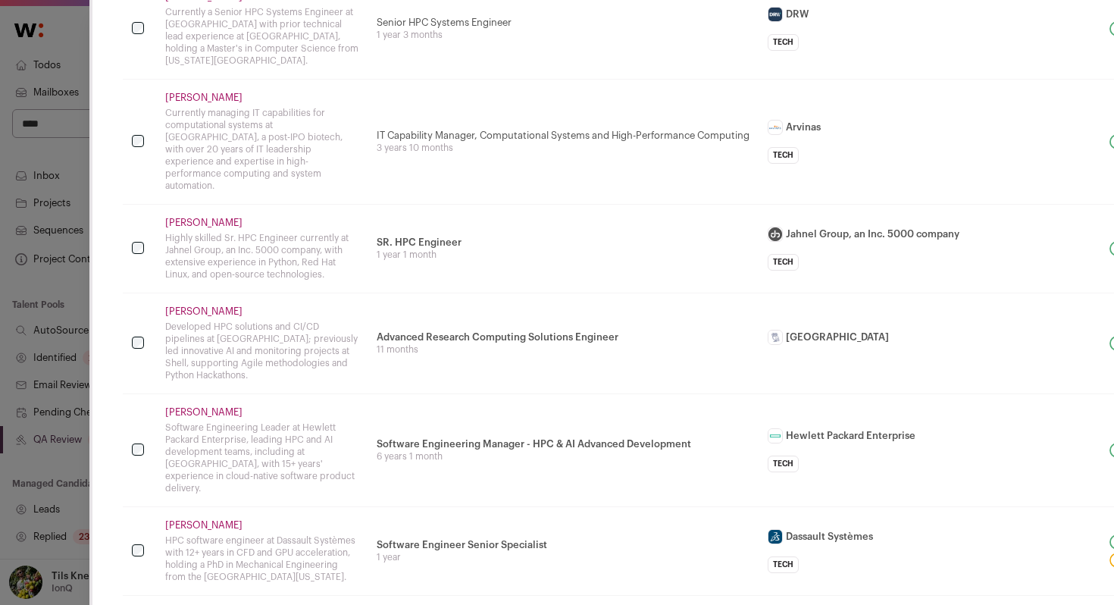
scroll to position [439, 0]
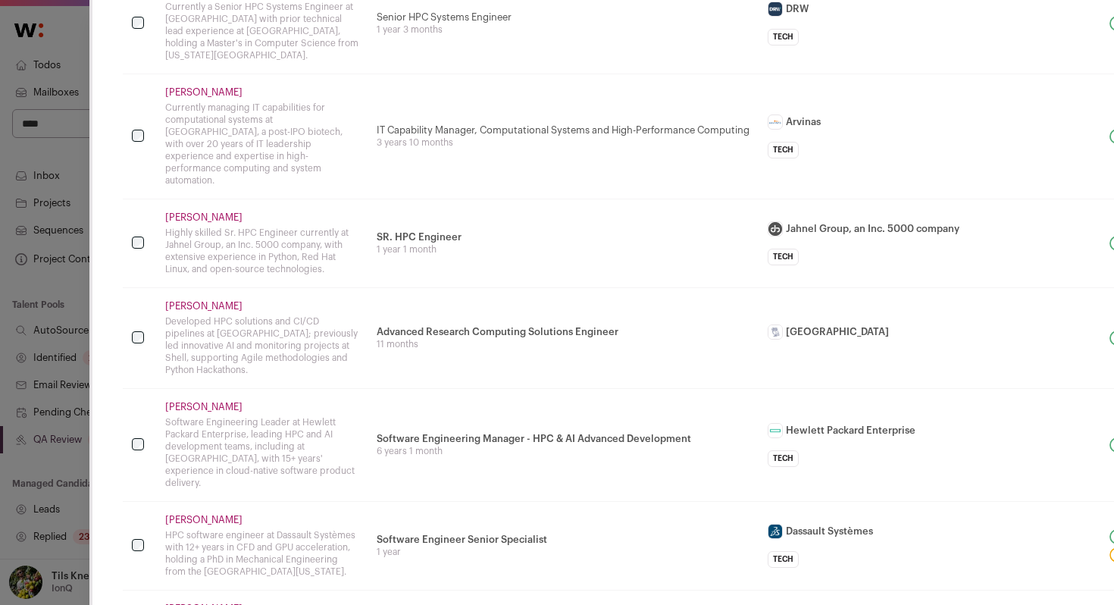
click at [174, 86] on link "Darin L." at bounding box center [261, 92] width 193 height 12
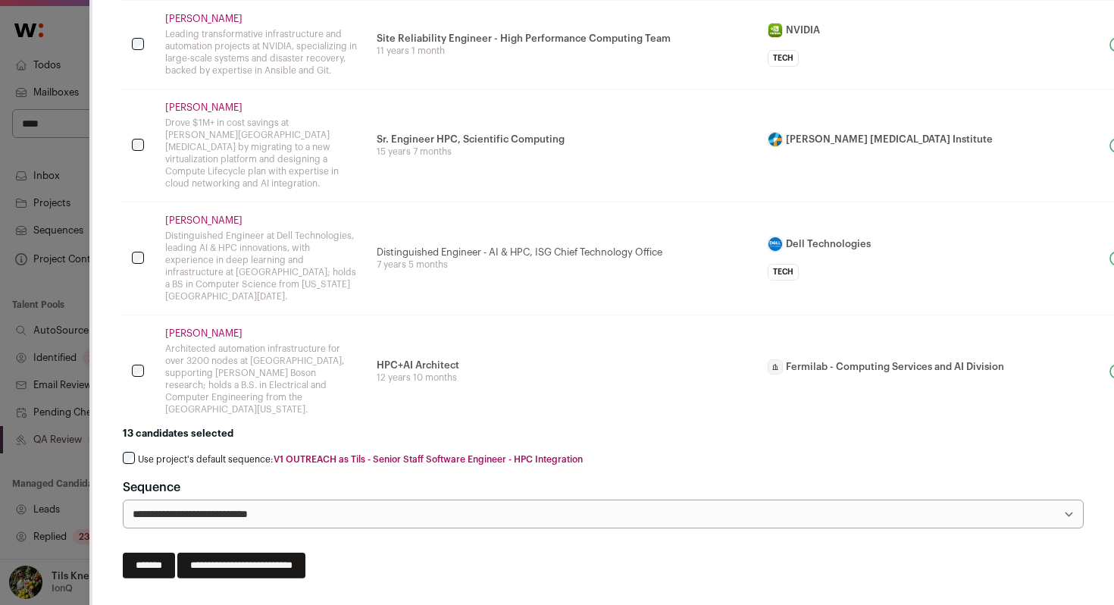
scroll to position [1358, 0]
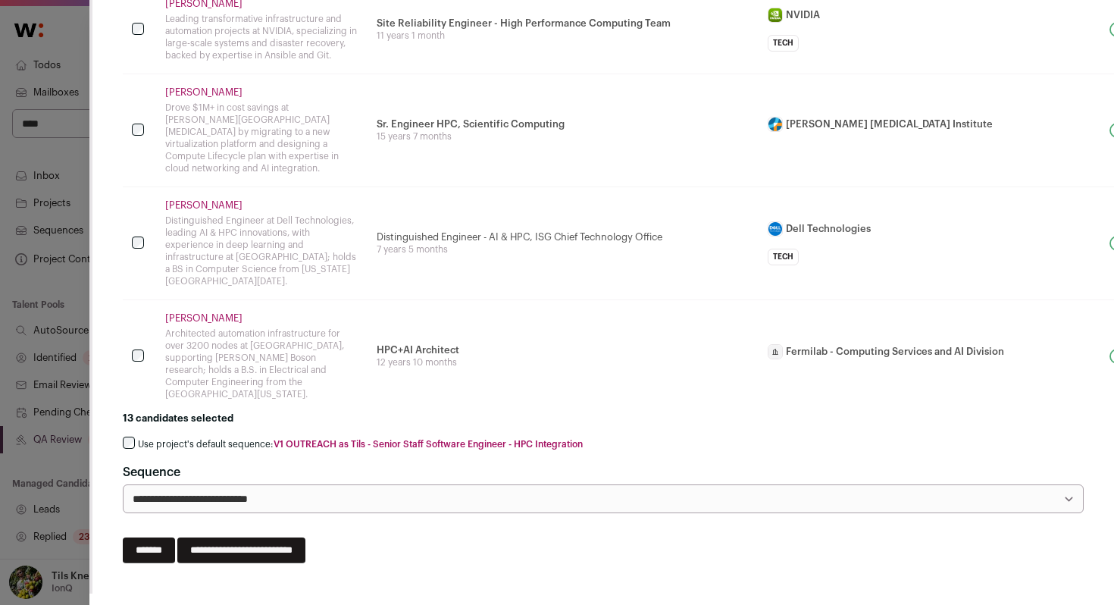
click at [216, 438] on label "Use project's default sequence: V1 OUTREACH as Tils - Senior Staff Software Eng…" at bounding box center [360, 444] width 445 height 12
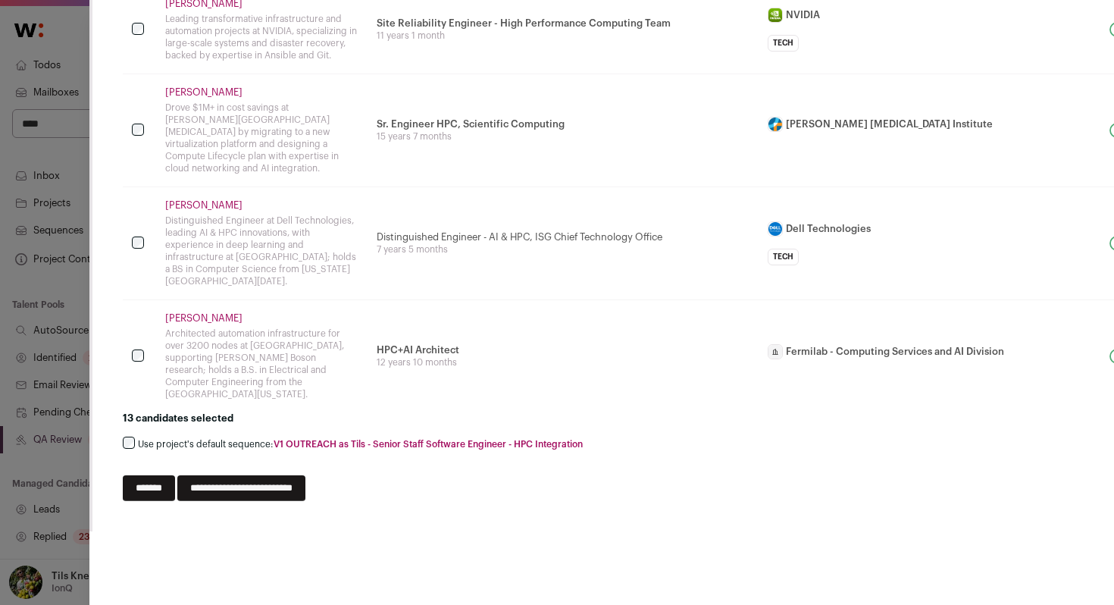
click at [233, 475] on input "**********" at bounding box center [241, 488] width 128 height 26
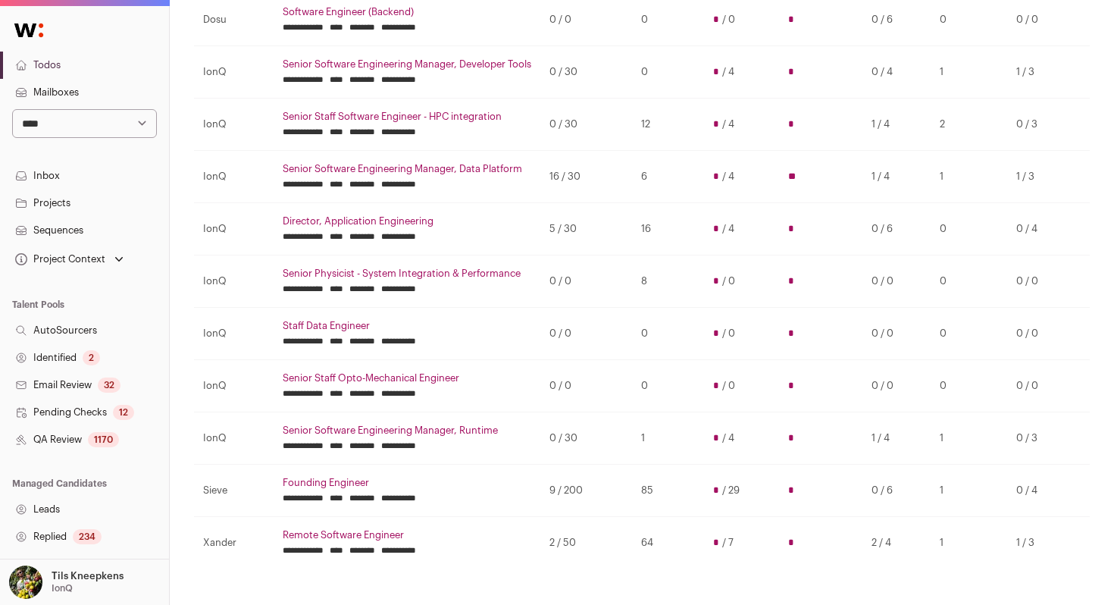
scroll to position [303, 0]
click at [562, 228] on td "5 / 30" at bounding box center [586, 230] width 92 height 52
click at [597, 227] on td "5 / 30" at bounding box center [586, 230] width 92 height 52
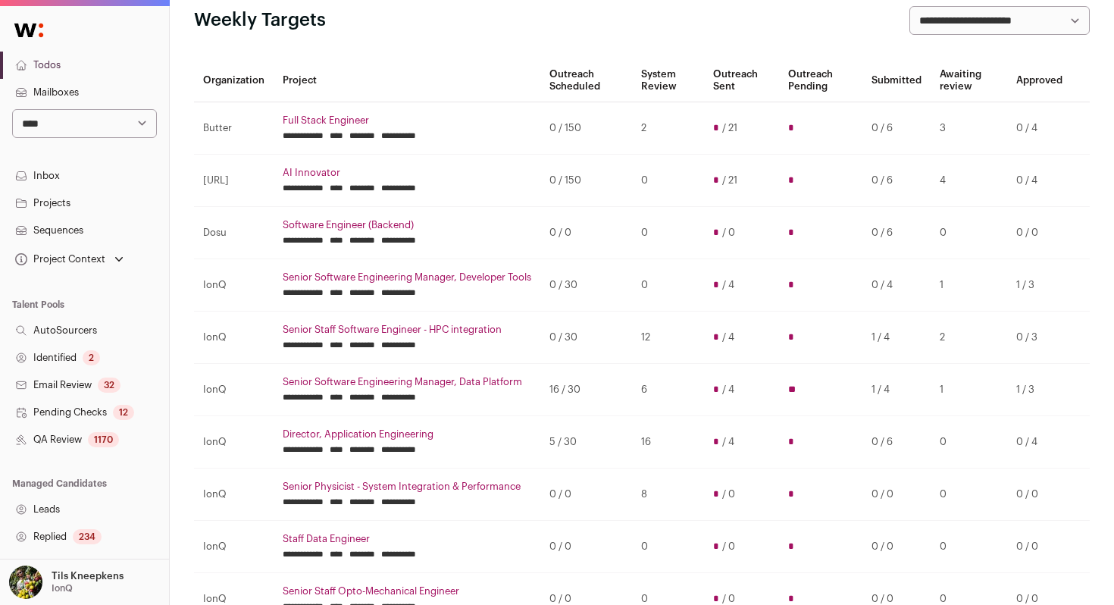
scroll to position [96, 0]
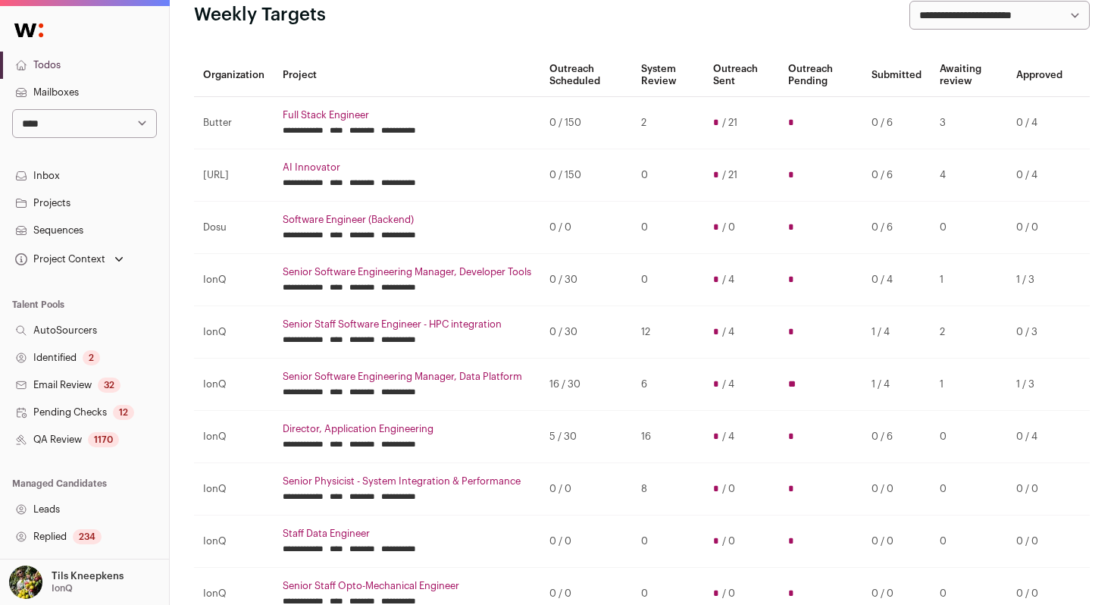
click at [566, 383] on td "16 / 30" at bounding box center [586, 384] width 92 height 52
click at [592, 368] on td "16 / 30" at bounding box center [586, 384] width 92 height 52
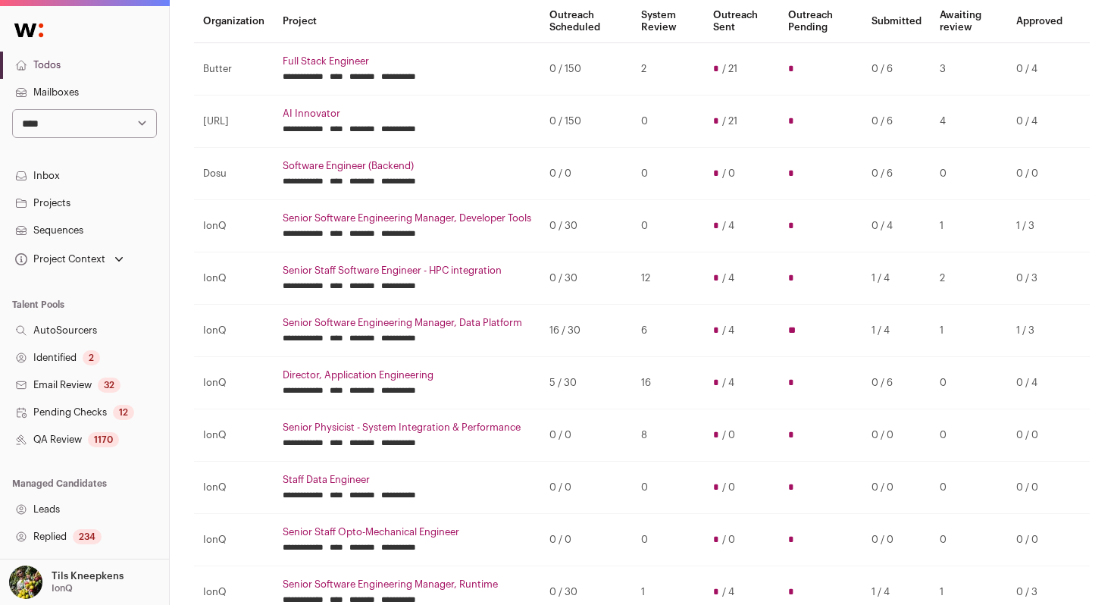
scroll to position [155, 0]
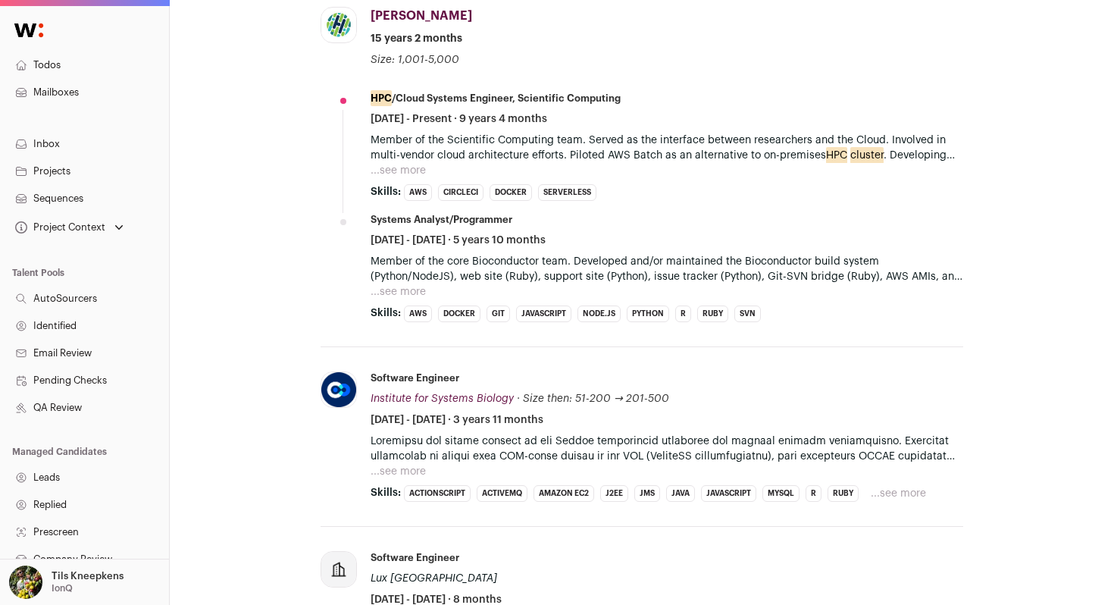
scroll to position [866, 0]
click at [387, 167] on button "...see more" at bounding box center [398, 169] width 55 height 15
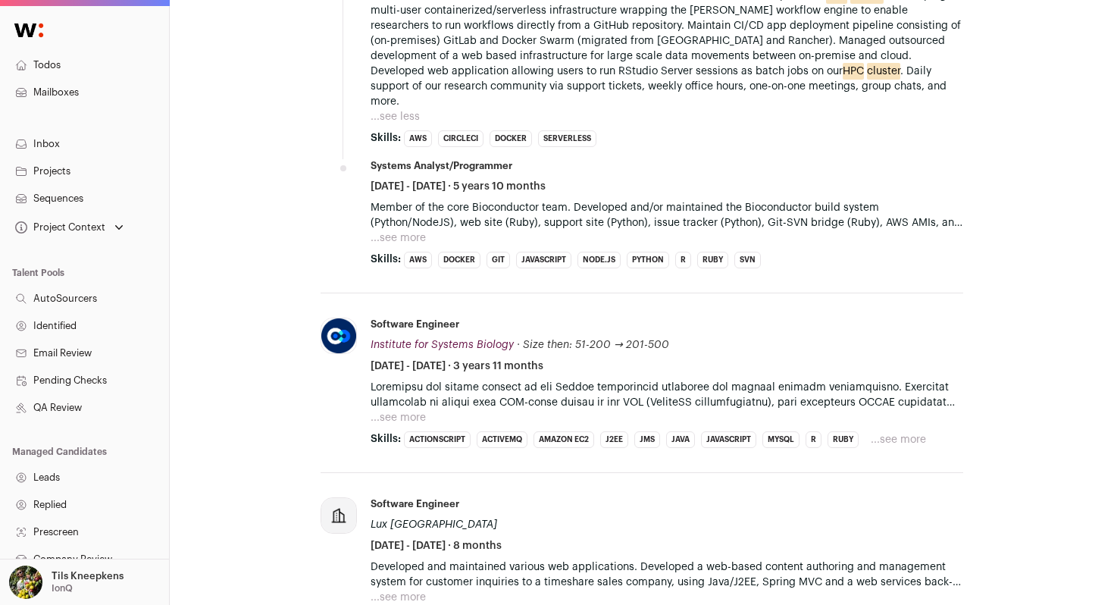
scroll to position [1029, 0]
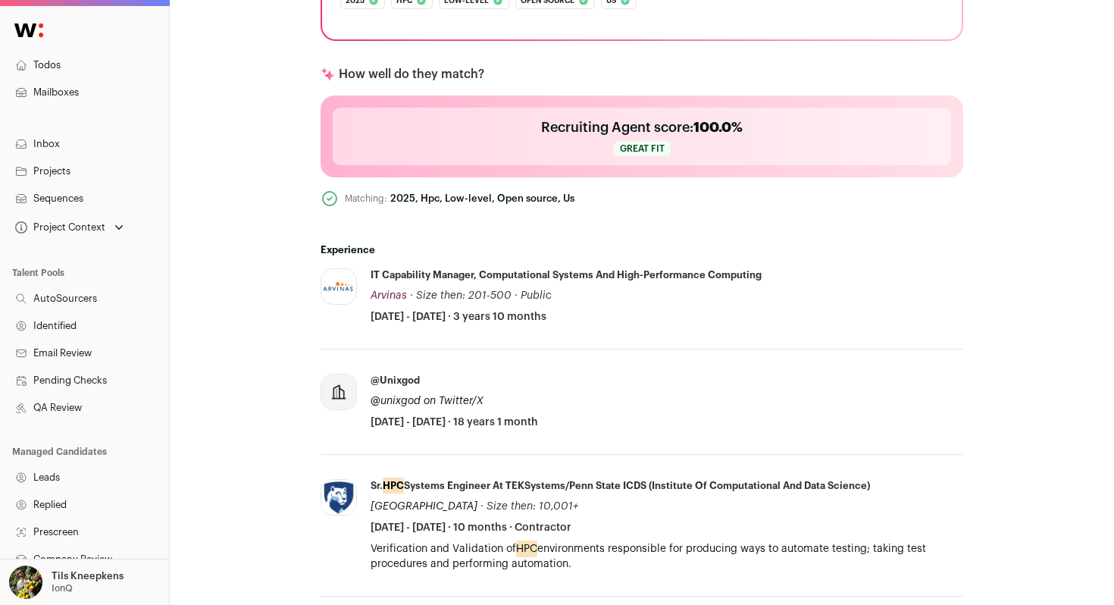
scroll to position [622, 0]
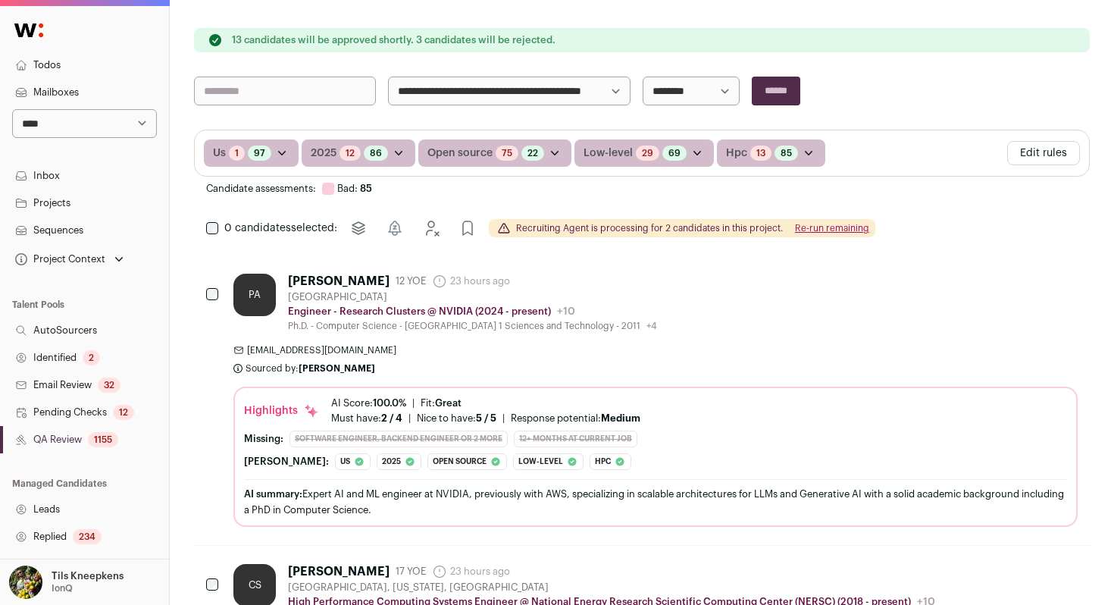
scroll to position [278, 0]
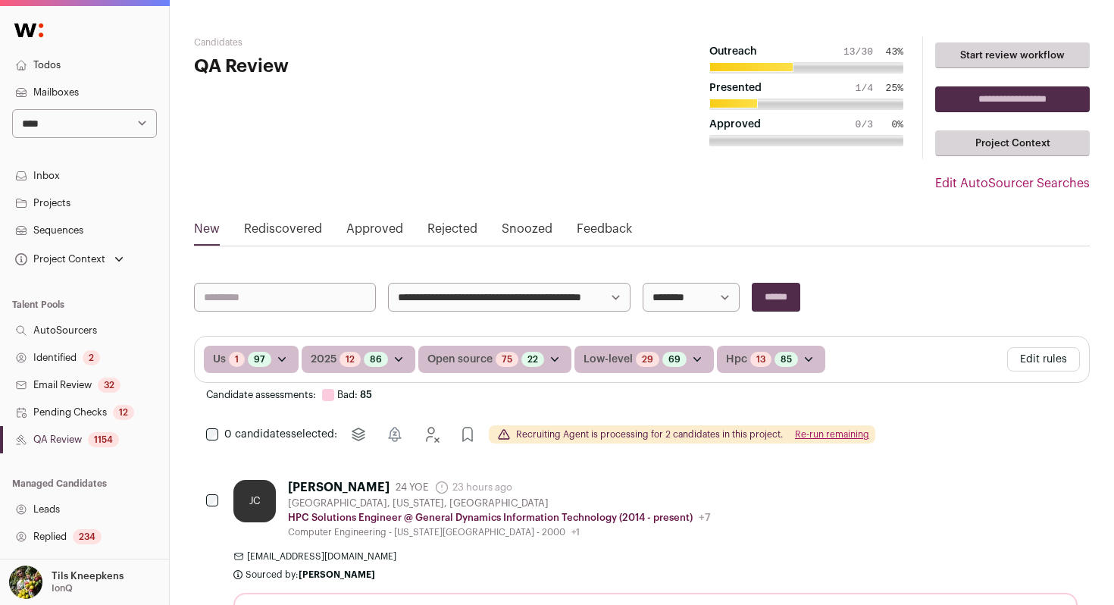
scroll to position [39, 0]
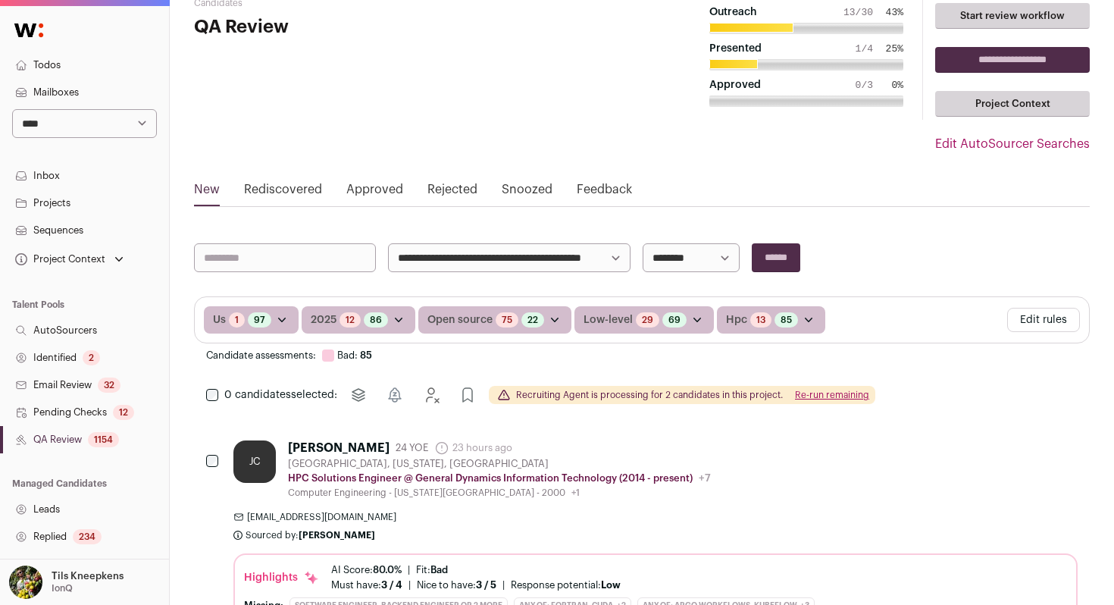
click at [79, 63] on link "Todos" at bounding box center [84, 65] width 169 height 27
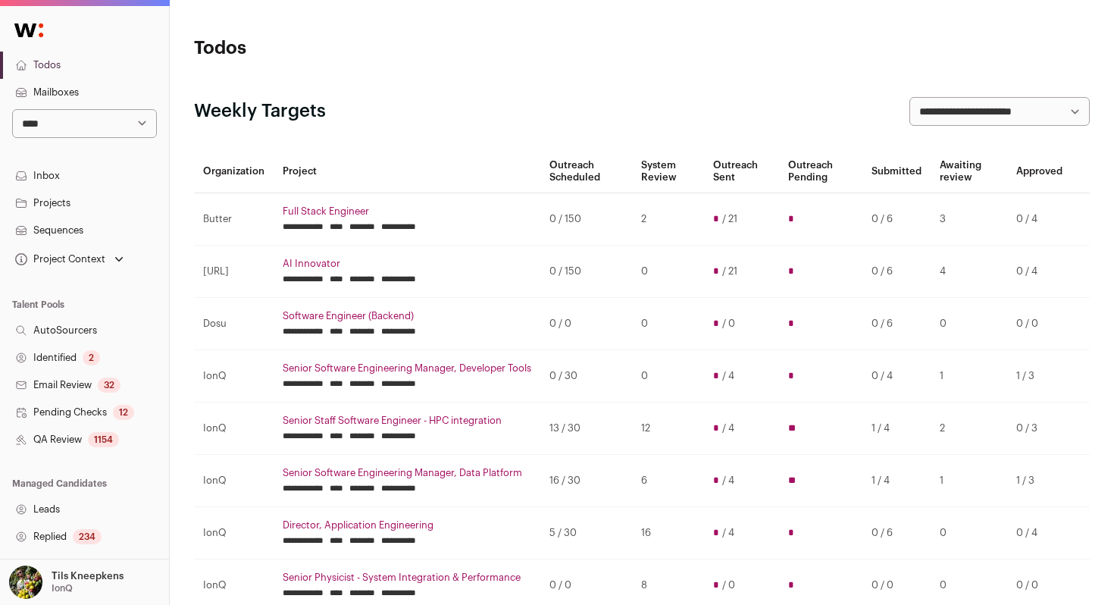
click at [114, 67] on link "Todos" at bounding box center [84, 65] width 169 height 27
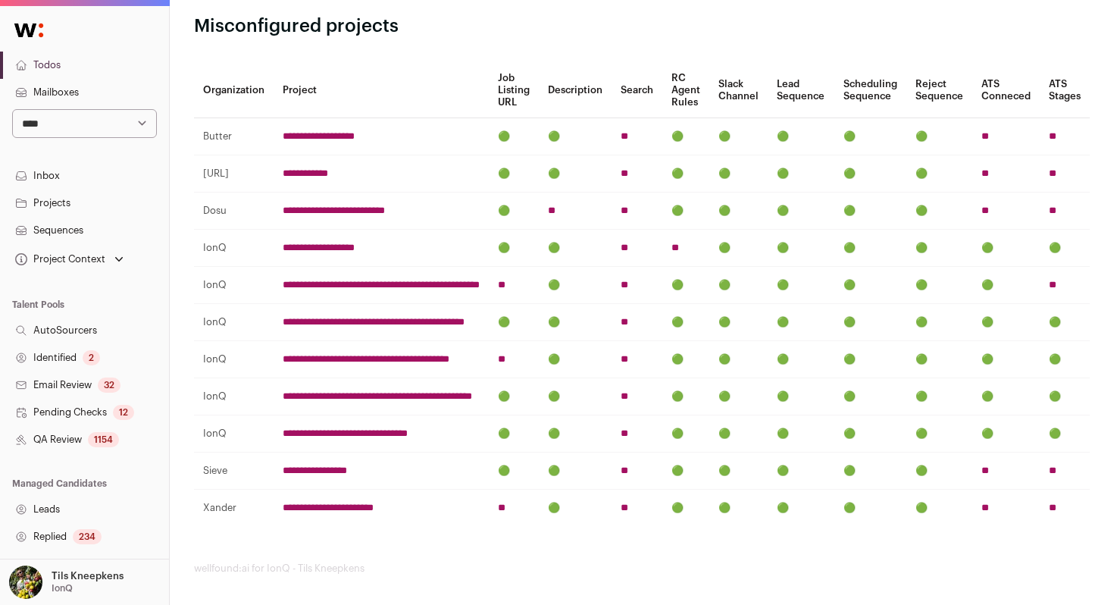
scroll to position [937, 0]
